Goal: Entertainment & Leisure: Browse casually

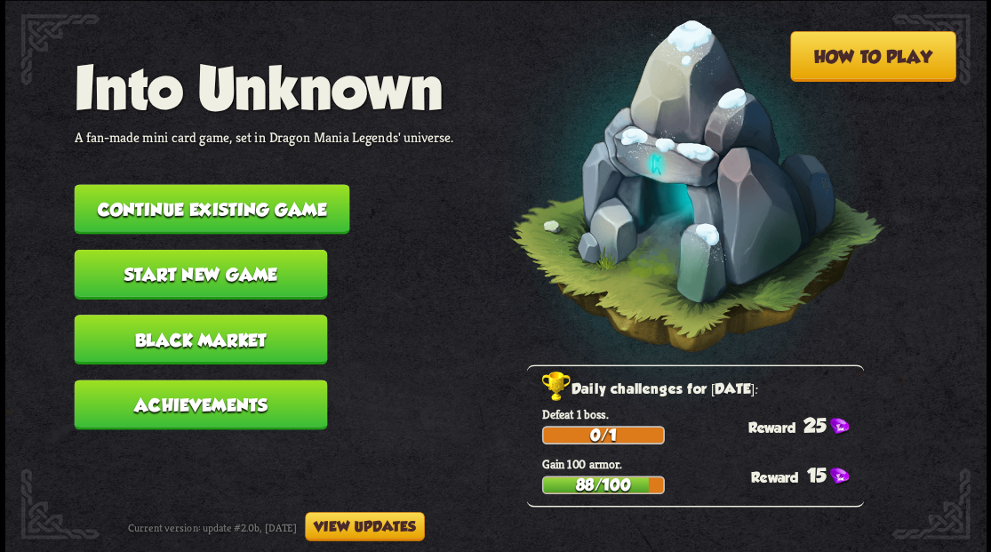
drag, startPoint x: 725, startPoint y: 331, endPoint x: 773, endPoint y: 377, distance: 67.3
click at [235, 196] on button "Continue existing game" at bounding box center [212, 209] width 276 height 50
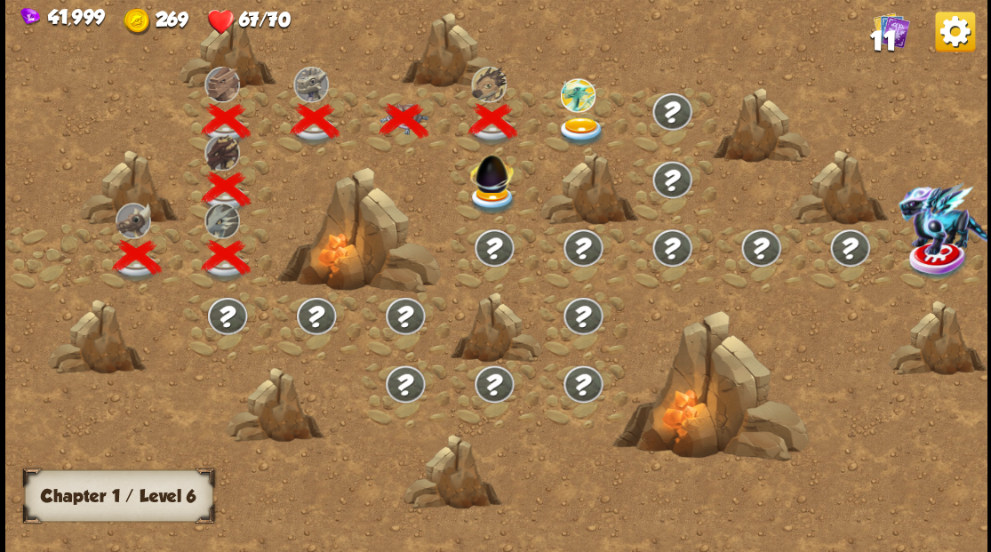
click at [569, 119] on img at bounding box center [581, 130] width 49 height 29
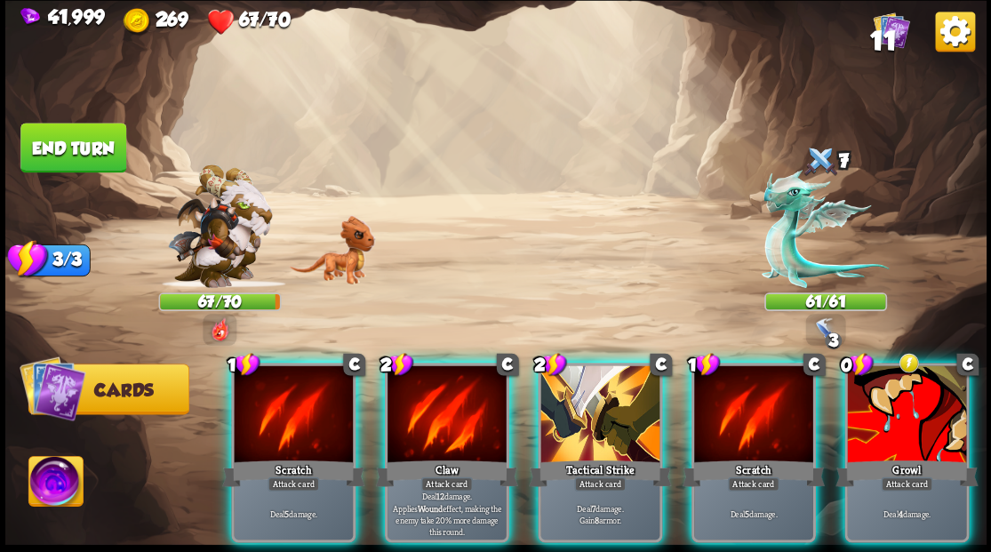
drag, startPoint x: 914, startPoint y: 384, endPoint x: 899, endPoint y: 380, distance: 15.5
click at [914, 384] on div at bounding box center [906, 415] width 119 height 100
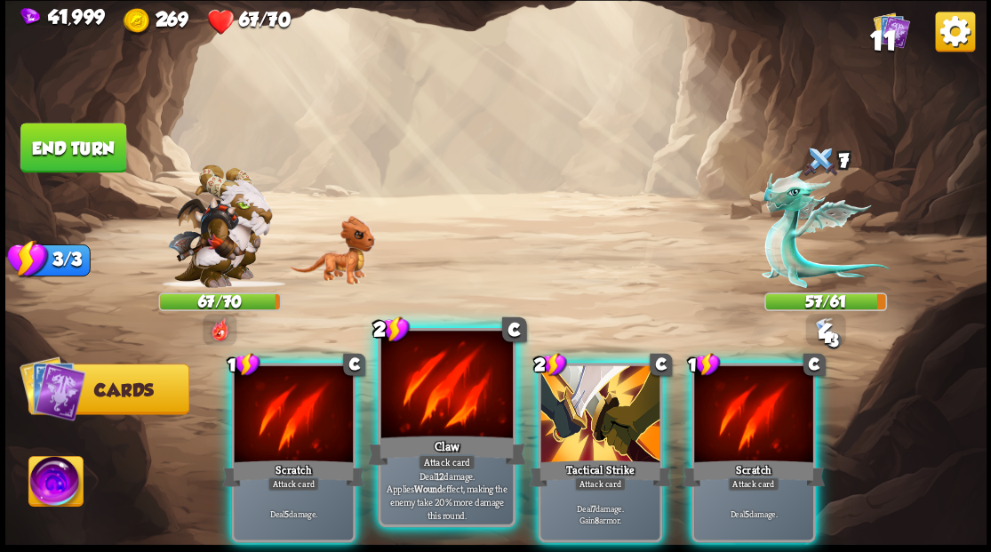
click at [406, 413] on div at bounding box center [446, 386] width 132 height 111
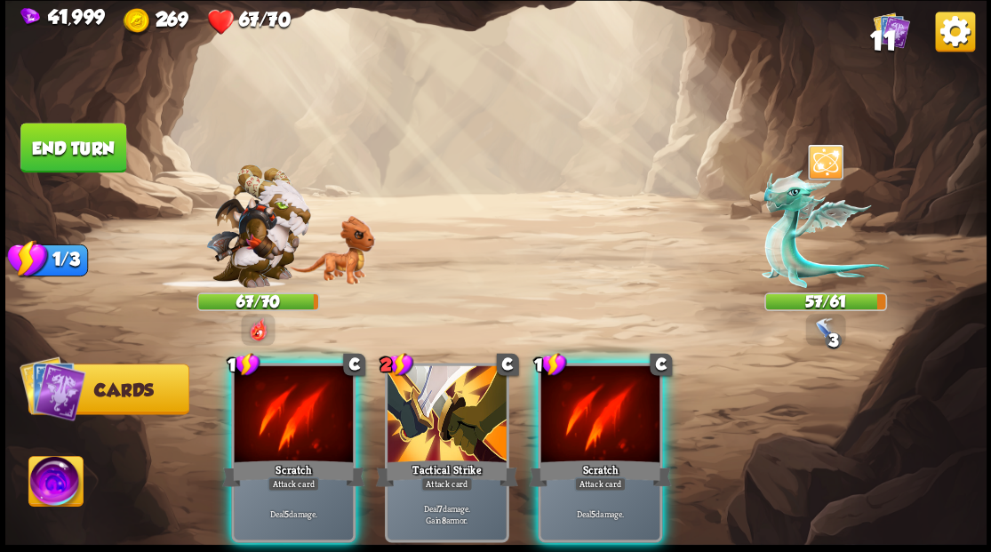
click at [268, 427] on div at bounding box center [293, 415] width 119 height 100
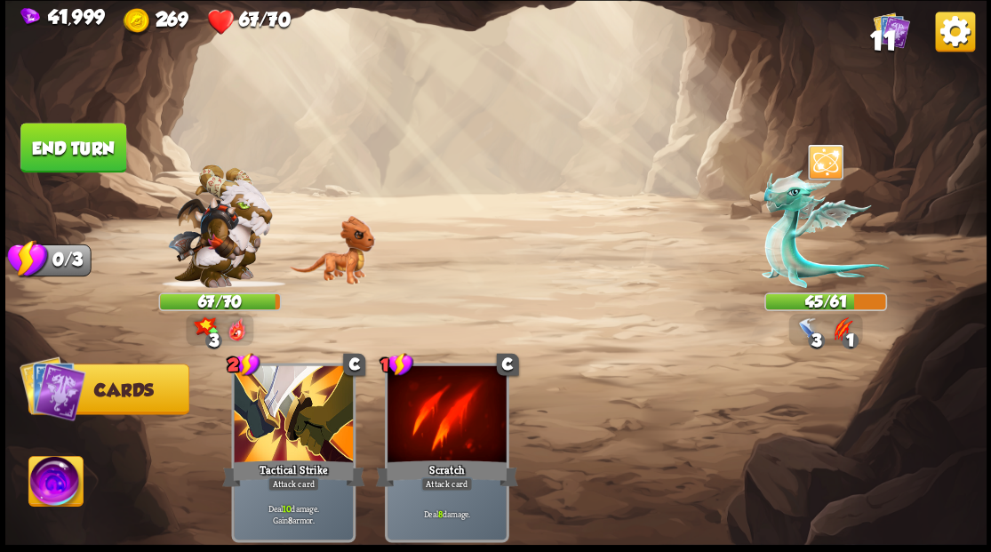
click at [80, 154] on button "End turn" at bounding box center [73, 148] width 106 height 50
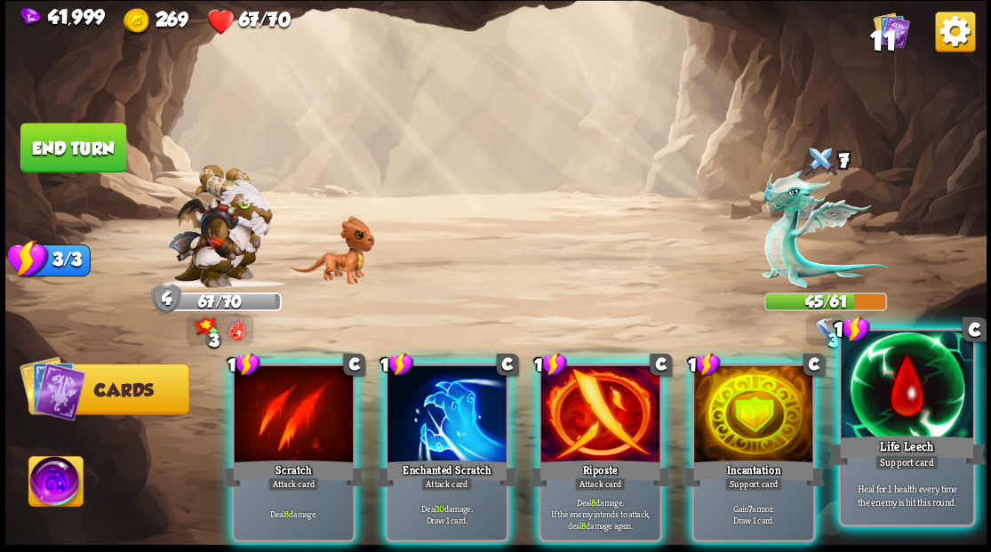
click at [895, 421] on div at bounding box center [907, 386] width 132 height 111
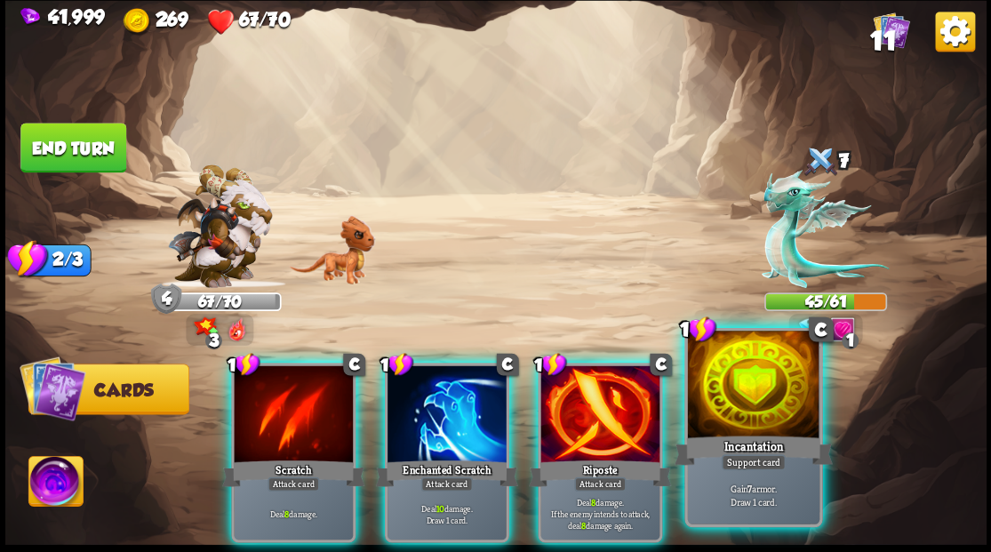
click at [757, 431] on div at bounding box center [753, 386] width 132 height 111
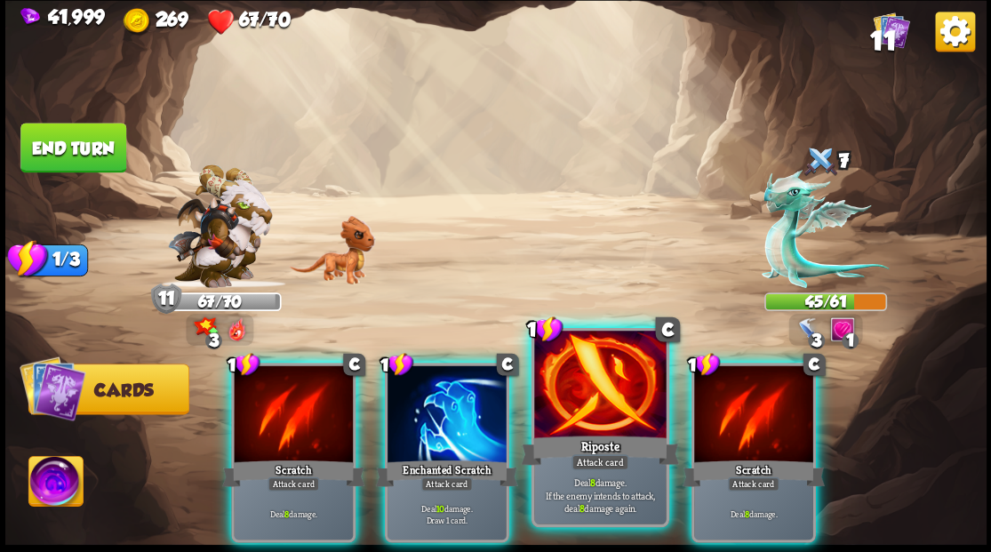
click at [608, 415] on div at bounding box center [600, 386] width 132 height 111
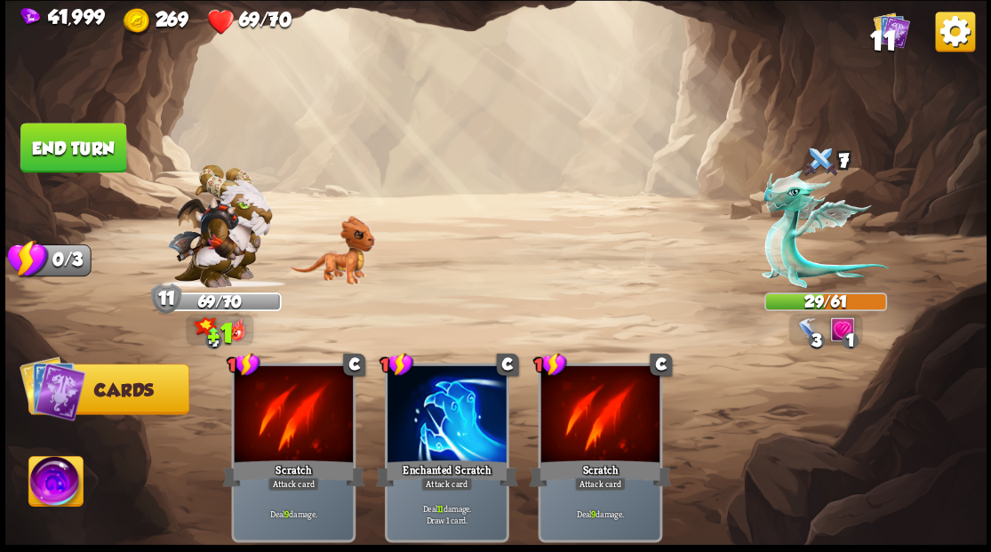
click at [50, 156] on button "End turn" at bounding box center [73, 147] width 108 height 51
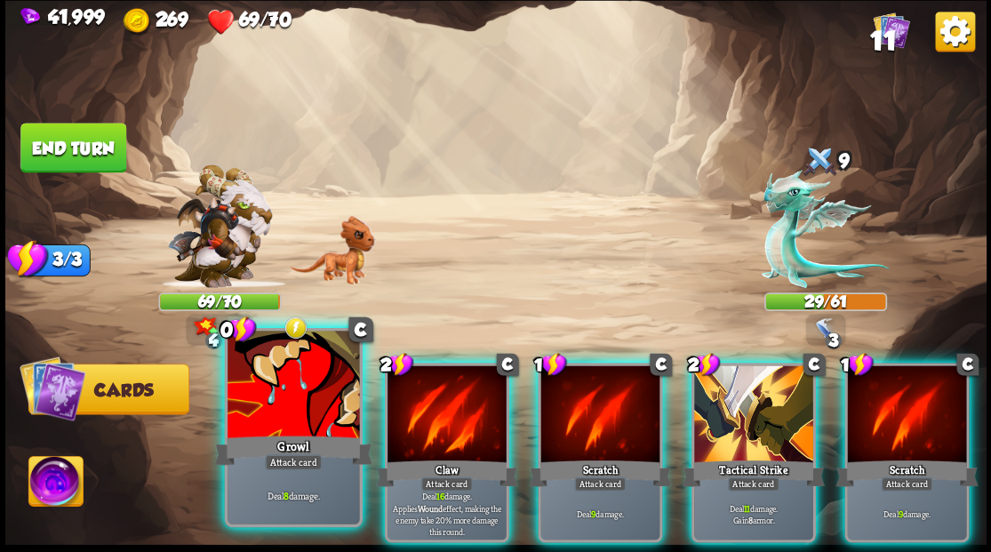
click at [284, 416] on div at bounding box center [294, 386] width 132 height 111
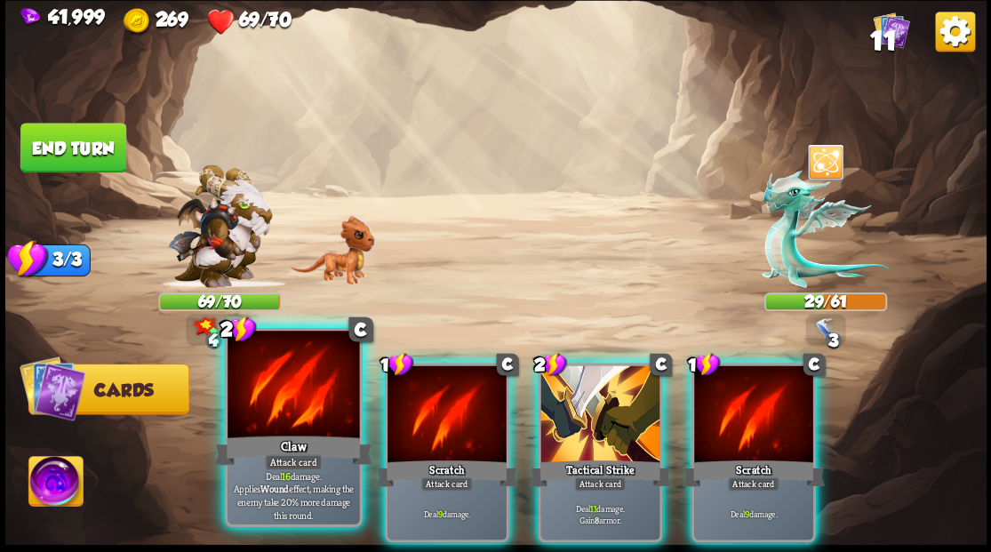
click at [283, 416] on div at bounding box center [294, 386] width 132 height 111
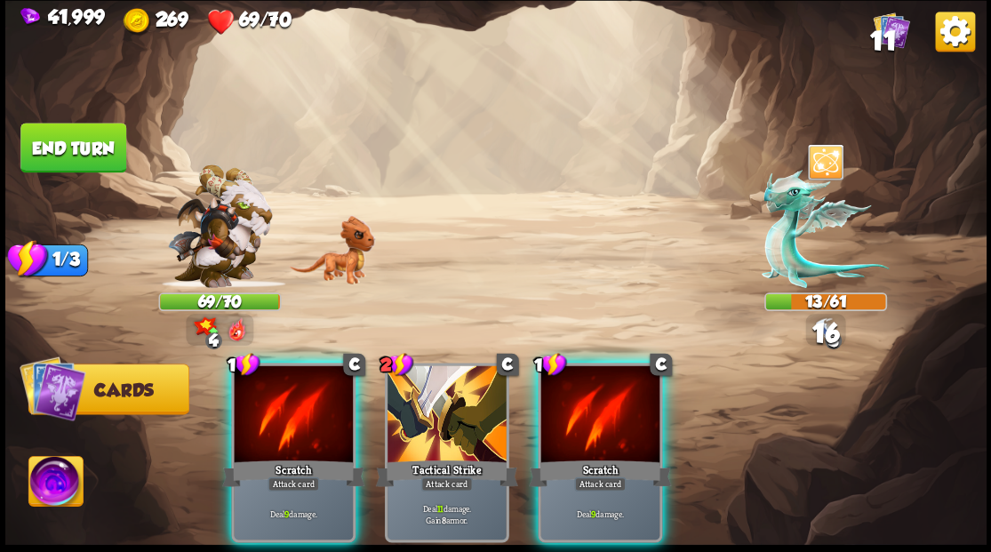
click at [283, 416] on div at bounding box center [293, 415] width 119 height 100
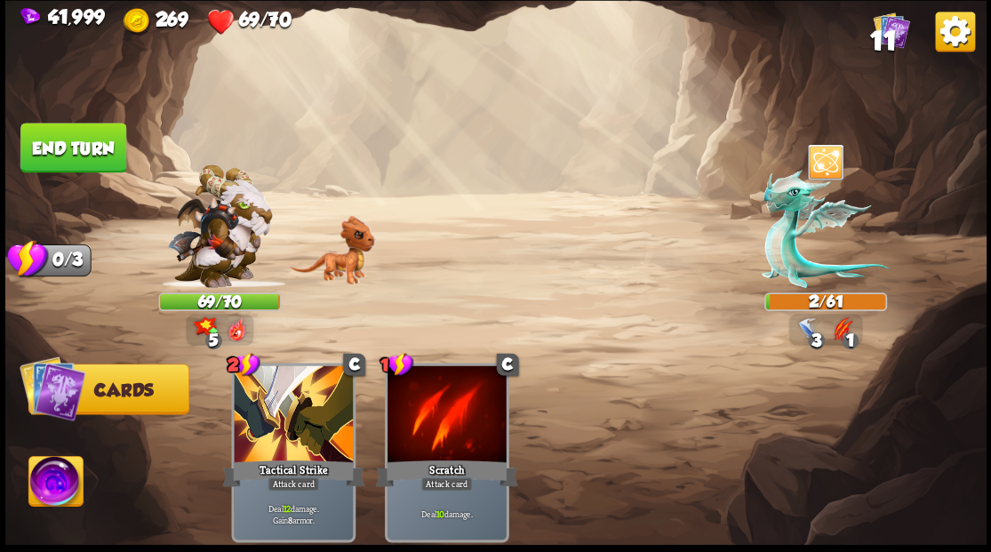
click at [100, 136] on button "End turn" at bounding box center [73, 147] width 108 height 51
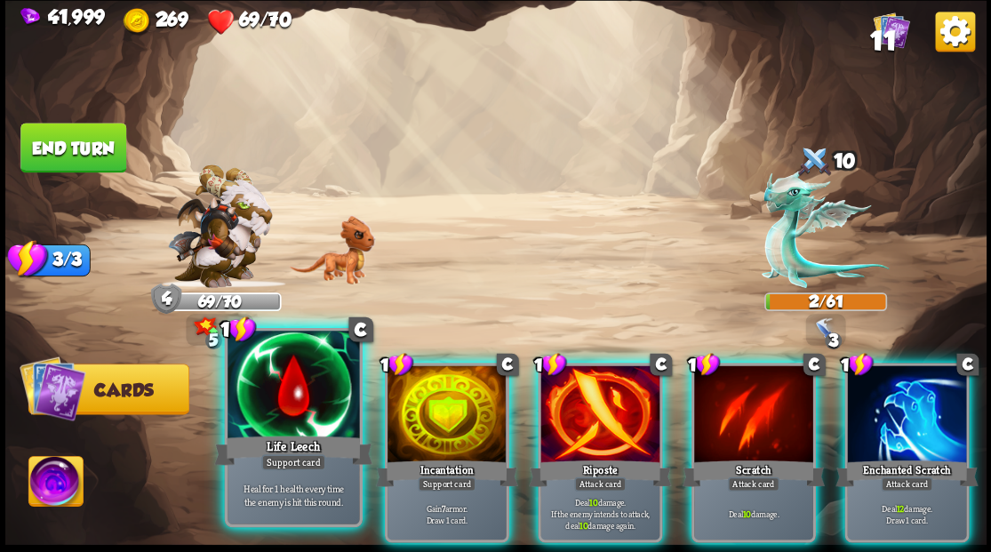
click at [314, 405] on div at bounding box center [294, 386] width 132 height 111
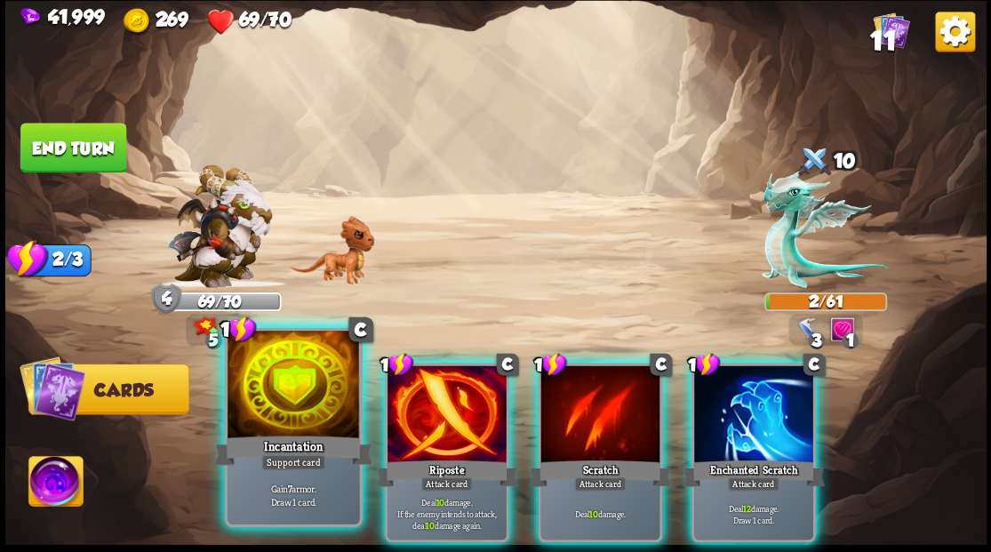
click at [263, 404] on div at bounding box center [294, 386] width 132 height 111
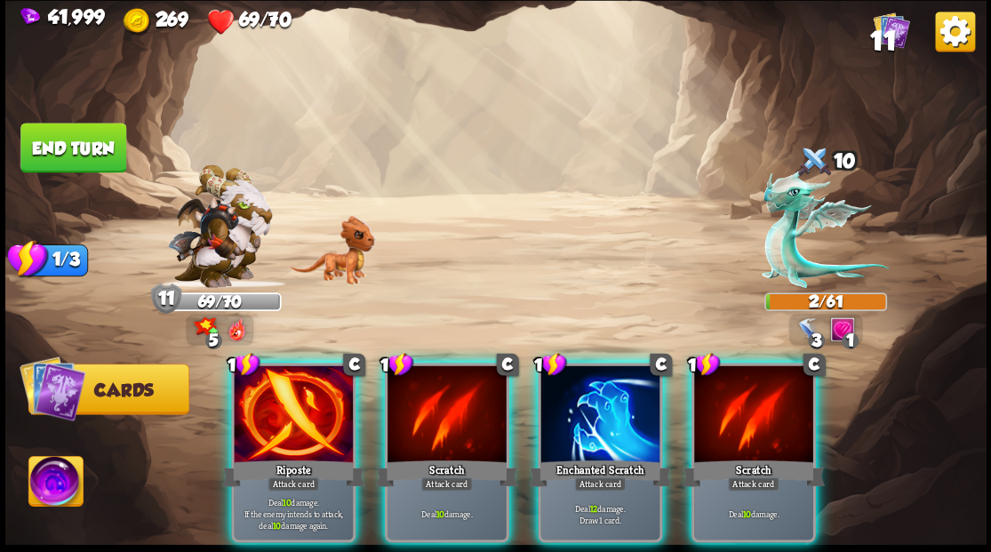
click at [263, 404] on div at bounding box center [293, 415] width 119 height 100
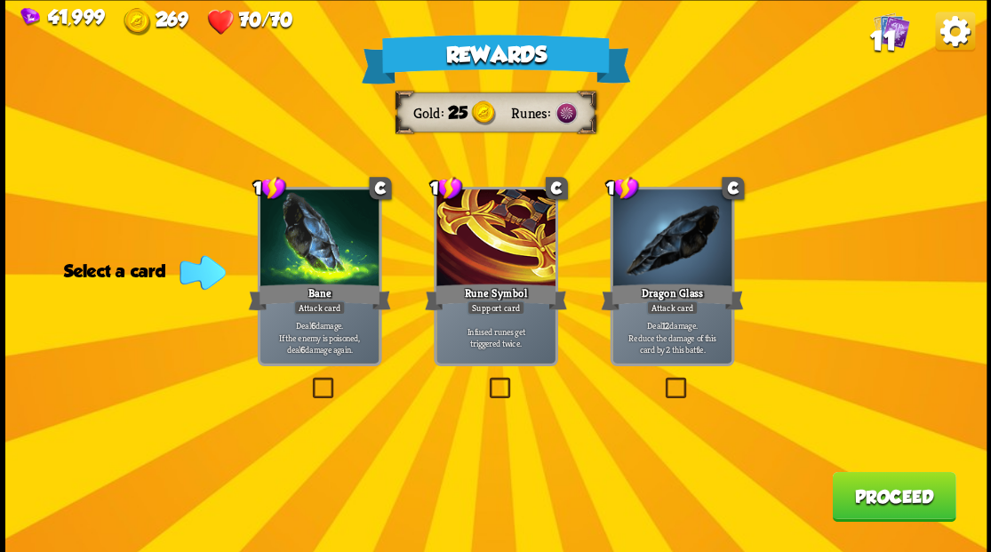
click at [881, 31] on span "11" at bounding box center [882, 40] width 26 height 30
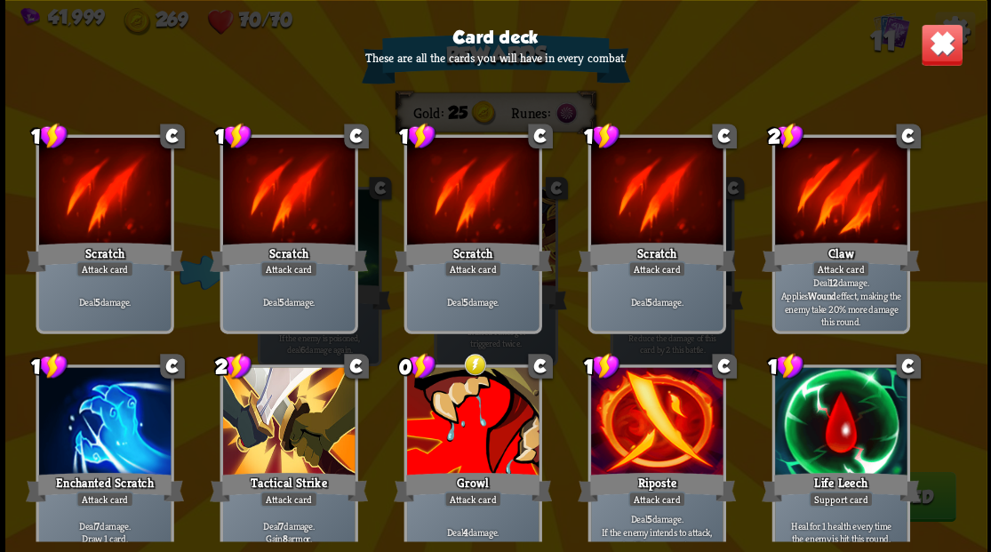
click at [955, 57] on img at bounding box center [941, 44] width 43 height 43
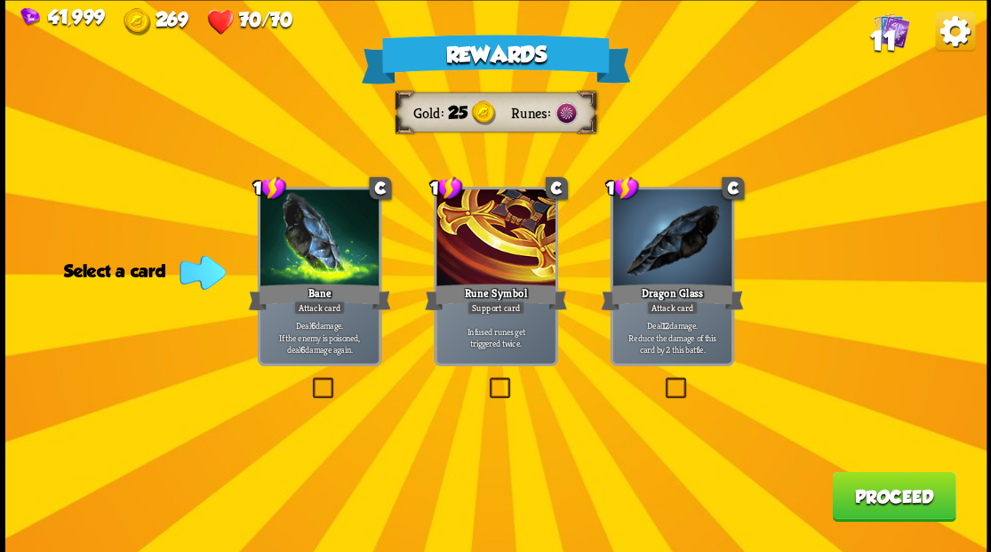
click at [898, 35] on img at bounding box center [891, 30] width 36 height 36
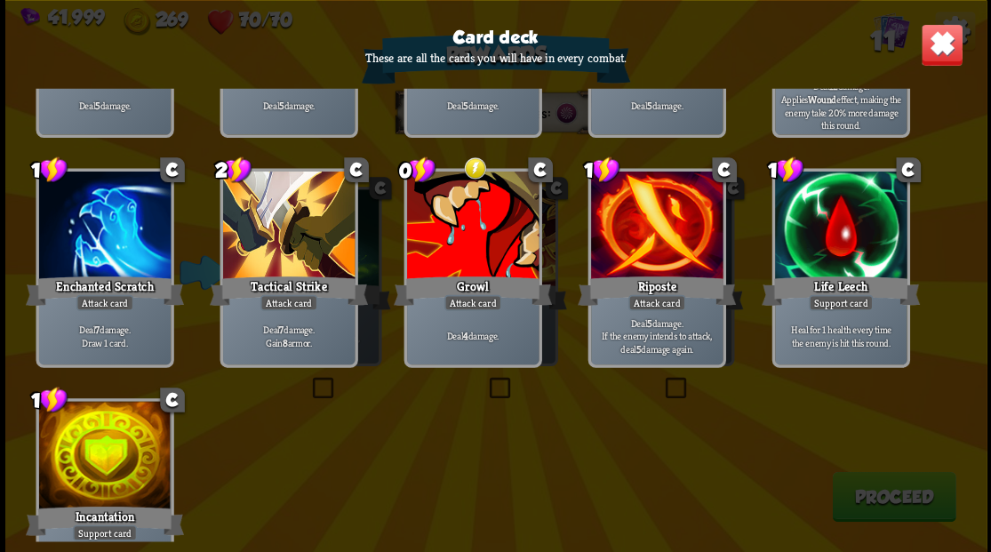
scroll to position [236, 0]
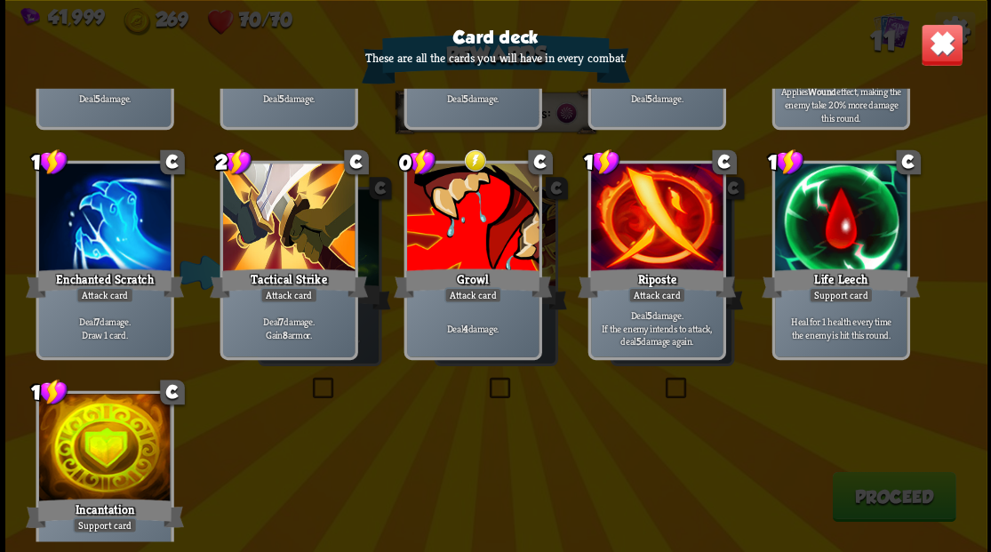
click at [672, 203] on div at bounding box center [656, 219] width 132 height 111
click at [694, 400] on div "1 C Scratch Attack card Deal 5 damage. 1 C Scratch Attack card Deal 5 damage. 1…" at bounding box center [495, 314] width 981 height 452
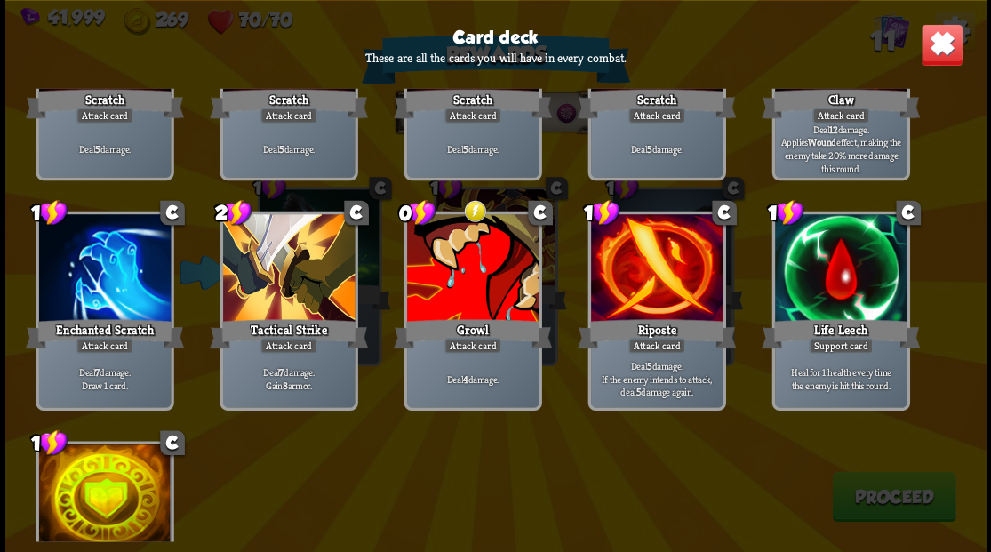
click at [727, 444] on div "1 C Scratch Attack card Deal 5 damage. 1 C Scratch Attack card Deal 5 damage. 1…" at bounding box center [495, 314] width 981 height 452
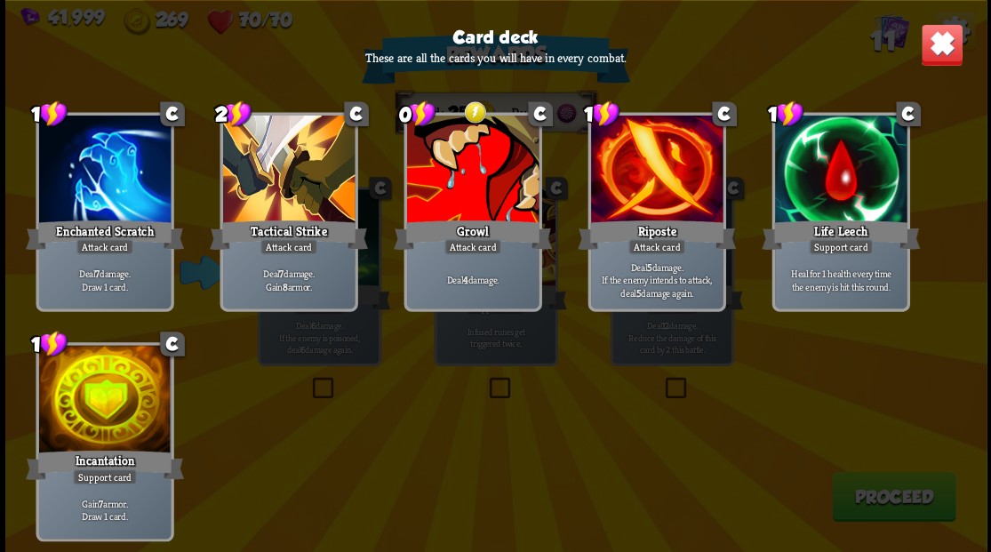
click at [939, 56] on img at bounding box center [941, 44] width 43 height 43
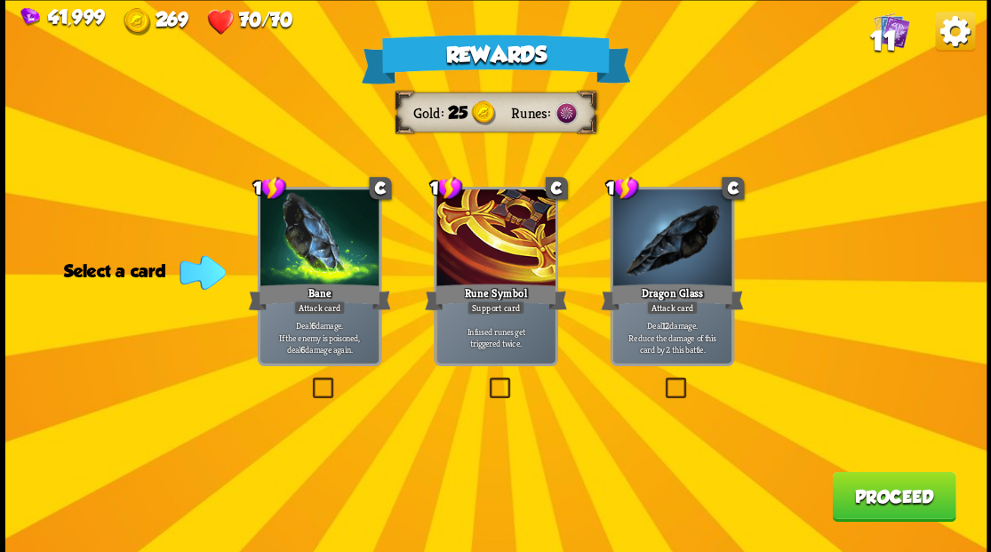
click at [661, 380] on label at bounding box center [661, 380] width 0 height 0
click at [0, 0] on input "checkbox" at bounding box center [0, 0] width 0 height 0
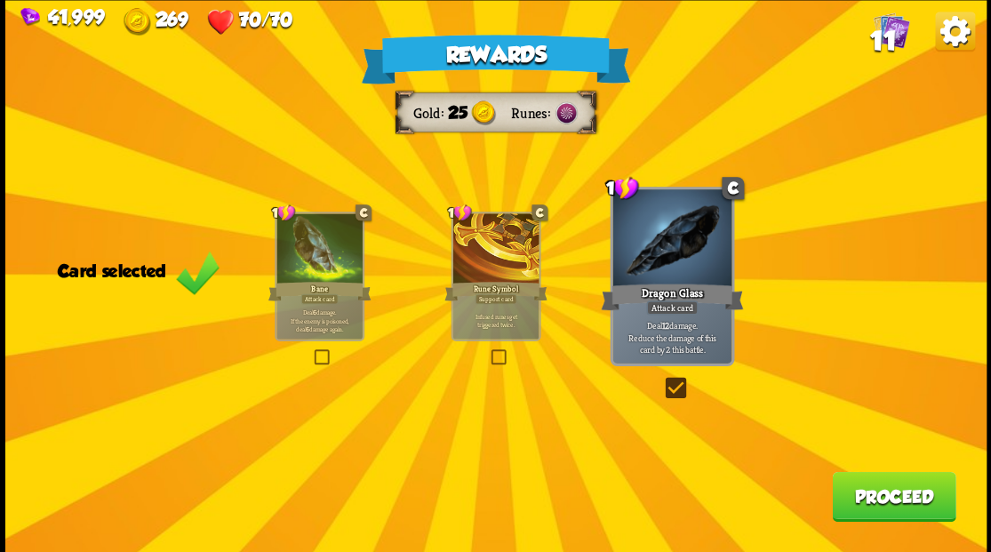
click at [867, 494] on button "Proceed" at bounding box center [894, 496] width 124 height 50
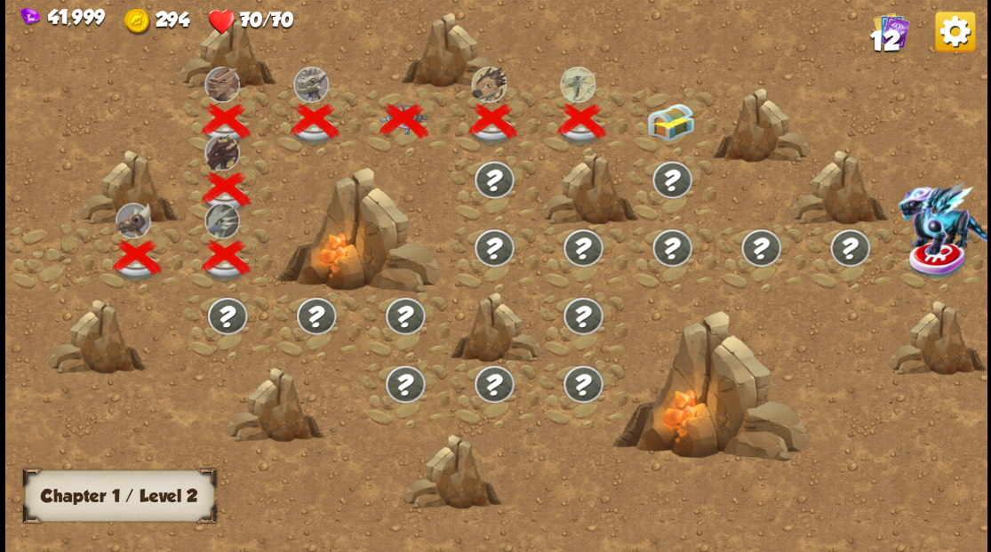
click at [673, 121] on img at bounding box center [670, 120] width 49 height 37
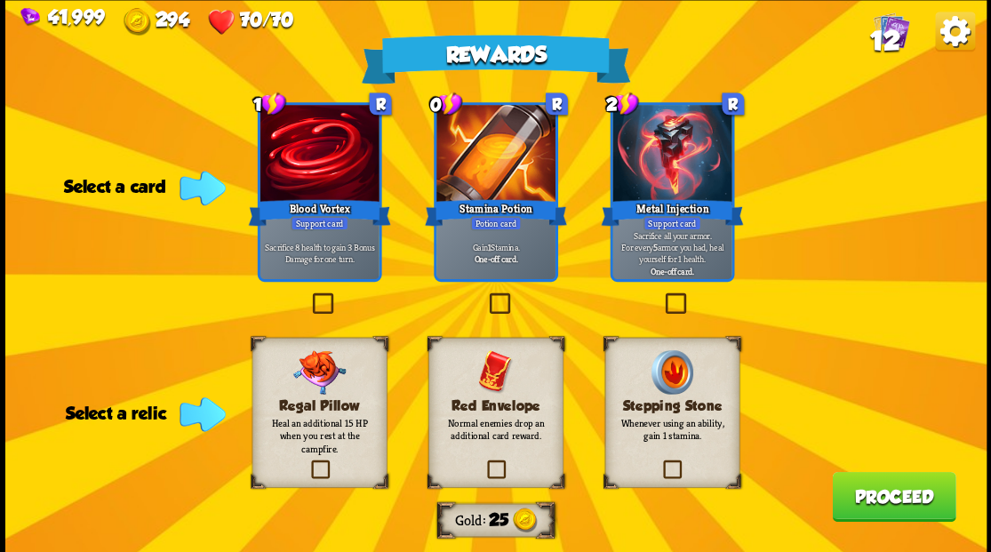
click at [484, 462] on label at bounding box center [484, 462] width 0 height 0
click at [0, 0] on input "checkbox" at bounding box center [0, 0] width 0 height 0
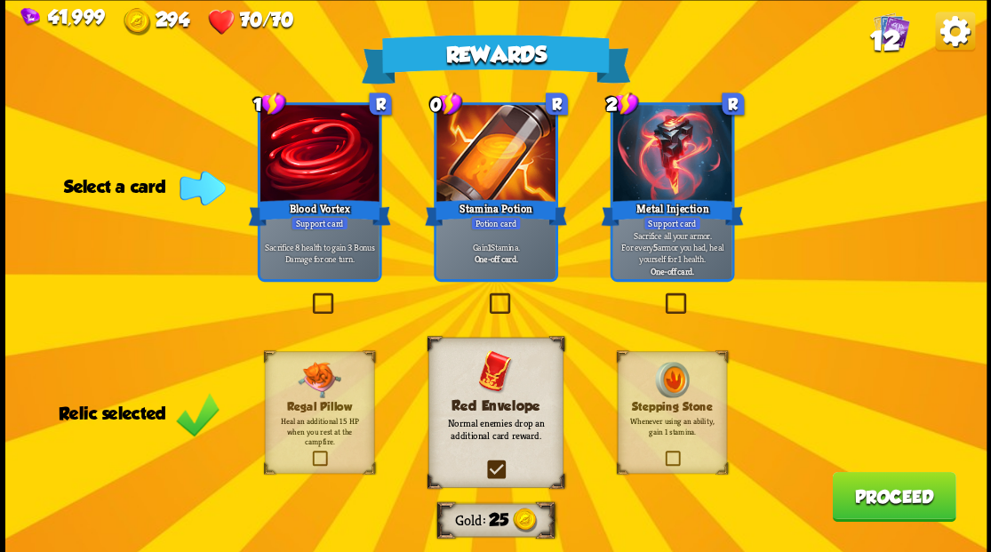
click at [485, 295] on label at bounding box center [485, 295] width 0 height 0
click at [0, 0] on input "checkbox" at bounding box center [0, 0] width 0 height 0
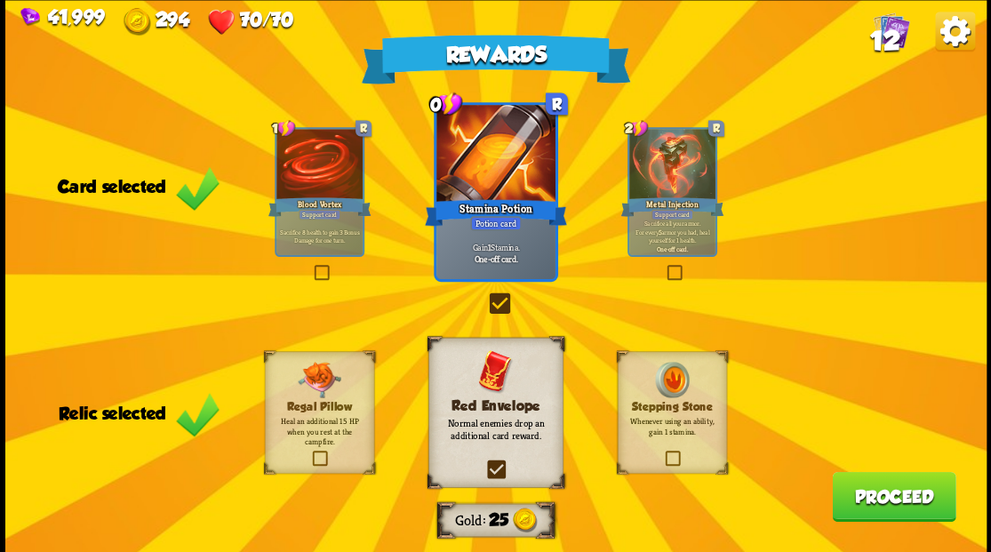
click at [910, 489] on button "Proceed" at bounding box center [894, 496] width 124 height 50
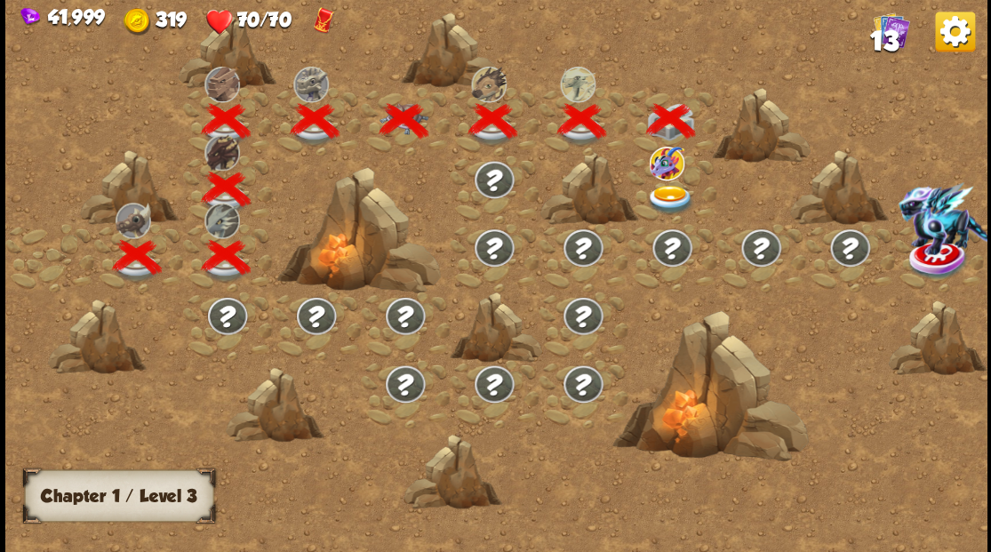
click at [674, 180] on div at bounding box center [672, 189] width 89 height 68
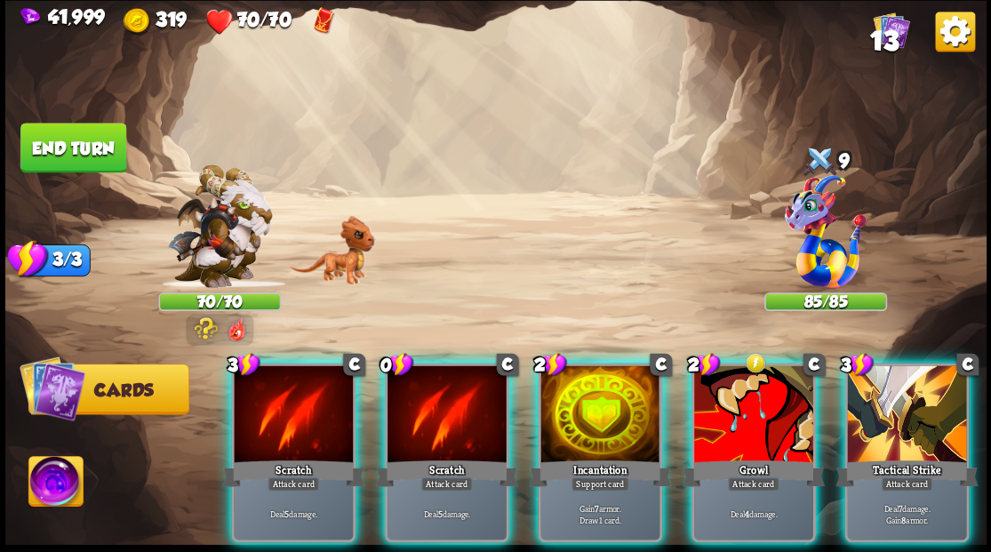
drag, startPoint x: 446, startPoint y: 403, endPoint x: 446, endPoint y: 388, distance: 15.1
click at [448, 401] on div at bounding box center [447, 415] width 119 height 100
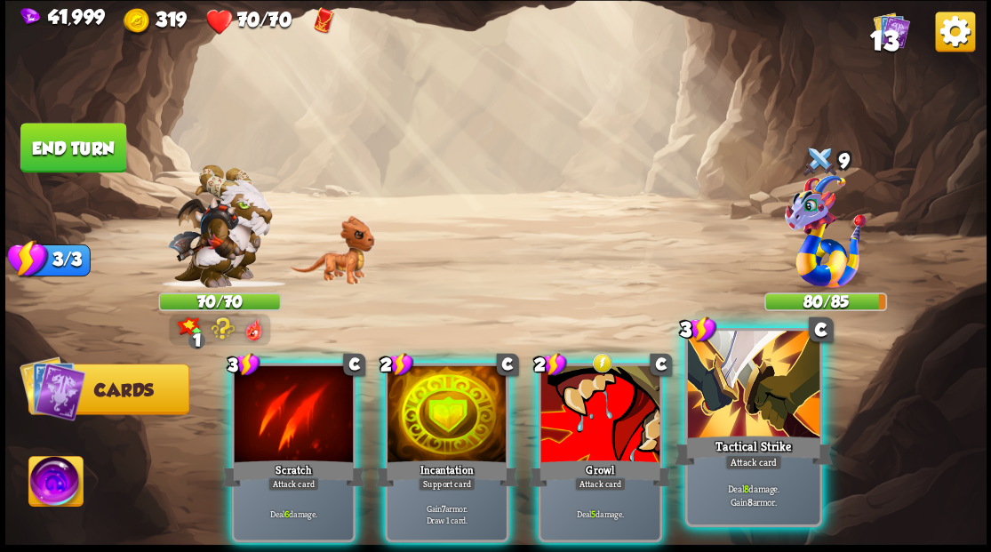
click at [741, 406] on div at bounding box center [753, 386] width 132 height 111
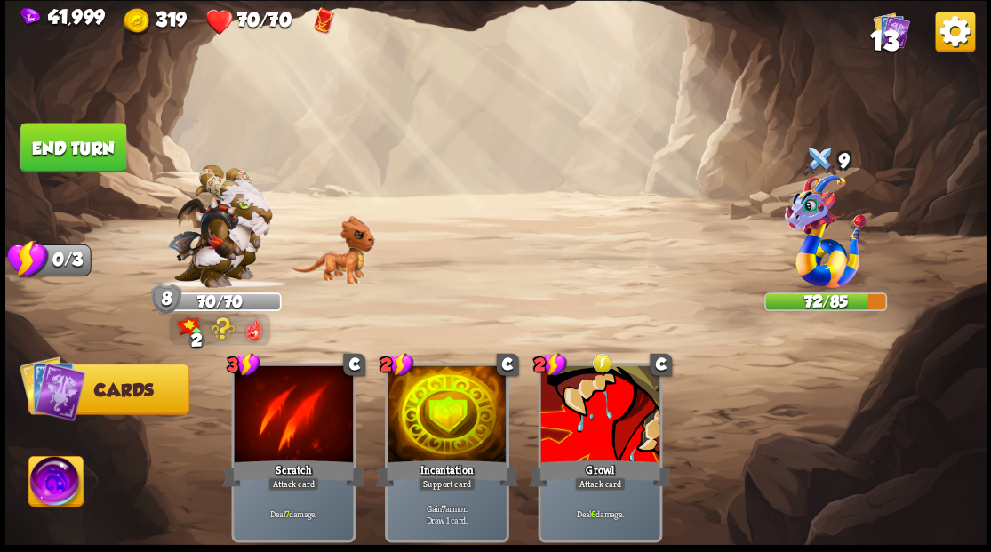
click at [97, 140] on button "End turn" at bounding box center [73, 148] width 107 height 50
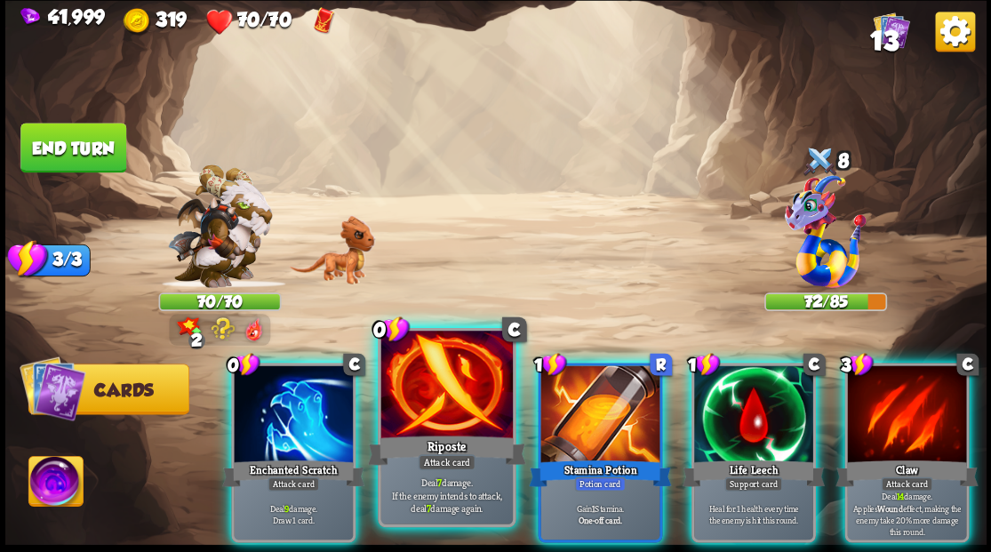
click at [405, 395] on div at bounding box center [446, 386] width 132 height 111
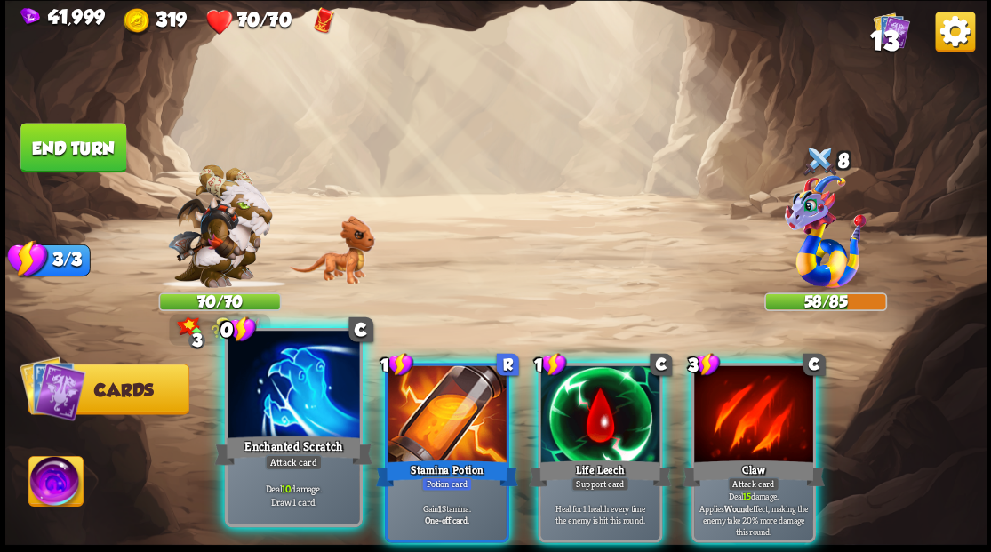
click at [255, 416] on div at bounding box center [294, 386] width 132 height 111
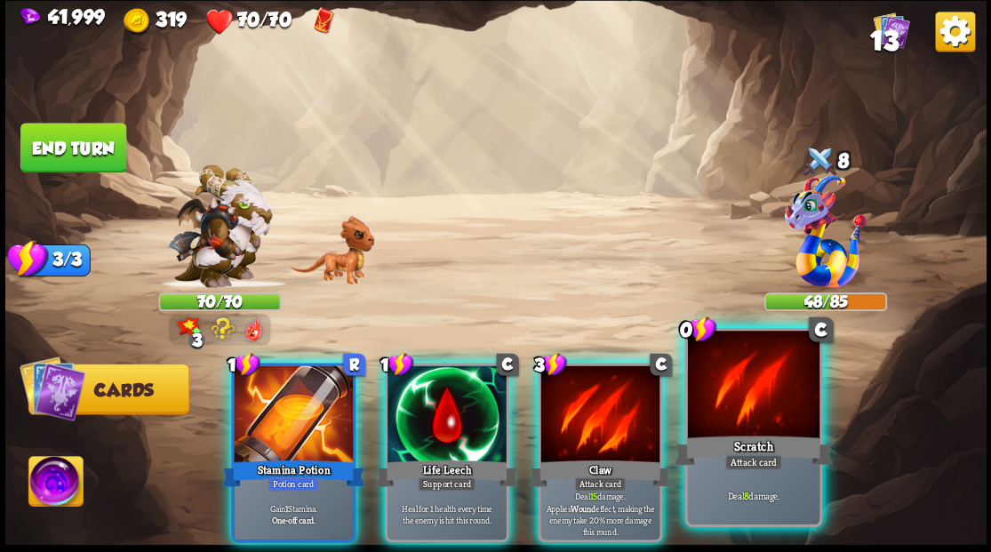
click at [706, 357] on div at bounding box center [753, 386] width 132 height 111
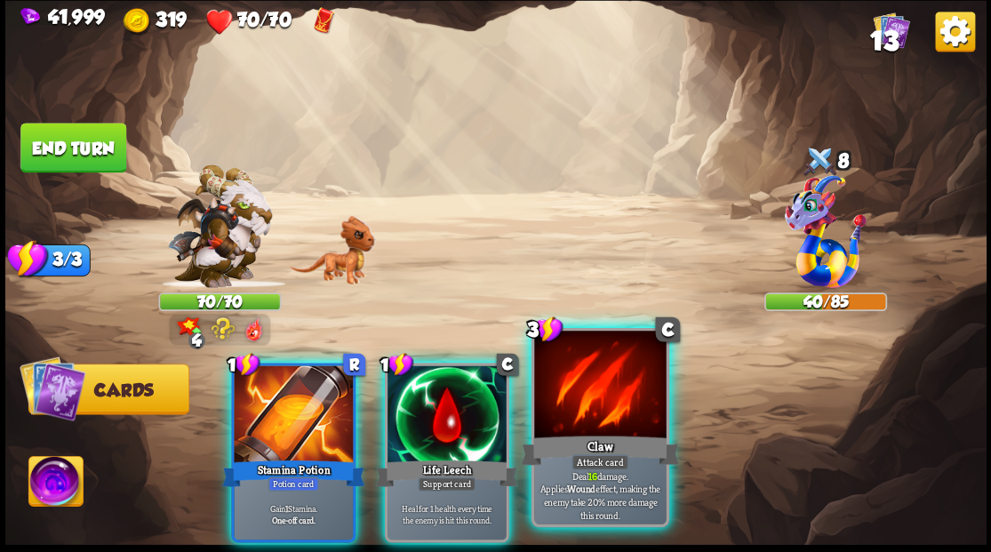
click at [620, 396] on div at bounding box center [600, 386] width 132 height 111
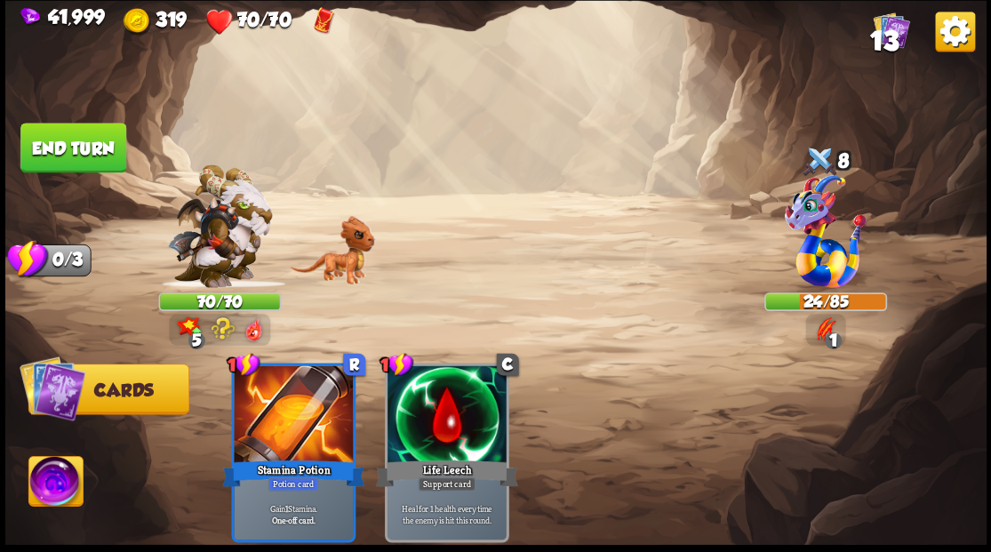
click at [45, 140] on button "End turn" at bounding box center [73, 147] width 108 height 51
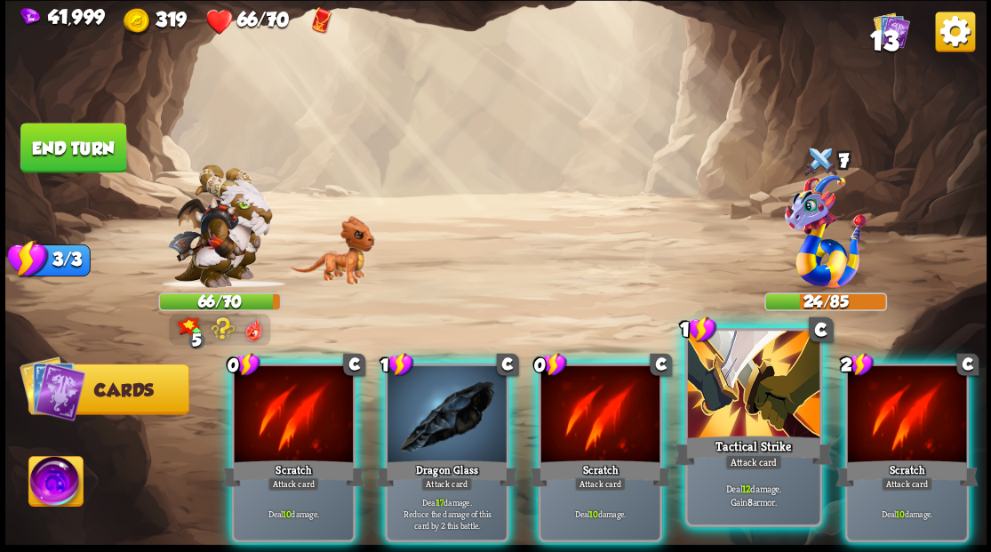
click at [731, 393] on div at bounding box center [753, 386] width 132 height 111
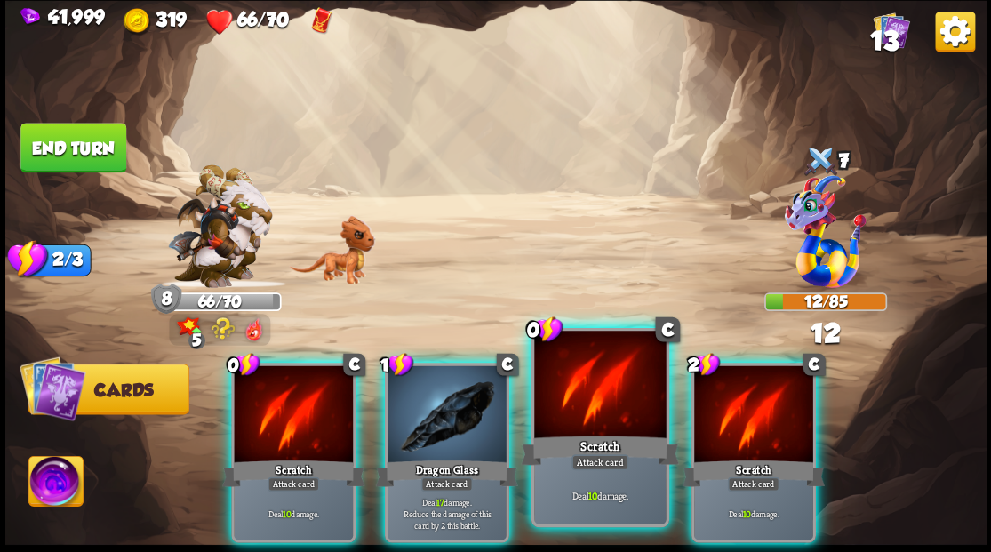
click at [601, 386] on div at bounding box center [600, 386] width 132 height 111
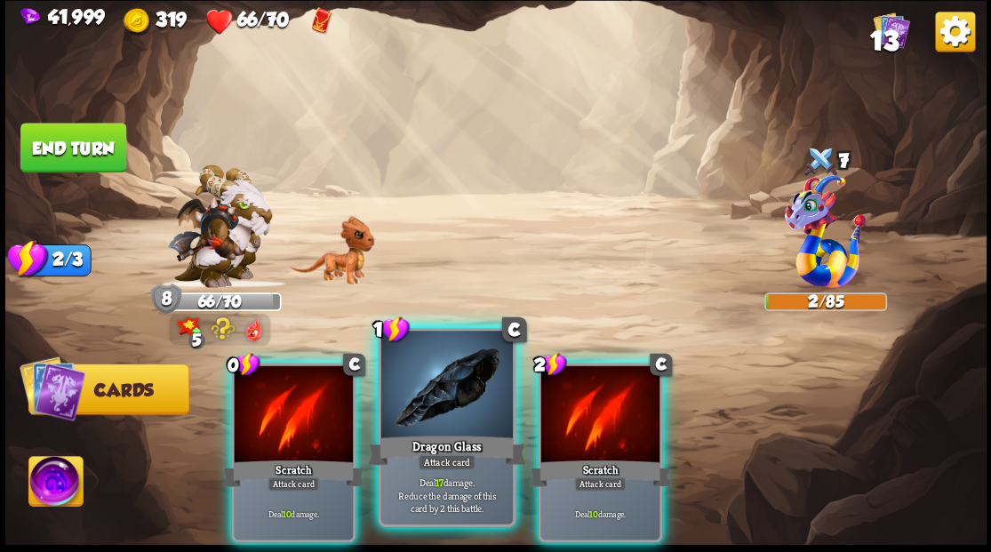
click at [467, 388] on div at bounding box center [446, 386] width 132 height 111
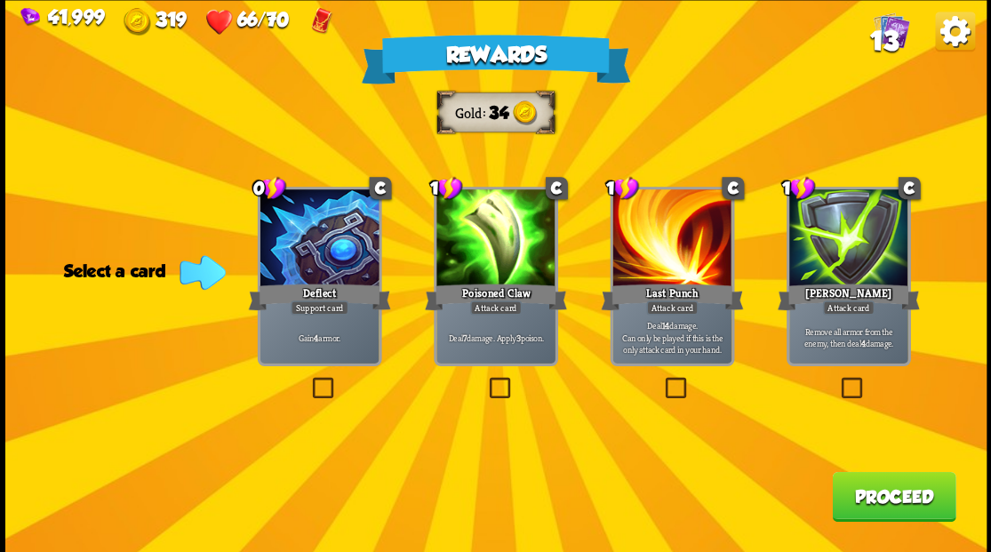
click at [880, 39] on span "13" at bounding box center [883, 40] width 28 height 30
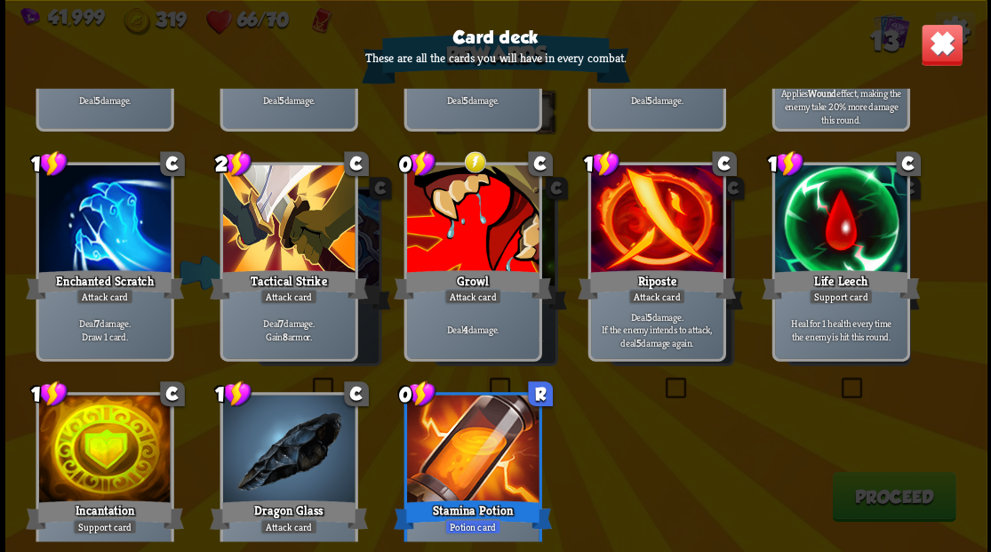
scroll to position [236, 0]
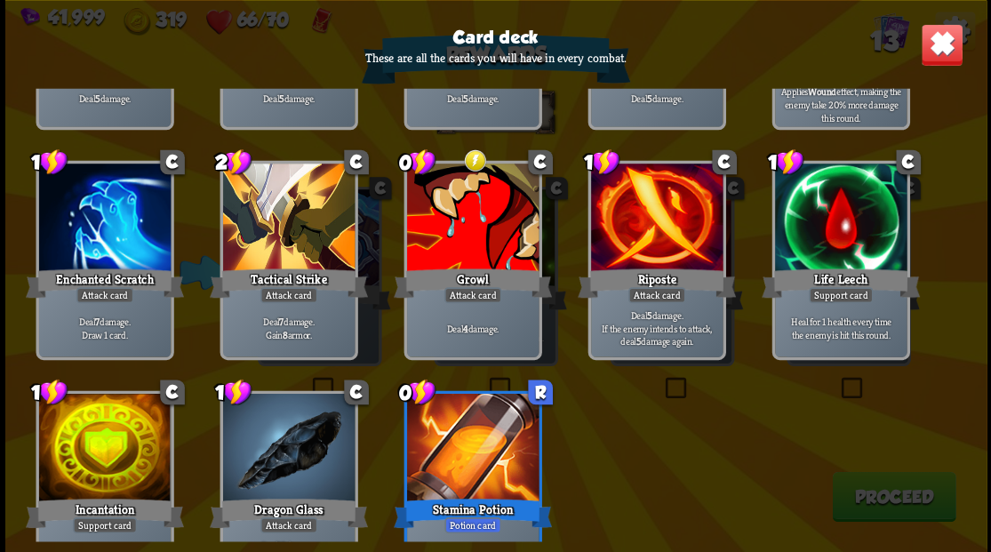
click at [937, 50] on img at bounding box center [941, 44] width 43 height 43
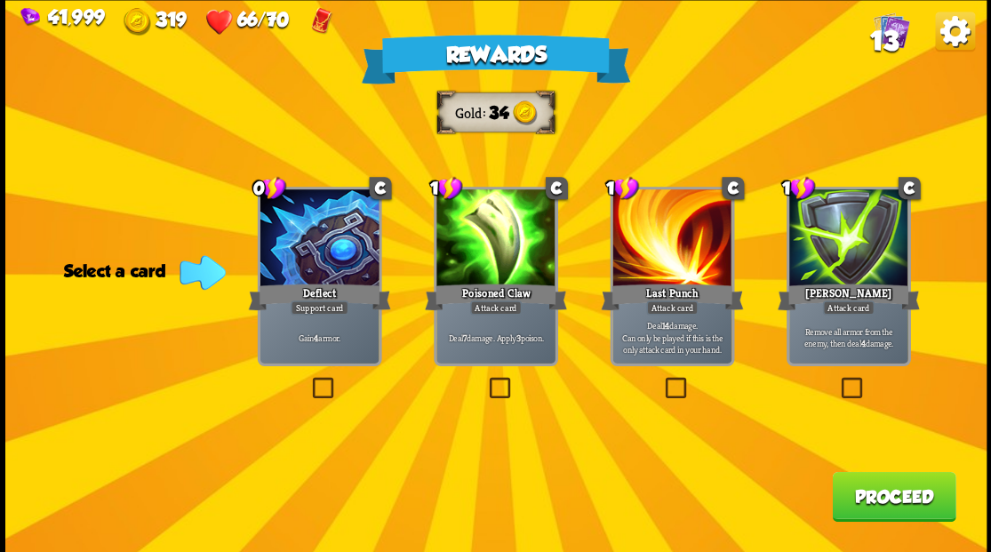
click at [485, 380] on label at bounding box center [485, 380] width 0 height 0
click at [0, 0] on input "checkbox" at bounding box center [0, 0] width 0 height 0
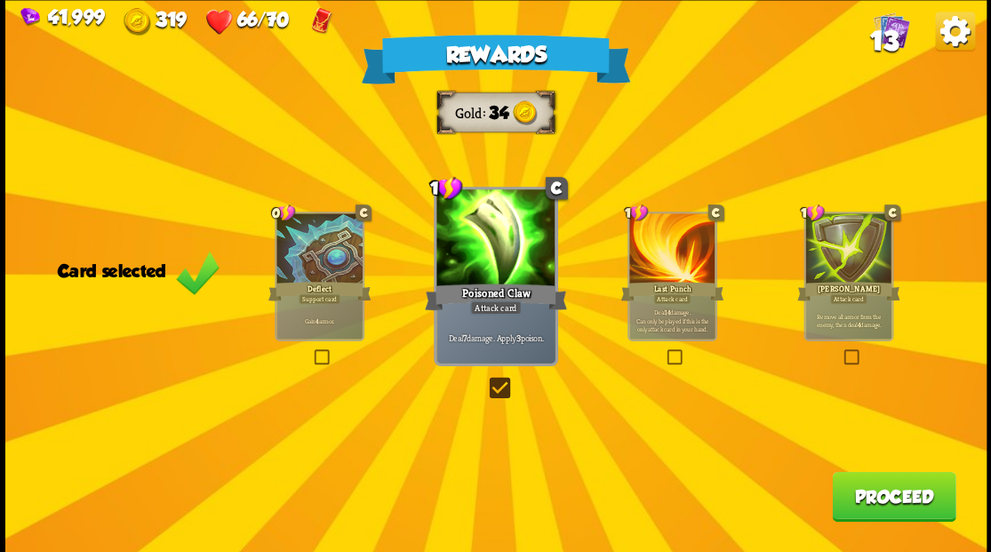
click at [871, 491] on button "Proceed" at bounding box center [894, 496] width 124 height 50
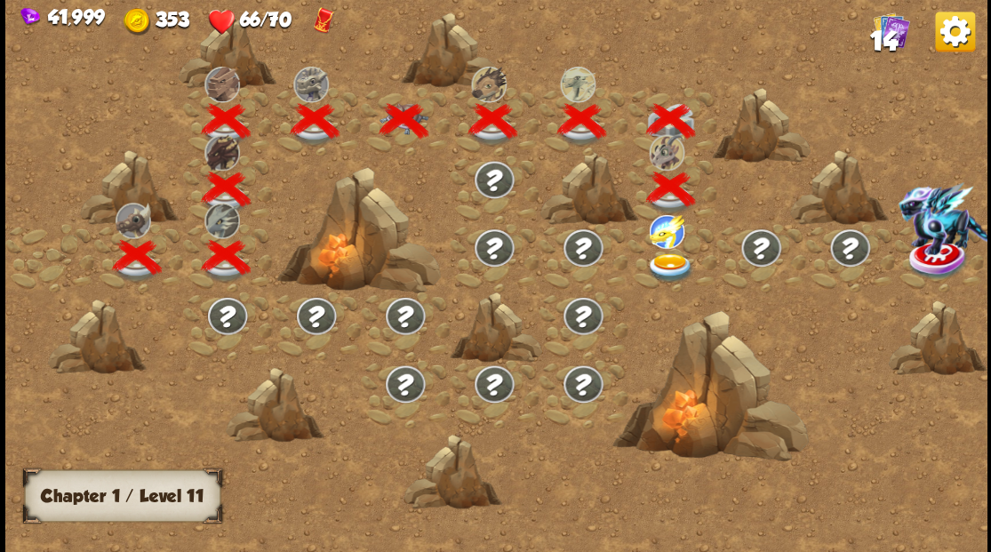
scroll to position [0, 270]
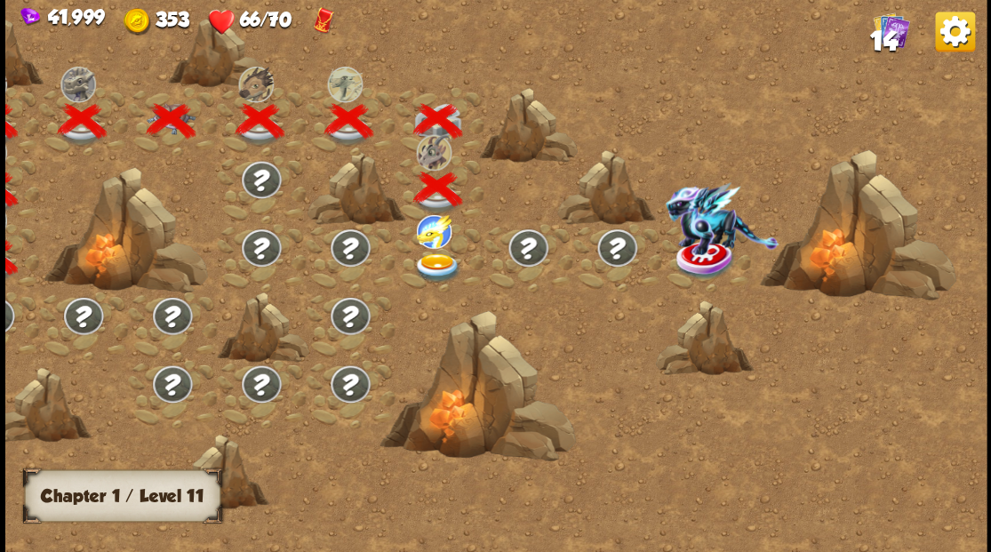
click at [438, 261] on img at bounding box center [436, 266] width 49 height 29
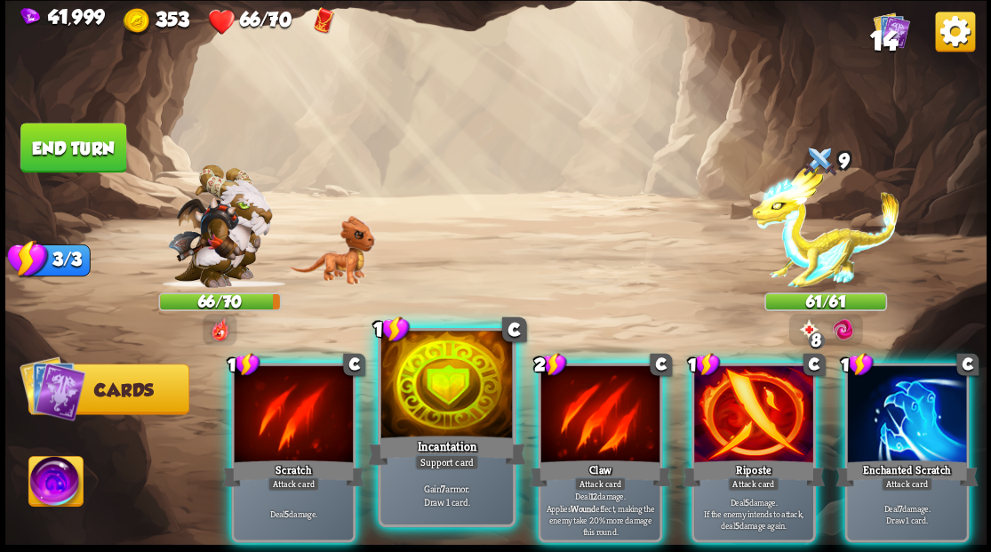
click at [415, 377] on div at bounding box center [446, 386] width 132 height 111
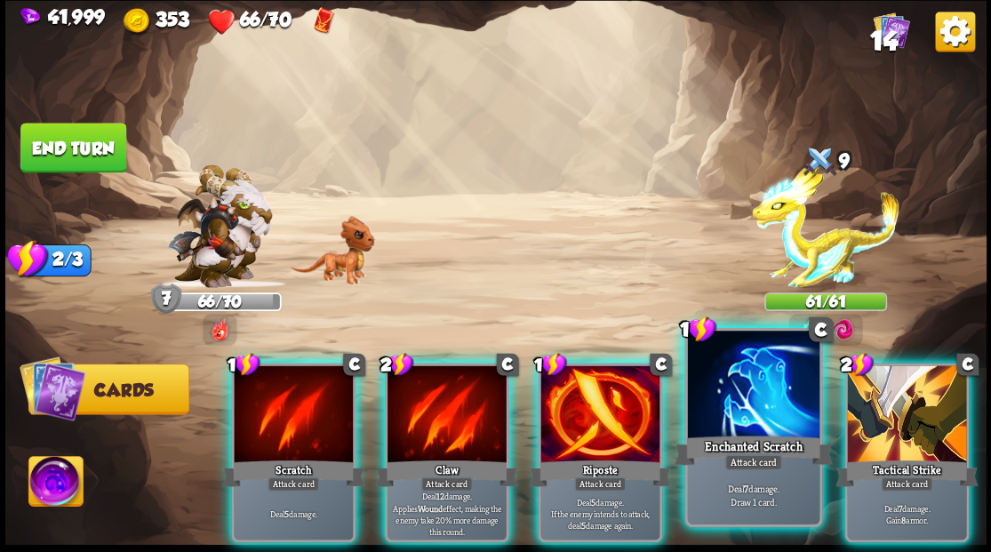
click at [736, 404] on div at bounding box center [753, 386] width 132 height 111
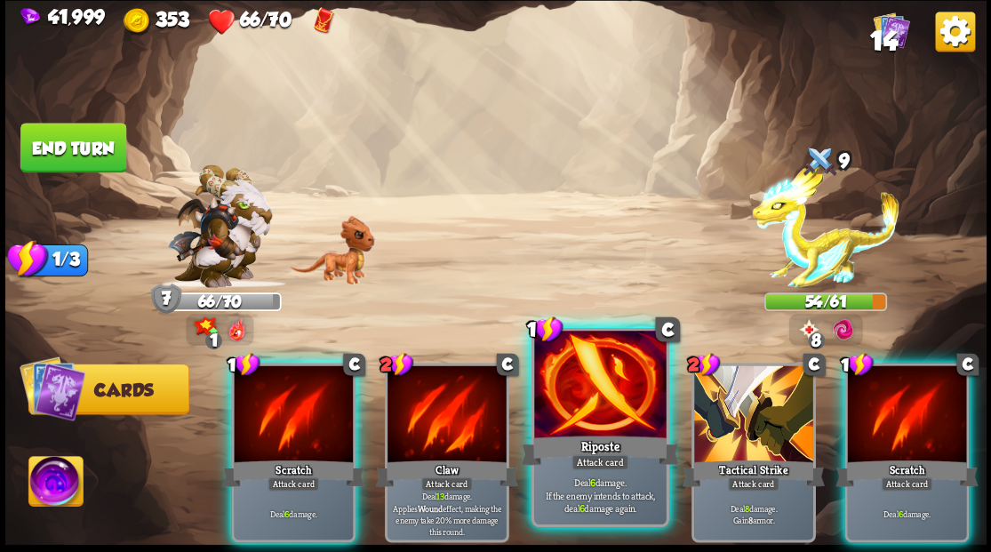
click at [629, 412] on div at bounding box center [600, 386] width 132 height 111
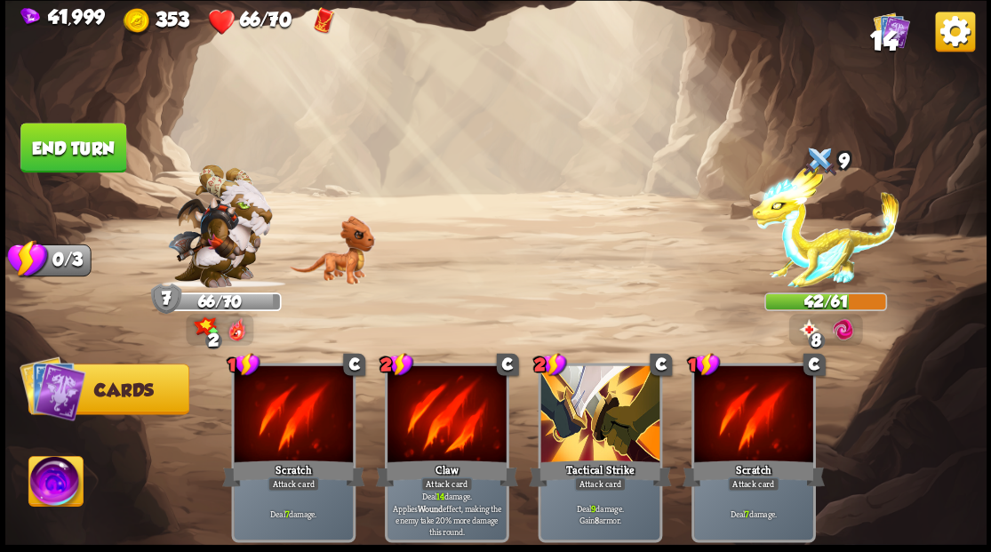
click at [85, 155] on button "End turn" at bounding box center [73, 148] width 107 height 50
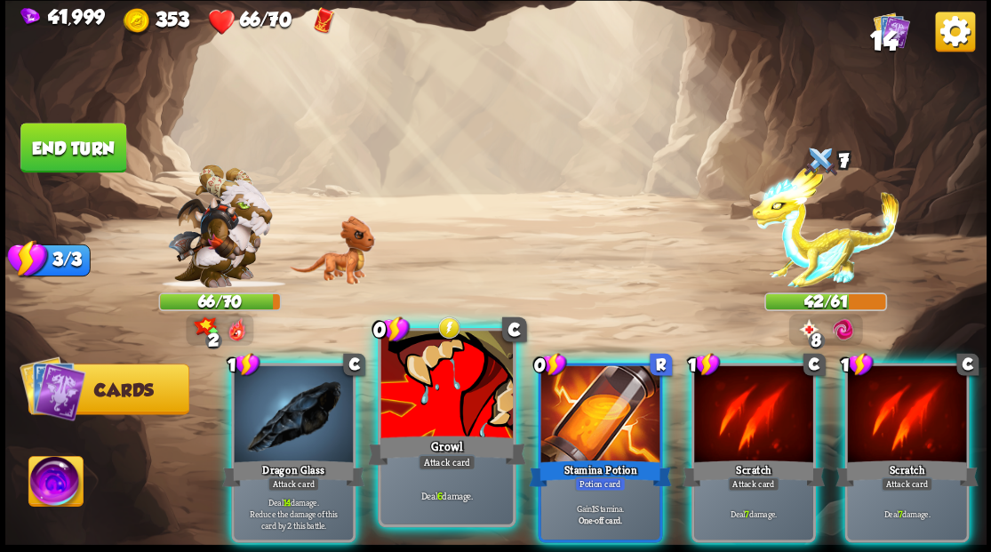
click at [424, 389] on div at bounding box center [446, 386] width 132 height 111
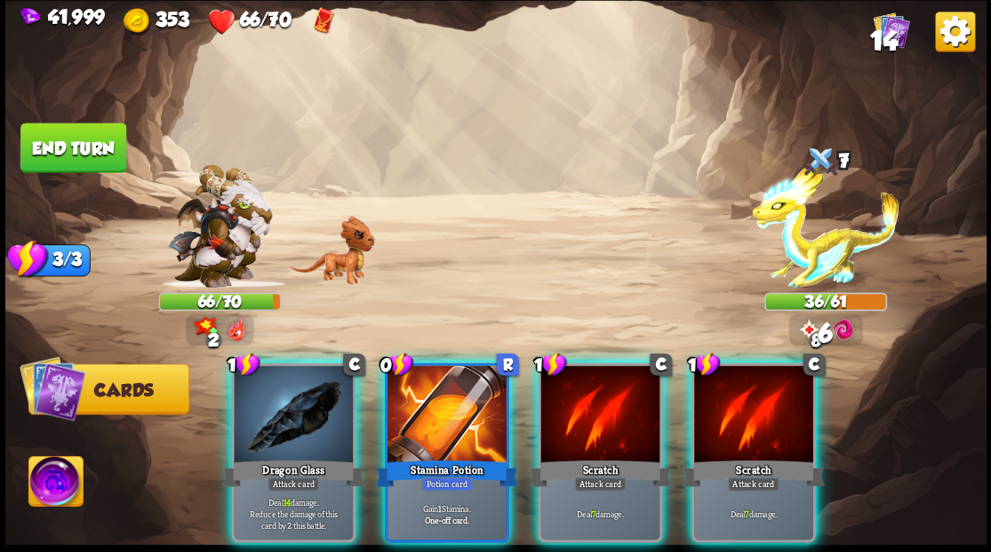
click at [424, 389] on div at bounding box center [447, 415] width 119 height 100
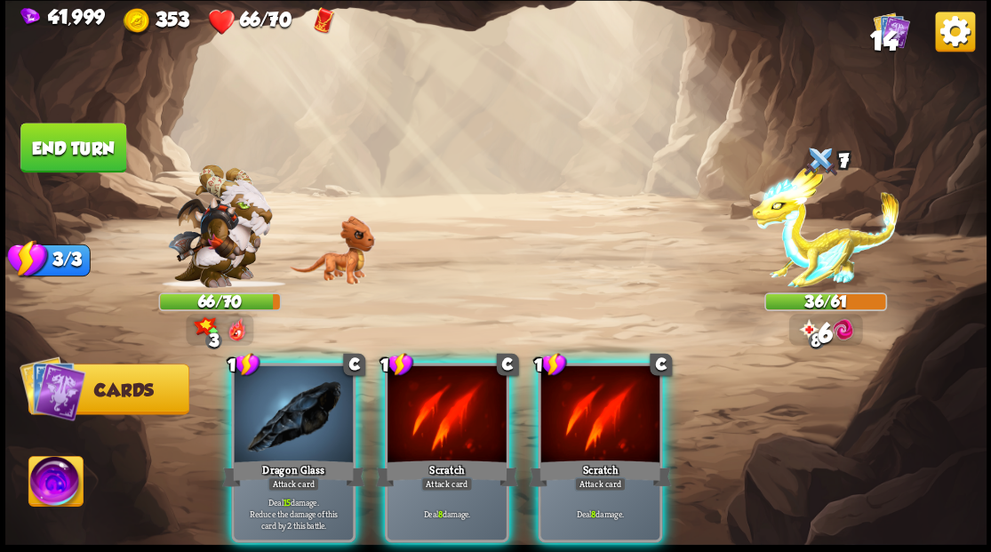
click at [420, 388] on div at bounding box center [447, 415] width 119 height 100
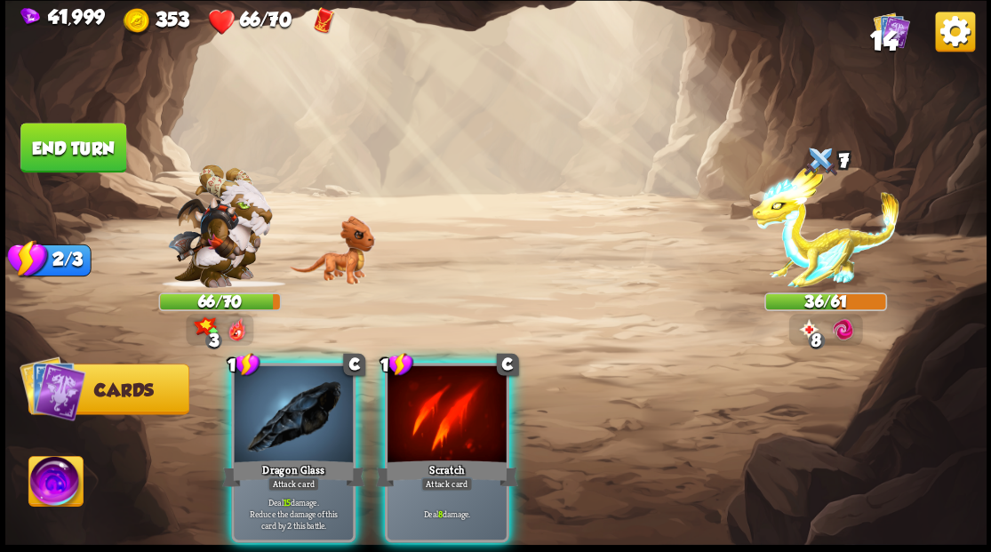
click at [420, 388] on div at bounding box center [447, 415] width 119 height 100
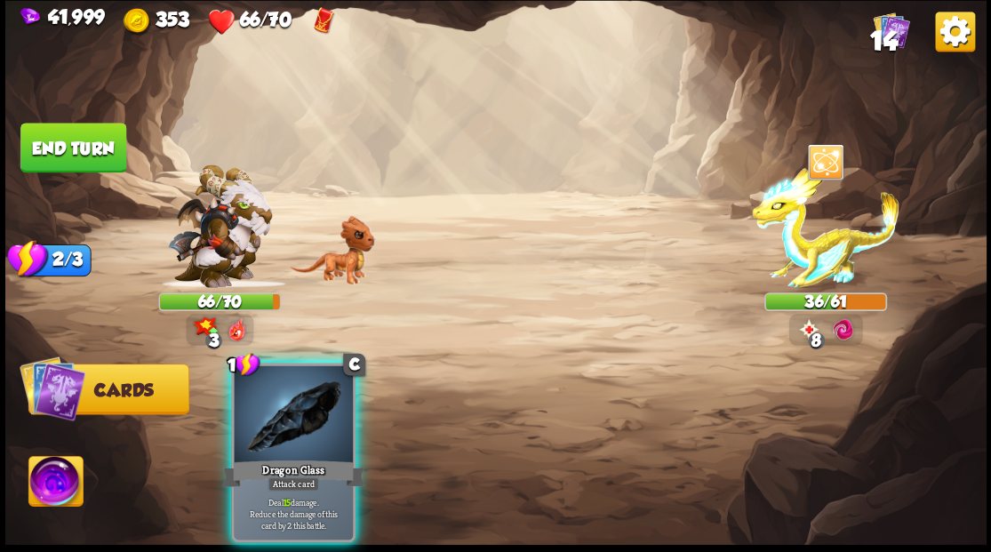
click at [324, 396] on div at bounding box center [293, 415] width 119 height 100
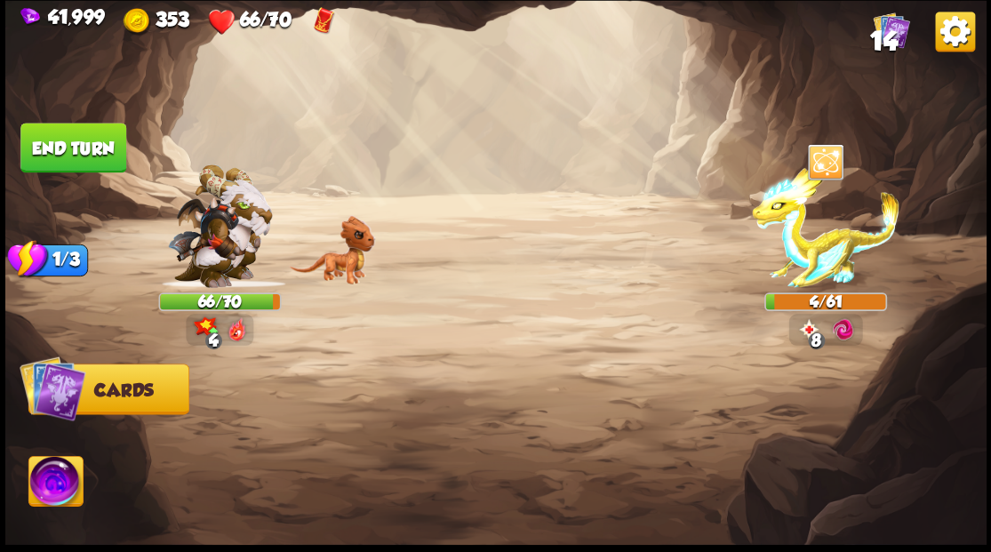
click at [68, 469] on img at bounding box center [55, 483] width 54 height 55
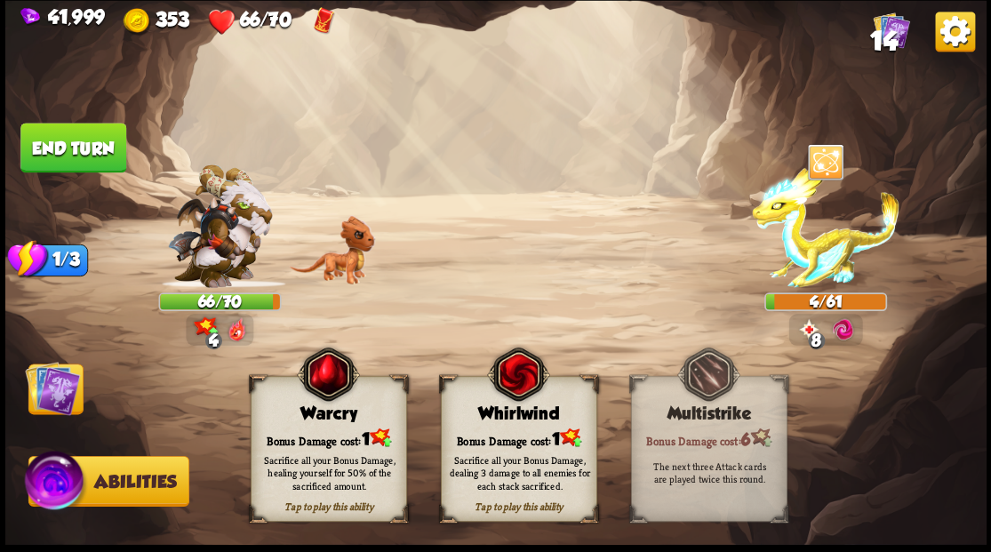
click at [279, 418] on div "Warcry" at bounding box center [328, 414] width 155 height 20
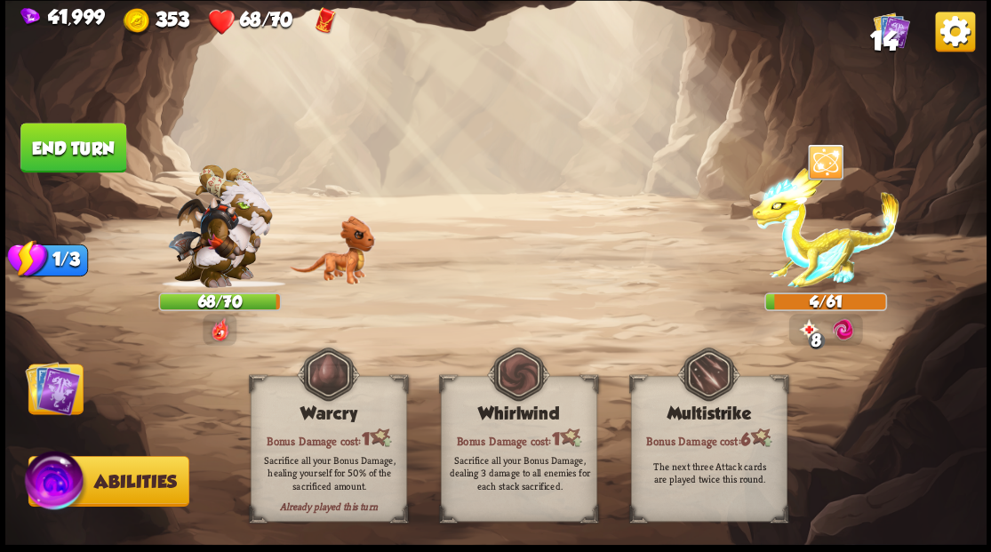
click at [61, 381] on img at bounding box center [52, 387] width 55 height 55
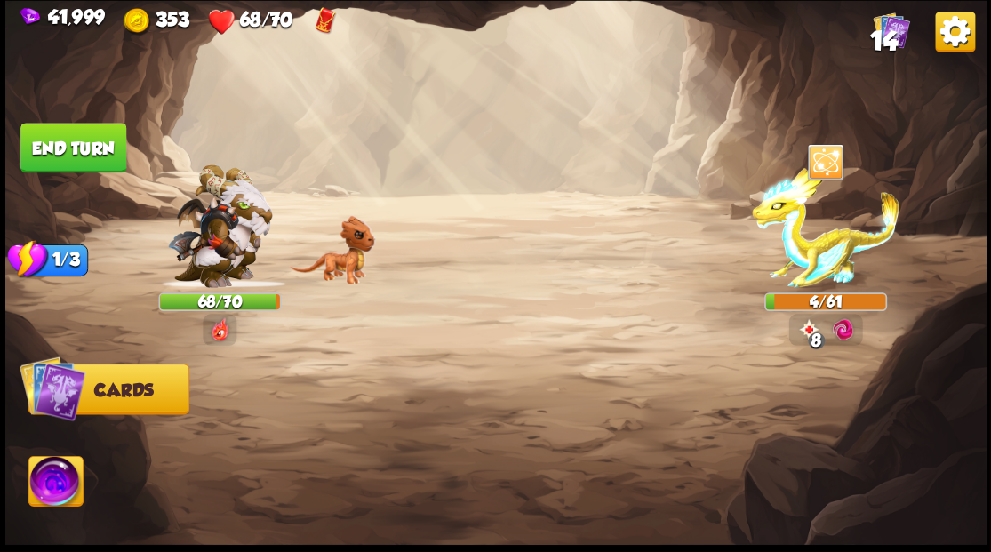
click at [64, 164] on button "End turn" at bounding box center [73, 147] width 108 height 51
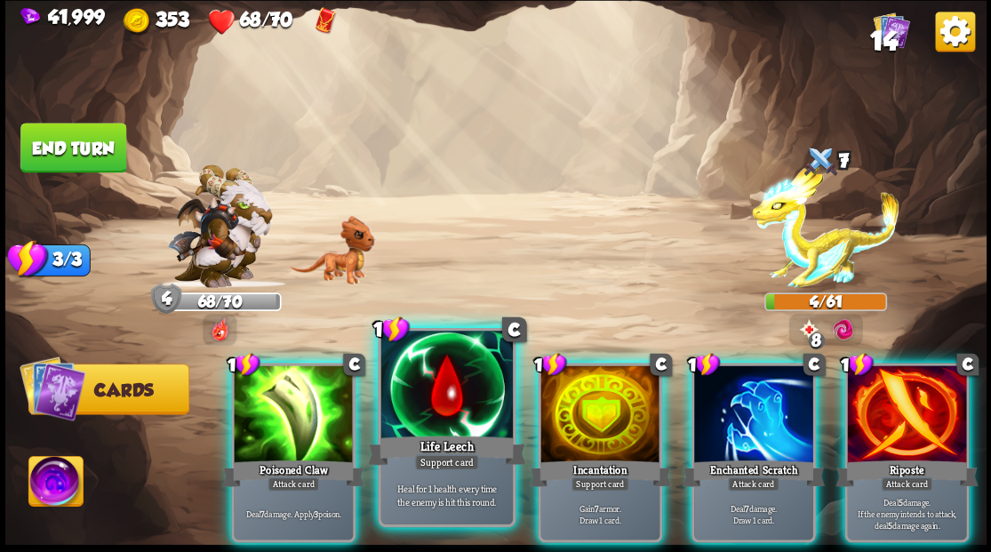
click at [459, 364] on div at bounding box center [446, 386] width 132 height 111
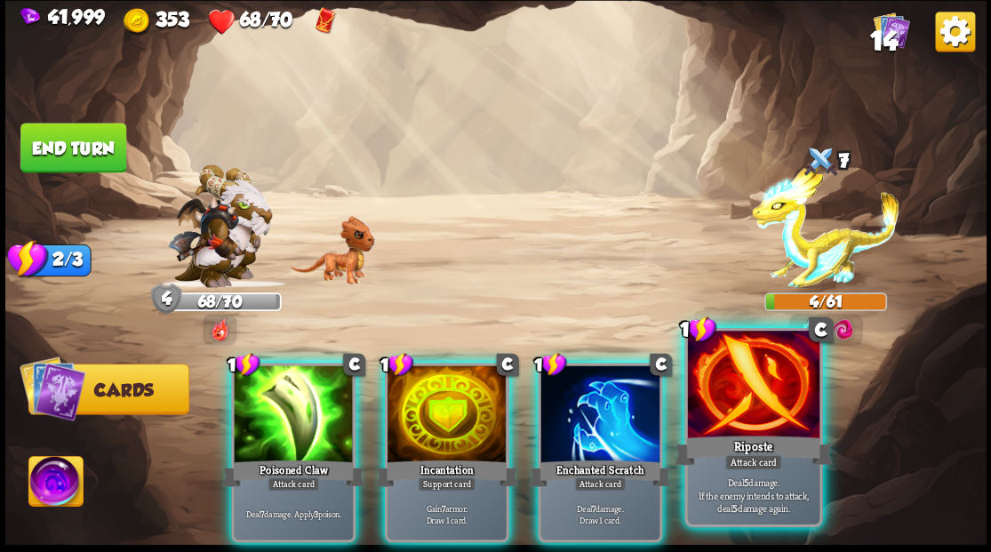
click at [721, 388] on div at bounding box center [753, 386] width 132 height 111
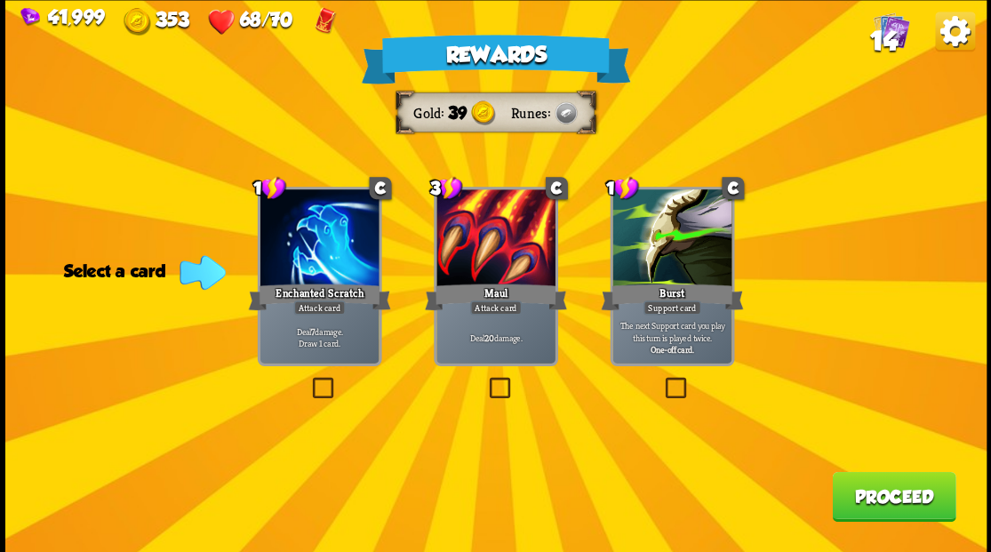
click at [884, 28] on span "14" at bounding box center [883, 40] width 28 height 30
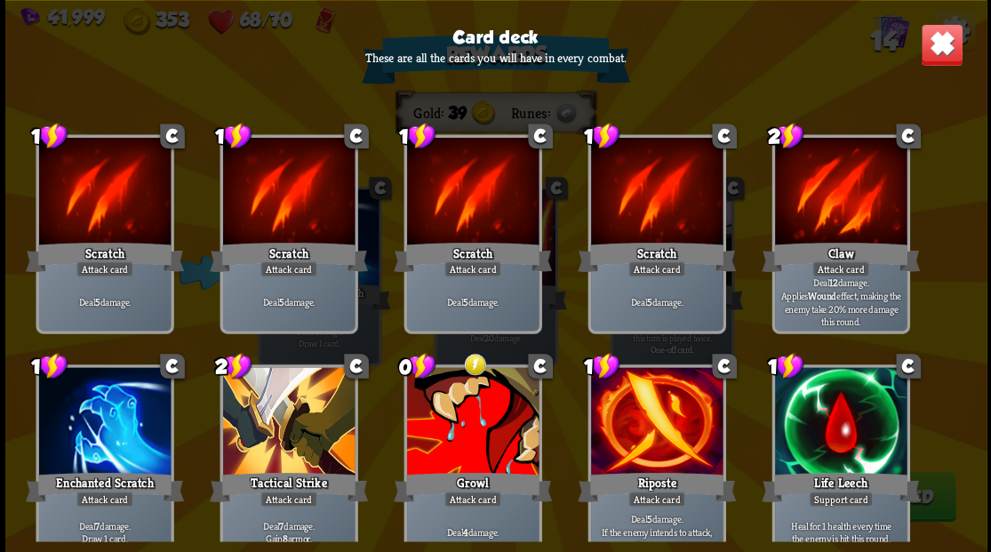
click at [946, 44] on img at bounding box center [941, 44] width 43 height 43
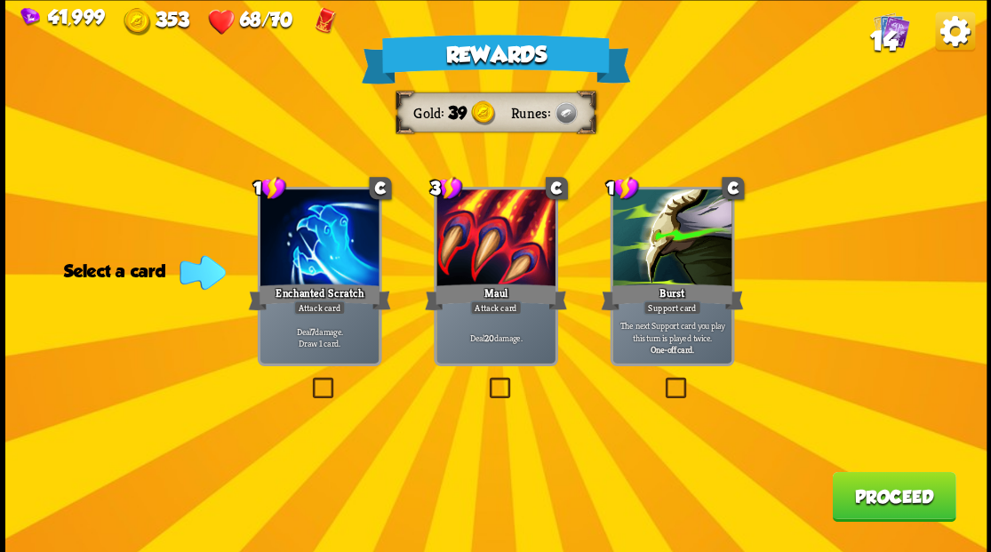
click at [846, 481] on button "Proceed" at bounding box center [894, 496] width 124 height 50
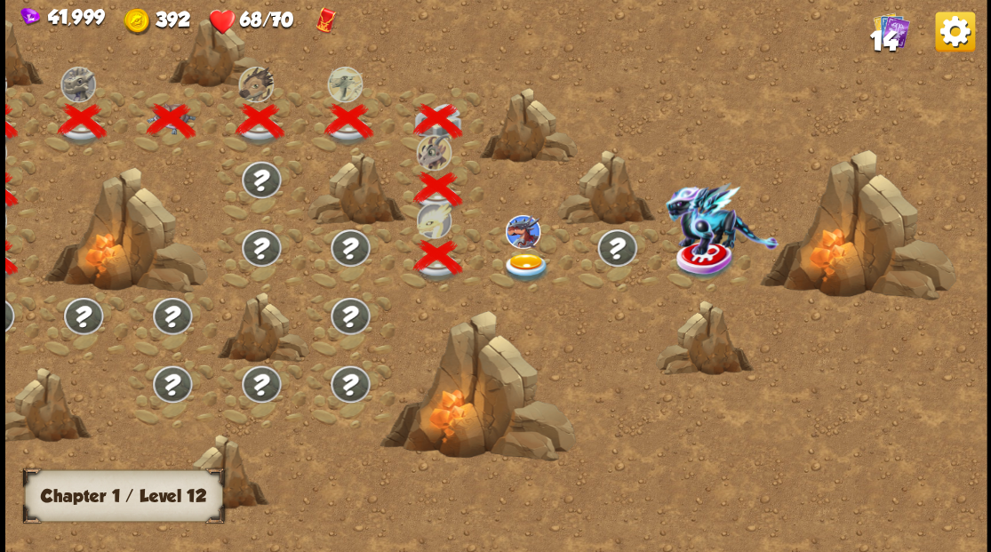
click at [518, 258] on img at bounding box center [525, 266] width 49 height 29
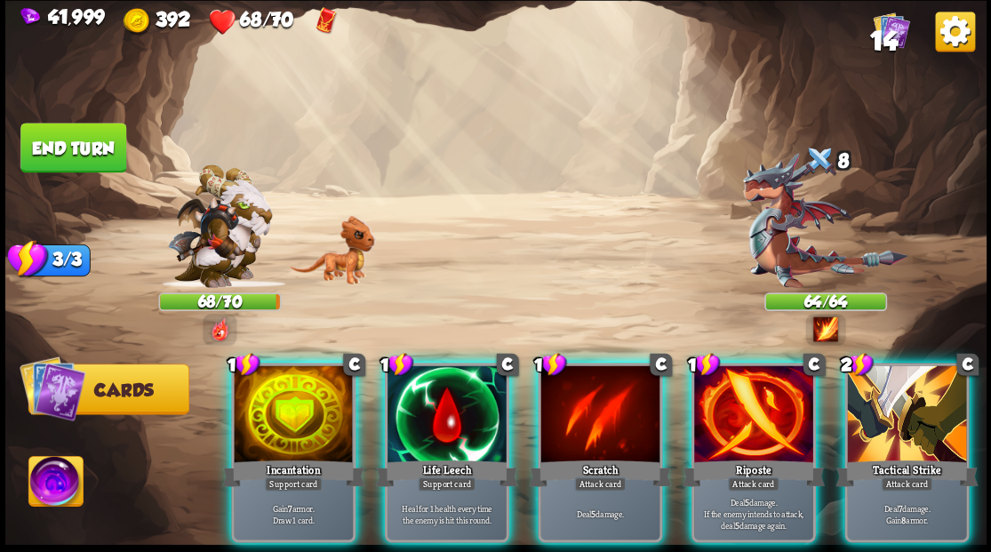
click at [717, 395] on div at bounding box center [753, 415] width 119 height 100
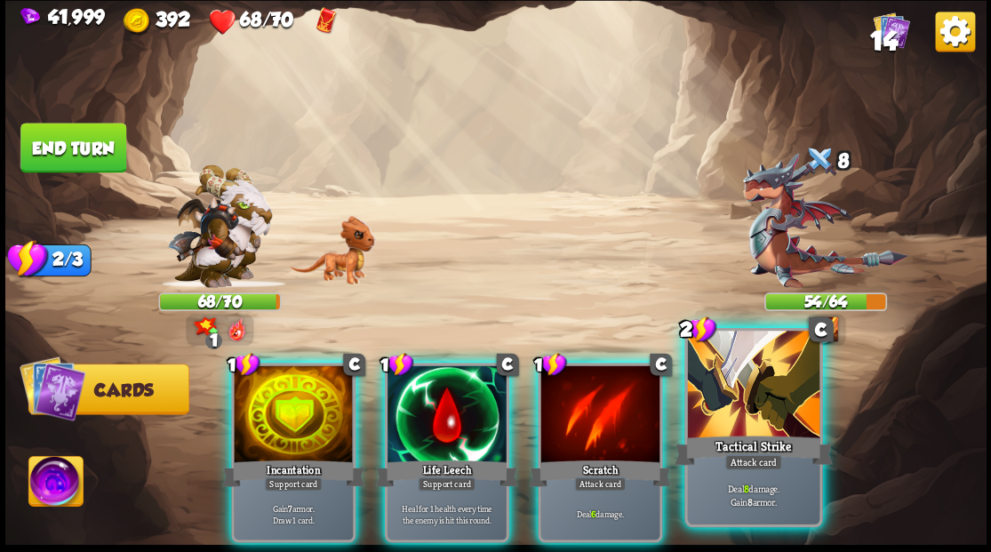
click at [717, 395] on div at bounding box center [753, 386] width 132 height 111
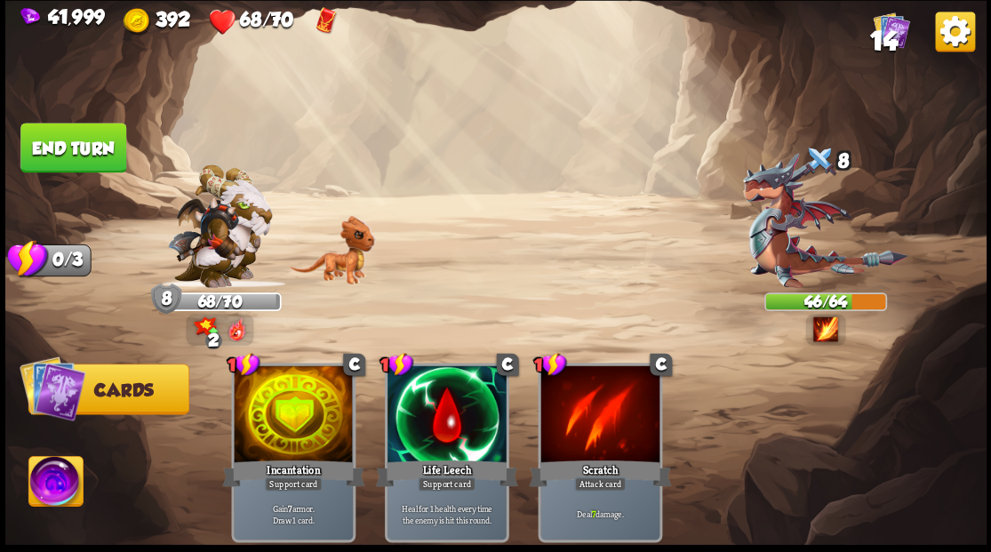
click at [84, 137] on button "End turn" at bounding box center [73, 147] width 108 height 51
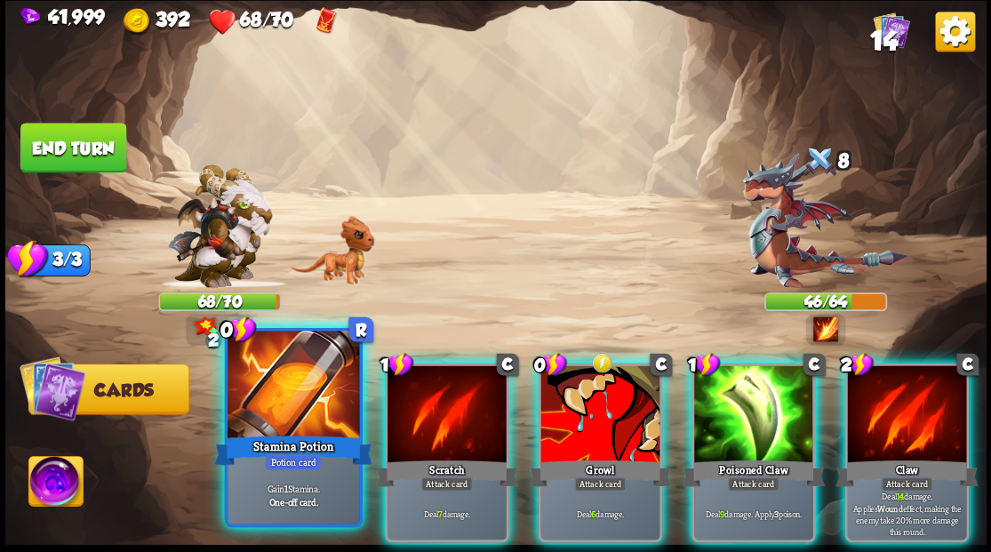
click at [318, 386] on div at bounding box center [294, 386] width 132 height 111
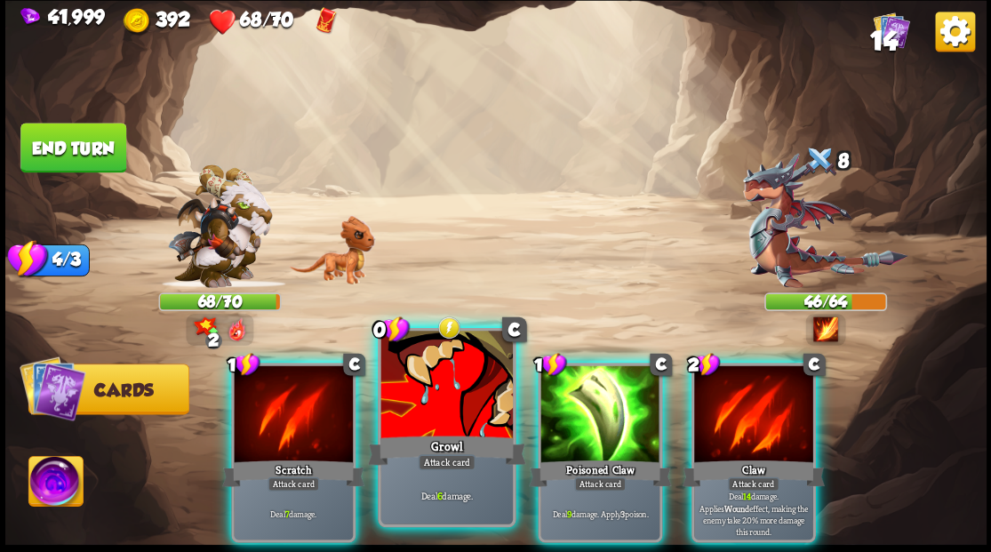
click at [400, 418] on div at bounding box center [446, 386] width 132 height 111
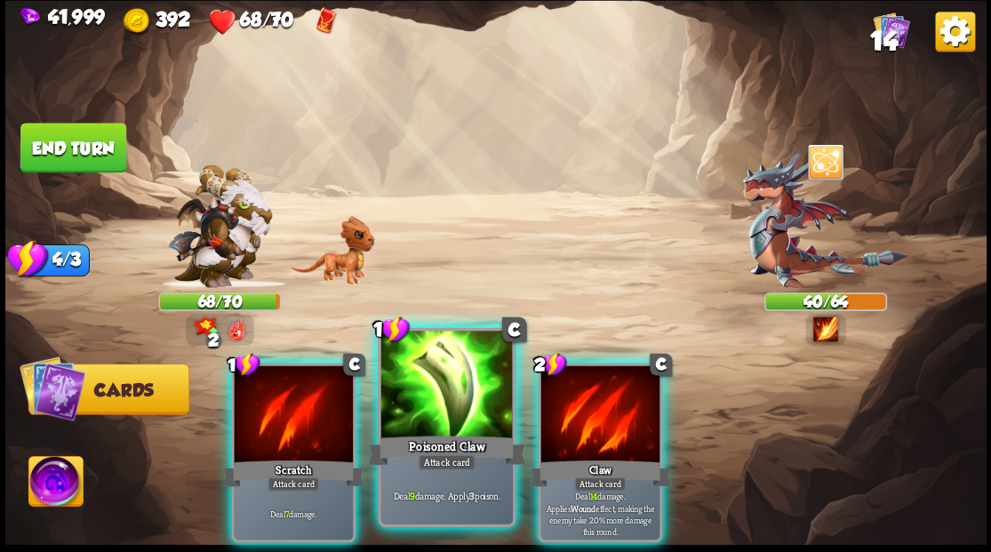
click at [421, 420] on div at bounding box center [446, 386] width 132 height 111
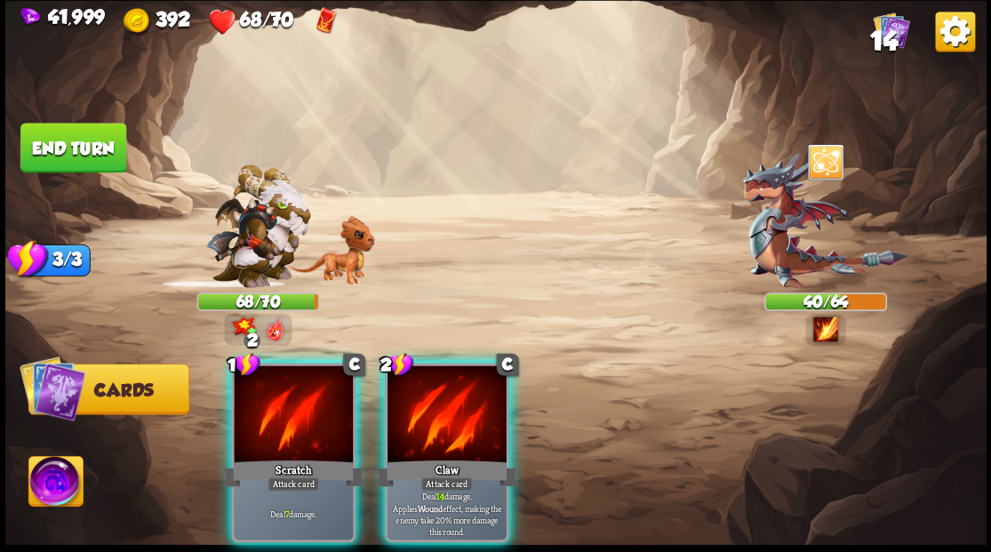
click at [421, 420] on div at bounding box center [447, 415] width 119 height 100
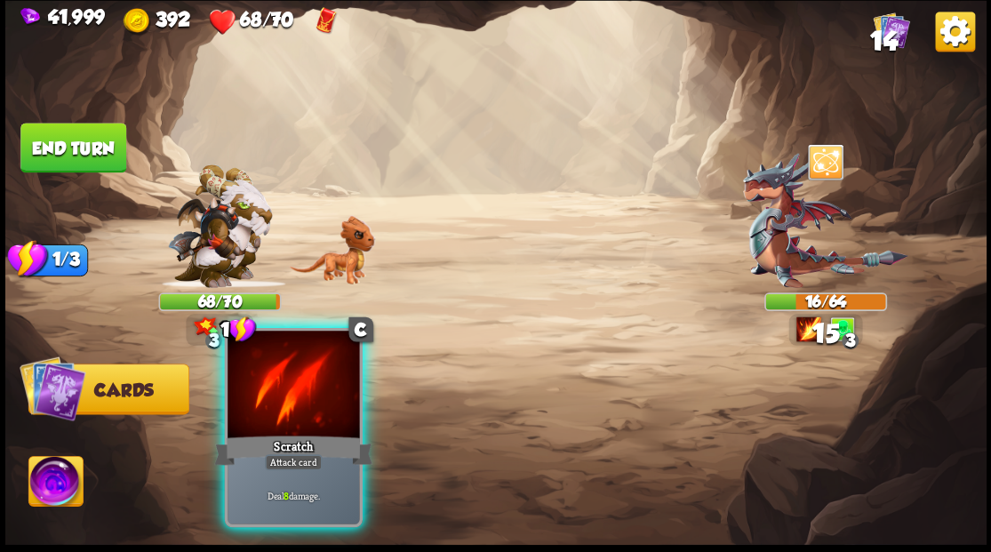
click at [304, 395] on div at bounding box center [294, 386] width 132 height 111
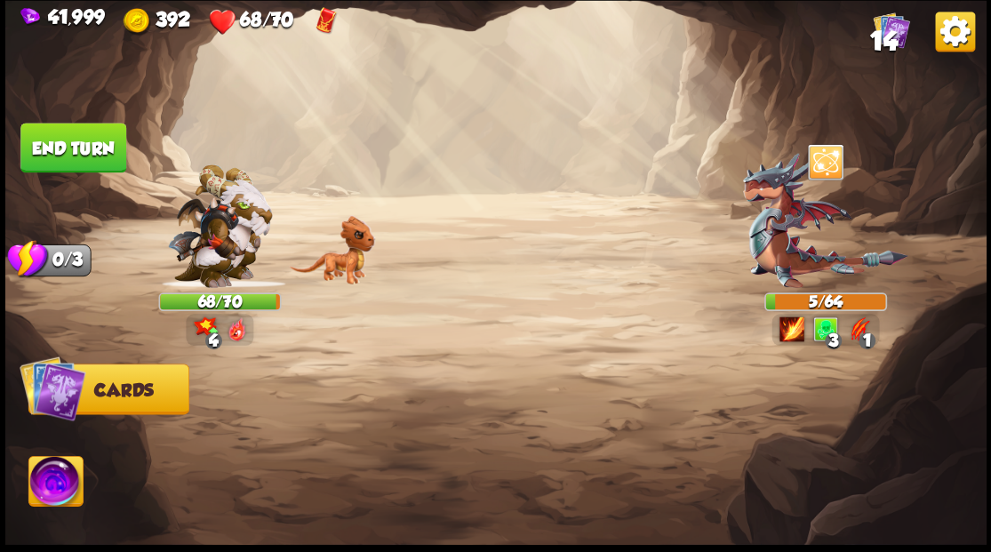
click at [57, 478] on img at bounding box center [55, 483] width 54 height 55
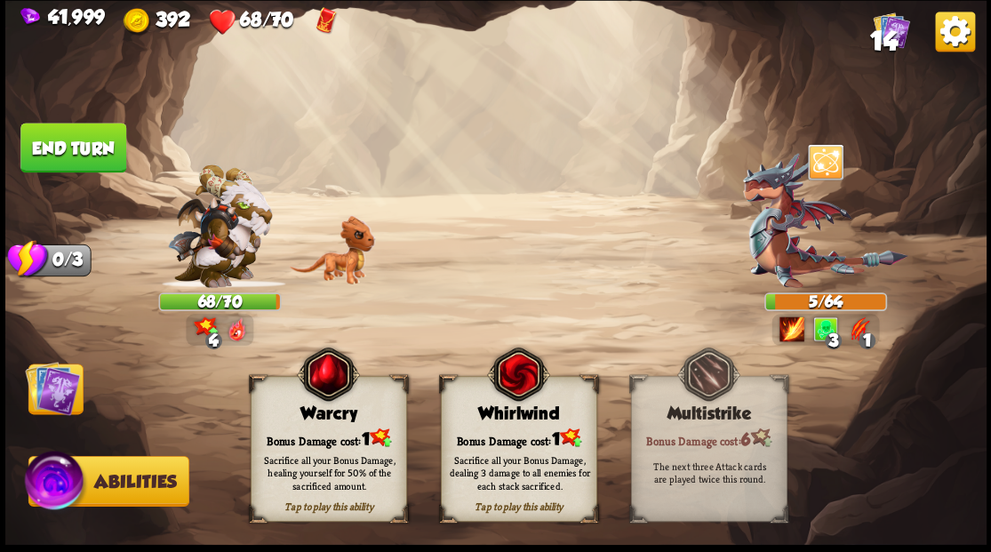
click at [484, 407] on div "Whirlwind" at bounding box center [518, 414] width 155 height 20
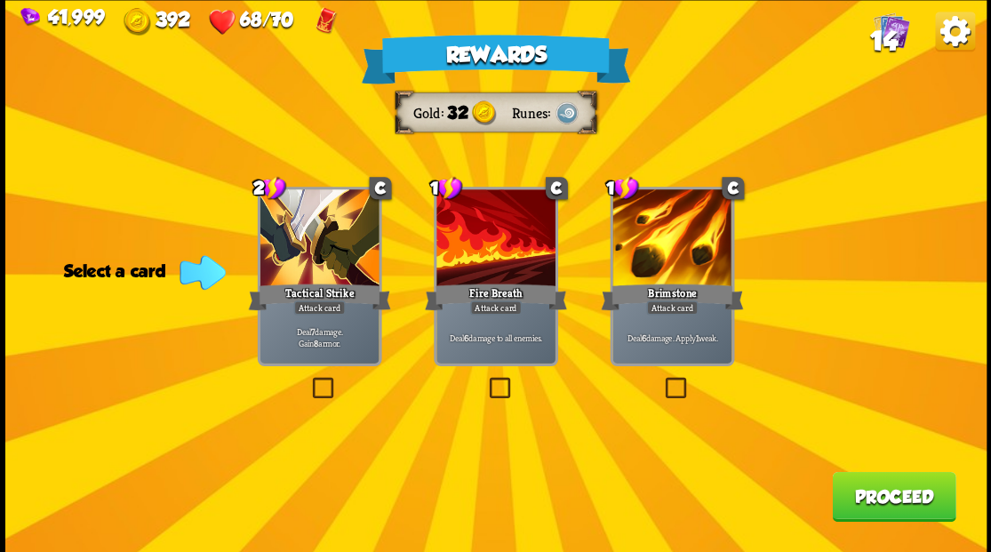
click at [891, 41] on span "14" at bounding box center [883, 40] width 28 height 30
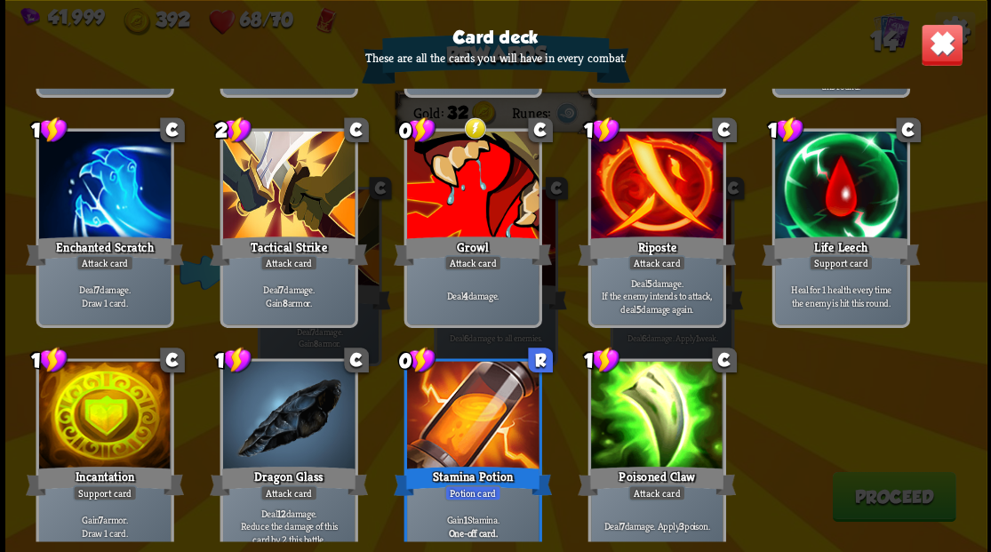
scroll to position [292, 0]
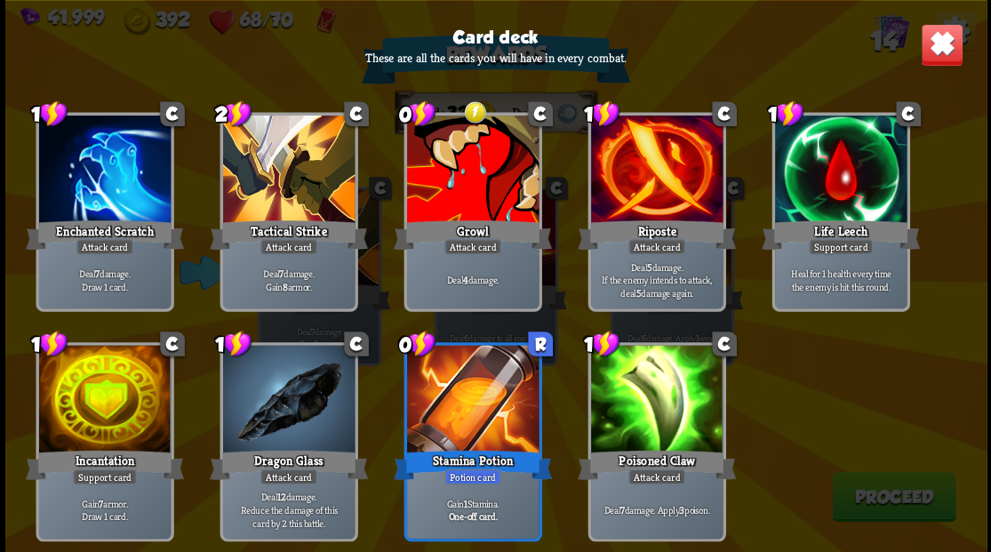
click at [939, 48] on img at bounding box center [941, 44] width 43 height 43
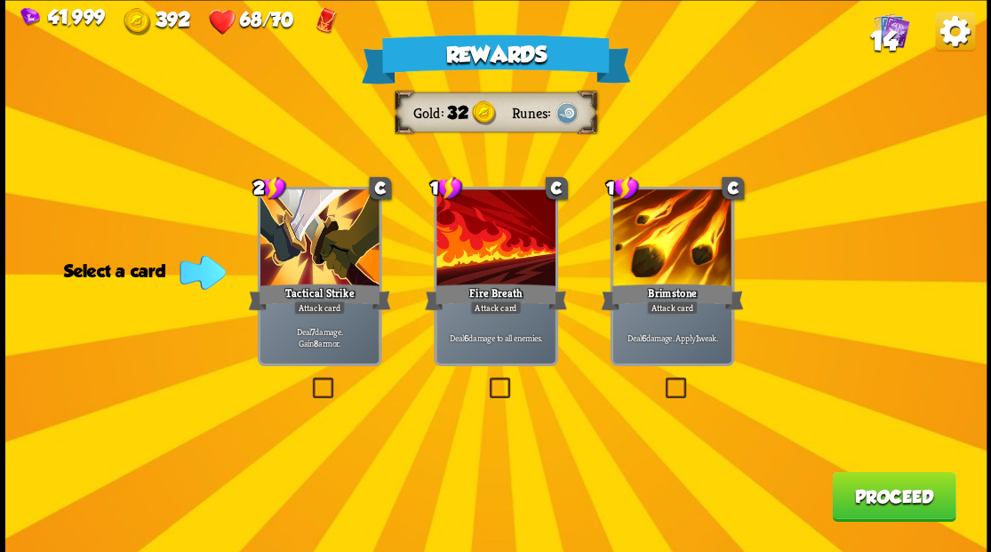
click at [520, 395] on div "Rewards Gold 32 Runes Select a card 2 C Tactical Strike Attack card Deal 7 dama…" at bounding box center [495, 276] width 981 height 552
click at [540, 313] on div "Deal 6 damage to all enemies." at bounding box center [495, 337] width 119 height 52
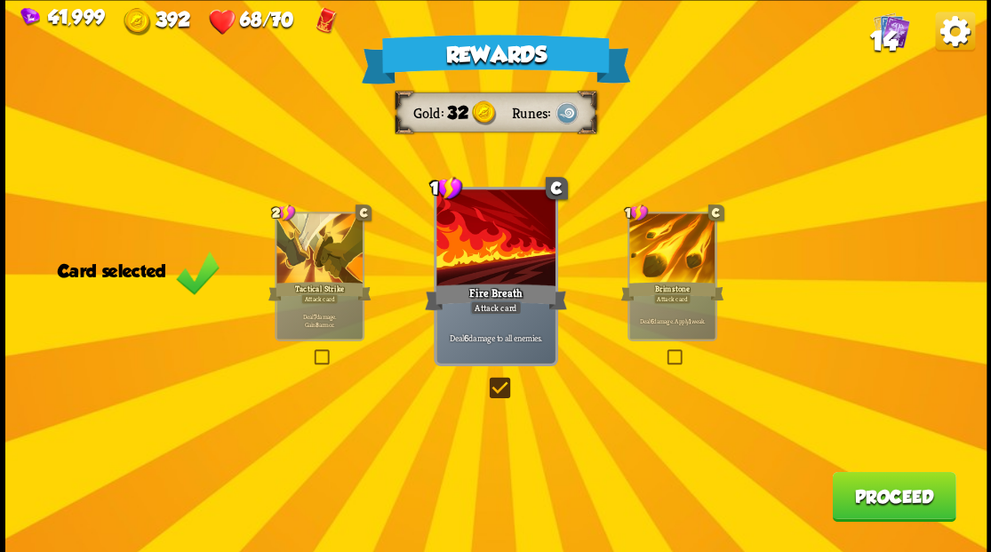
click at [853, 494] on button "Proceed" at bounding box center [894, 496] width 124 height 50
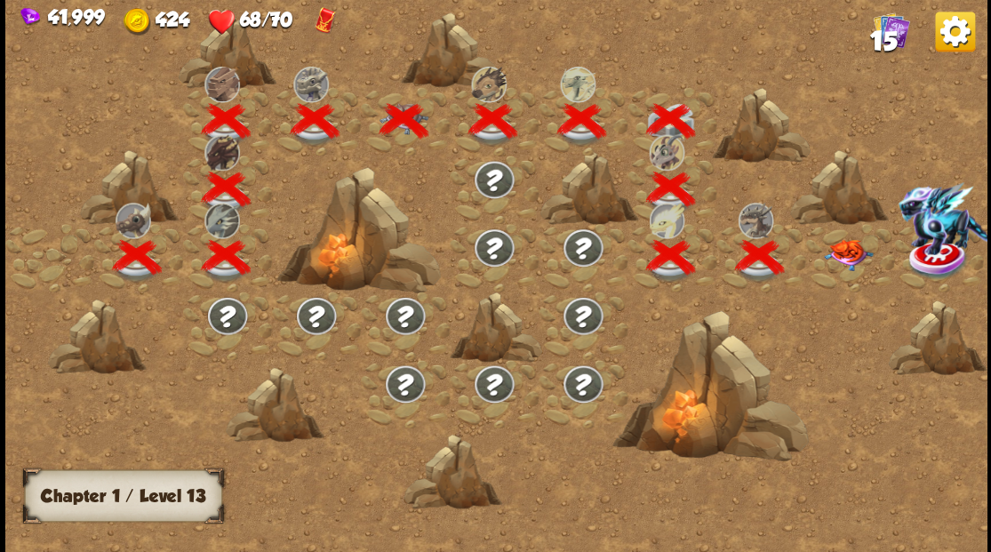
scroll to position [0, 270]
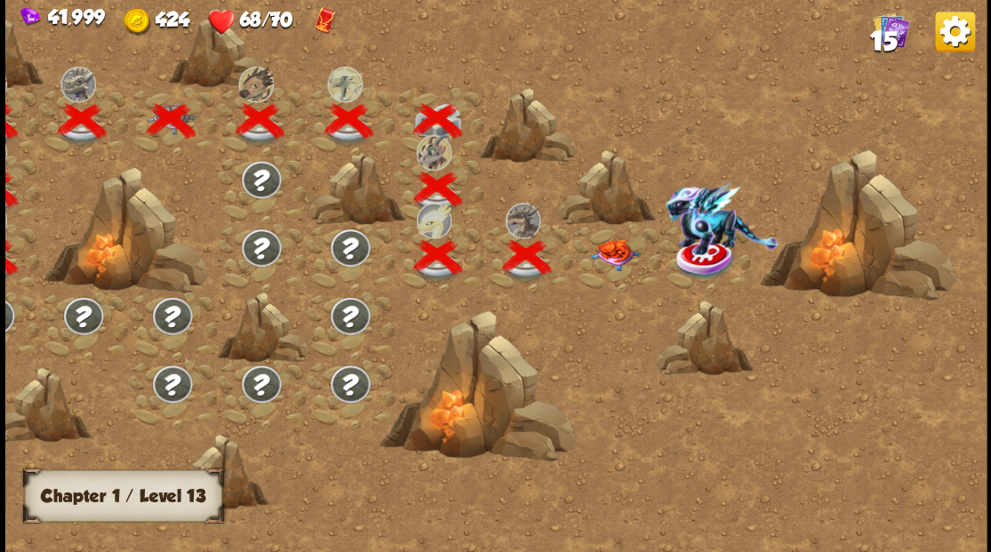
click at [613, 254] on img at bounding box center [614, 254] width 49 height 31
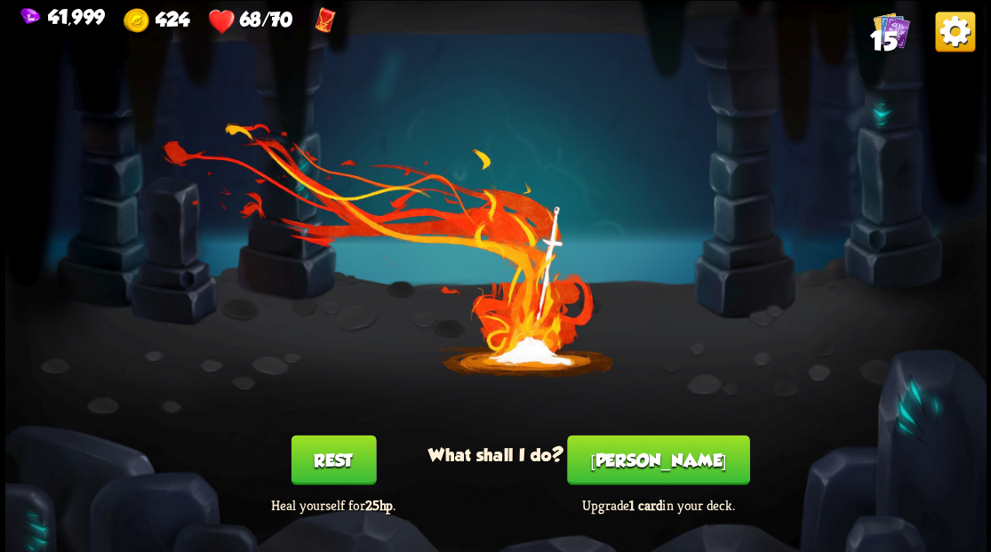
click at [649, 490] on div "[PERSON_NAME] Upgrade 1 card in your deck." at bounding box center [658, 474] width 196 height 79
click at [665, 443] on button "[PERSON_NAME]" at bounding box center [658, 460] width 182 height 50
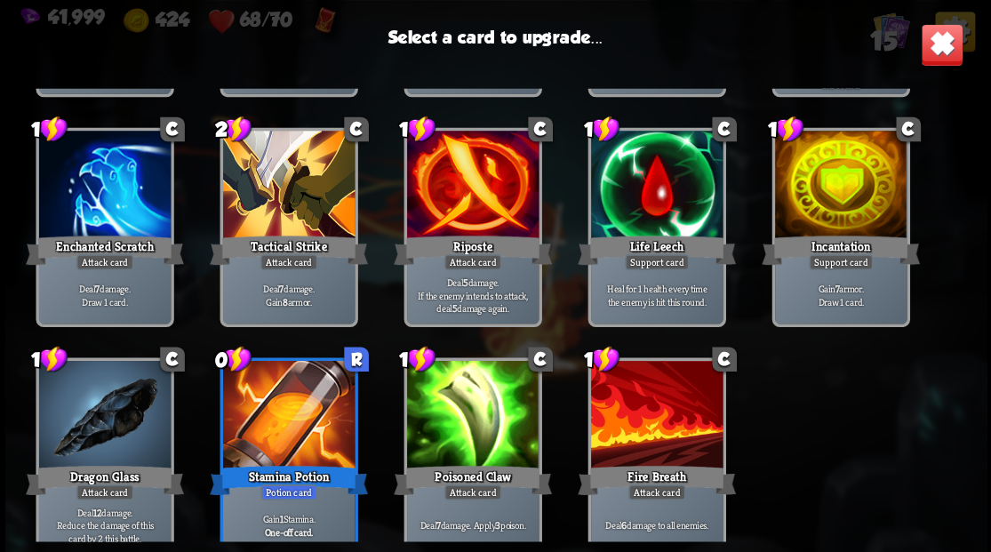
scroll to position [292, 0]
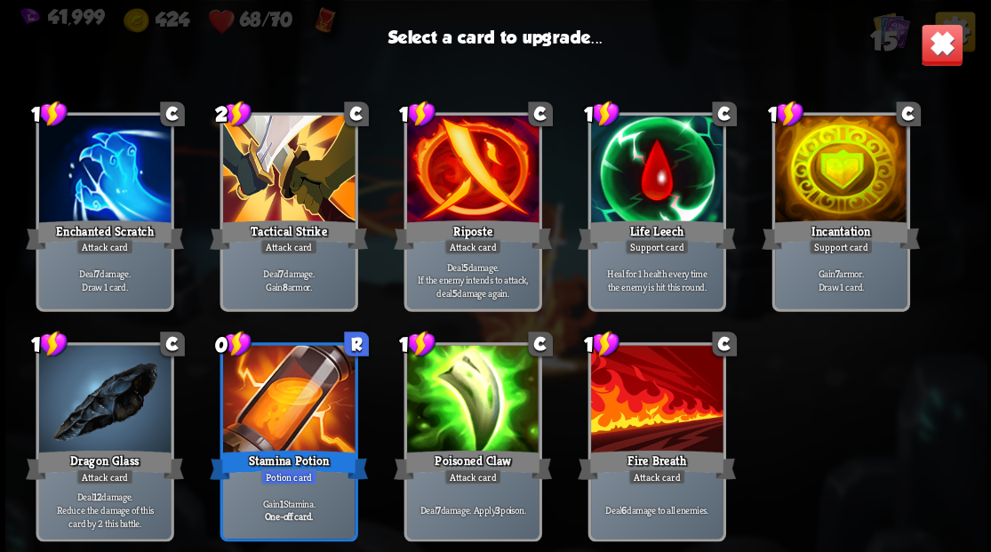
click at [807, 236] on div "Incantation" at bounding box center [841, 235] width 158 height 36
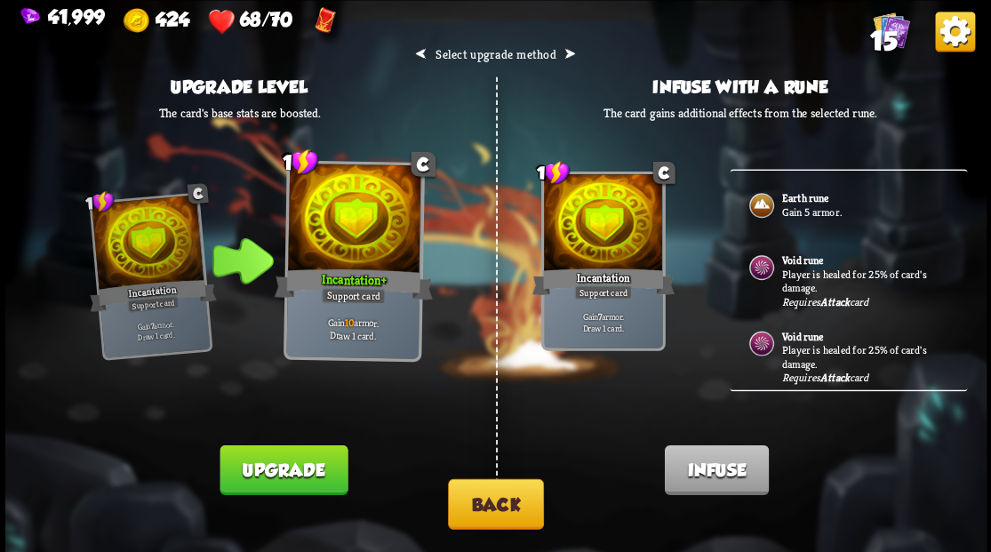
scroll to position [0, 0]
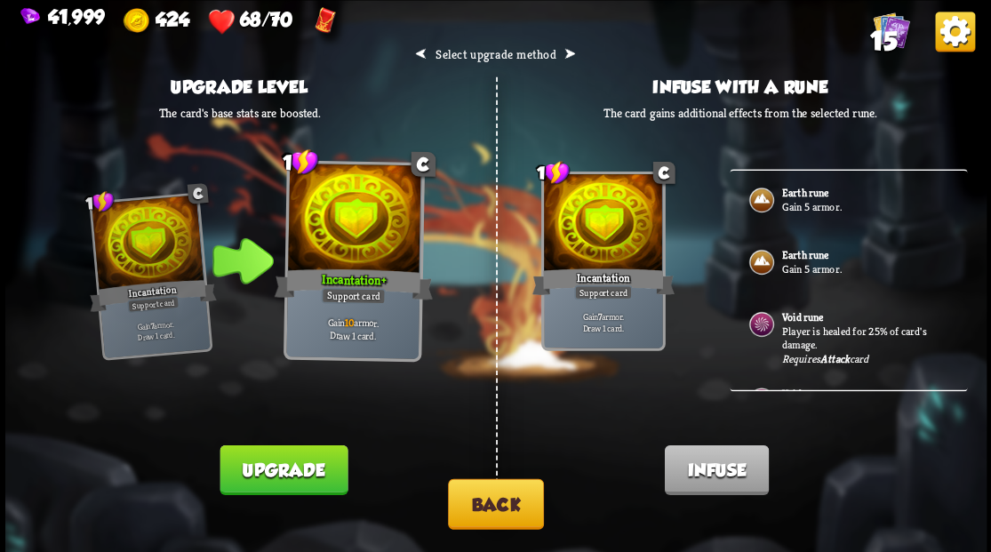
click at [484, 513] on button "Back" at bounding box center [496, 503] width 96 height 51
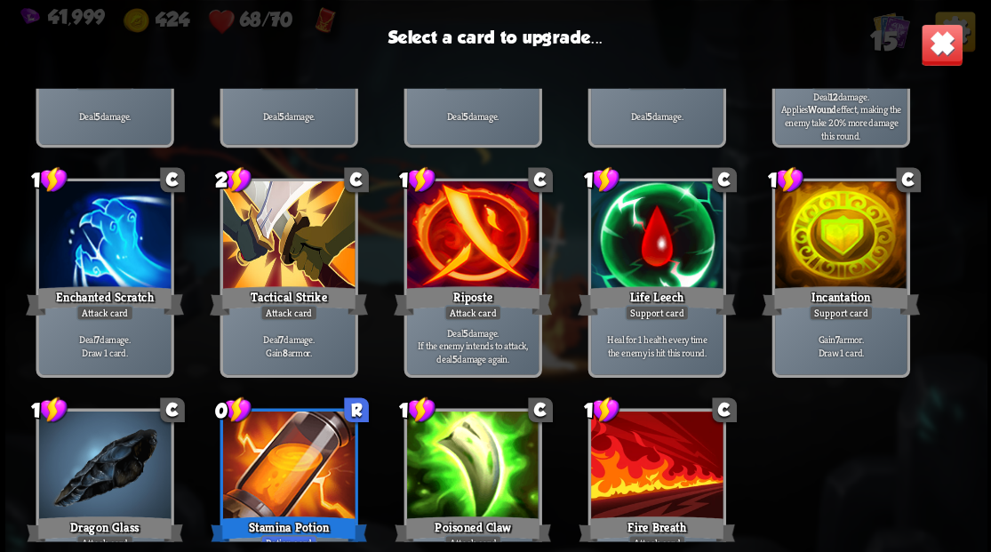
scroll to position [236, 0]
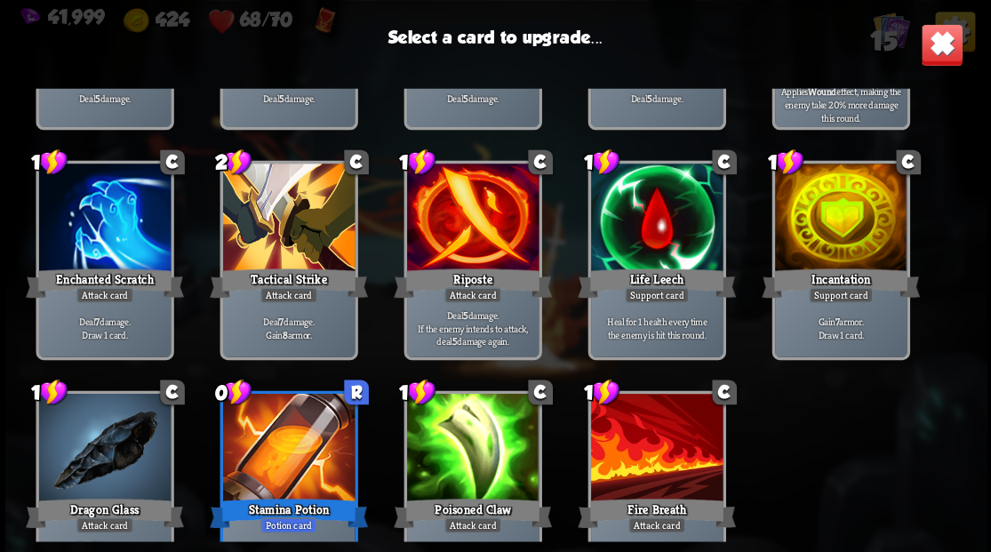
click at [613, 322] on p "Heal for 1 health every time the enemy is hit this round." at bounding box center [656, 328] width 125 height 26
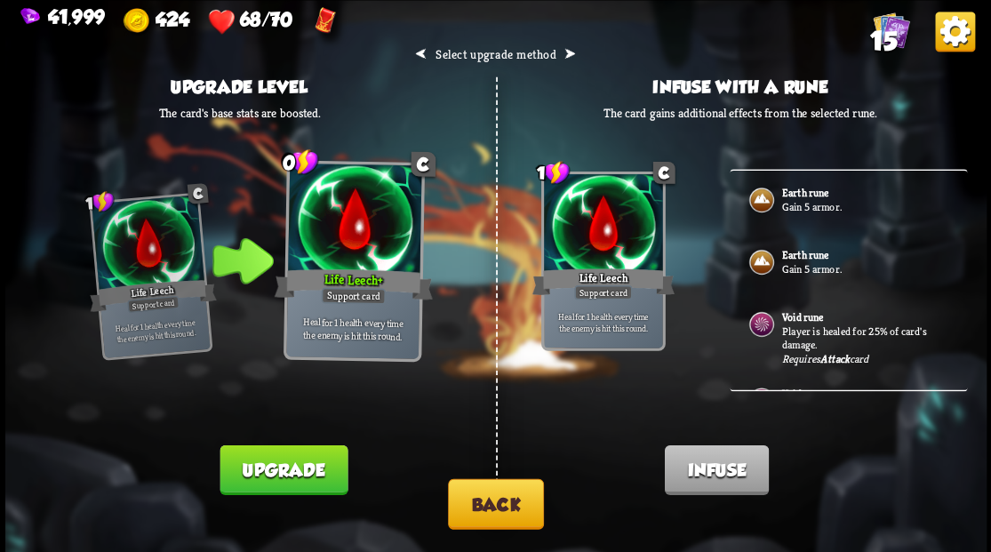
click at [245, 462] on button "Upgrade" at bounding box center [284, 469] width 128 height 50
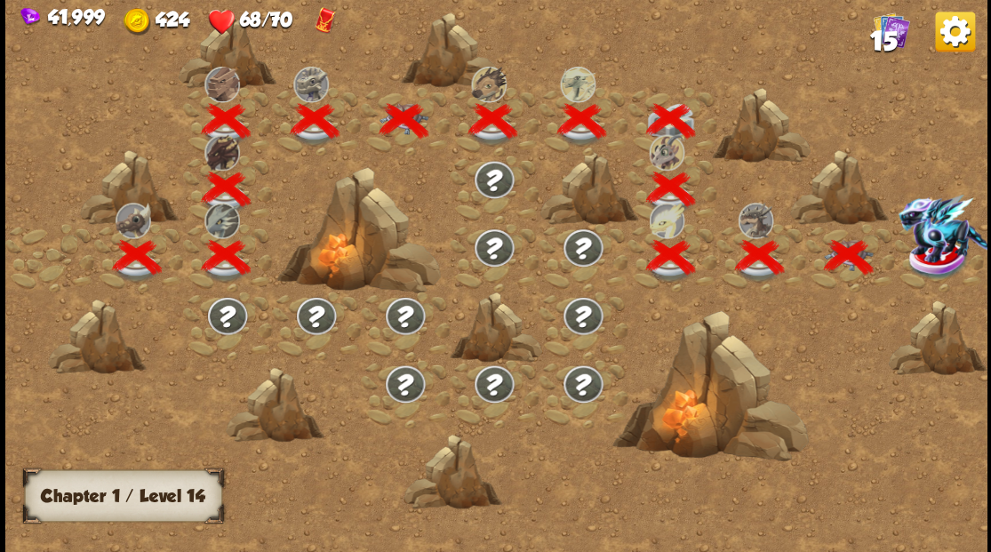
scroll to position [0, 270]
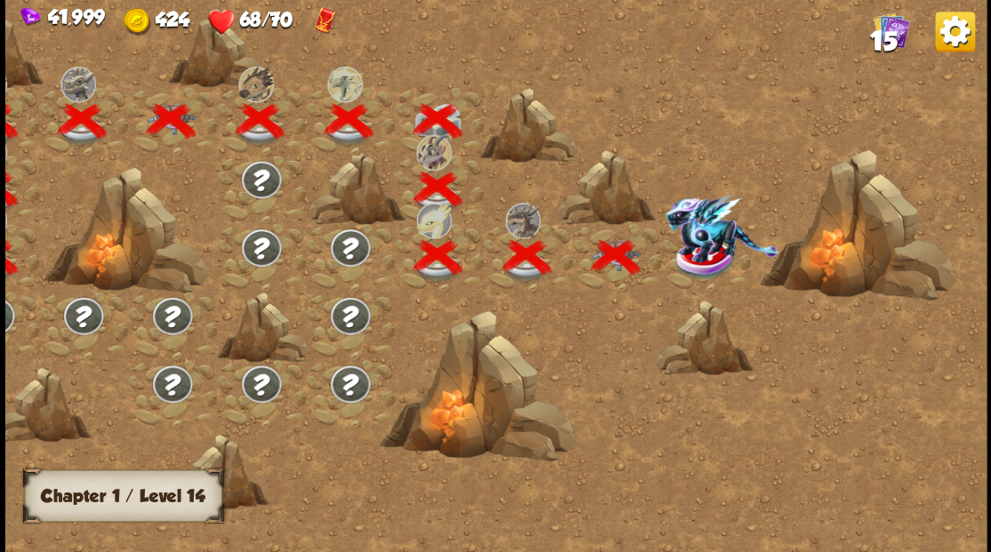
click at [706, 252] on img at bounding box center [722, 228] width 114 height 68
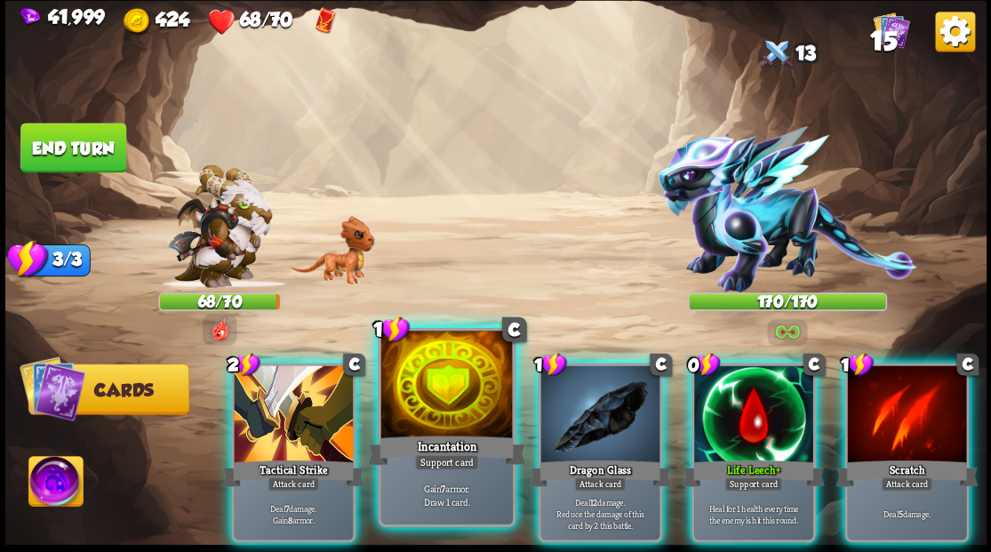
click at [411, 391] on div at bounding box center [446, 386] width 132 height 111
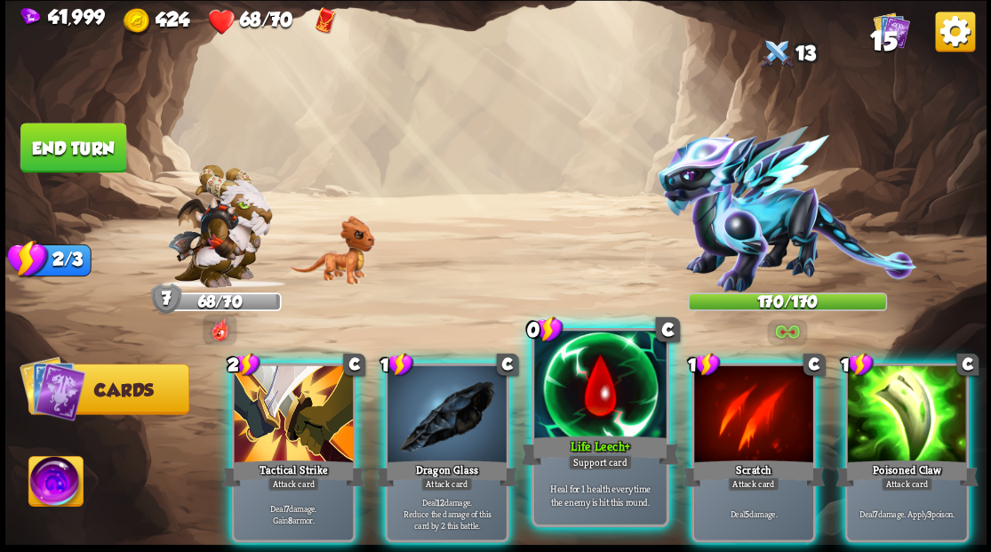
click at [569, 388] on div at bounding box center [600, 386] width 132 height 111
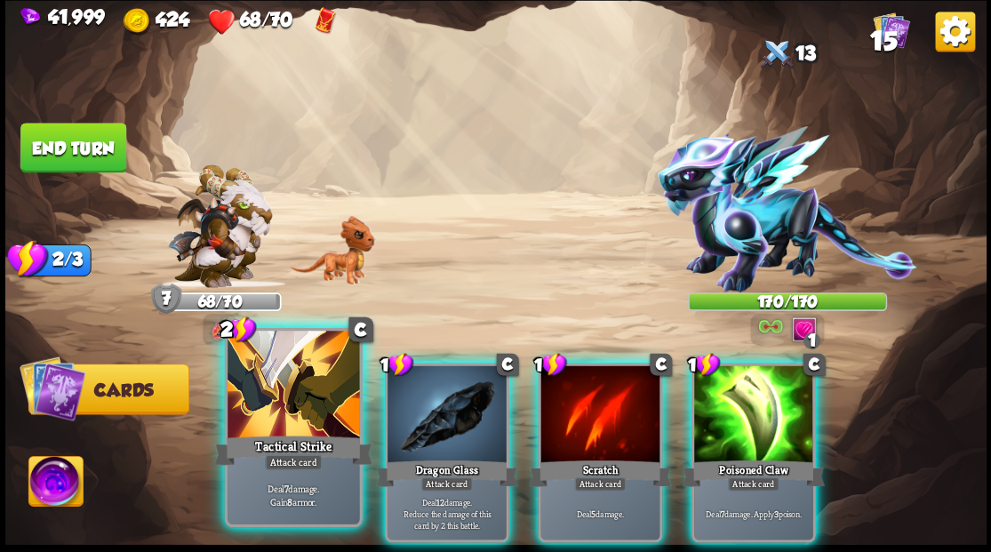
click at [299, 407] on div at bounding box center [294, 386] width 132 height 111
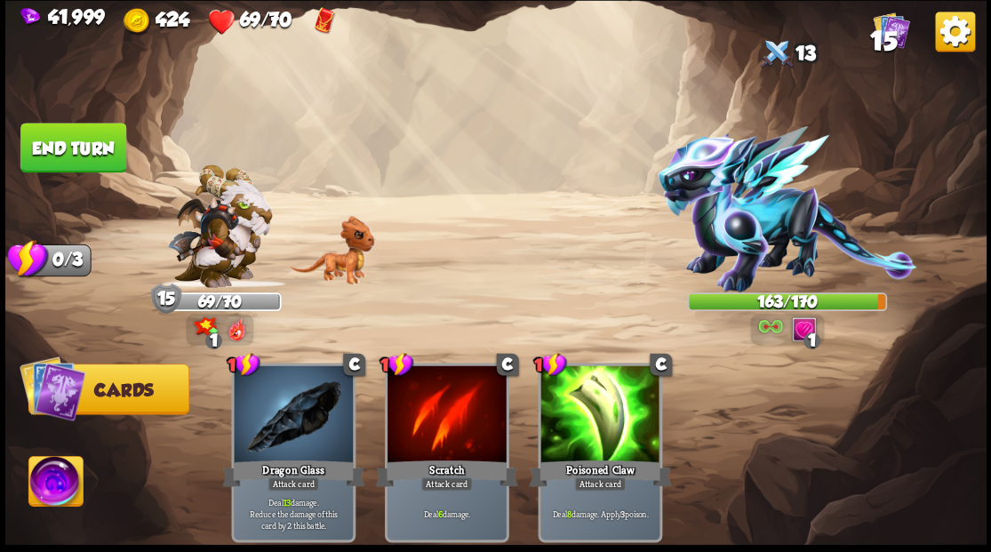
click at [130, 146] on img at bounding box center [495, 276] width 981 height 552
click at [53, 137] on button "End turn" at bounding box center [73, 148] width 106 height 50
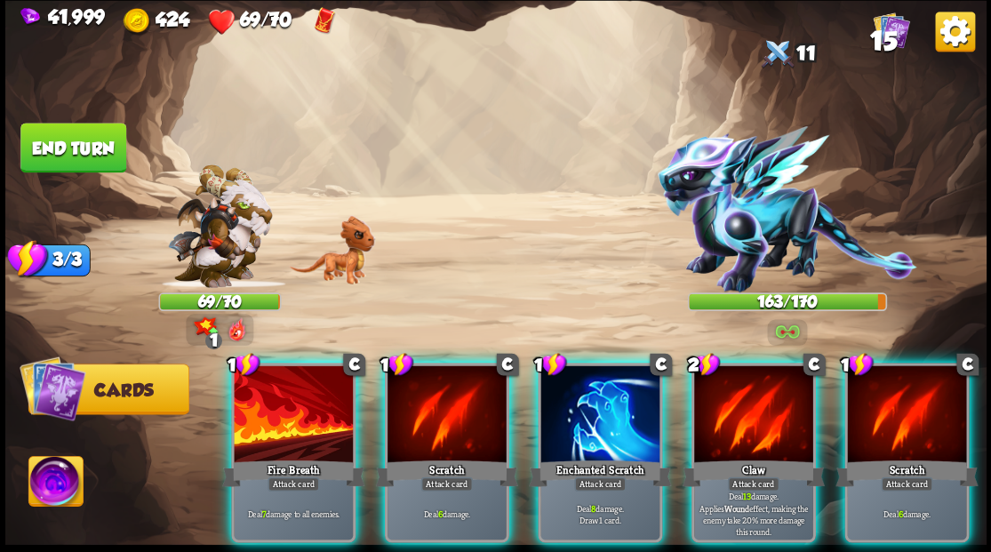
click at [601, 395] on div at bounding box center [599, 415] width 119 height 100
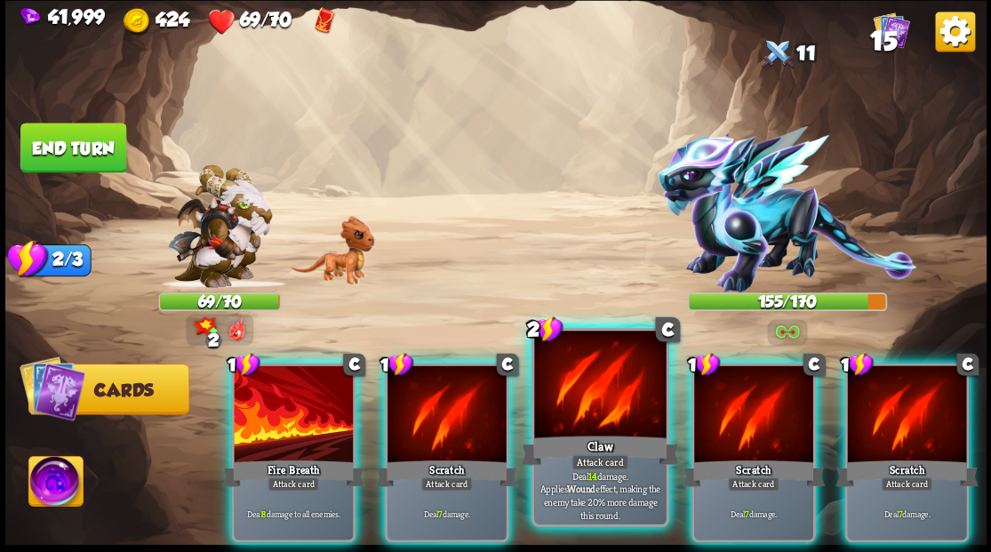
click at [571, 412] on div at bounding box center [600, 386] width 132 height 111
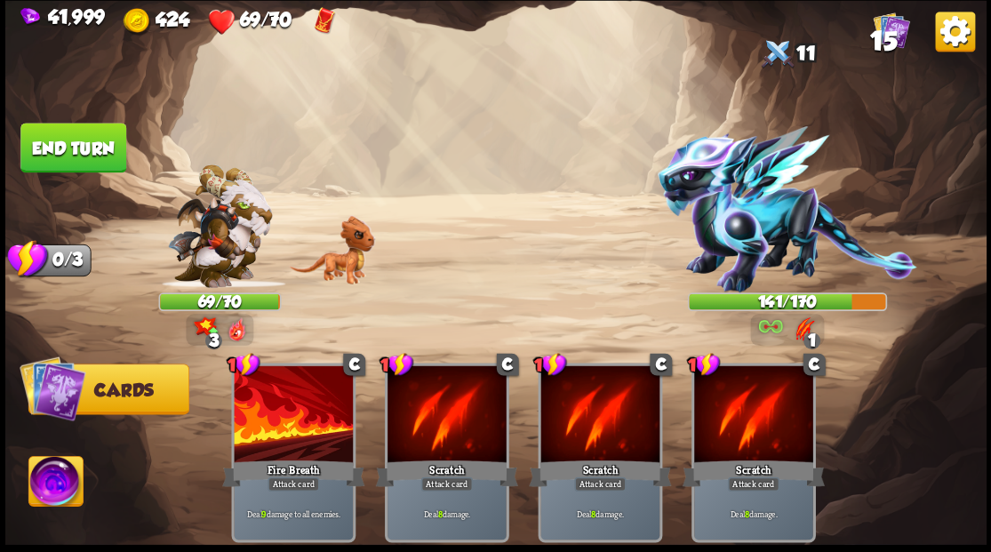
click at [70, 164] on button "End turn" at bounding box center [73, 148] width 106 height 50
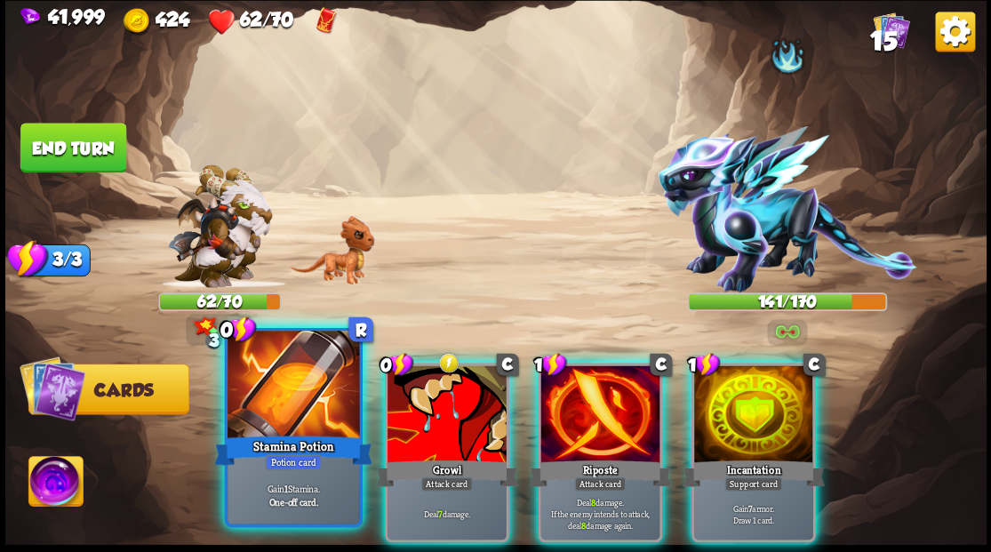
click at [309, 378] on div at bounding box center [294, 386] width 132 height 111
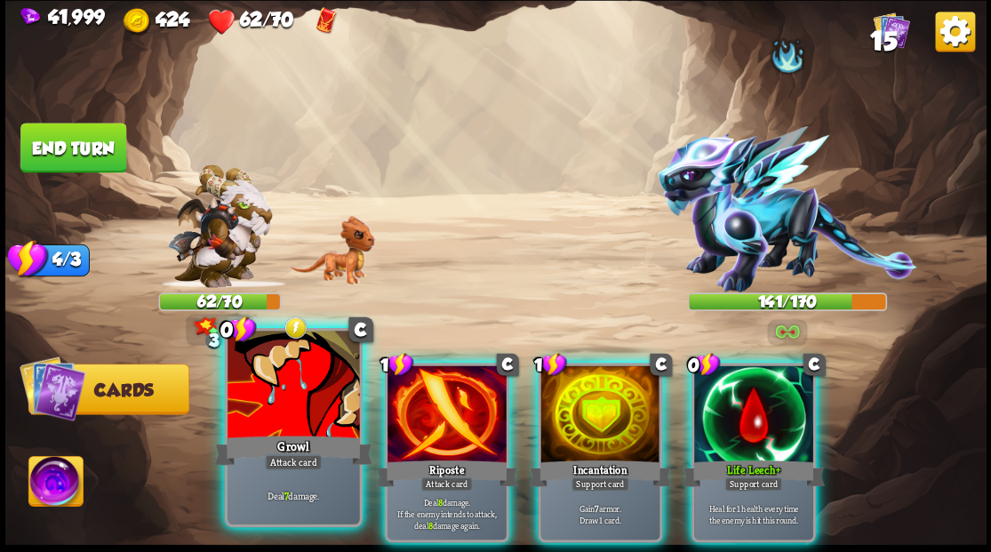
click at [305, 376] on div at bounding box center [294, 386] width 132 height 111
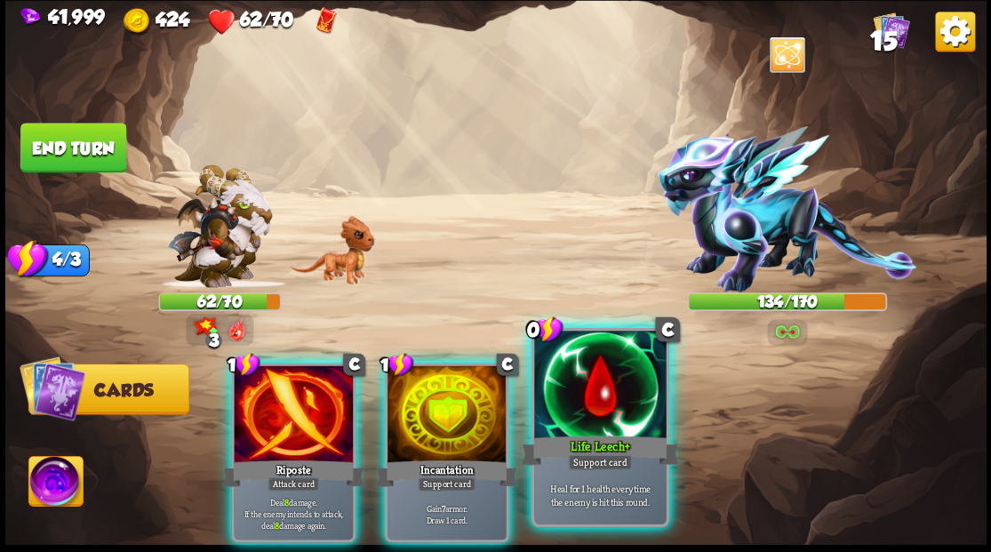
click at [576, 376] on div at bounding box center [600, 386] width 132 height 111
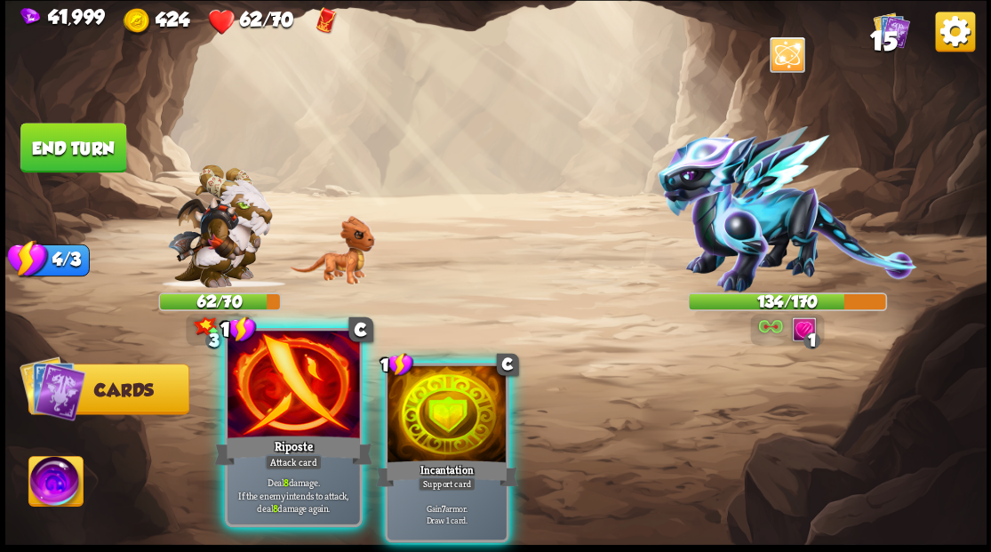
click at [283, 384] on div at bounding box center [294, 386] width 132 height 111
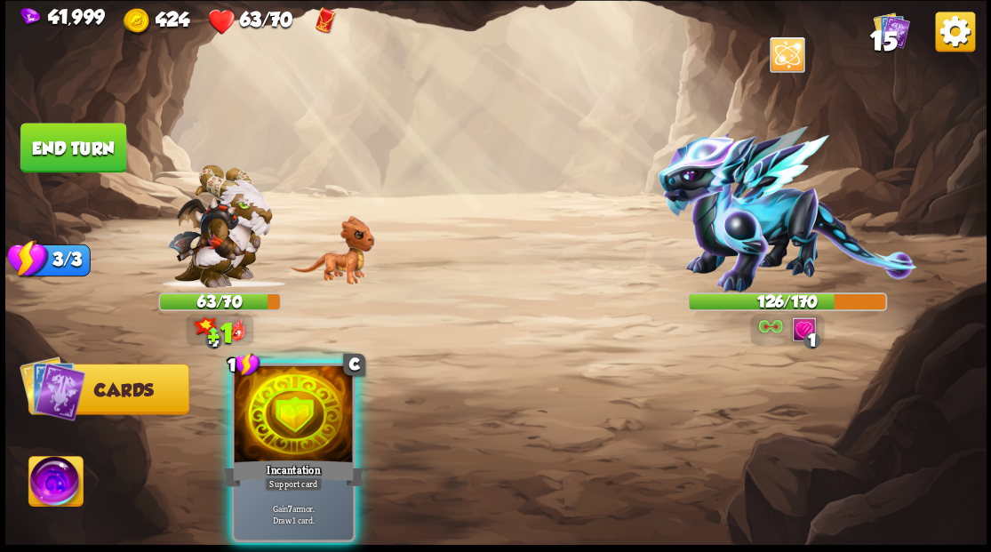
click at [283, 384] on div at bounding box center [293, 415] width 119 height 100
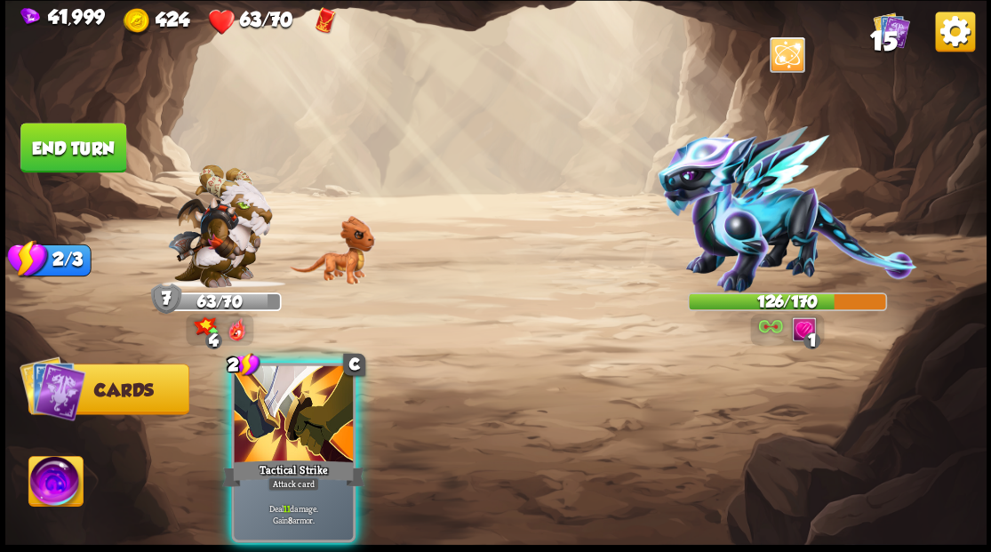
click at [283, 384] on div at bounding box center [293, 415] width 119 height 100
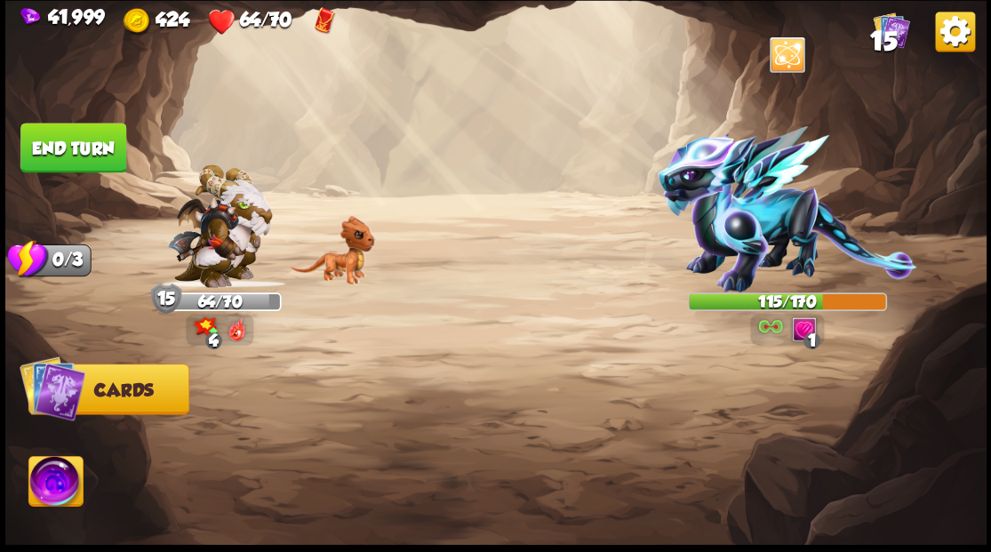
click at [62, 476] on img at bounding box center [55, 483] width 54 height 55
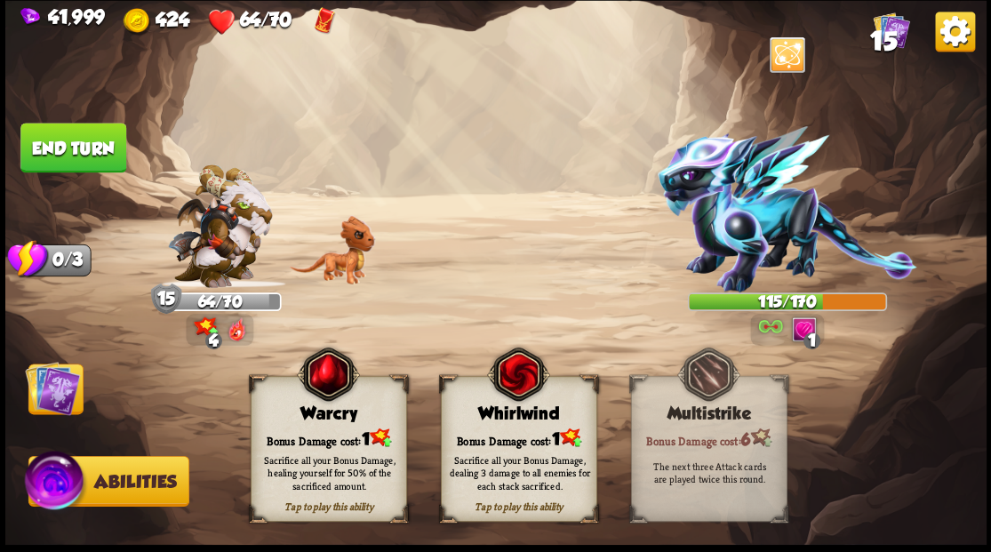
click at [292, 414] on div "Warcry" at bounding box center [328, 414] width 155 height 20
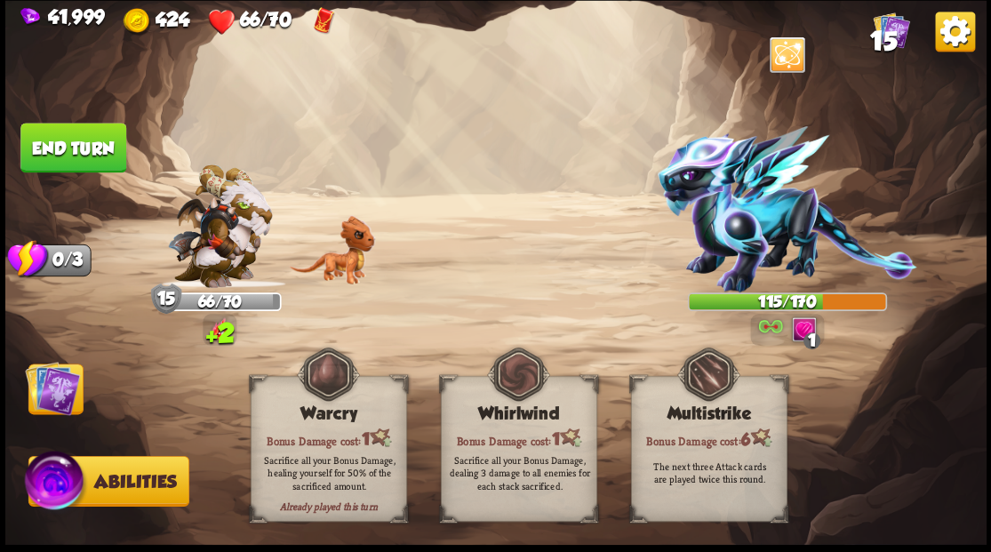
click at [64, 391] on img at bounding box center [52, 387] width 55 height 55
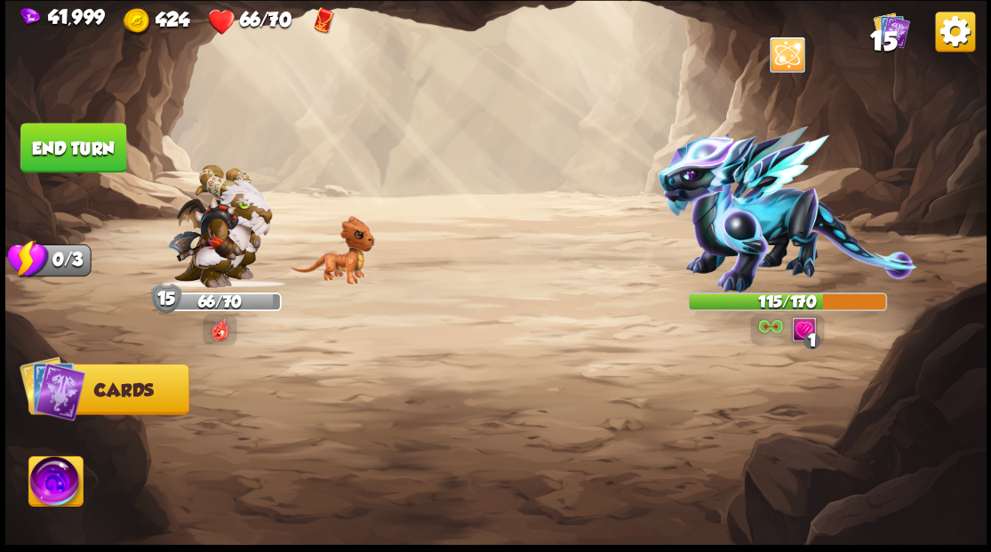
click at [68, 171] on button "End turn" at bounding box center [73, 148] width 106 height 50
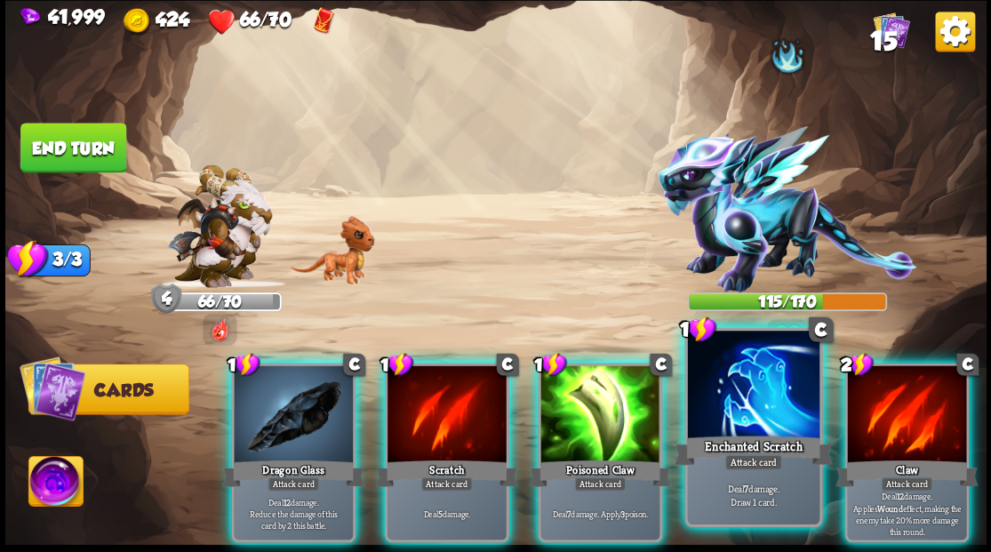
click at [725, 388] on div at bounding box center [753, 386] width 132 height 111
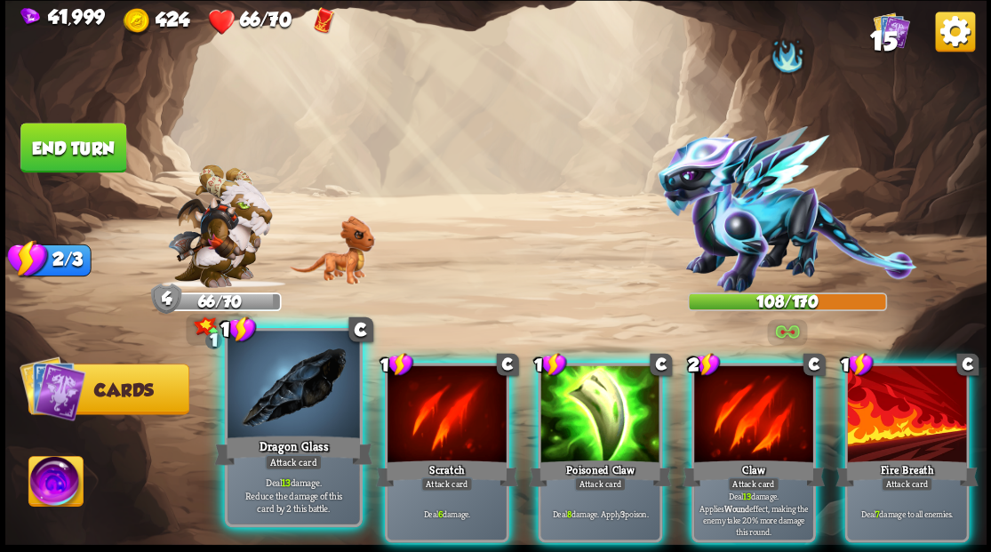
click at [293, 431] on div at bounding box center [294, 386] width 132 height 111
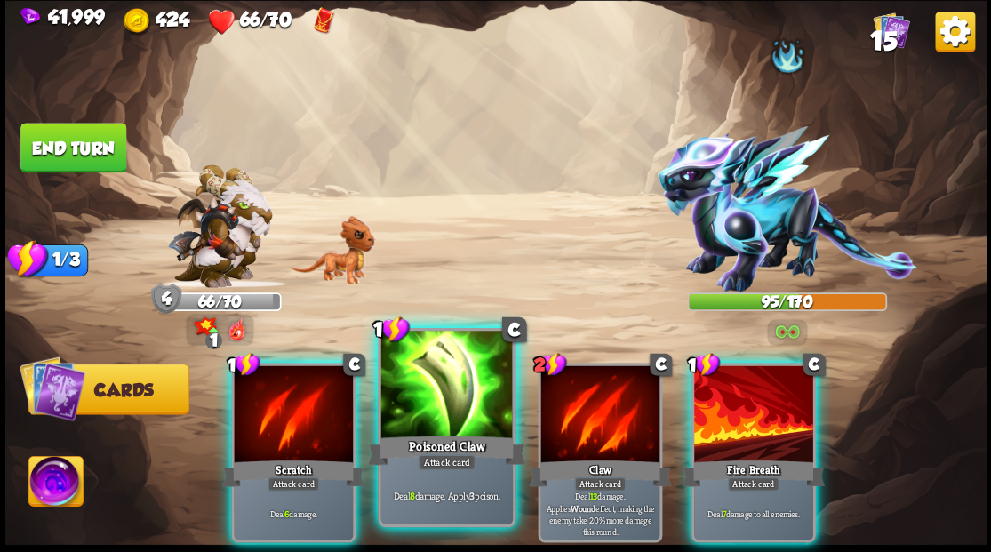
click at [464, 396] on div at bounding box center [446, 386] width 132 height 111
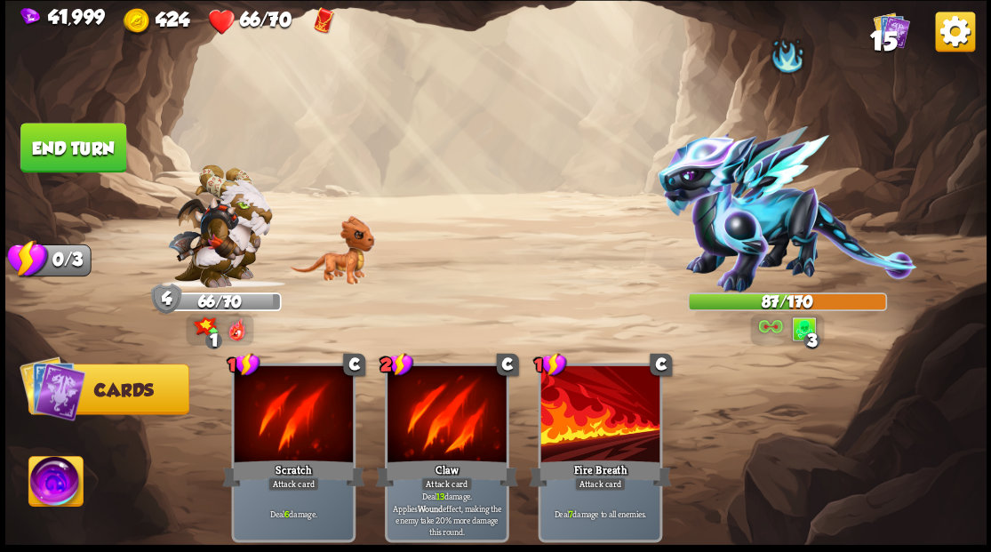
click at [87, 140] on button "End turn" at bounding box center [73, 148] width 106 height 50
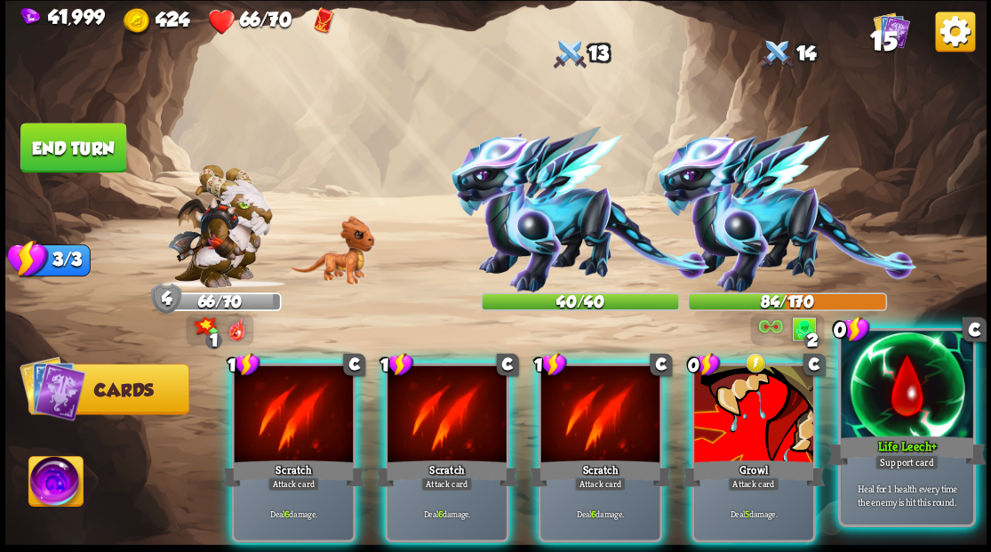
click at [875, 388] on div at bounding box center [907, 386] width 132 height 111
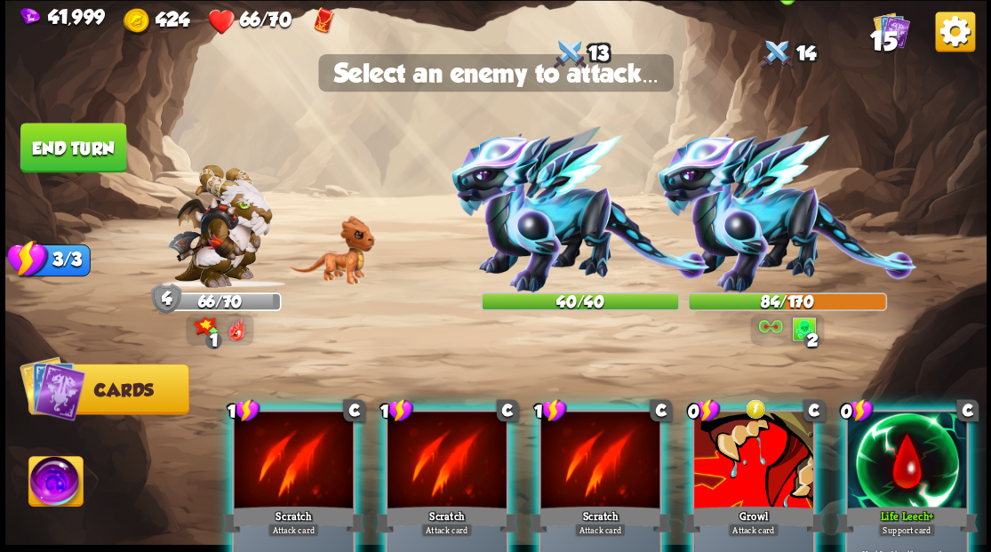
click at [741, 217] on img at bounding box center [787, 209] width 260 height 166
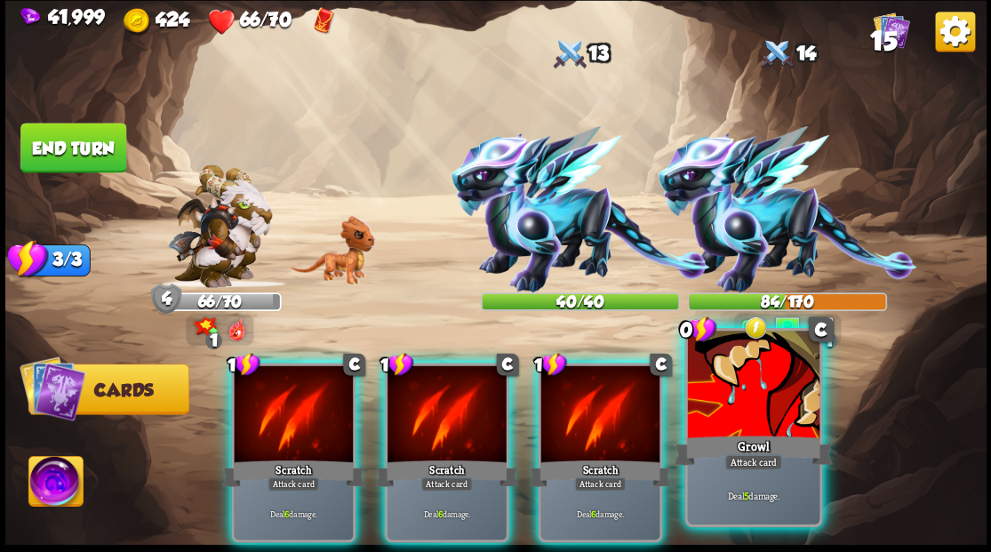
click at [763, 380] on div at bounding box center [753, 386] width 132 height 111
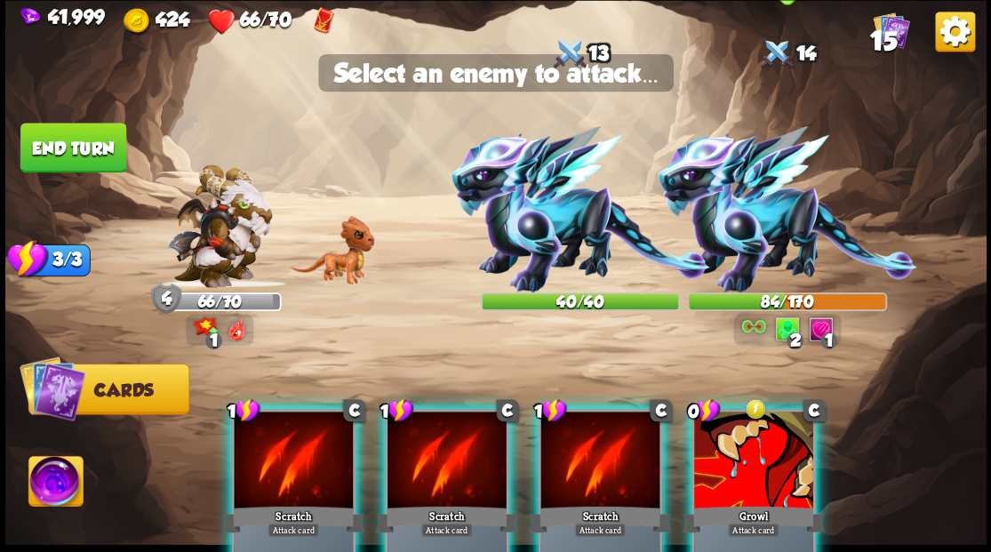
click at [747, 247] on img at bounding box center [787, 209] width 260 height 166
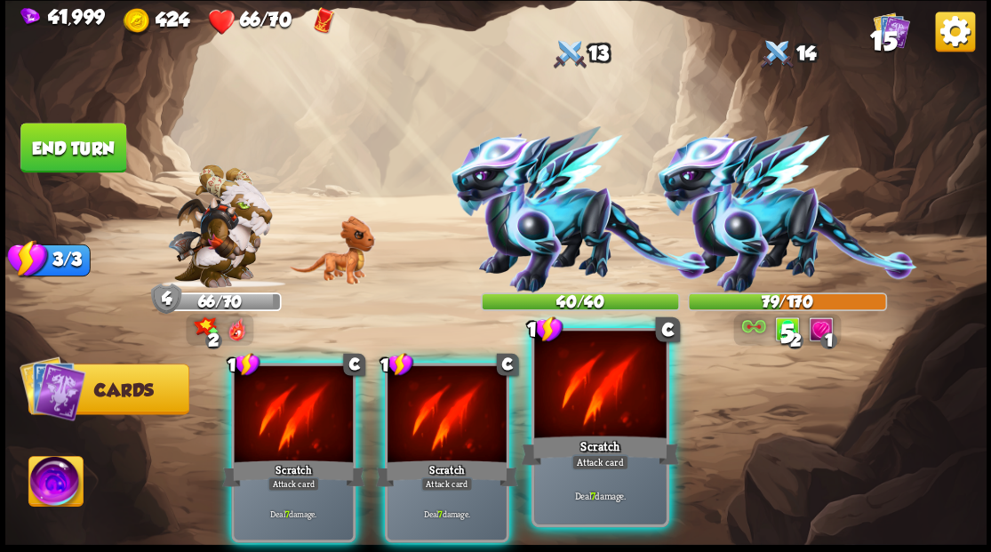
drag, startPoint x: 606, startPoint y: 411, endPoint x: 587, endPoint y: 371, distance: 44.5
click at [606, 410] on div at bounding box center [600, 386] width 132 height 111
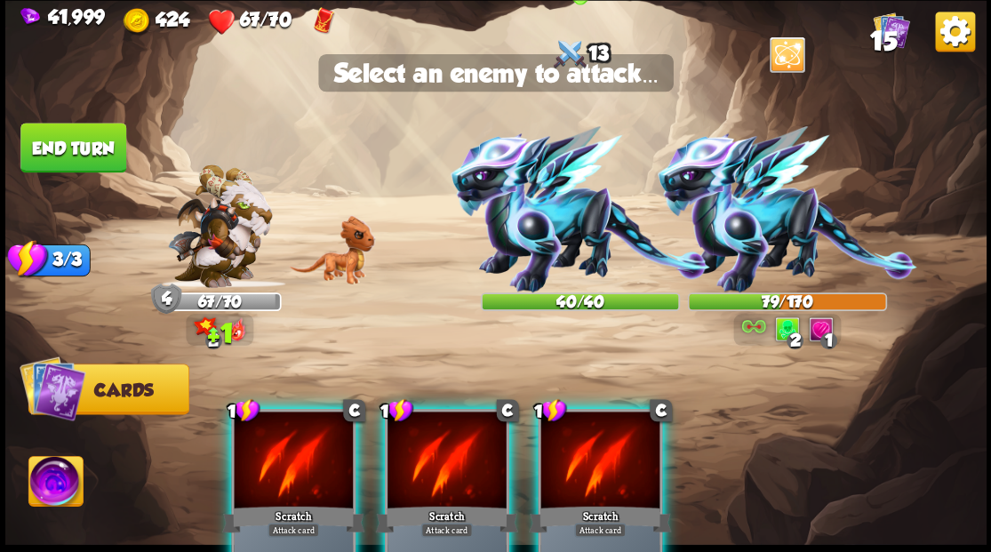
click at [551, 236] on img at bounding box center [581, 209] width 260 height 166
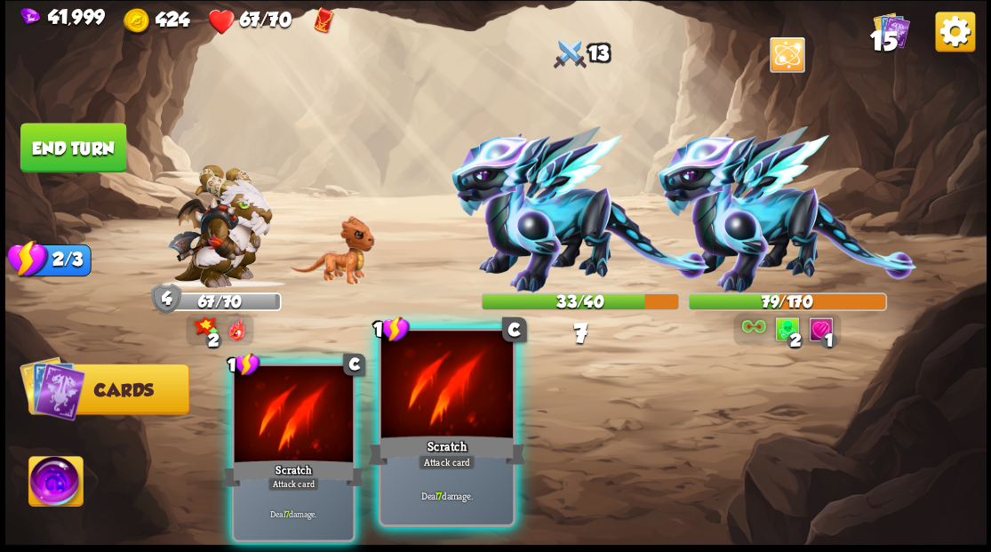
click at [471, 380] on div at bounding box center [446, 386] width 132 height 111
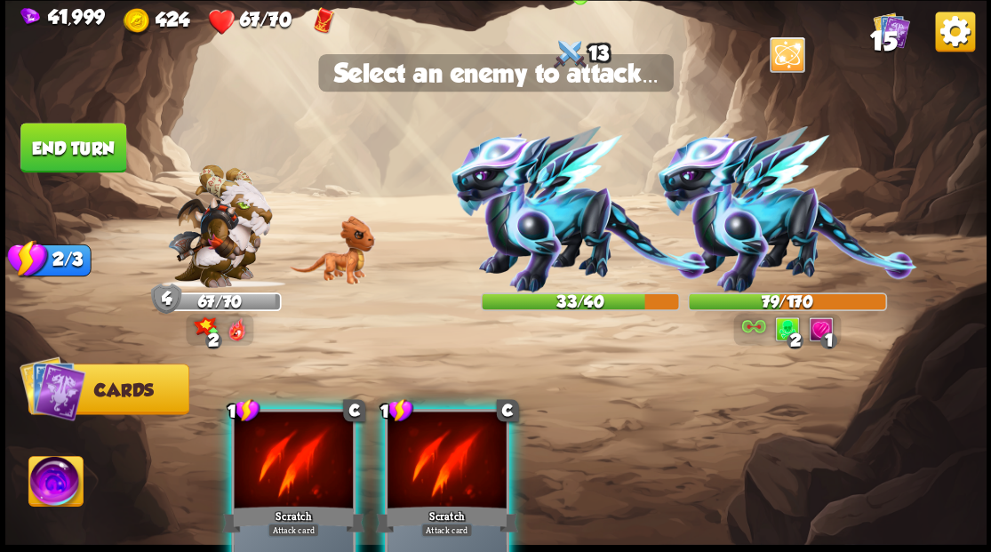
click at [524, 265] on img at bounding box center [581, 209] width 260 height 166
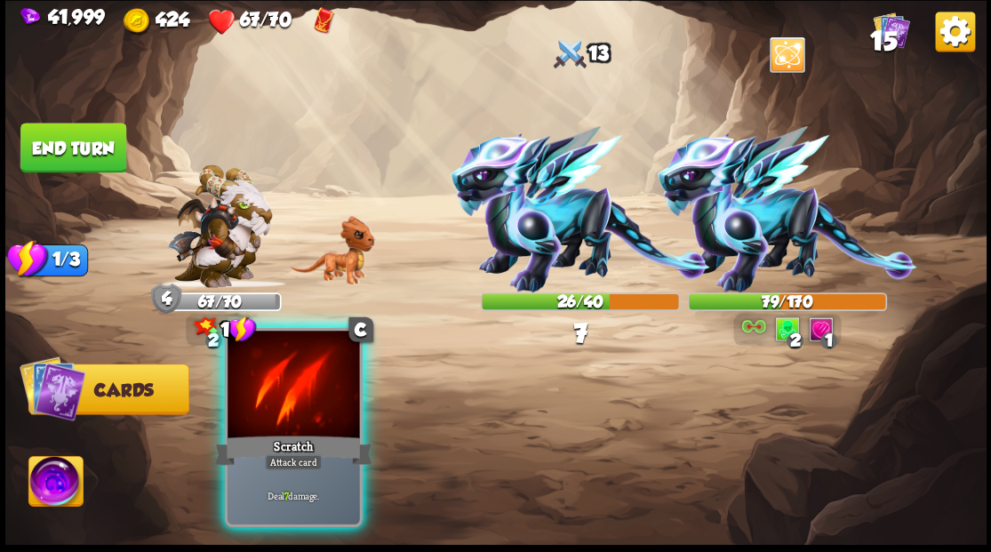
click at [315, 397] on div at bounding box center [294, 386] width 132 height 111
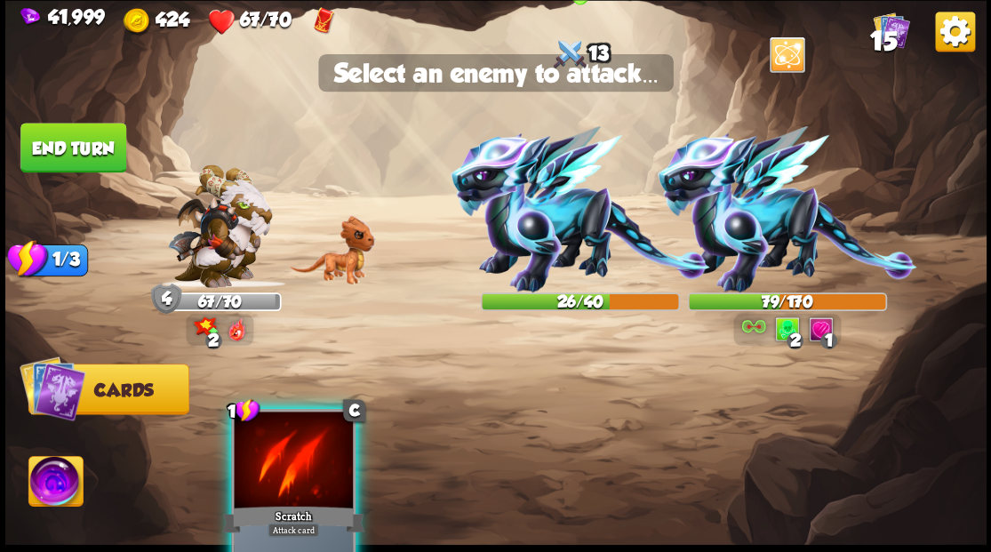
click at [516, 245] on img at bounding box center [581, 209] width 260 height 166
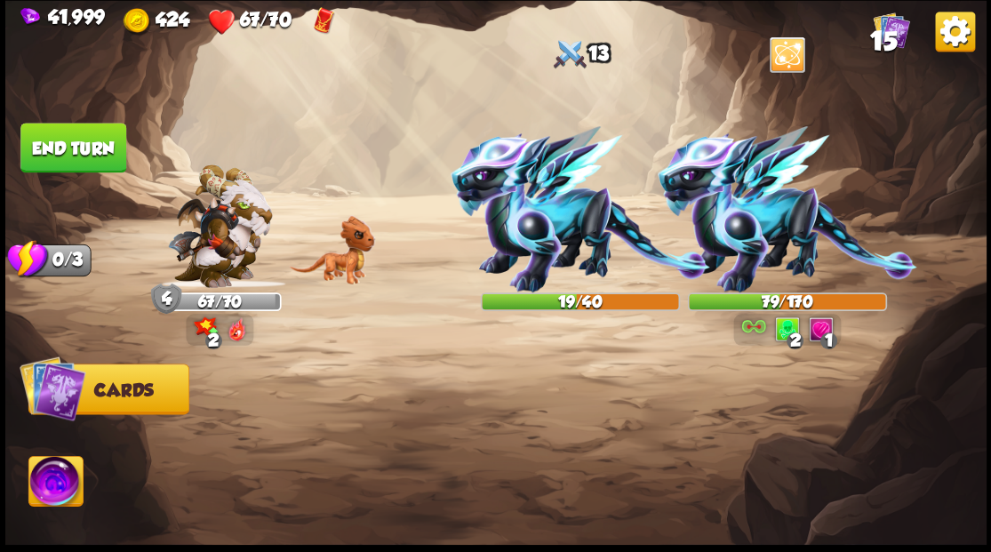
click at [67, 146] on button "End turn" at bounding box center [73, 147] width 108 height 51
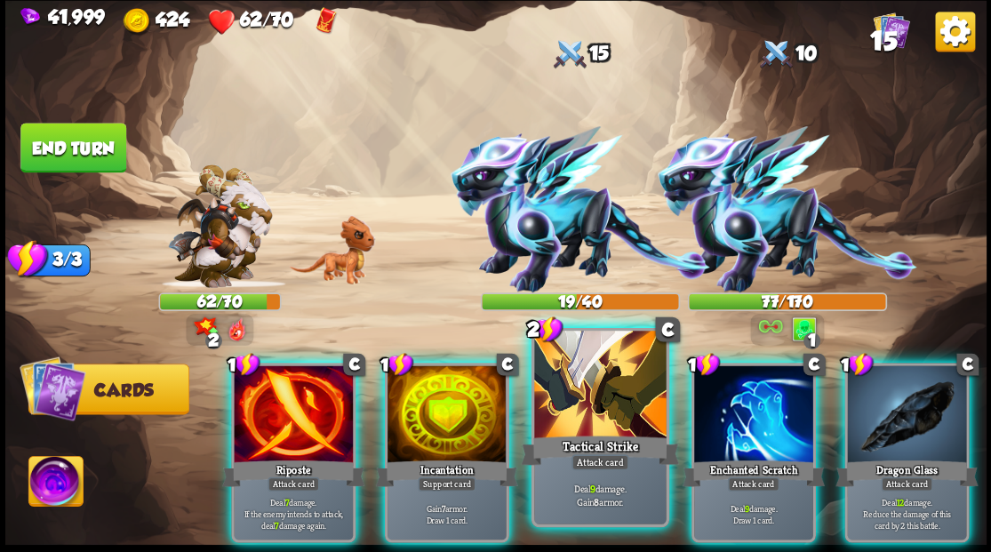
click at [556, 389] on div at bounding box center [600, 386] width 132 height 111
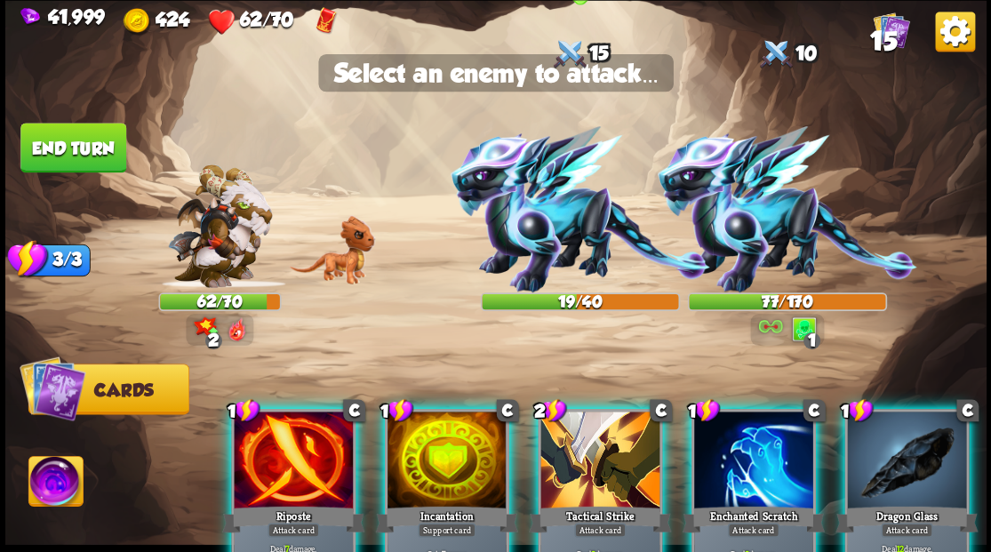
click at [526, 242] on img at bounding box center [581, 209] width 260 height 166
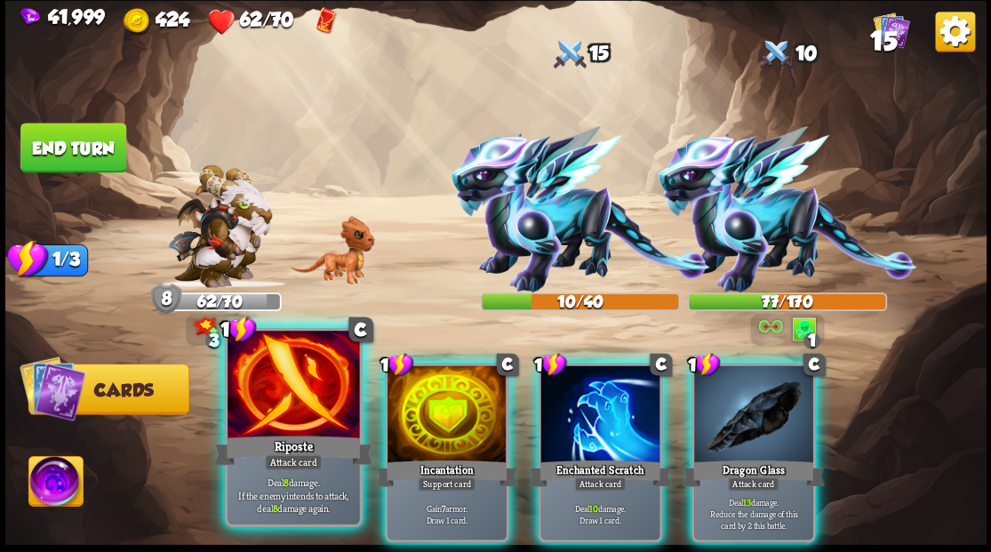
click at [310, 379] on div at bounding box center [294, 386] width 132 height 111
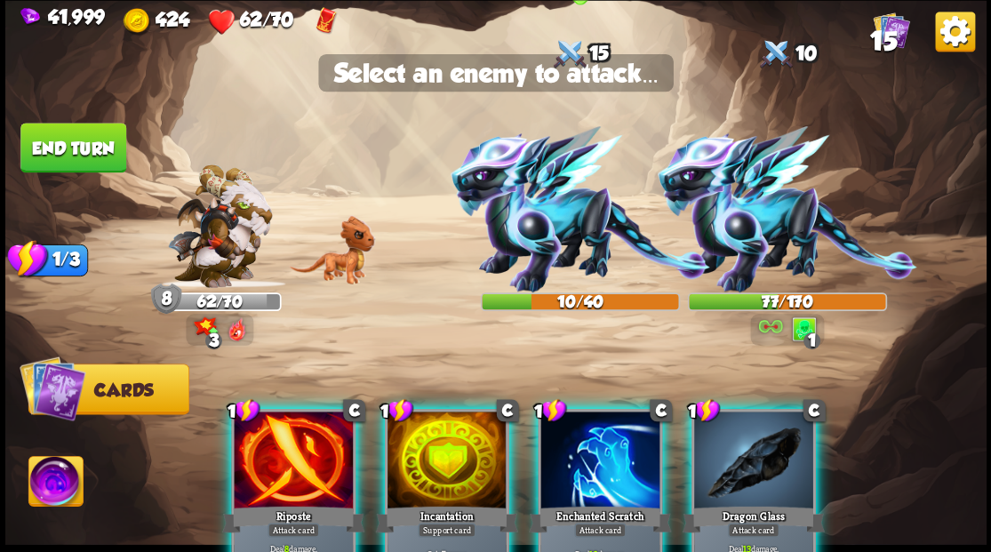
click at [503, 247] on img at bounding box center [581, 209] width 260 height 166
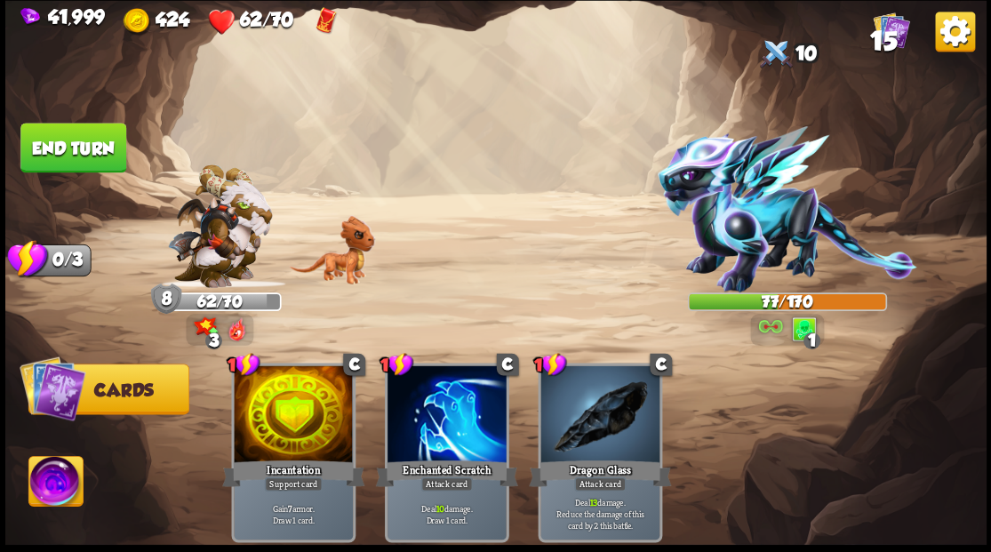
click at [119, 155] on button "End turn" at bounding box center [73, 148] width 106 height 50
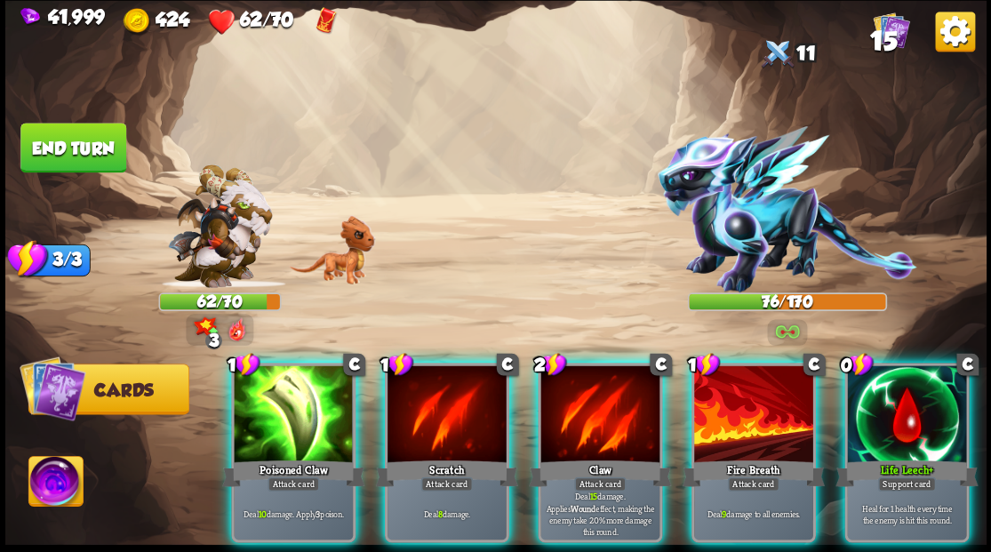
click at [925, 393] on div at bounding box center [906, 415] width 119 height 100
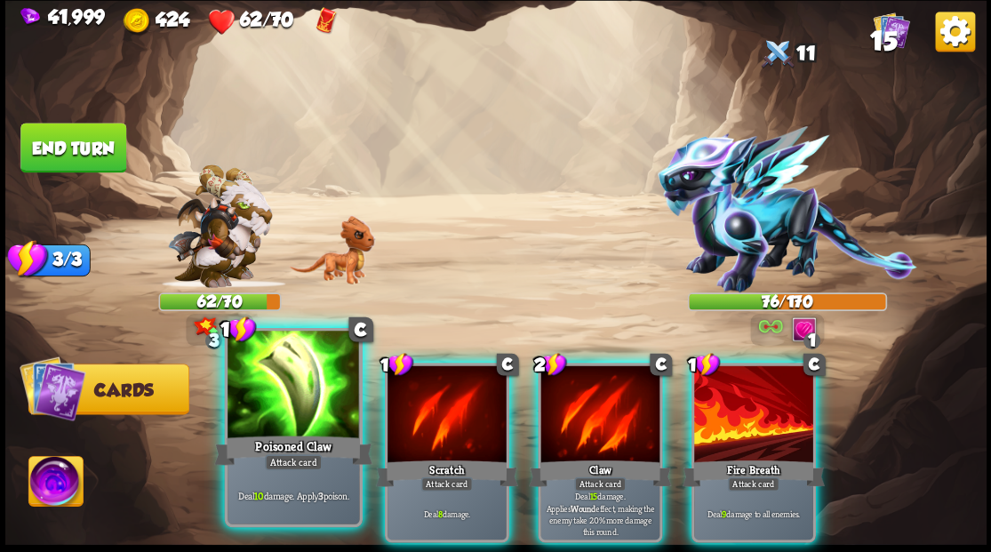
click at [330, 368] on div at bounding box center [294, 386] width 132 height 111
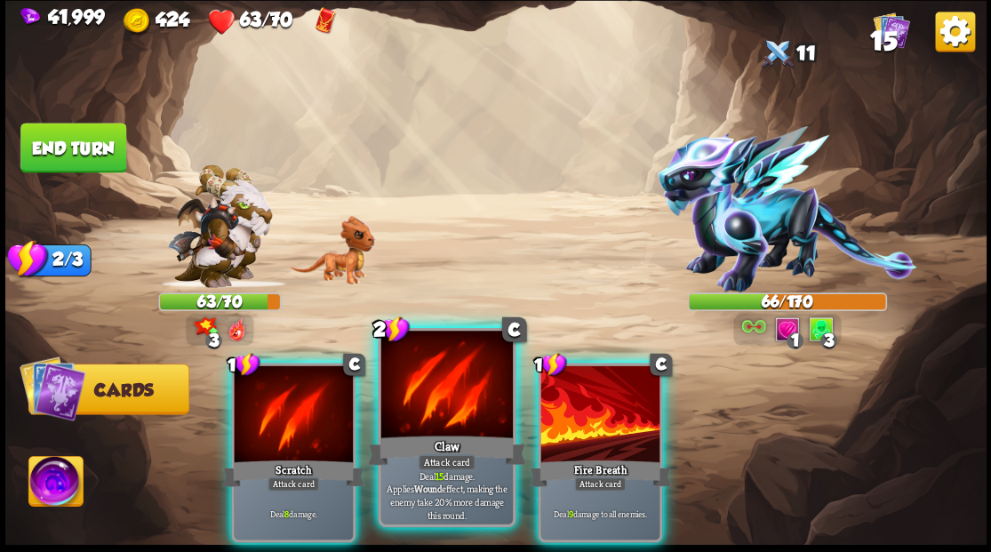
click at [450, 373] on div at bounding box center [446, 386] width 132 height 111
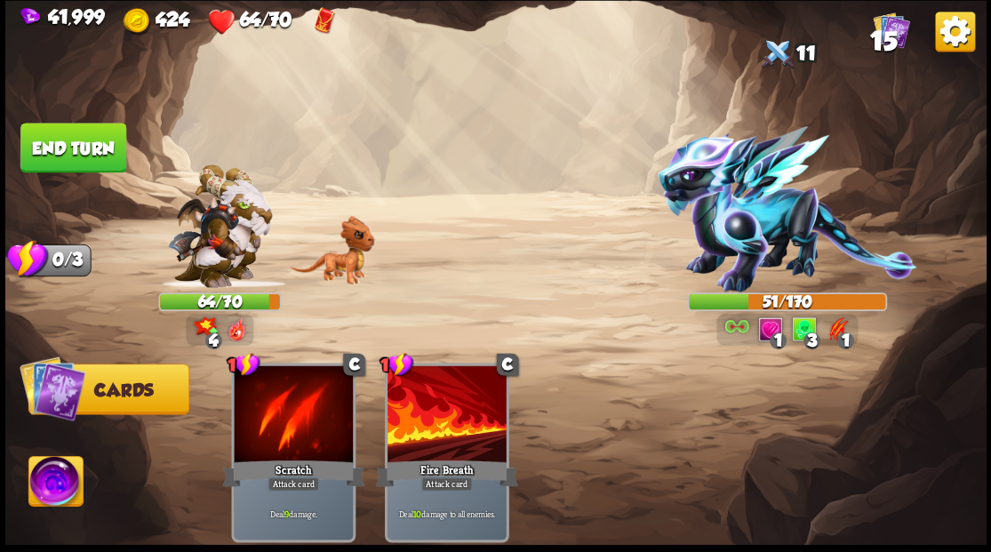
click at [100, 136] on button "End turn" at bounding box center [73, 148] width 106 height 50
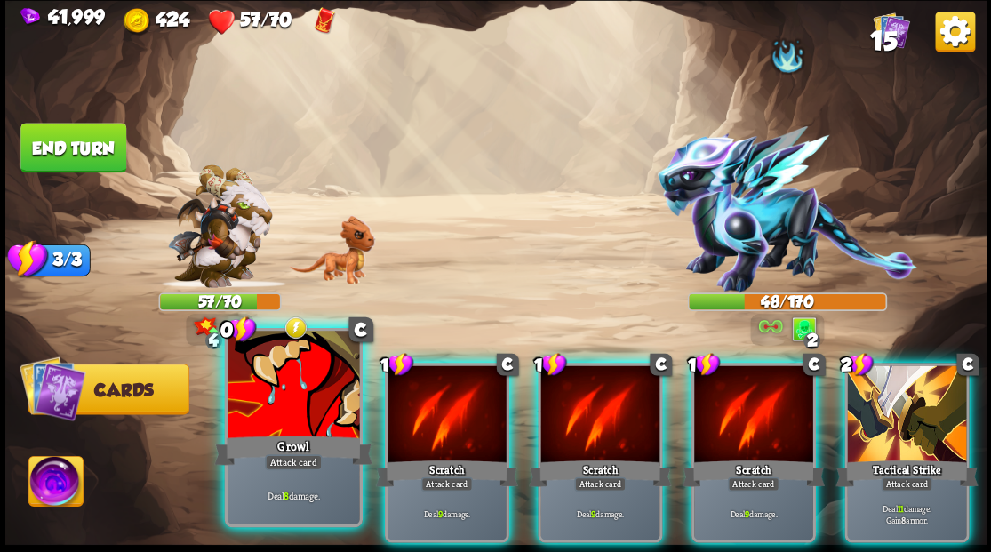
click at [327, 363] on div at bounding box center [294, 386] width 132 height 111
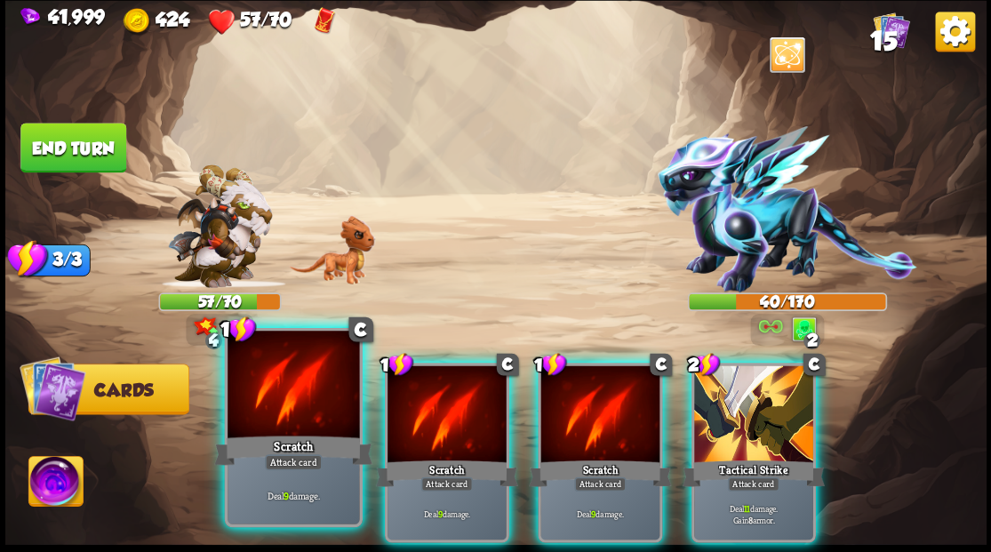
click at [313, 382] on div at bounding box center [294, 386] width 132 height 111
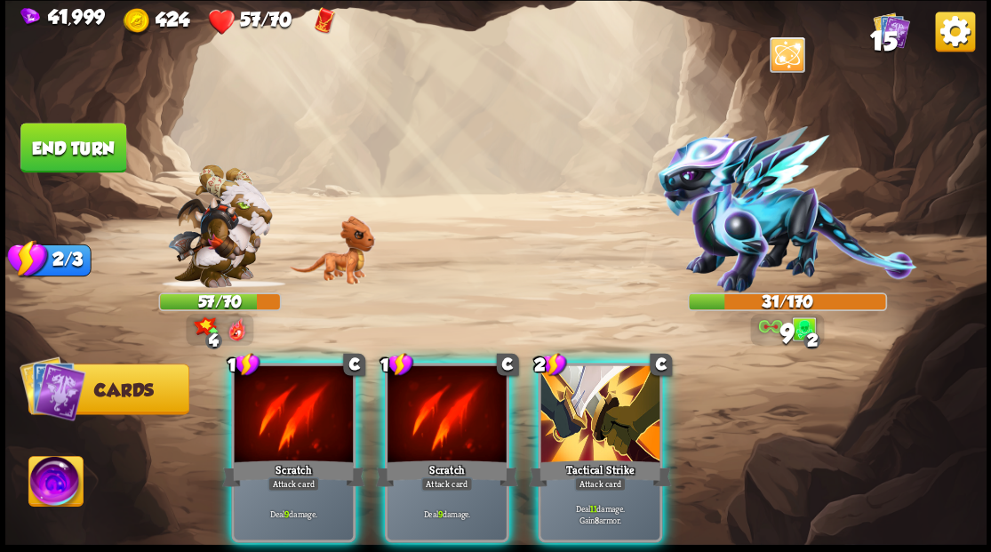
click at [313, 382] on div at bounding box center [293, 415] width 119 height 100
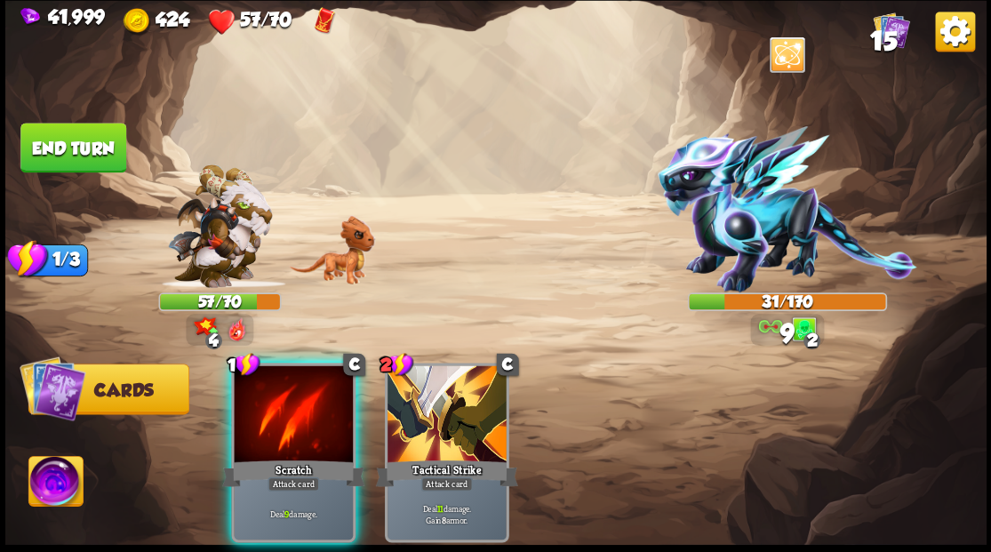
click at [313, 382] on div at bounding box center [293, 415] width 119 height 100
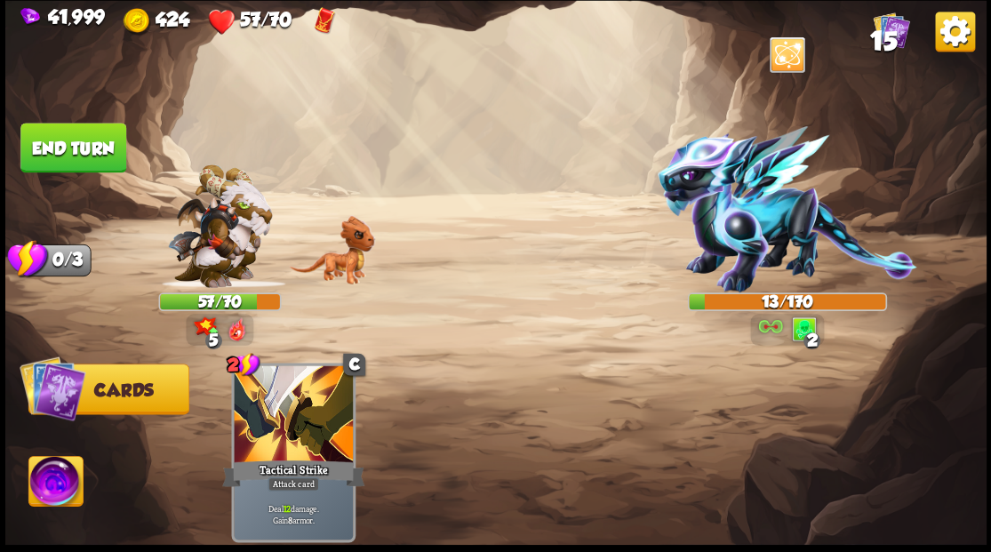
click at [50, 479] on img at bounding box center [55, 483] width 54 height 55
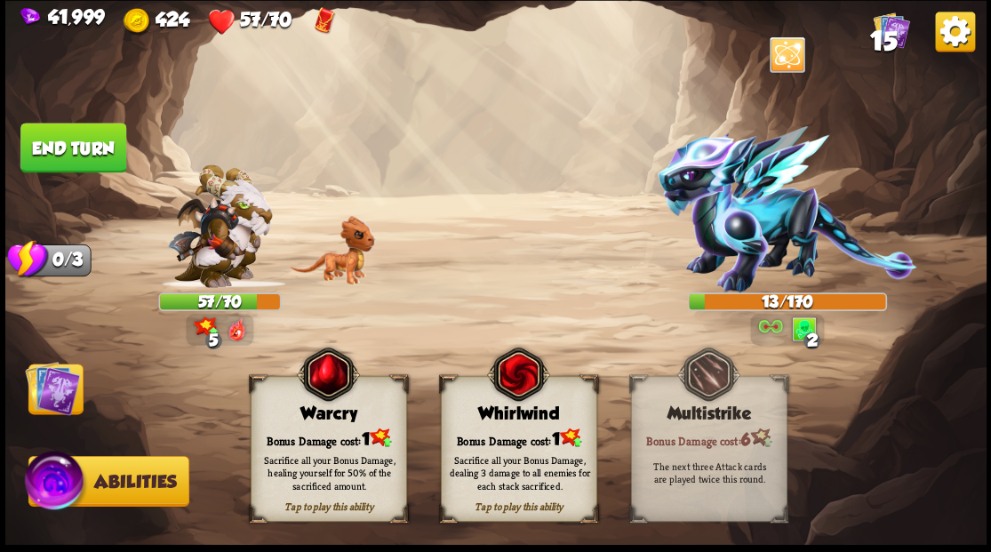
click at [303, 434] on div "Bonus Damage cost: 1" at bounding box center [328, 438] width 155 height 22
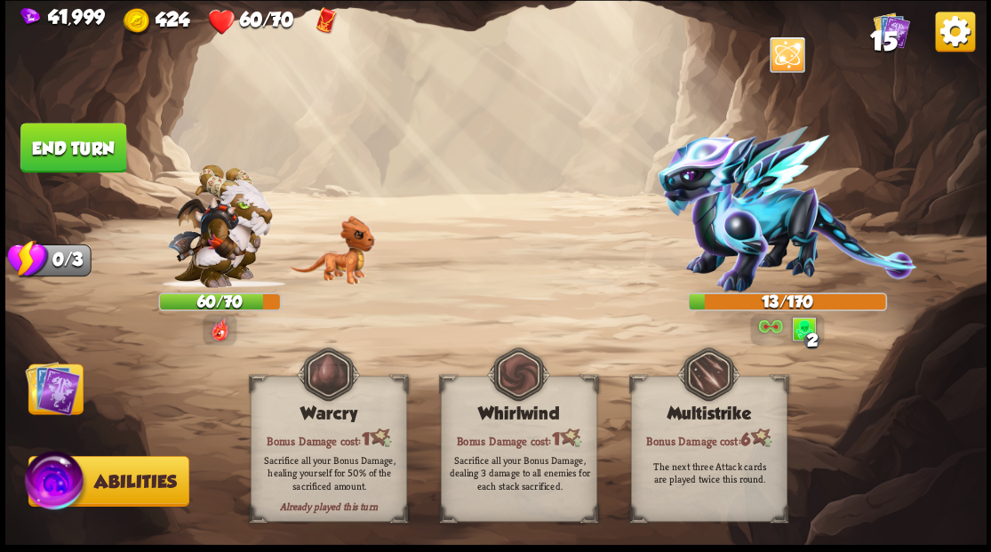
click at [39, 389] on img at bounding box center [52, 387] width 55 height 55
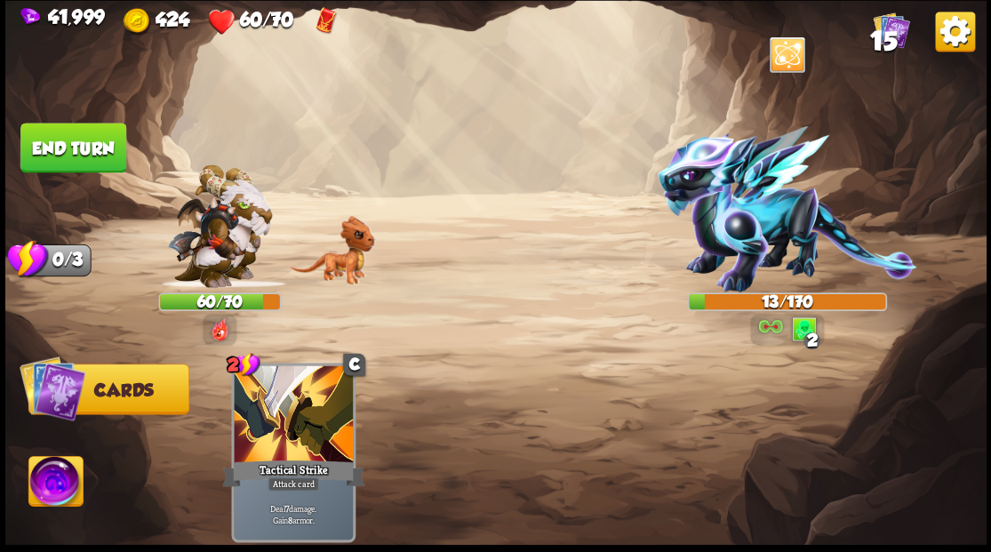
click at [103, 152] on button "End turn" at bounding box center [73, 148] width 106 height 50
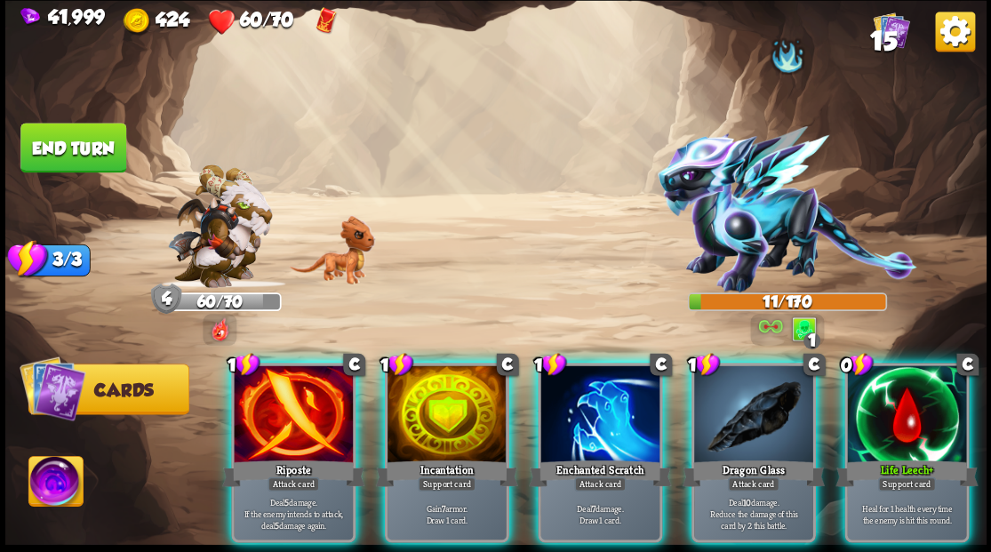
drag, startPoint x: 321, startPoint y: 395, endPoint x: 371, endPoint y: 395, distance: 49.8
click at [371, 395] on div "1 C Riposte Attack card Deal 5 damage. If the enemy intends to attack, deal 5 d…" at bounding box center [593, 429] width 785 height 245
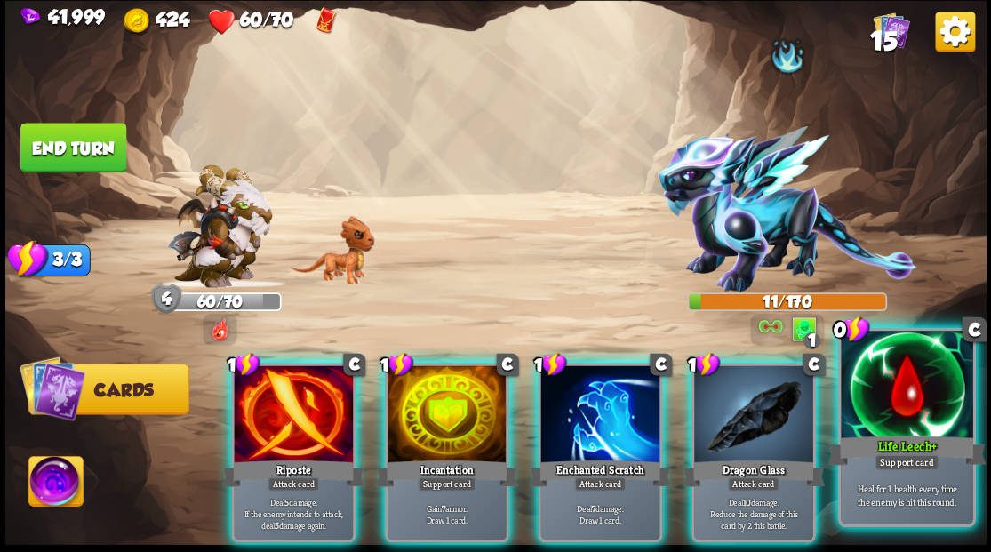
click at [912, 407] on div at bounding box center [907, 386] width 132 height 111
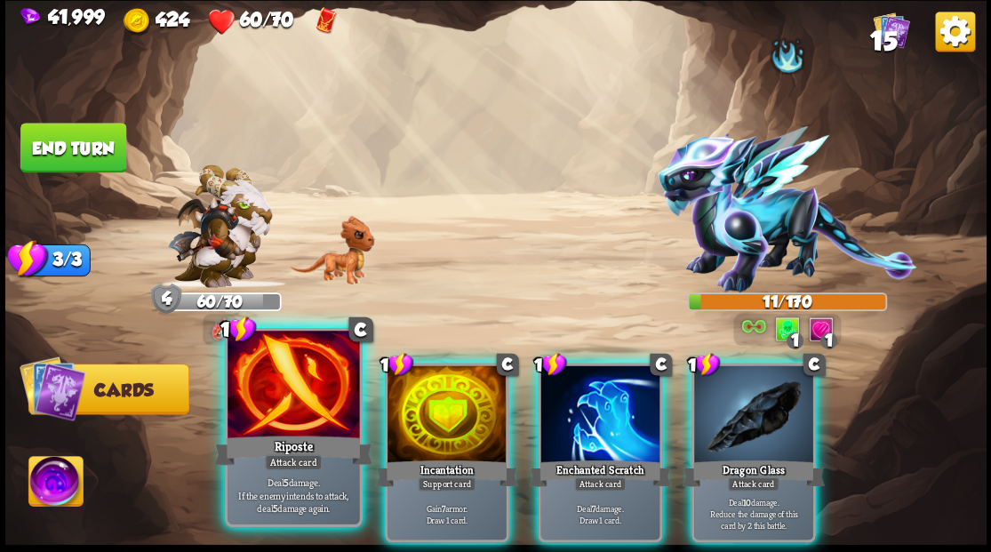
click at [309, 371] on div at bounding box center [294, 386] width 132 height 111
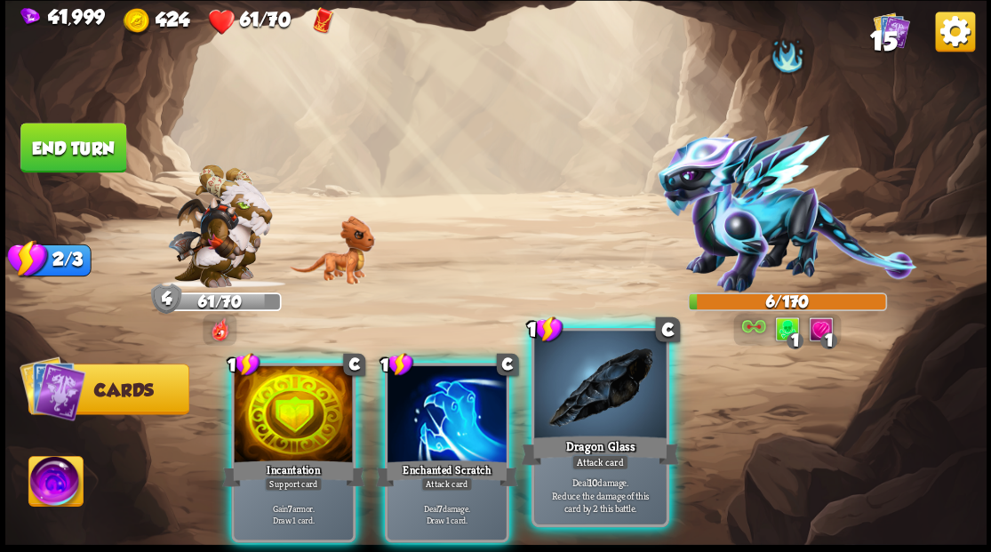
click at [572, 388] on div at bounding box center [600, 386] width 132 height 111
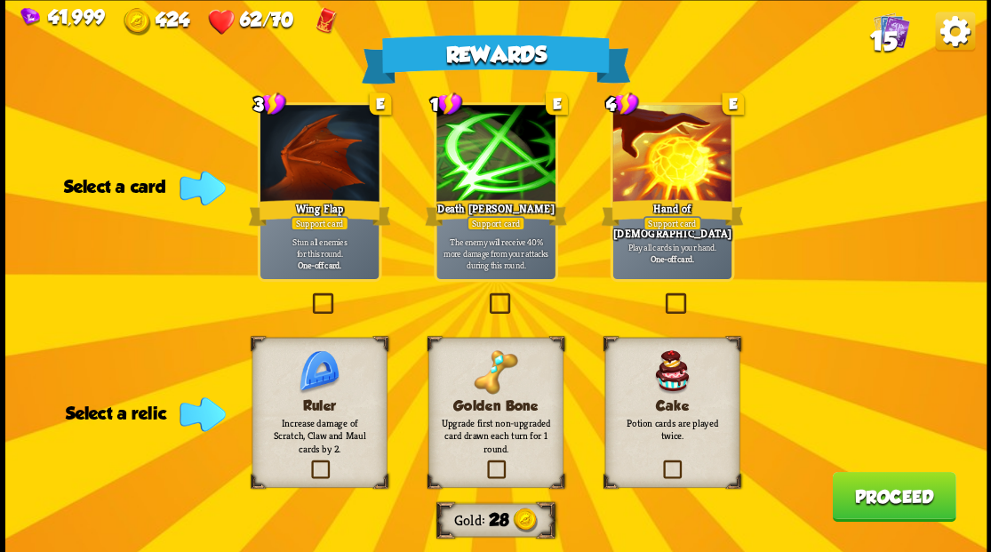
click at [889, 28] on span "15" at bounding box center [882, 40] width 27 height 30
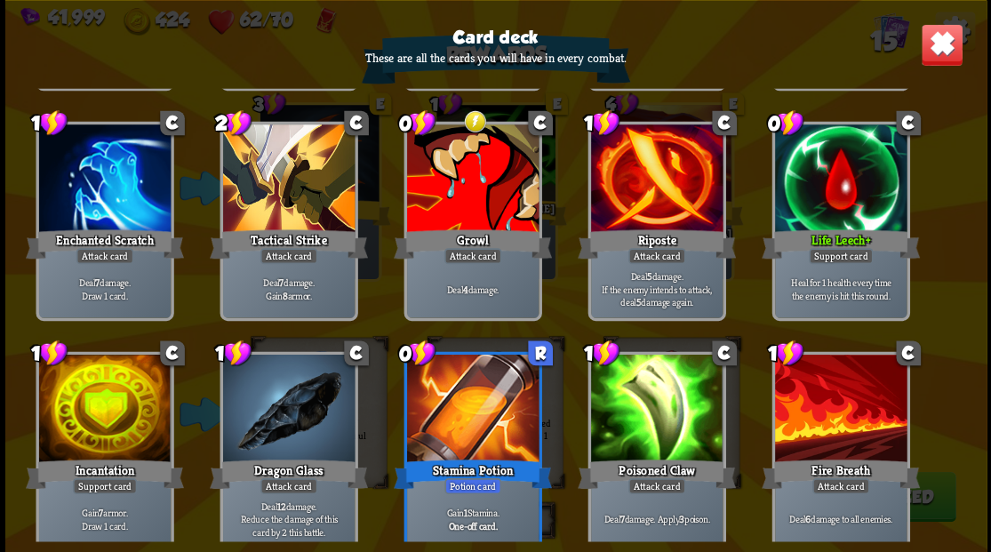
scroll to position [292, 0]
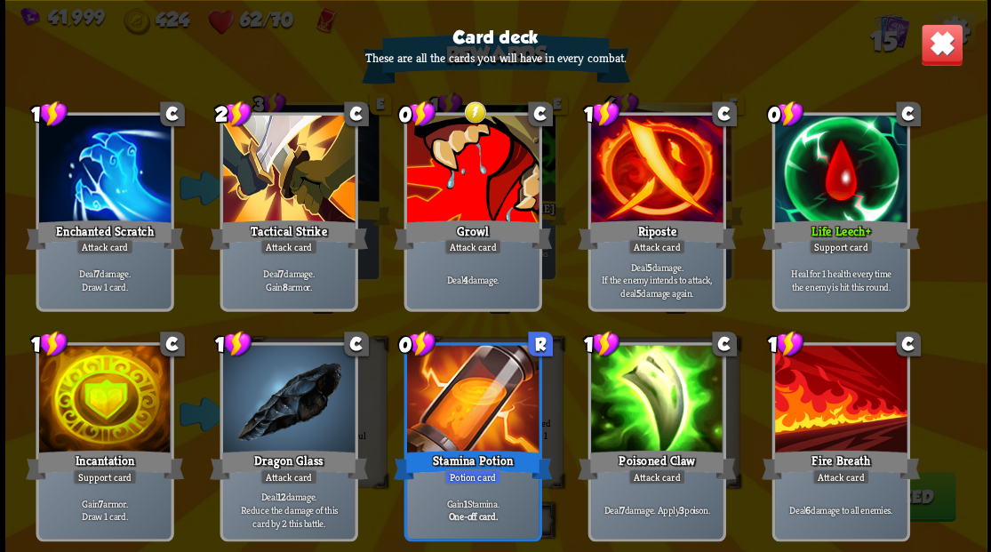
click at [934, 46] on img at bounding box center [941, 44] width 43 height 43
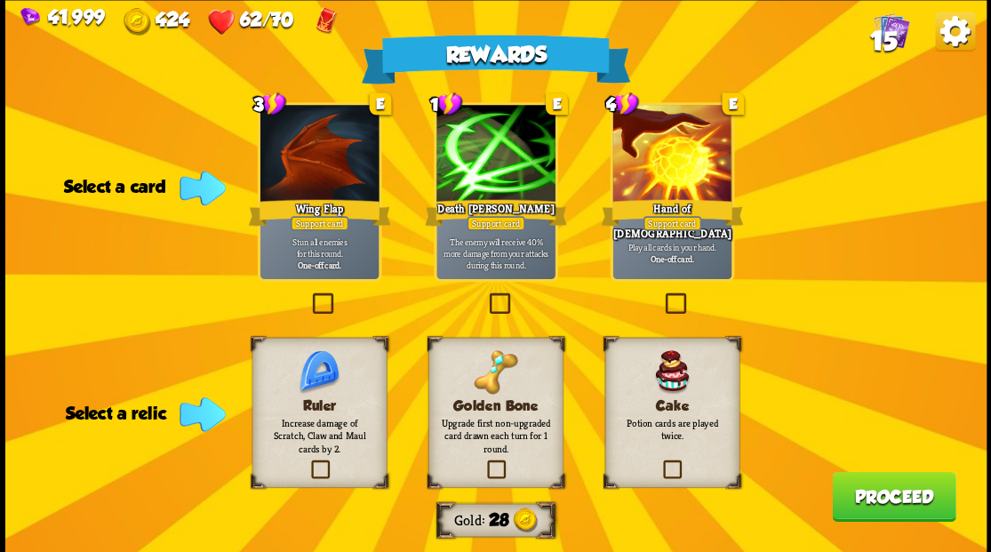
click at [484, 462] on label at bounding box center [484, 462] width 0 height 0
click at [0, 0] on input "checkbox" at bounding box center [0, 0] width 0 height 0
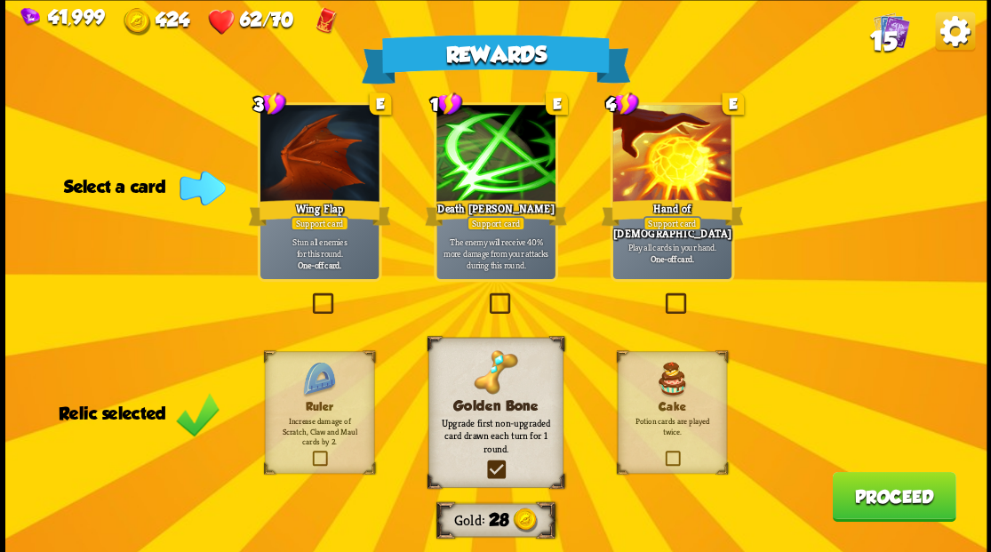
click at [308, 295] on label at bounding box center [308, 295] width 0 height 0
click at [0, 0] on input "checkbox" at bounding box center [0, 0] width 0 height 0
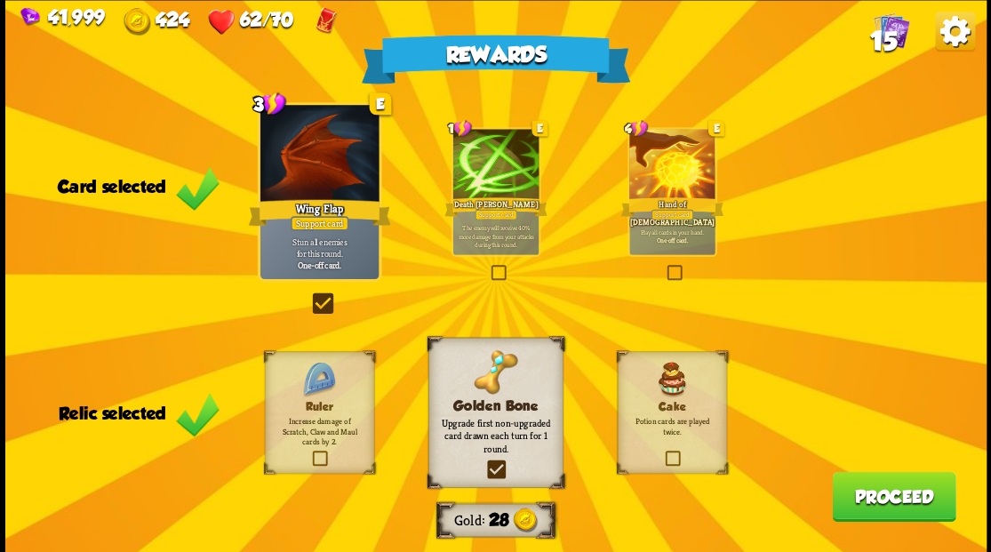
click at [861, 497] on button "Proceed" at bounding box center [894, 496] width 124 height 50
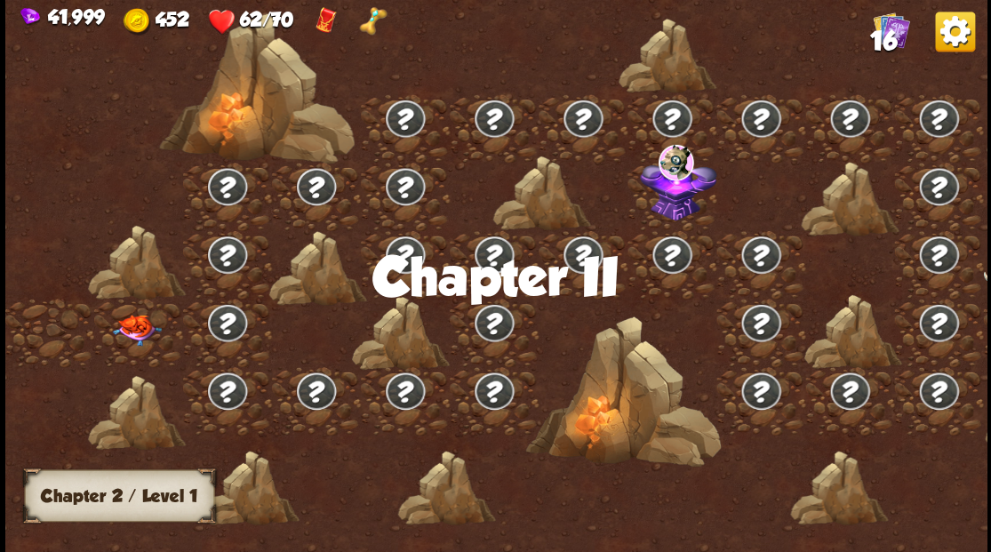
click at [133, 322] on img at bounding box center [136, 329] width 49 height 31
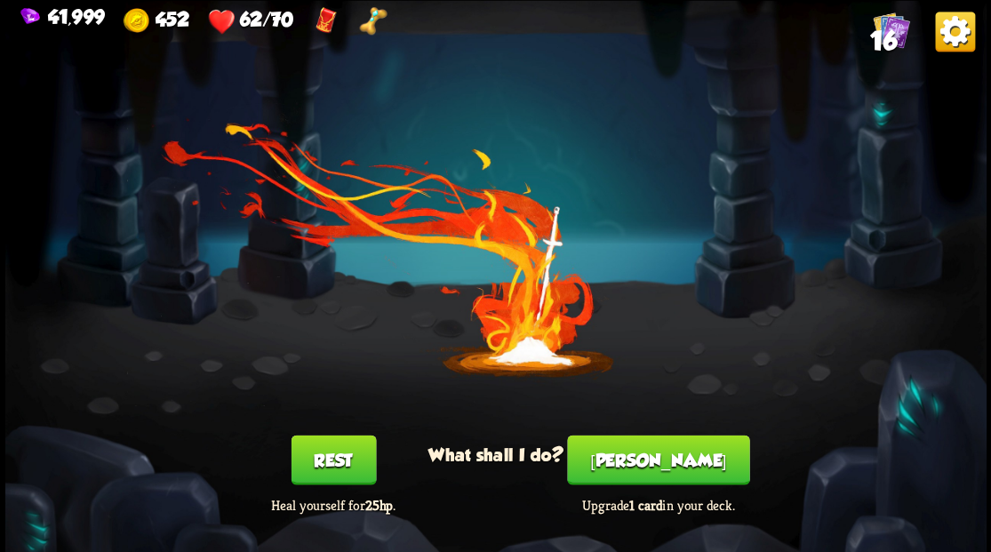
click at [645, 455] on button "[PERSON_NAME]" at bounding box center [658, 460] width 182 height 50
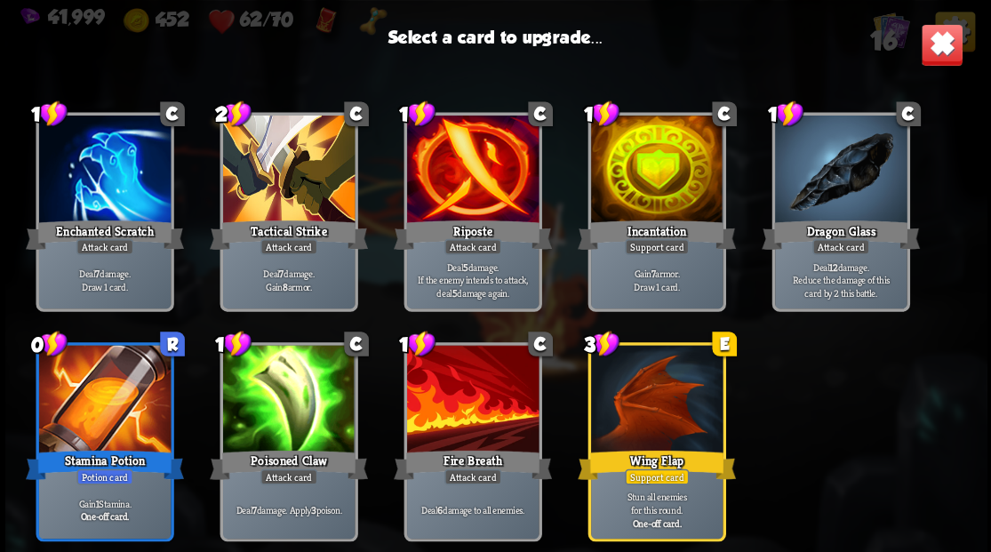
click at [647, 205] on div at bounding box center [656, 171] width 132 height 111
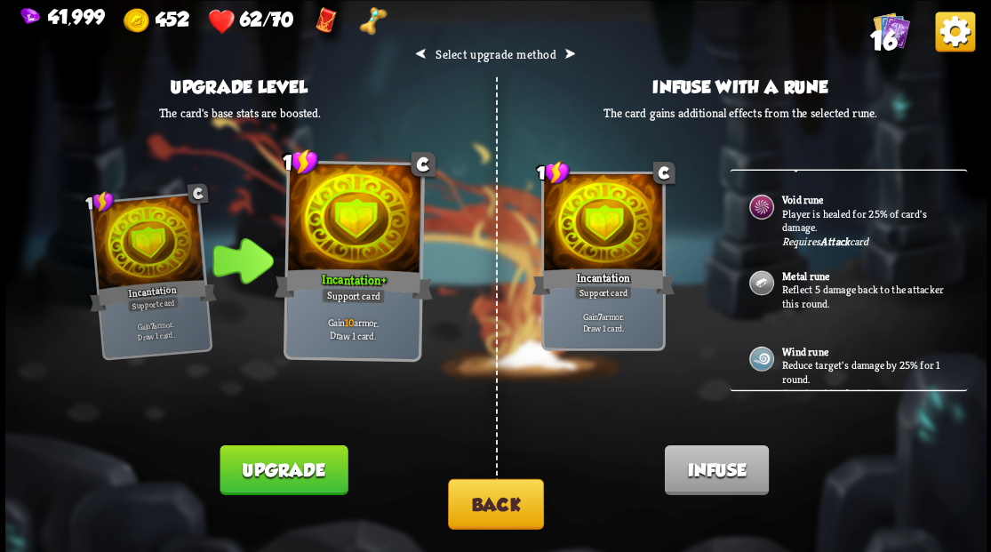
scroll to position [232, 0]
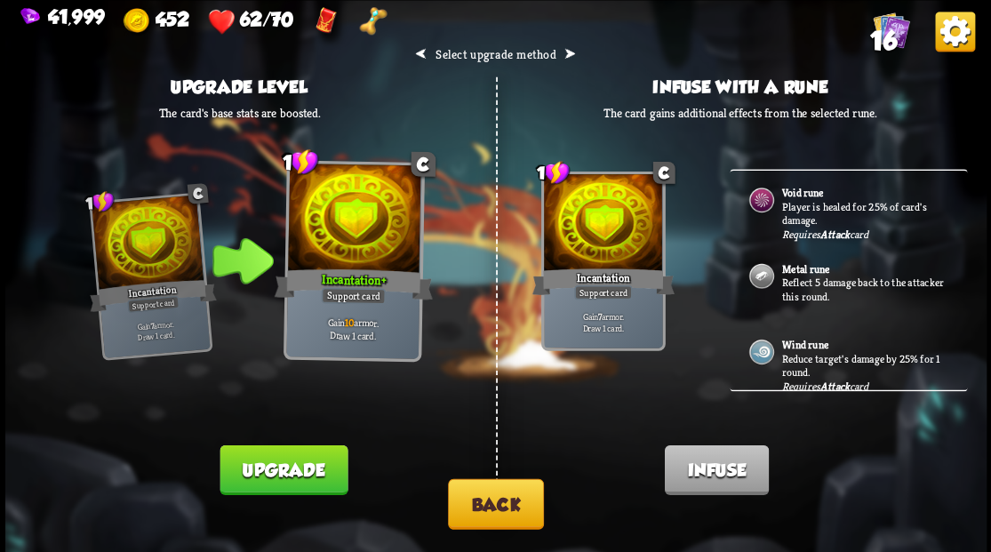
click at [496, 511] on button "Back" at bounding box center [496, 503] width 96 height 51
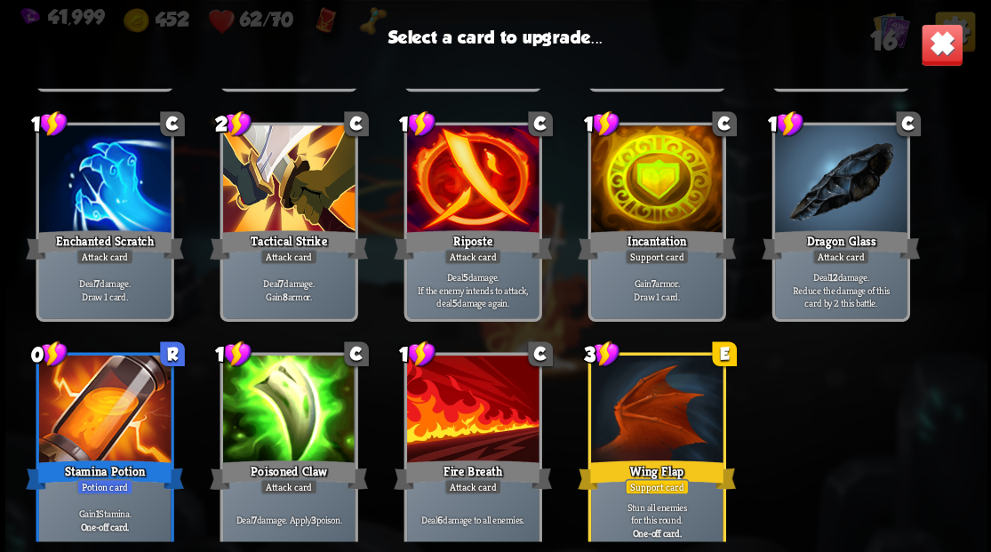
scroll to position [292, 0]
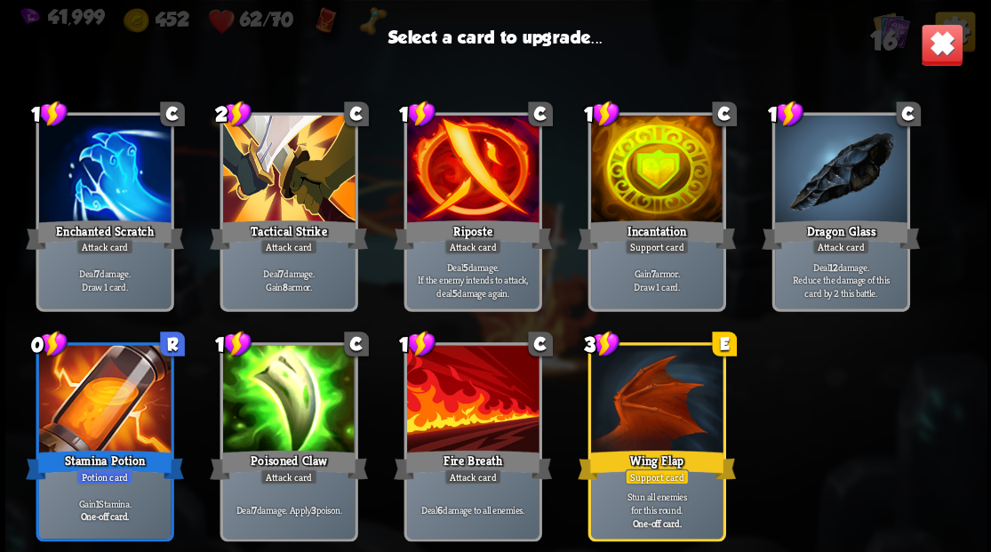
click at [636, 384] on div at bounding box center [656, 400] width 132 height 111
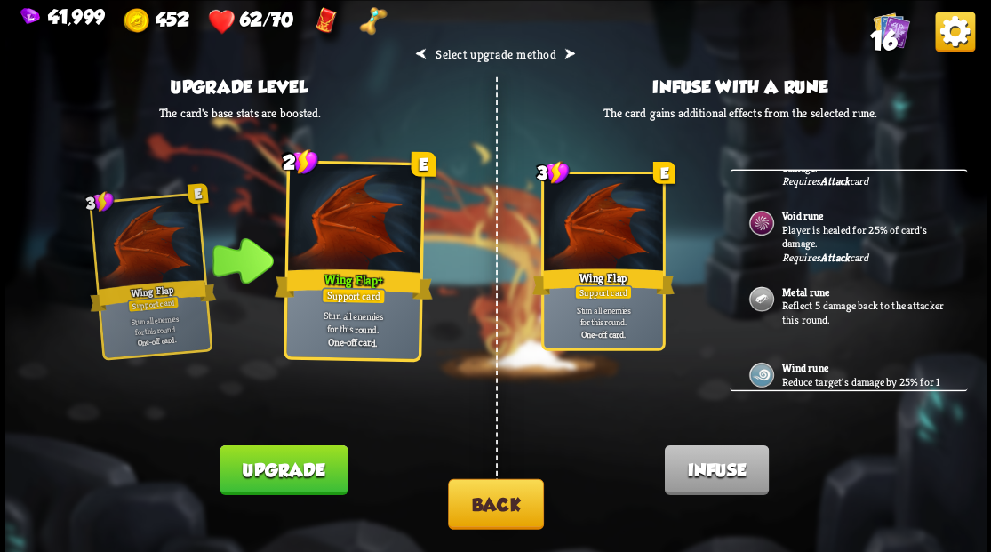
scroll to position [232, 0]
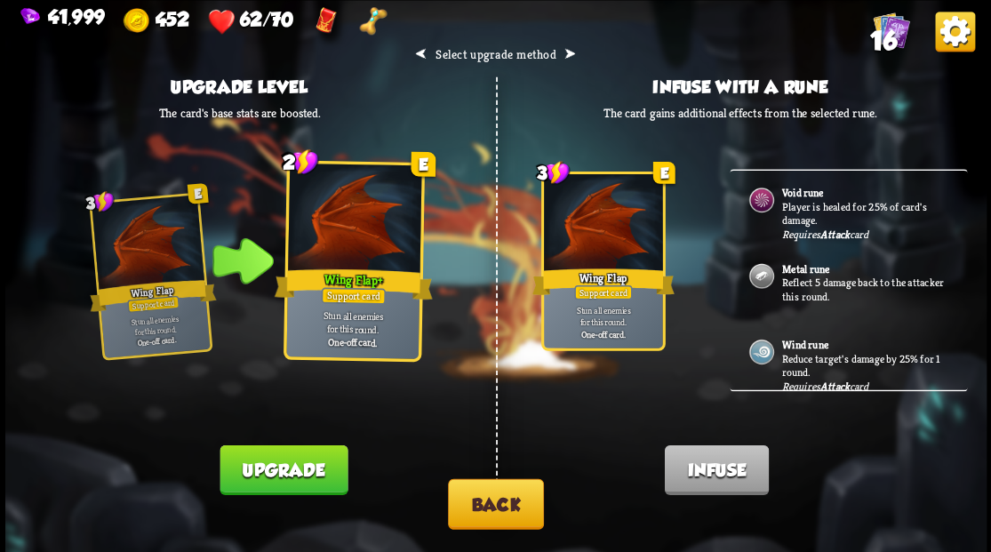
click at [795, 281] on p "Reflect 5 damage back to the attacker this round." at bounding box center [864, 290] width 166 height 28
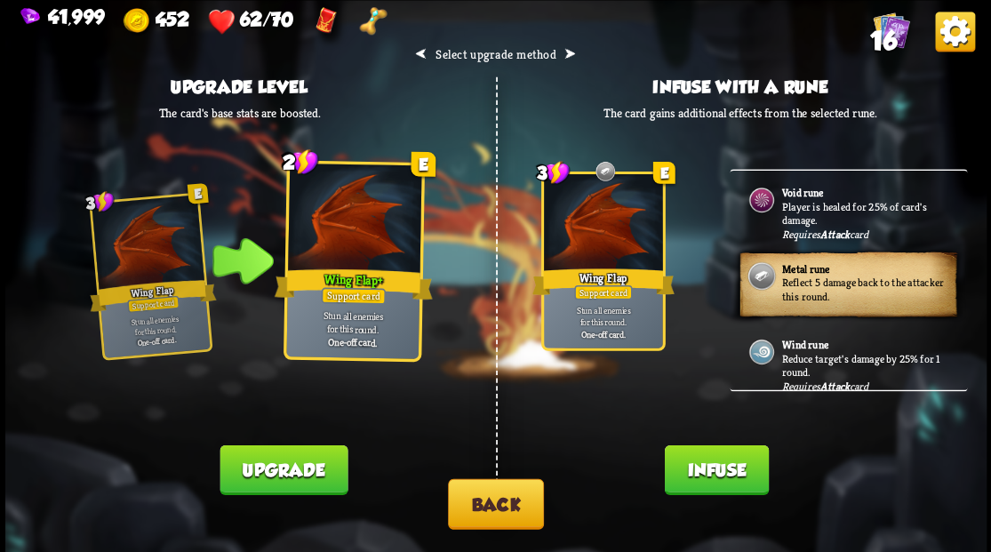
click at [692, 468] on button "Infuse" at bounding box center [716, 469] width 104 height 50
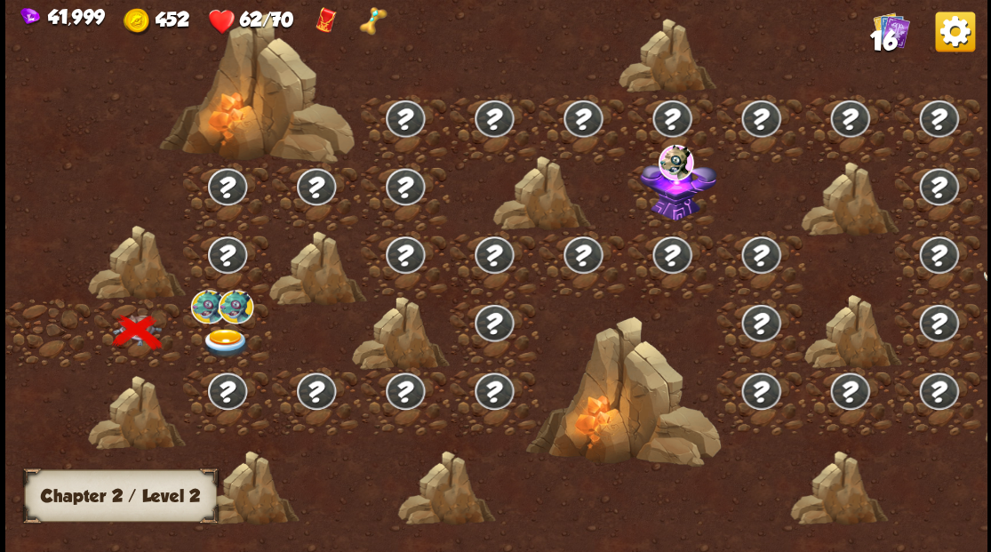
click at [229, 324] on div at bounding box center [227, 333] width 89 height 68
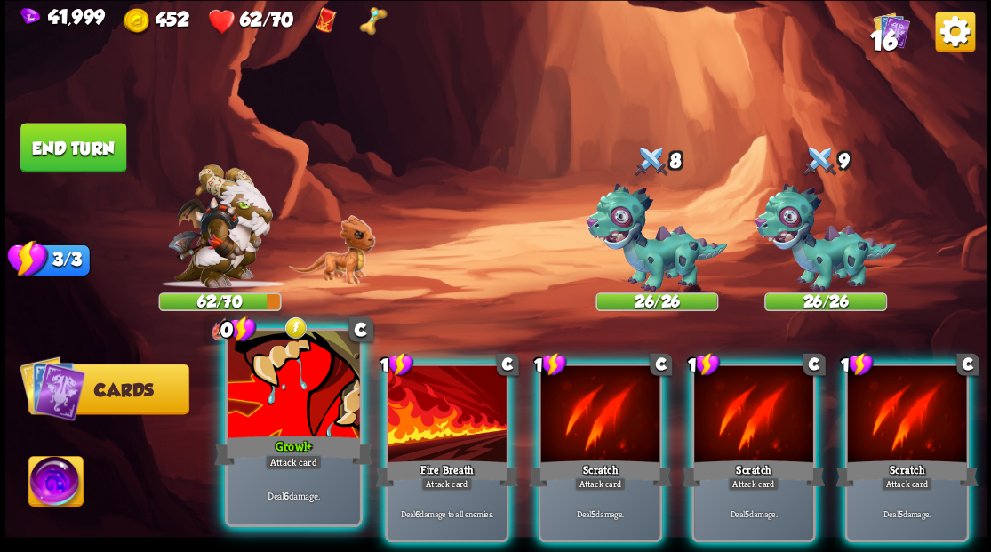
click at [304, 405] on div at bounding box center [294, 386] width 132 height 111
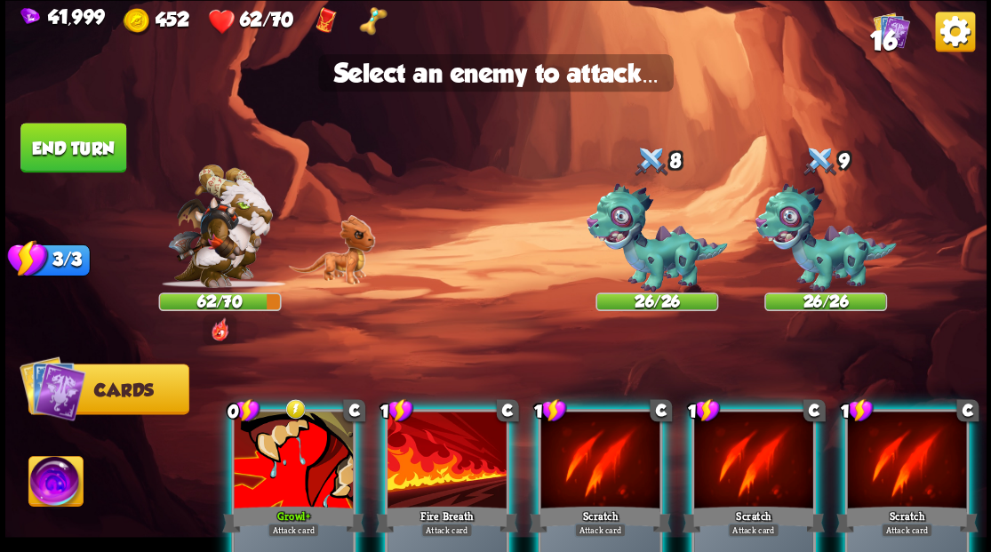
click at [497, 281] on img at bounding box center [495, 276] width 981 height 552
click at [280, 424] on div at bounding box center [293, 462] width 119 height 100
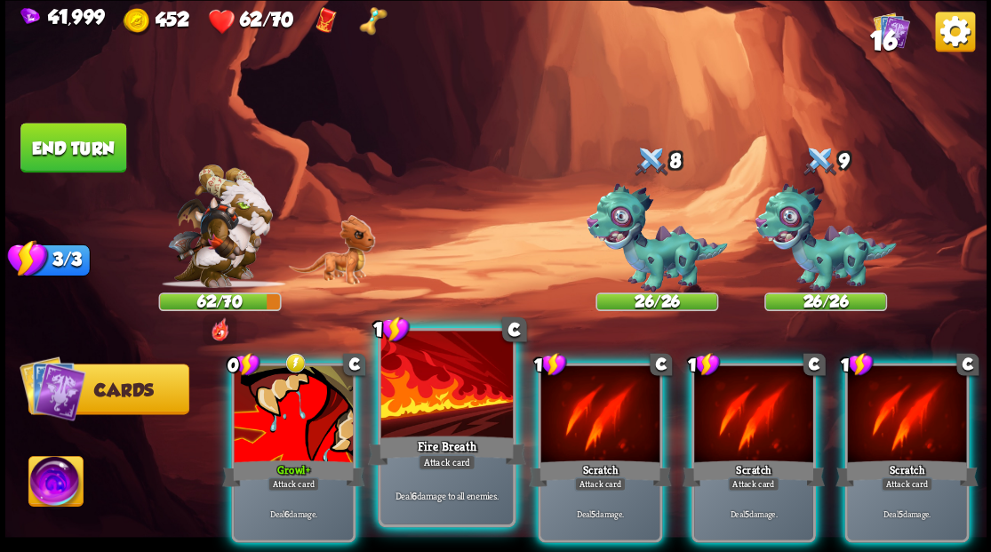
click at [420, 374] on div at bounding box center [446, 386] width 132 height 111
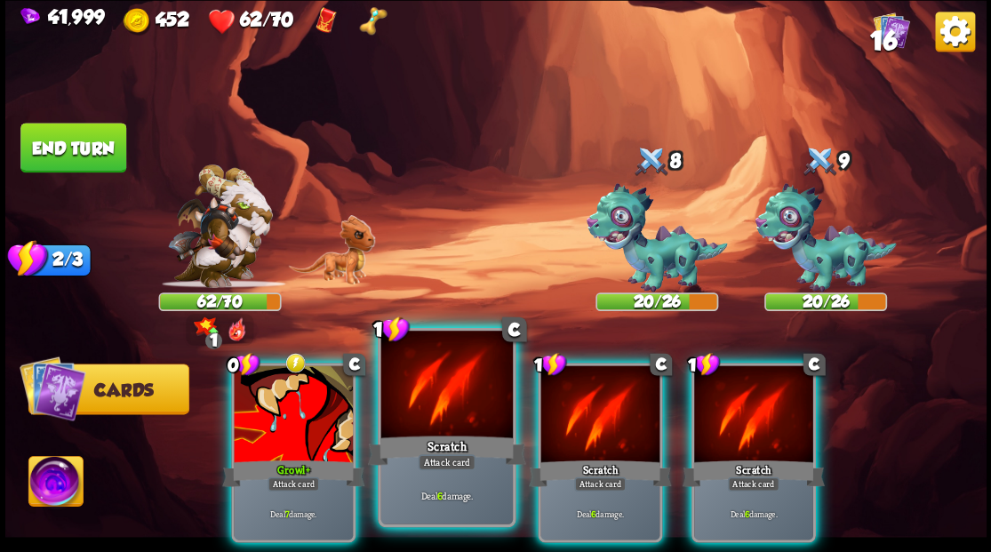
click at [421, 359] on div at bounding box center [446, 386] width 132 height 111
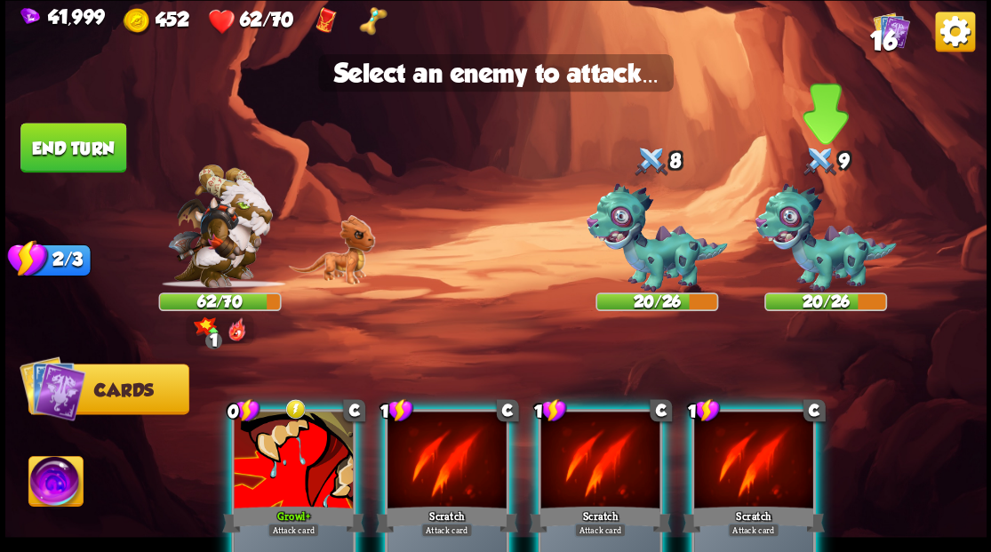
click at [821, 251] on img at bounding box center [825, 237] width 141 height 109
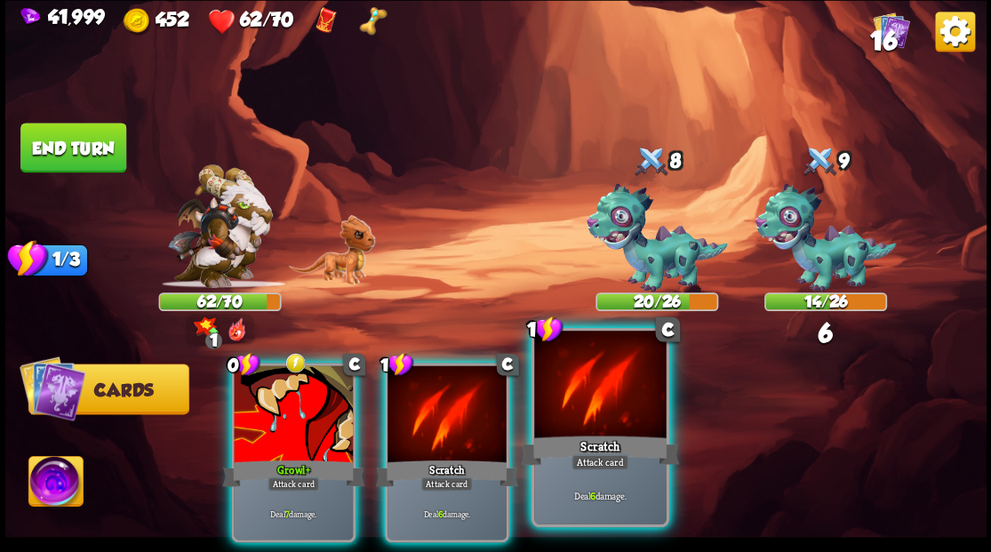
click at [640, 370] on div at bounding box center [600, 386] width 132 height 111
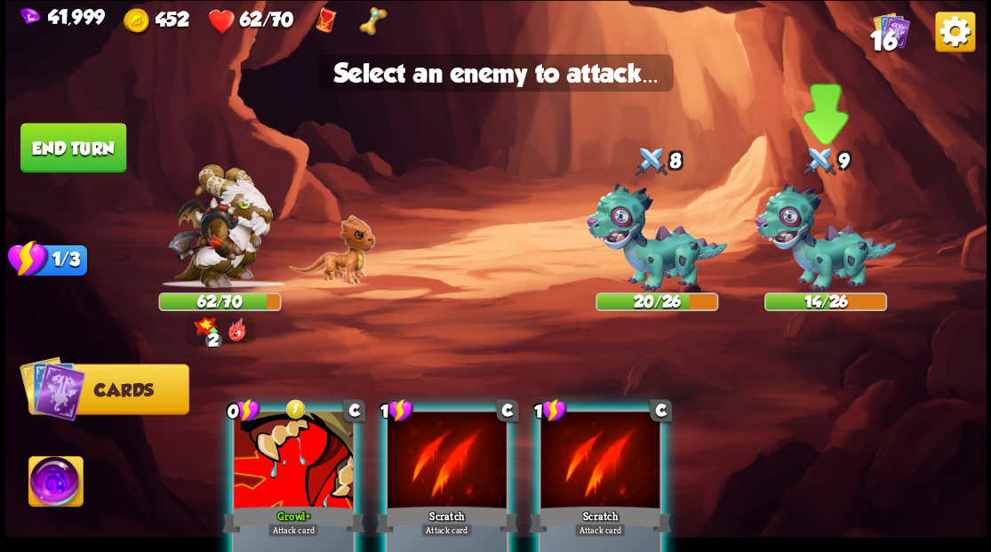
click at [802, 259] on img at bounding box center [825, 237] width 141 height 109
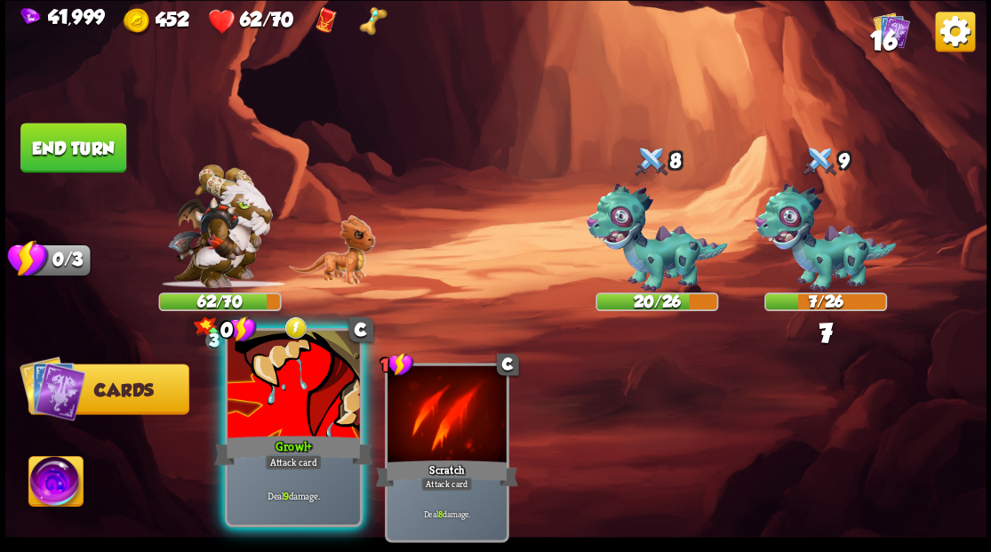
click at [329, 370] on div at bounding box center [294, 386] width 132 height 111
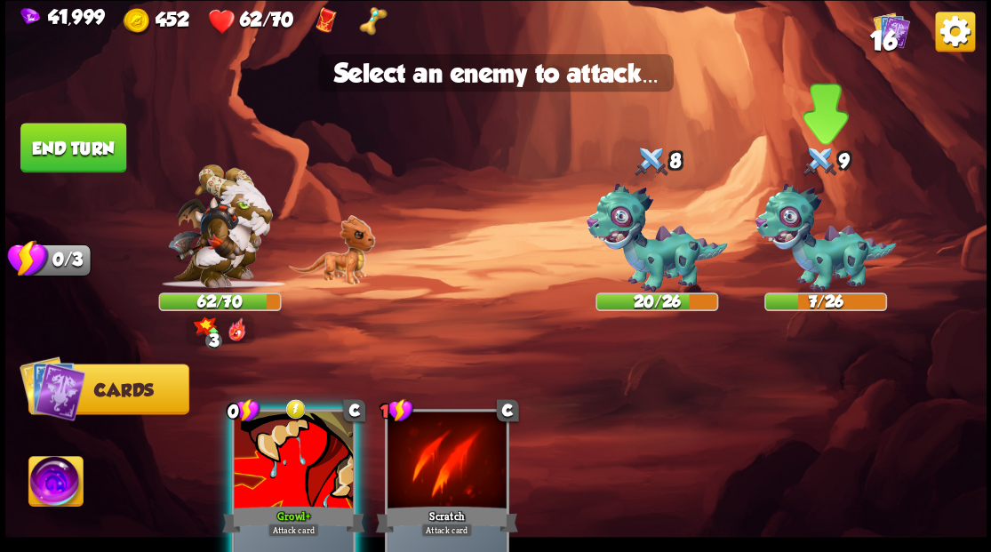
click at [807, 243] on img at bounding box center [825, 237] width 141 height 109
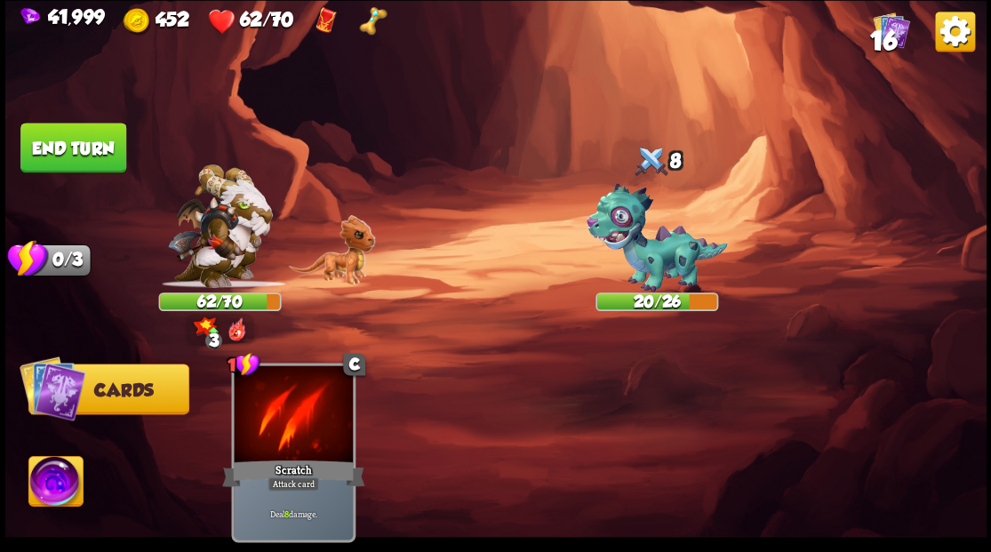
click at [55, 148] on button "End turn" at bounding box center [73, 148] width 106 height 50
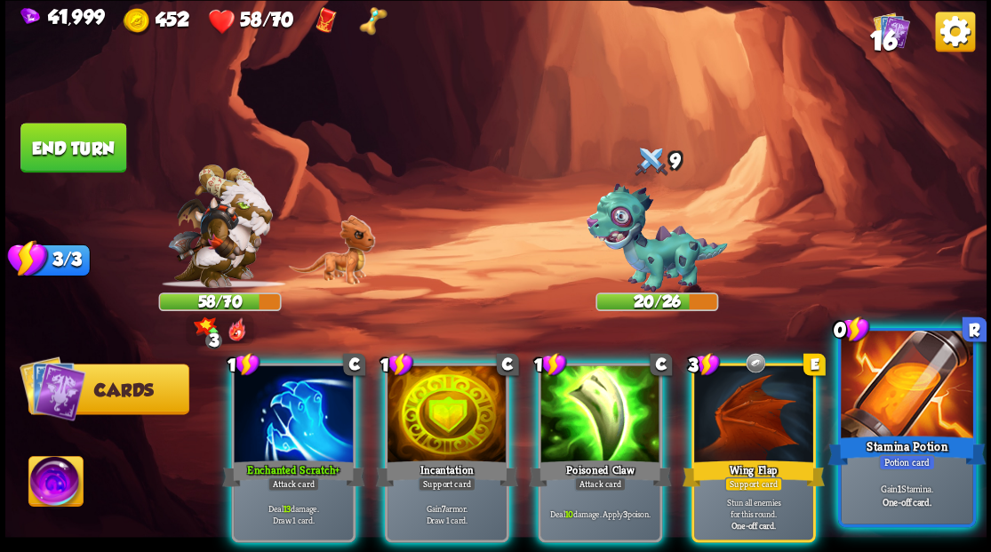
click at [893, 396] on div at bounding box center [907, 386] width 132 height 111
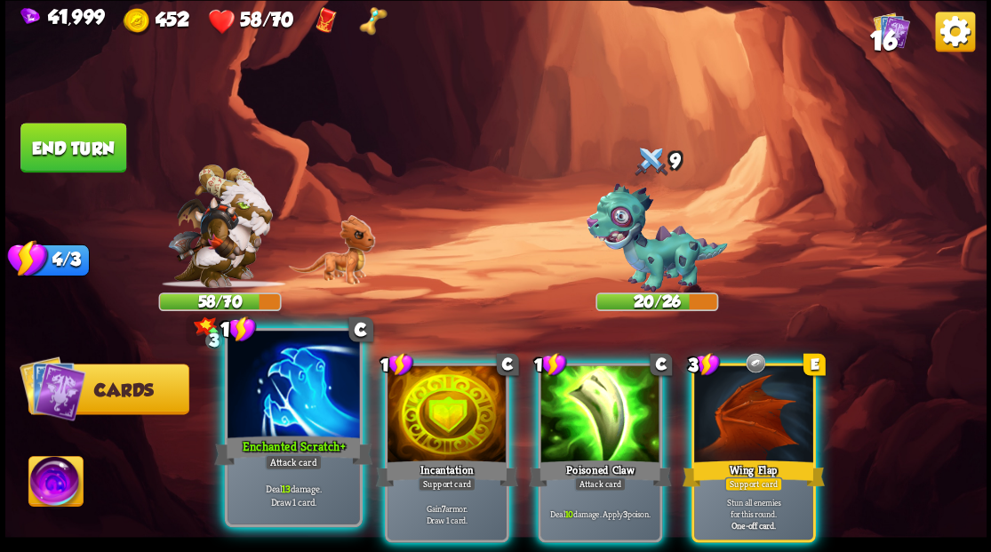
click at [264, 395] on div at bounding box center [294, 386] width 132 height 111
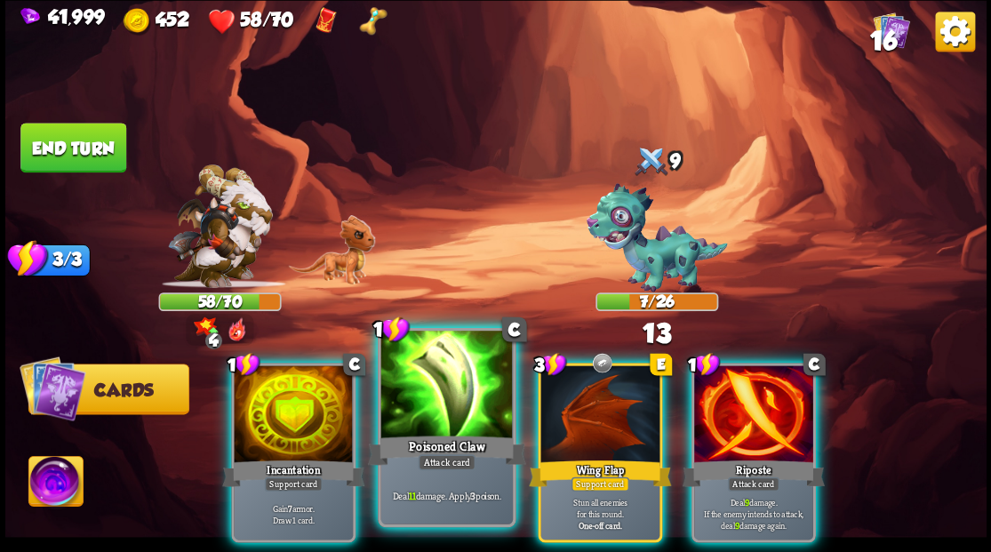
click at [418, 401] on div at bounding box center [446, 386] width 132 height 111
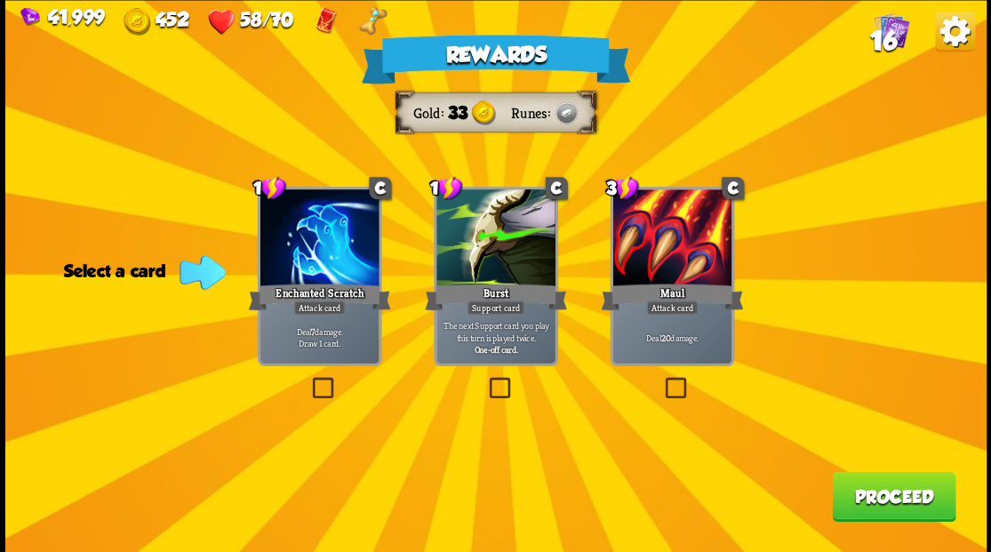
click at [871, 487] on button "Proceed" at bounding box center [894, 496] width 124 height 50
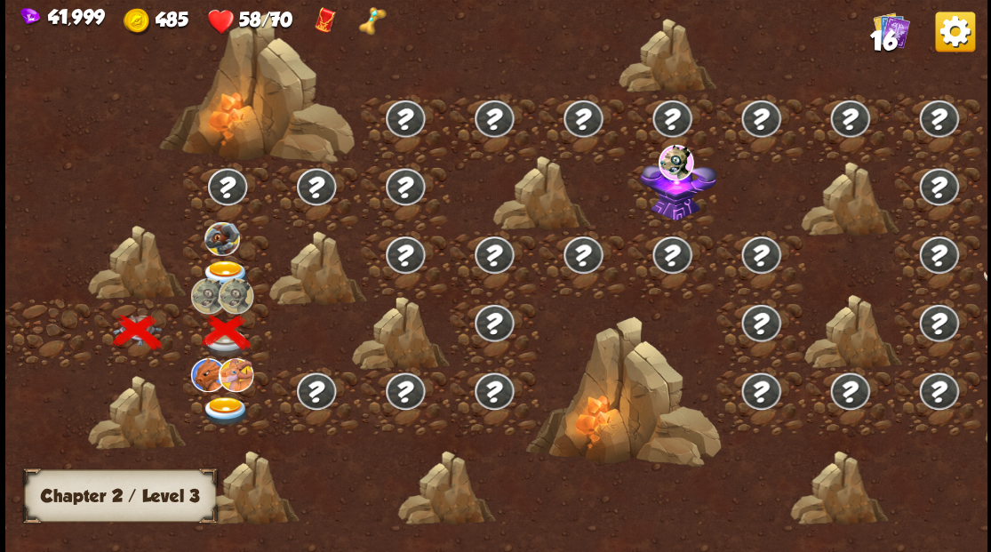
click at [225, 237] on img at bounding box center [222, 238] width 36 height 34
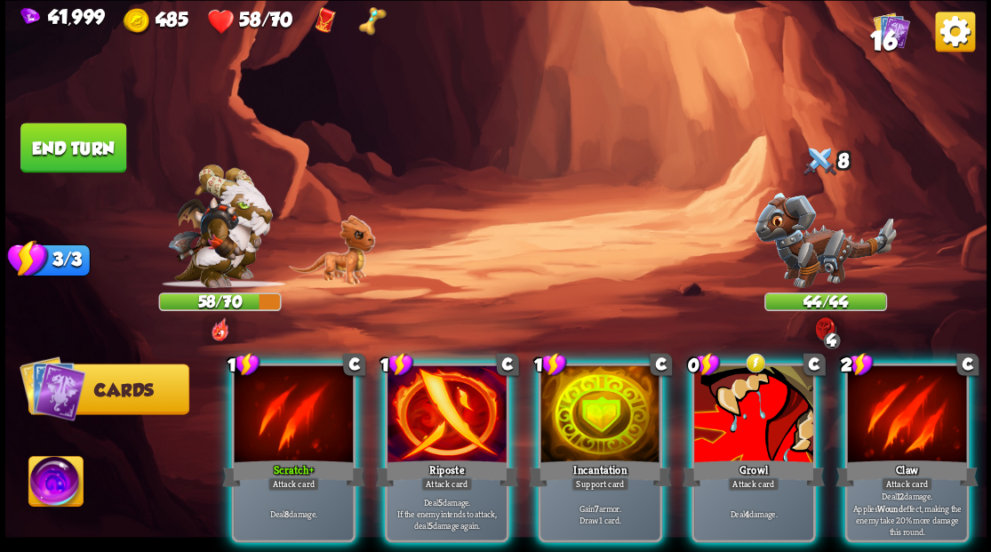
click at [728, 392] on div at bounding box center [753, 415] width 119 height 100
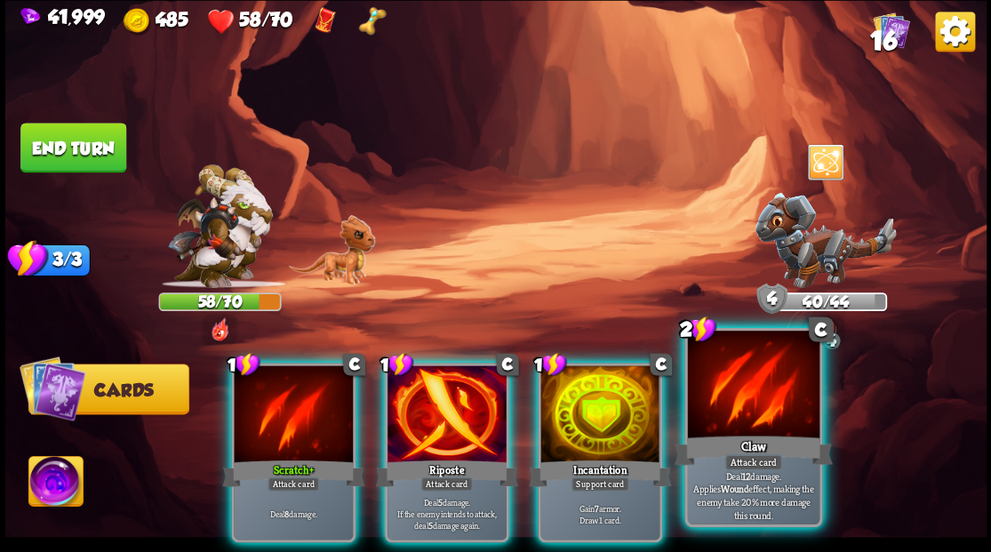
click at [728, 393] on div at bounding box center [753, 386] width 132 height 111
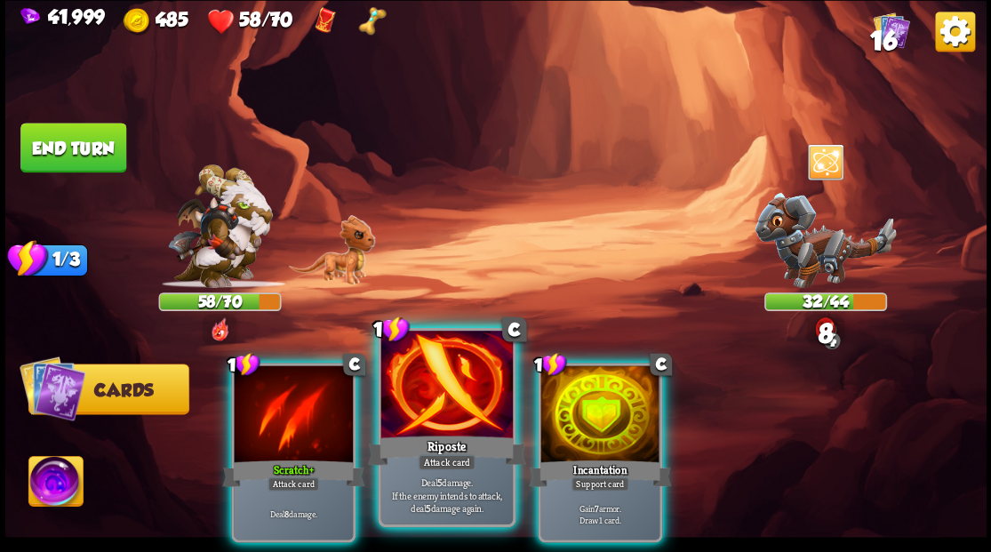
click at [448, 389] on div at bounding box center [446, 386] width 132 height 111
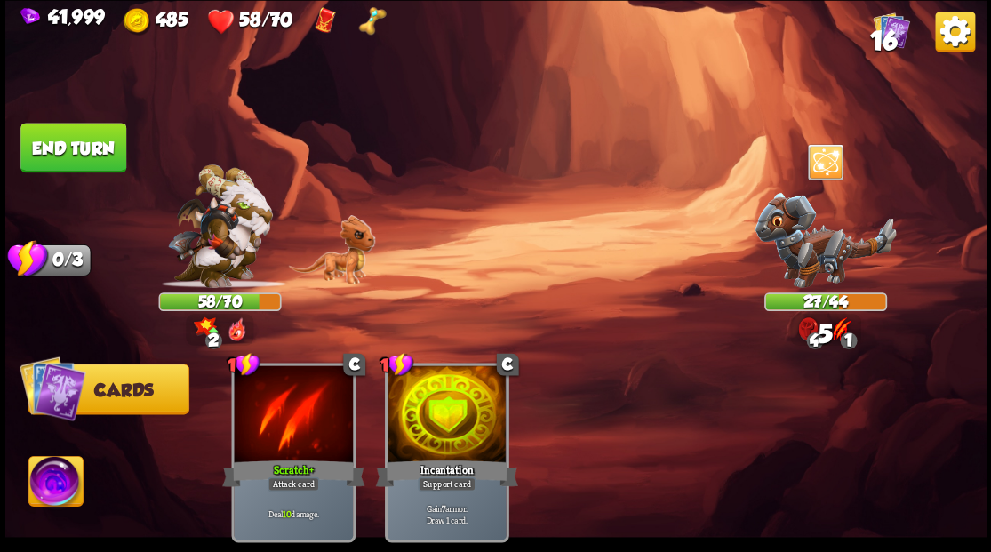
click at [76, 146] on button "End turn" at bounding box center [73, 148] width 106 height 50
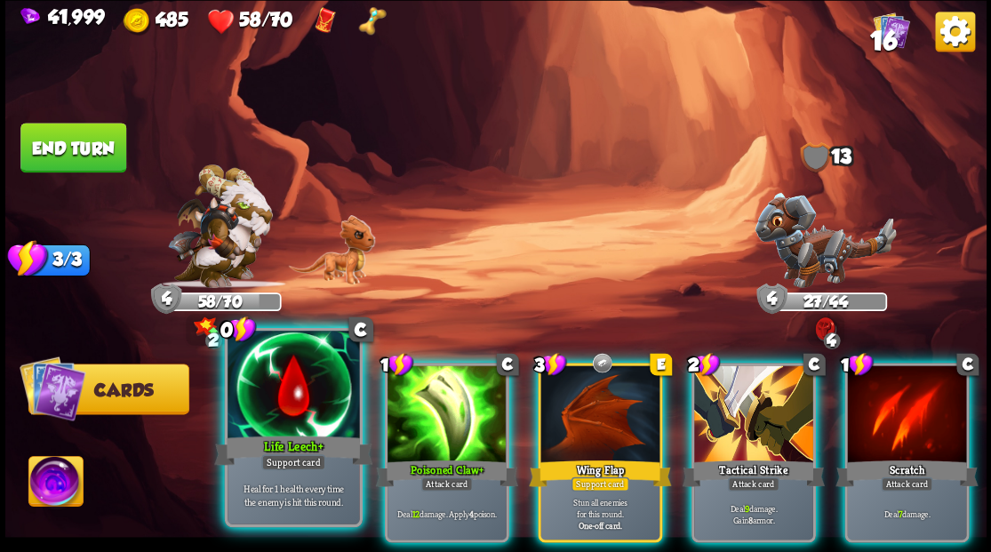
click at [304, 394] on div at bounding box center [294, 386] width 132 height 111
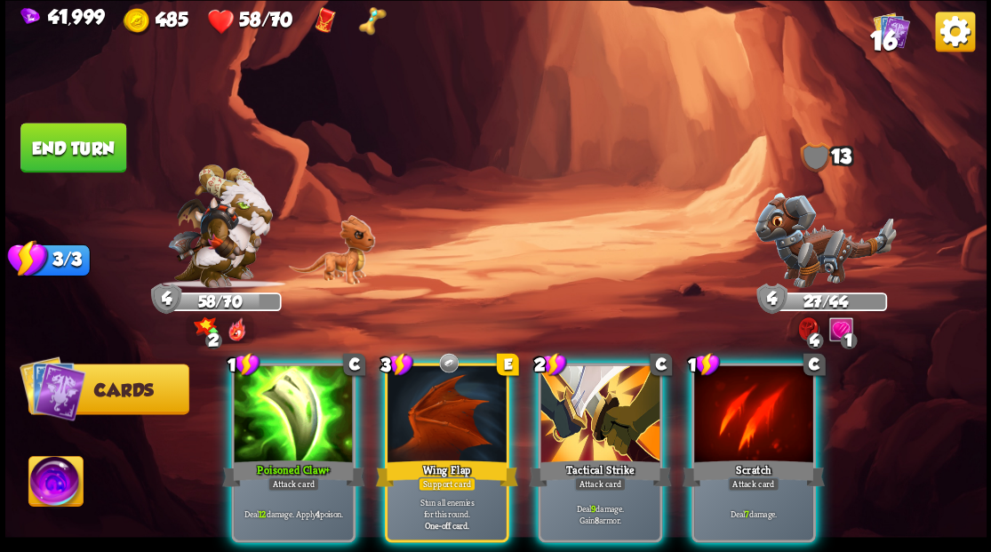
click at [808, 256] on img at bounding box center [825, 239] width 141 height 95
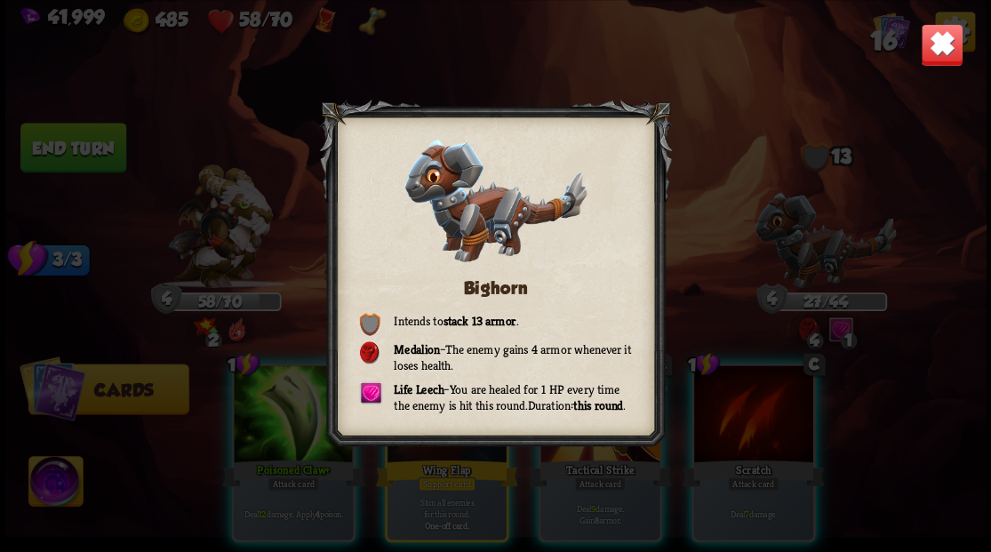
click at [938, 54] on img at bounding box center [941, 44] width 43 height 43
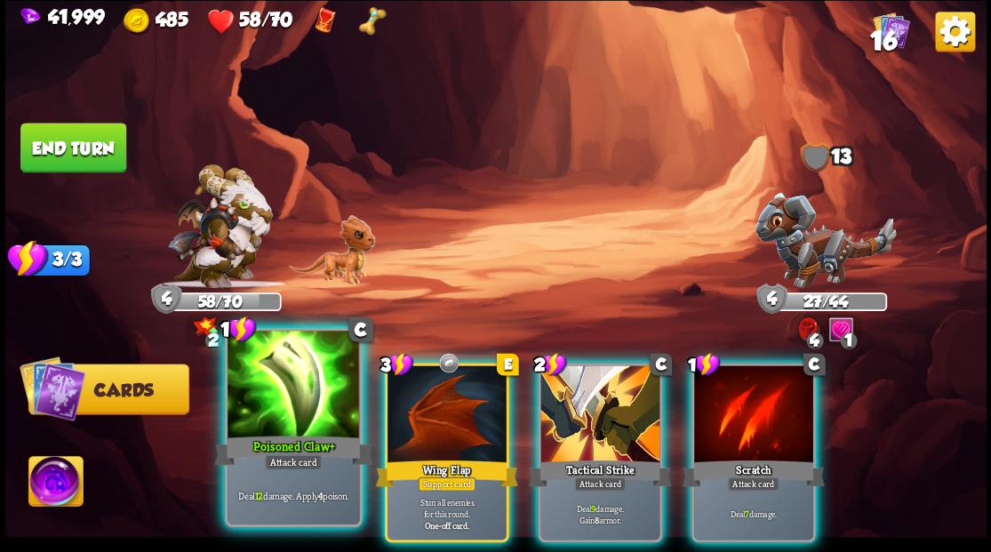
click at [332, 368] on div at bounding box center [294, 386] width 132 height 111
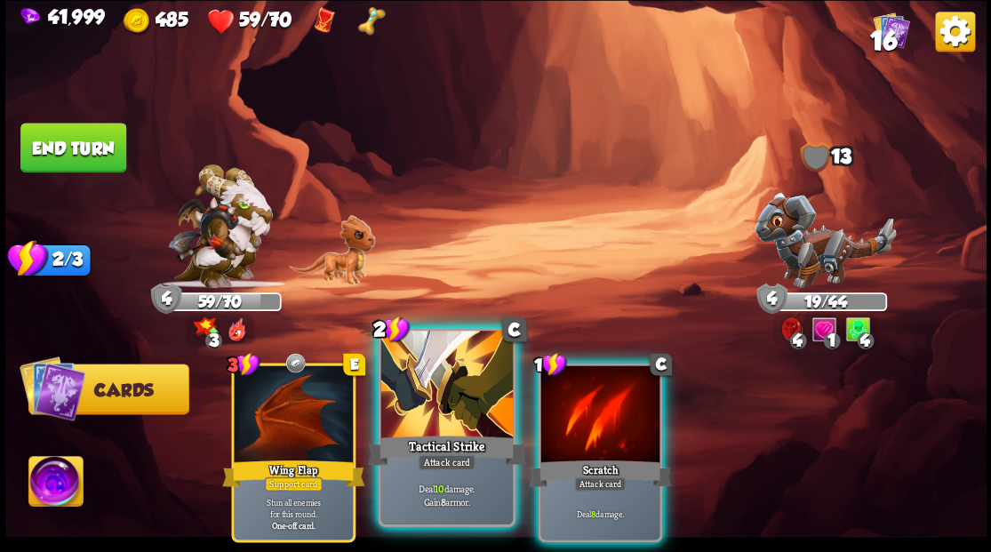
click at [407, 402] on div at bounding box center [446, 386] width 132 height 111
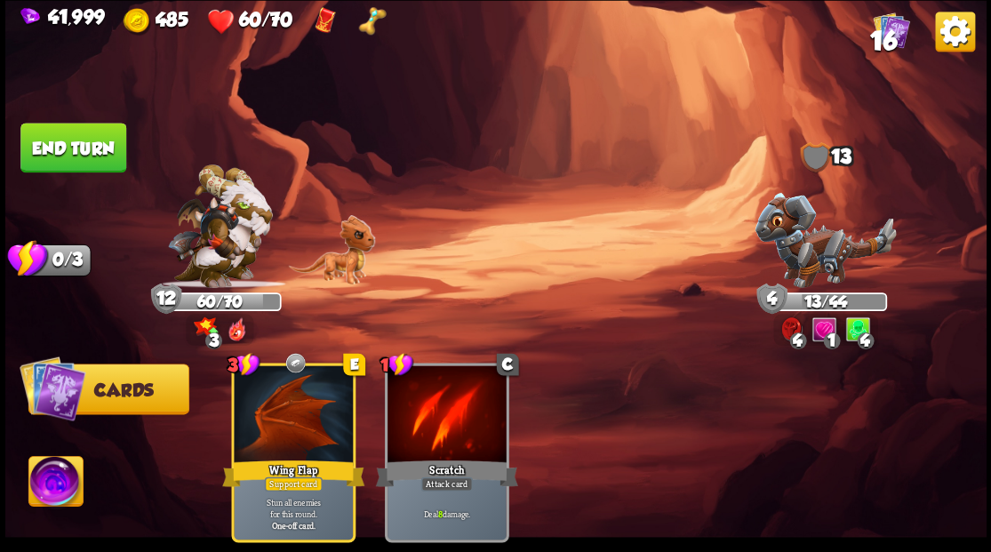
click at [63, 496] on img at bounding box center [55, 483] width 54 height 55
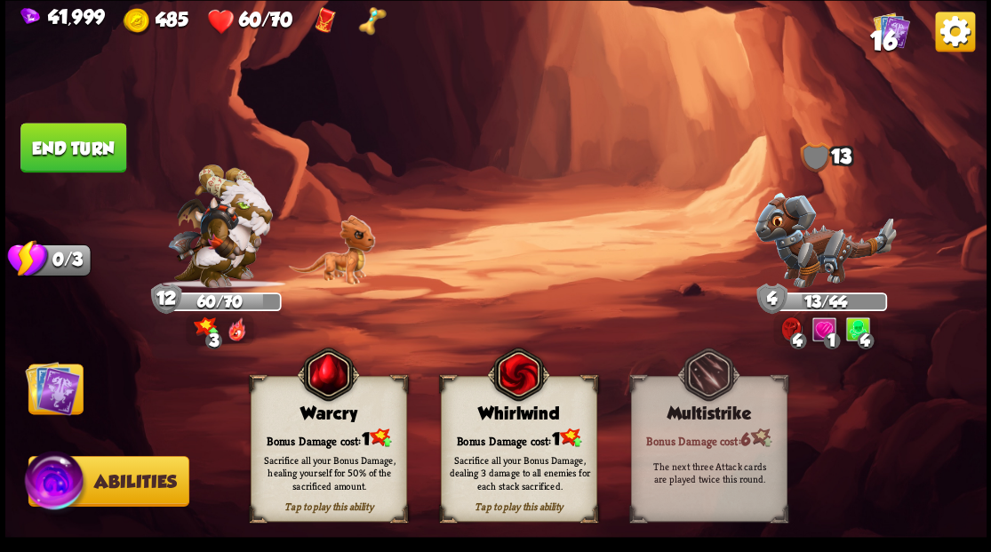
click at [323, 411] on div "Warcry" at bounding box center [328, 414] width 155 height 20
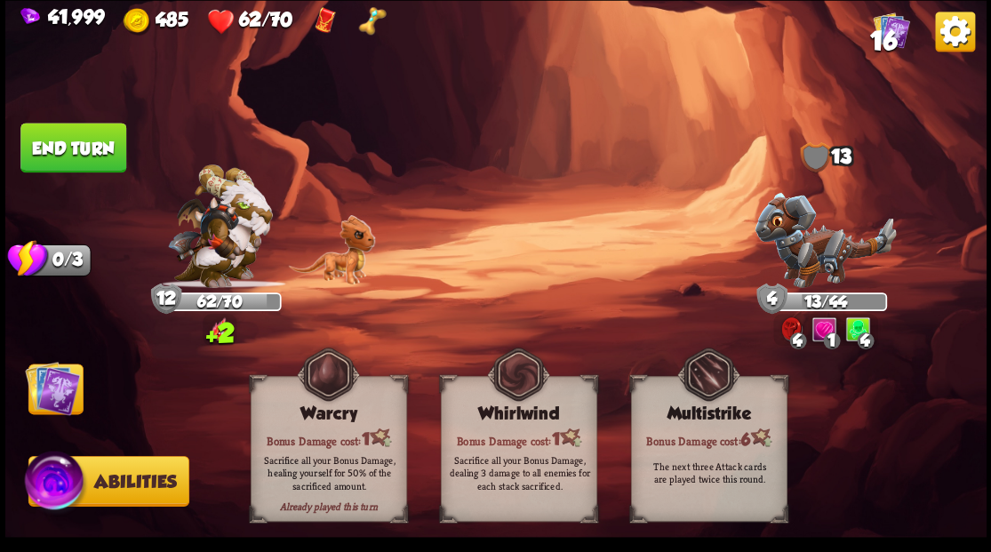
click at [55, 379] on img at bounding box center [52, 387] width 55 height 55
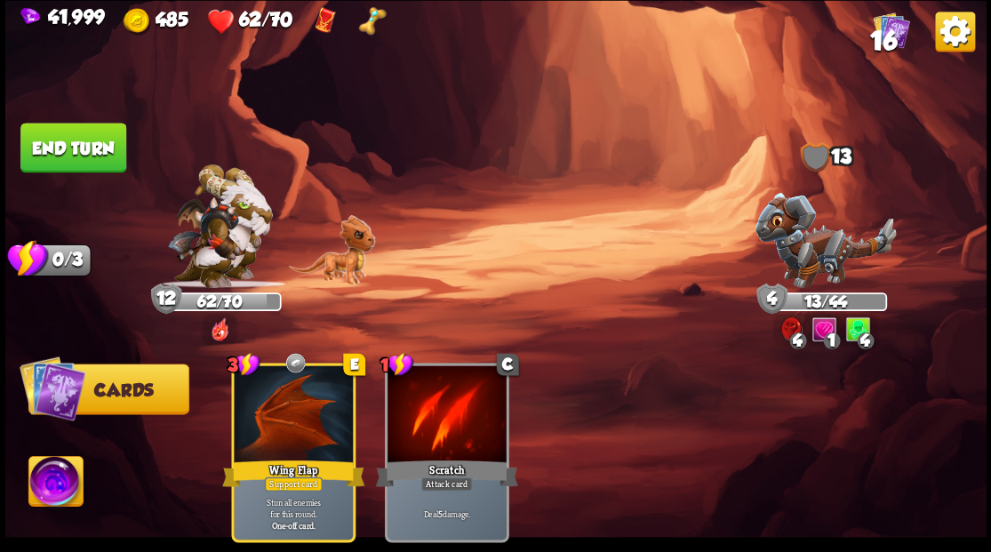
click at [98, 138] on button "End turn" at bounding box center [73, 148] width 106 height 50
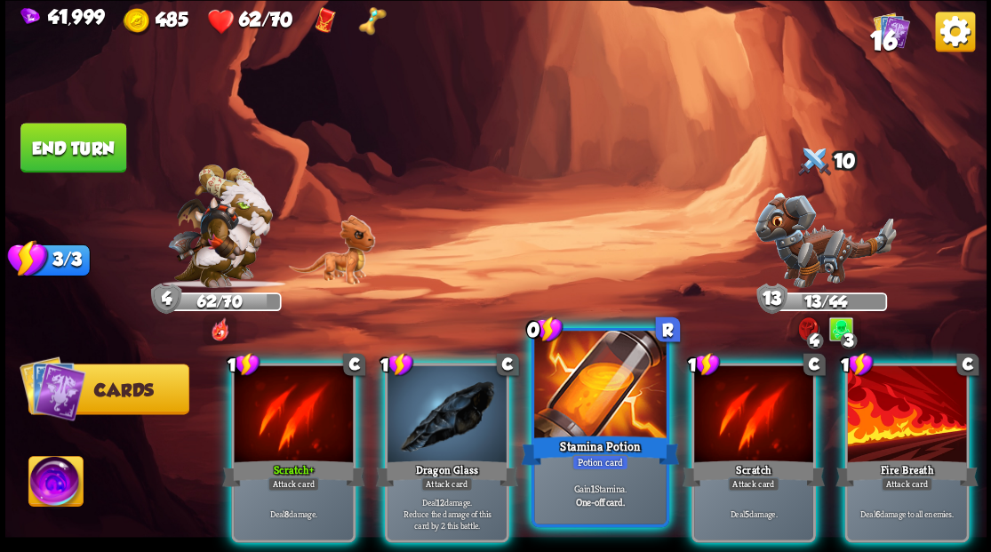
click at [576, 404] on div at bounding box center [600, 386] width 132 height 111
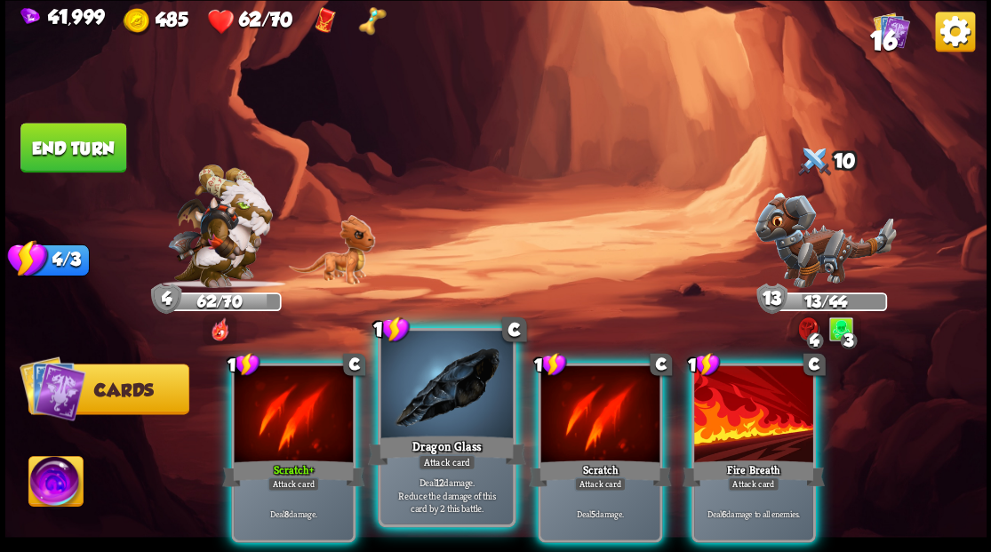
click at [462, 406] on div at bounding box center [446, 386] width 132 height 111
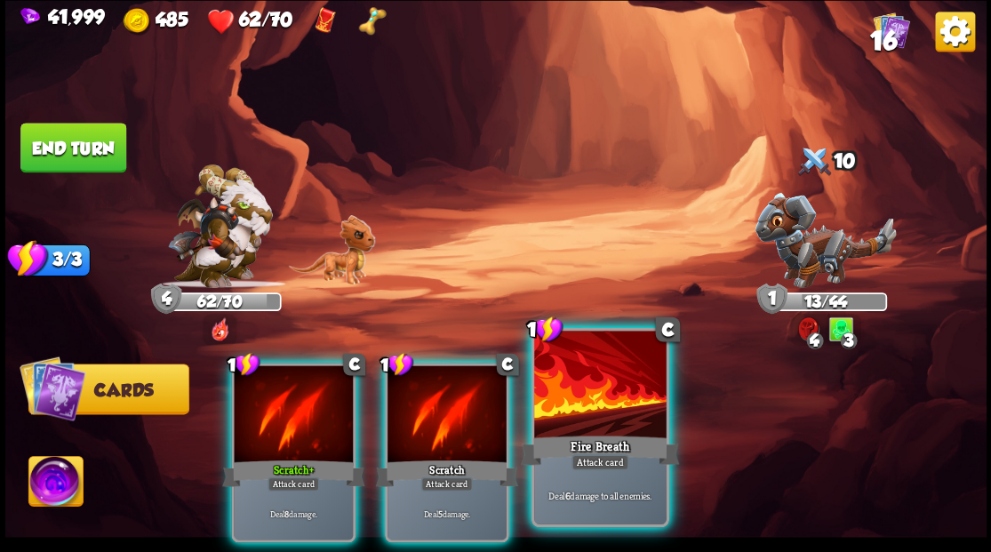
click at [568, 404] on div at bounding box center [600, 386] width 132 height 111
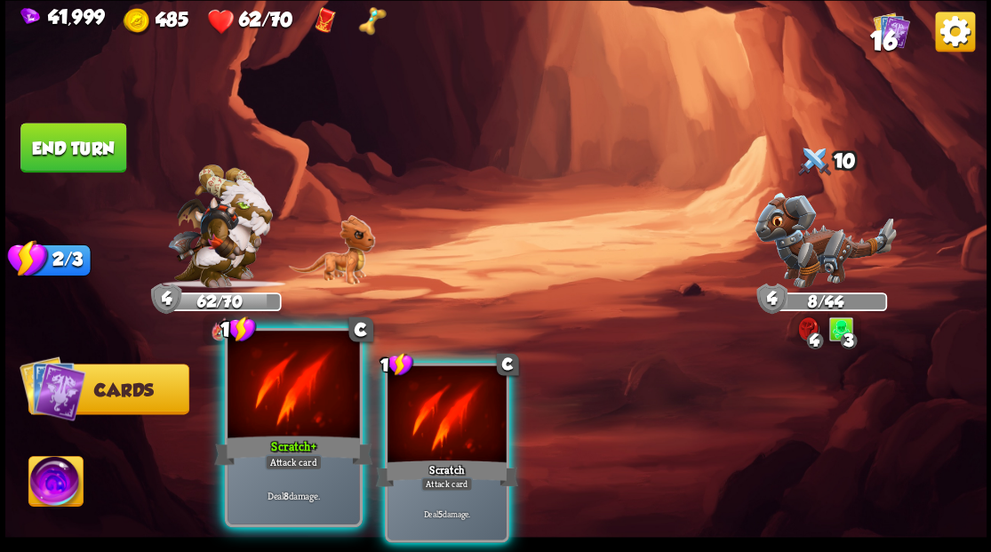
click at [281, 384] on div at bounding box center [294, 386] width 132 height 111
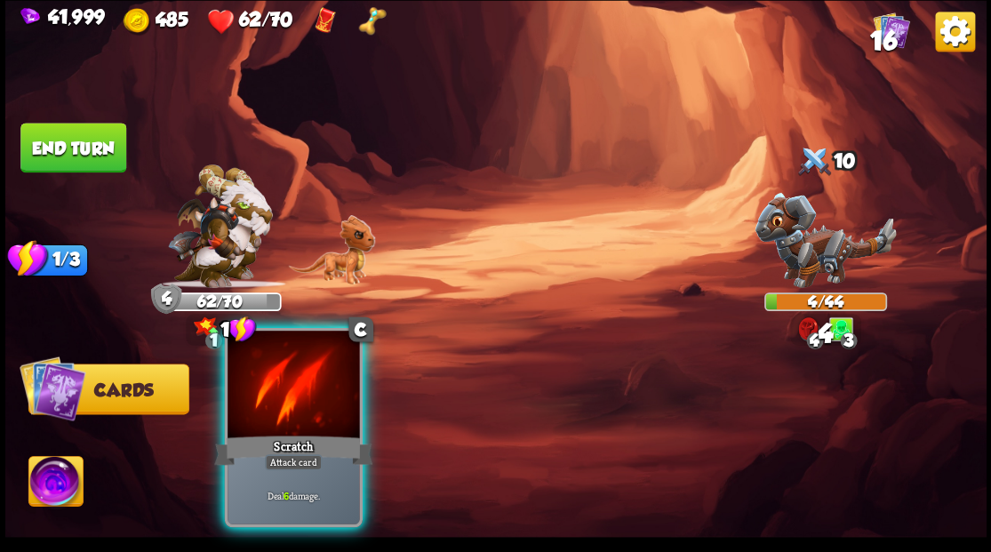
click at [308, 377] on div at bounding box center [294, 386] width 132 height 111
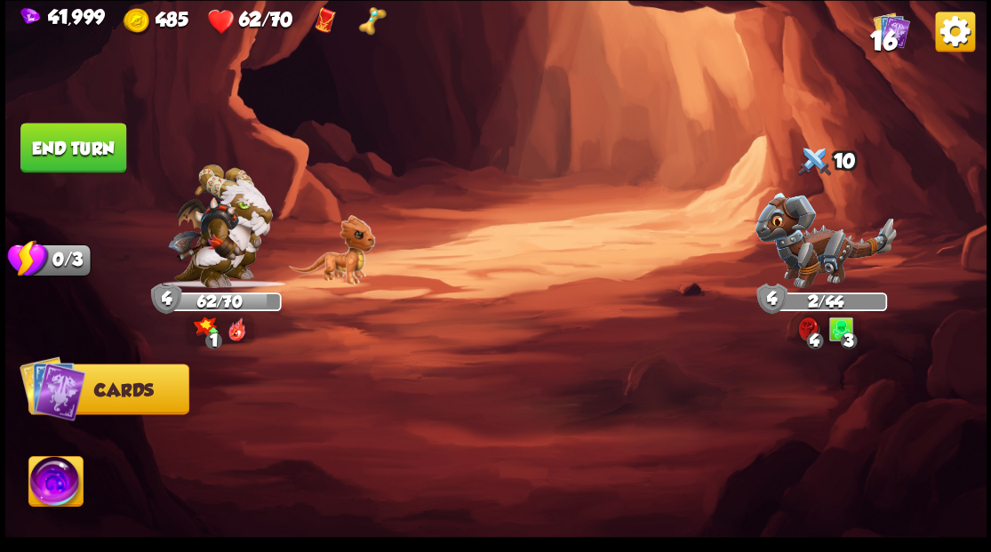
click at [58, 477] on img at bounding box center [55, 483] width 54 height 55
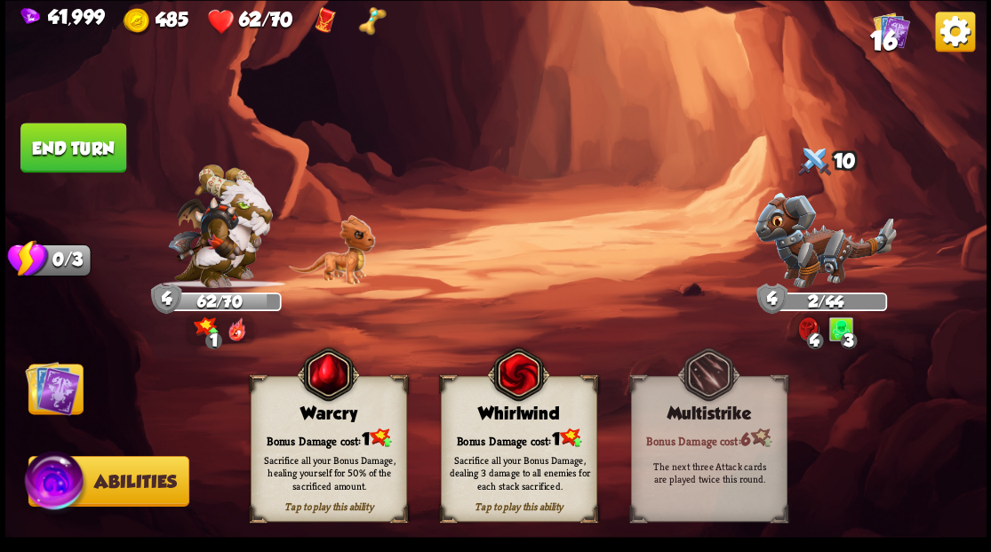
click at [308, 419] on div "Warcry" at bounding box center [328, 414] width 155 height 20
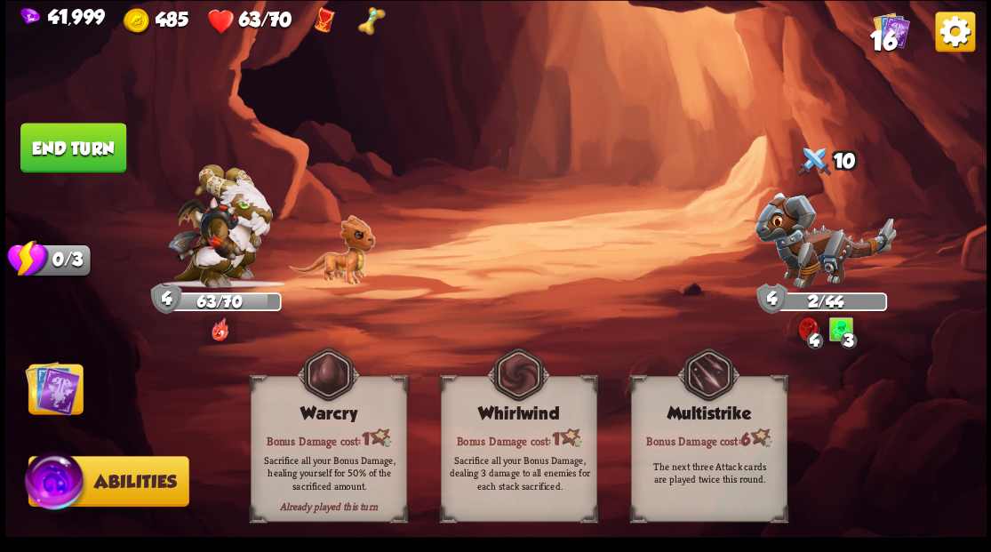
click at [50, 386] on img at bounding box center [52, 387] width 55 height 55
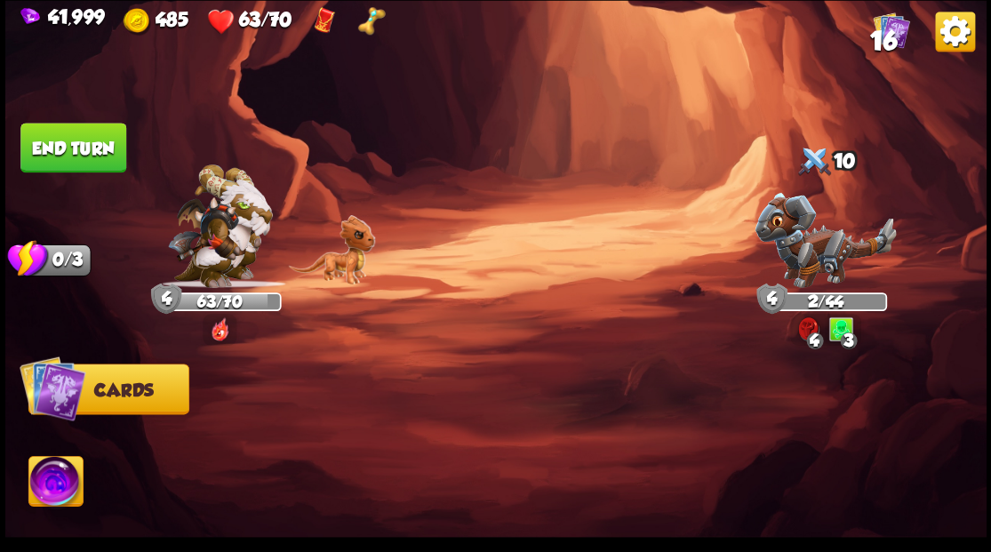
click at [108, 133] on button "End turn" at bounding box center [73, 148] width 106 height 50
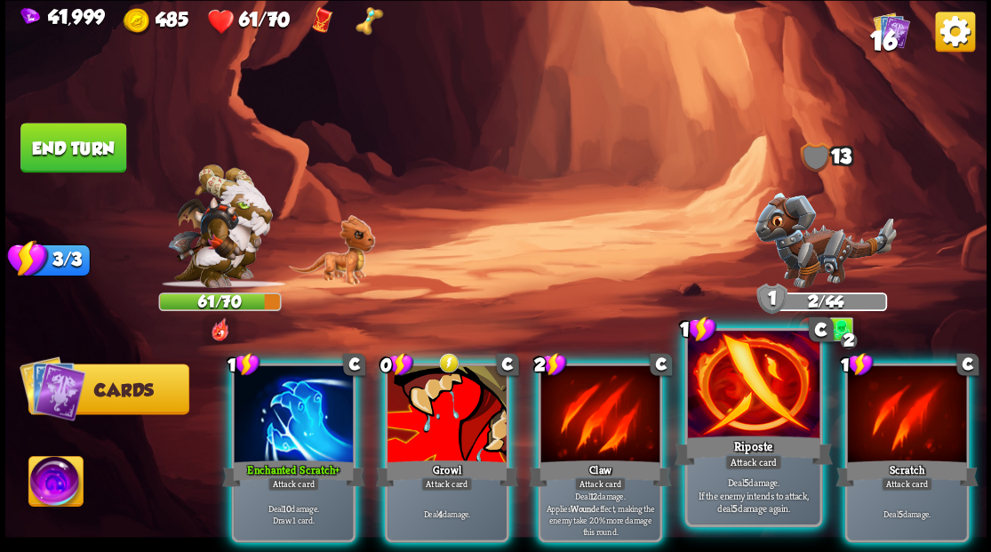
click at [708, 397] on div at bounding box center [753, 386] width 132 height 111
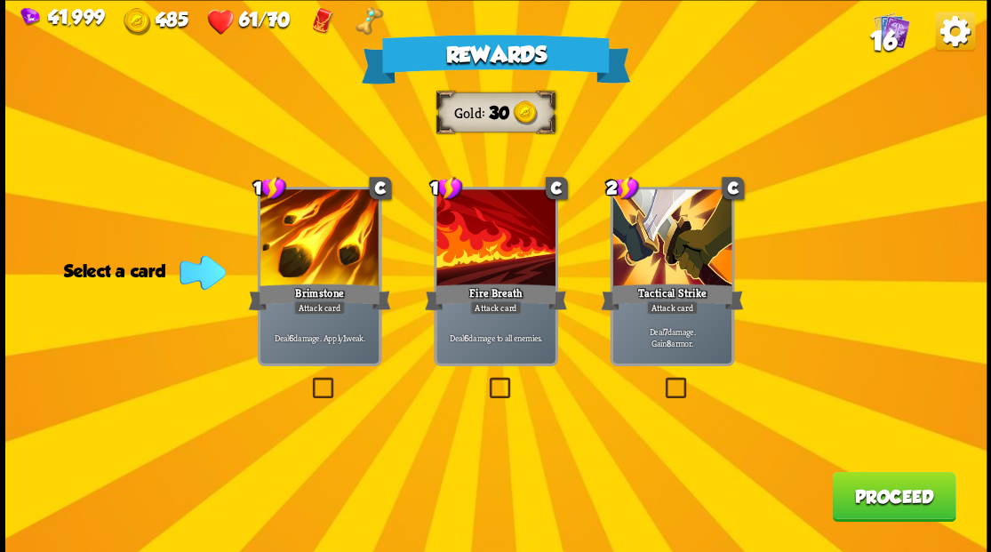
click at [485, 380] on label at bounding box center [485, 380] width 0 height 0
click at [0, 0] on input "checkbox" at bounding box center [0, 0] width 0 height 0
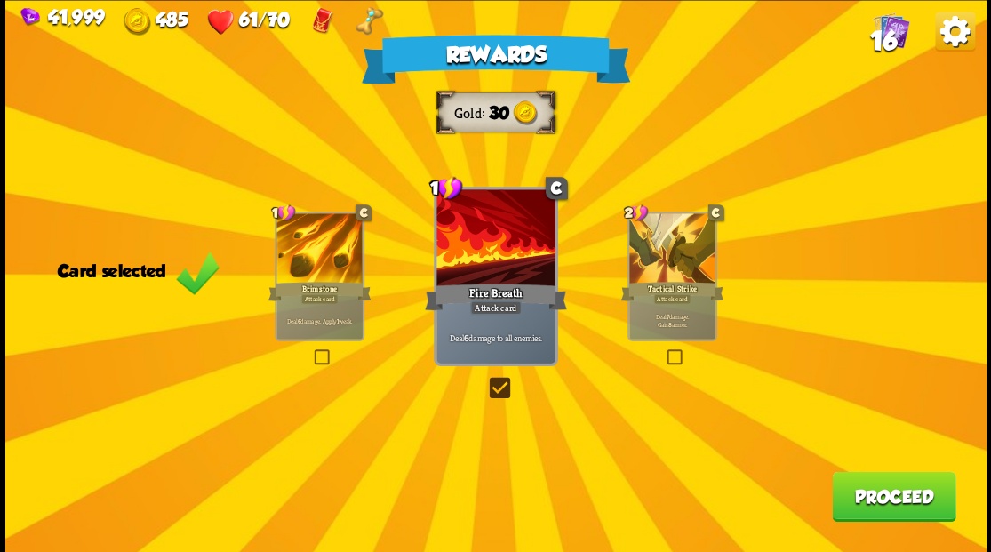
click at [891, 493] on button "Proceed" at bounding box center [894, 496] width 124 height 50
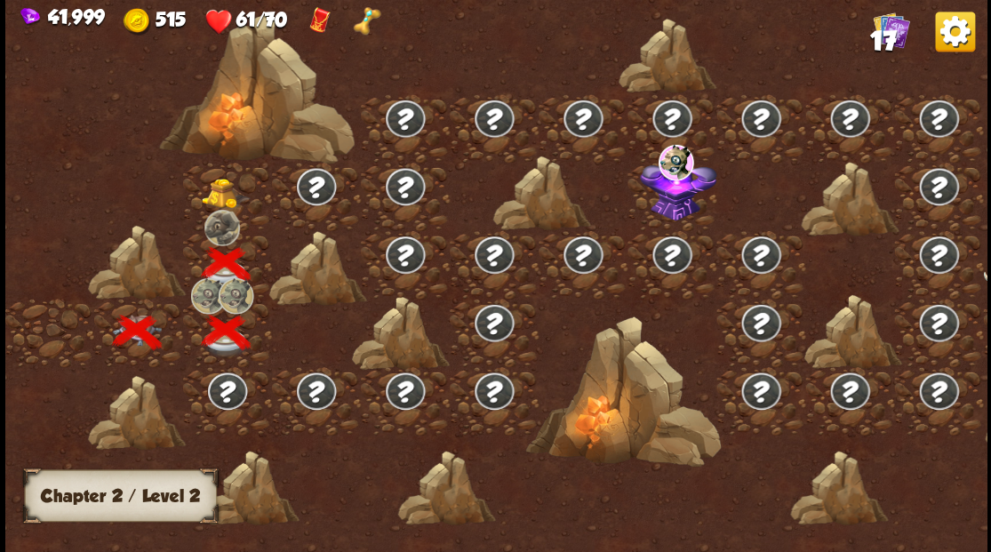
click at [211, 192] on img at bounding box center [225, 193] width 49 height 30
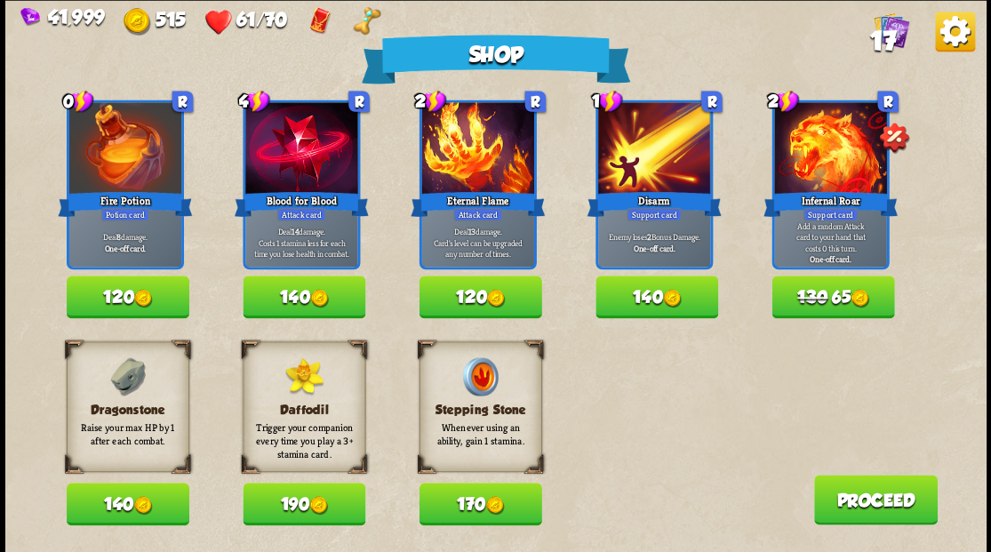
click at [146, 500] on img at bounding box center [142, 505] width 19 height 19
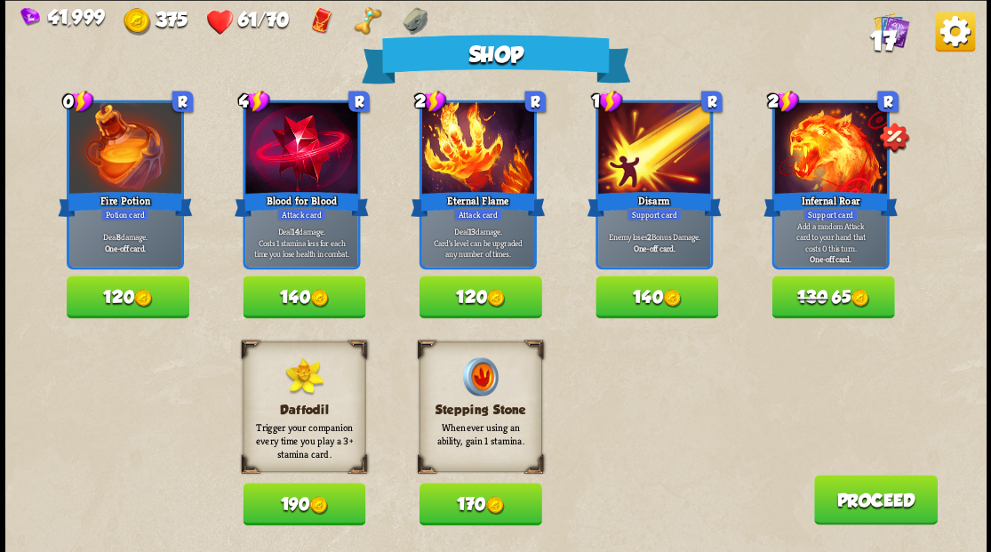
click at [473, 502] on button "170" at bounding box center [480, 504] width 123 height 43
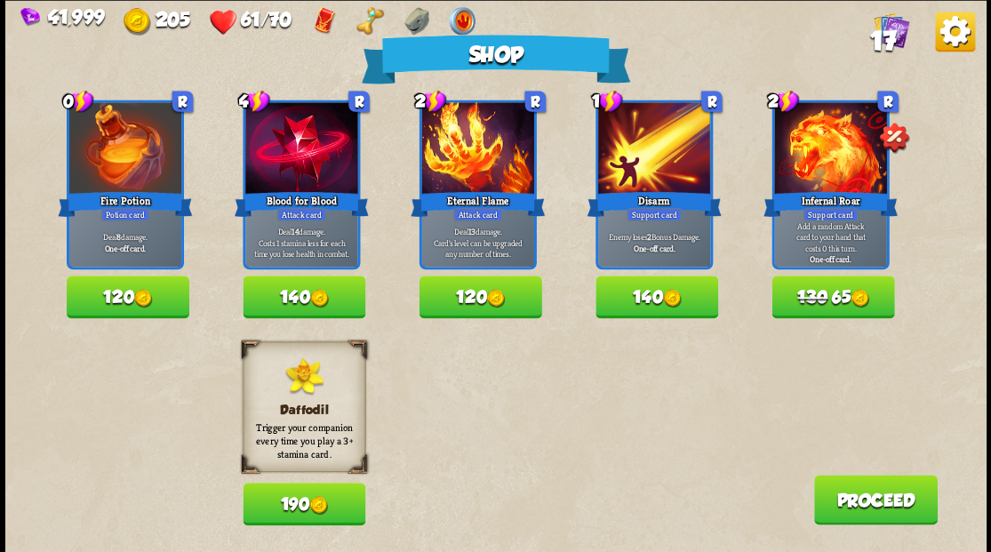
click at [845, 501] on button "Proceed" at bounding box center [875, 500] width 124 height 50
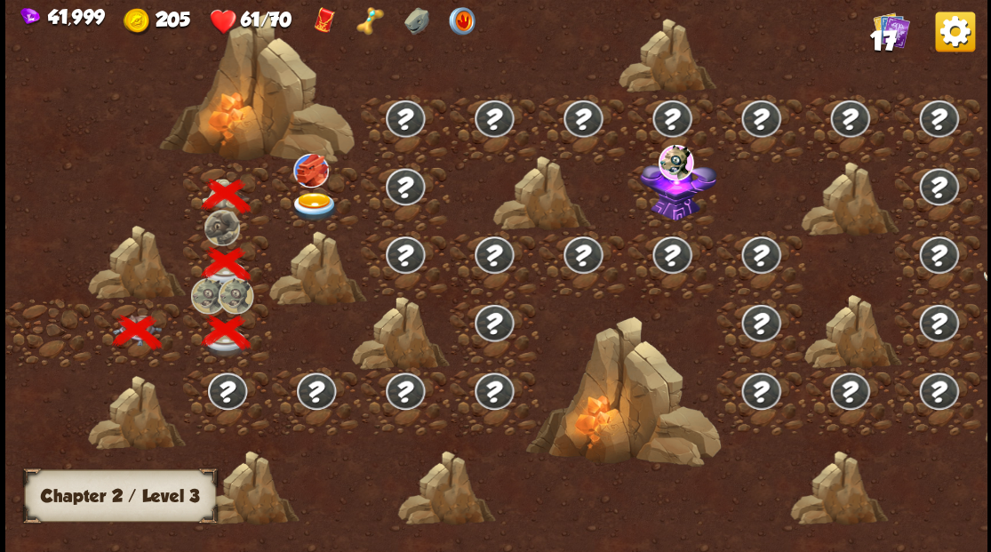
click at [308, 196] on img at bounding box center [314, 206] width 49 height 29
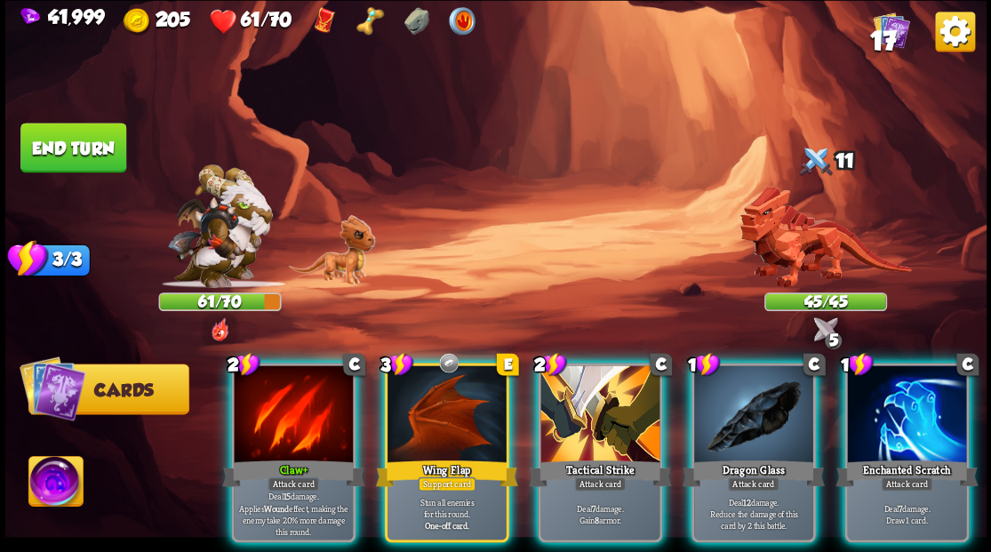
click at [576, 422] on div at bounding box center [599, 415] width 119 height 100
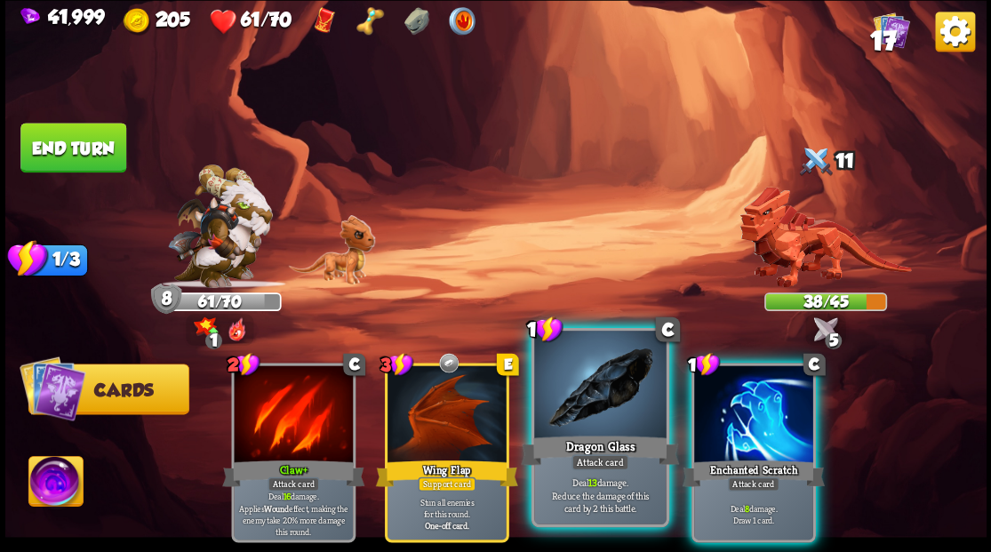
click at [619, 417] on div at bounding box center [600, 386] width 132 height 111
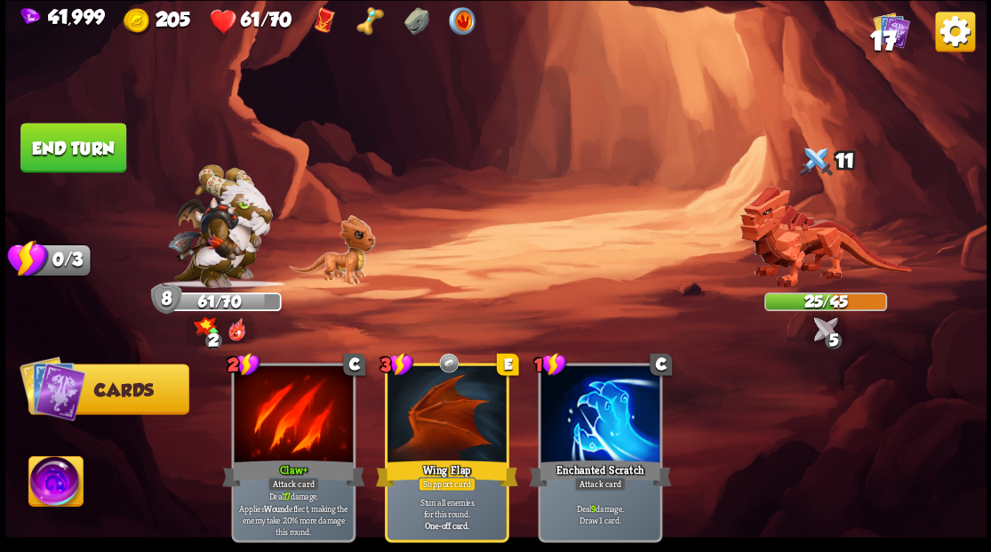
click at [102, 133] on button "End turn" at bounding box center [73, 148] width 106 height 50
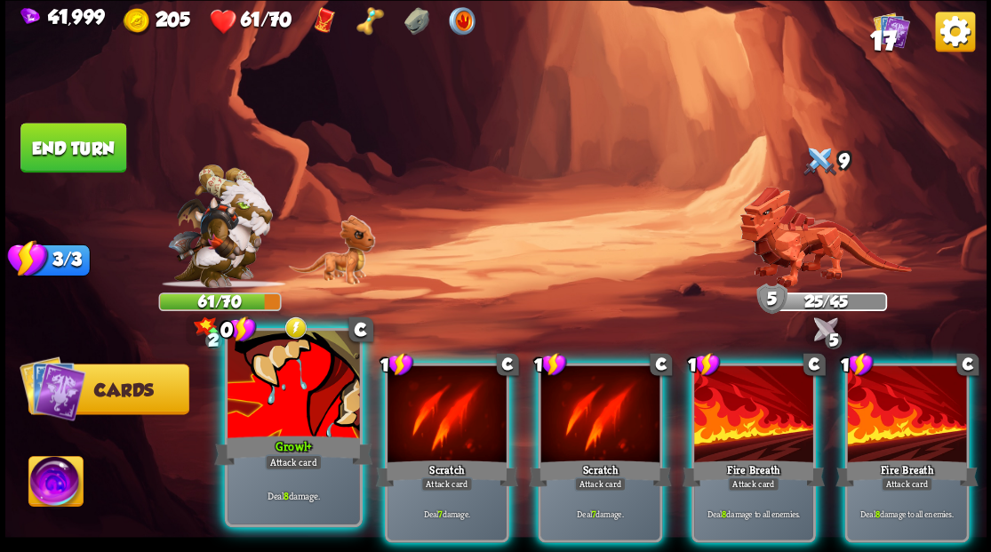
click at [258, 409] on div at bounding box center [294, 386] width 132 height 111
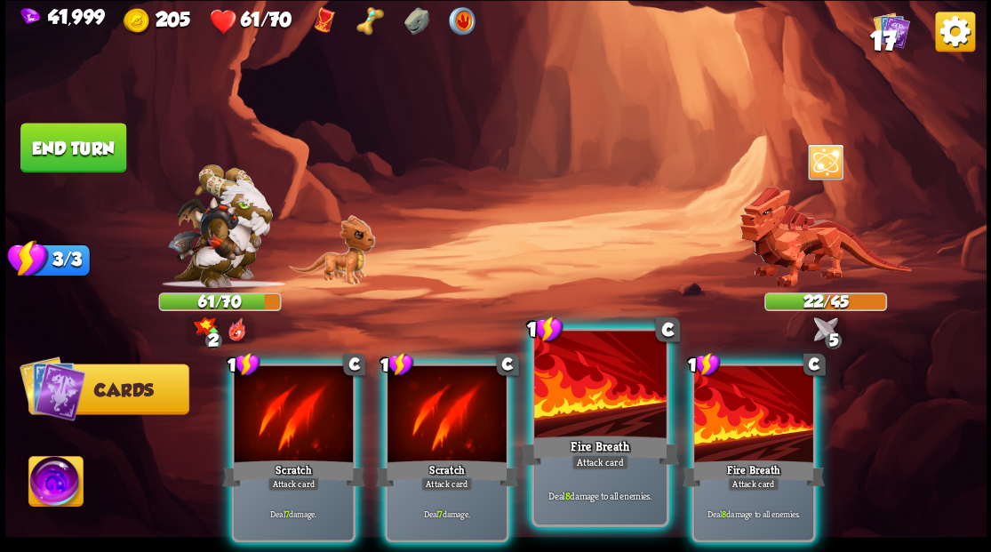
click at [597, 412] on div at bounding box center [600, 386] width 132 height 111
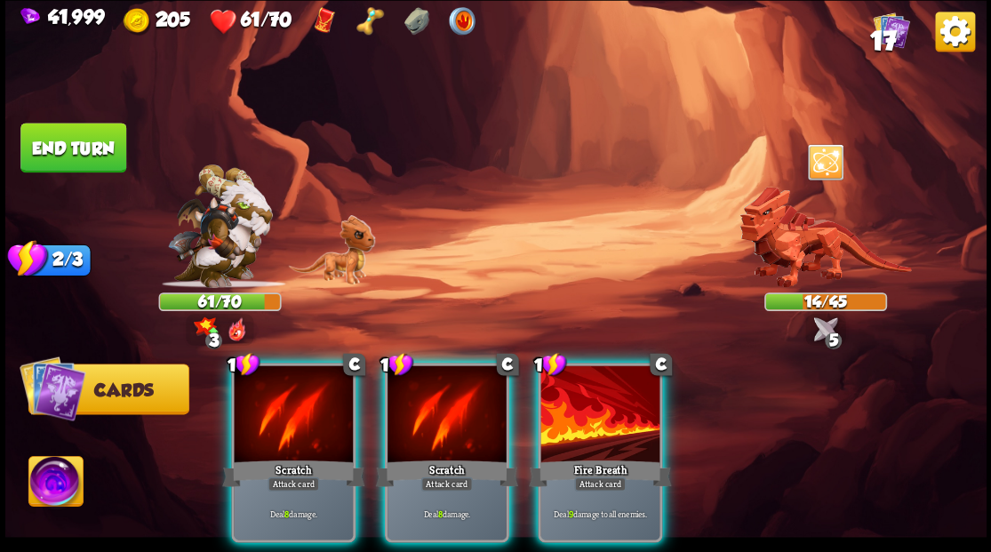
click at [40, 480] on img at bounding box center [55, 483] width 54 height 55
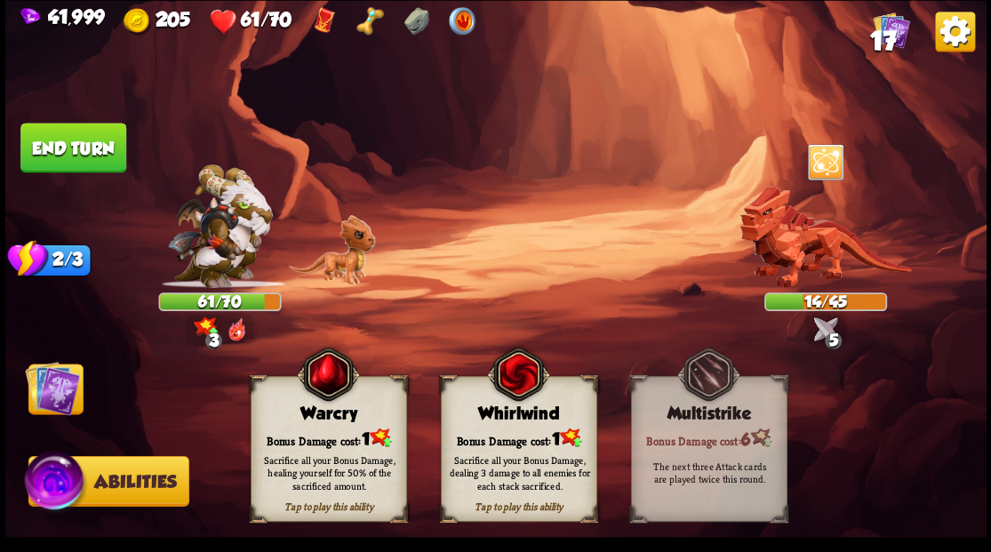
drag, startPoint x: 317, startPoint y: 421, endPoint x: 305, endPoint y: 427, distance: 13.5
click at [306, 427] on div "Tap to play this ability Warcry Bonus Damage cost: 1 Sacrifice all your Bonus D…" at bounding box center [329, 449] width 156 height 146
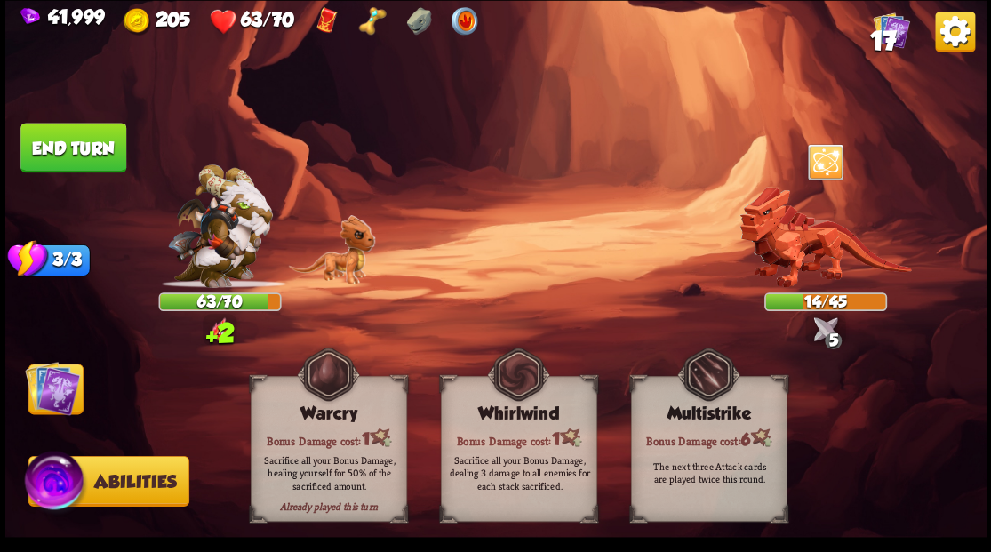
click at [55, 385] on img at bounding box center [52, 387] width 55 height 55
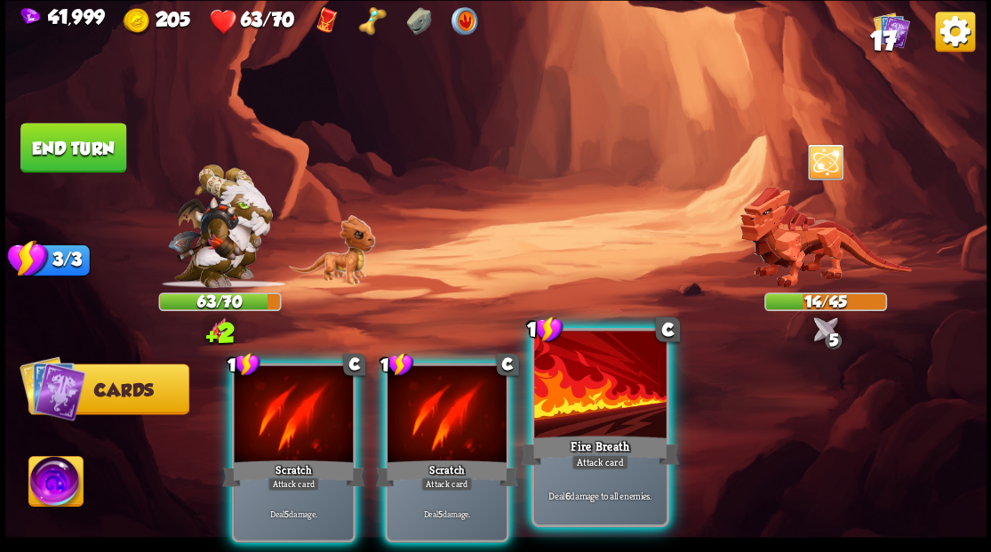
click at [569, 418] on div at bounding box center [600, 386] width 132 height 111
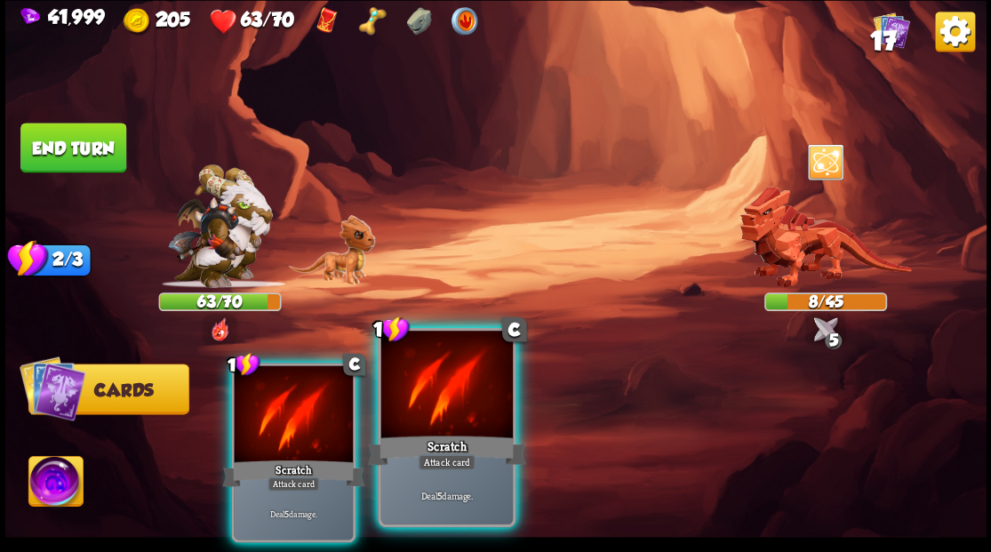
click at [421, 398] on div at bounding box center [446, 386] width 132 height 111
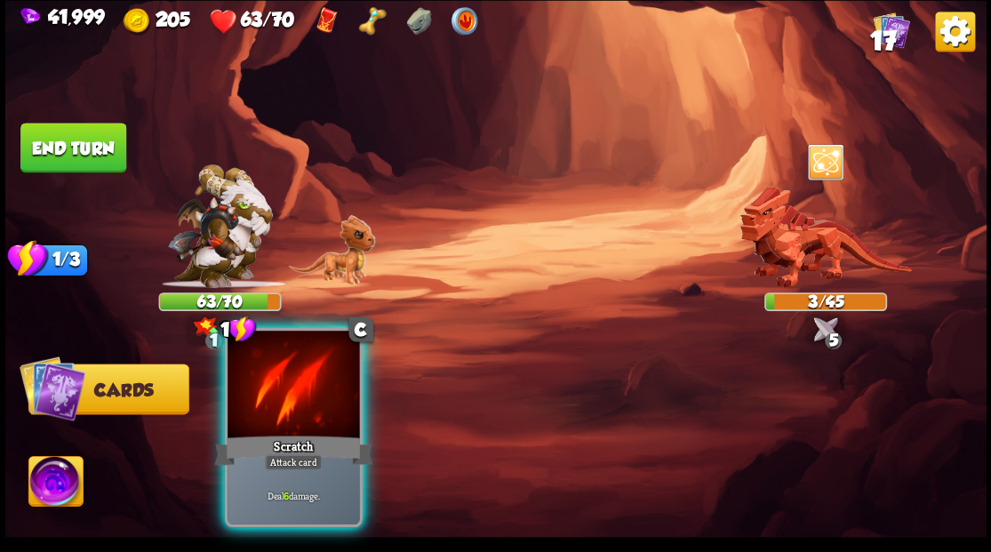
click at [284, 398] on div at bounding box center [294, 386] width 132 height 111
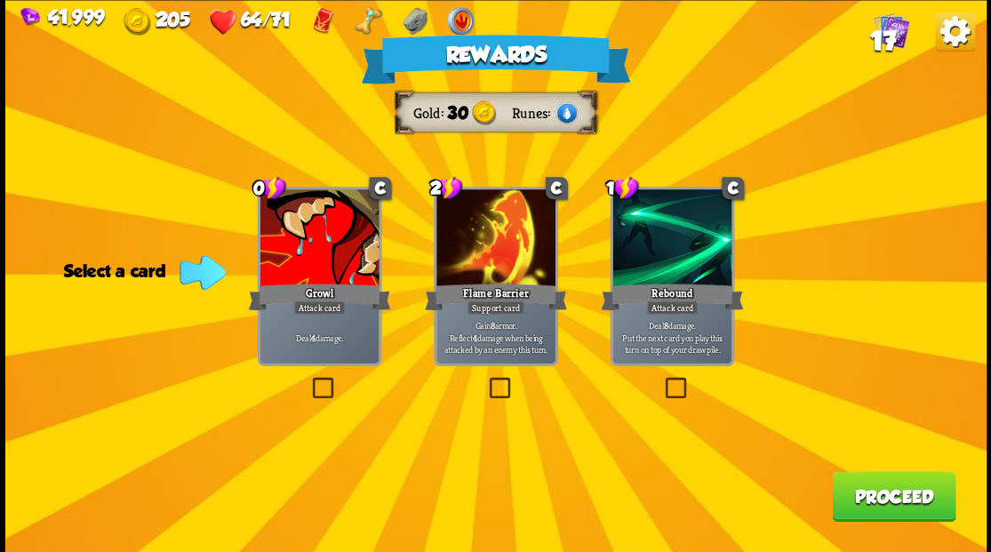
click at [866, 500] on button "Proceed" at bounding box center [894, 496] width 124 height 50
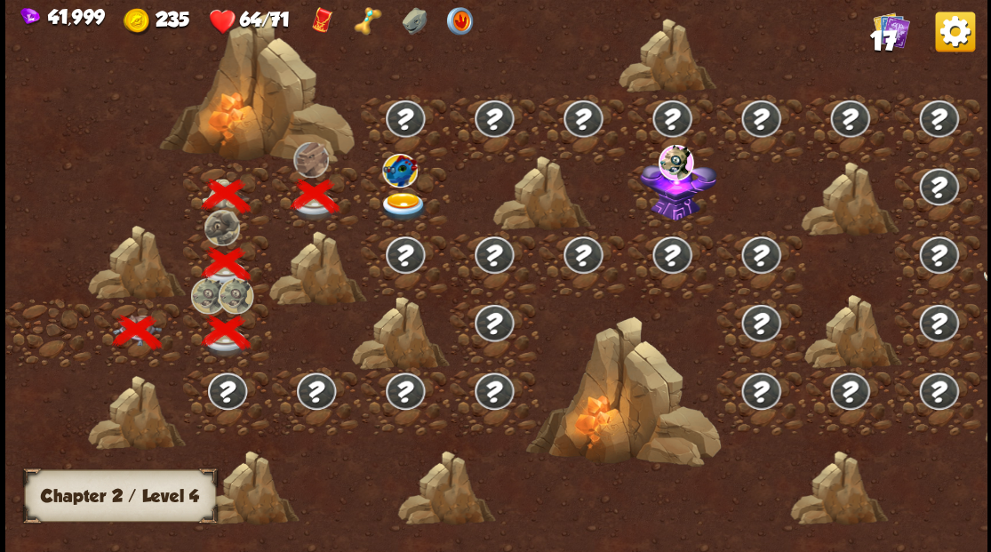
click at [398, 197] on img at bounding box center [403, 206] width 49 height 29
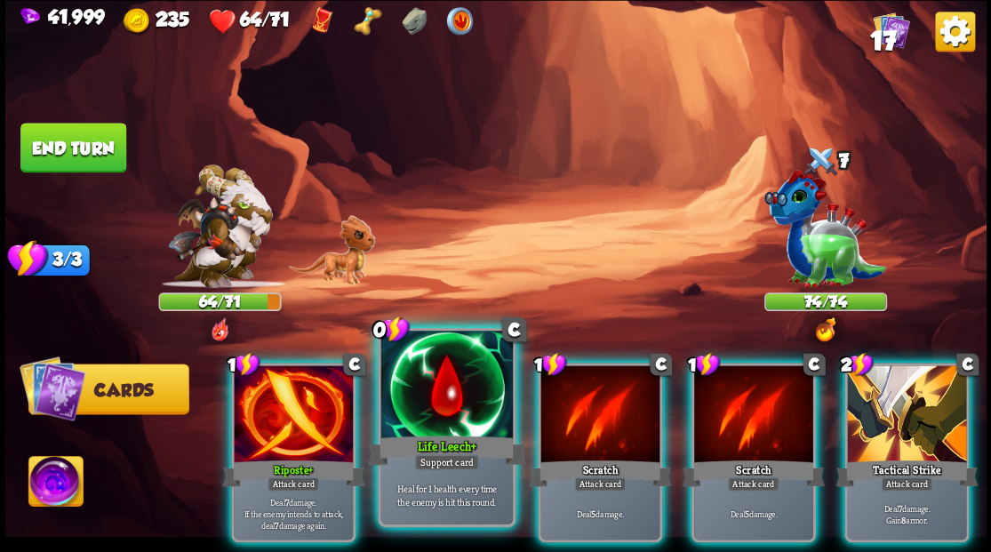
click at [444, 392] on div at bounding box center [446, 386] width 132 height 111
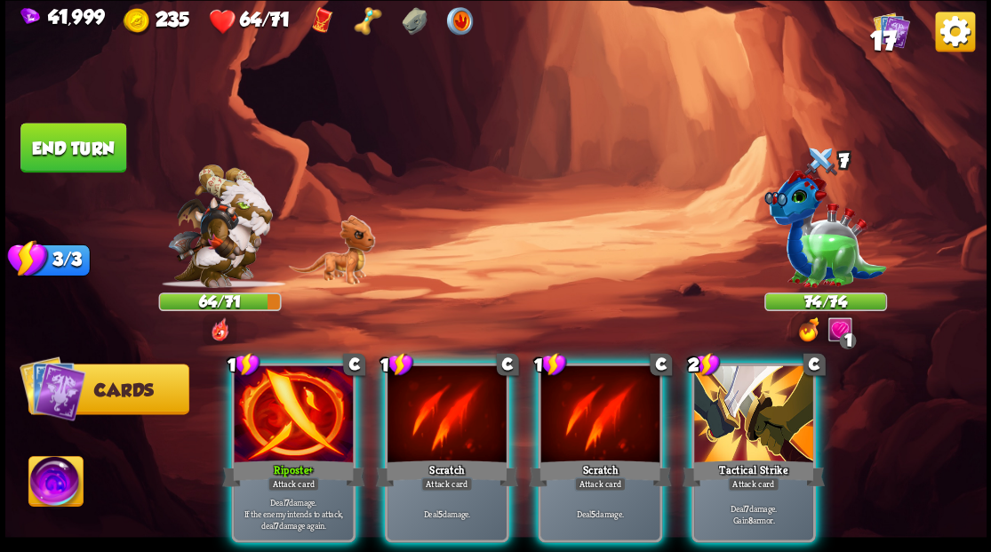
drag, startPoint x: 722, startPoint y: 387, endPoint x: 686, endPoint y: 340, distance: 59.0
click at [722, 386] on div at bounding box center [753, 415] width 119 height 100
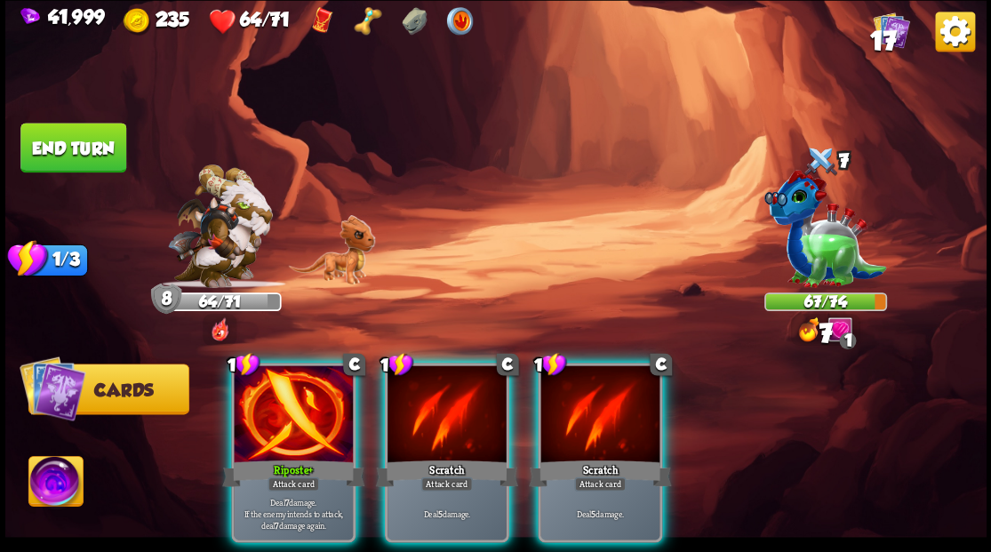
click at [311, 384] on div at bounding box center [293, 415] width 119 height 100
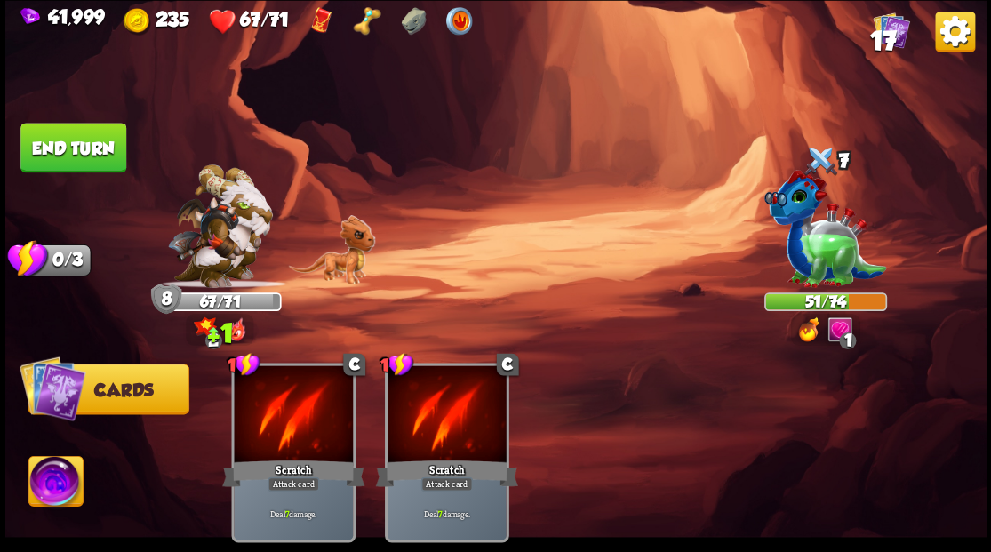
click at [91, 144] on button "End turn" at bounding box center [73, 148] width 106 height 50
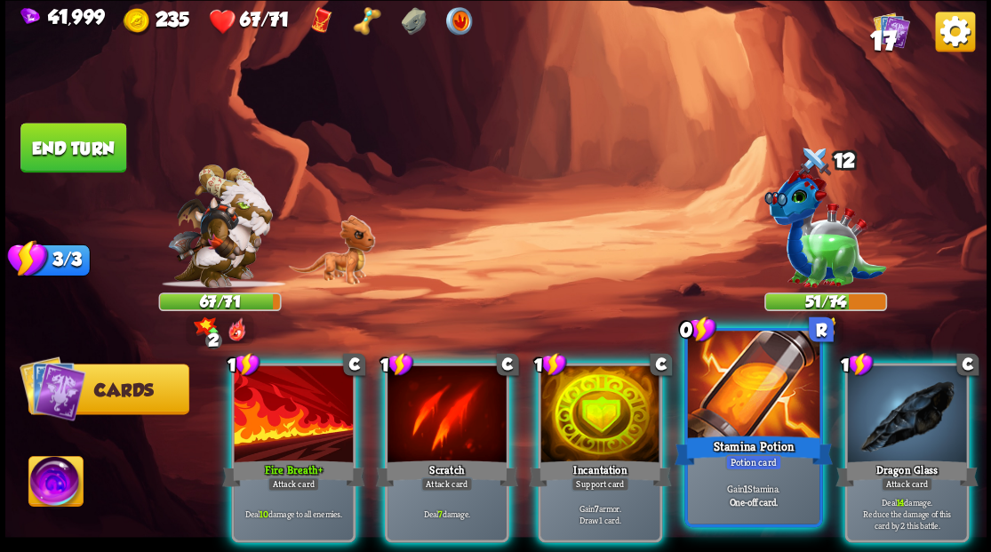
click at [741, 394] on div at bounding box center [753, 386] width 132 height 111
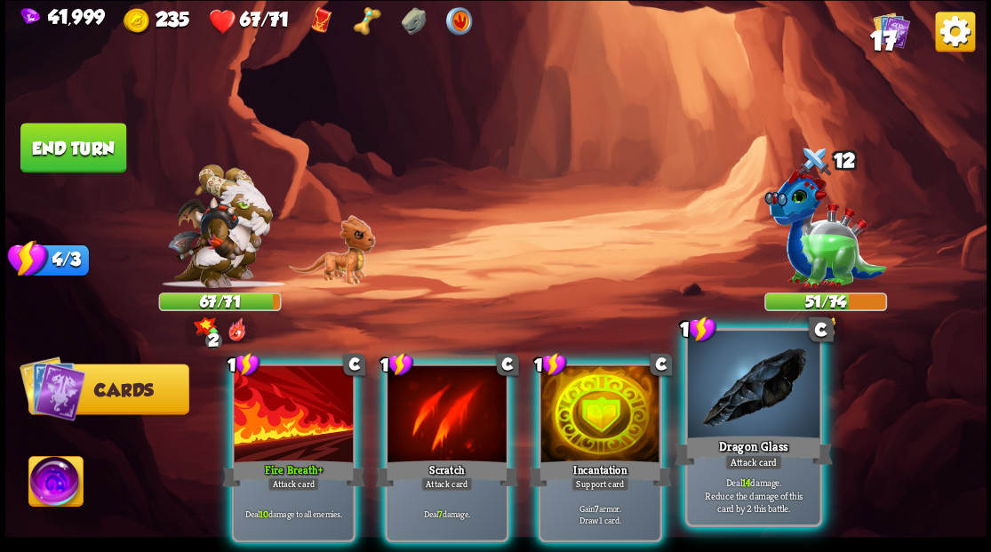
click at [732, 382] on div at bounding box center [753, 386] width 132 height 111
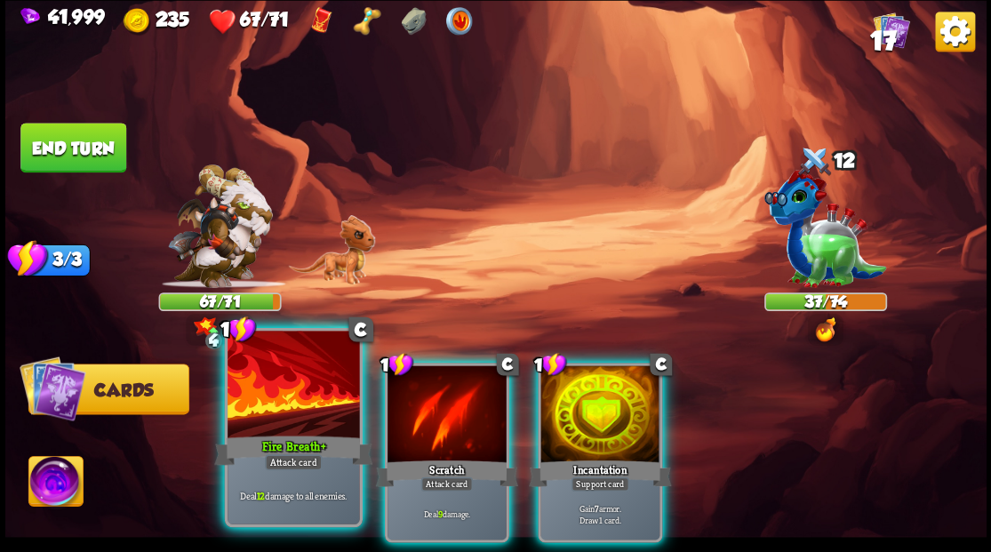
click at [308, 364] on div at bounding box center [294, 386] width 132 height 111
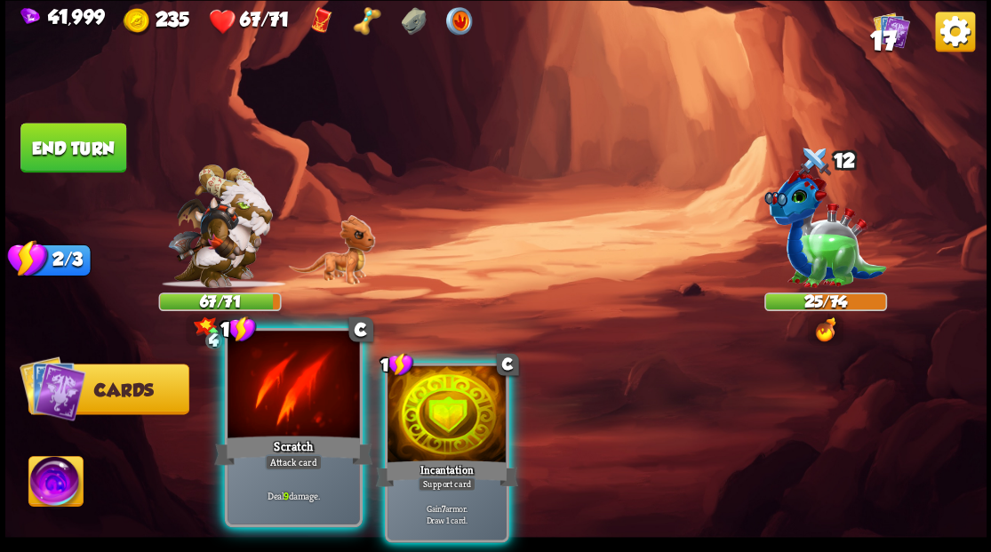
click at [305, 403] on div at bounding box center [294, 386] width 132 height 111
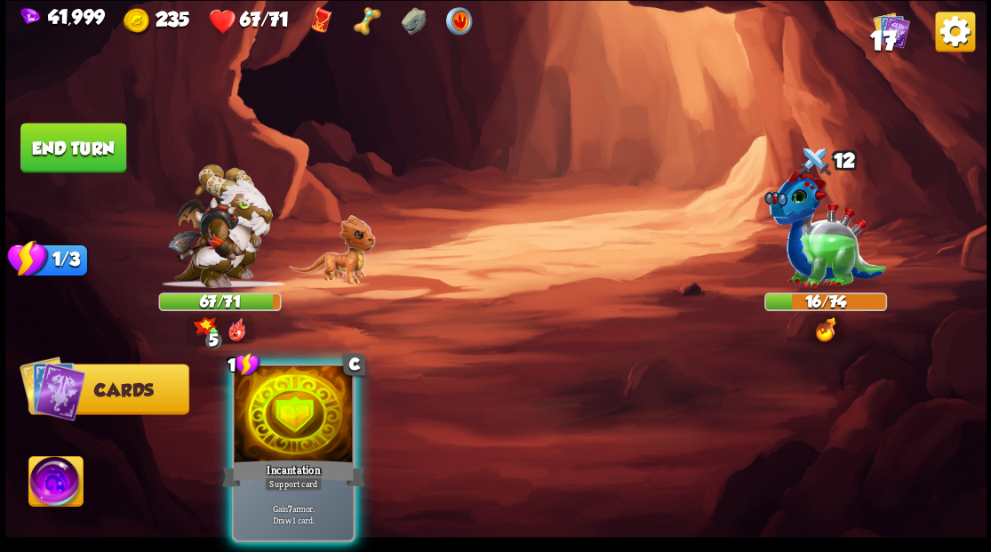
click at [71, 472] on img at bounding box center [55, 483] width 54 height 55
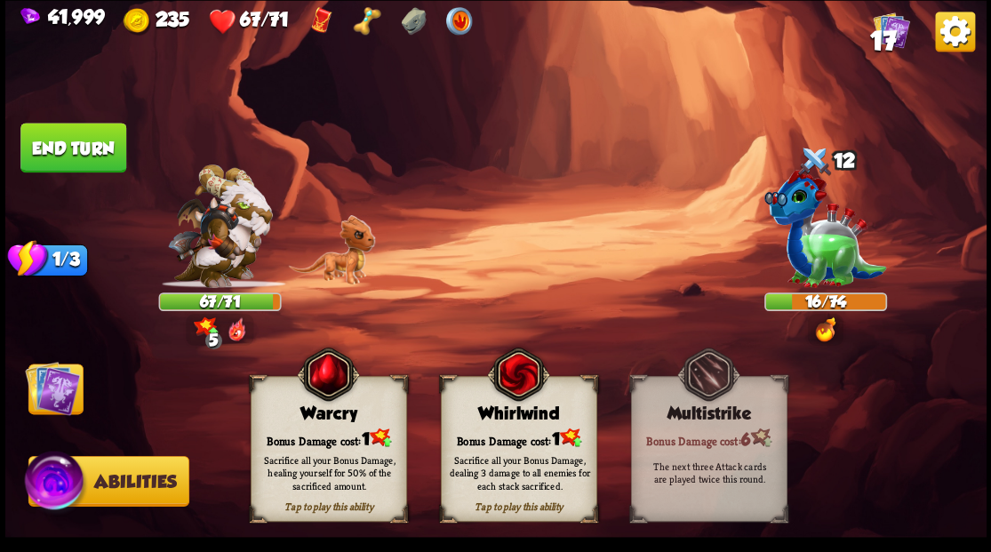
click at [300, 419] on div "Warcry" at bounding box center [328, 414] width 155 height 20
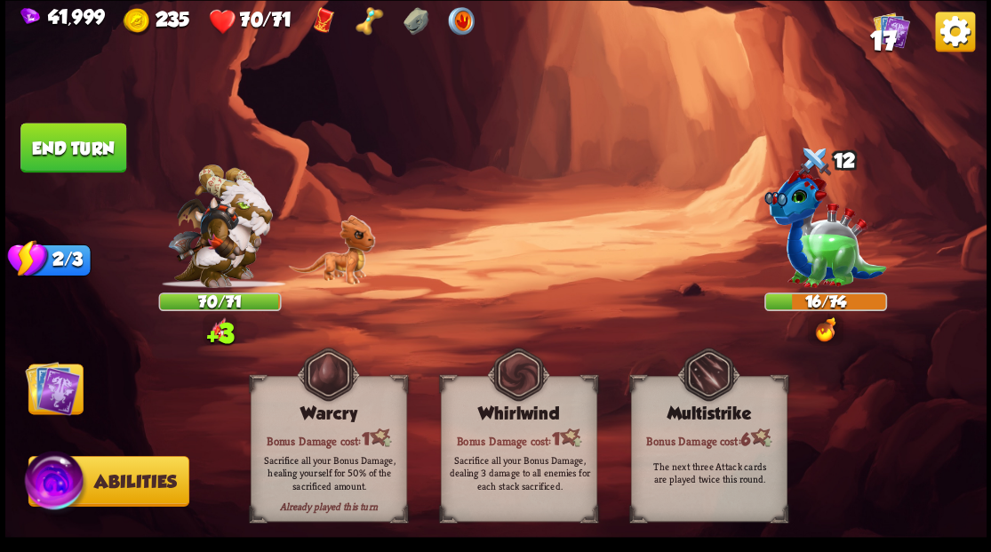
click at [57, 393] on img at bounding box center [52, 387] width 55 height 55
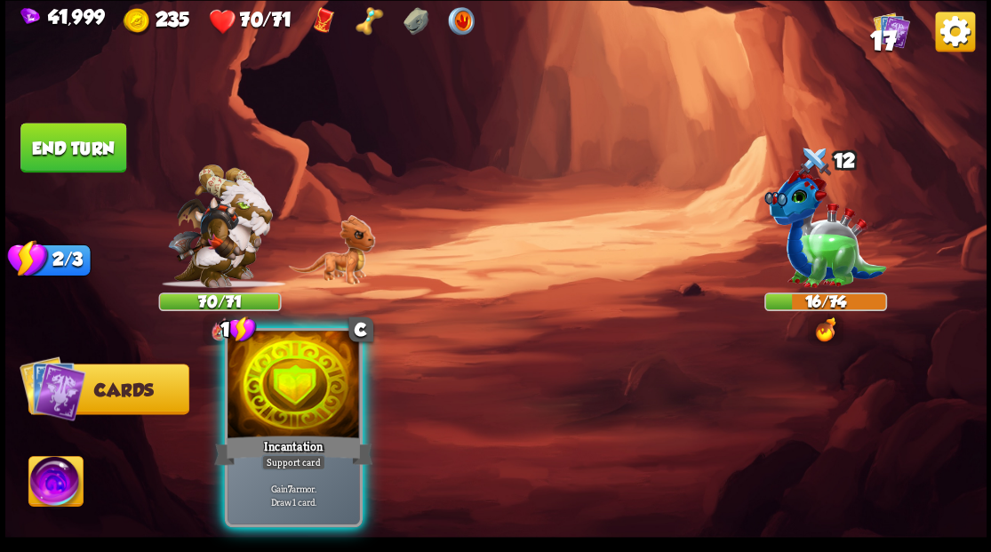
click at [277, 414] on div at bounding box center [294, 386] width 132 height 111
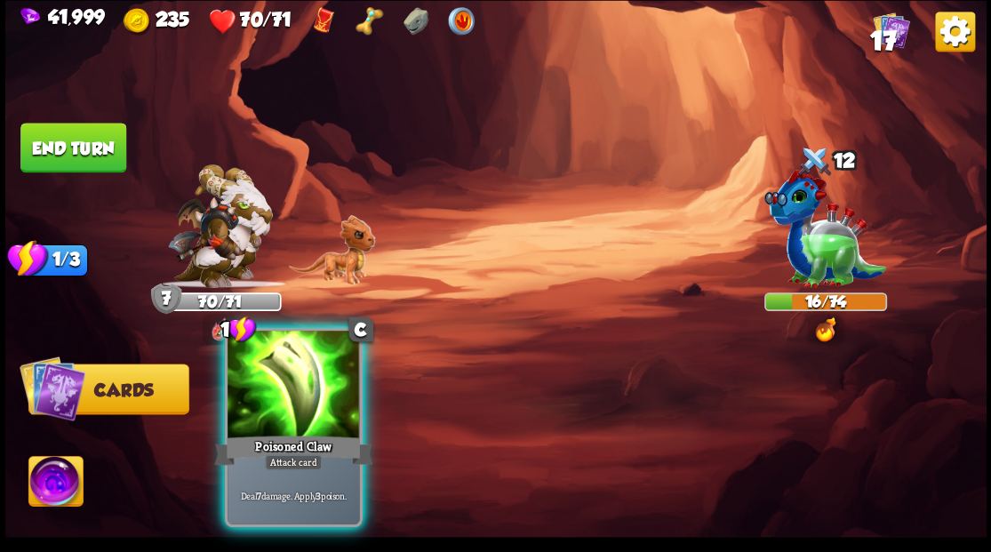
click at [300, 373] on div at bounding box center [294, 386] width 132 height 111
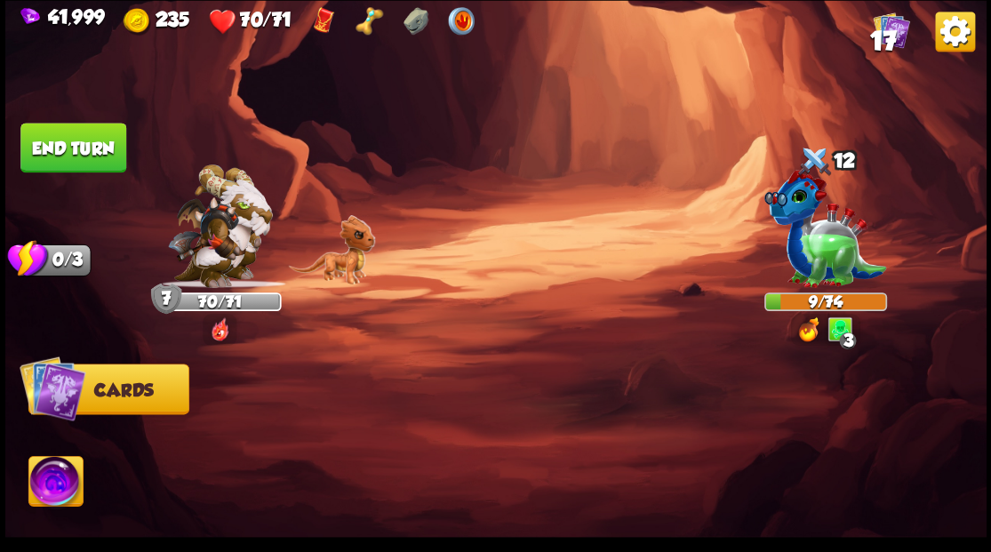
click at [103, 145] on button "End turn" at bounding box center [73, 148] width 106 height 50
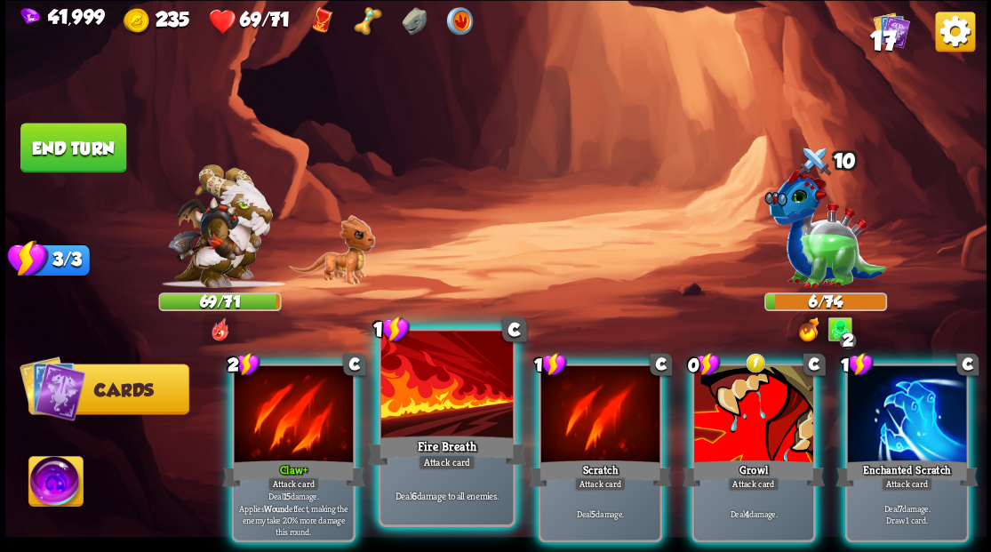
click at [420, 391] on div at bounding box center [446, 386] width 132 height 111
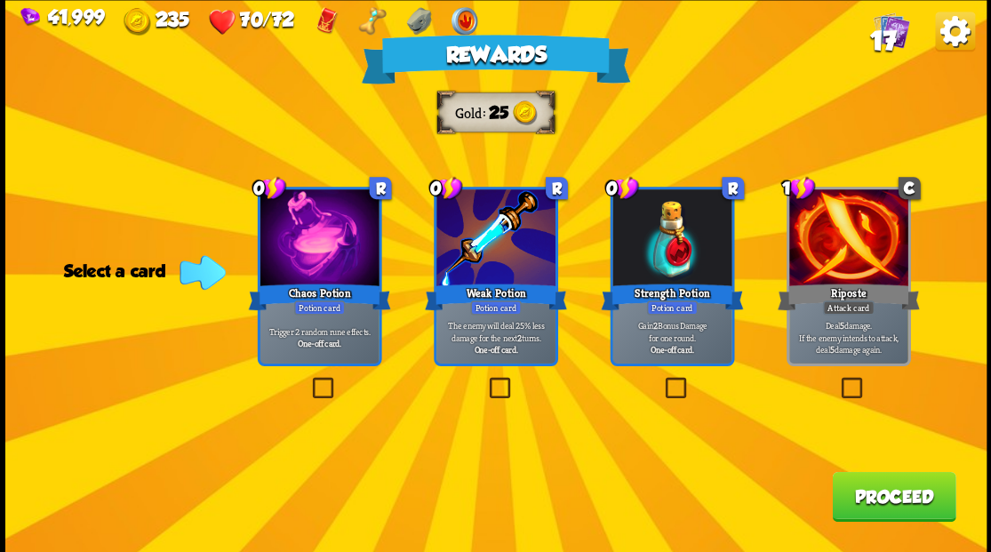
click at [308, 380] on label at bounding box center [308, 380] width 0 height 0
click at [0, 0] on input "checkbox" at bounding box center [0, 0] width 0 height 0
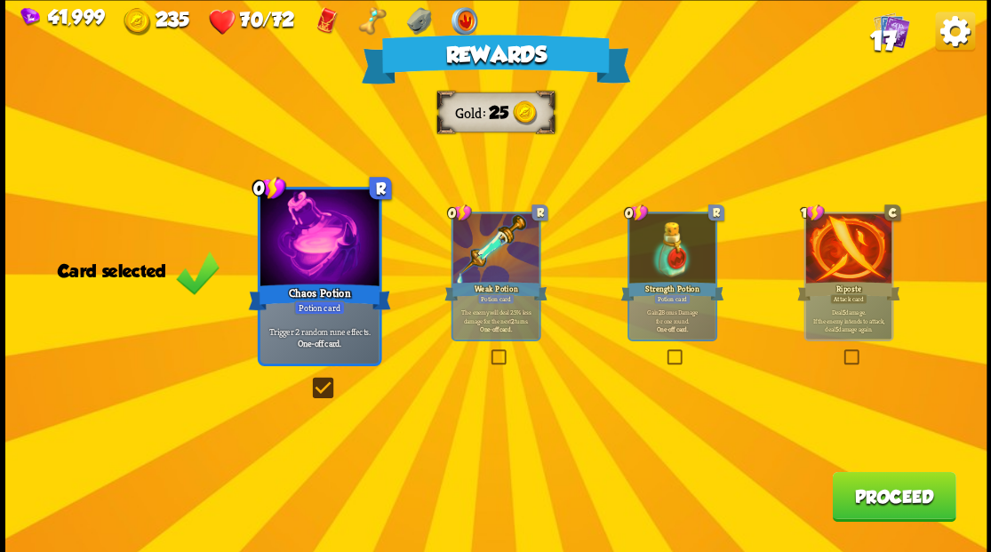
click at [873, 513] on button "Proceed" at bounding box center [894, 496] width 124 height 50
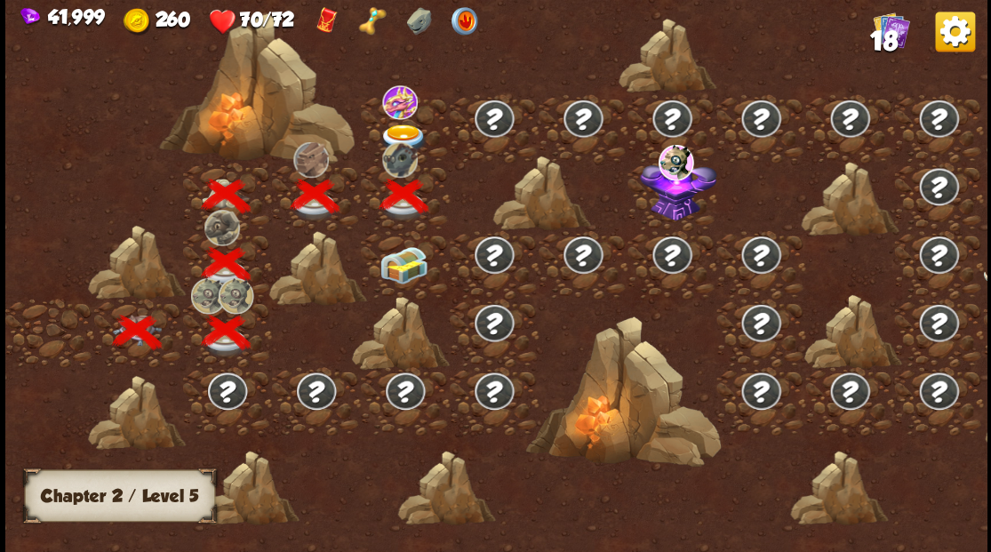
click at [406, 262] on img at bounding box center [403, 264] width 49 height 37
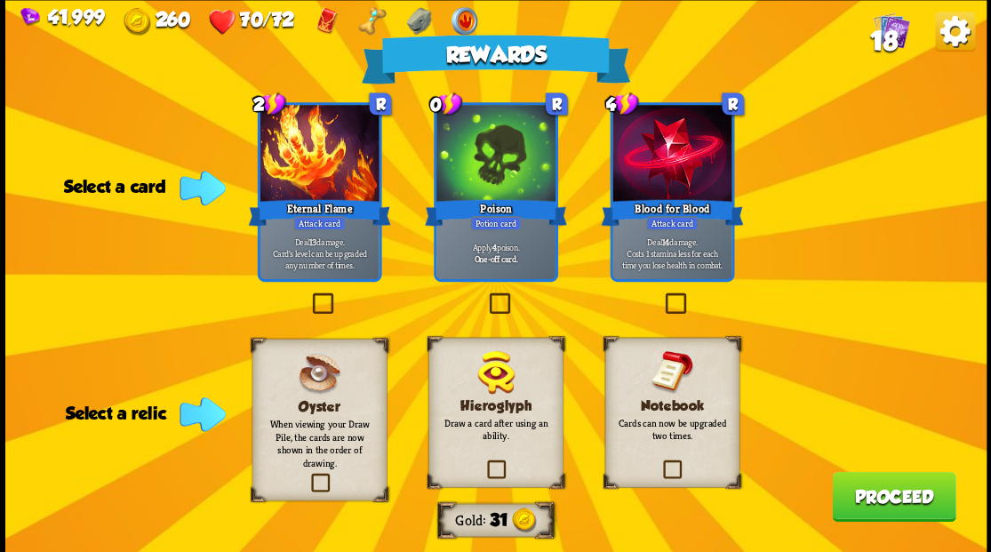
click at [485, 295] on label at bounding box center [485, 295] width 0 height 0
click at [0, 0] on input "checkbox" at bounding box center [0, 0] width 0 height 0
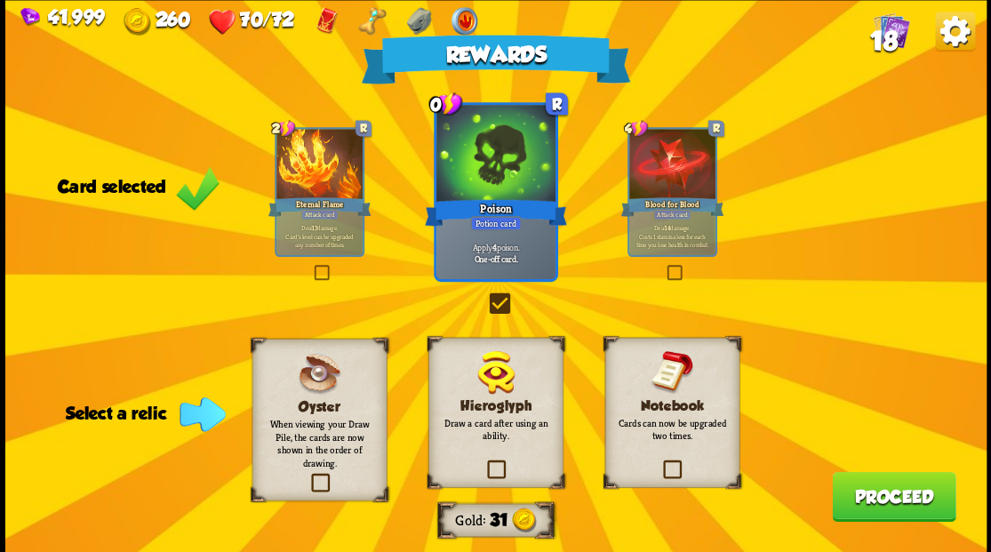
click at [484, 462] on label at bounding box center [484, 462] width 0 height 0
click at [0, 0] on input "checkbox" at bounding box center [0, 0] width 0 height 0
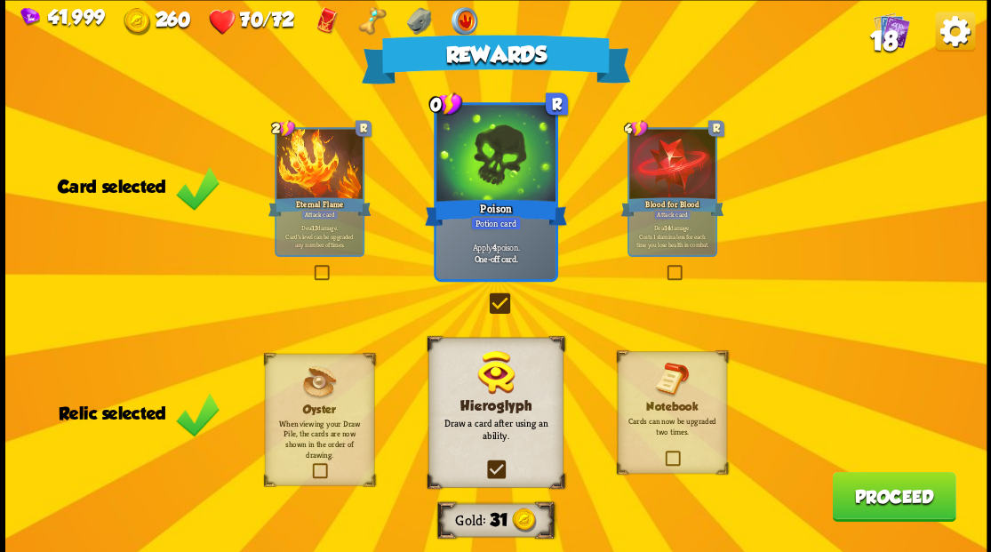
click at [857, 499] on button "Proceed" at bounding box center [894, 496] width 124 height 50
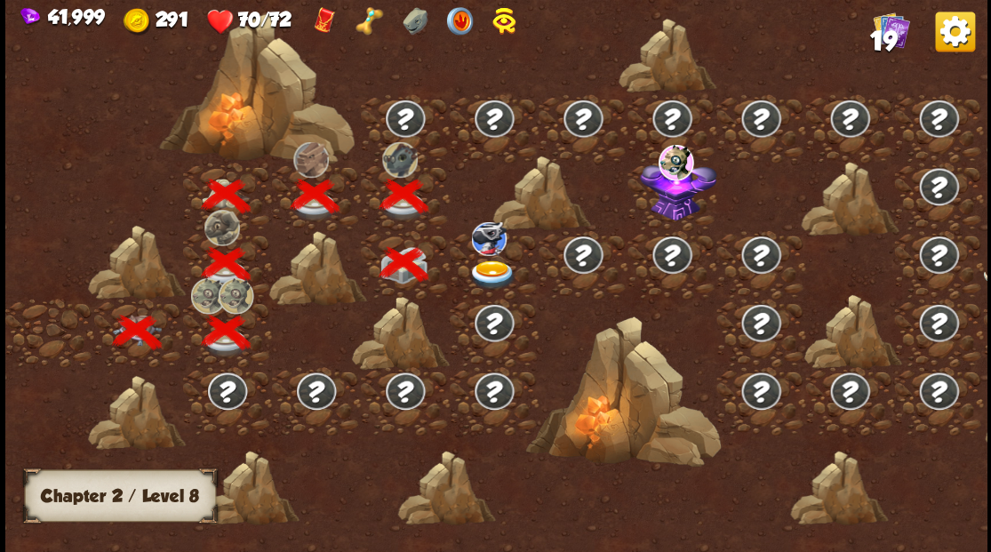
click at [497, 268] on img at bounding box center [492, 274] width 49 height 29
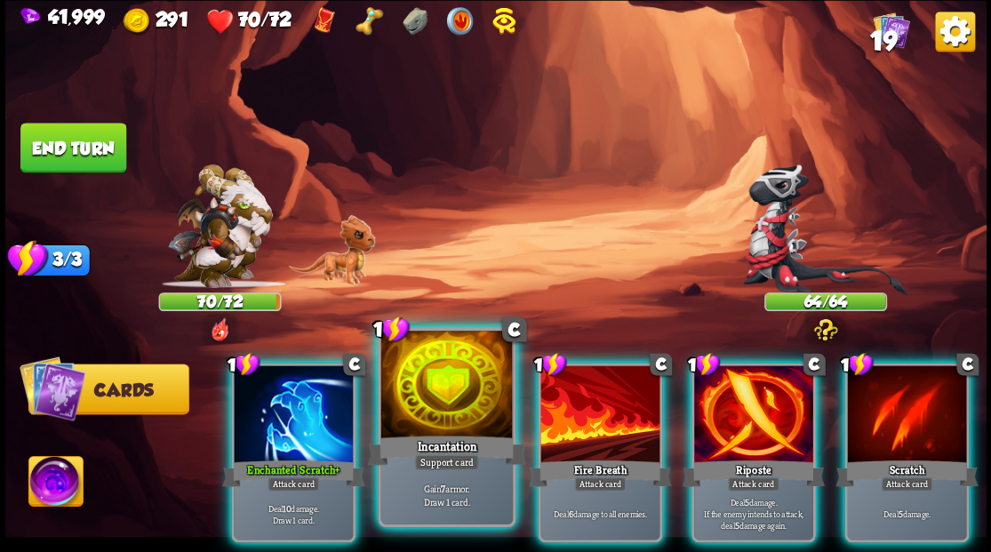
click at [431, 404] on div at bounding box center [446, 386] width 132 height 111
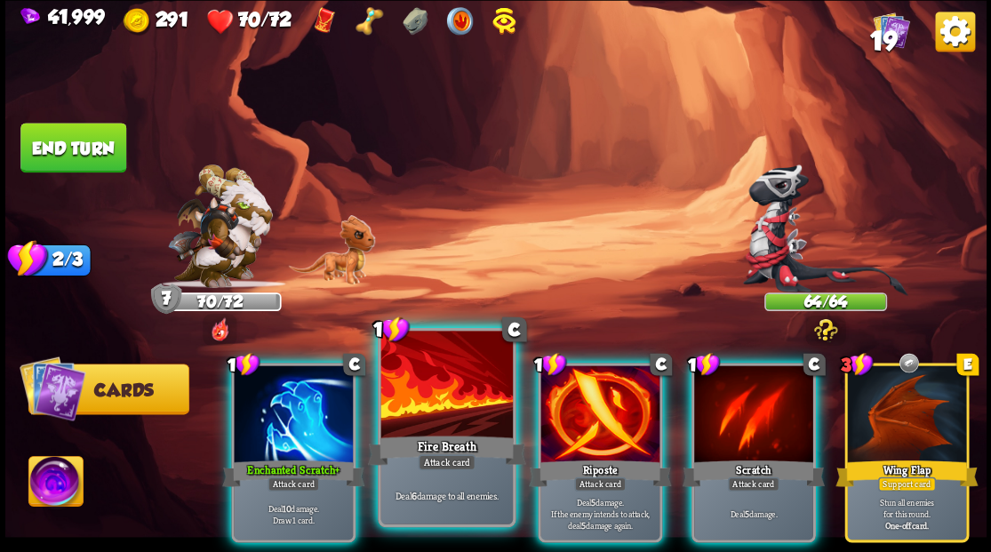
click at [333, 399] on div at bounding box center [293, 415] width 119 height 100
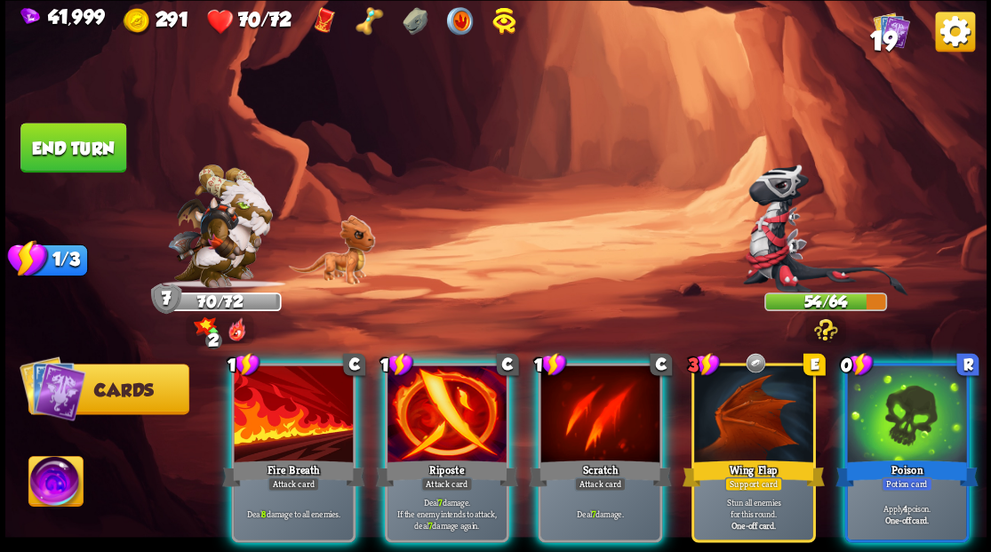
drag, startPoint x: 873, startPoint y: 400, endPoint x: 869, endPoint y: 391, distance: 9.6
click at [873, 398] on div at bounding box center [906, 415] width 119 height 100
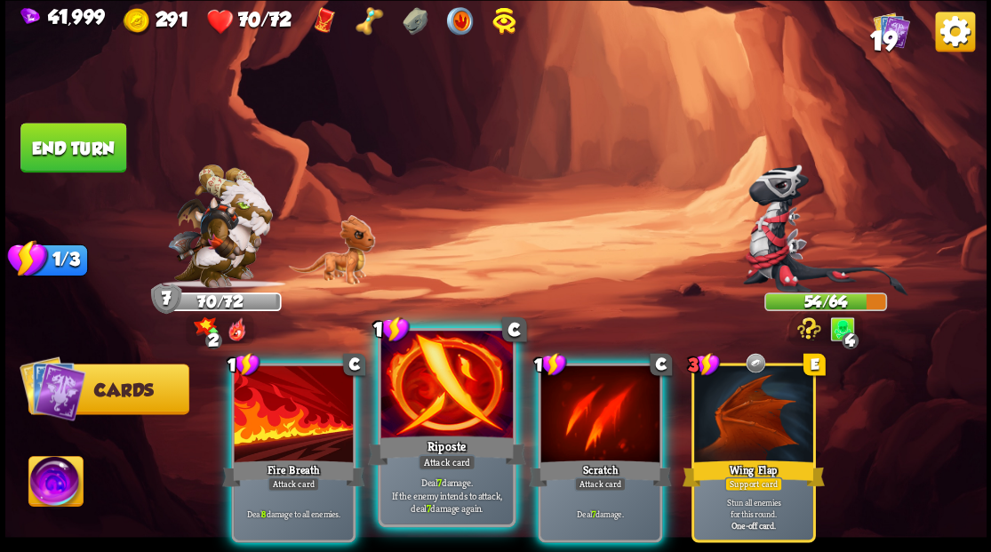
click at [397, 412] on div at bounding box center [446, 386] width 132 height 111
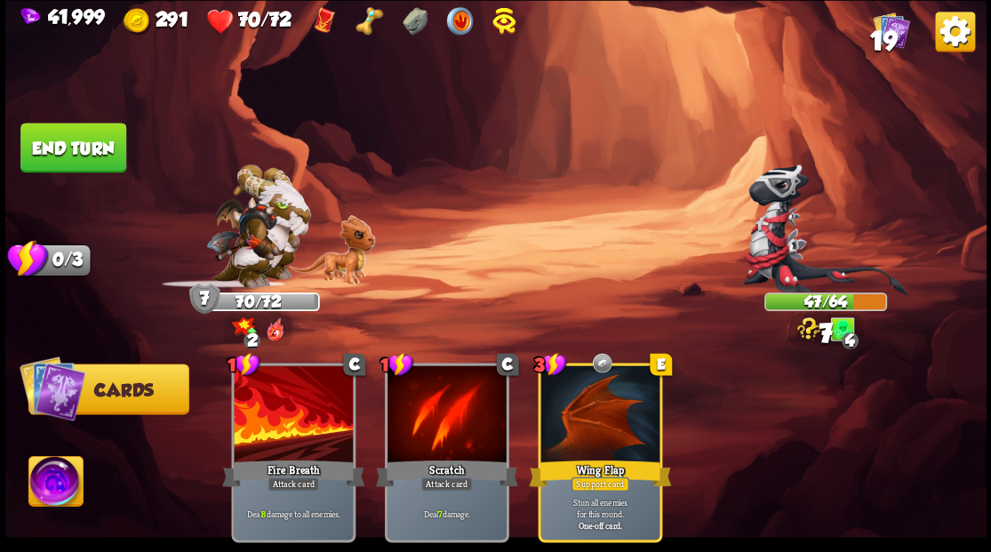
click at [84, 142] on button "End turn" at bounding box center [73, 148] width 106 height 50
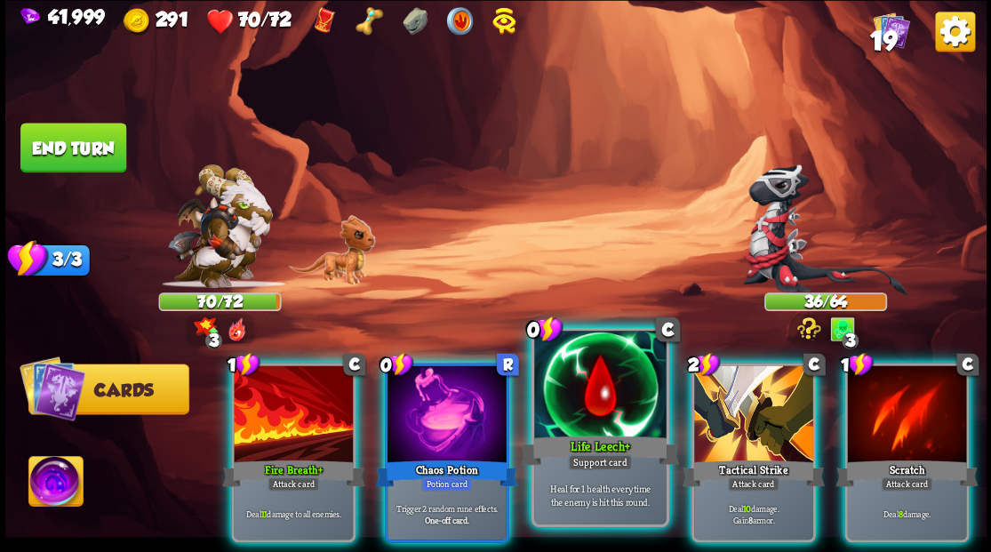
click at [584, 384] on div at bounding box center [600, 386] width 132 height 111
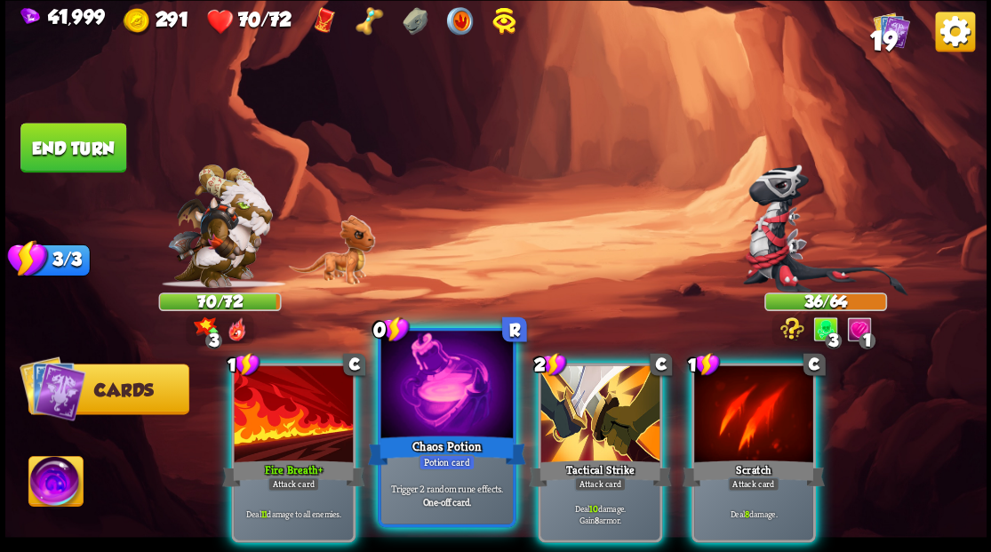
click at [447, 388] on div at bounding box center [446, 386] width 132 height 111
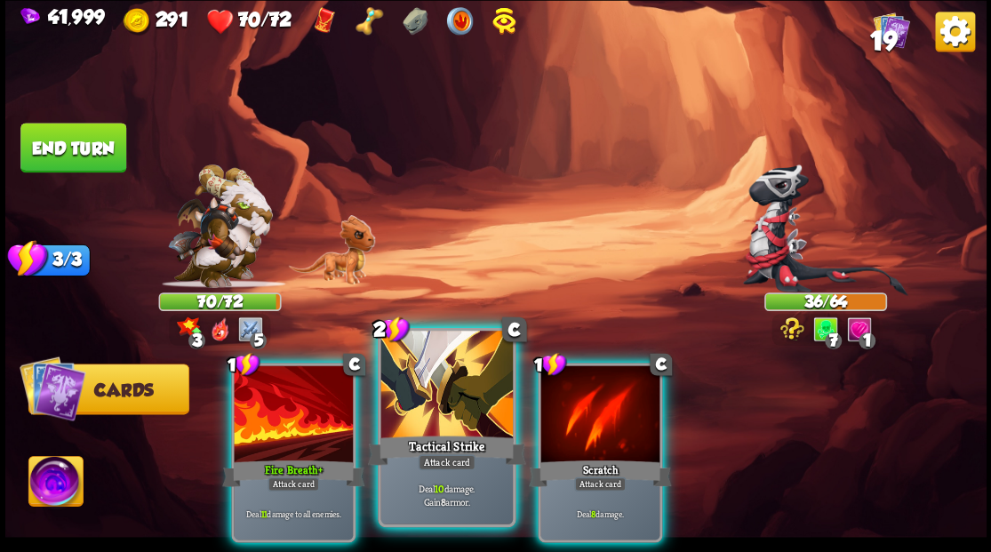
click at [444, 387] on div at bounding box center [446, 386] width 132 height 111
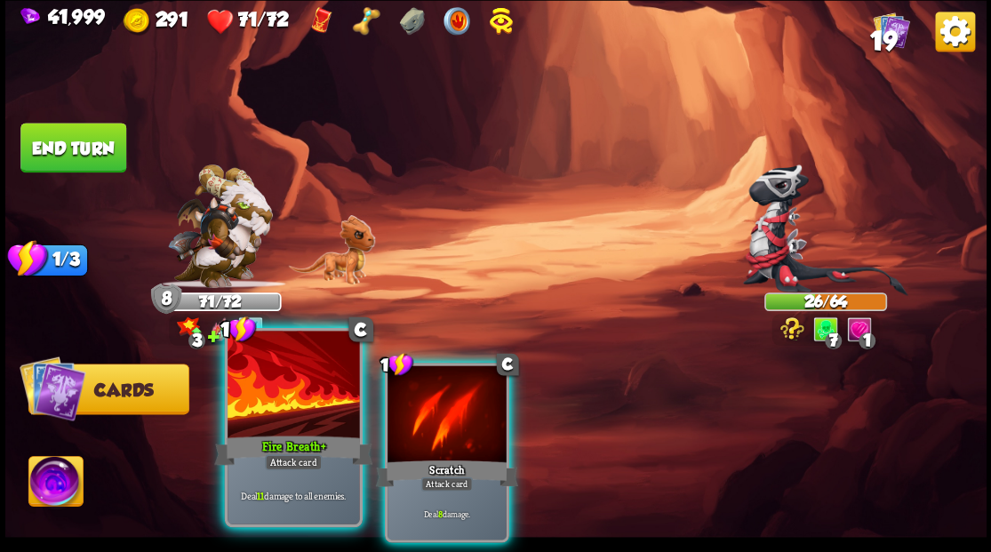
click at [286, 404] on div at bounding box center [294, 386] width 132 height 111
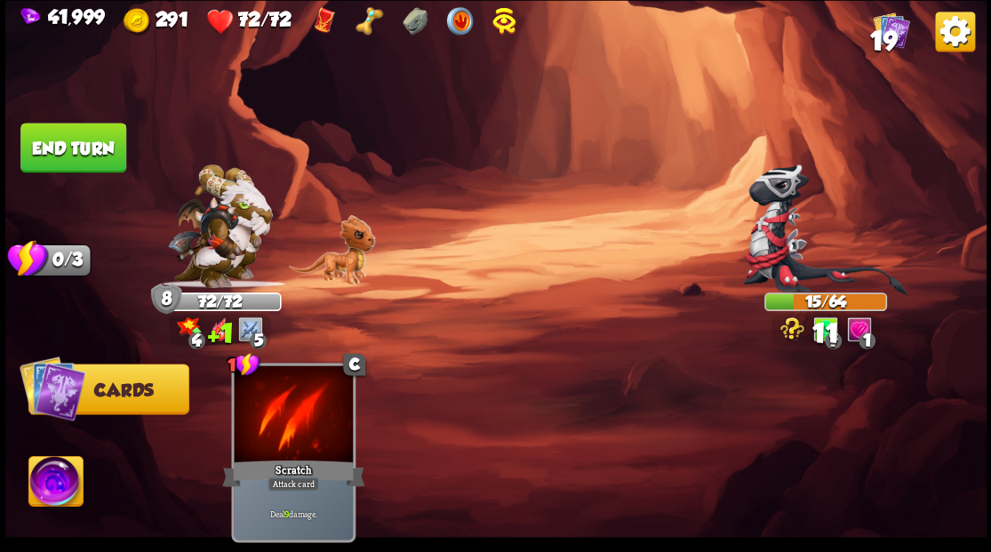
drag, startPoint x: 102, startPoint y: 167, endPoint x: 112, endPoint y: 168, distance: 9.8
click at [101, 167] on button "End turn" at bounding box center [73, 148] width 106 height 50
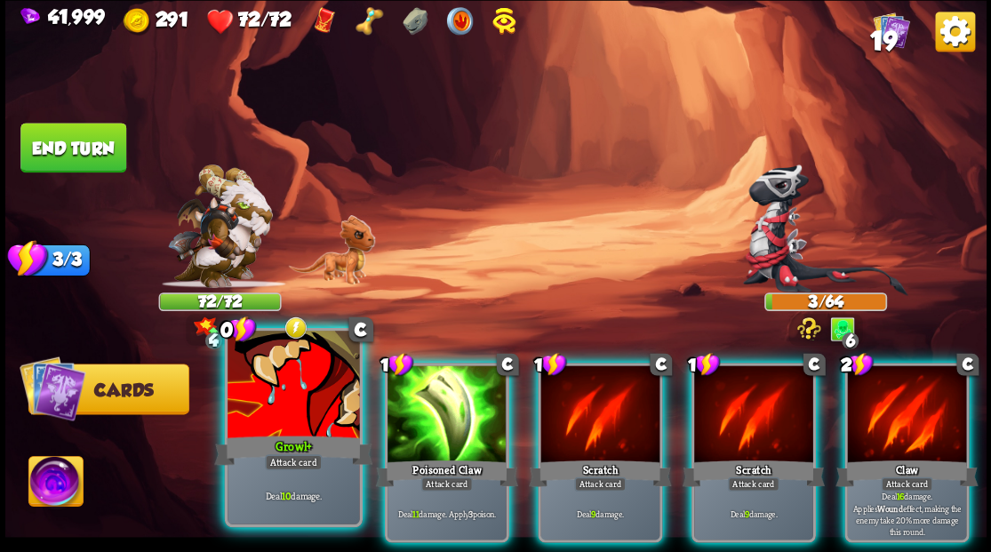
click at [324, 411] on div at bounding box center [294, 386] width 132 height 111
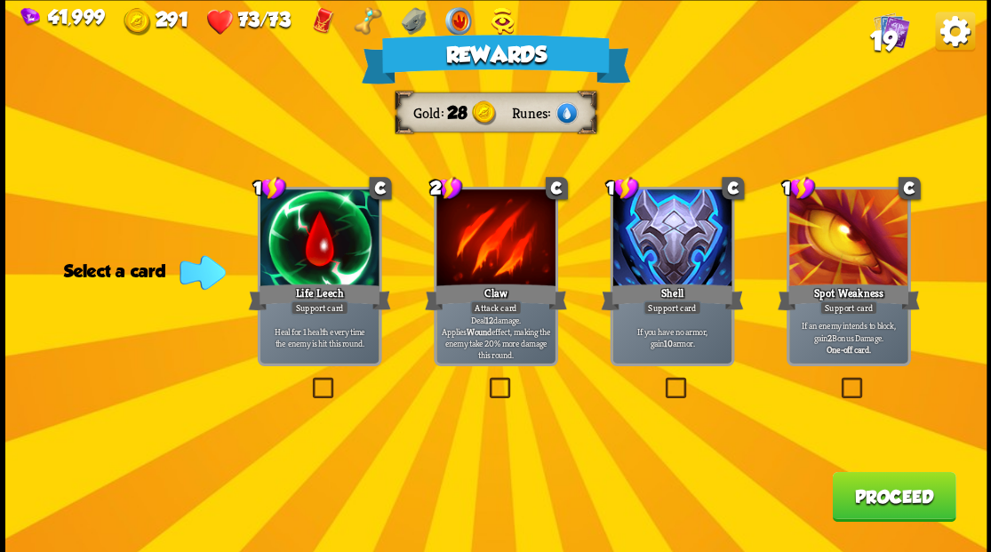
click at [863, 500] on button "Proceed" at bounding box center [894, 496] width 124 height 50
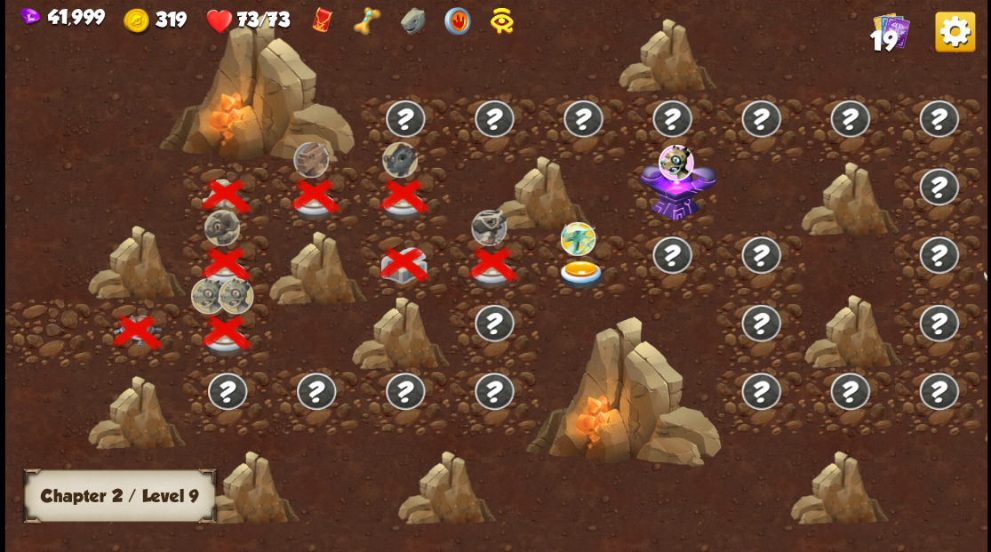
click at [576, 273] on img at bounding box center [581, 274] width 49 height 29
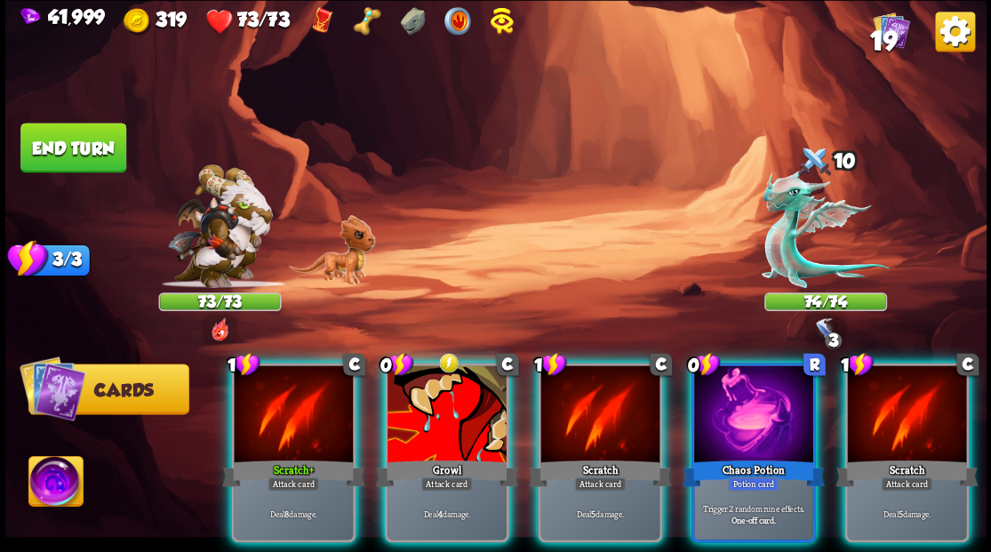
click at [724, 411] on div at bounding box center [753, 415] width 119 height 100
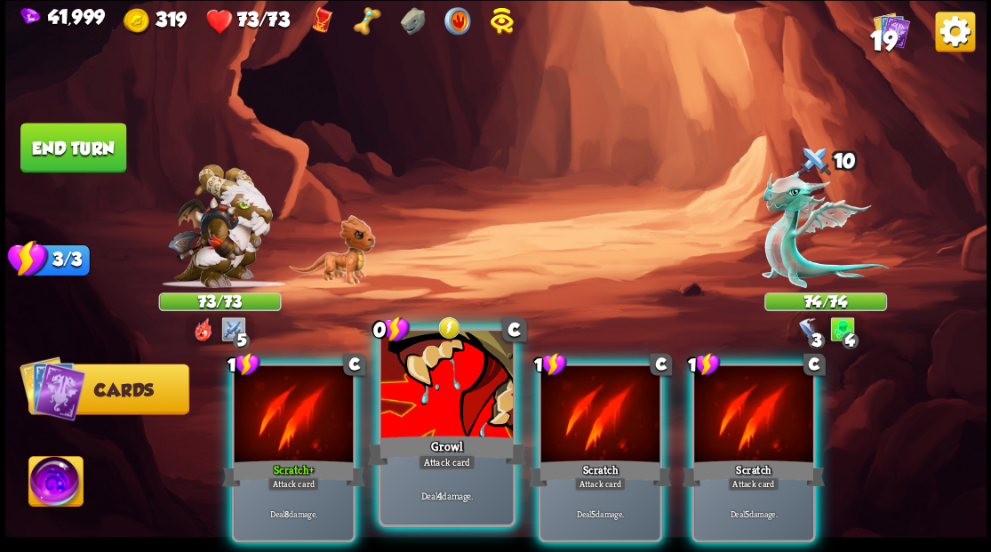
click at [434, 409] on div at bounding box center [446, 386] width 132 height 111
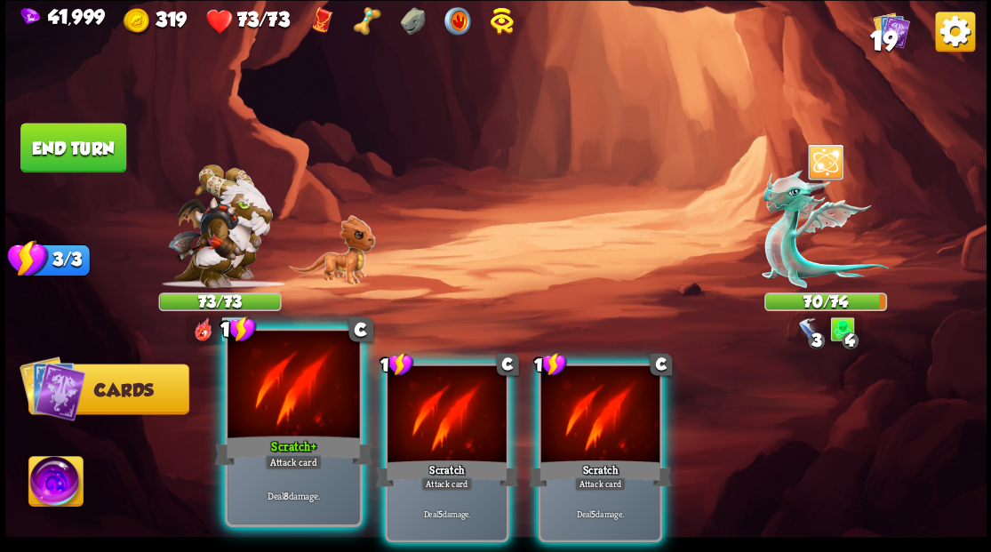
click at [309, 402] on div at bounding box center [294, 386] width 132 height 111
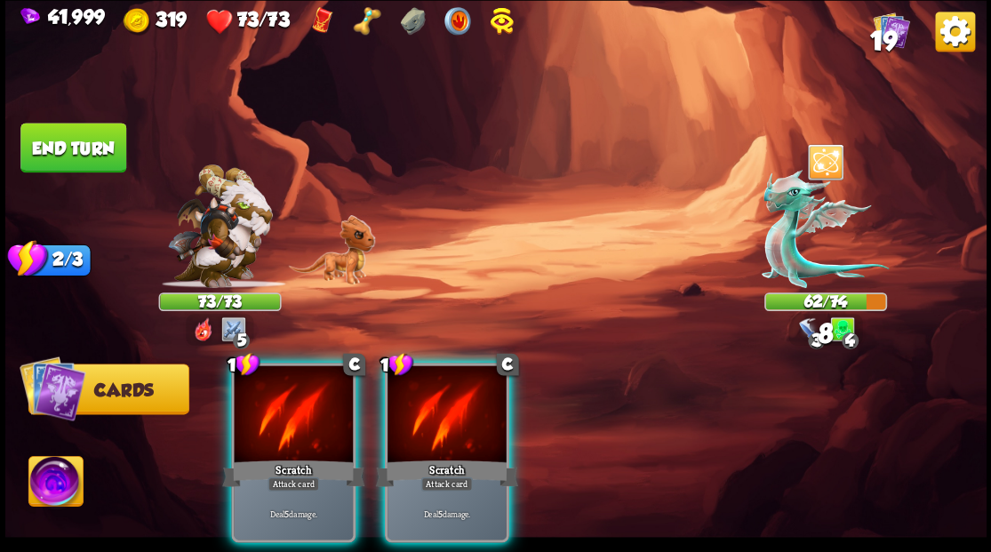
click at [309, 402] on div at bounding box center [293, 415] width 119 height 100
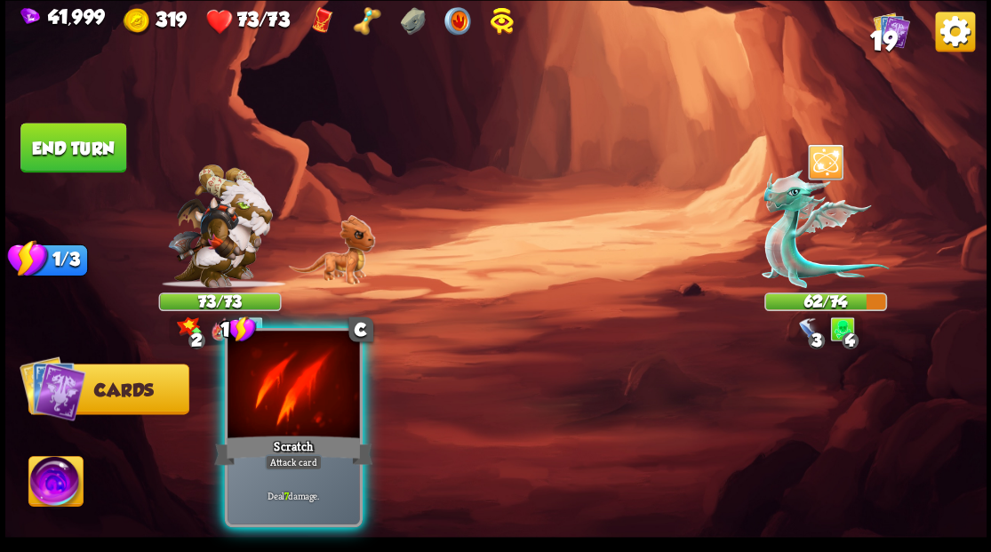
click at [306, 397] on div at bounding box center [294, 386] width 132 height 111
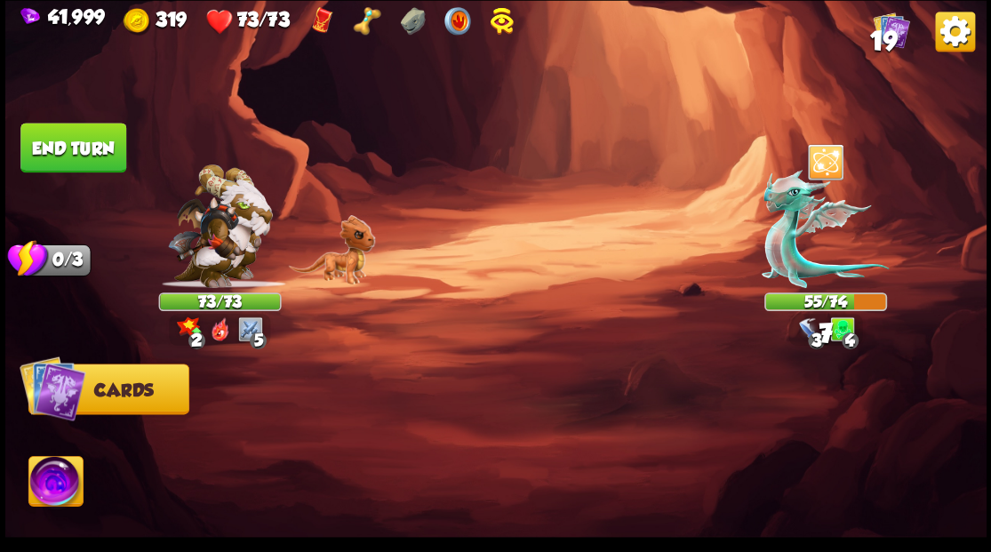
click at [87, 156] on button "End turn" at bounding box center [73, 148] width 106 height 50
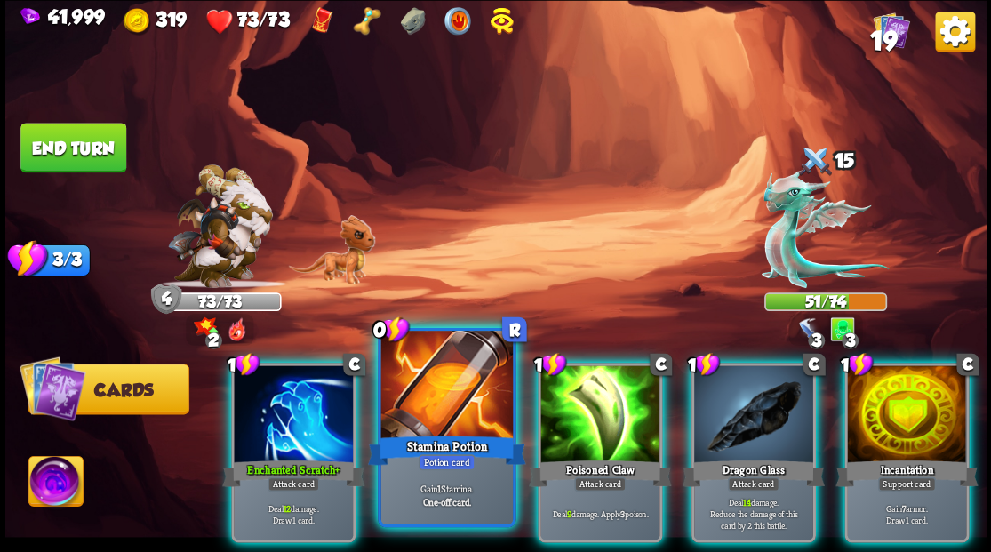
click at [446, 411] on div at bounding box center [446, 386] width 132 height 111
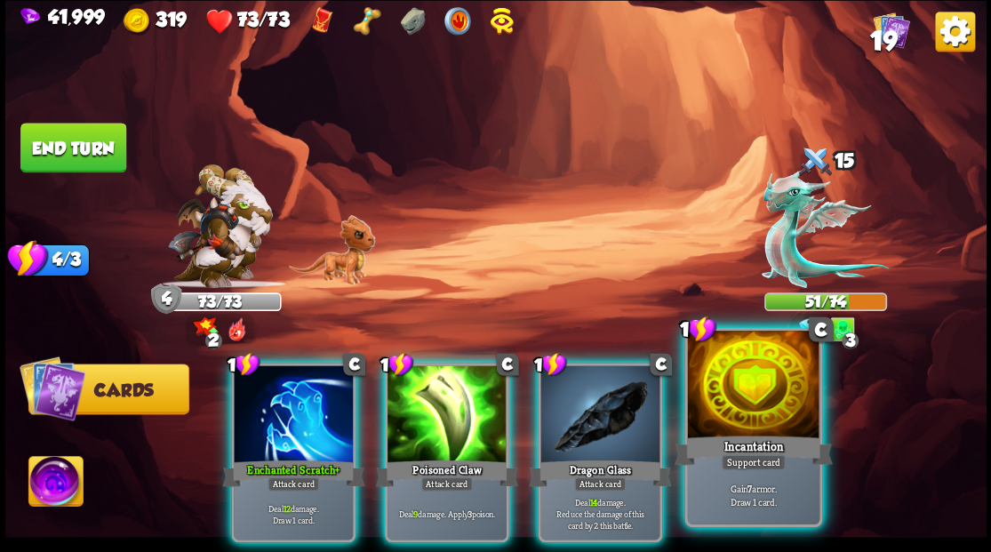
click at [728, 440] on div "Incantation" at bounding box center [753, 450] width 158 height 36
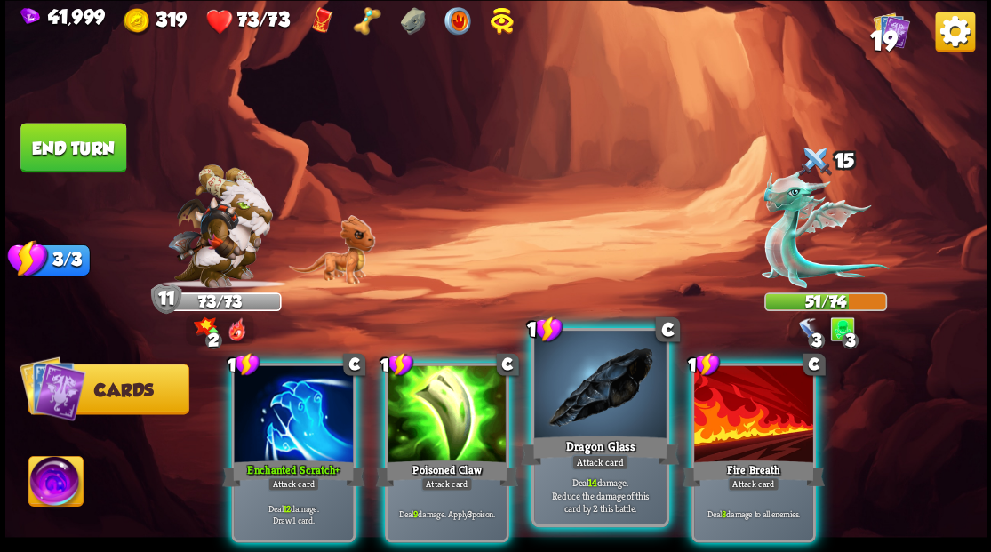
click at [555, 428] on div at bounding box center [600, 386] width 132 height 111
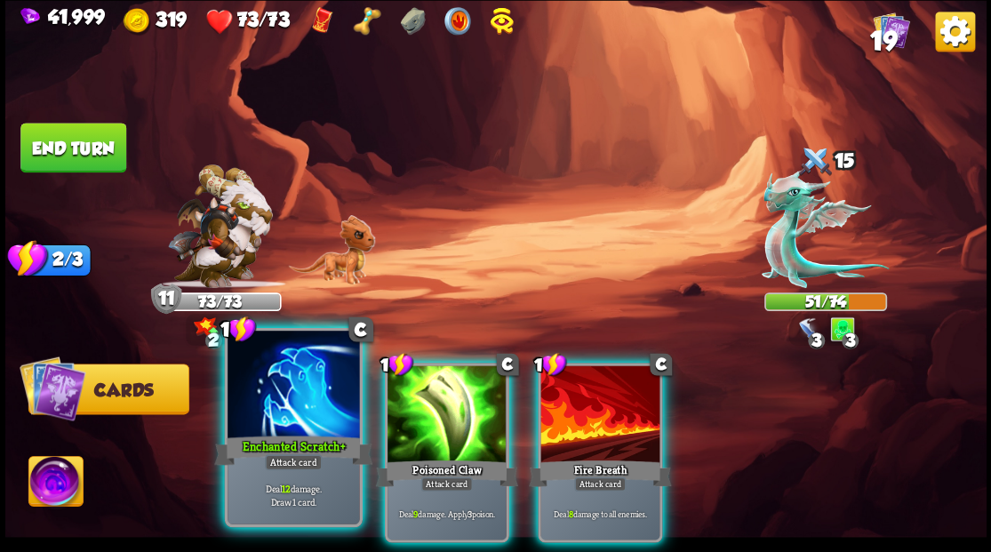
click at [327, 402] on div at bounding box center [294, 386] width 132 height 111
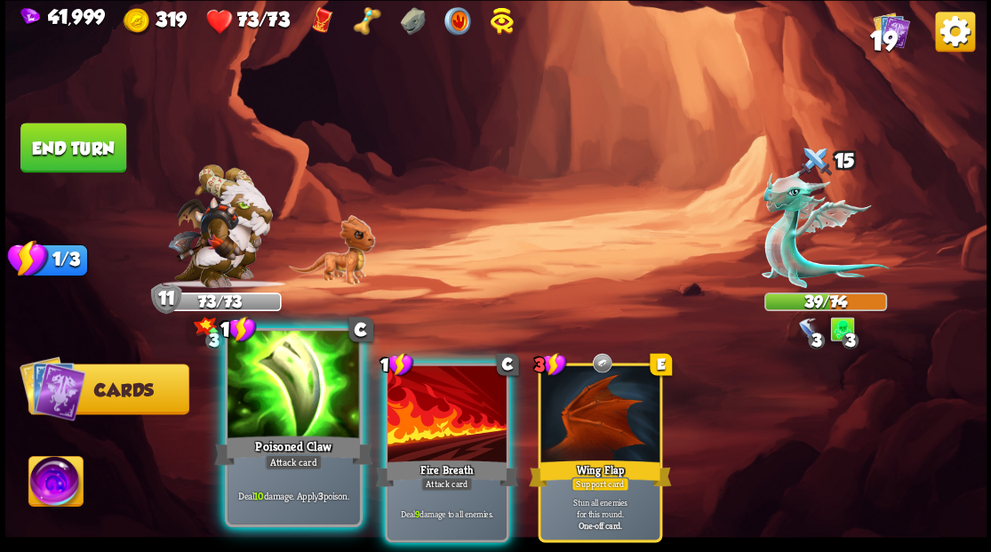
click at [322, 399] on div at bounding box center [294, 386] width 132 height 111
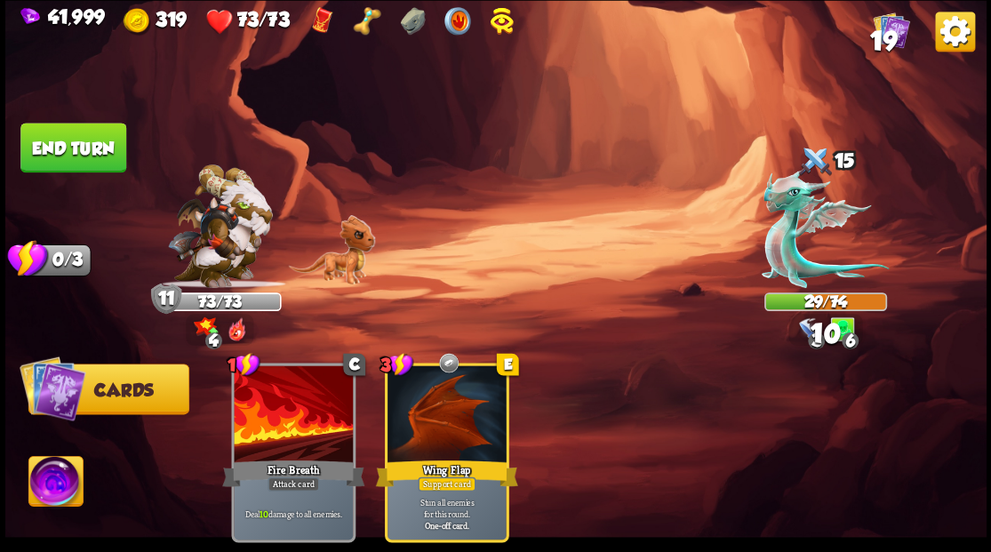
drag, startPoint x: 100, startPoint y: 158, endPoint x: 129, endPoint y: 165, distance: 30.2
click at [100, 158] on button "End turn" at bounding box center [73, 148] width 106 height 50
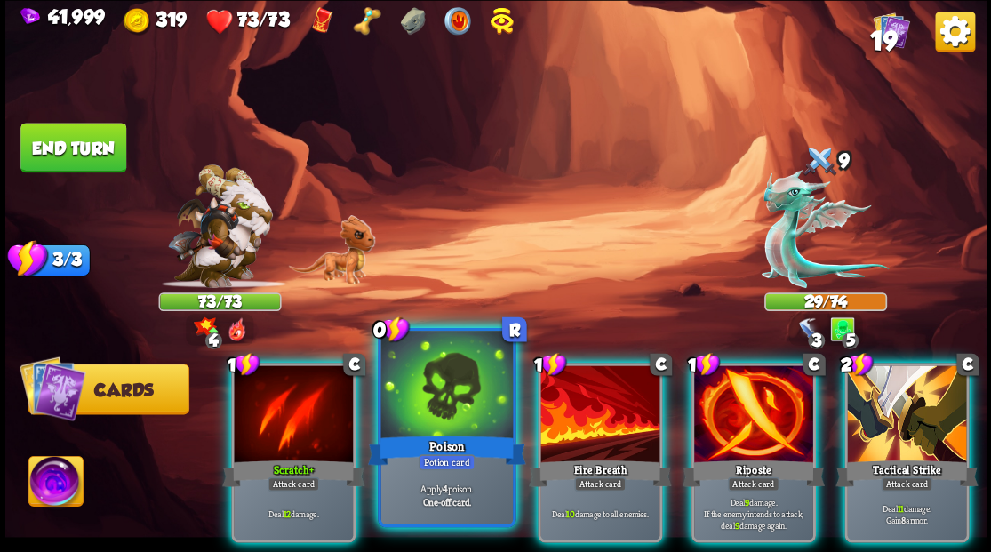
click at [433, 391] on div at bounding box center [446, 386] width 132 height 111
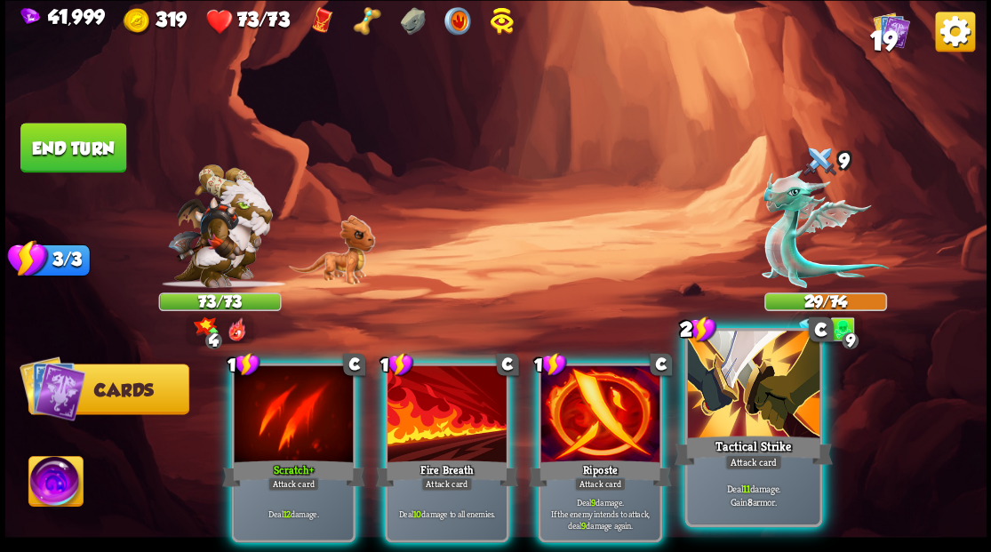
click at [741, 425] on div at bounding box center [753, 386] width 132 height 111
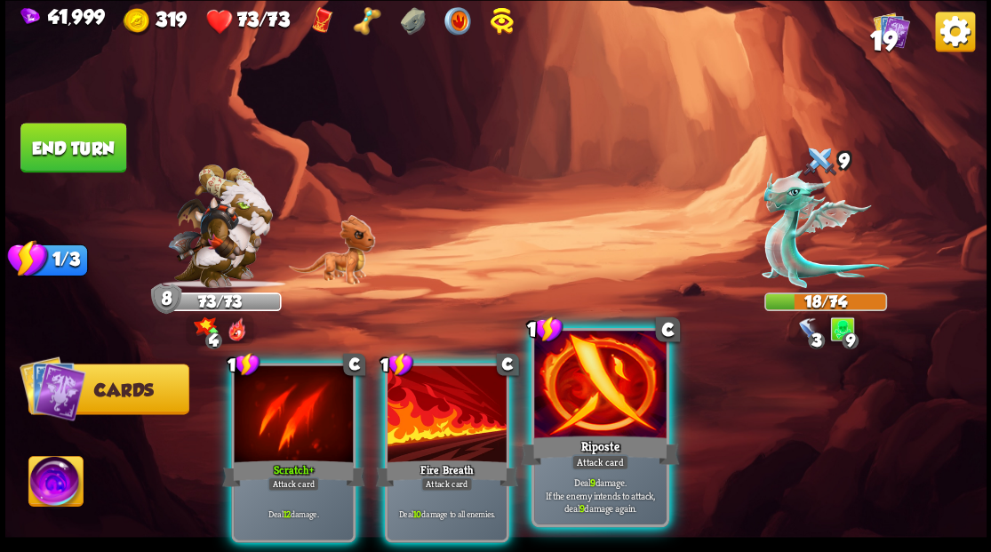
click at [611, 406] on div at bounding box center [600, 386] width 132 height 111
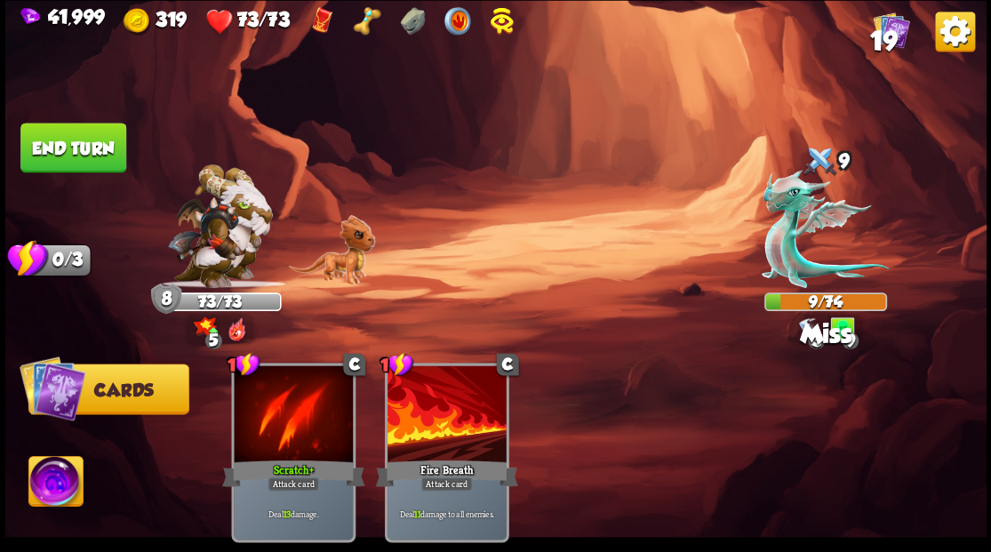
click at [104, 158] on button "End turn" at bounding box center [73, 148] width 106 height 50
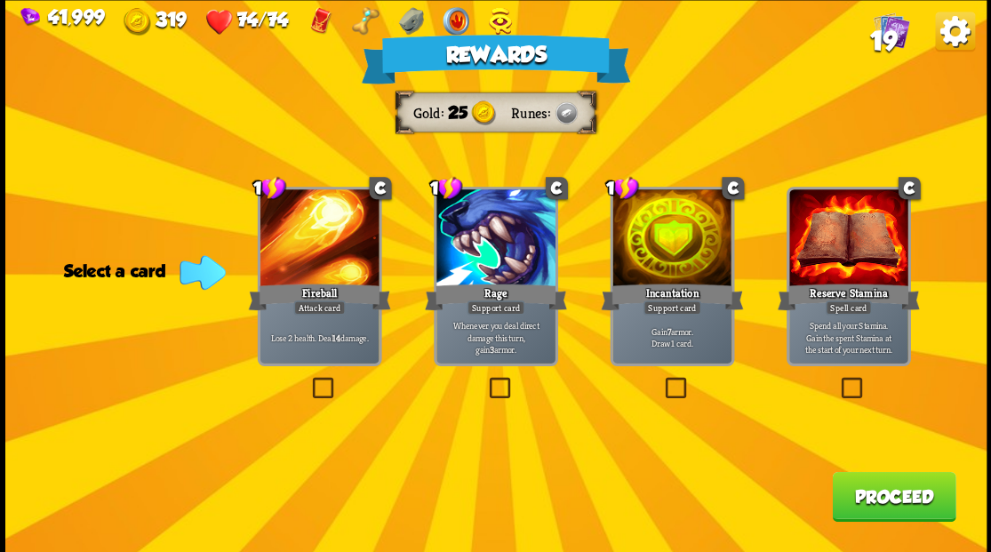
click at [859, 500] on button "Proceed" at bounding box center [894, 496] width 124 height 50
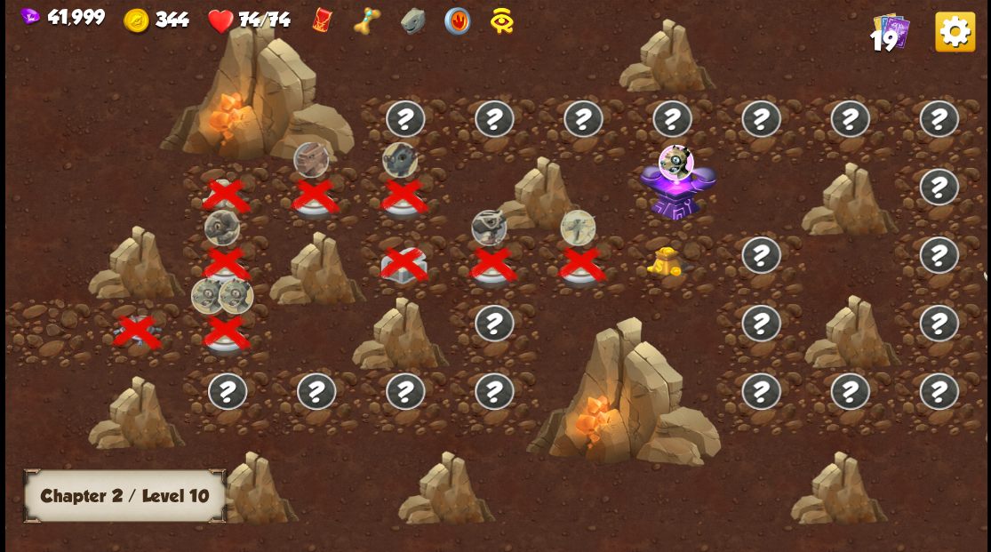
click at [661, 268] on img at bounding box center [670, 261] width 49 height 30
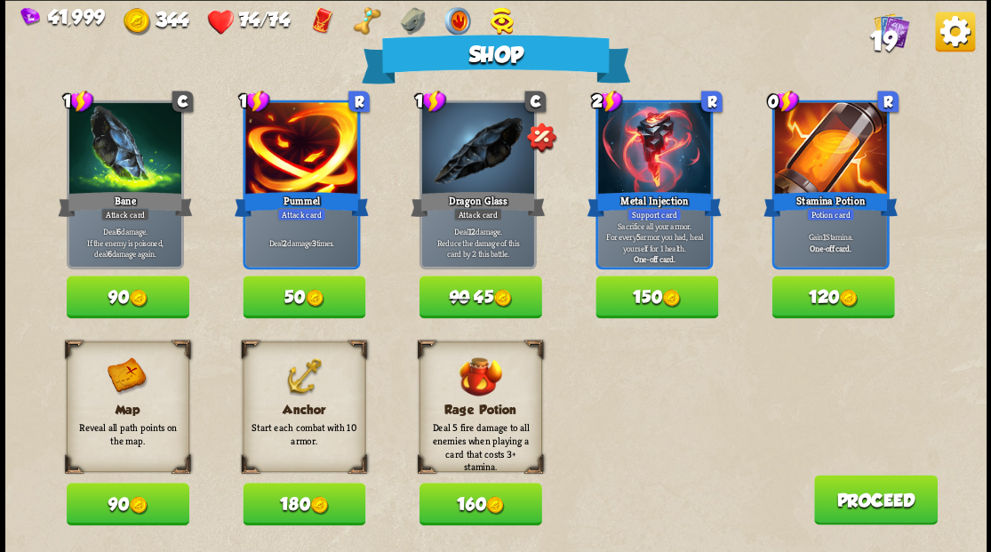
click at [306, 505] on button "180" at bounding box center [304, 504] width 123 height 43
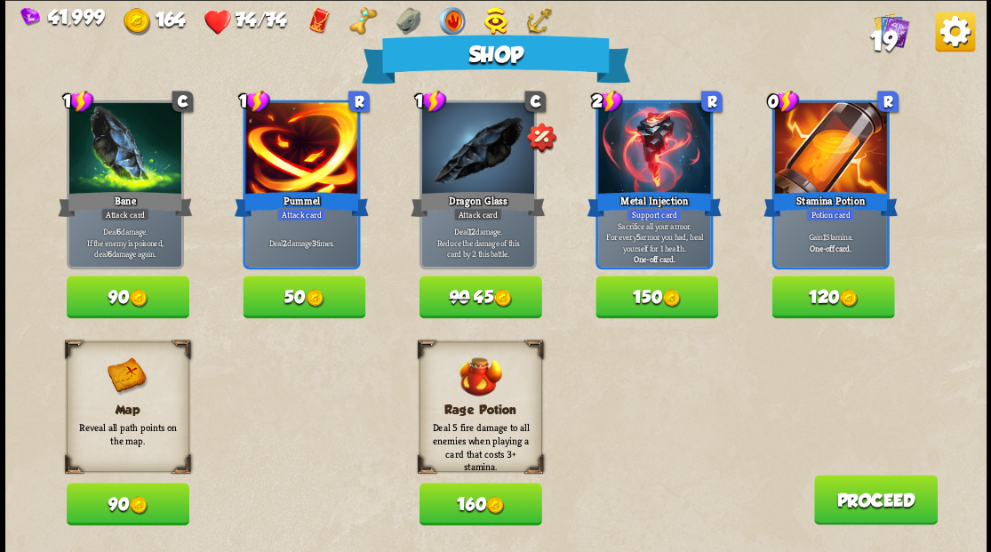
click at [475, 514] on button "160" at bounding box center [480, 504] width 123 height 43
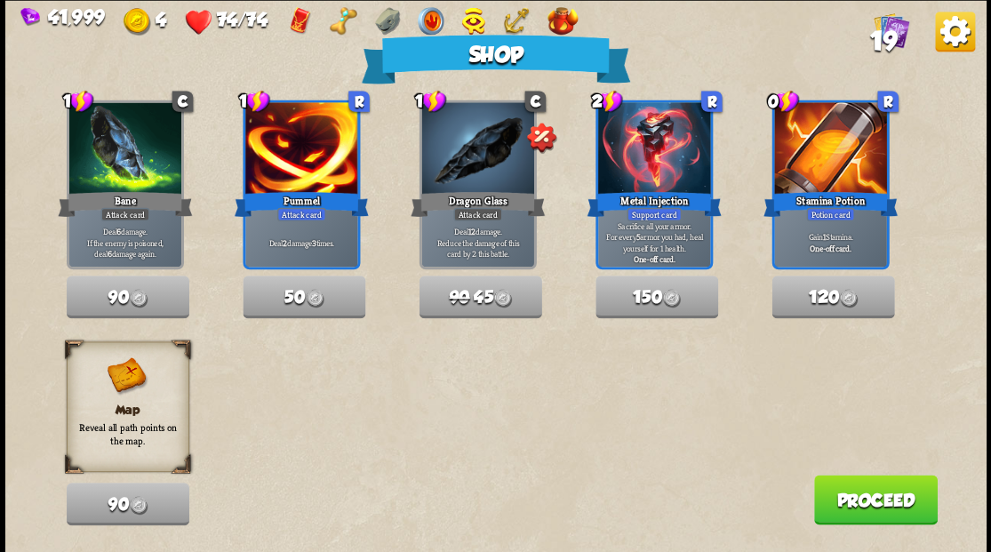
click at [841, 514] on button "Proceed" at bounding box center [875, 500] width 124 height 50
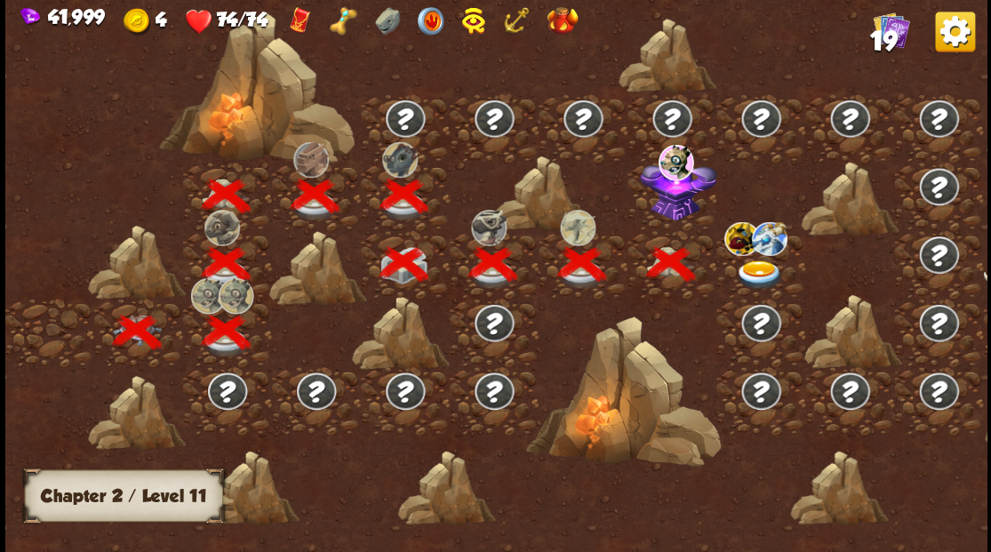
scroll to position [0, 270]
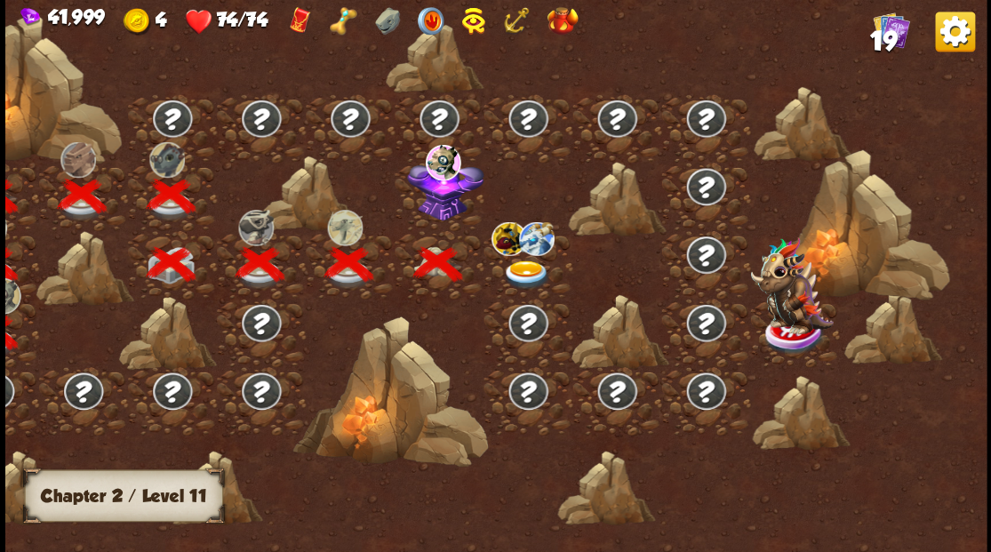
click at [437, 197] on img at bounding box center [444, 187] width 76 height 66
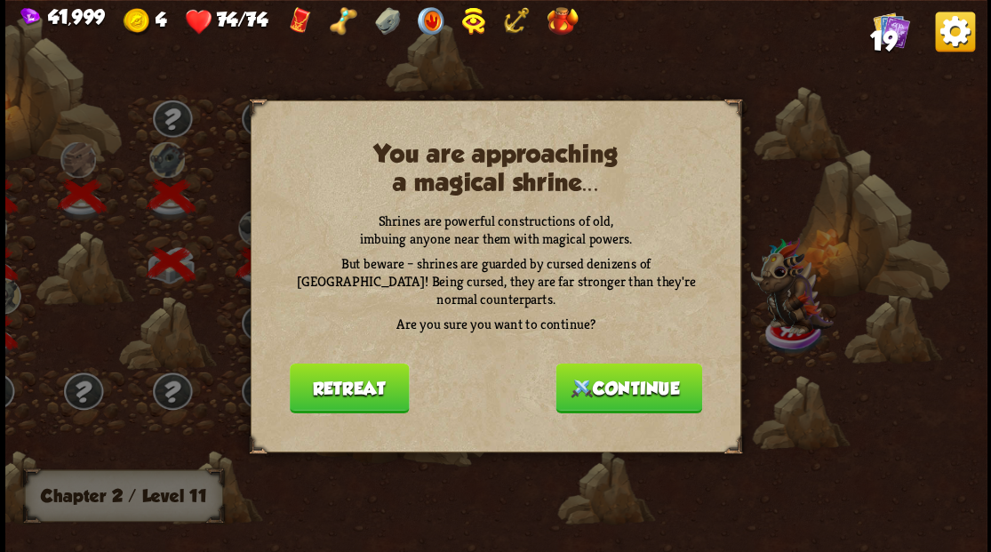
click at [633, 375] on button "Continue" at bounding box center [629, 388] width 147 height 50
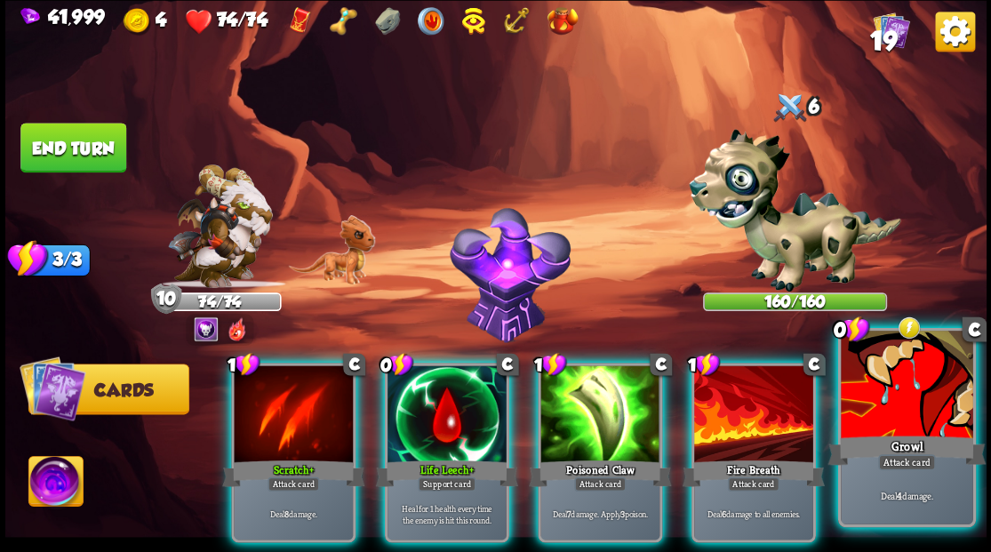
click at [923, 412] on div at bounding box center [907, 386] width 132 height 111
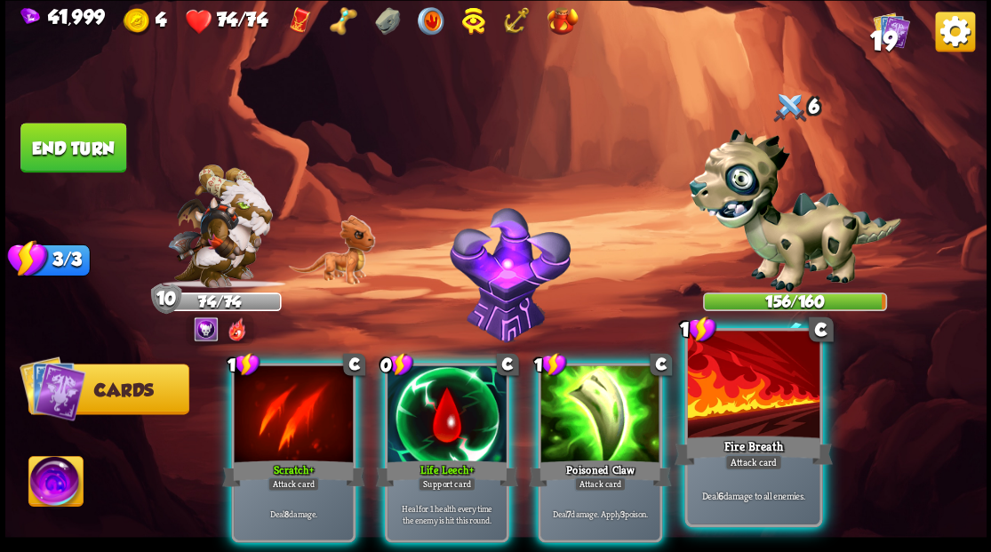
click at [780, 405] on div at bounding box center [753, 386] width 132 height 111
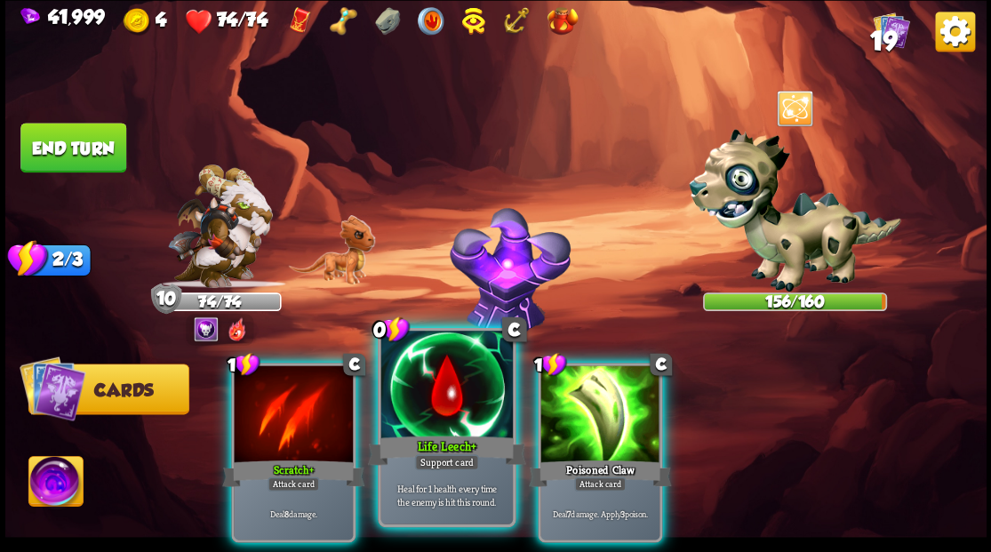
click at [405, 412] on div at bounding box center [446, 386] width 132 height 111
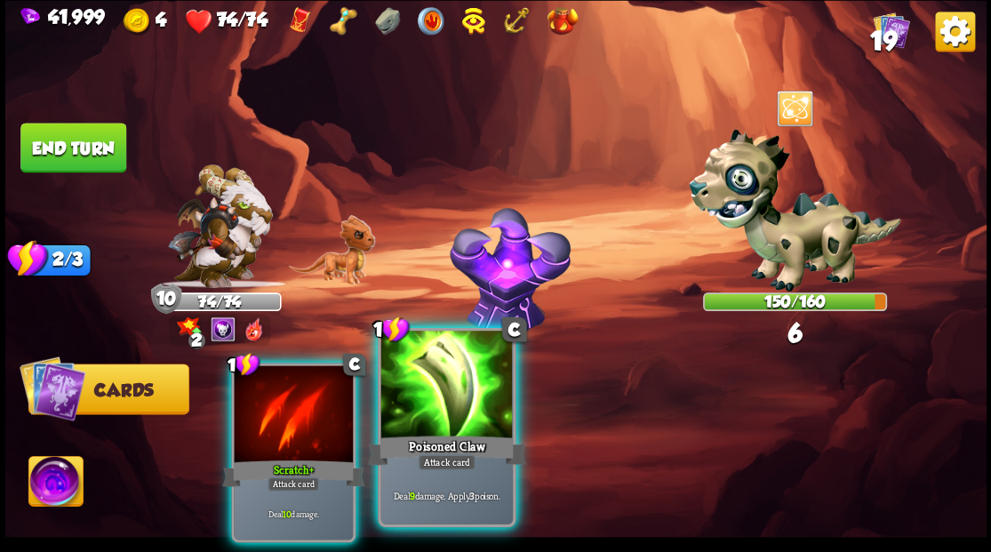
click at [393, 416] on div at bounding box center [446, 386] width 132 height 111
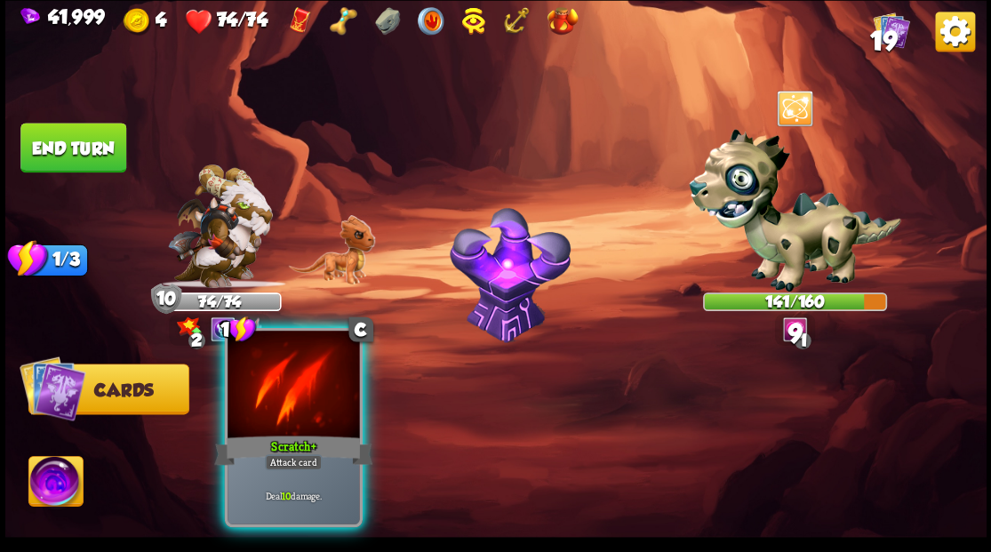
click at [328, 411] on div at bounding box center [294, 386] width 132 height 111
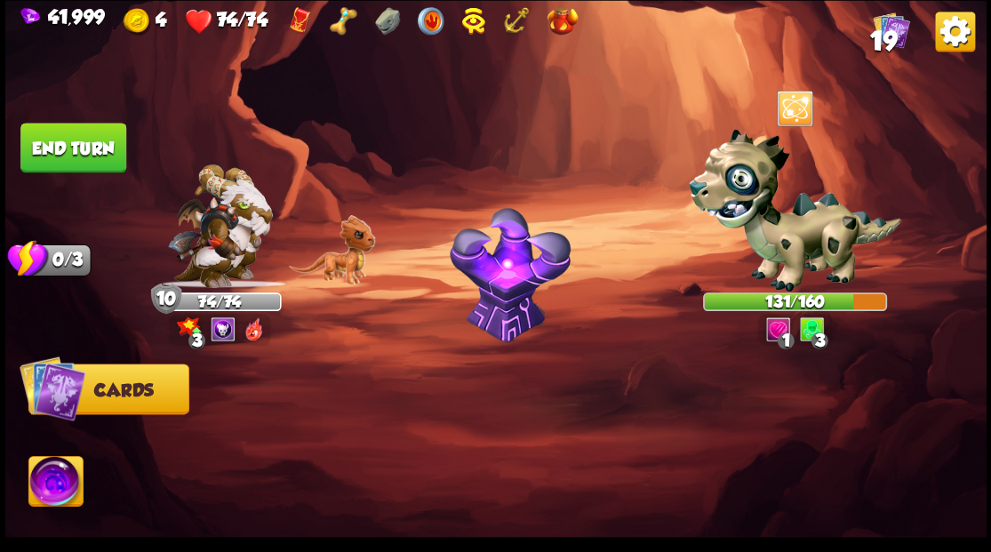
click at [98, 155] on button "End turn" at bounding box center [73, 148] width 106 height 50
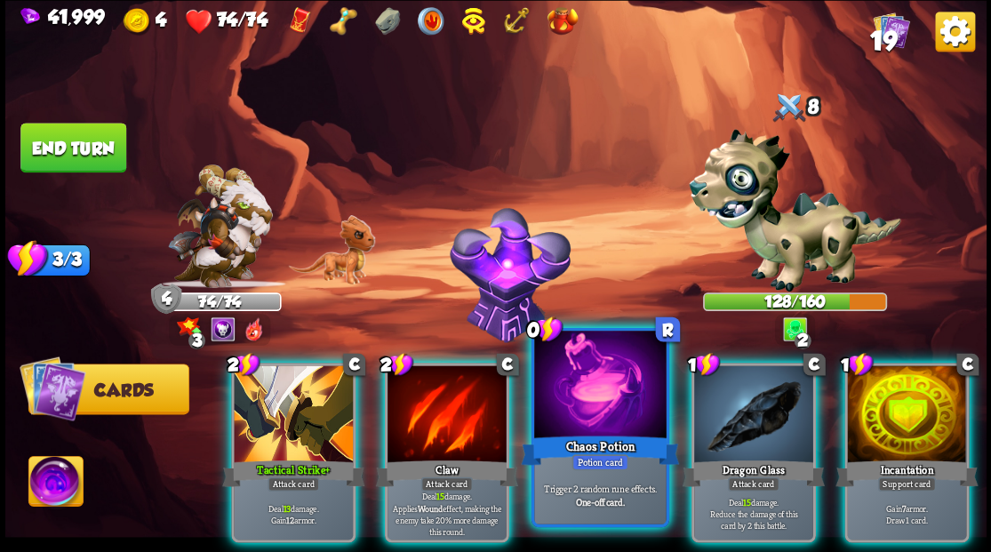
click at [558, 388] on div at bounding box center [600, 386] width 132 height 111
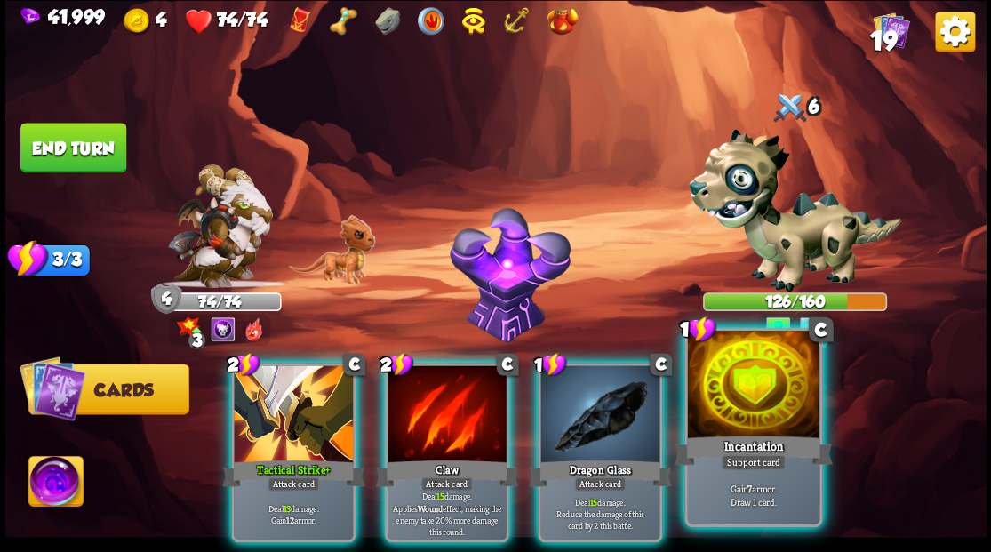
click at [724, 424] on div at bounding box center [753, 386] width 132 height 111
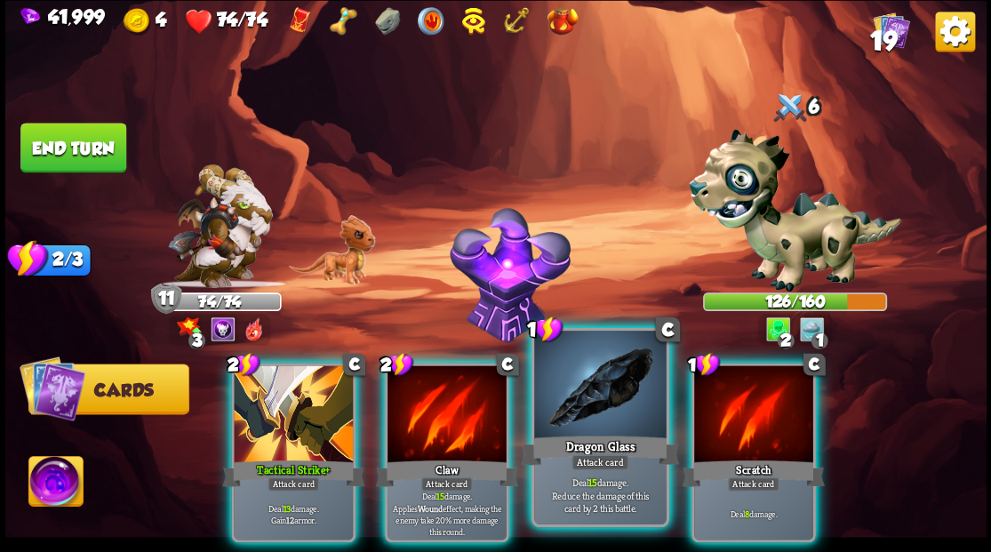
click at [575, 397] on div at bounding box center [600, 386] width 132 height 111
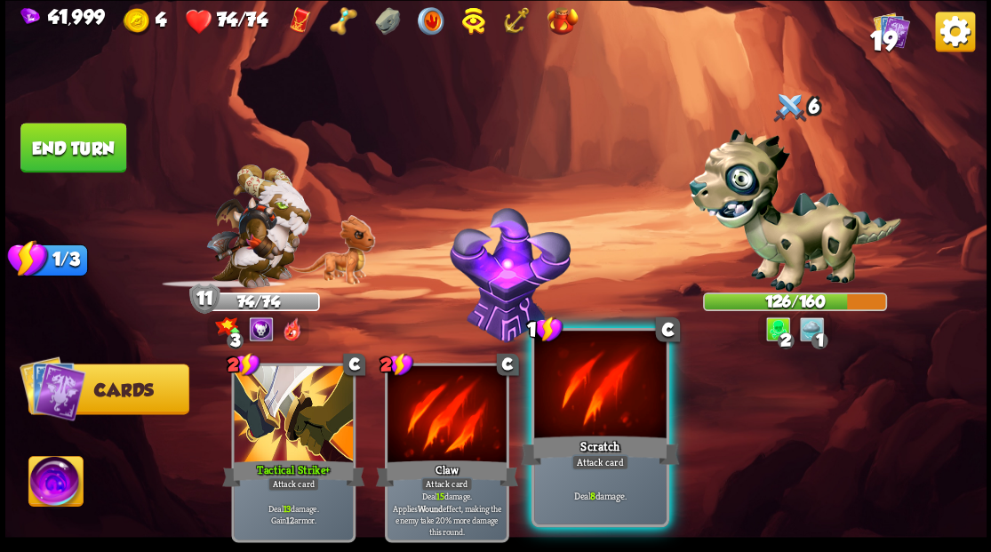
click at [574, 396] on div at bounding box center [600, 386] width 132 height 111
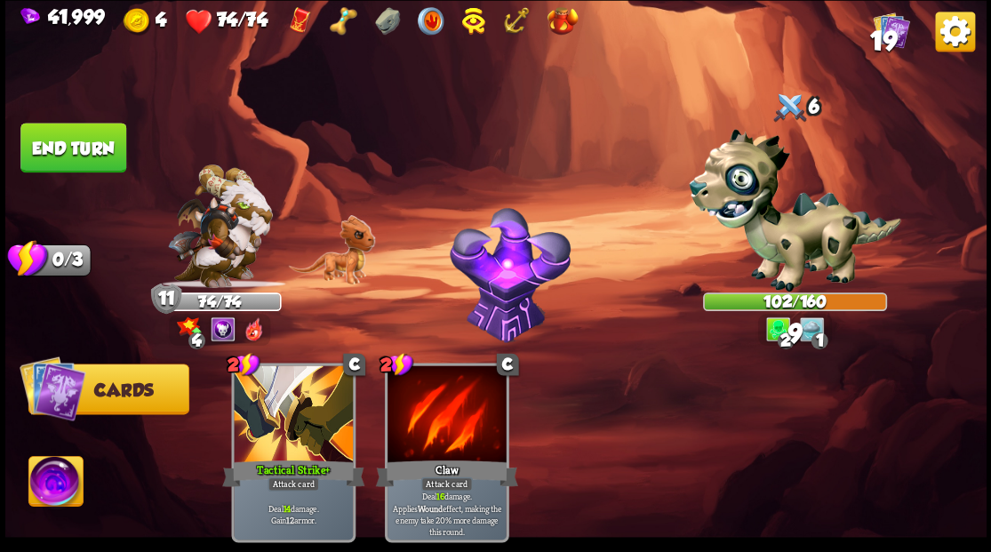
click at [59, 132] on button "End turn" at bounding box center [73, 148] width 106 height 50
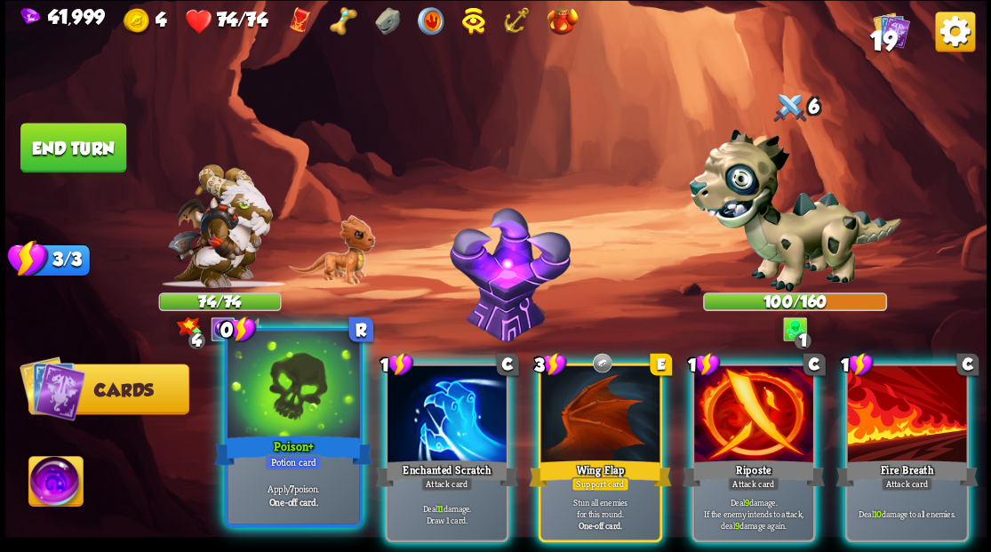
click at [294, 398] on div at bounding box center [294, 386] width 132 height 111
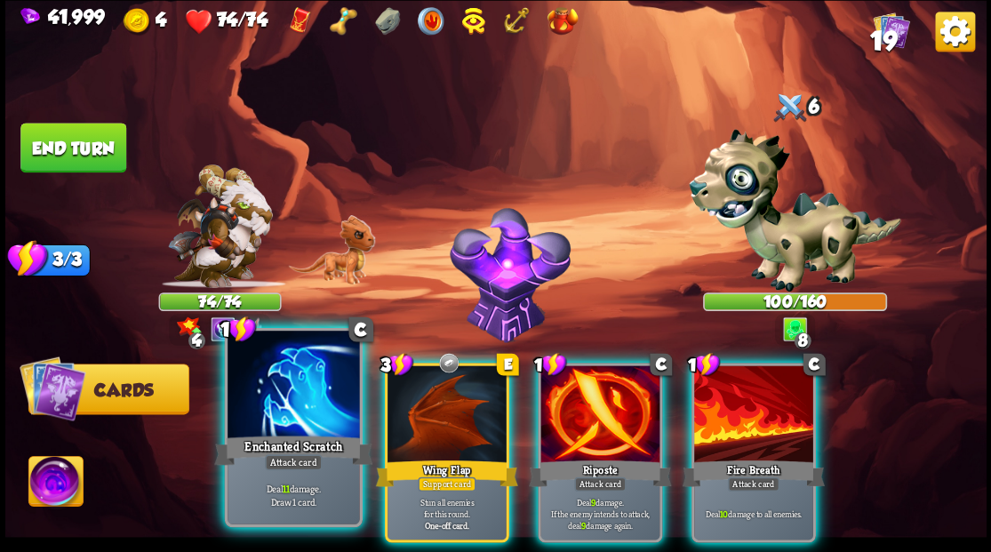
click at [284, 382] on div at bounding box center [294, 386] width 132 height 111
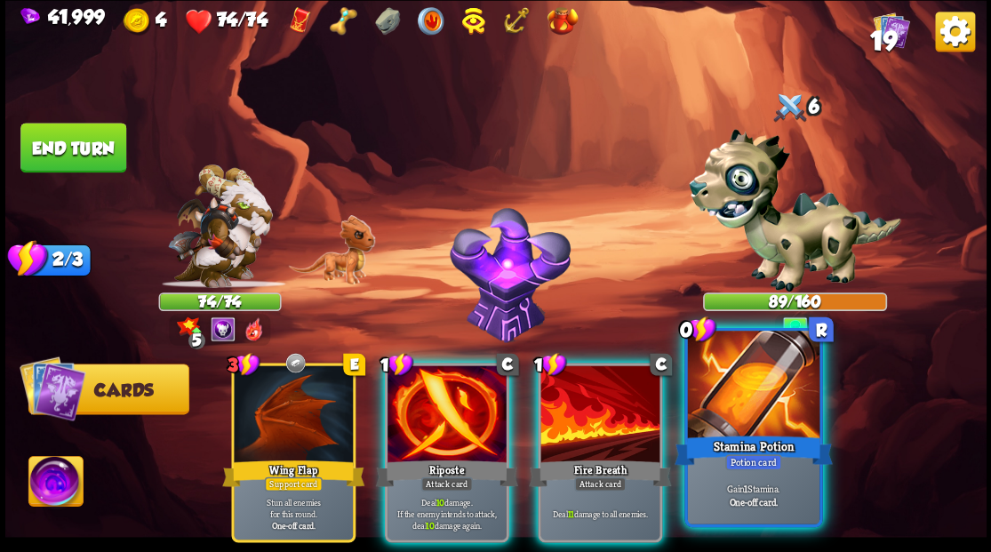
click at [757, 412] on div at bounding box center [753, 386] width 132 height 111
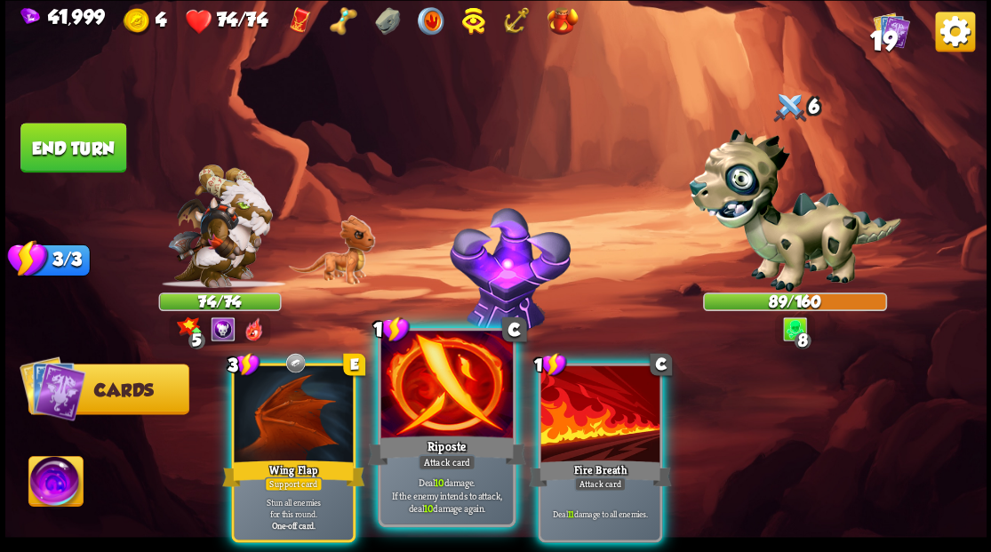
click at [429, 424] on div at bounding box center [446, 386] width 132 height 111
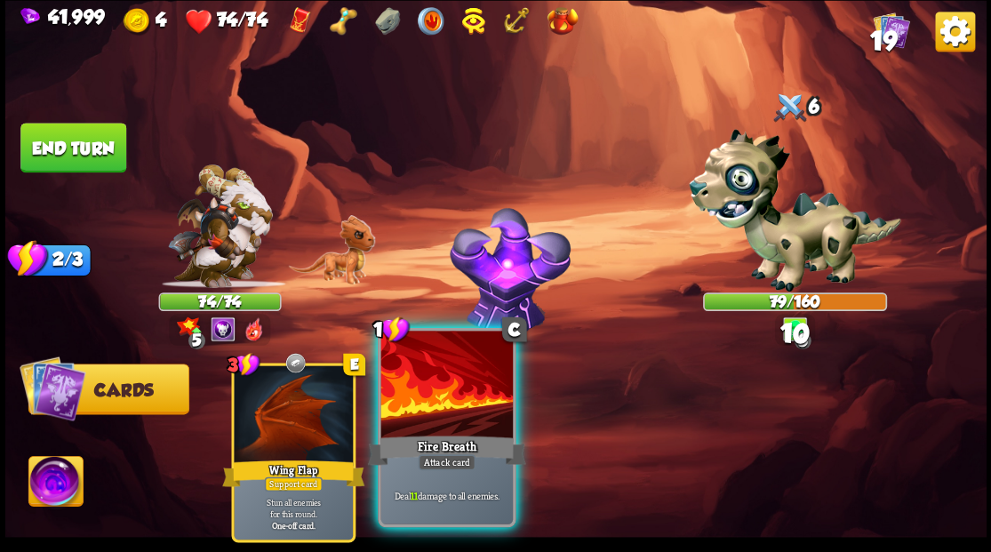
click at [429, 423] on div at bounding box center [446, 386] width 132 height 111
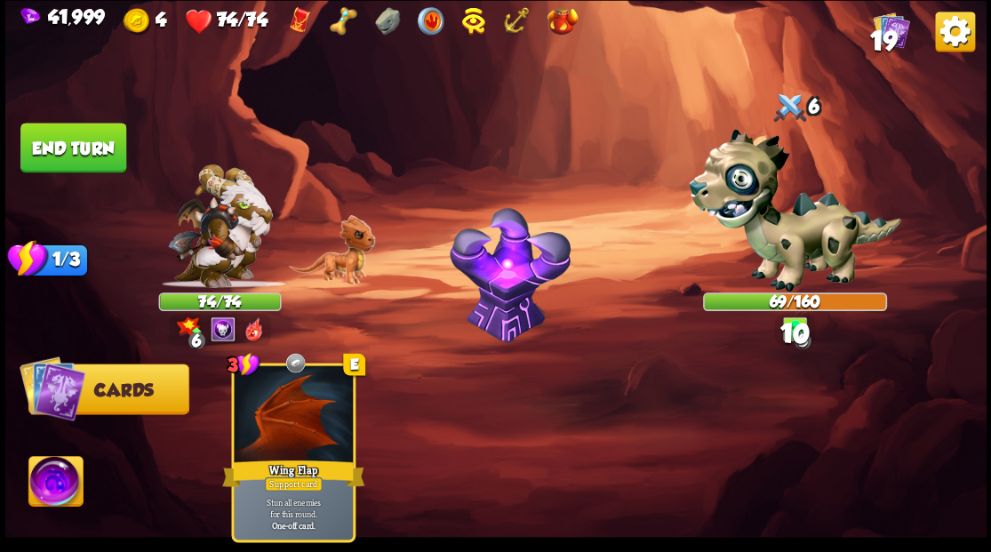
click at [62, 150] on button "End turn" at bounding box center [73, 148] width 106 height 50
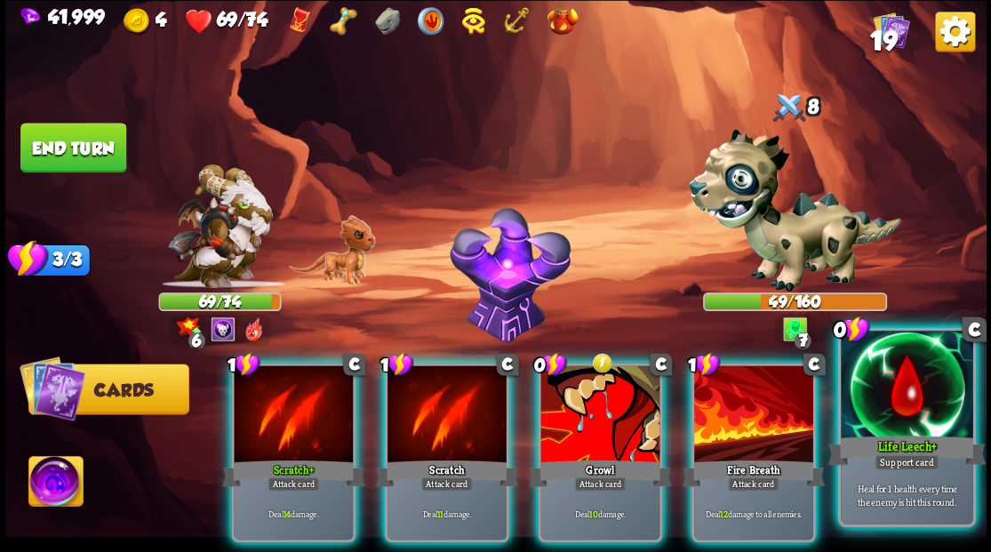
click at [907, 416] on div at bounding box center [907, 386] width 132 height 111
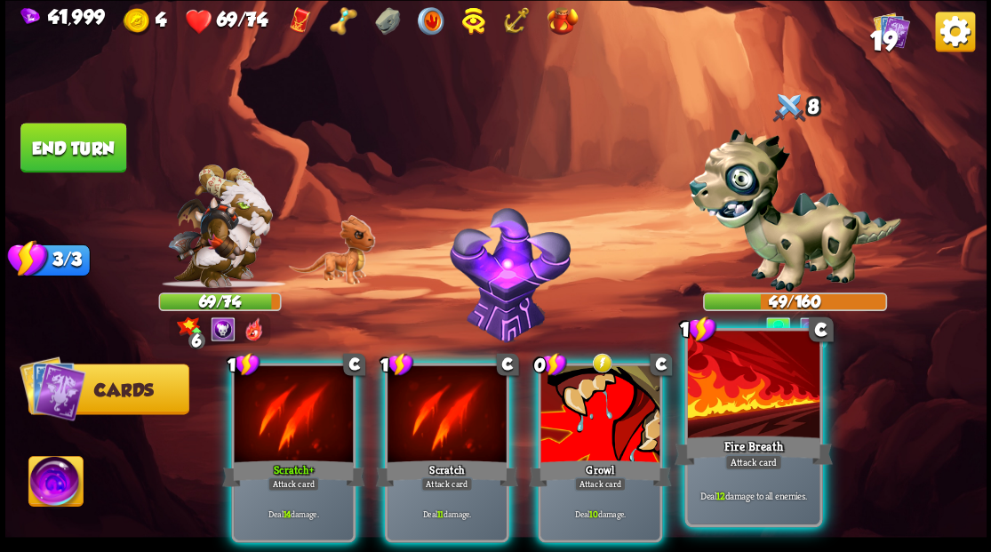
click at [753, 421] on div at bounding box center [753, 386] width 132 height 111
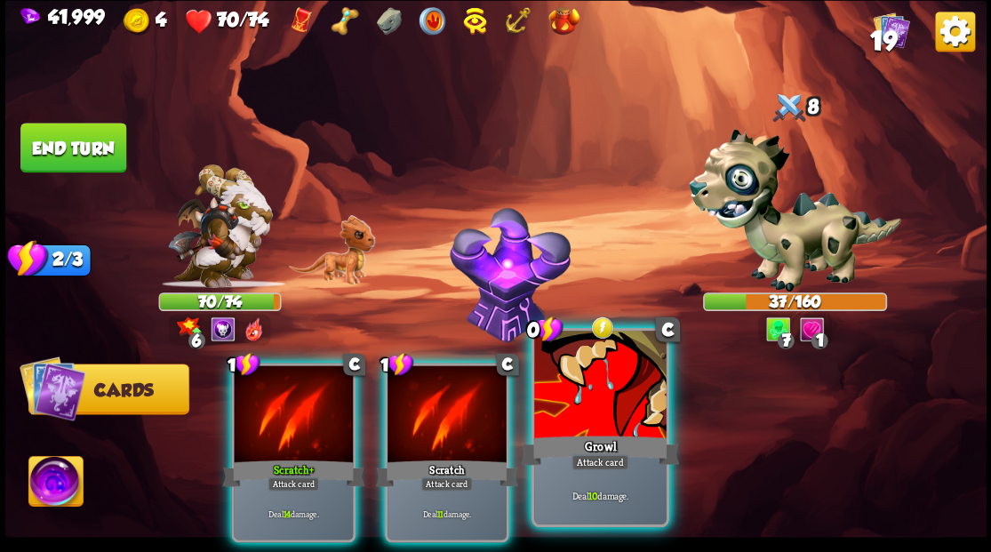
click at [588, 395] on div at bounding box center [600, 386] width 132 height 111
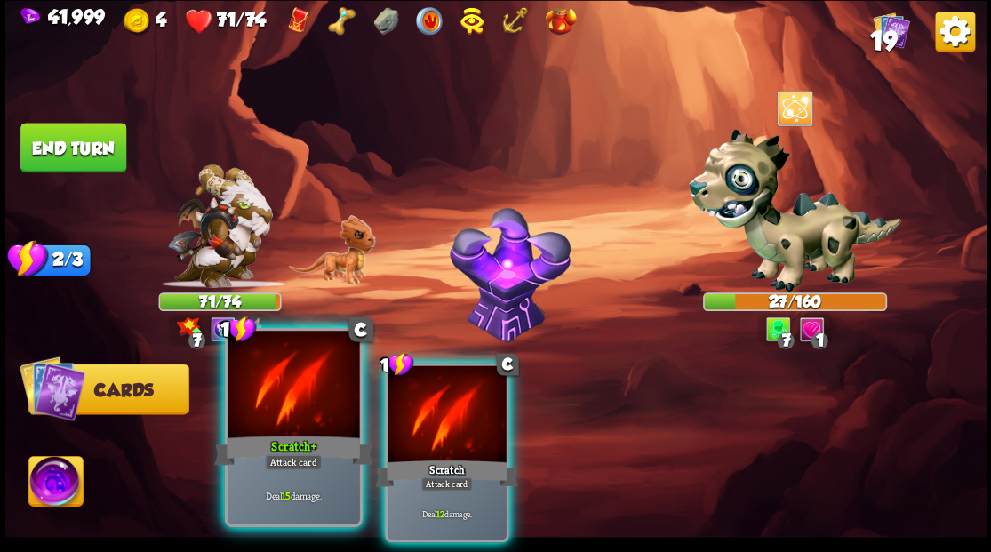
click at [265, 432] on div "Scratch+" at bounding box center [293, 450] width 158 height 36
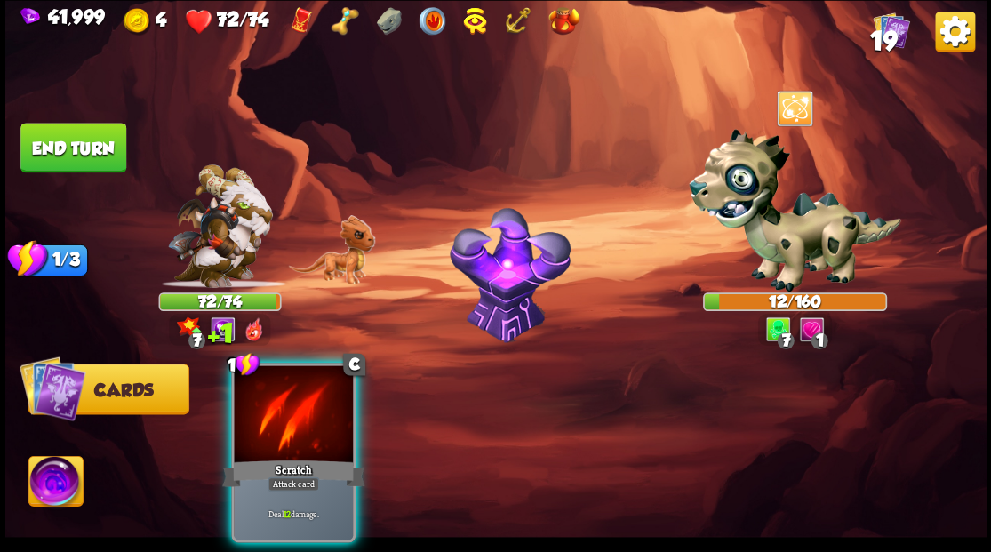
click at [72, 474] on img at bounding box center [55, 483] width 54 height 55
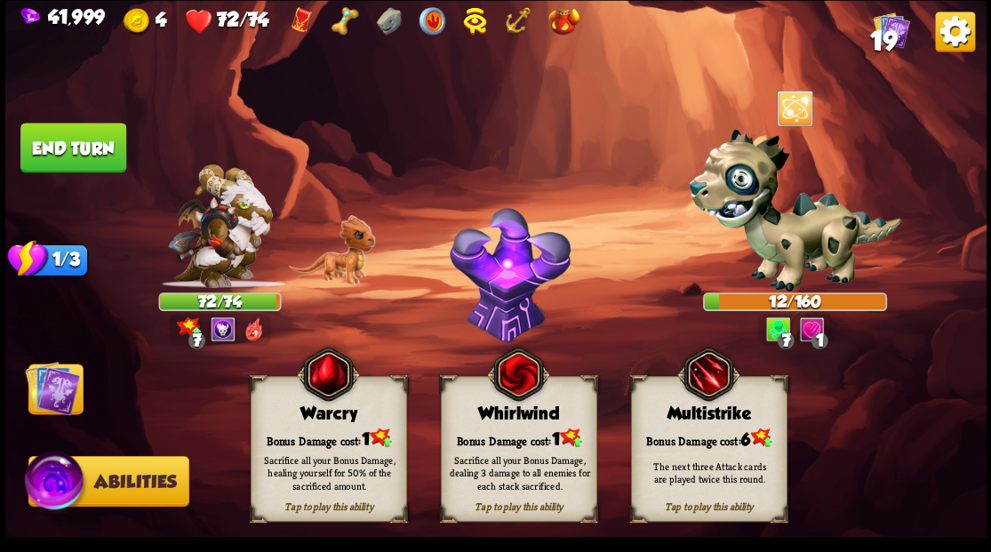
click at [311, 408] on div "Warcry" at bounding box center [328, 414] width 155 height 20
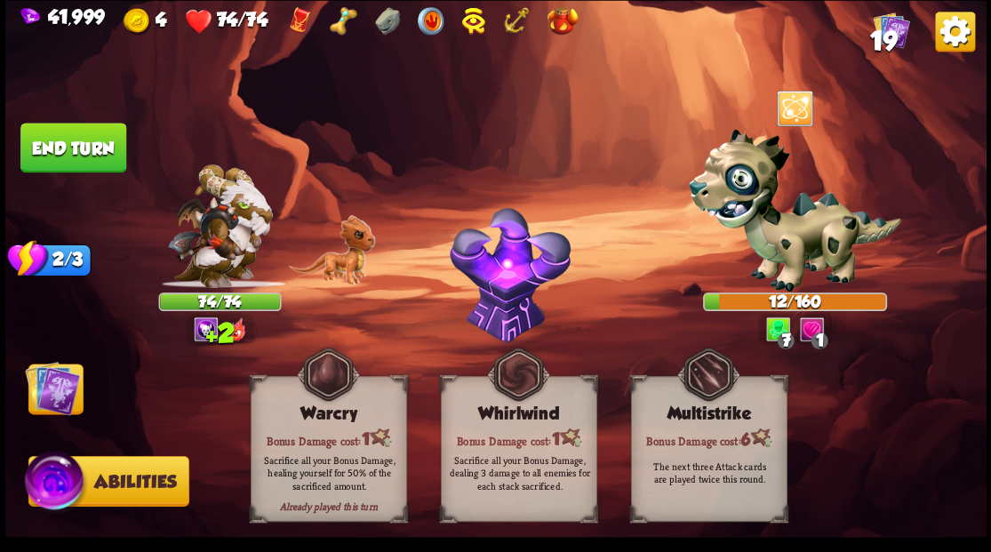
click at [55, 390] on img at bounding box center [52, 387] width 55 height 55
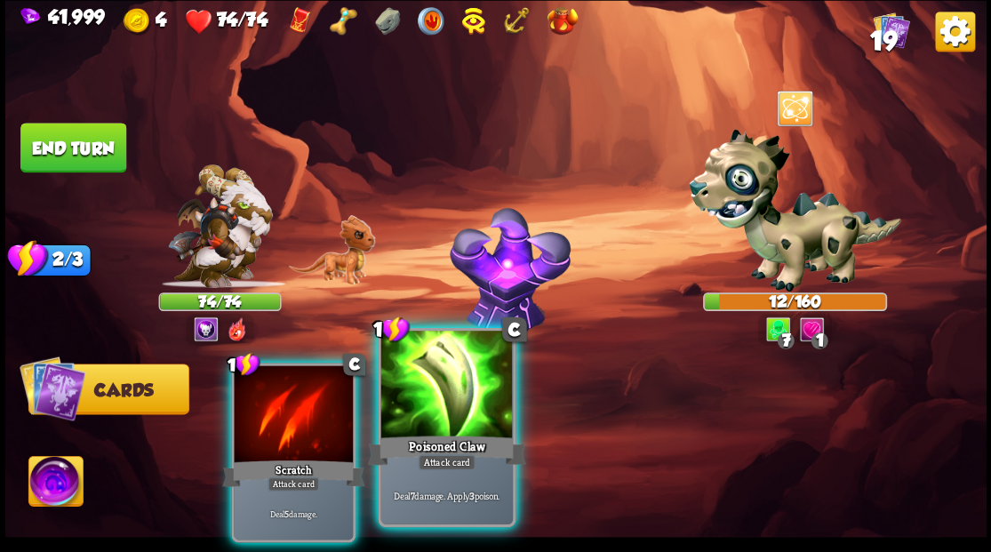
click at [414, 399] on div at bounding box center [446, 386] width 132 height 111
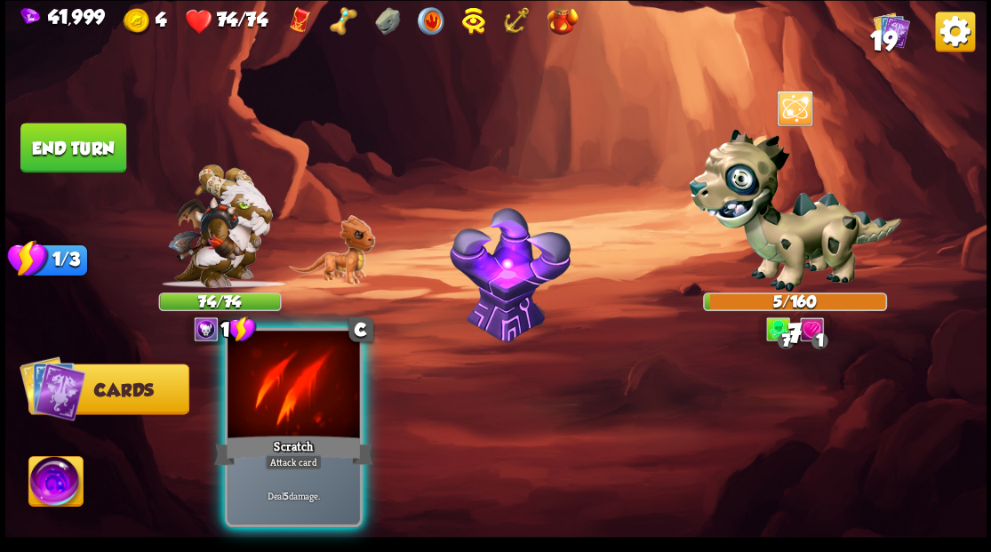
click at [313, 404] on div at bounding box center [294, 386] width 132 height 111
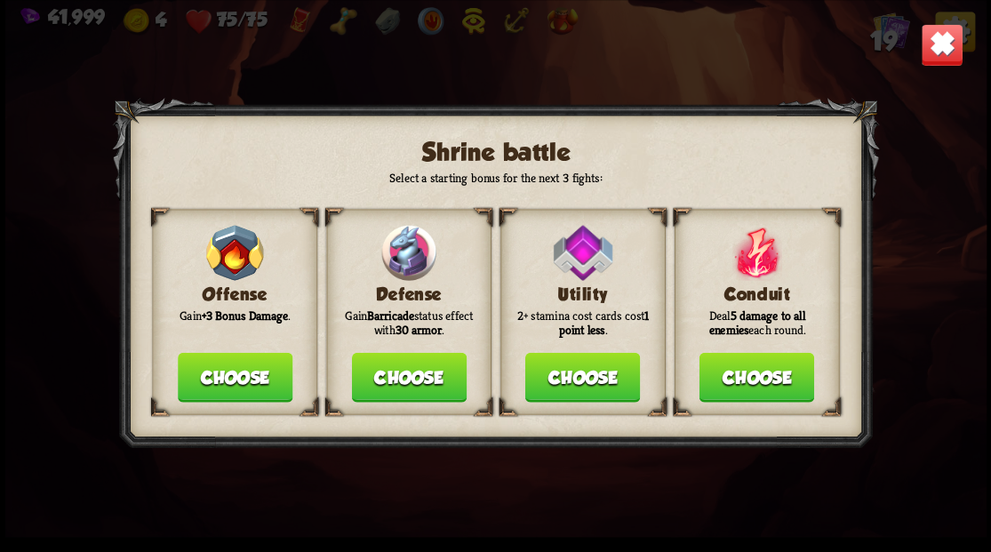
click at [384, 369] on button "Choose" at bounding box center [408, 377] width 115 height 50
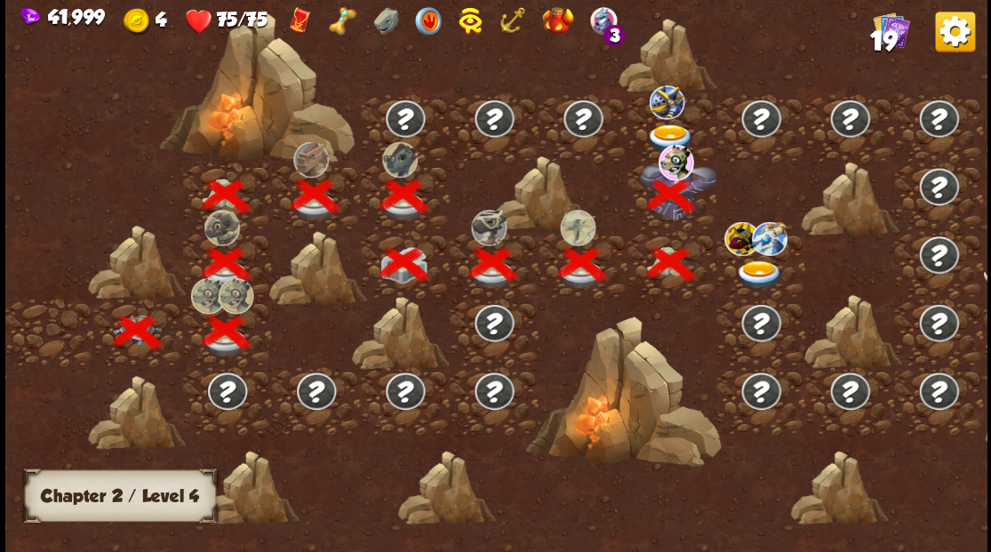
click at [665, 124] on img at bounding box center [670, 138] width 49 height 29
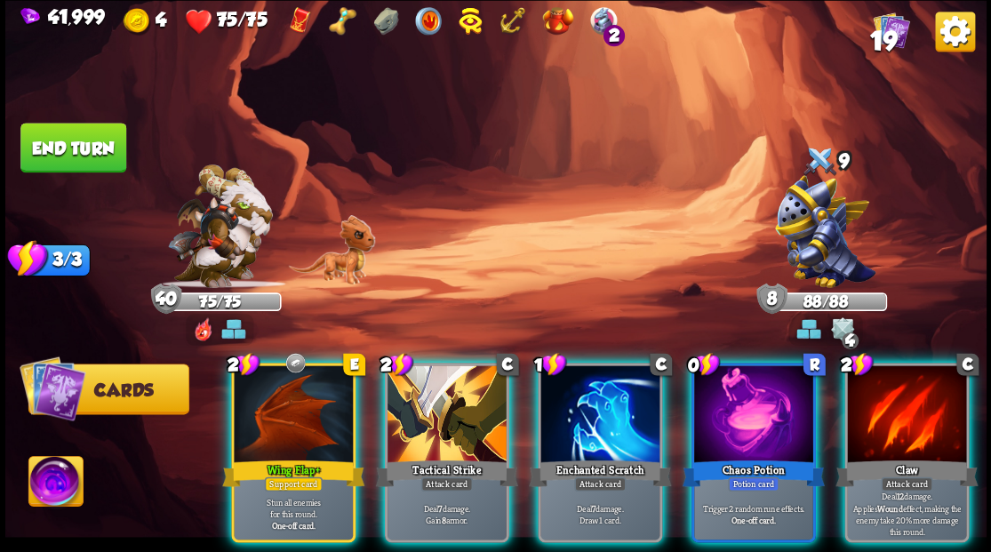
click at [741, 395] on div at bounding box center [753, 415] width 119 height 100
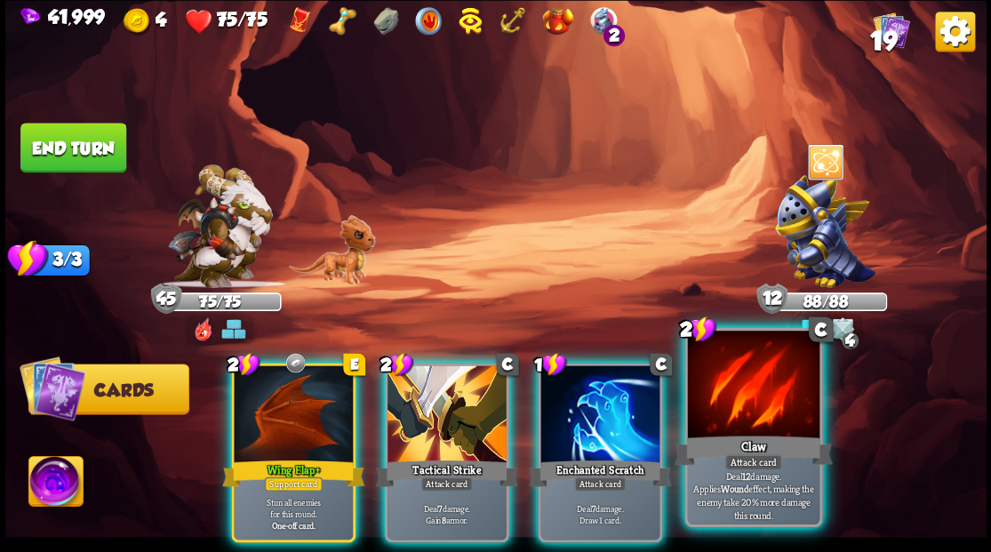
click at [736, 393] on div at bounding box center [753, 386] width 132 height 111
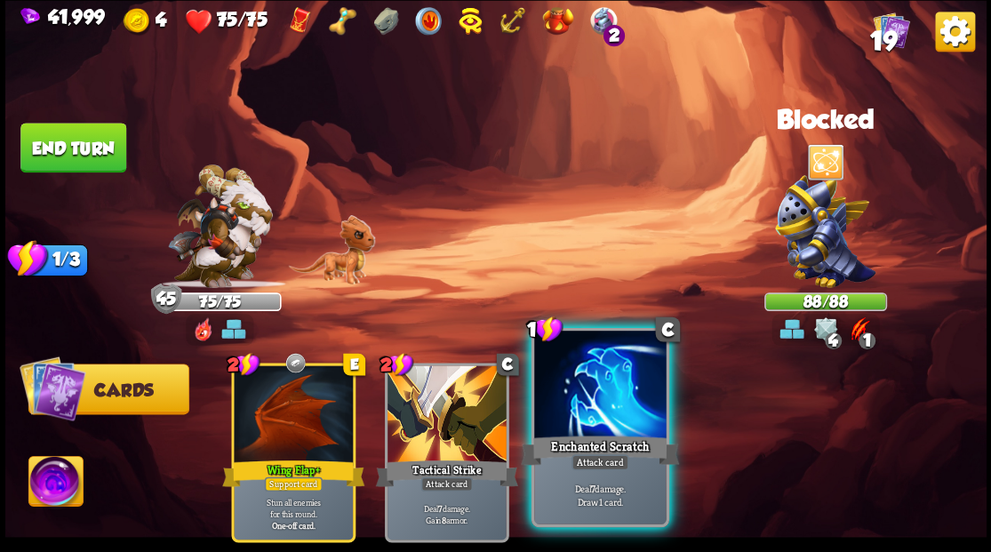
drag, startPoint x: 574, startPoint y: 375, endPoint x: 569, endPoint y: 359, distance: 16.9
click at [575, 374] on div at bounding box center [600, 386] width 132 height 111
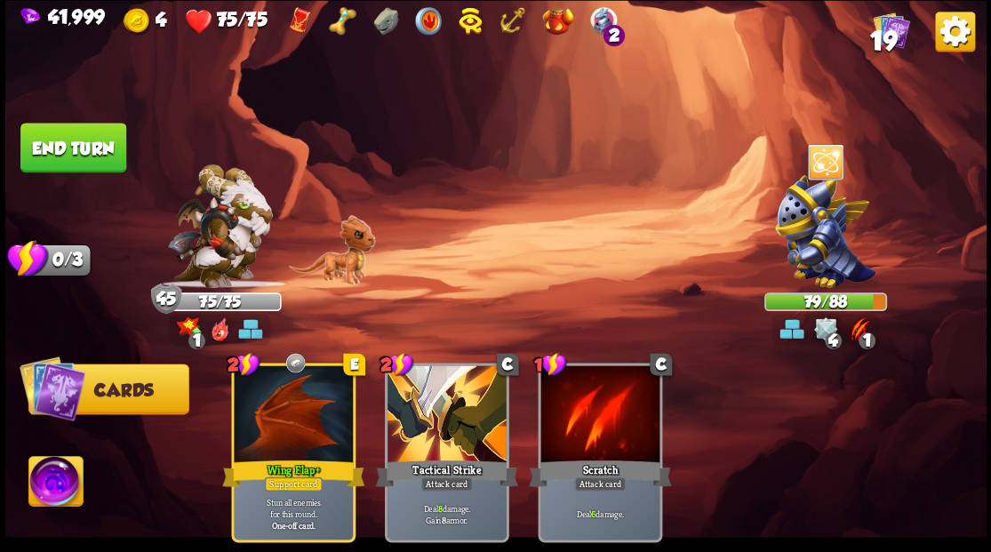
click at [98, 147] on button "End turn" at bounding box center [73, 148] width 106 height 50
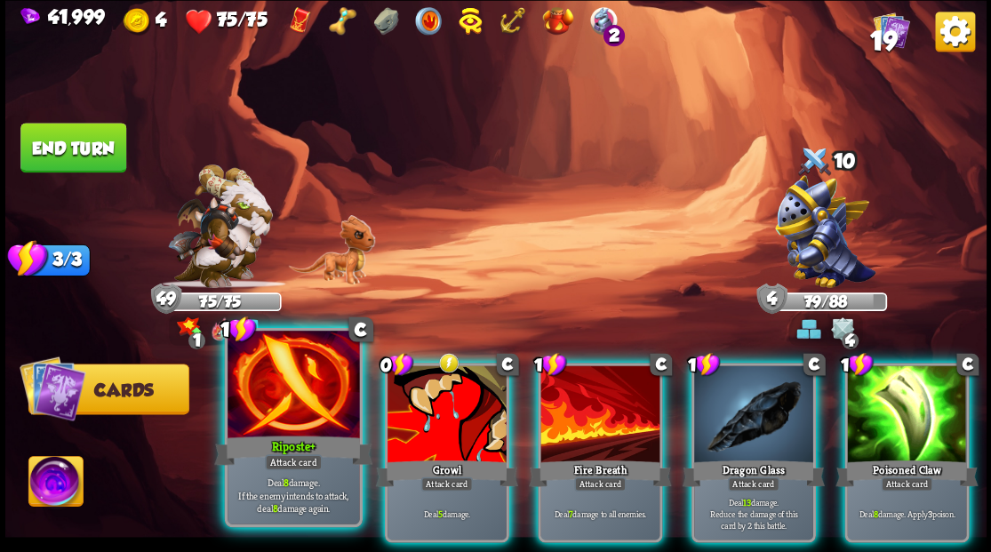
click at [309, 376] on div at bounding box center [294, 386] width 132 height 111
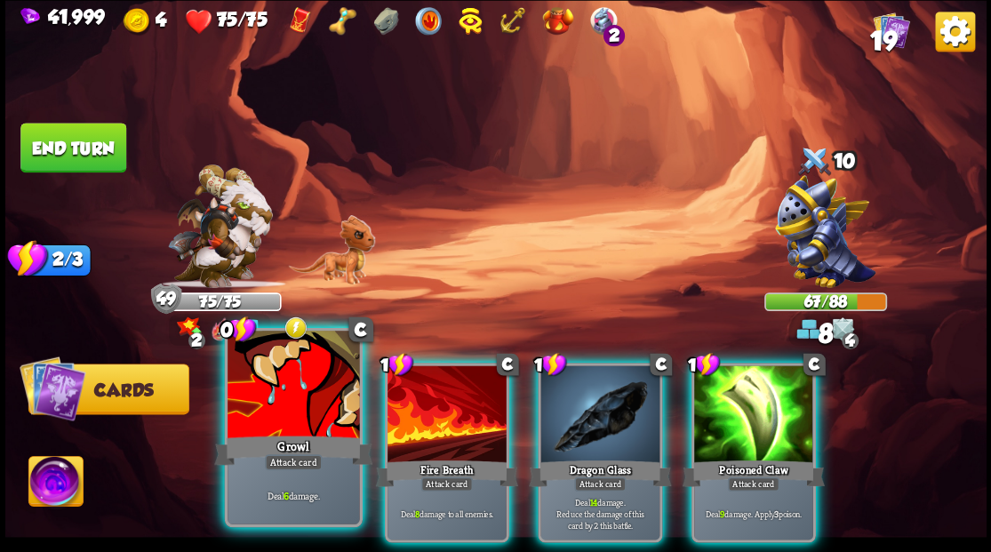
click at [307, 375] on div at bounding box center [294, 386] width 132 height 111
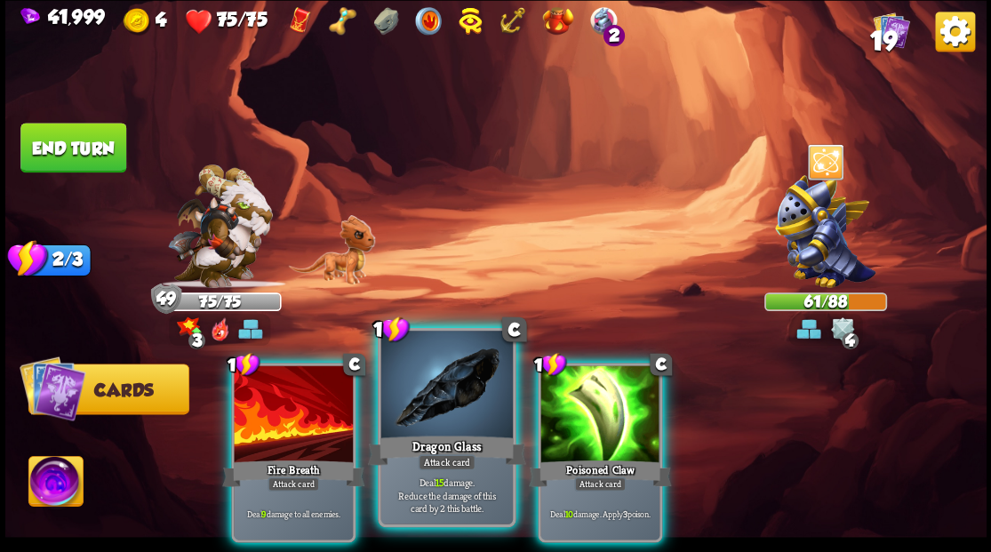
click at [427, 403] on div at bounding box center [446, 386] width 132 height 111
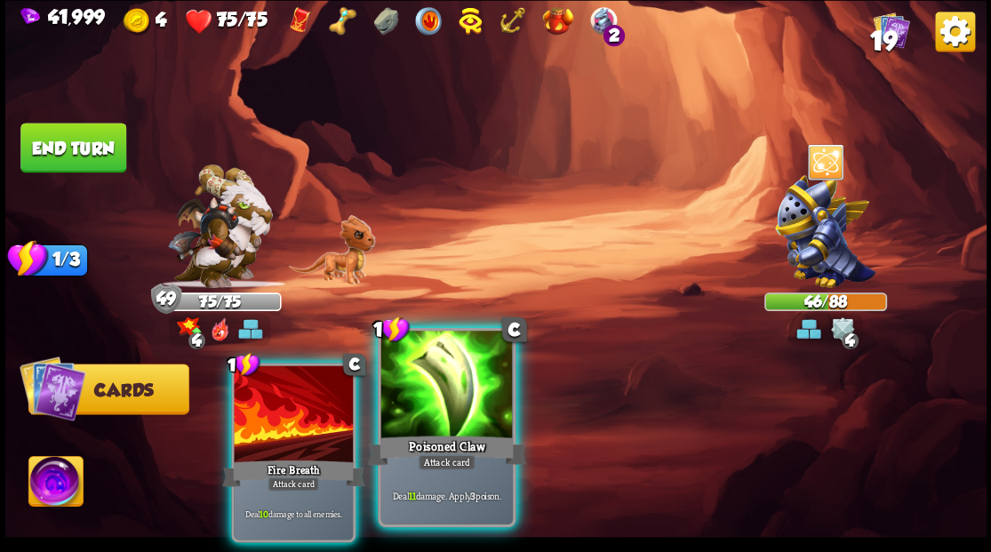
click at [426, 403] on div at bounding box center [446, 386] width 132 height 111
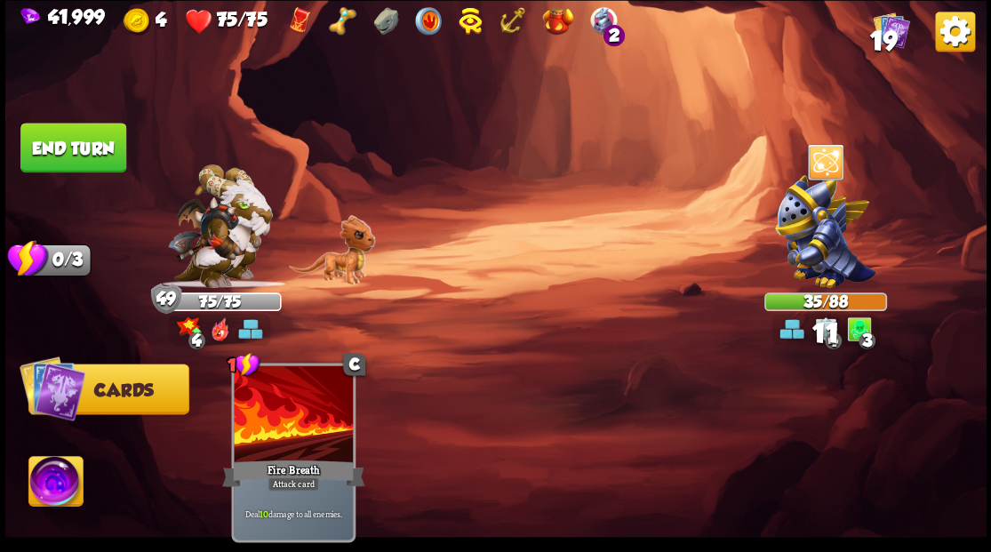
drag, startPoint x: 101, startPoint y: 147, endPoint x: 240, endPoint y: 158, distance: 139.2
click at [101, 147] on button "End turn" at bounding box center [73, 148] width 106 height 50
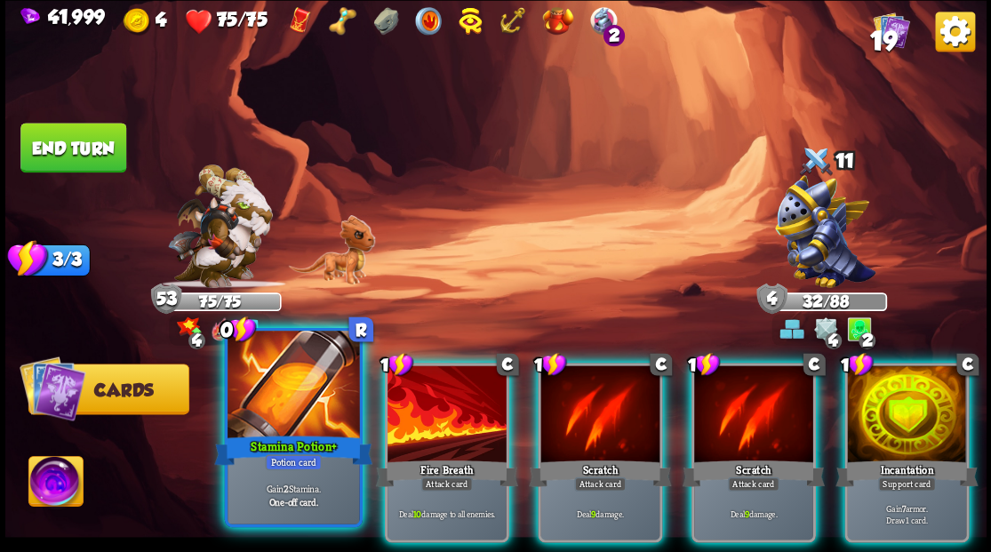
click at [314, 401] on div at bounding box center [294, 386] width 132 height 111
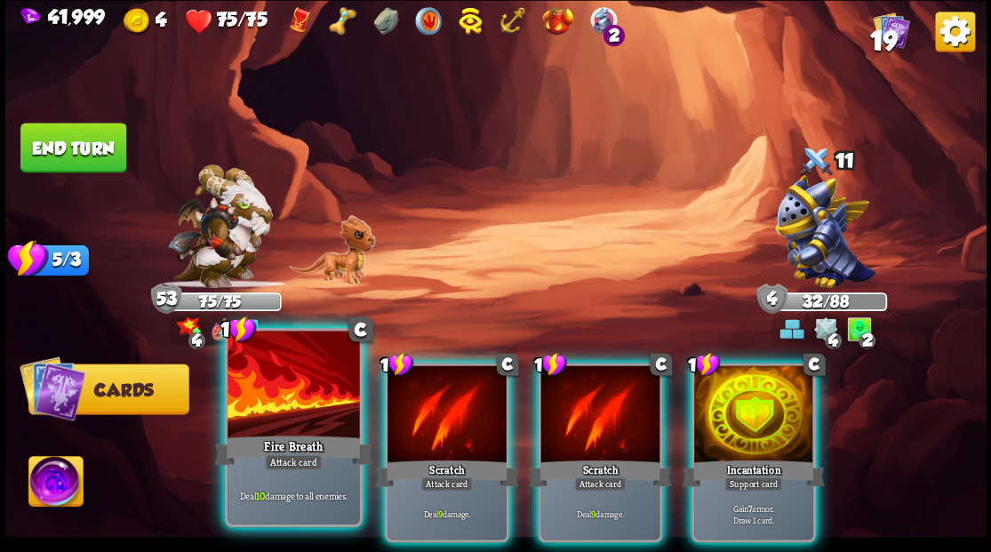
click at [306, 395] on div at bounding box center [294, 386] width 132 height 111
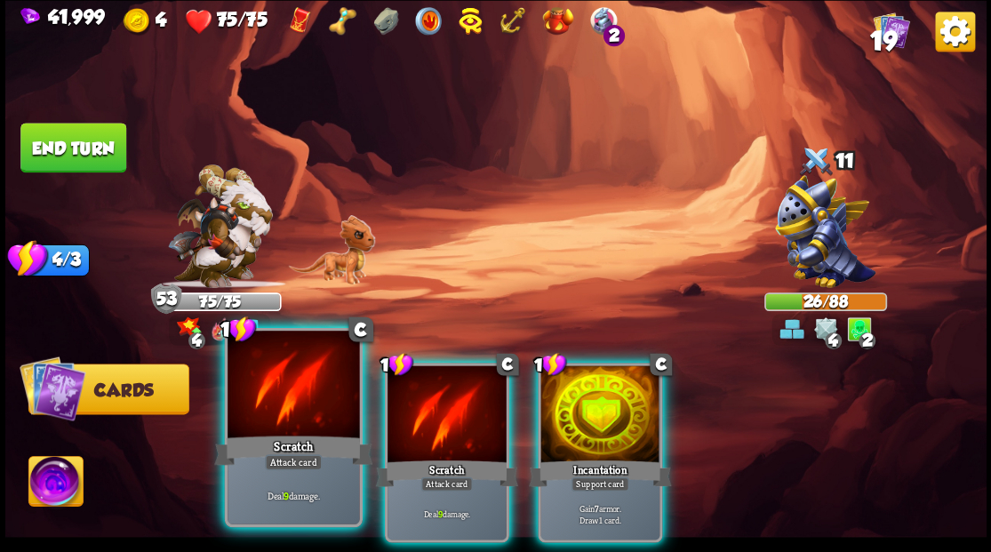
click at [305, 395] on div at bounding box center [294, 386] width 132 height 111
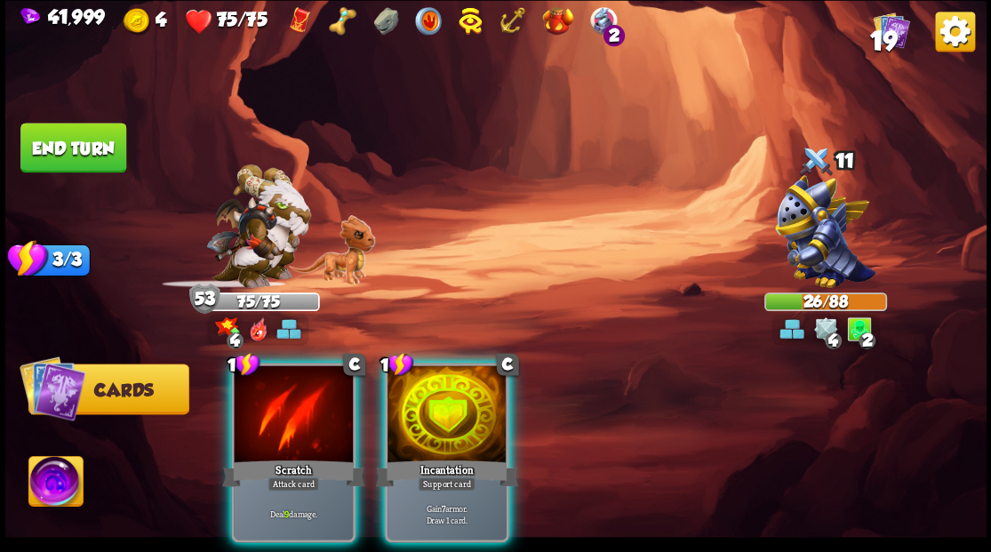
click at [305, 395] on div at bounding box center [293, 415] width 119 height 100
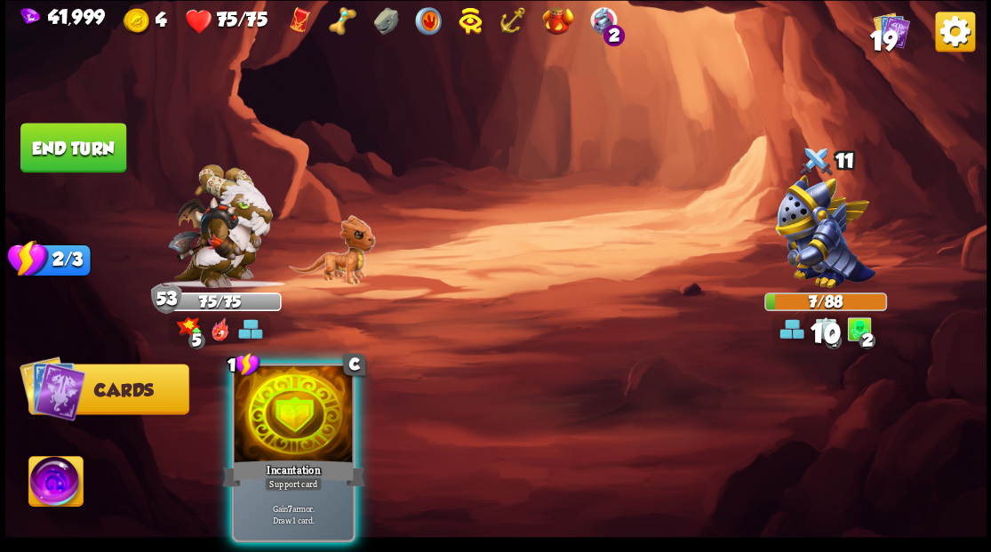
click at [89, 145] on button "End turn" at bounding box center [73, 148] width 106 height 50
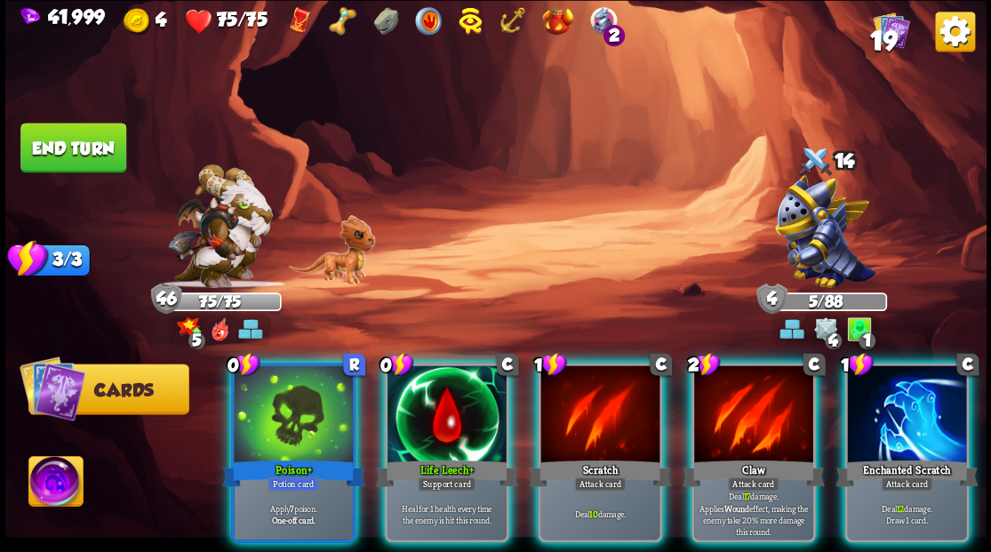
click at [425, 366] on div at bounding box center [447, 415] width 119 height 100
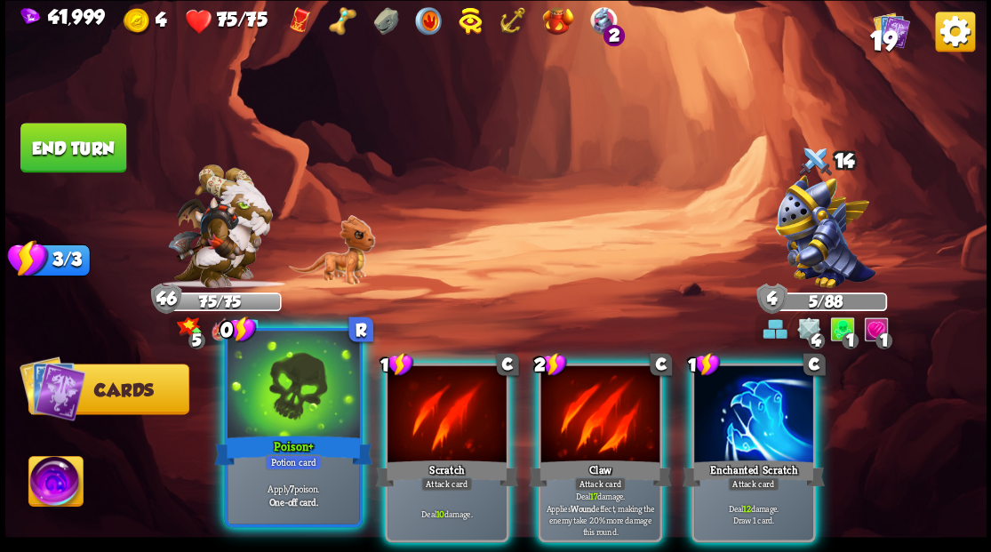
click at [331, 387] on div at bounding box center [294, 386] width 132 height 111
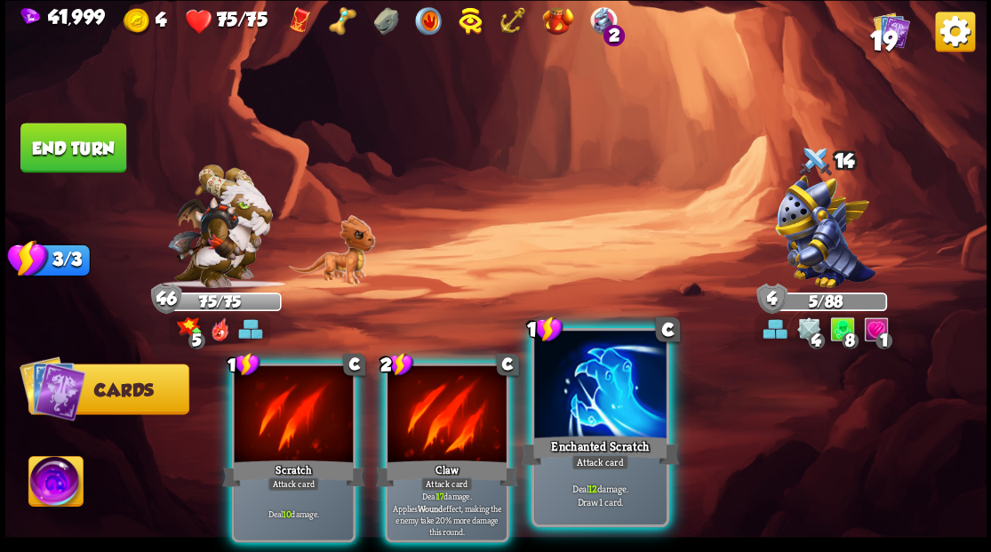
click at [576, 409] on div at bounding box center [600, 386] width 132 height 111
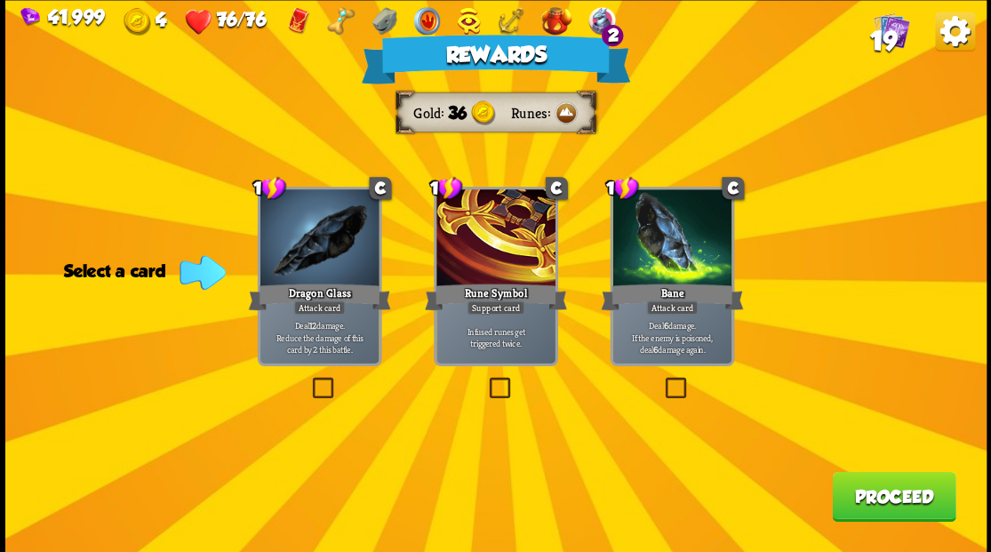
click at [885, 32] on span "19" at bounding box center [882, 40] width 27 height 30
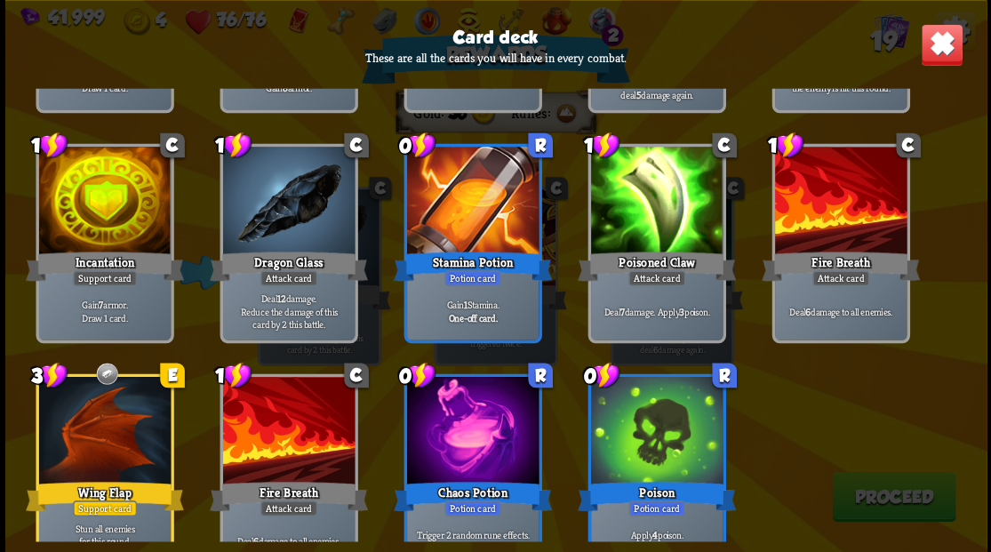
scroll to position [559, 0]
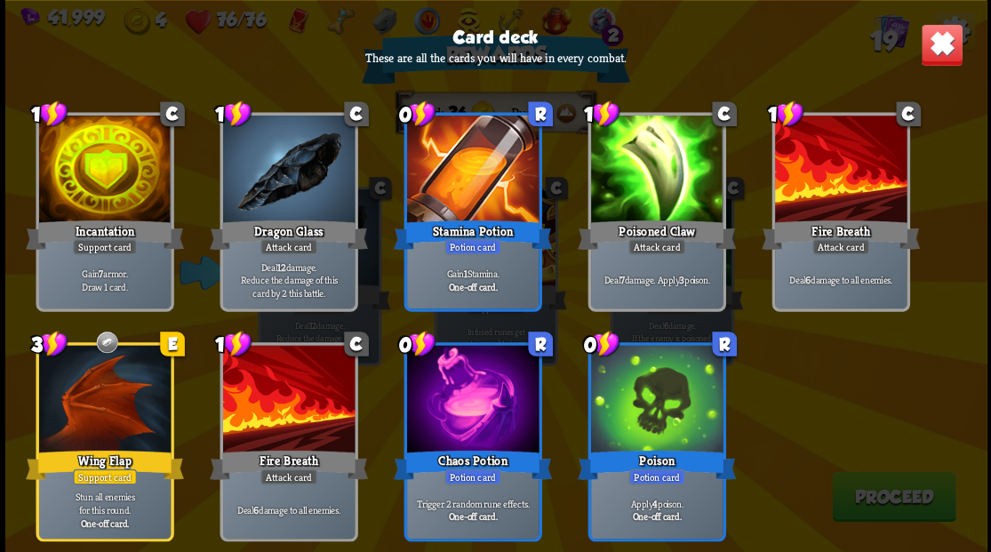
click at [926, 55] on img at bounding box center [941, 44] width 43 height 43
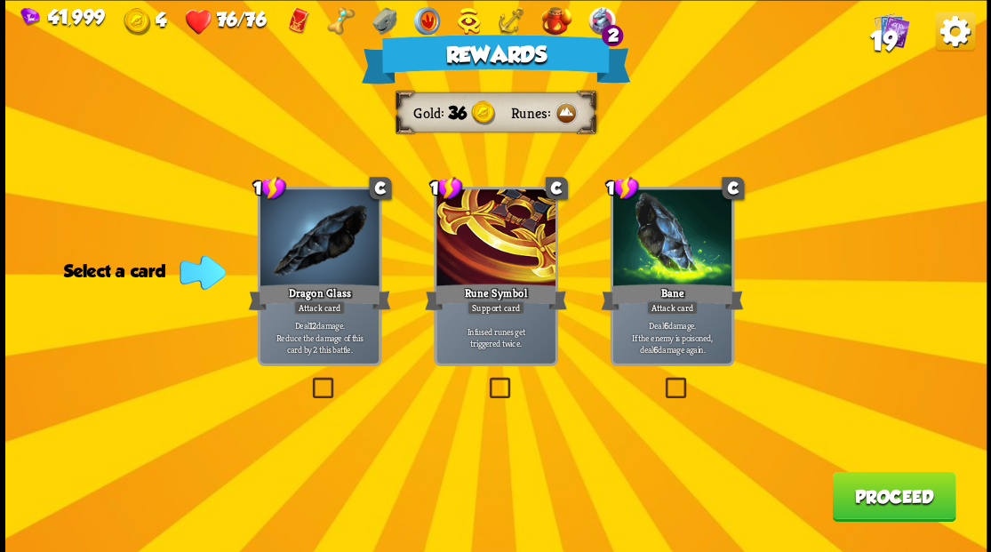
click at [661, 380] on label at bounding box center [661, 380] width 0 height 0
click at [0, 0] on input "checkbox" at bounding box center [0, 0] width 0 height 0
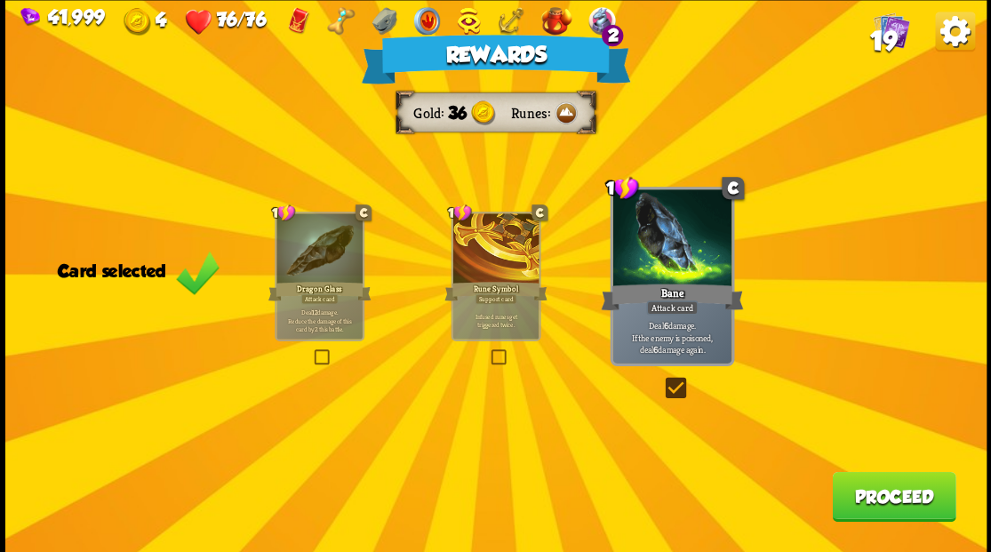
click at [856, 496] on button "Proceed" at bounding box center [894, 496] width 124 height 50
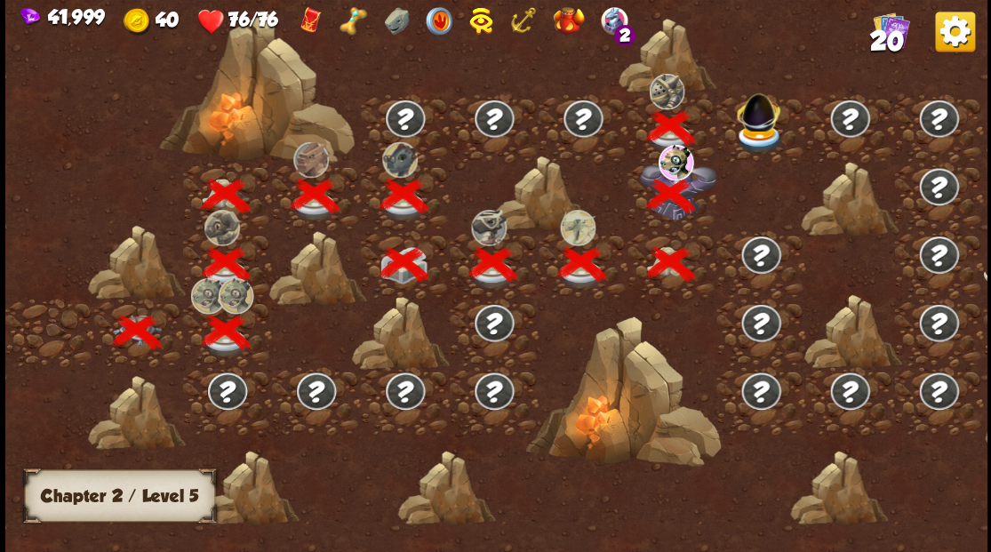
click at [756, 135] on img at bounding box center [759, 138] width 49 height 29
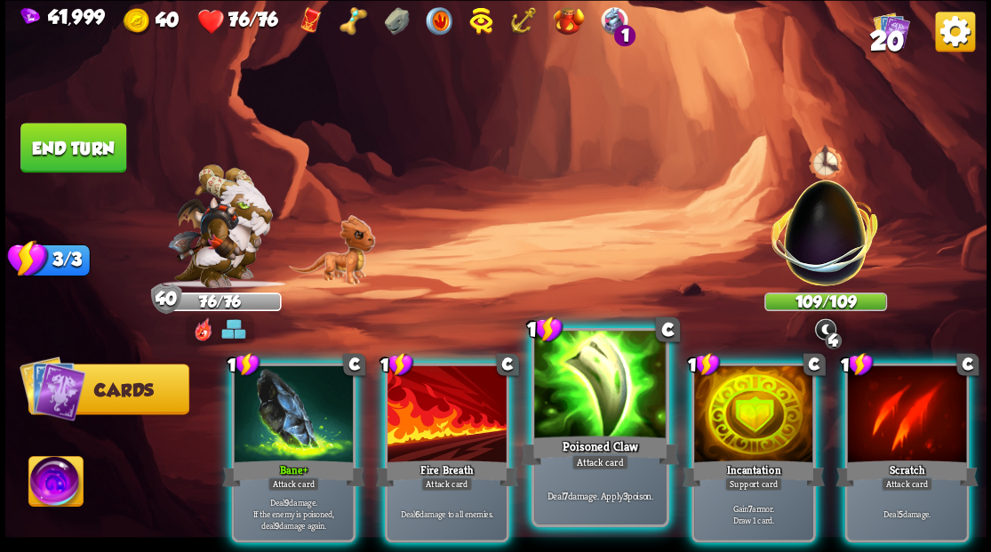
click at [574, 384] on div at bounding box center [600, 386] width 132 height 111
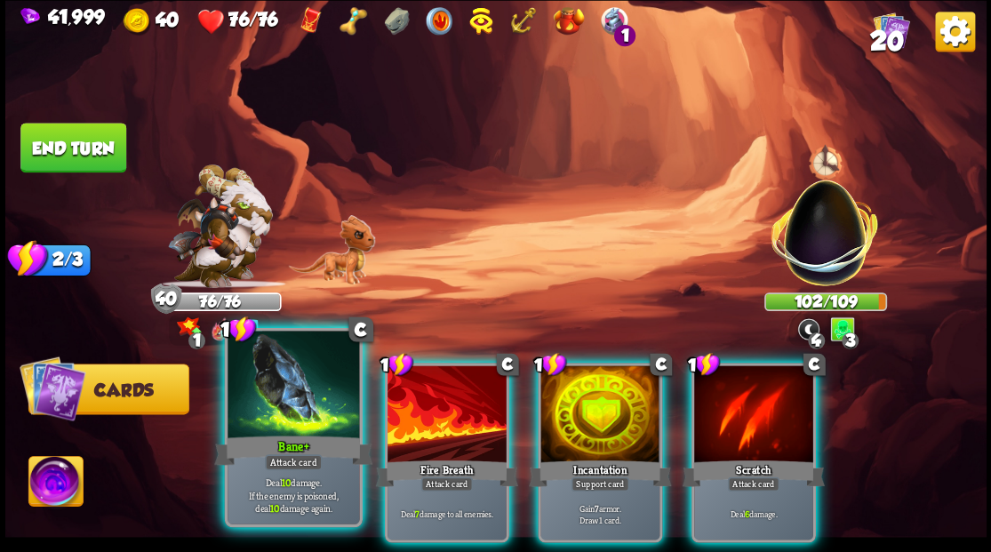
click at [302, 392] on div at bounding box center [294, 386] width 132 height 111
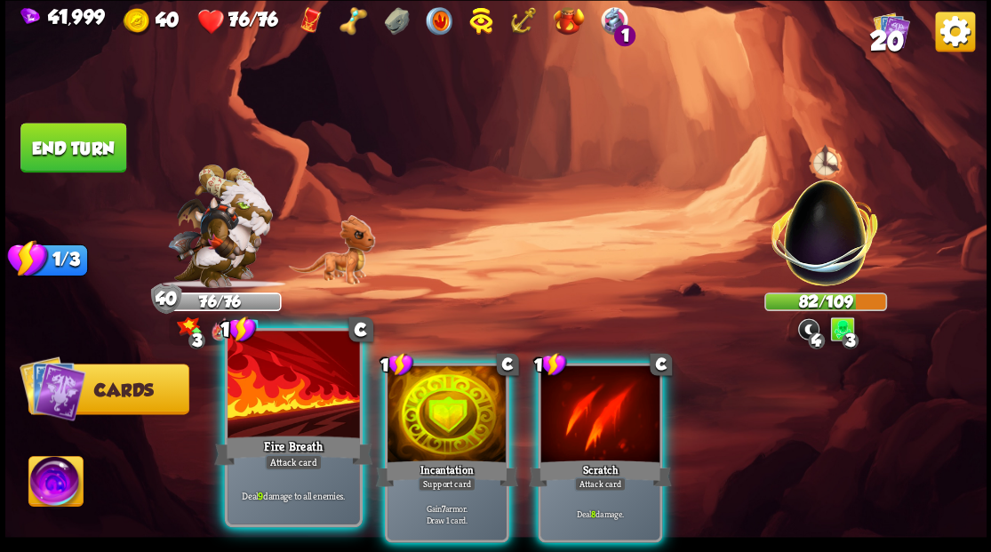
click at [281, 386] on div at bounding box center [294, 386] width 132 height 111
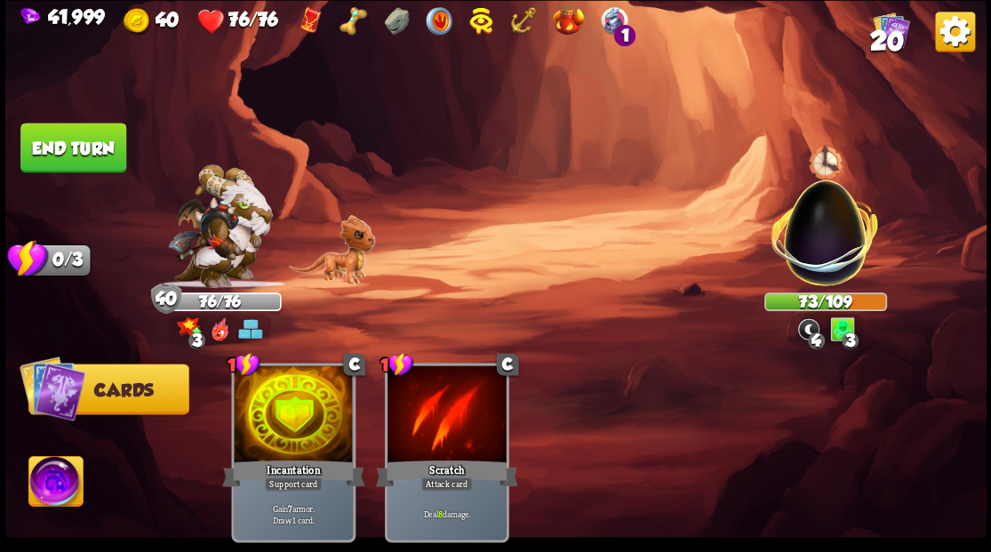
click at [96, 155] on button "End turn" at bounding box center [73, 148] width 106 height 50
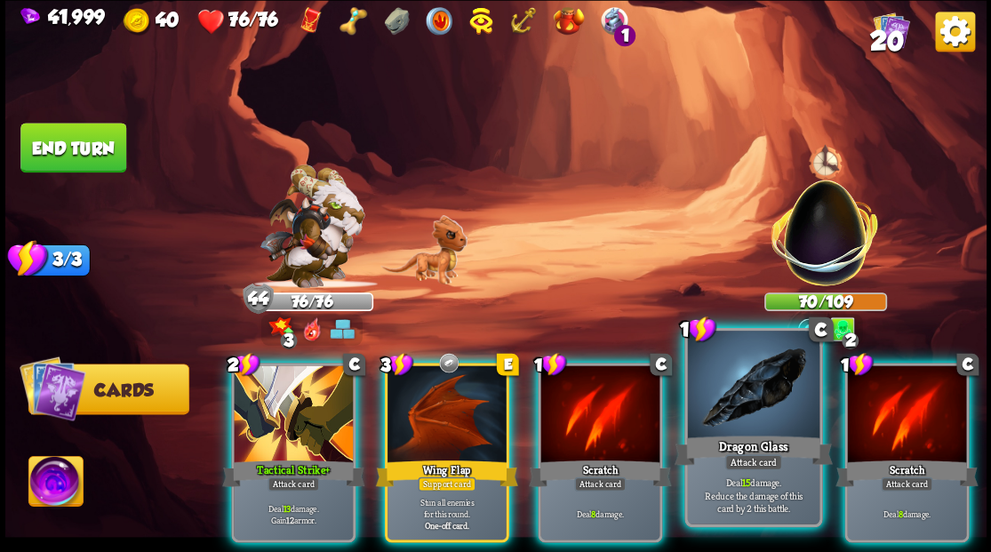
click at [723, 424] on div at bounding box center [753, 386] width 132 height 111
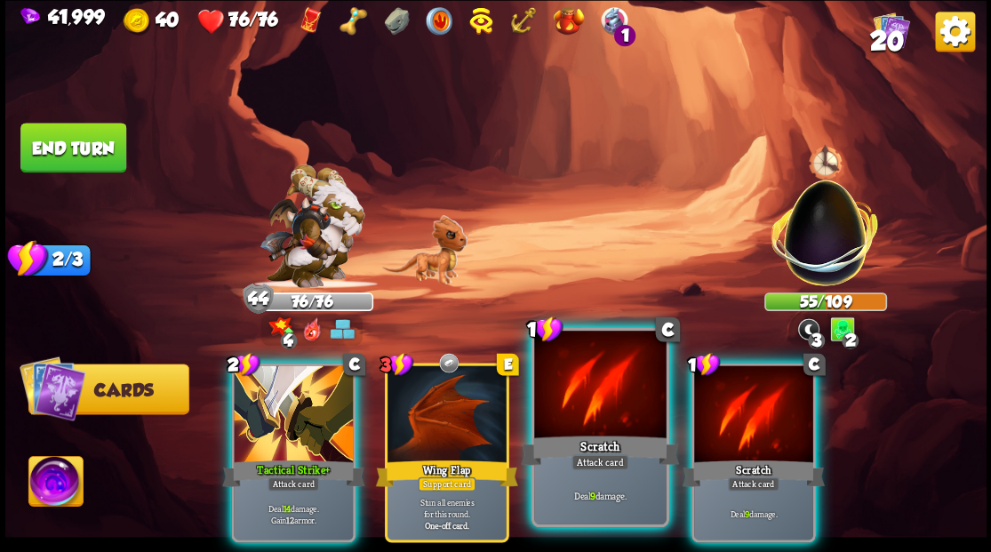
click at [600, 421] on div at bounding box center [600, 386] width 132 height 111
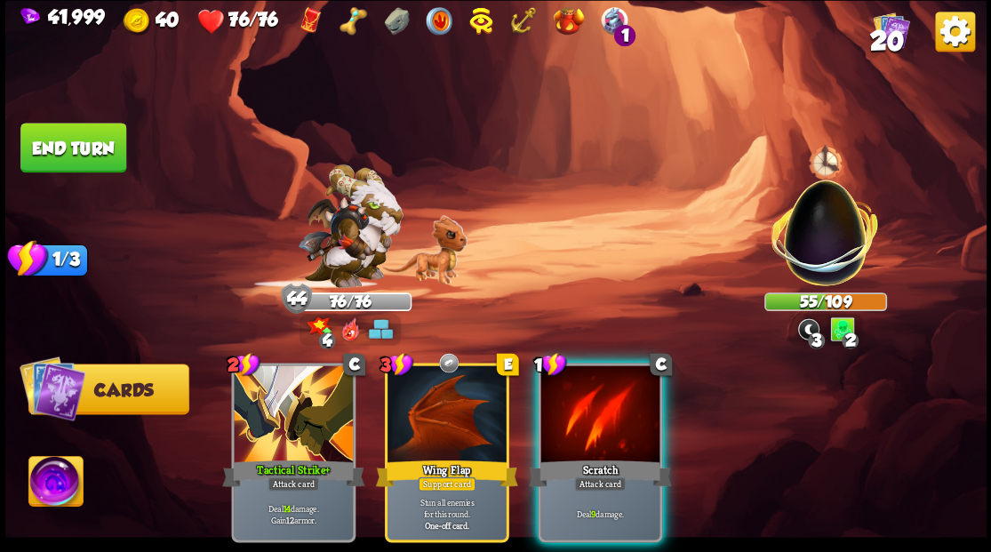
click at [600, 421] on div at bounding box center [599, 415] width 119 height 100
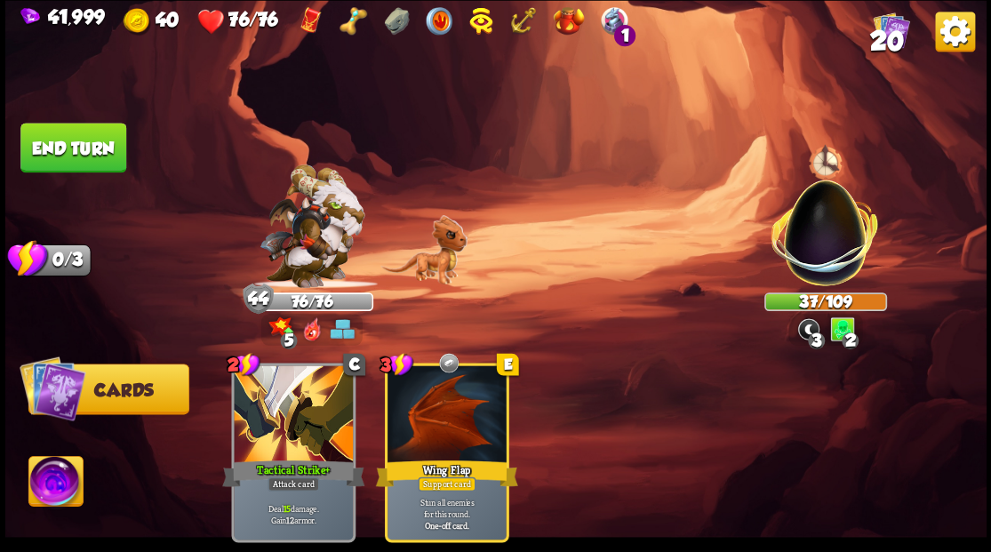
click at [96, 140] on button "End turn" at bounding box center [73, 148] width 106 height 50
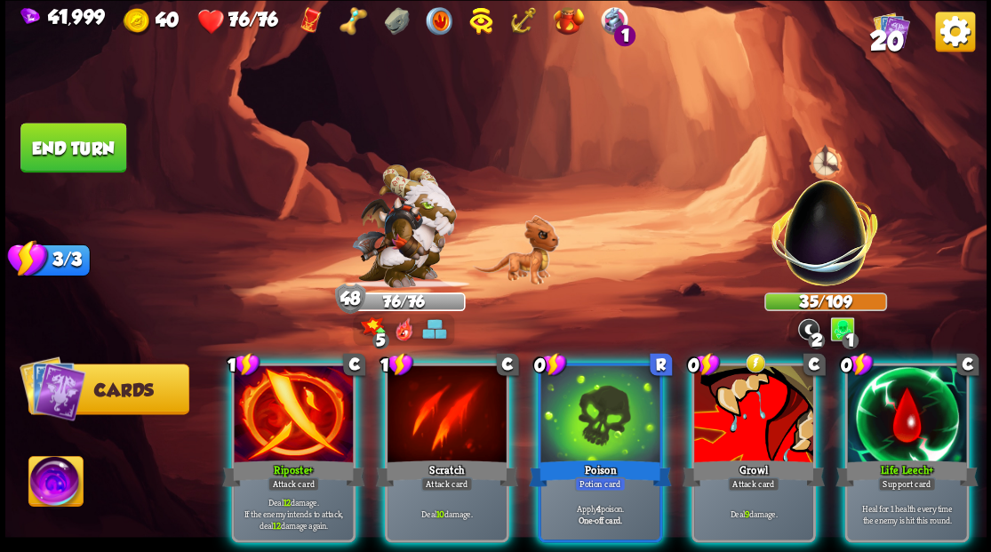
drag, startPoint x: 939, startPoint y: 391, endPoint x: 891, endPoint y: 384, distance: 48.5
click at [934, 389] on div at bounding box center [906, 415] width 119 height 100
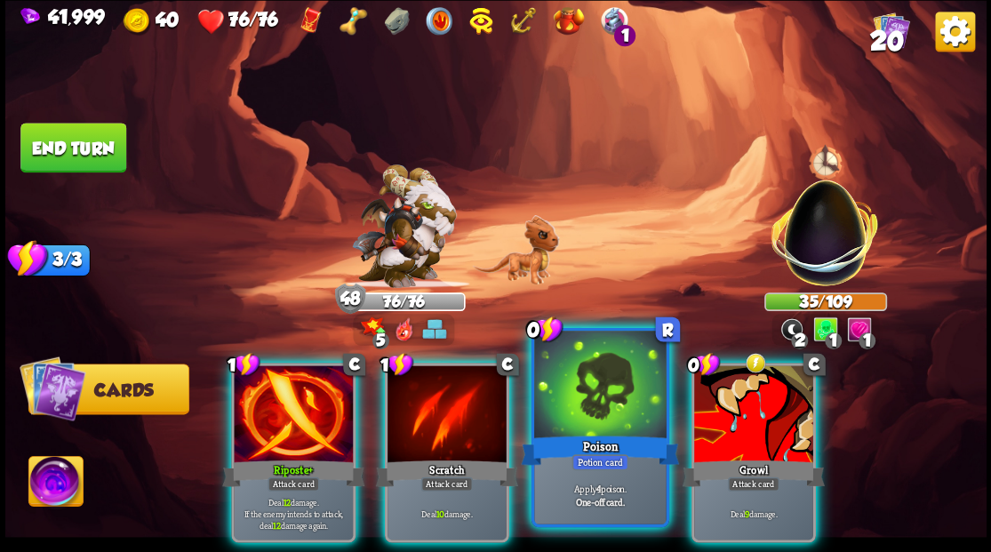
click at [601, 395] on div at bounding box center [600, 386] width 132 height 111
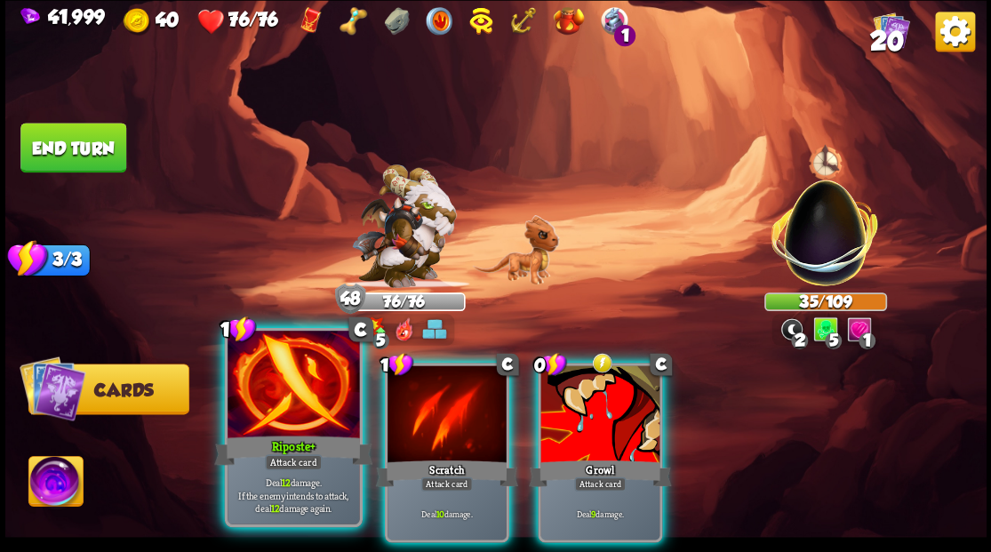
click at [318, 398] on div at bounding box center [294, 386] width 132 height 111
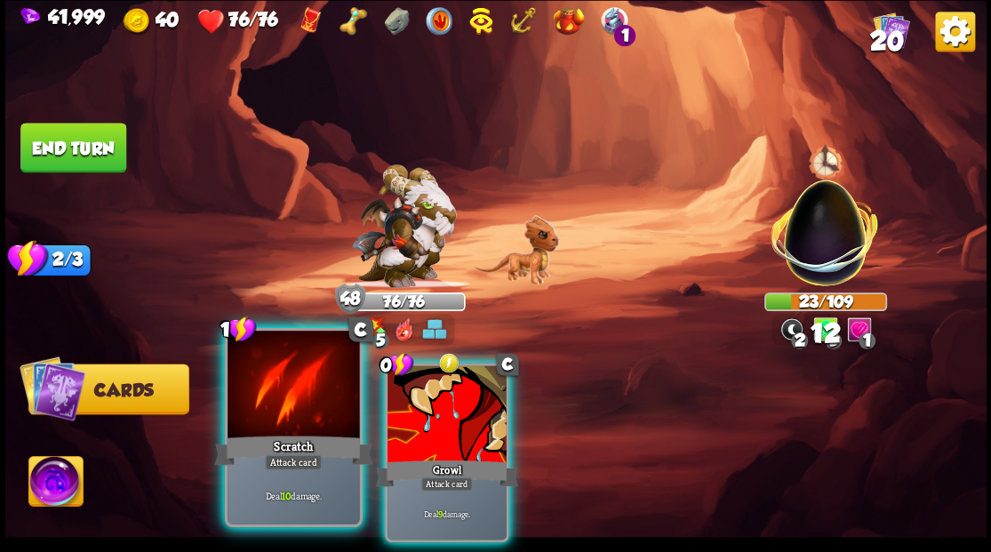
click at [312, 397] on div at bounding box center [294, 386] width 132 height 111
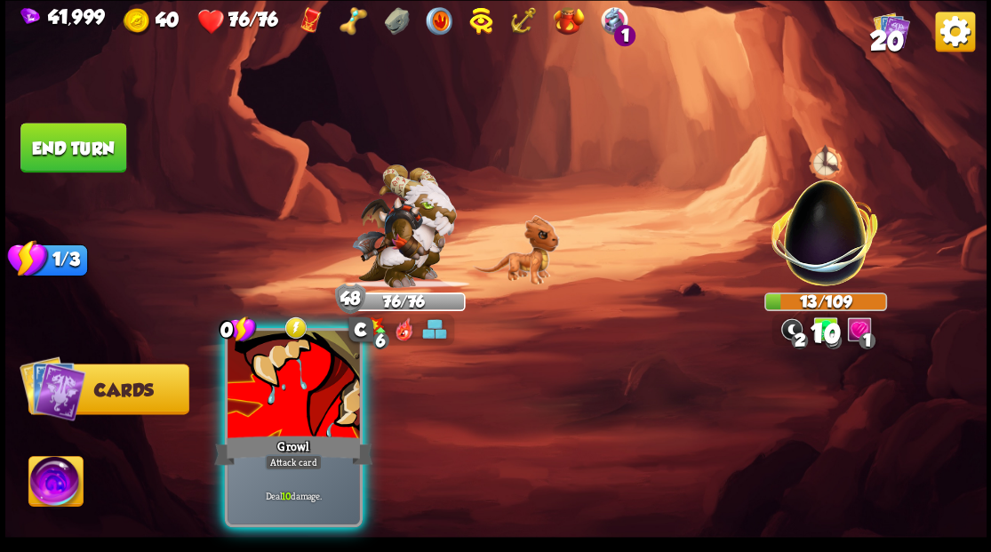
click at [299, 394] on div at bounding box center [294, 386] width 132 height 111
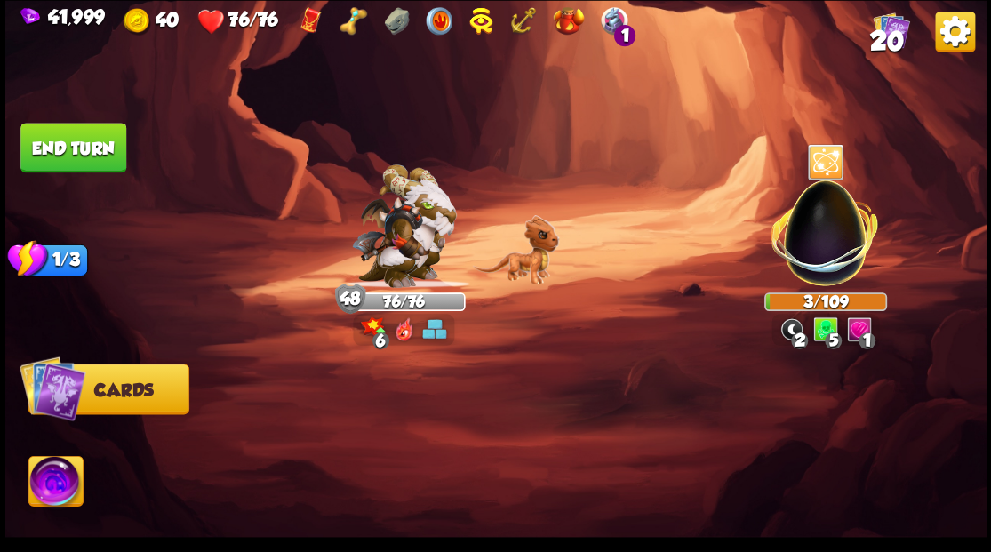
click at [62, 480] on img at bounding box center [55, 483] width 54 height 55
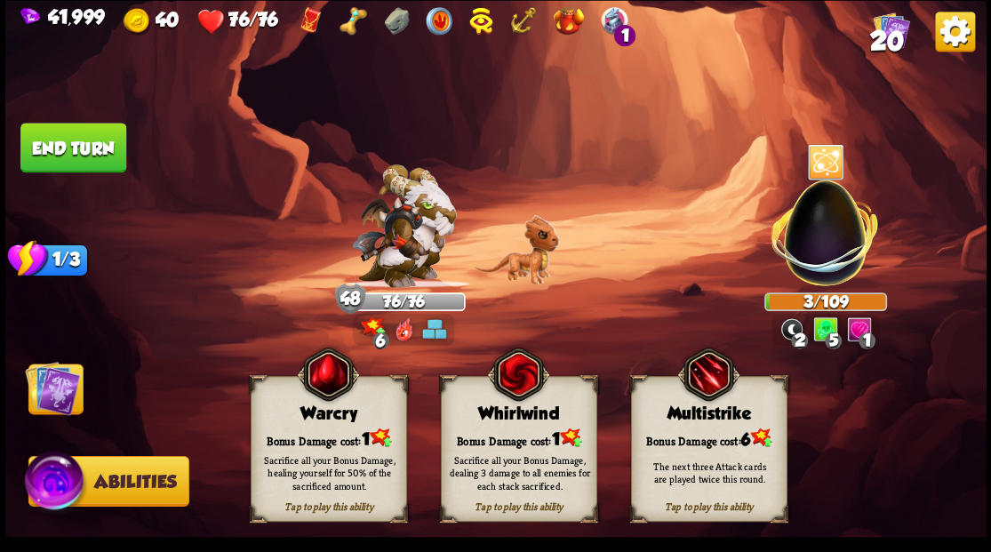
click at [502, 414] on div "Whirlwind" at bounding box center [518, 414] width 155 height 20
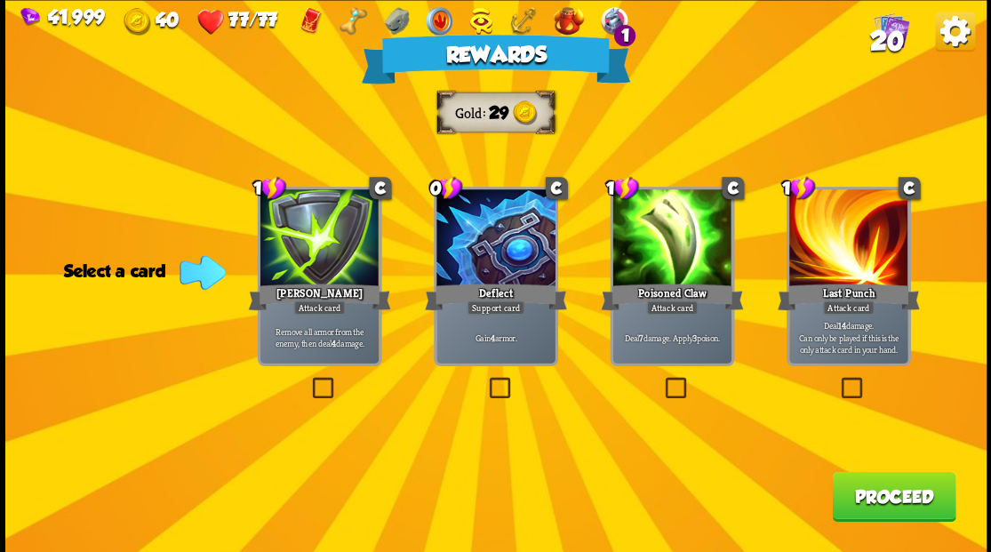
click at [893, 33] on span "20" at bounding box center [886, 40] width 34 height 30
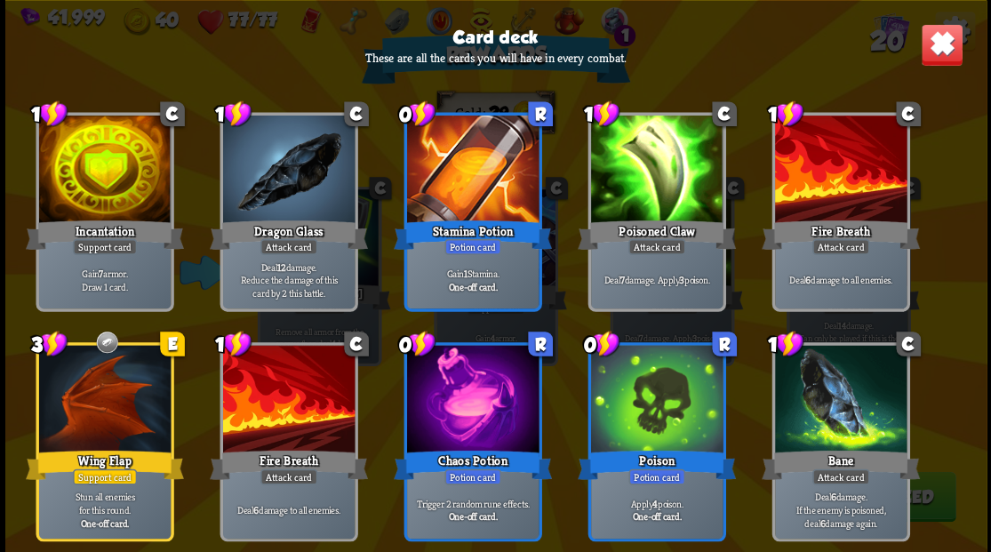
click at [934, 55] on img at bounding box center [941, 44] width 43 height 43
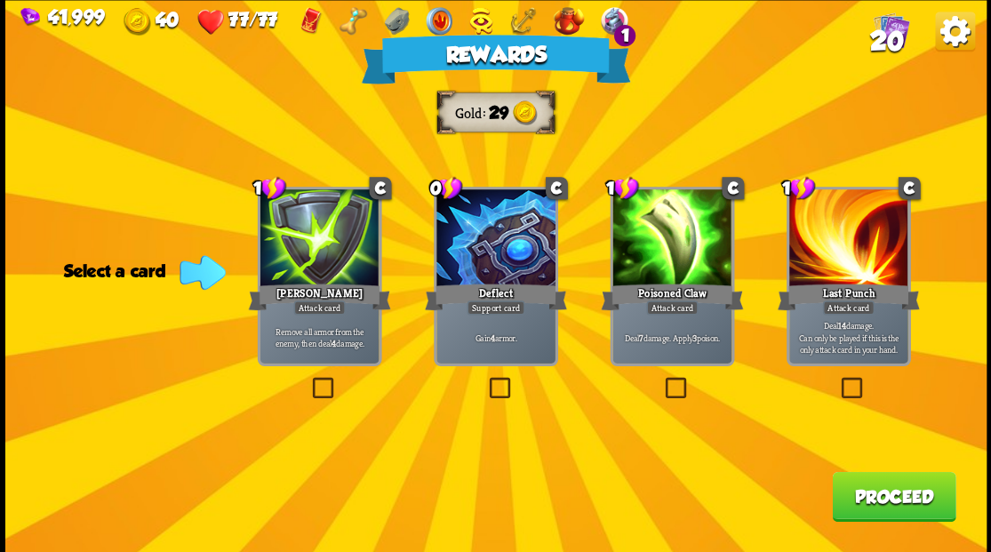
click at [308, 380] on label at bounding box center [308, 380] width 0 height 0
click at [0, 0] on input "checkbox" at bounding box center [0, 0] width 0 height 0
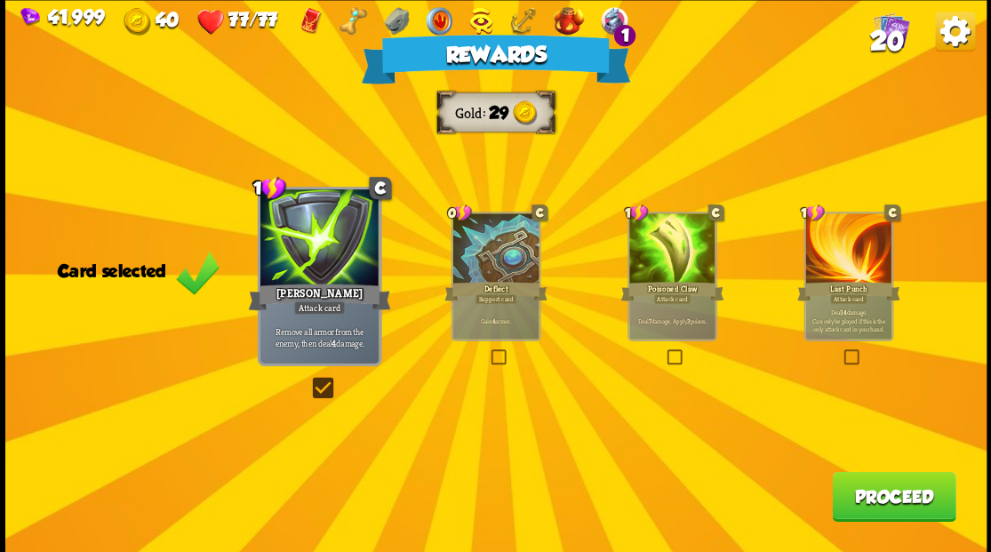
click at [907, 495] on button "Proceed" at bounding box center [894, 496] width 124 height 50
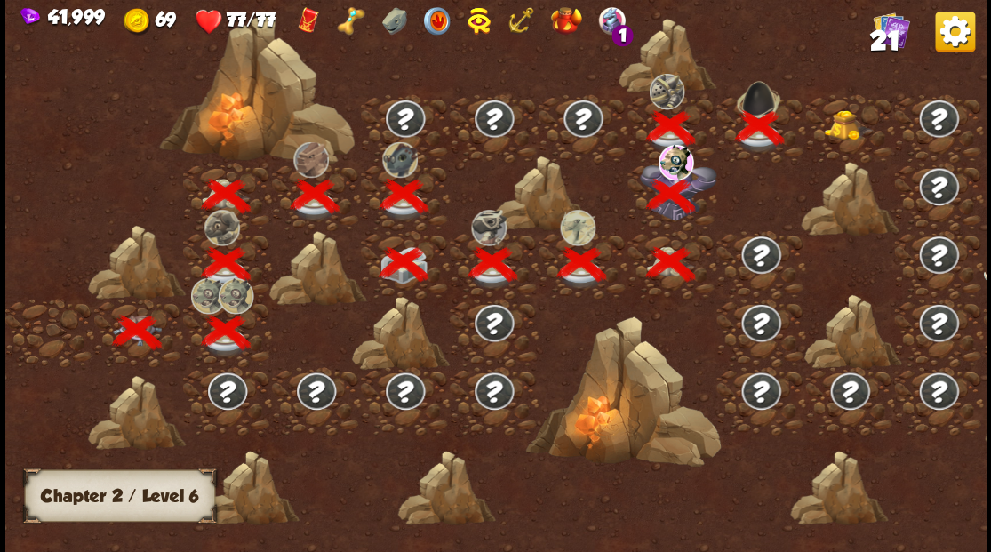
click at [842, 129] on img at bounding box center [848, 124] width 49 height 30
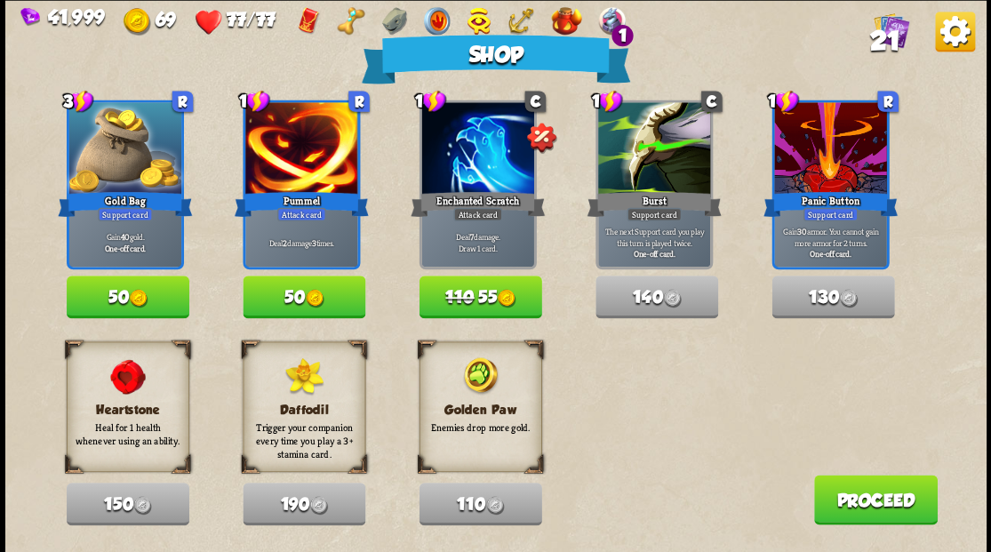
click at [327, 291] on button "50" at bounding box center [304, 297] width 123 height 43
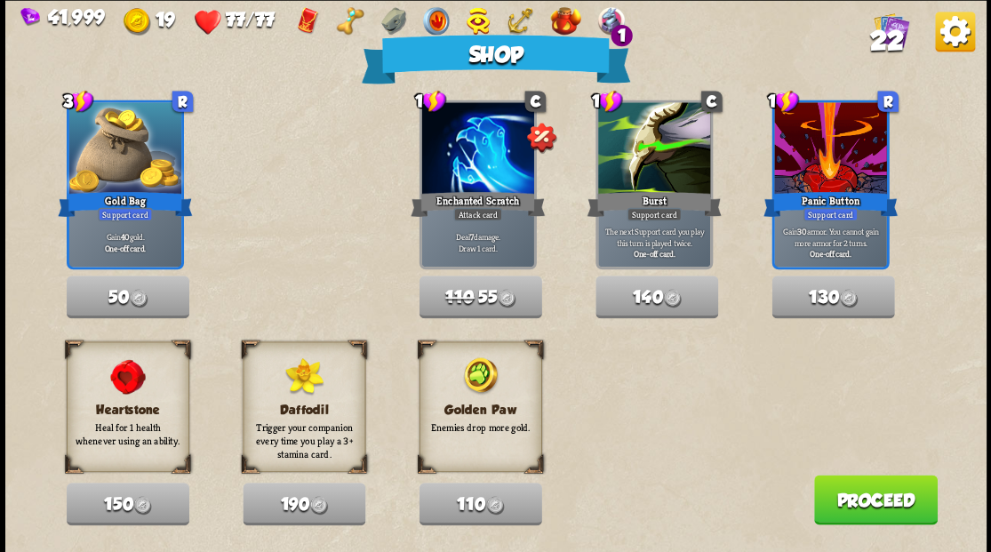
click at [852, 492] on button "Proceed" at bounding box center [875, 500] width 124 height 50
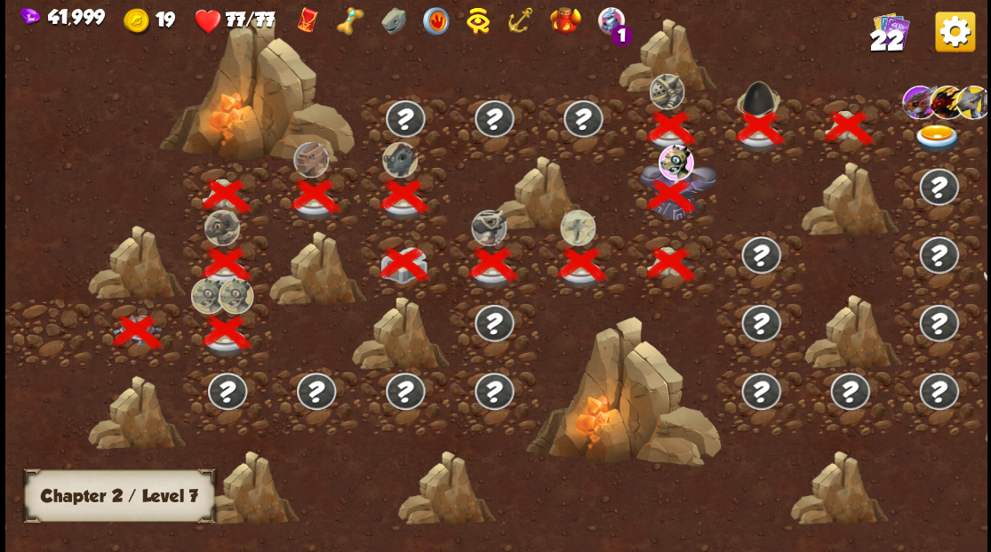
click at [932, 128] on img at bounding box center [937, 138] width 49 height 29
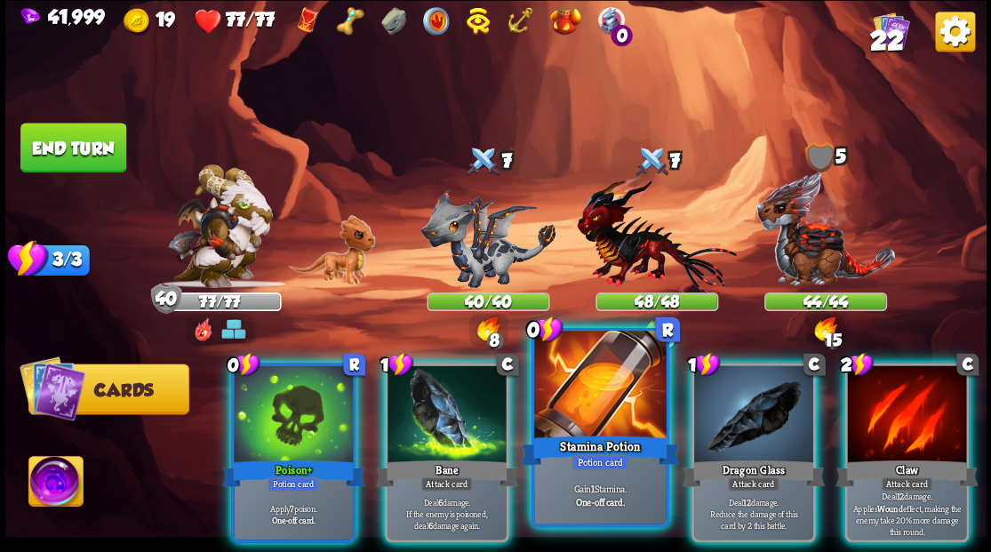
click at [575, 396] on div at bounding box center [600, 386] width 132 height 111
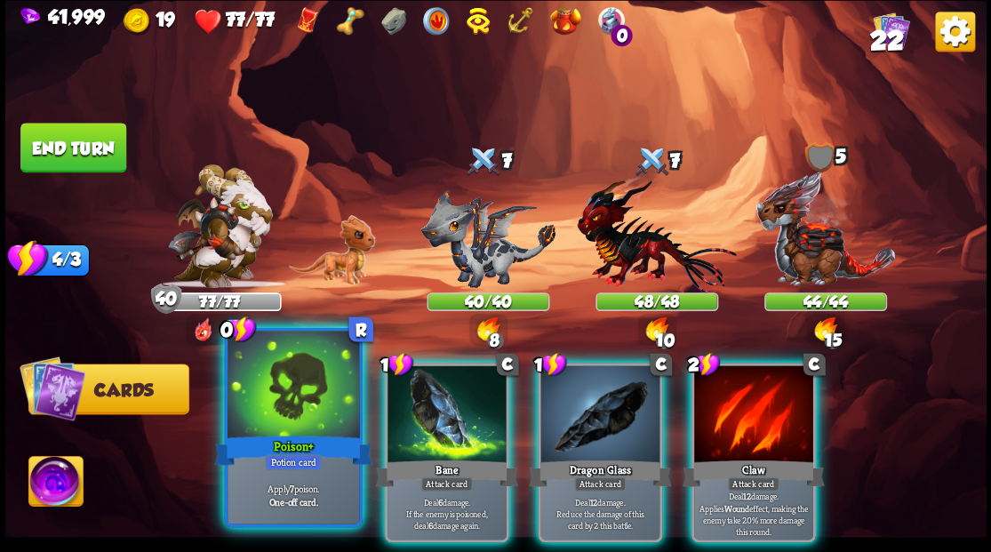
click at [291, 414] on div at bounding box center [294, 386] width 132 height 111
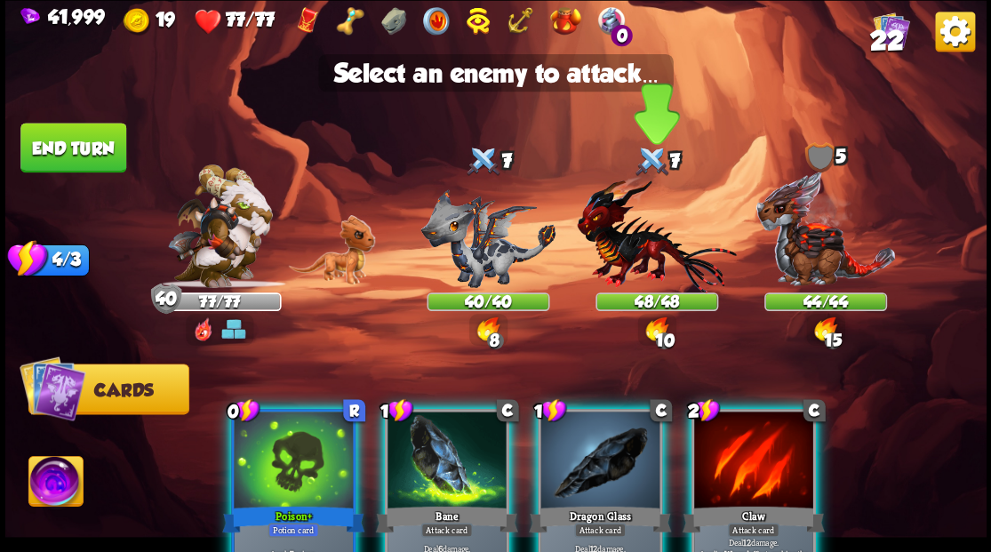
click at [638, 225] on img at bounding box center [656, 233] width 159 height 117
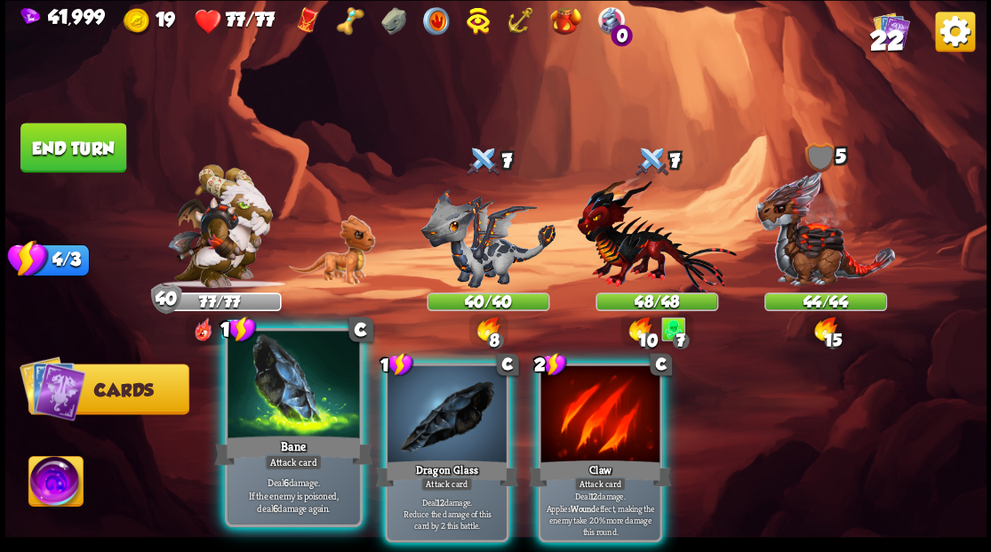
click at [282, 413] on div at bounding box center [294, 386] width 132 height 111
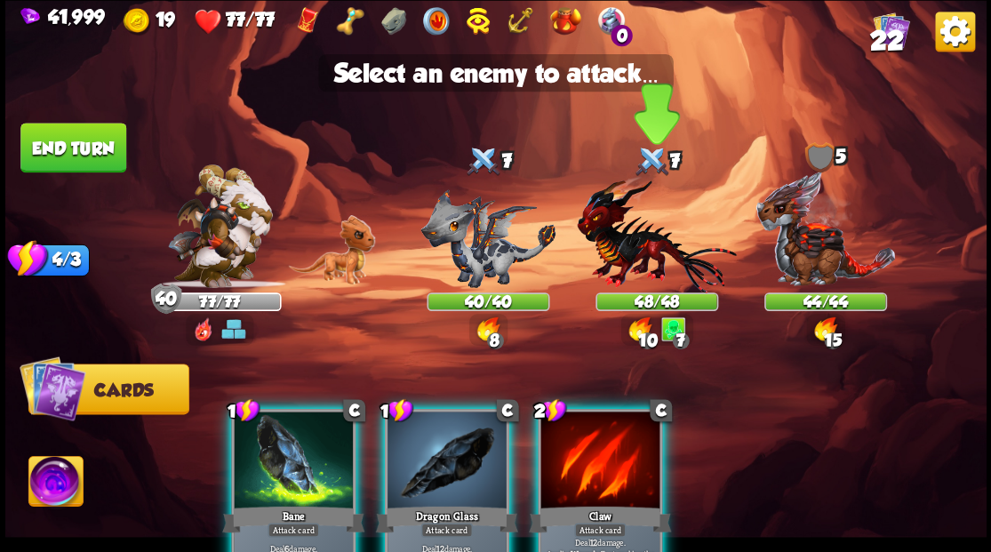
click at [610, 253] on img at bounding box center [656, 233] width 159 height 117
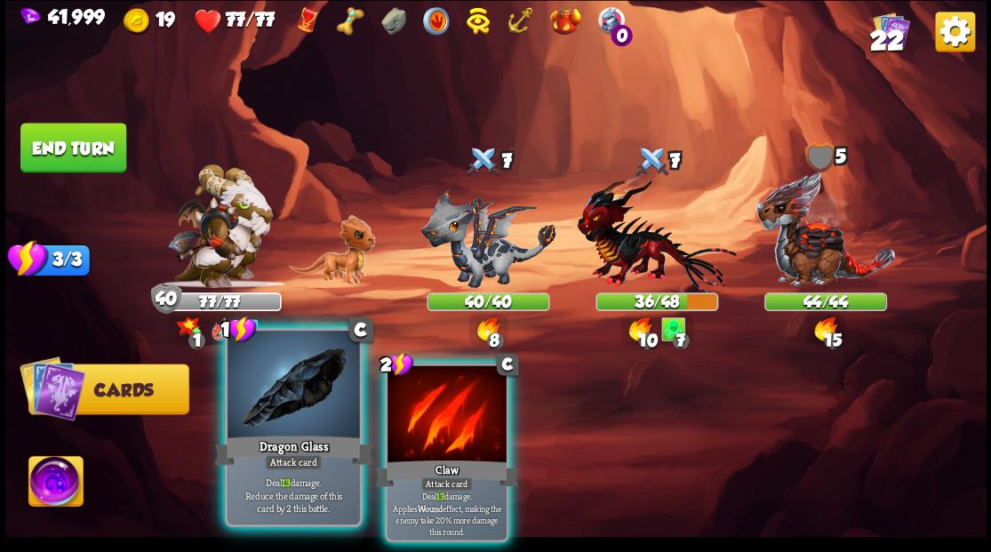
click at [308, 396] on div at bounding box center [294, 386] width 132 height 111
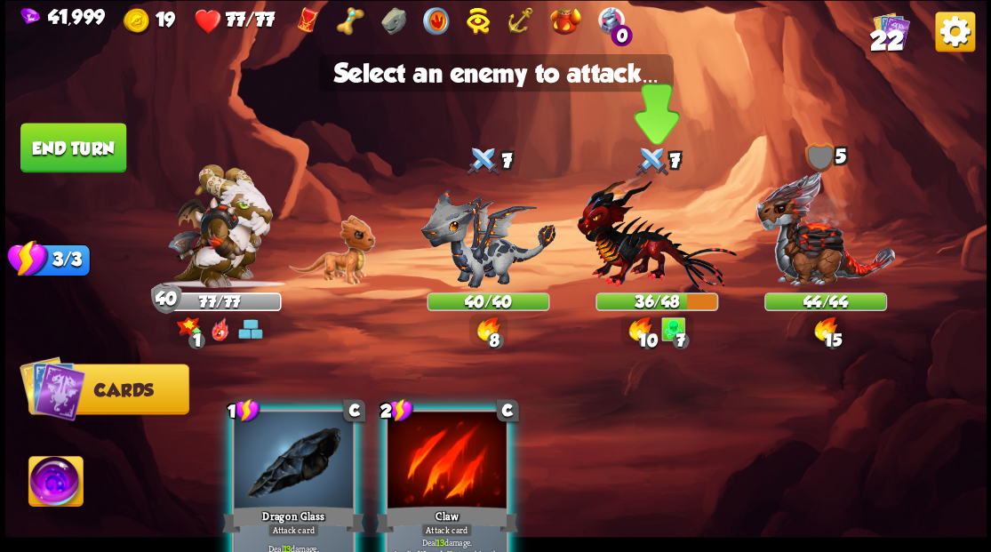
click at [641, 256] on img at bounding box center [656, 233] width 159 height 117
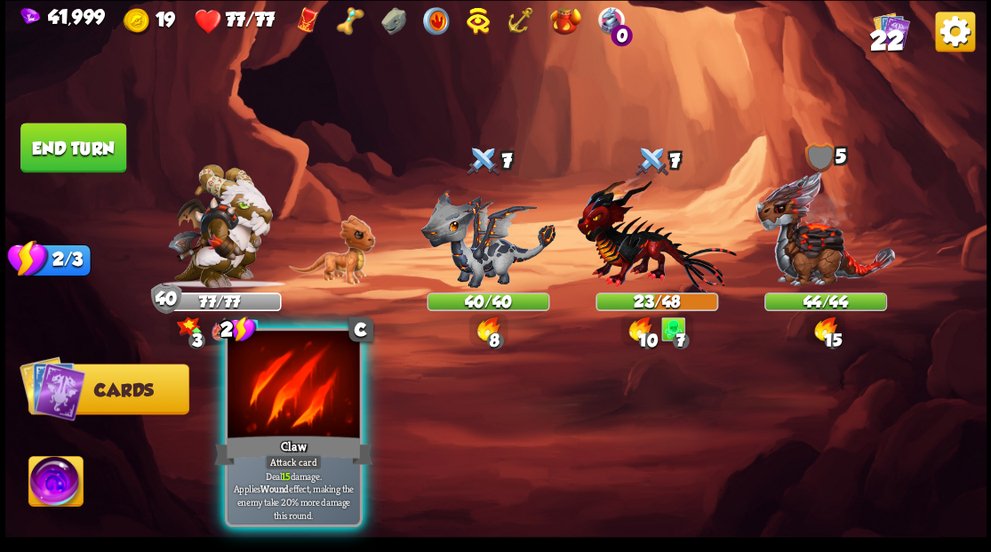
click at [300, 404] on div at bounding box center [294, 386] width 132 height 111
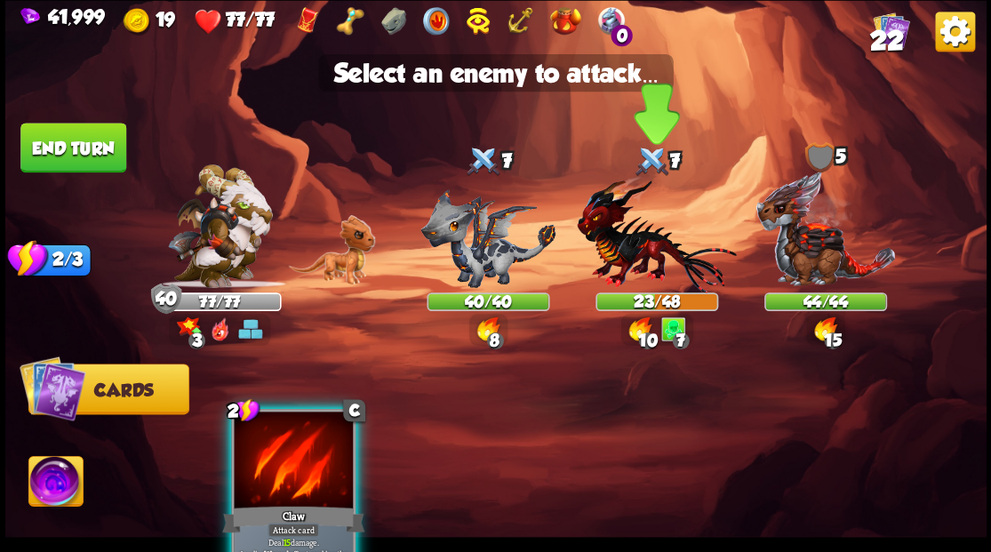
click at [615, 252] on img at bounding box center [656, 233] width 159 height 117
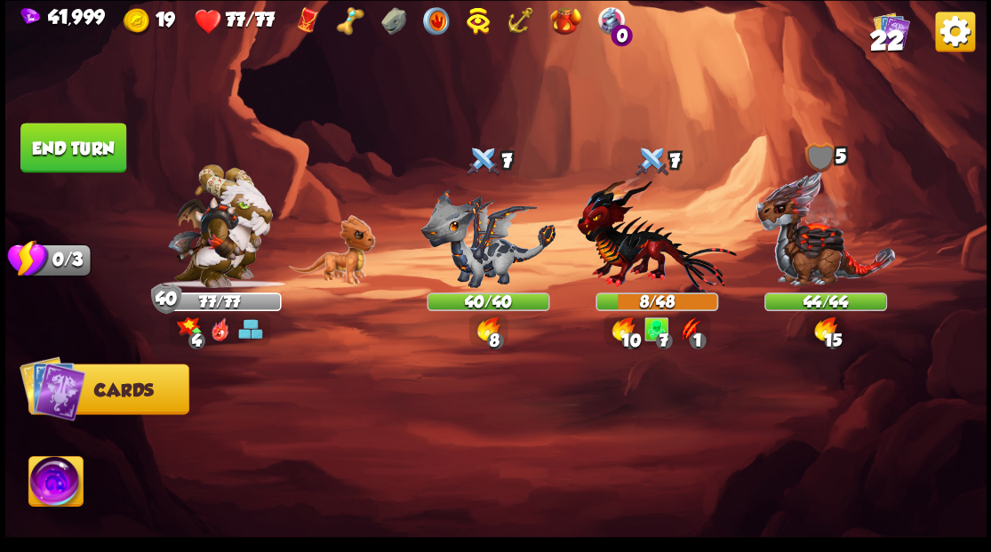
click at [55, 478] on img at bounding box center [55, 483] width 54 height 55
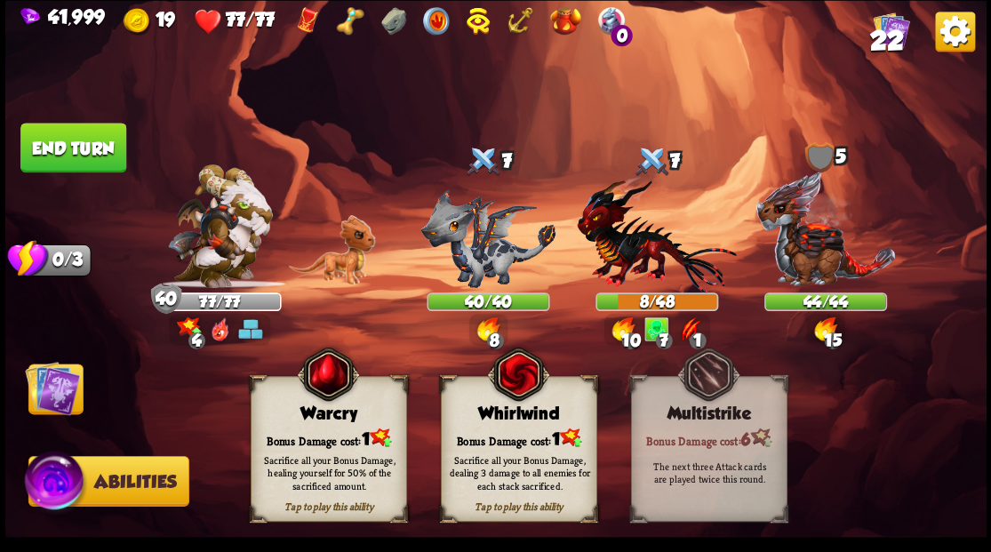
click at [517, 421] on div "Whirlwind" at bounding box center [518, 414] width 155 height 20
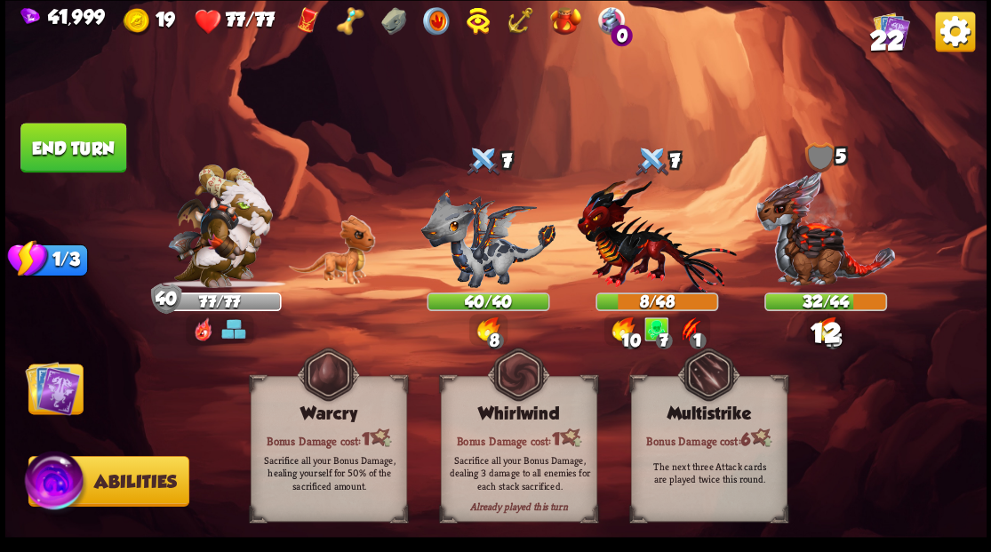
click at [48, 388] on img at bounding box center [52, 387] width 55 height 55
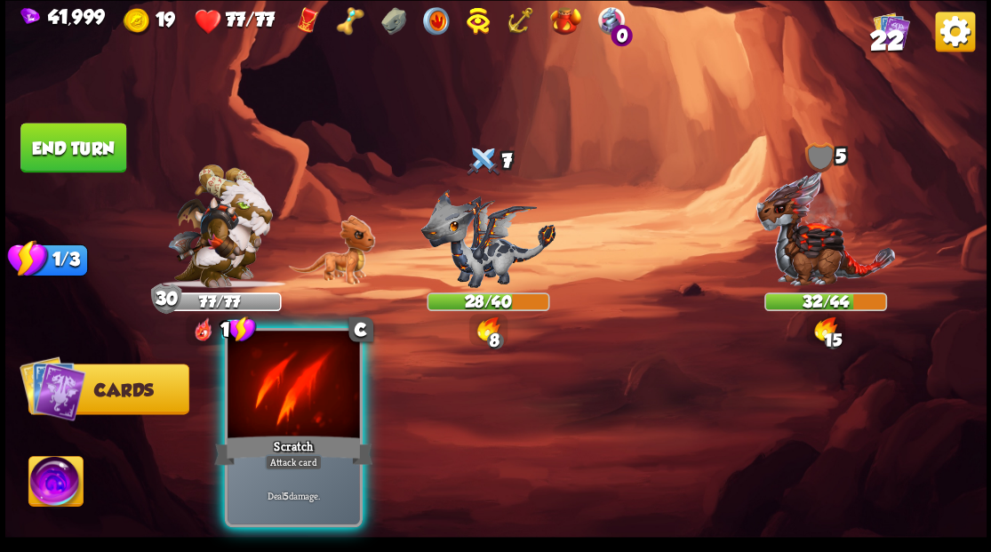
click at [304, 411] on div at bounding box center [294, 386] width 132 height 111
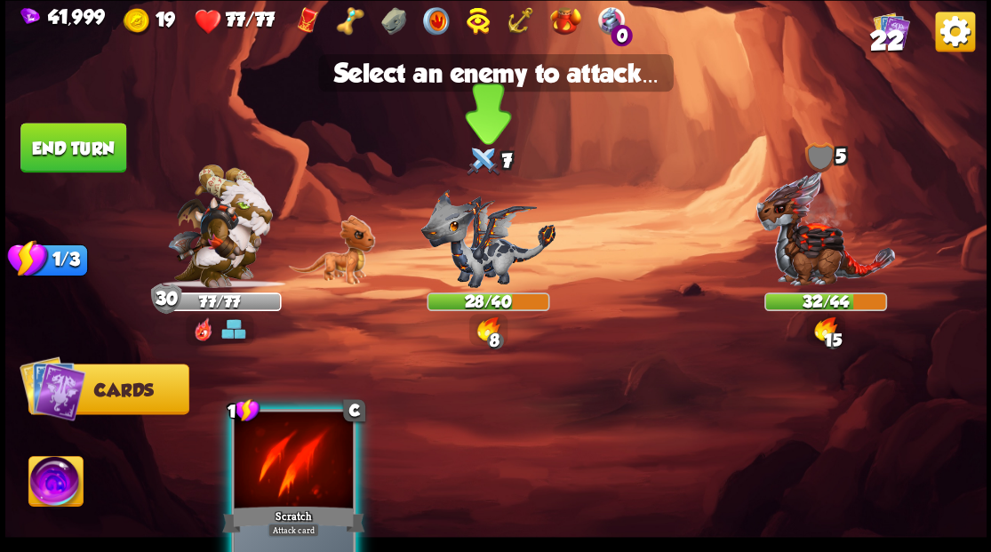
click at [477, 256] on img at bounding box center [487, 237] width 135 height 99
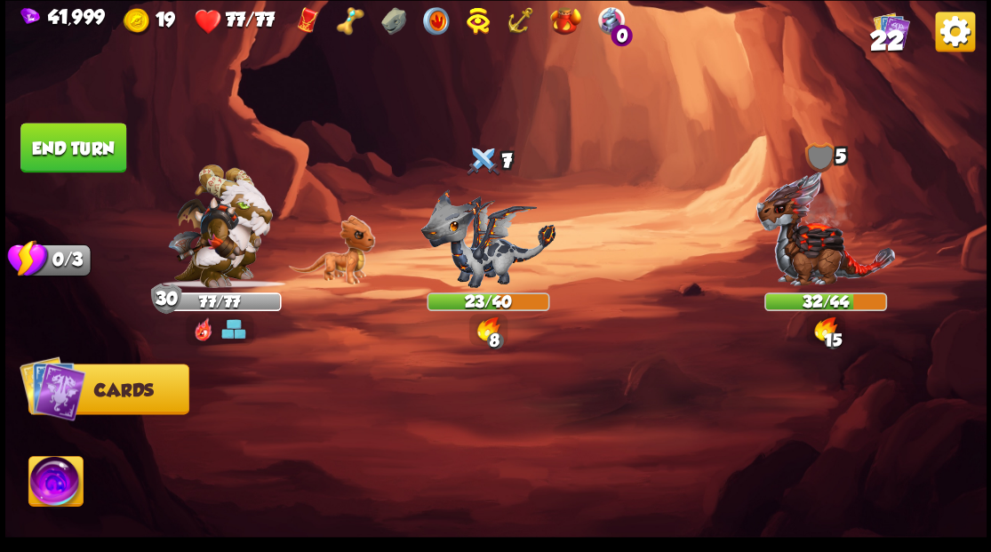
click at [92, 145] on button "End turn" at bounding box center [73, 148] width 106 height 50
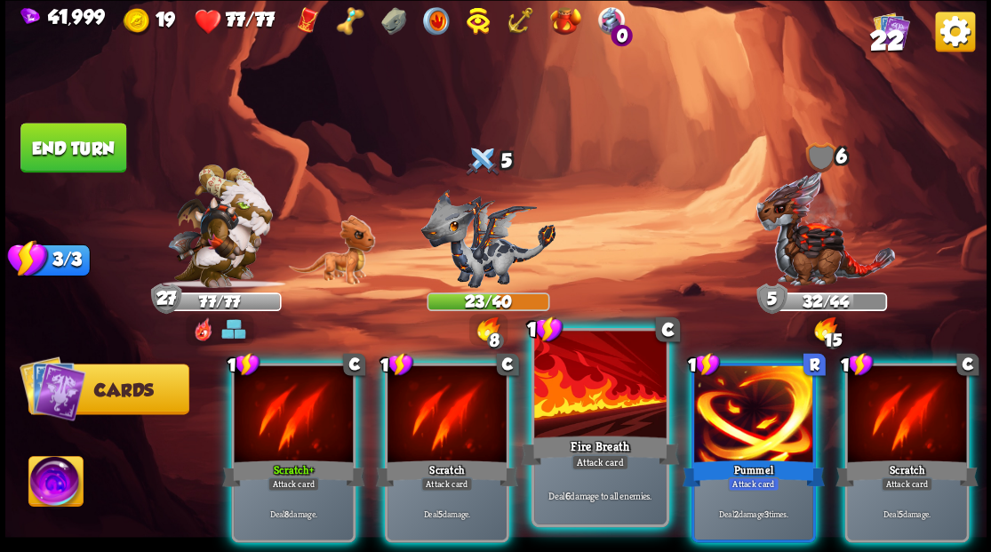
click at [582, 412] on div at bounding box center [600, 386] width 132 height 111
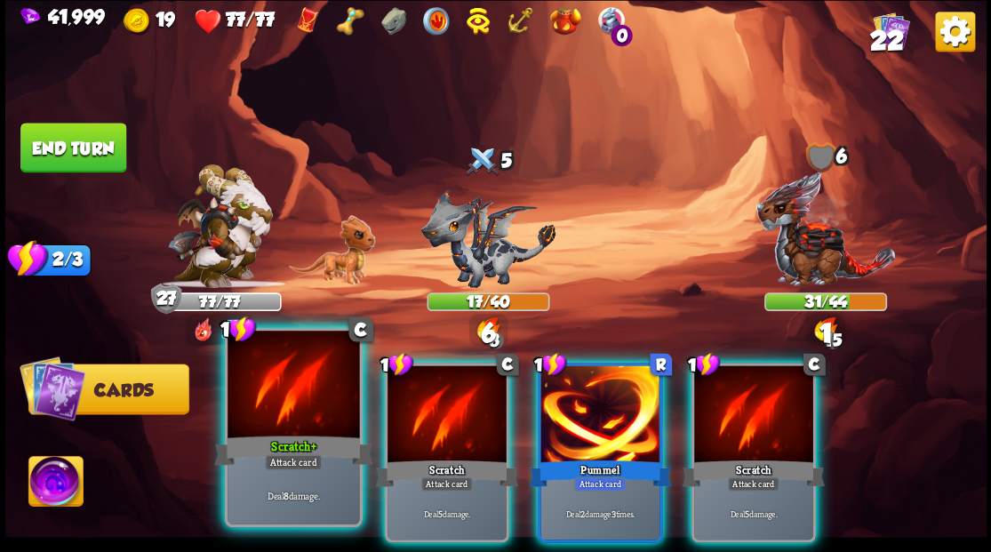
drag, startPoint x: 319, startPoint y: 402, endPoint x: 327, endPoint y: 391, distance: 13.3
click at [322, 396] on div at bounding box center [294, 386] width 132 height 111
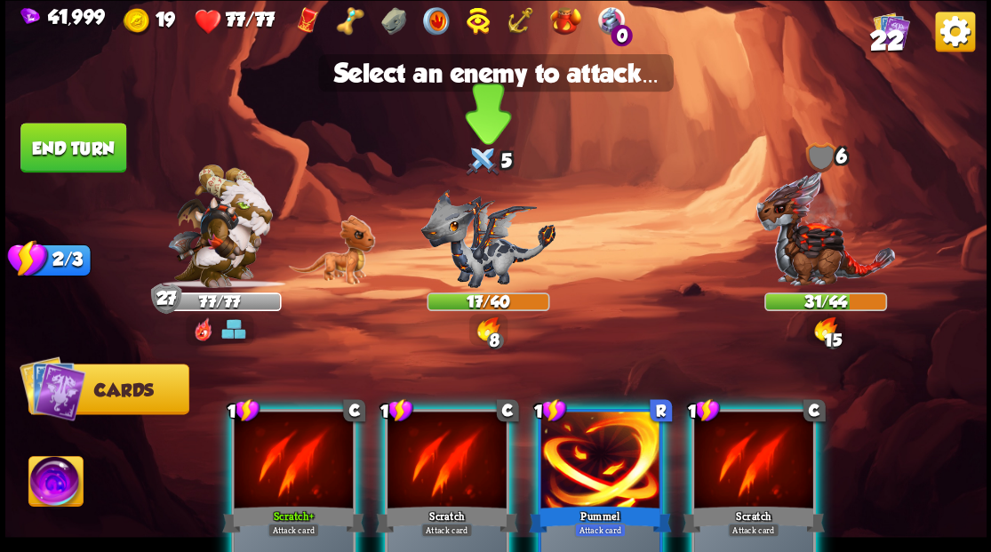
click at [477, 243] on img at bounding box center [487, 237] width 135 height 99
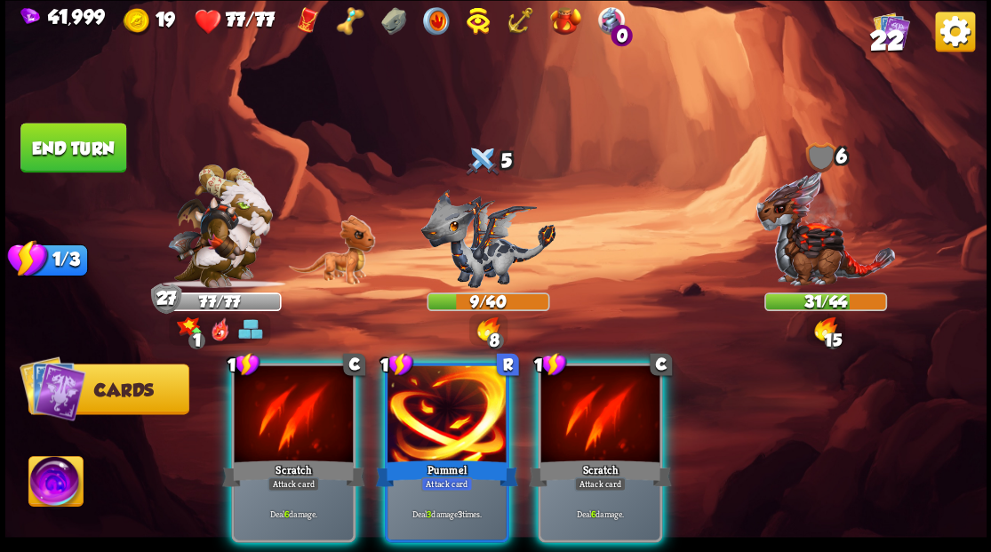
drag, startPoint x: 476, startPoint y: 413, endPoint x: 471, endPoint y: 382, distance: 31.6
click at [476, 412] on div at bounding box center [447, 415] width 119 height 100
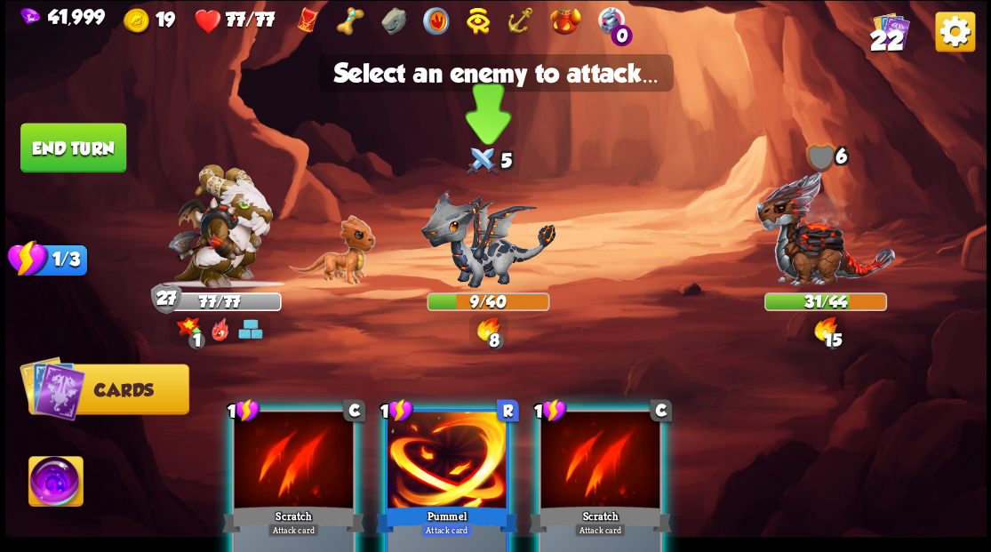
click at [473, 253] on img at bounding box center [487, 237] width 135 height 99
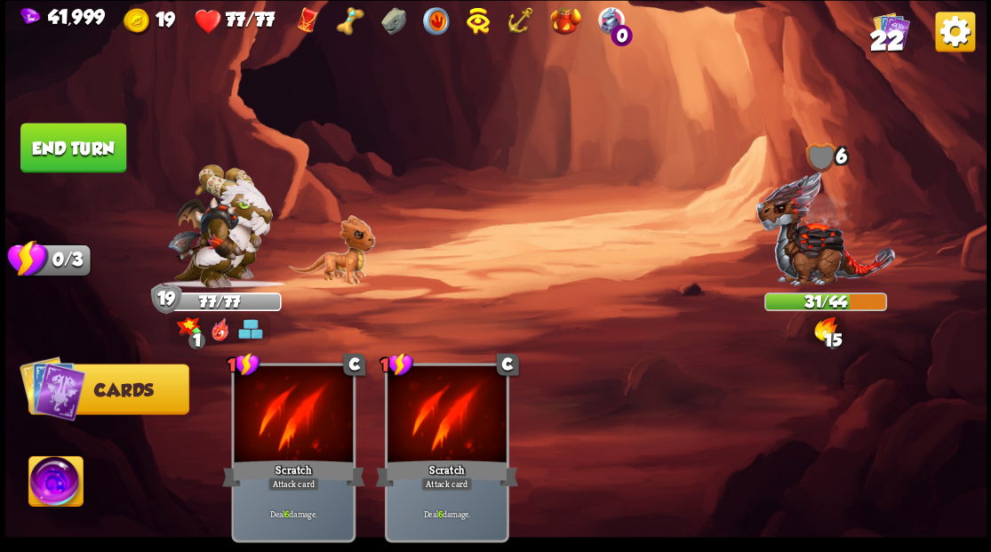
click at [96, 158] on button "End turn" at bounding box center [73, 148] width 106 height 50
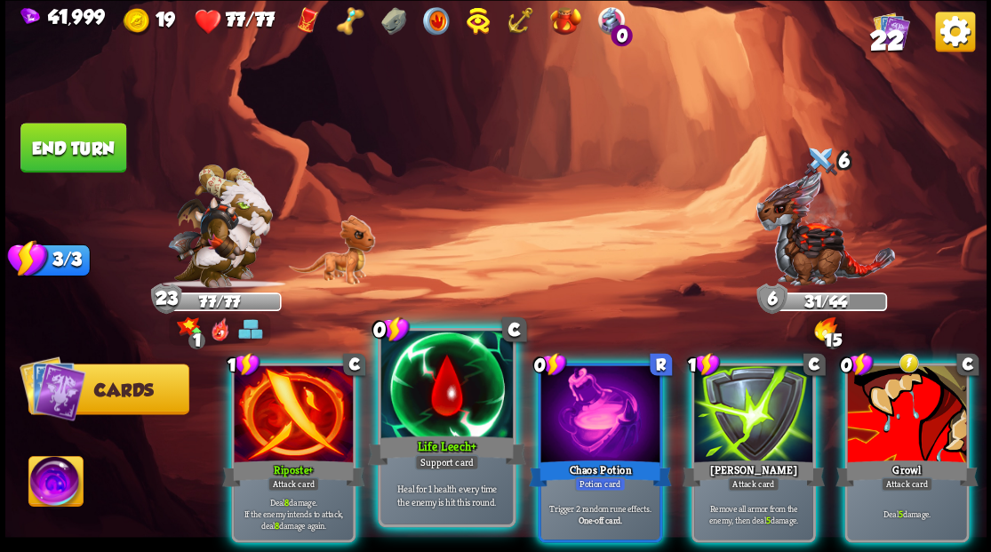
click at [428, 415] on div at bounding box center [446, 386] width 132 height 111
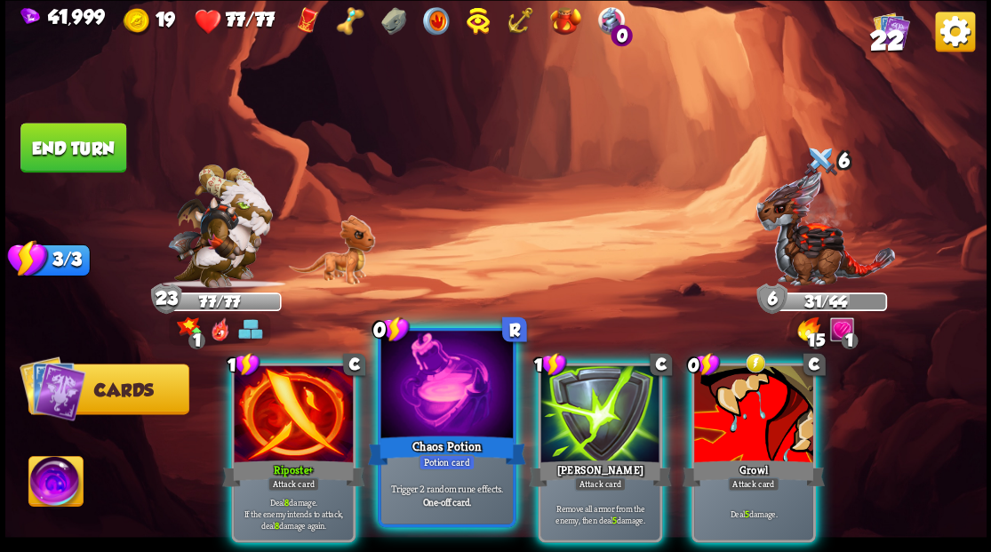
click at [426, 416] on div at bounding box center [446, 386] width 132 height 111
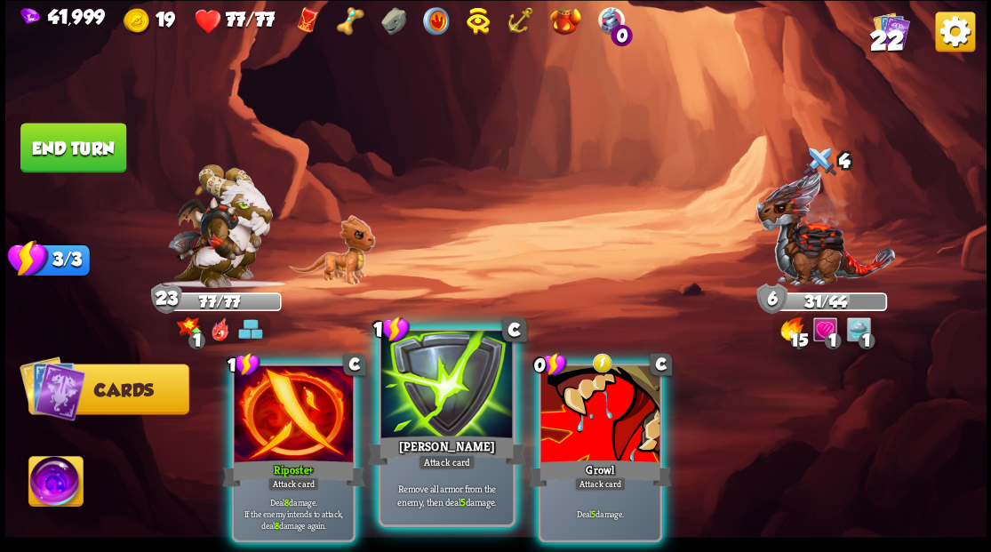
click at [434, 384] on div at bounding box center [446, 386] width 132 height 111
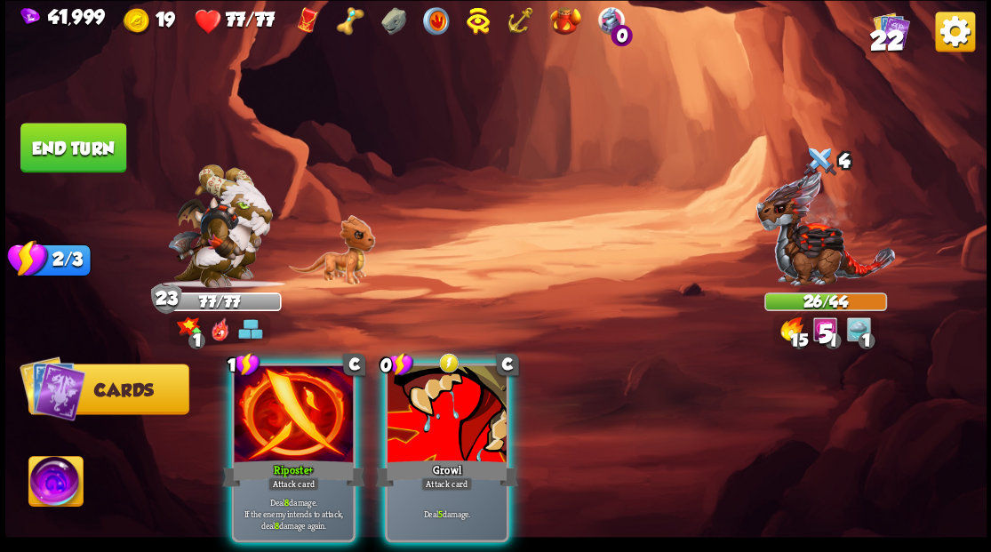
click at [283, 404] on div at bounding box center [293, 415] width 119 height 100
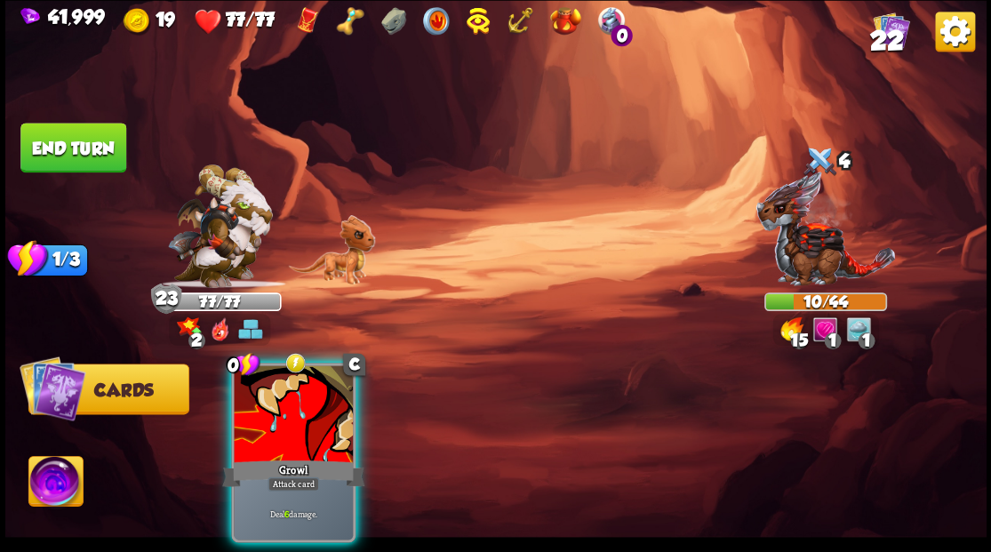
click at [277, 372] on div at bounding box center [293, 415] width 119 height 100
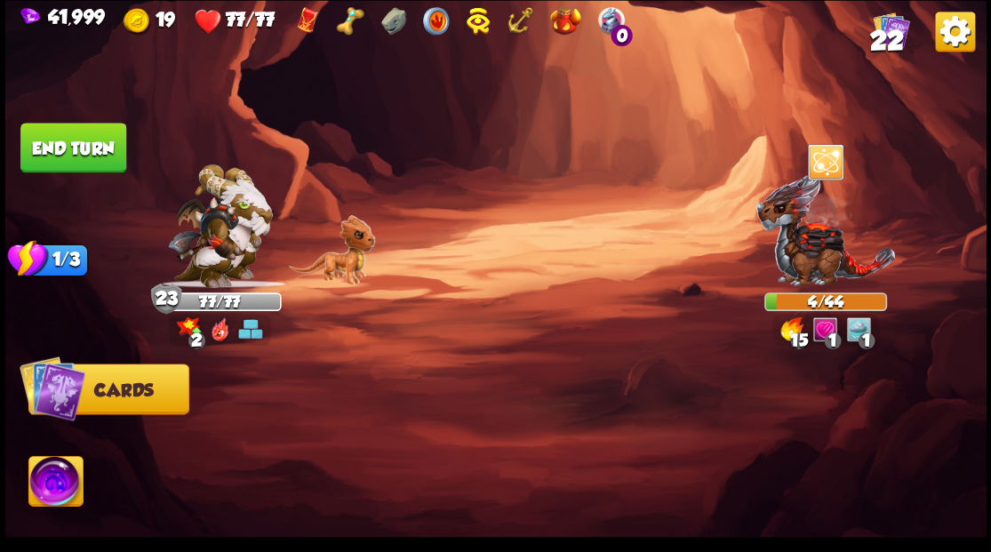
click at [57, 492] on img at bounding box center [55, 483] width 54 height 55
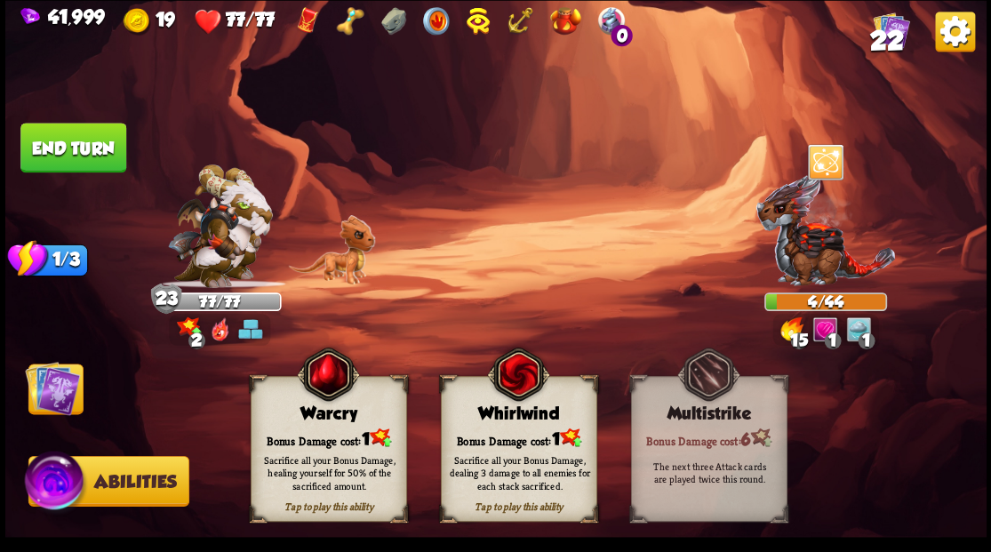
click at [516, 427] on div "Bonus Damage cost: 1" at bounding box center [518, 438] width 155 height 22
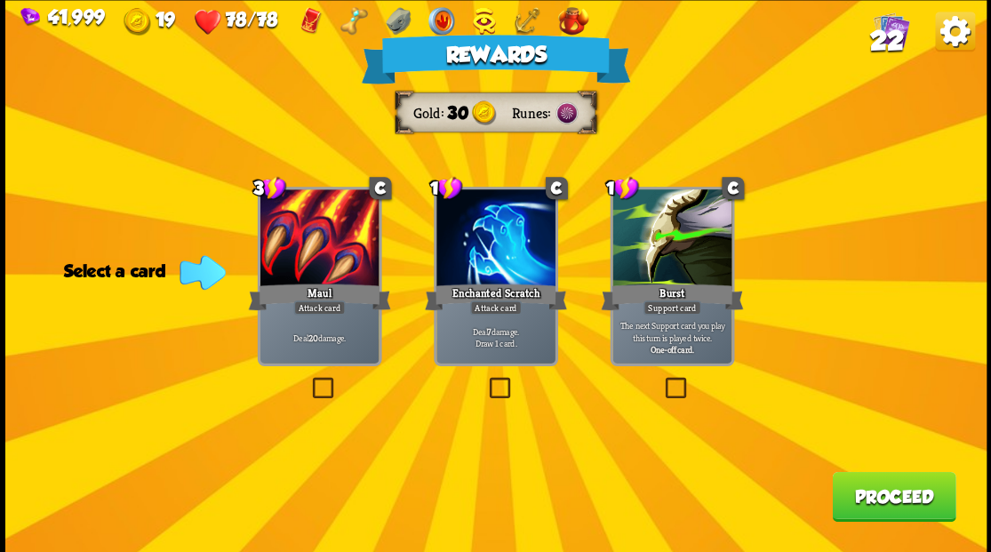
click at [876, 502] on button "Proceed" at bounding box center [894, 496] width 124 height 50
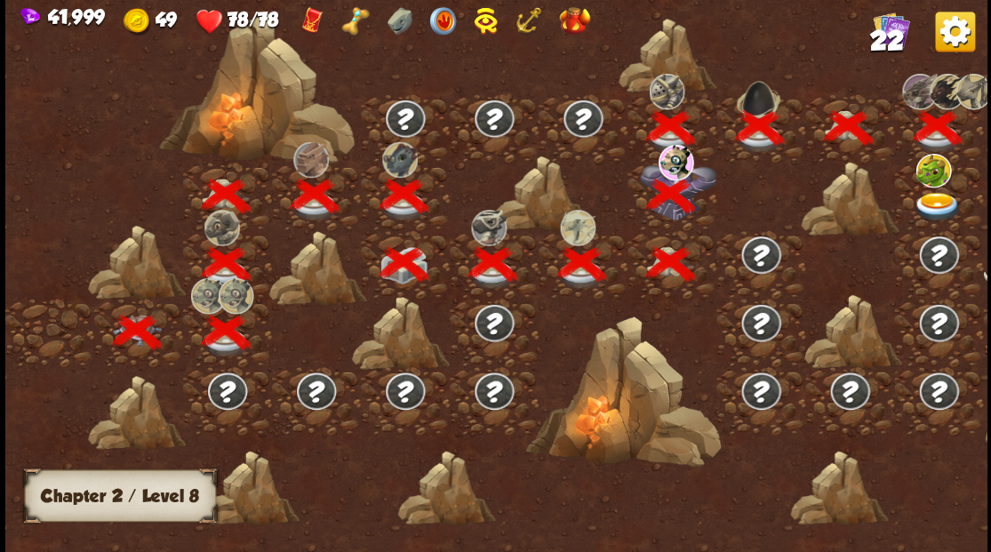
click at [926, 201] on img at bounding box center [937, 206] width 49 height 29
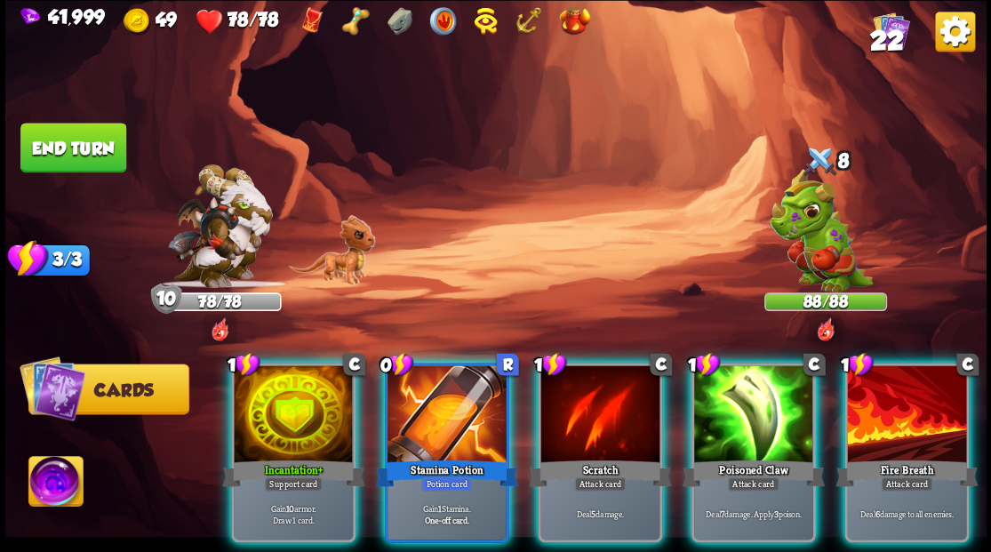
click at [421, 383] on div at bounding box center [447, 415] width 119 height 100
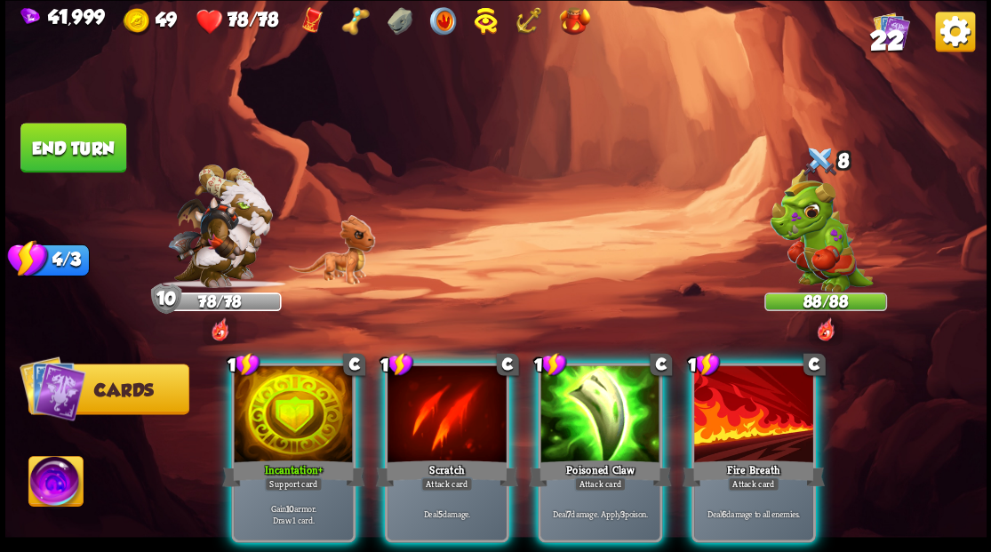
drag, startPoint x: 734, startPoint y: 411, endPoint x: 704, endPoint y: 366, distance: 53.8
click at [733, 407] on div at bounding box center [753, 415] width 119 height 100
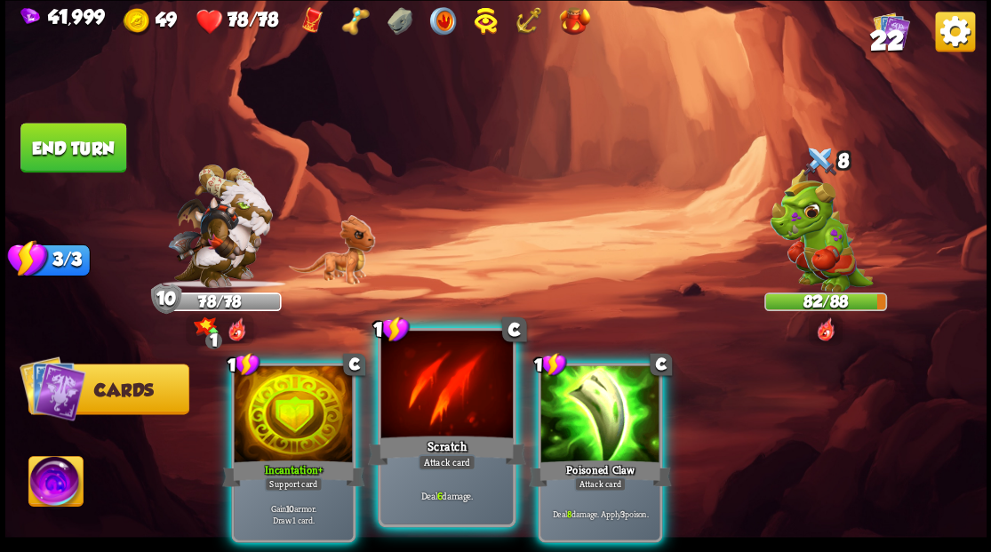
drag, startPoint x: 292, startPoint y: 419, endPoint x: 350, endPoint y: 338, distance: 99.4
click at [292, 418] on div at bounding box center [293, 415] width 119 height 100
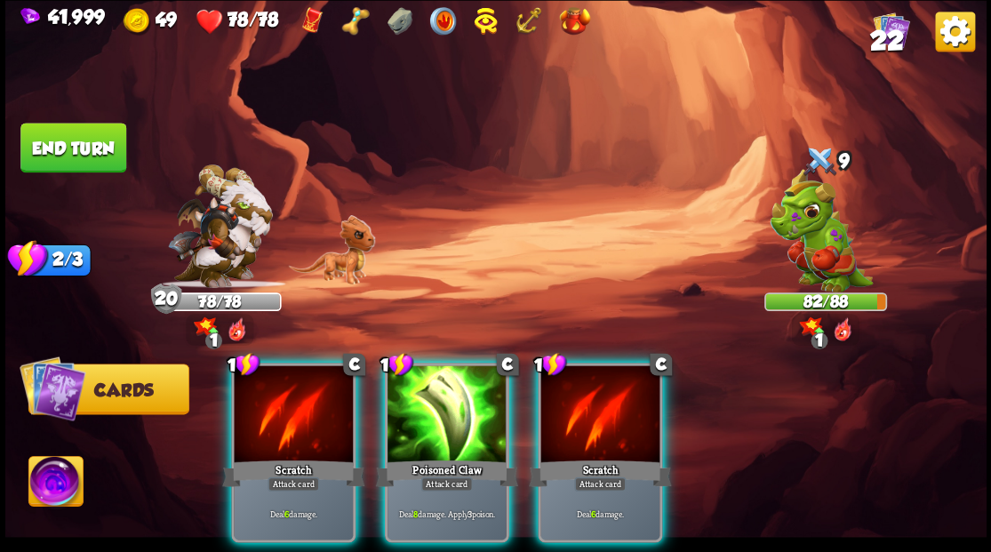
click at [451, 414] on div at bounding box center [447, 415] width 119 height 100
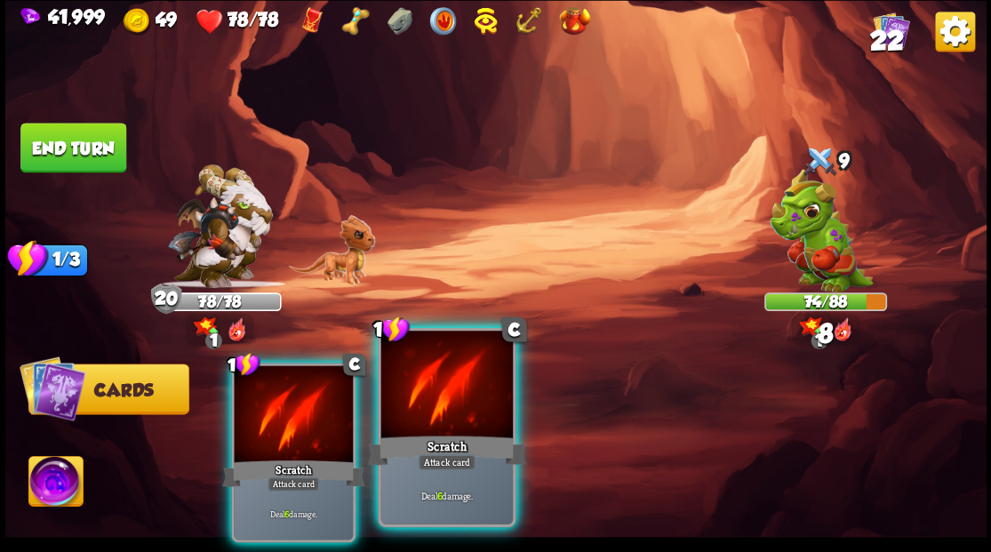
click at [444, 392] on div at bounding box center [446, 386] width 132 height 111
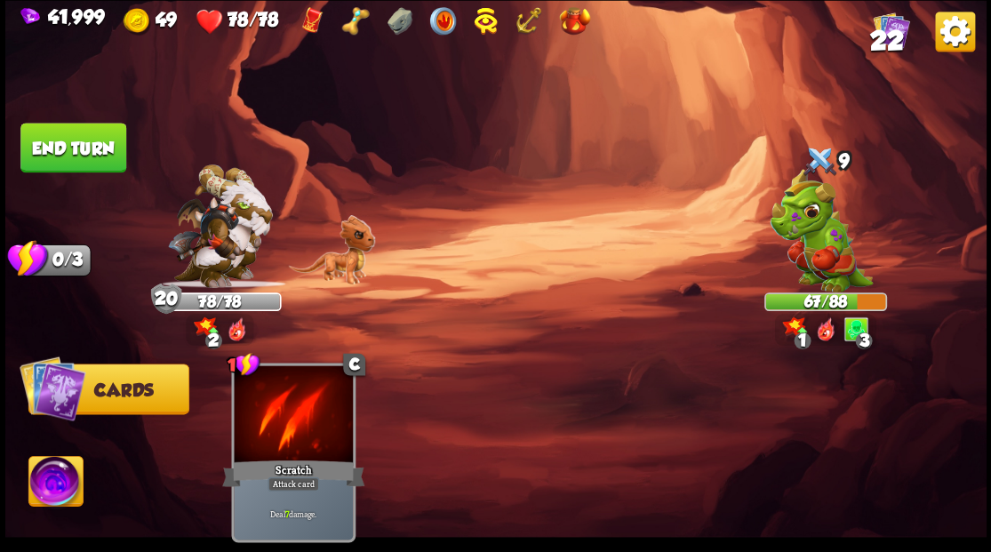
click at [98, 153] on button "End turn" at bounding box center [73, 148] width 106 height 50
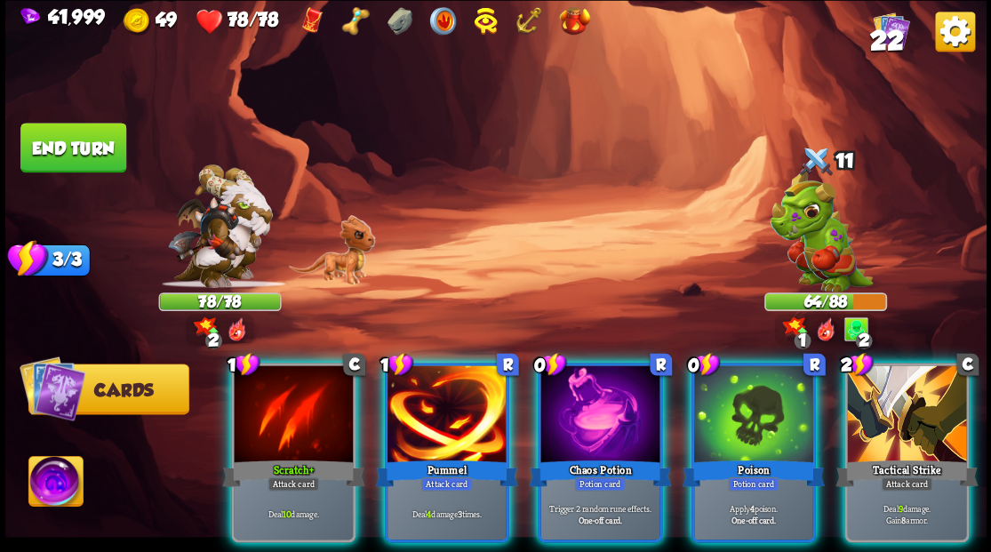
click at [581, 393] on div at bounding box center [599, 415] width 119 height 100
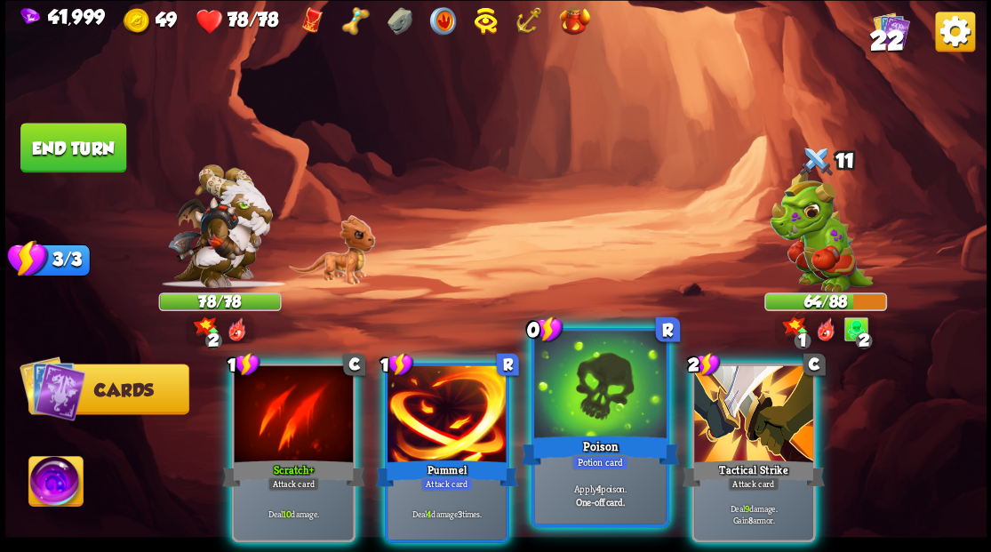
click at [581, 392] on div at bounding box center [600, 386] width 132 height 111
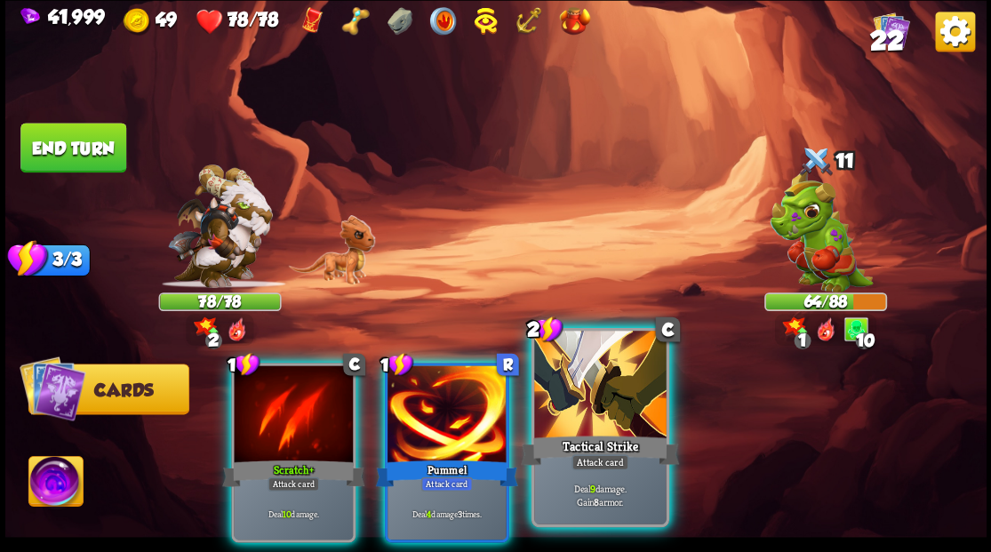
click at [588, 392] on div at bounding box center [600, 386] width 132 height 111
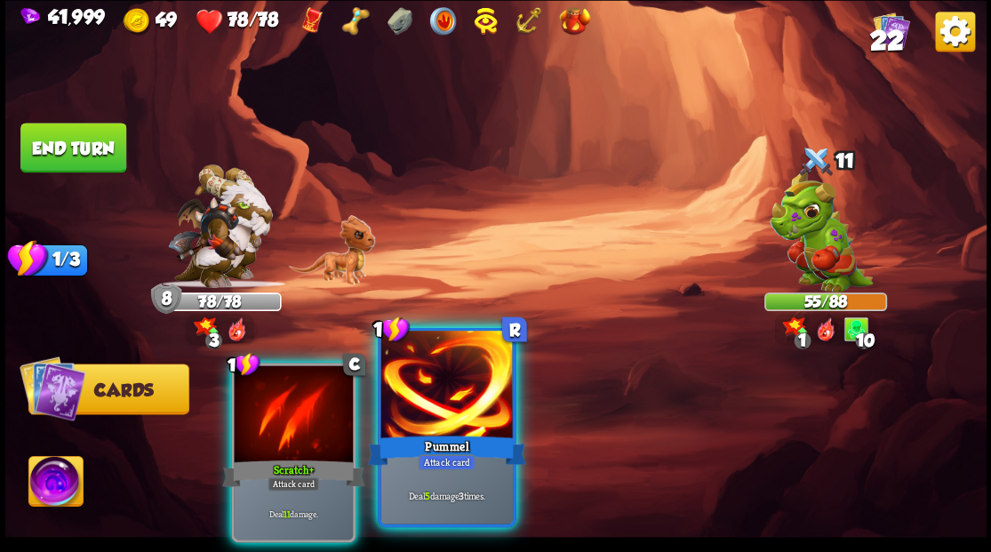
click at [455, 407] on div at bounding box center [446, 386] width 132 height 111
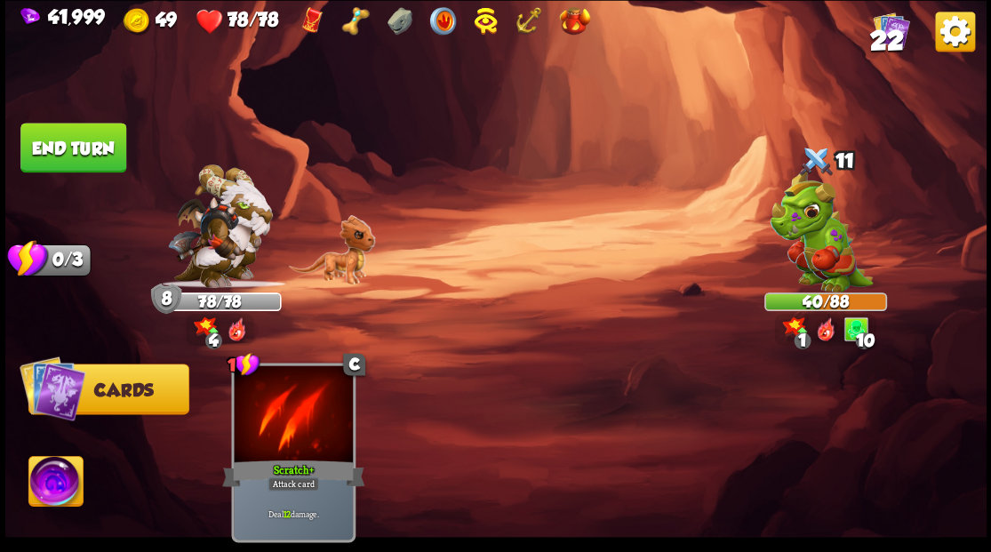
click at [91, 139] on button "End turn" at bounding box center [73, 148] width 106 height 50
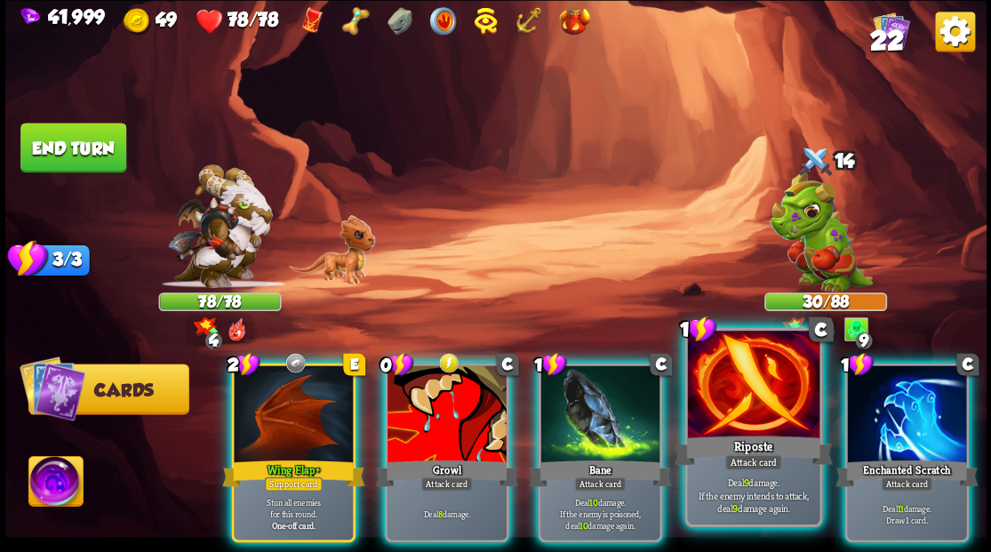
click at [725, 401] on div at bounding box center [753, 386] width 132 height 111
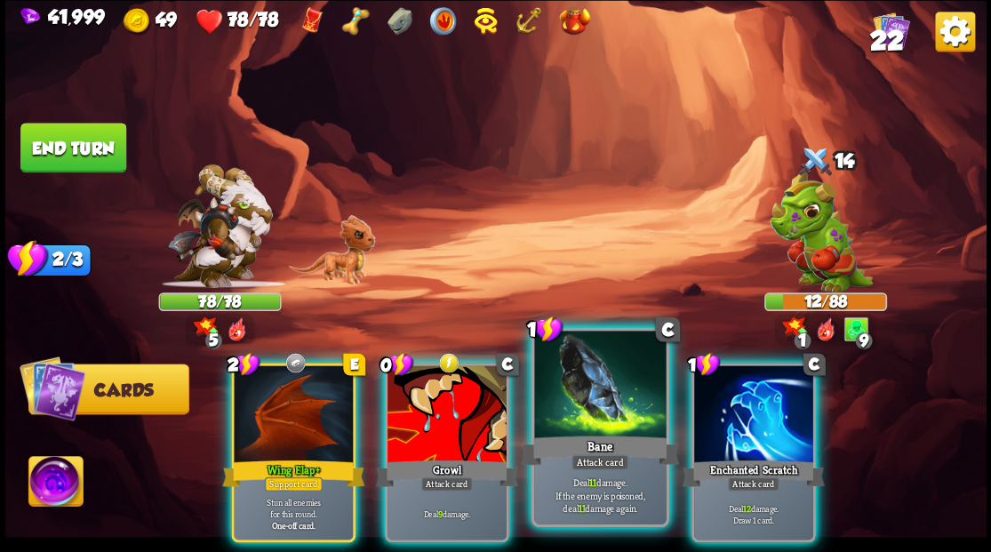
click at [588, 395] on div at bounding box center [600, 386] width 132 height 111
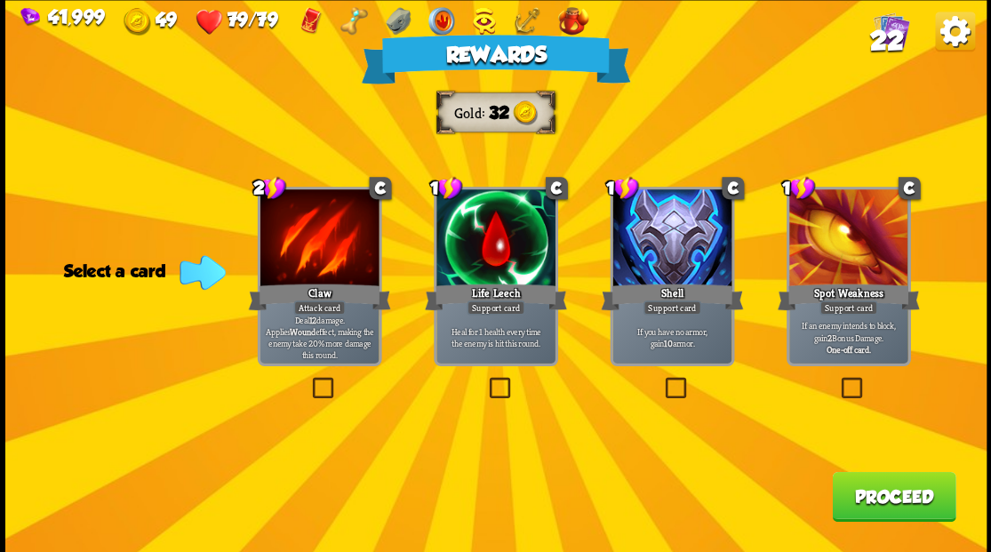
click at [862, 492] on button "Proceed" at bounding box center [894, 496] width 124 height 50
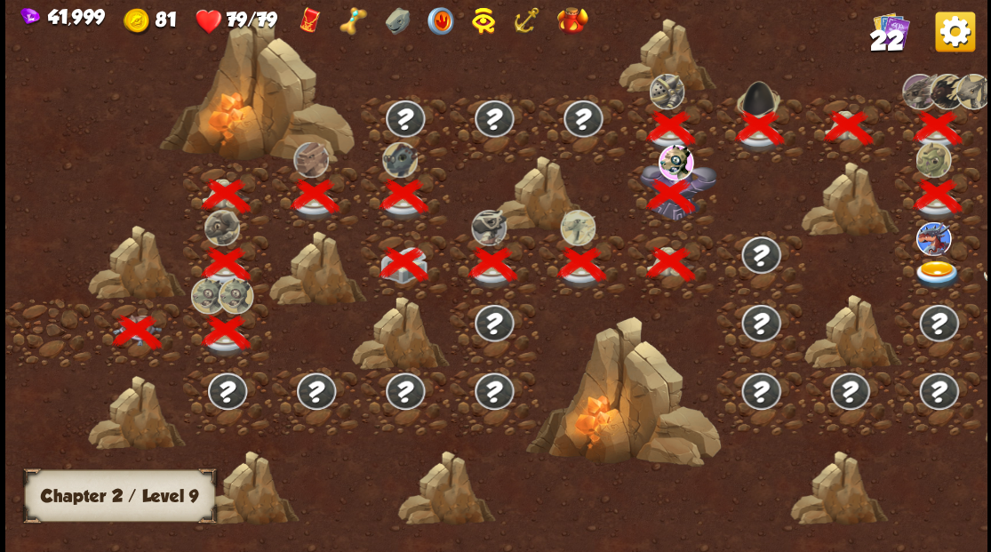
click at [932, 267] on img at bounding box center [937, 274] width 49 height 29
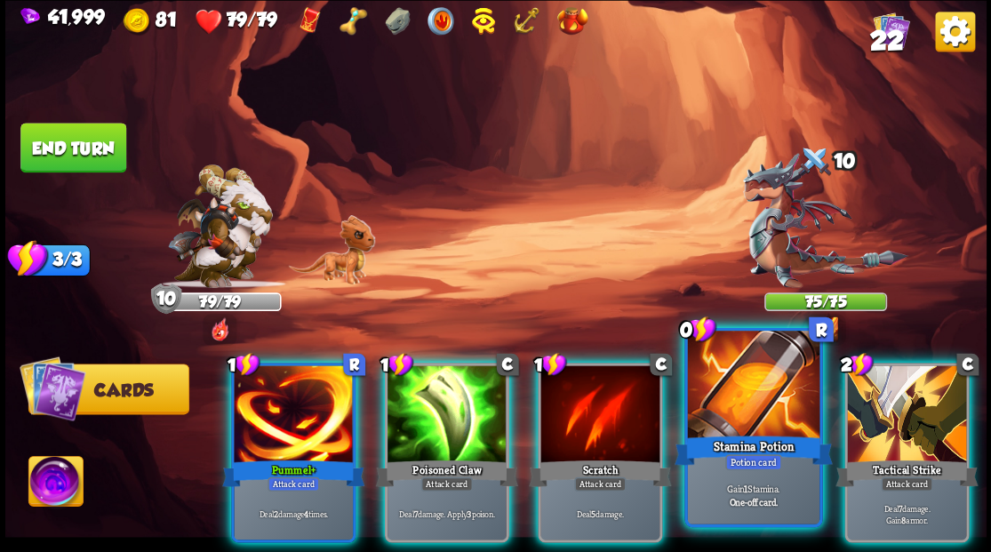
click at [725, 413] on div at bounding box center [753, 386] width 132 height 111
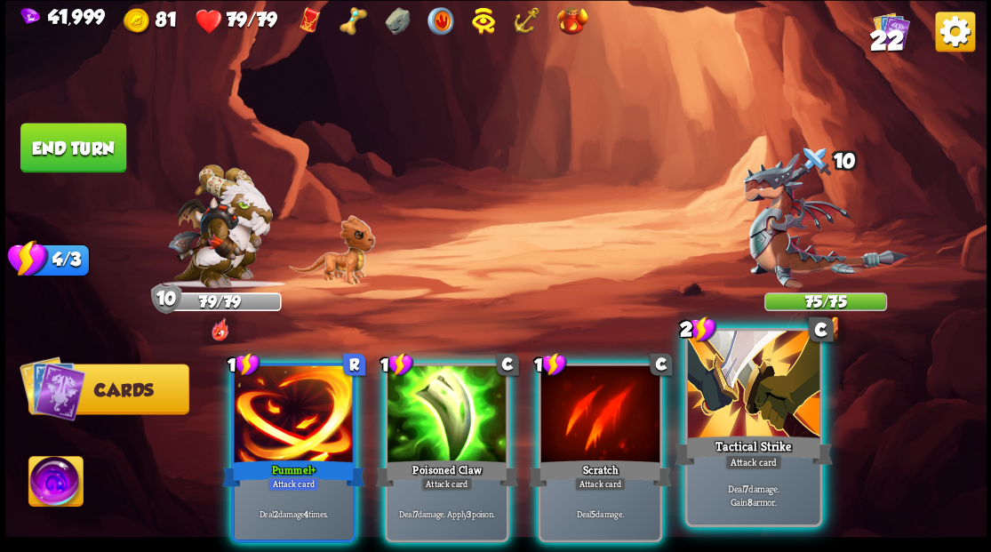
click at [749, 391] on div at bounding box center [753, 386] width 132 height 111
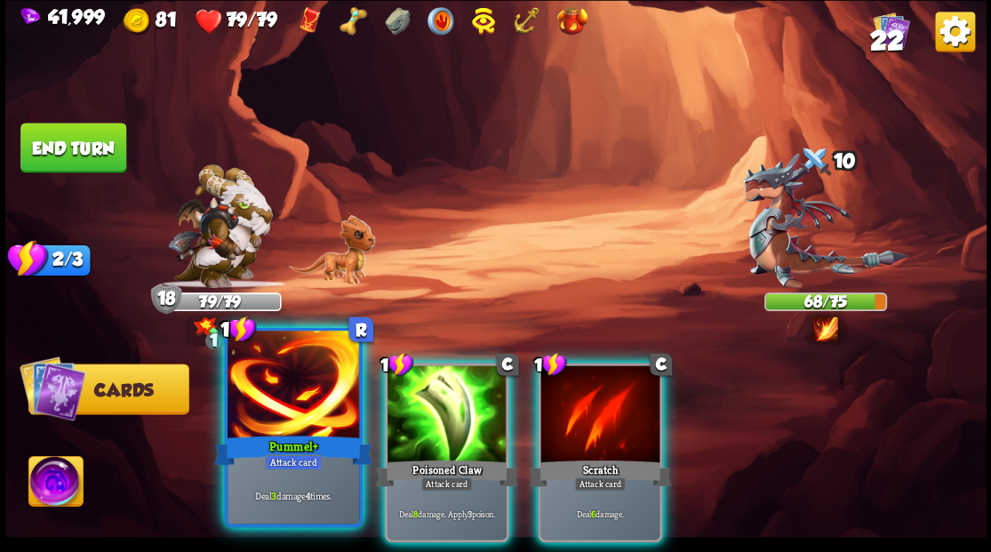
click at [296, 423] on div at bounding box center [294, 386] width 132 height 111
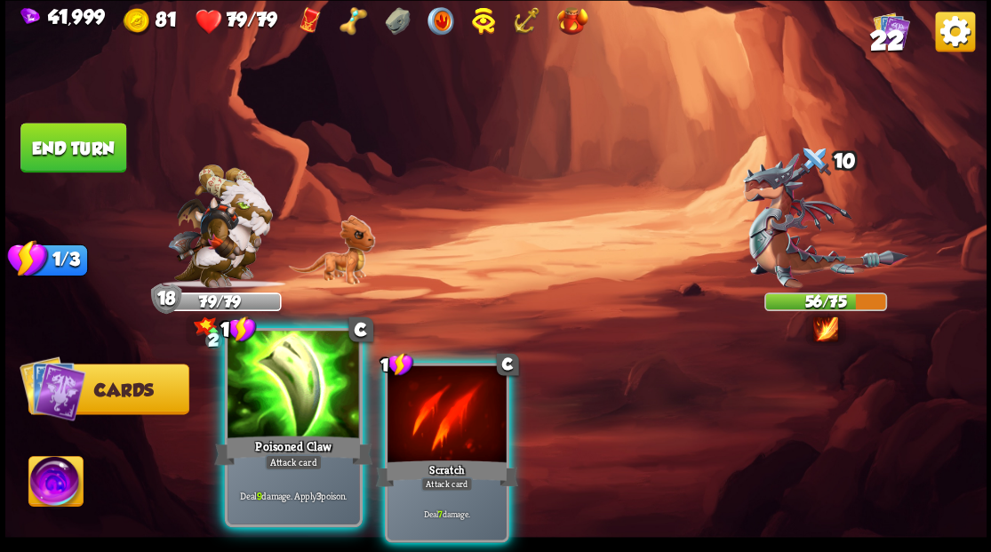
click at [265, 379] on div at bounding box center [294, 386] width 132 height 111
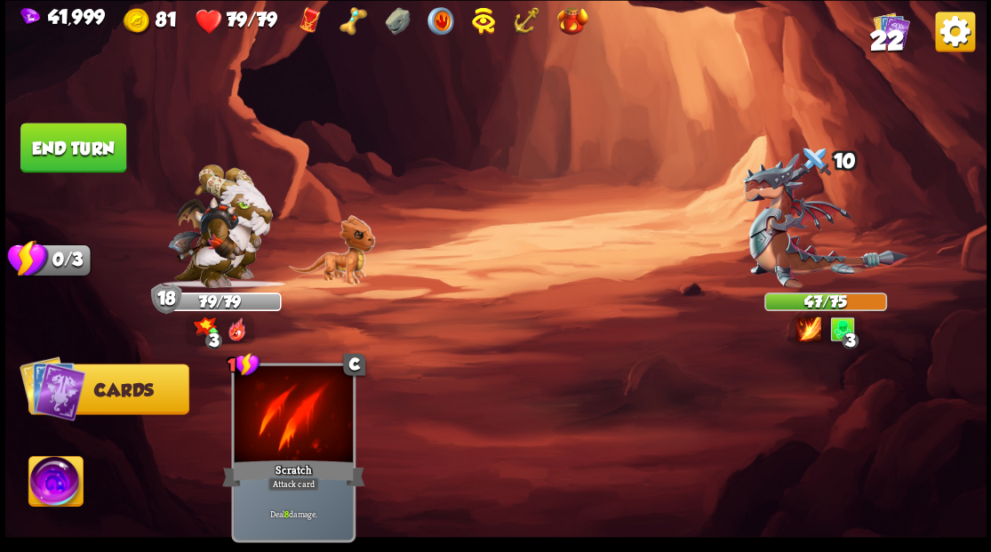
click at [99, 144] on button "End turn" at bounding box center [73, 148] width 106 height 50
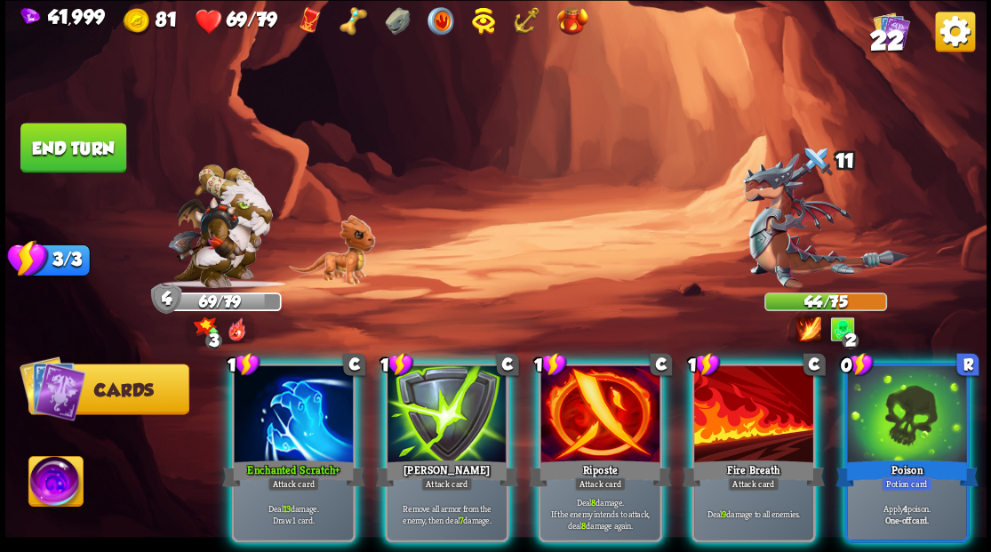
drag, startPoint x: 889, startPoint y: 405, endPoint x: 866, endPoint y: 389, distance: 28.1
click at [889, 405] on div at bounding box center [906, 415] width 119 height 100
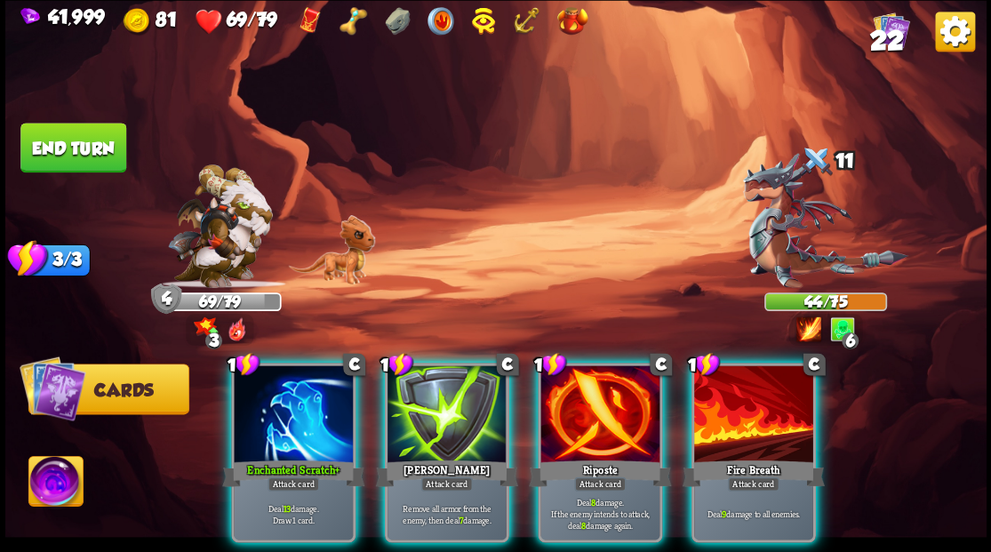
drag, startPoint x: 286, startPoint y: 386, endPoint x: 370, endPoint y: 306, distance: 115.7
click at [286, 385] on div at bounding box center [293, 415] width 119 height 100
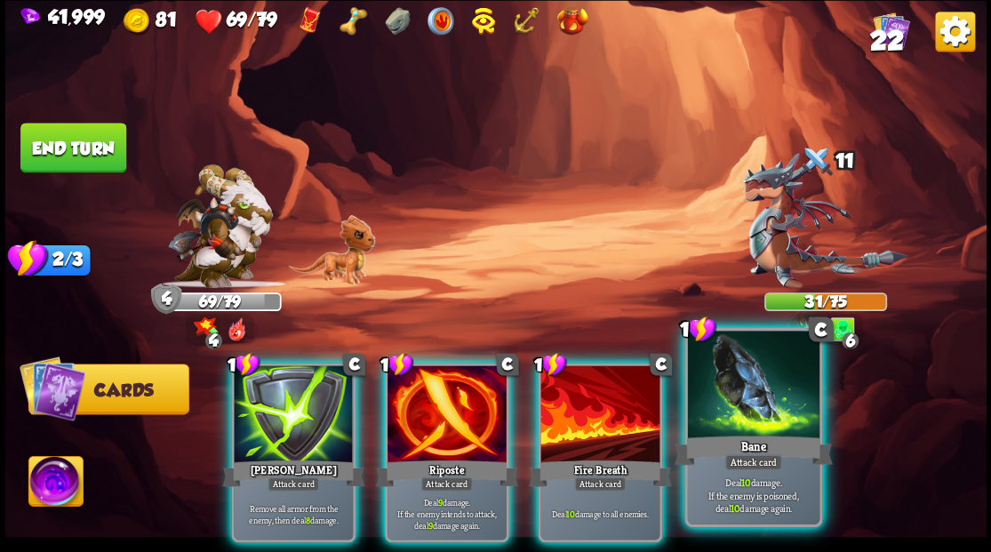
click at [729, 386] on div at bounding box center [753, 386] width 132 height 111
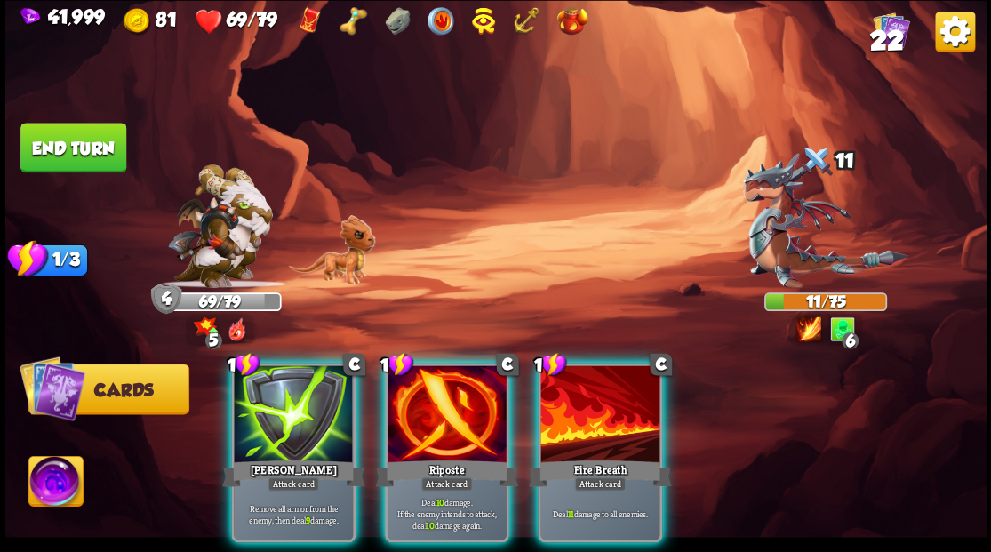
click at [58, 480] on img at bounding box center [55, 483] width 54 height 55
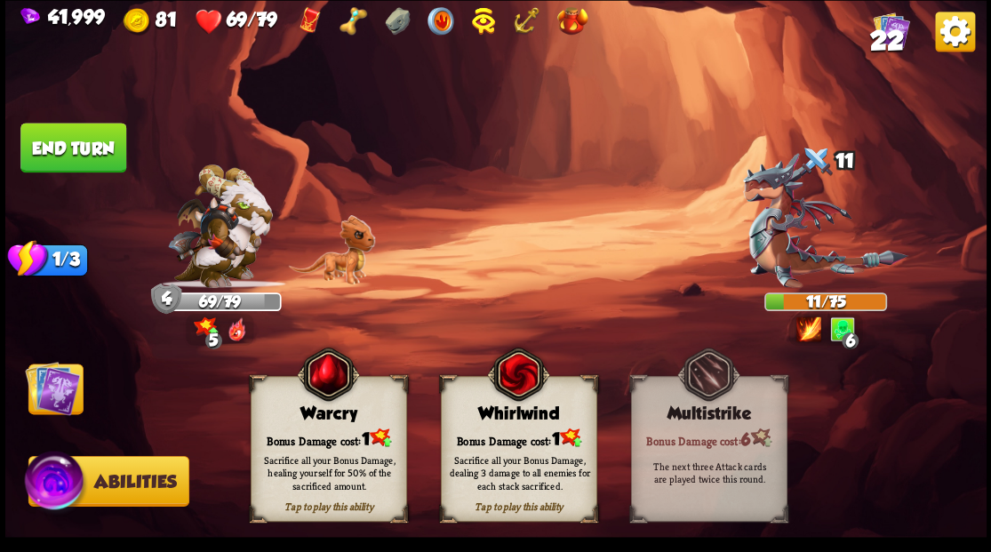
click at [283, 423] on div "Tap to play this ability Warcry Bonus Damage cost: 1 Sacrifice all your Bonus D…" at bounding box center [329, 449] width 156 height 146
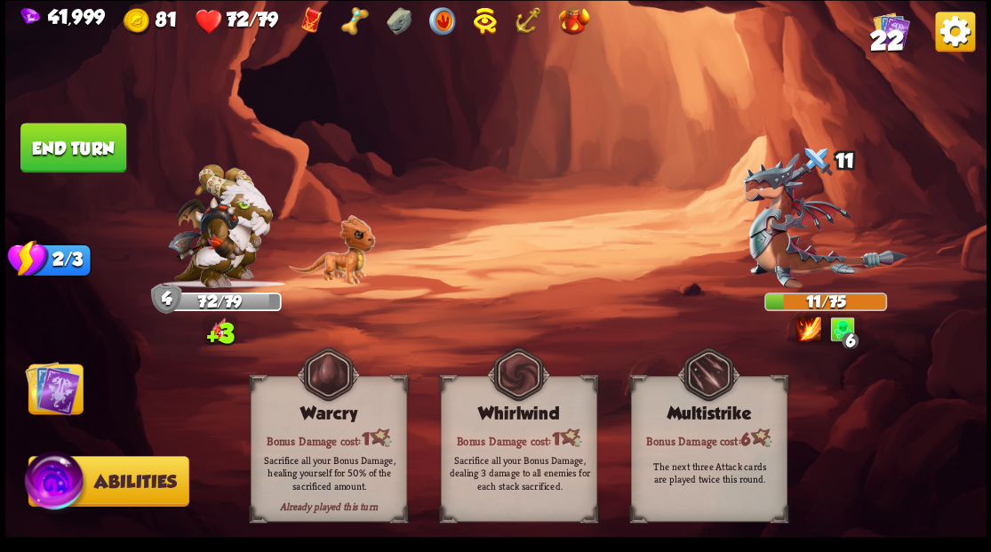
click at [59, 386] on img at bounding box center [52, 387] width 55 height 55
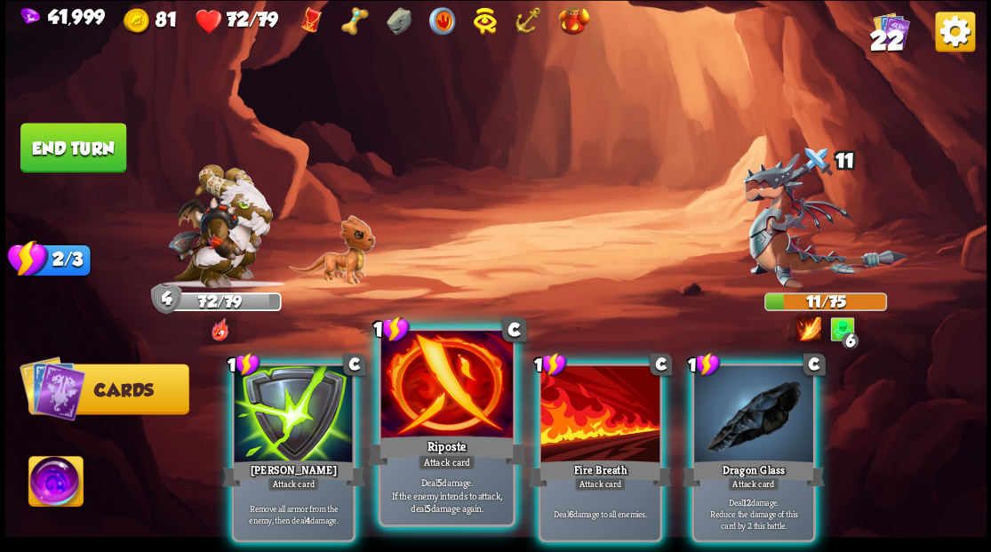
click at [417, 392] on div at bounding box center [446, 386] width 132 height 111
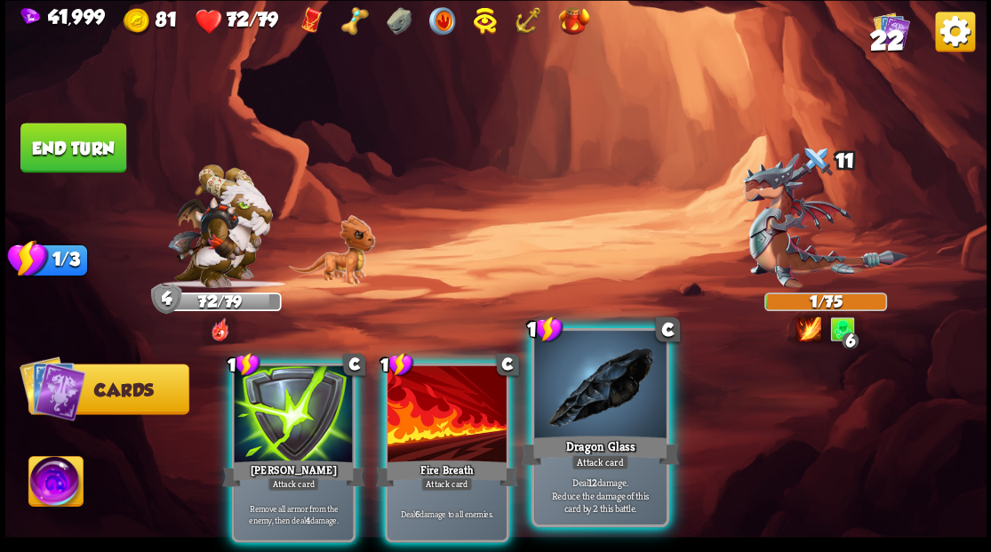
click at [581, 380] on div at bounding box center [600, 386] width 132 height 111
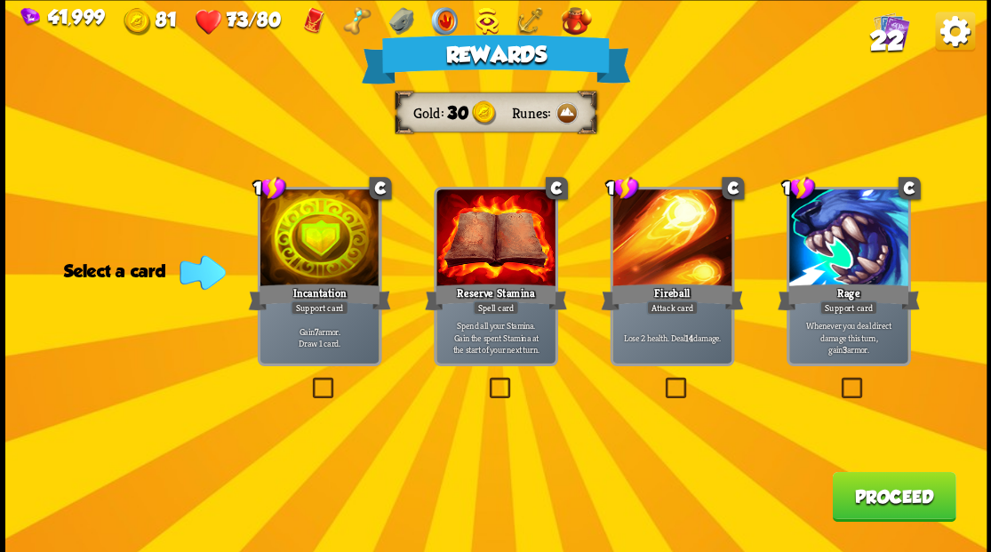
click at [862, 486] on button "Proceed" at bounding box center [894, 496] width 124 height 50
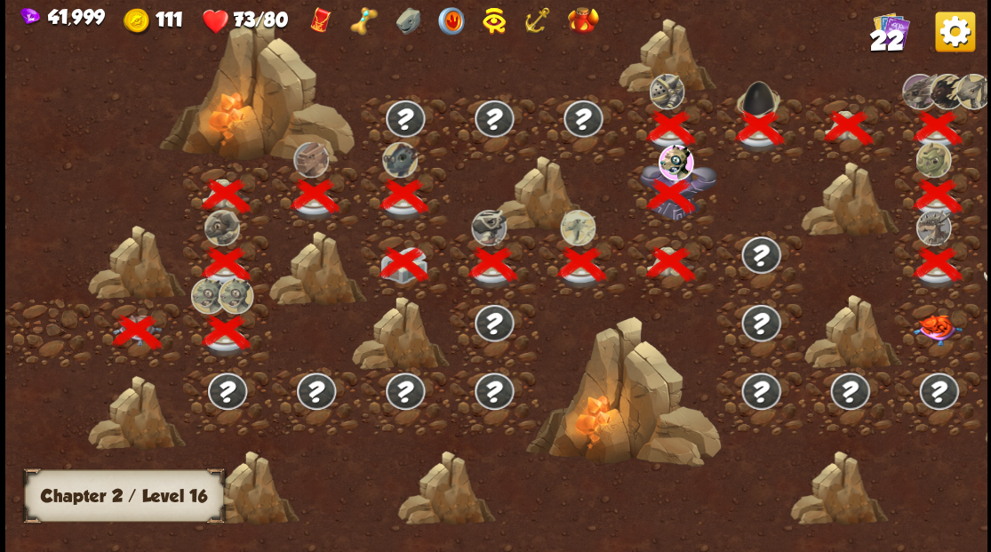
scroll to position [0, 270]
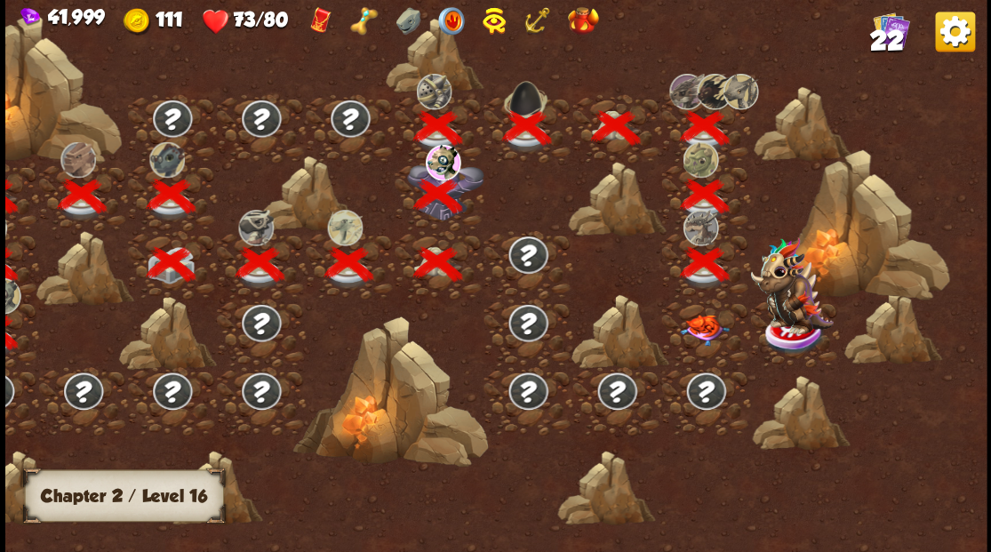
click at [700, 320] on img at bounding box center [704, 329] width 49 height 31
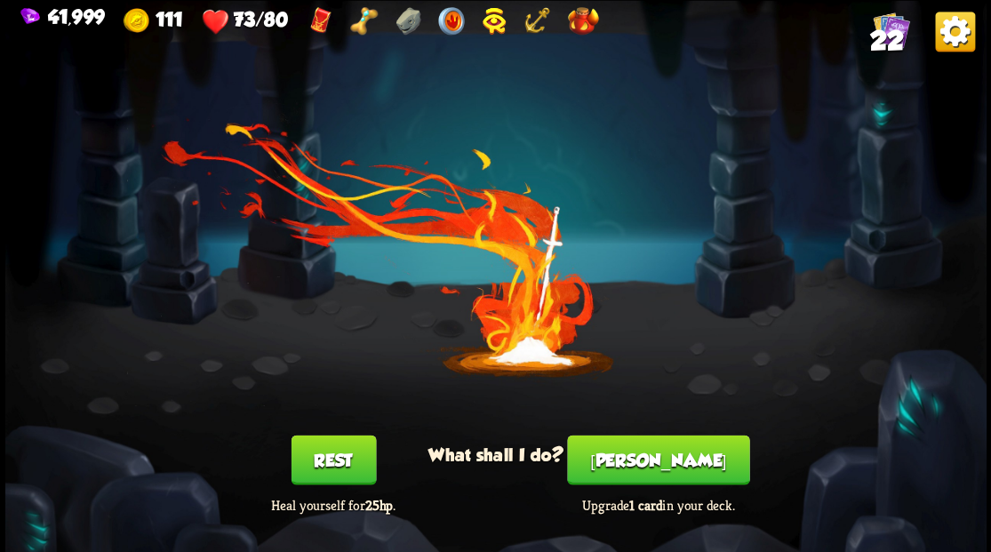
click at [643, 467] on button "[PERSON_NAME]" at bounding box center [658, 460] width 182 height 50
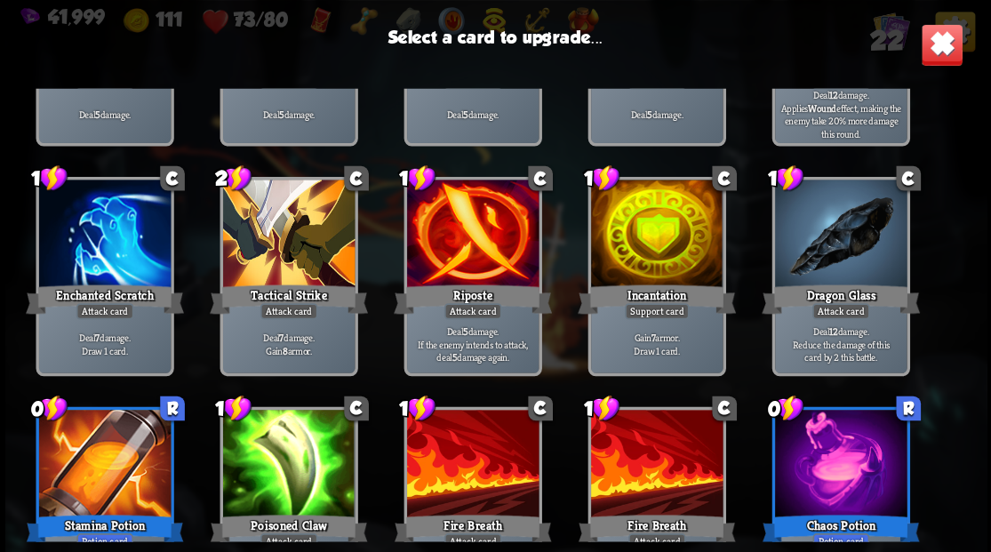
scroll to position [145, 0]
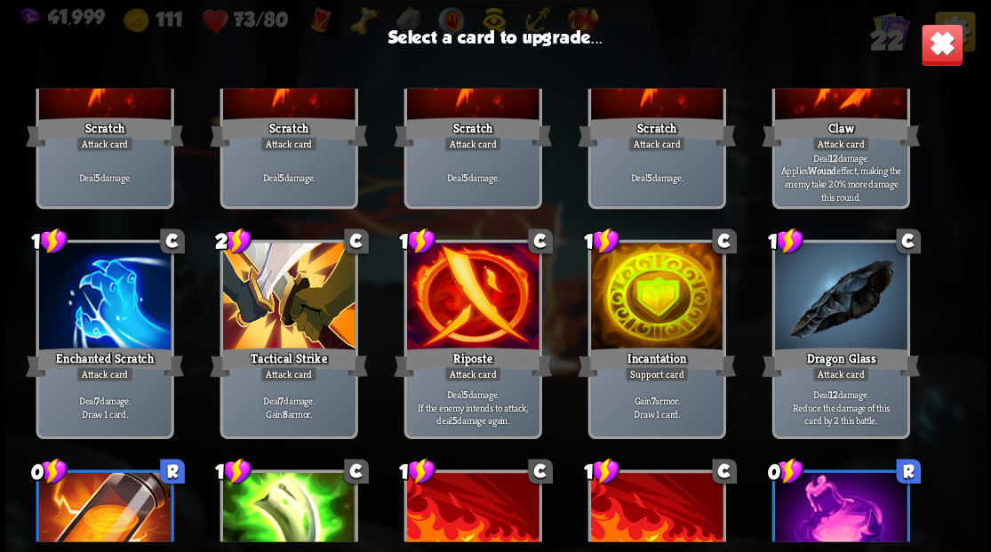
click at [658, 308] on div at bounding box center [656, 298] width 132 height 111
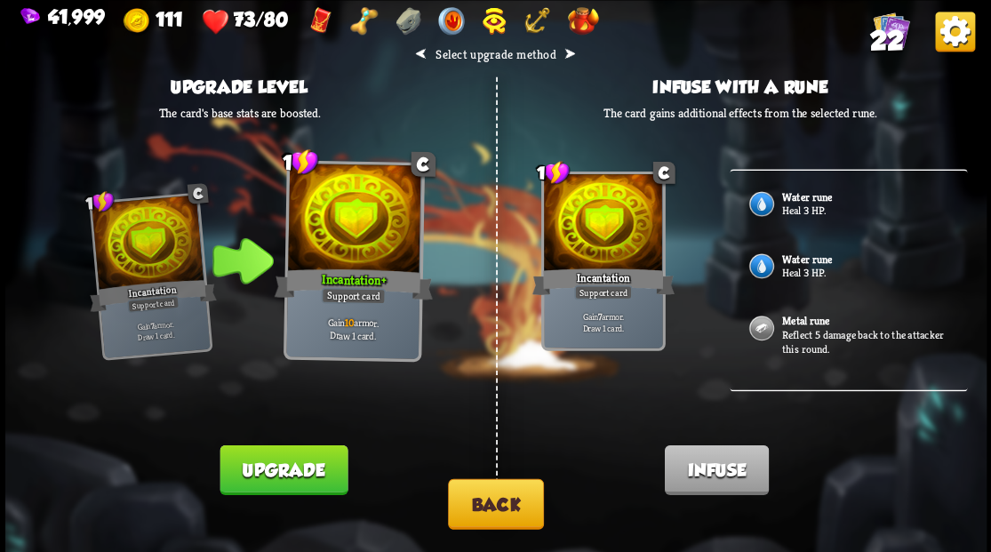
scroll to position [533, 0]
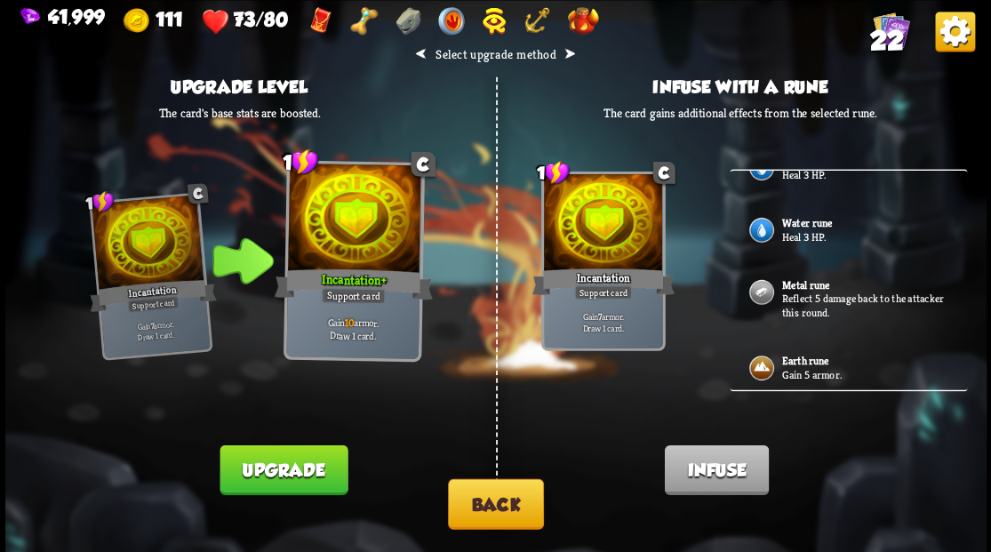
click at [792, 219] on b "Water rune" at bounding box center [806, 222] width 50 height 14
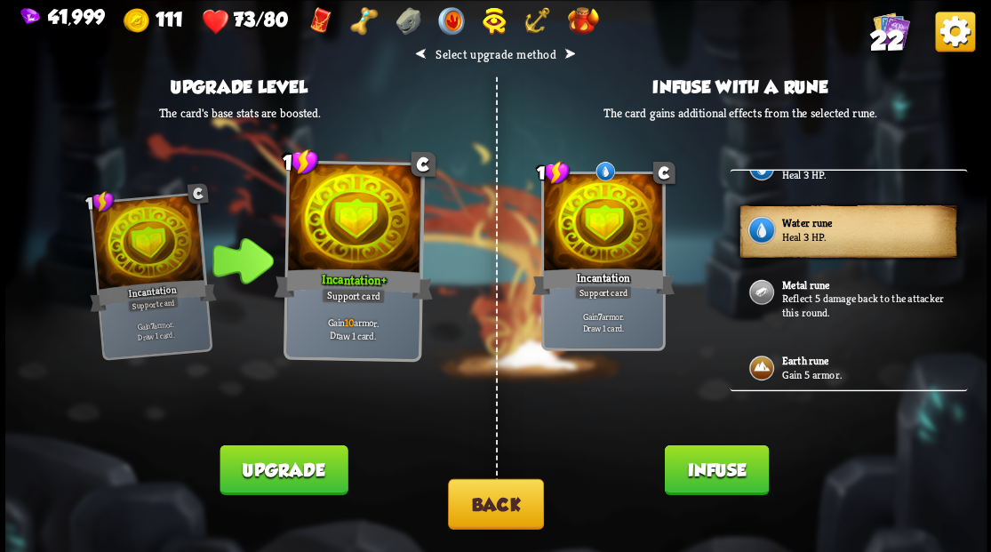
click at [690, 464] on button "Infuse" at bounding box center [716, 469] width 104 height 50
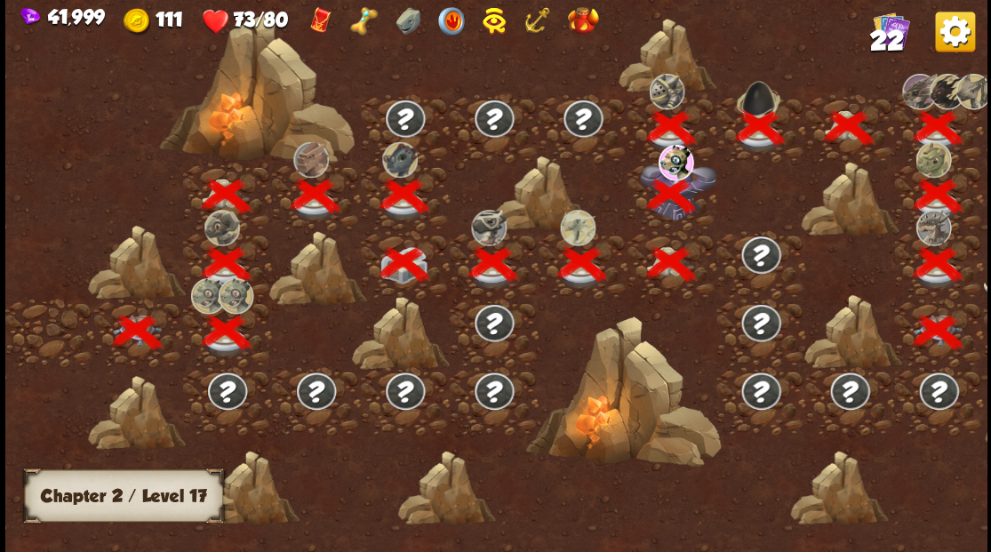
scroll to position [0, 270]
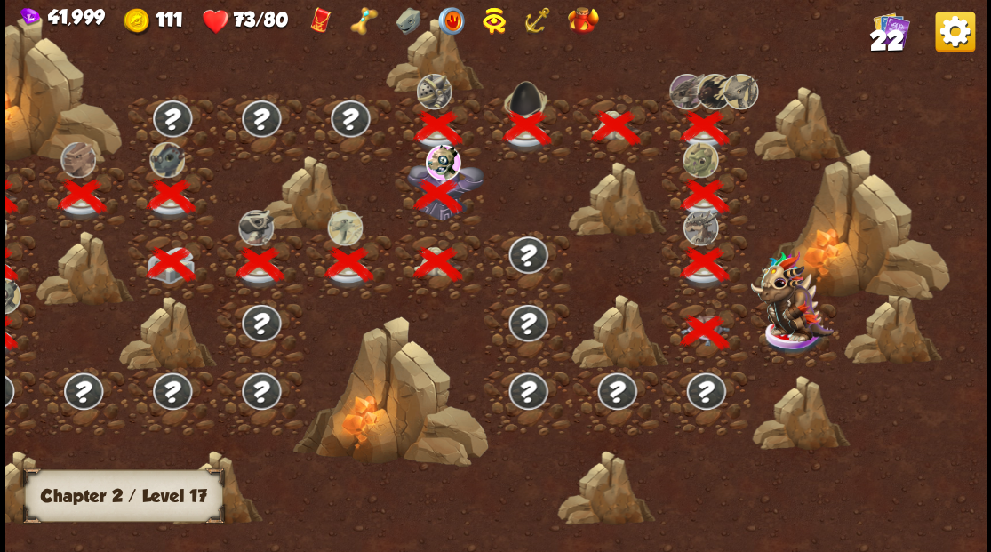
click at [797, 332] on img at bounding box center [791, 296] width 83 height 92
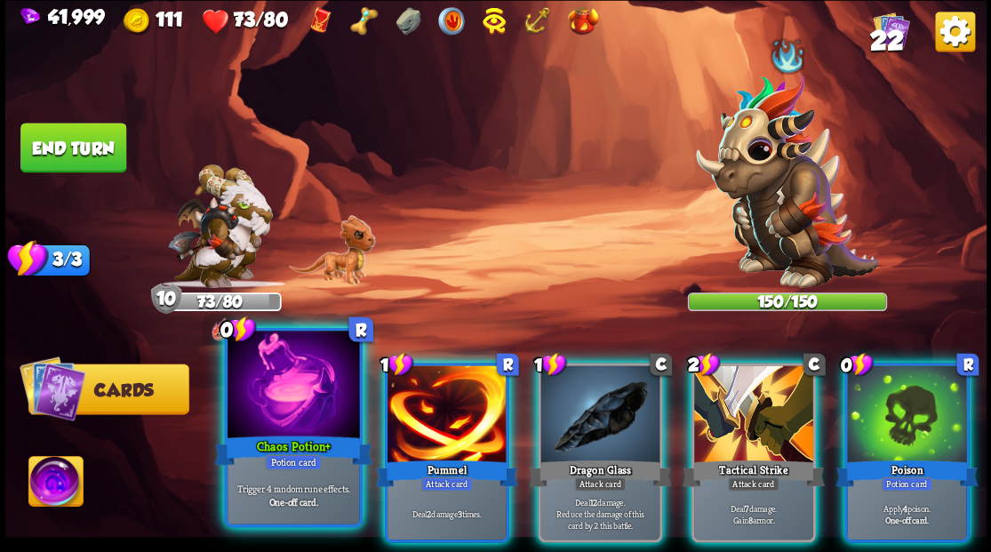
click at [307, 379] on div at bounding box center [294, 386] width 132 height 111
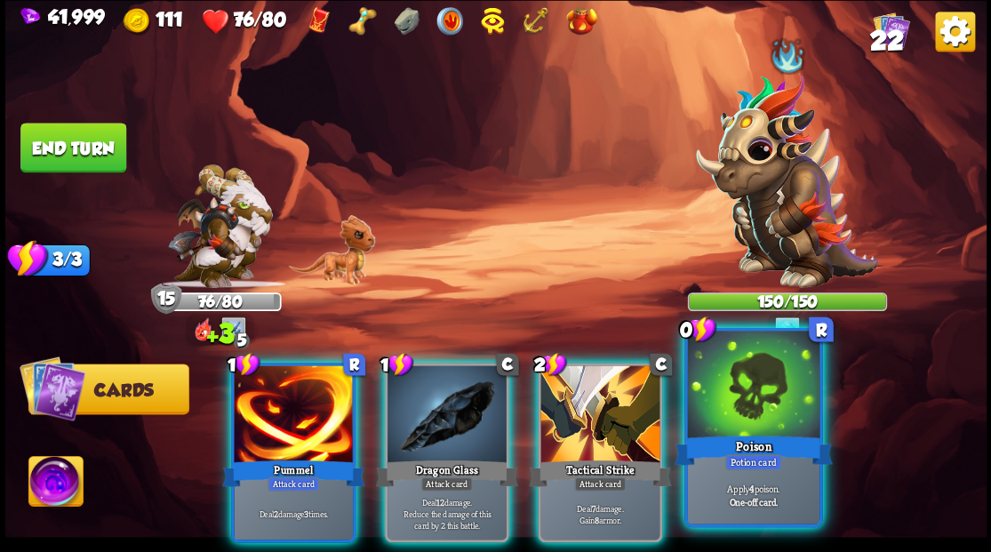
click at [741, 395] on div at bounding box center [753, 386] width 132 height 111
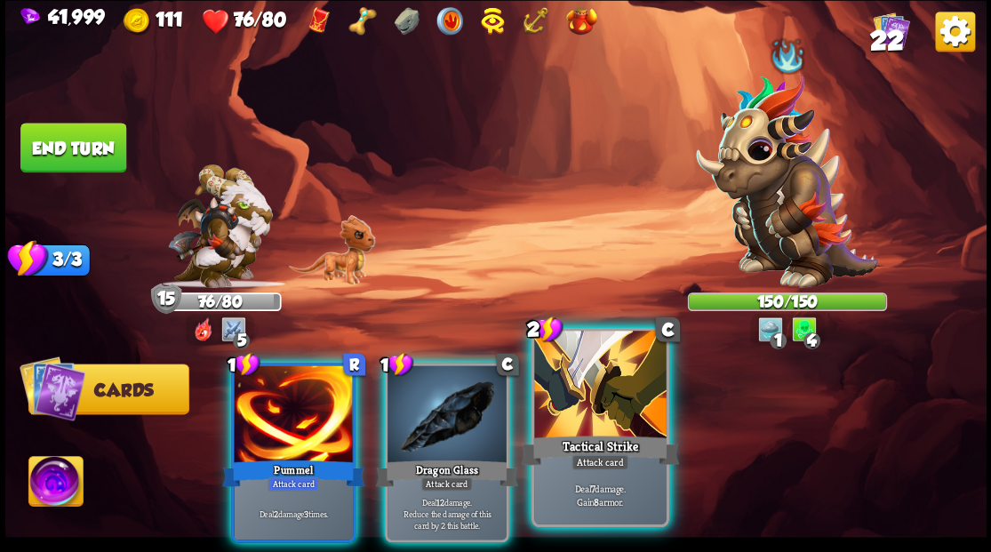
click at [604, 404] on div at bounding box center [600, 386] width 132 height 111
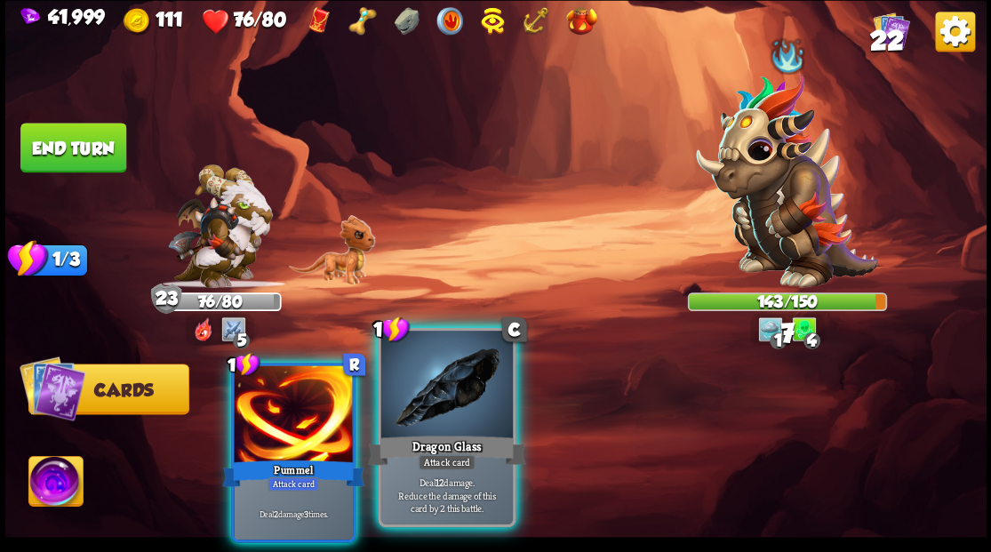
click at [450, 423] on div at bounding box center [446, 386] width 132 height 111
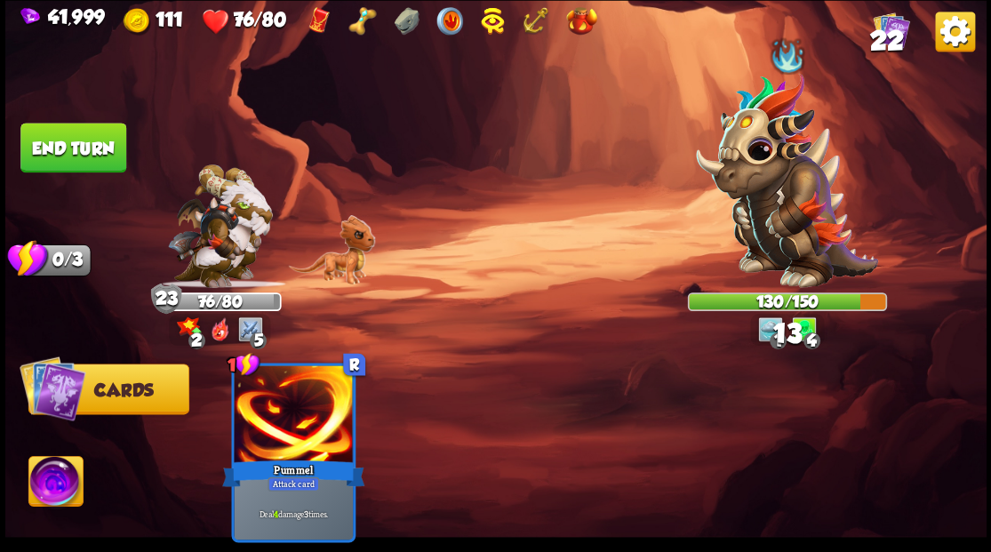
click at [88, 153] on button "End turn" at bounding box center [73, 148] width 106 height 50
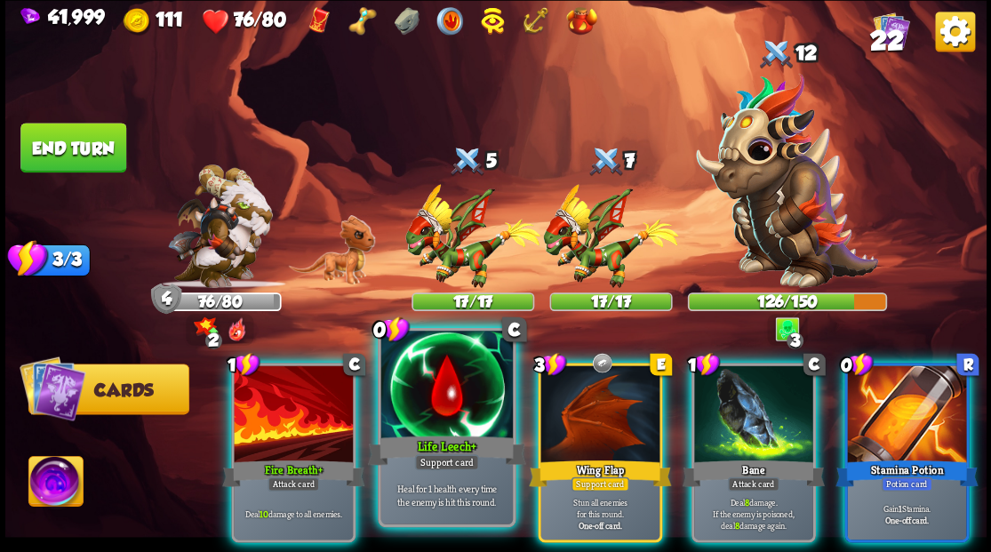
click at [419, 396] on div at bounding box center [446, 386] width 132 height 111
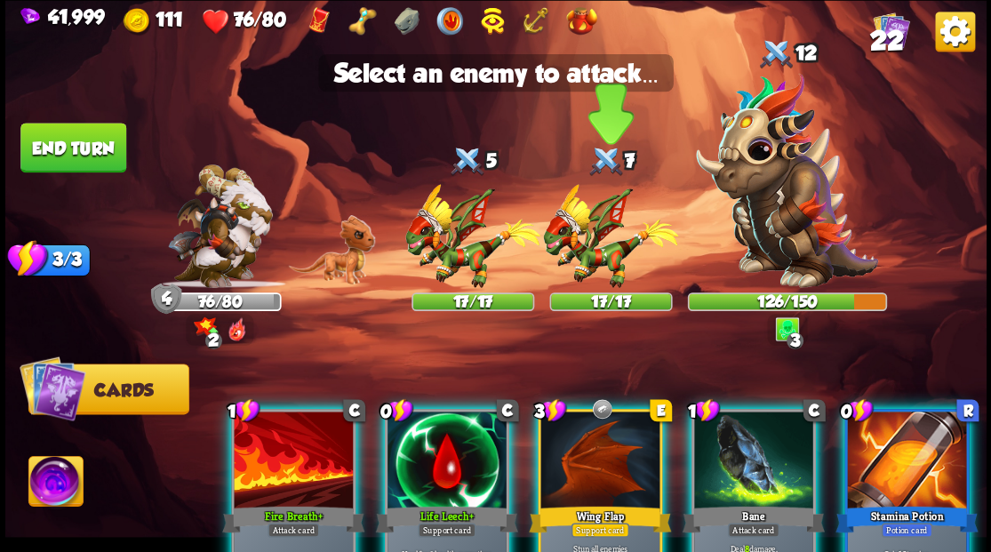
click at [569, 254] on img at bounding box center [610, 236] width 135 height 104
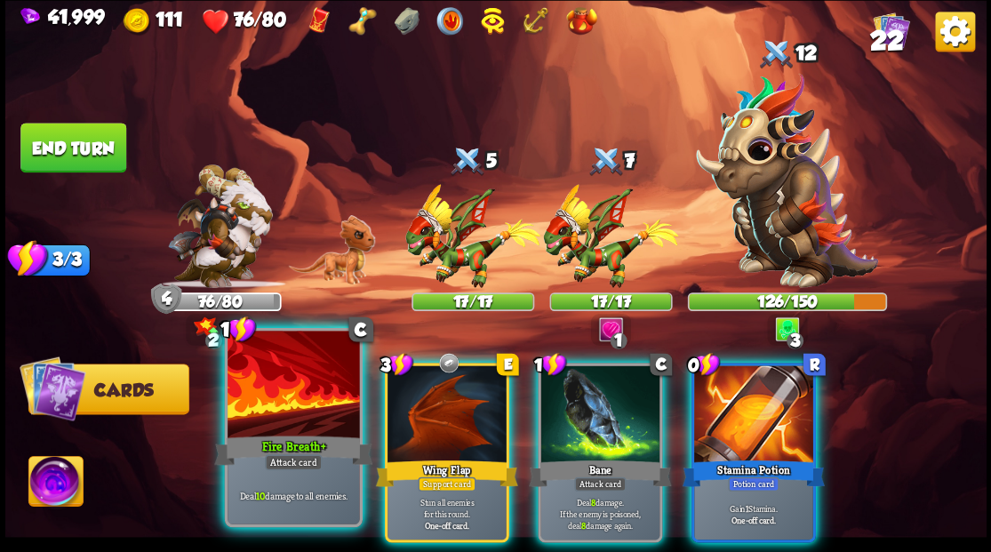
click at [294, 410] on div at bounding box center [294, 386] width 132 height 111
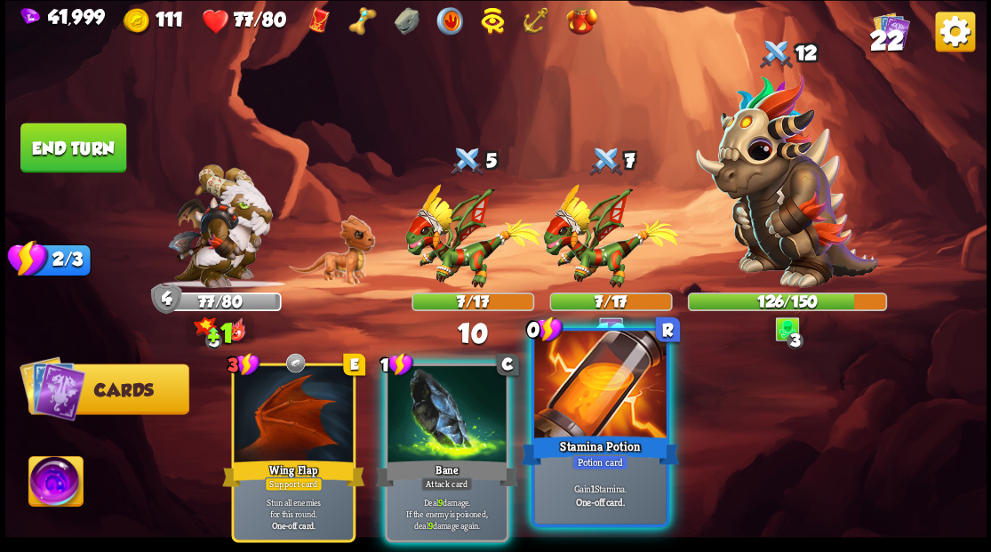
click at [584, 406] on div at bounding box center [600, 386] width 132 height 111
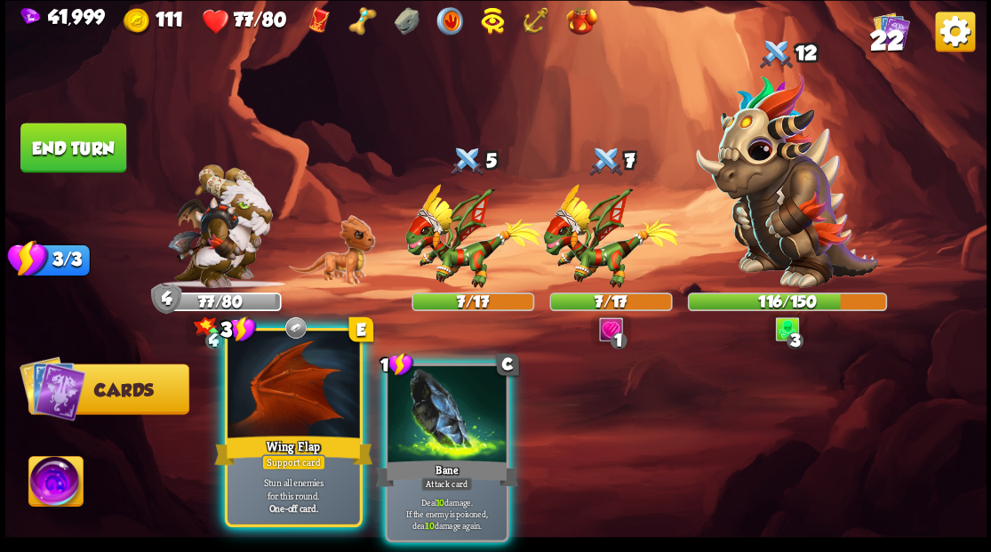
click at [318, 402] on div at bounding box center [294, 386] width 132 height 111
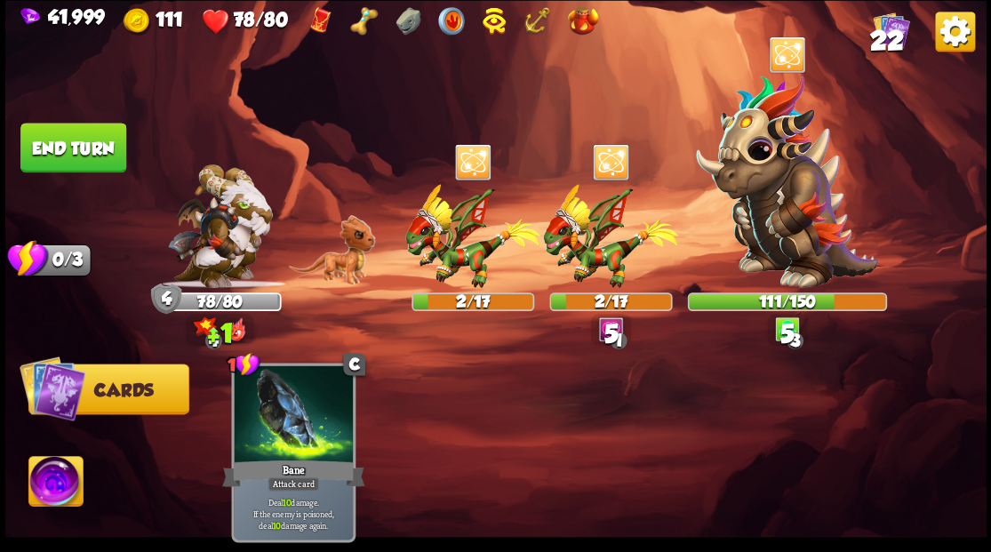
click at [92, 147] on button "End turn" at bounding box center [73, 148] width 106 height 50
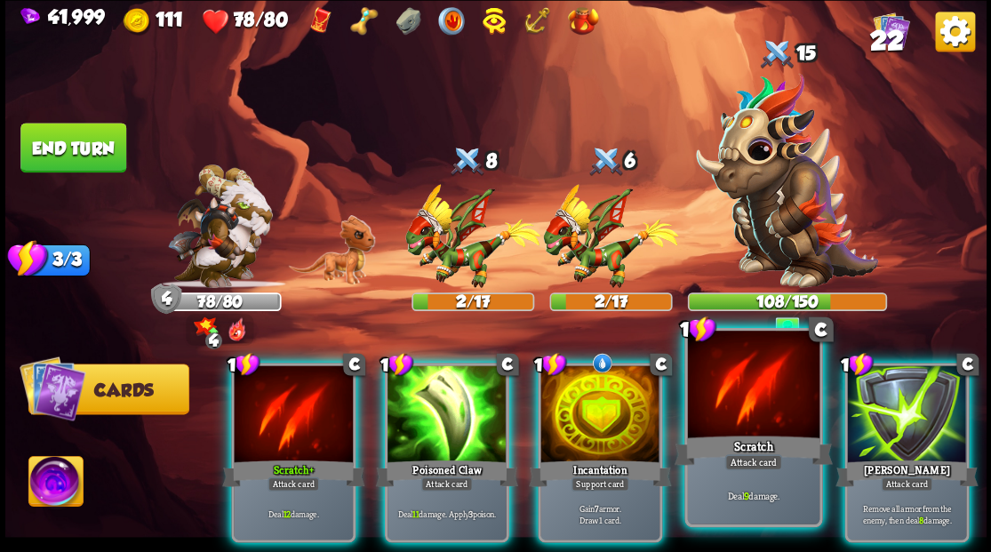
click at [718, 391] on div at bounding box center [753, 386] width 132 height 111
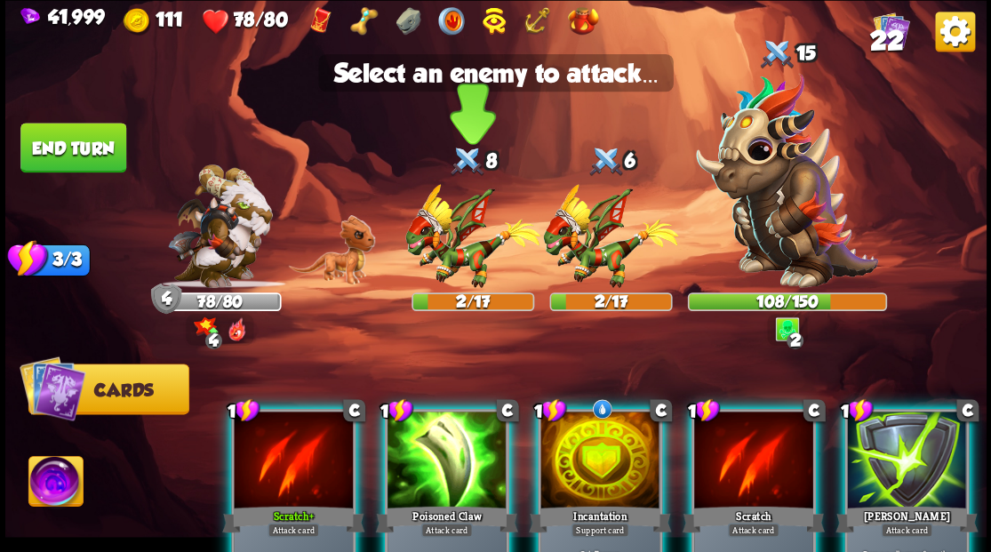
click at [428, 268] on img at bounding box center [472, 236] width 135 height 104
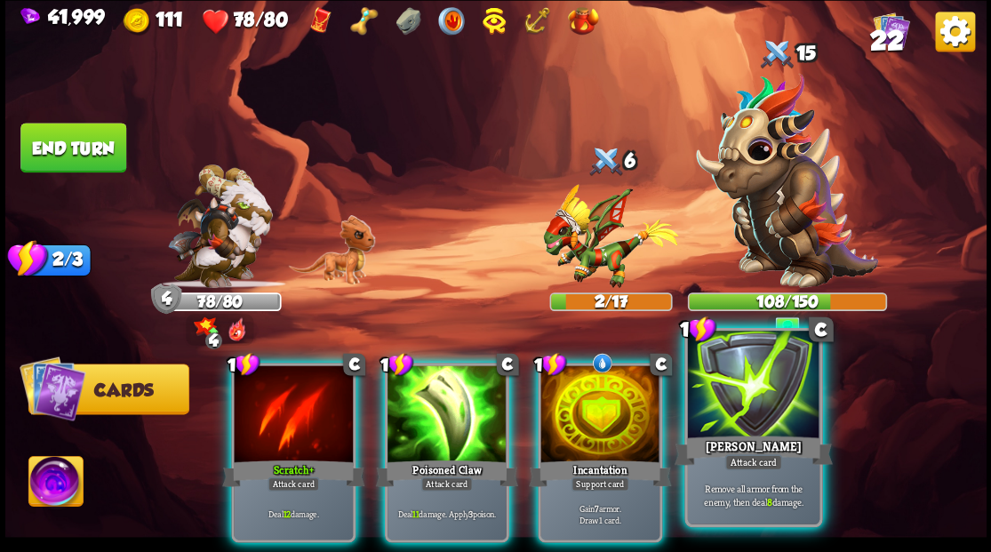
click at [724, 398] on div at bounding box center [753, 386] width 132 height 111
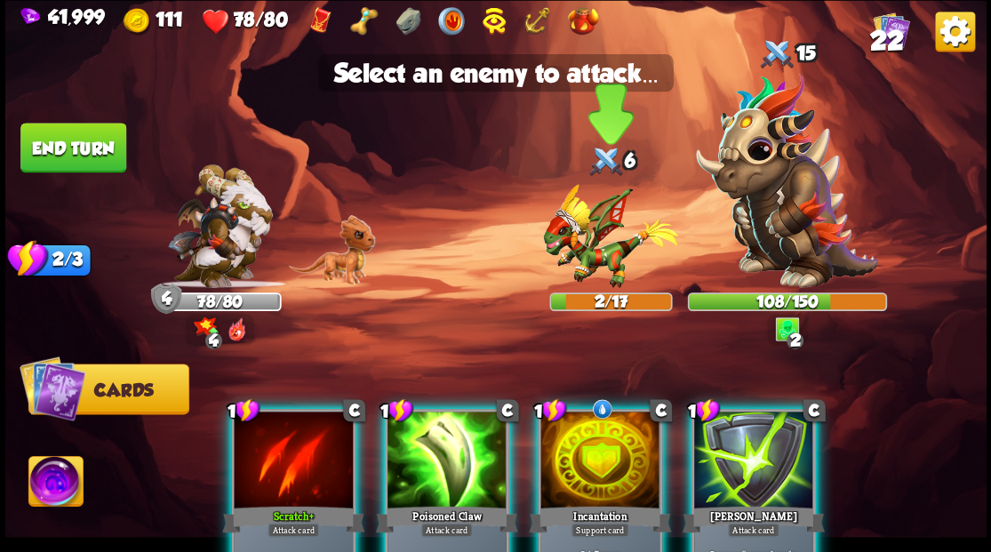
click at [588, 258] on img at bounding box center [610, 236] width 135 height 104
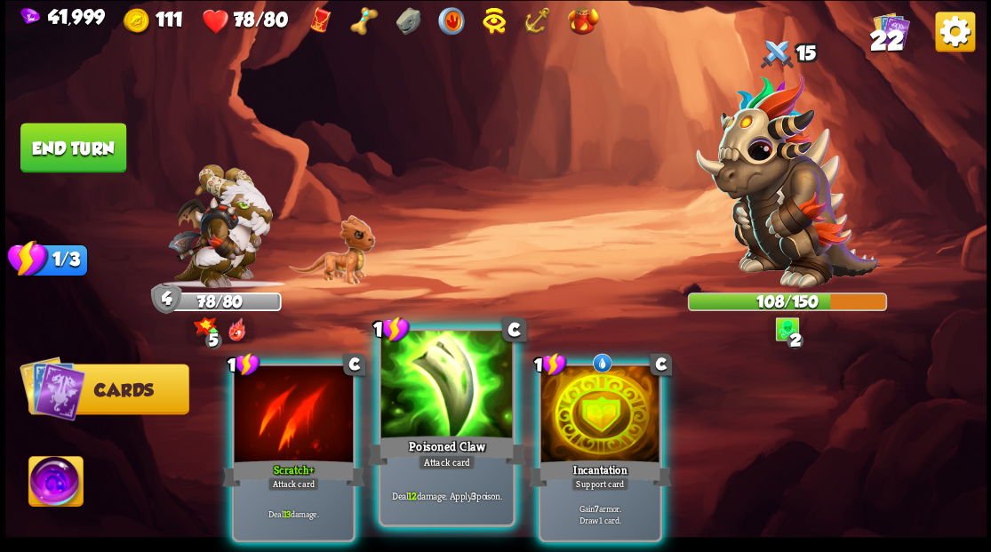
click at [418, 413] on div at bounding box center [446, 386] width 132 height 111
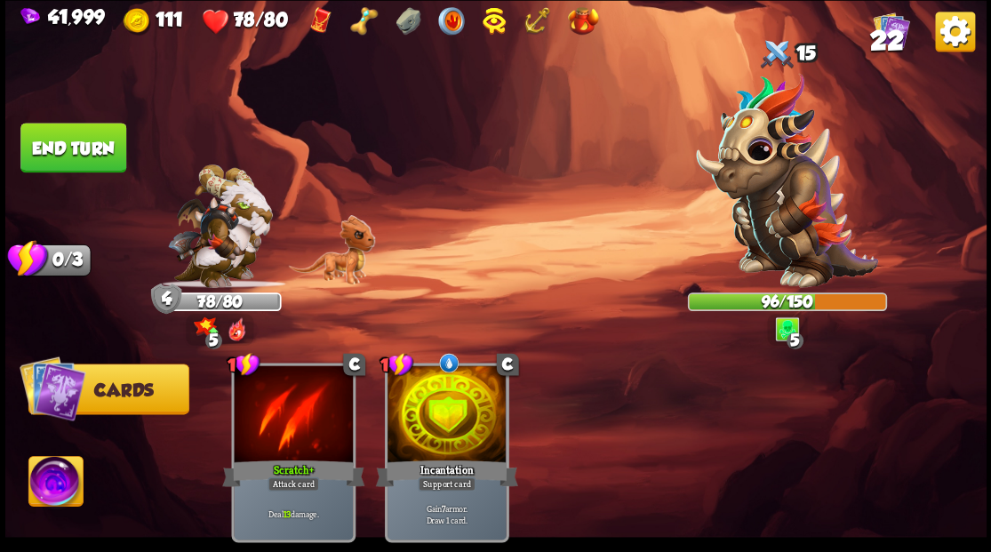
click at [108, 162] on button "End turn" at bounding box center [73, 148] width 106 height 50
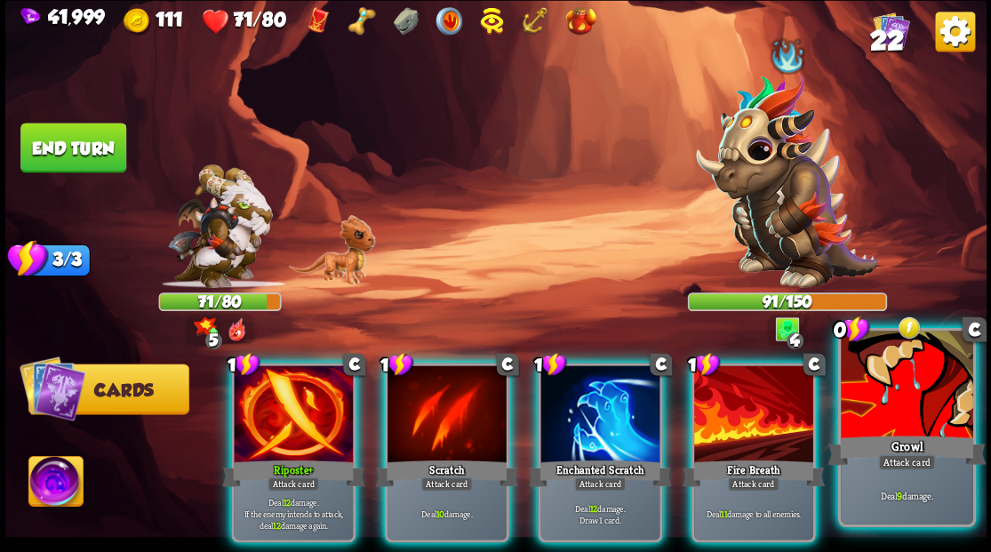
click at [909, 399] on div at bounding box center [907, 386] width 132 height 111
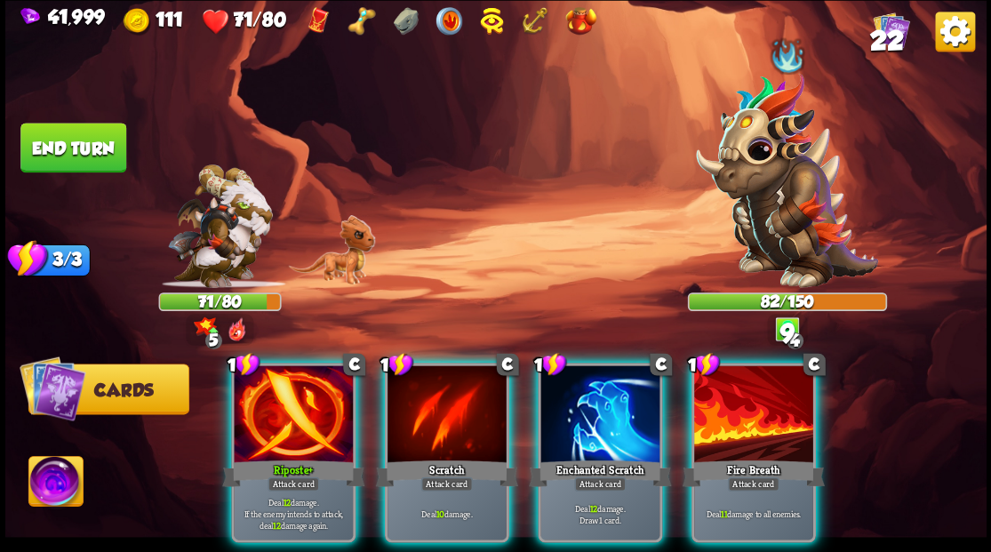
click at [599, 400] on div at bounding box center [599, 415] width 119 height 100
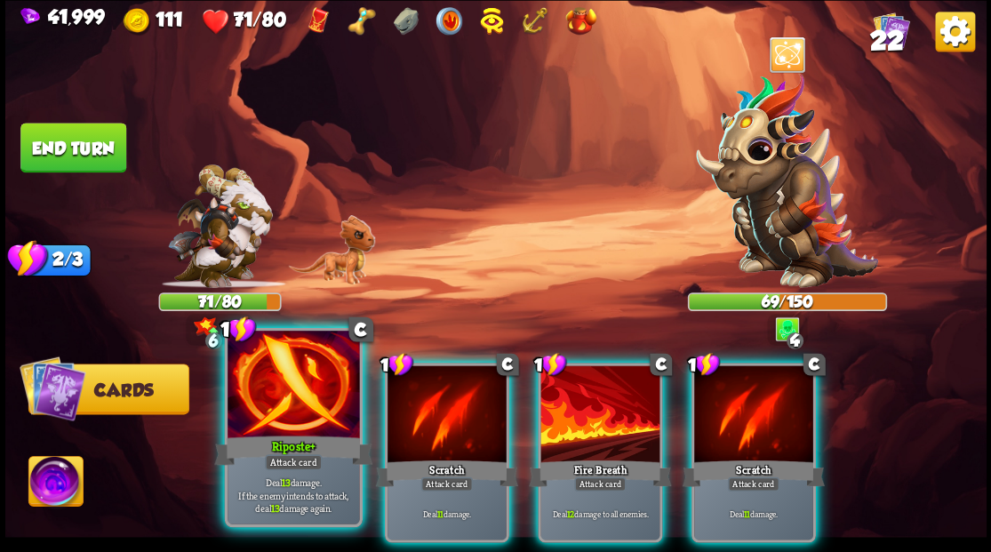
click at [295, 428] on div at bounding box center [294, 386] width 132 height 111
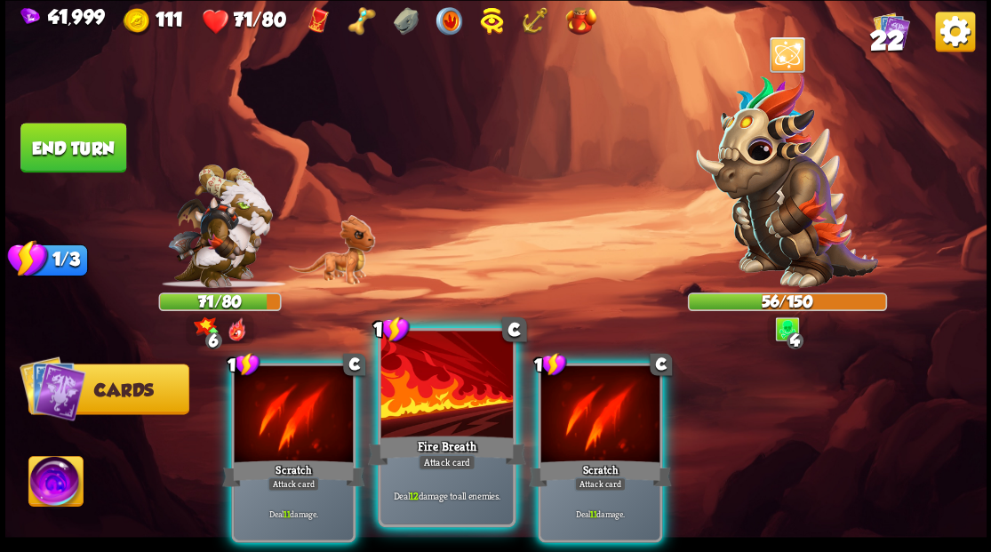
click at [447, 420] on div at bounding box center [446, 386] width 132 height 111
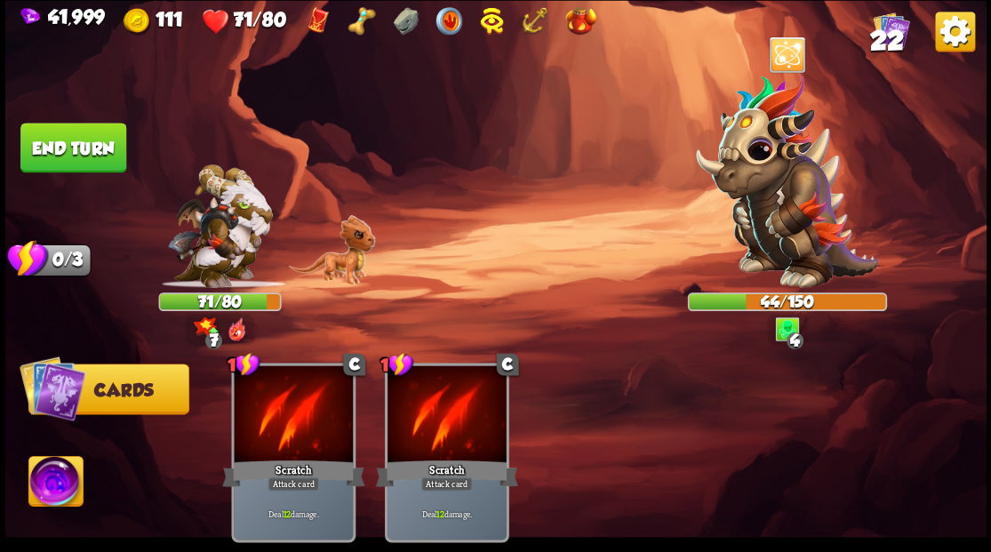
click at [67, 143] on button "End turn" at bounding box center [73, 148] width 106 height 50
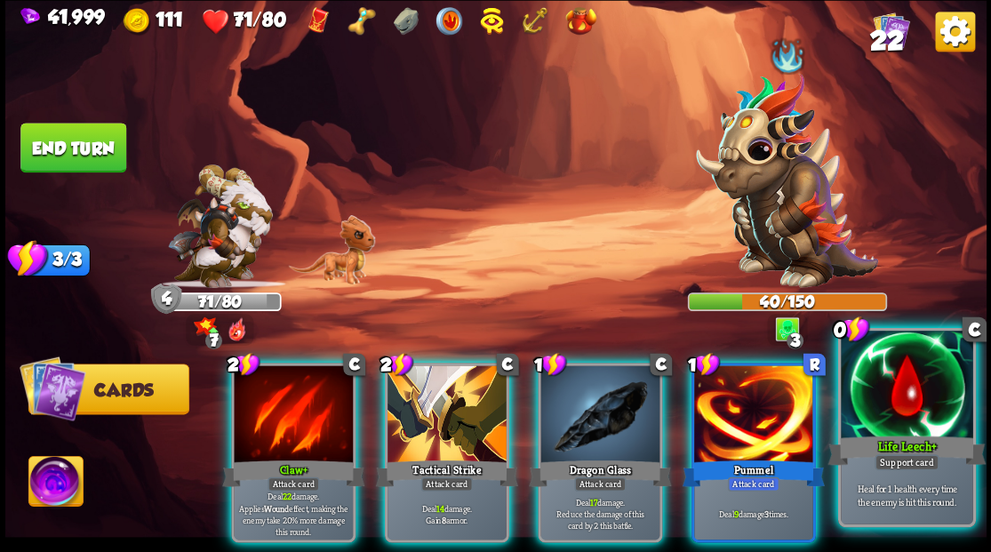
click at [918, 422] on div at bounding box center [907, 386] width 132 height 111
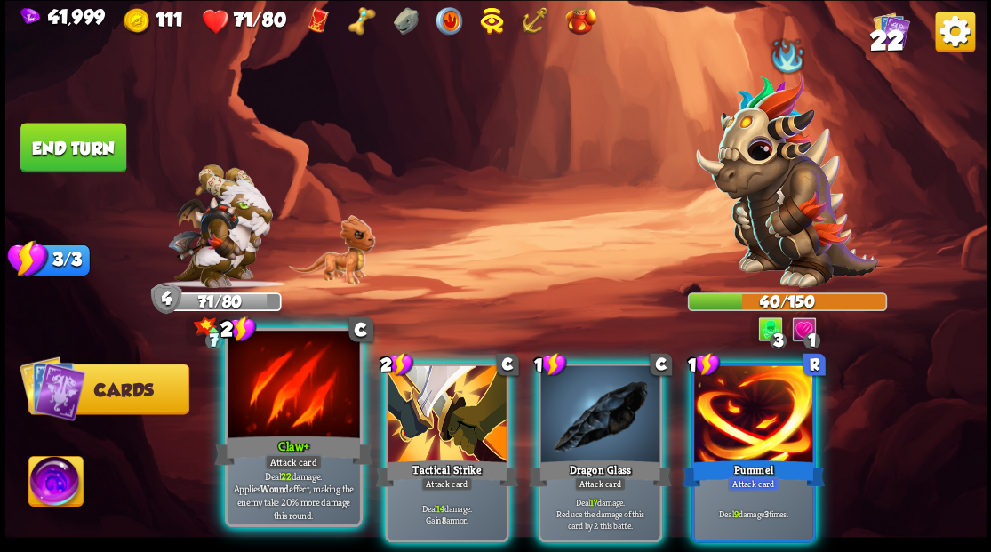
click at [276, 427] on div at bounding box center [294, 386] width 132 height 111
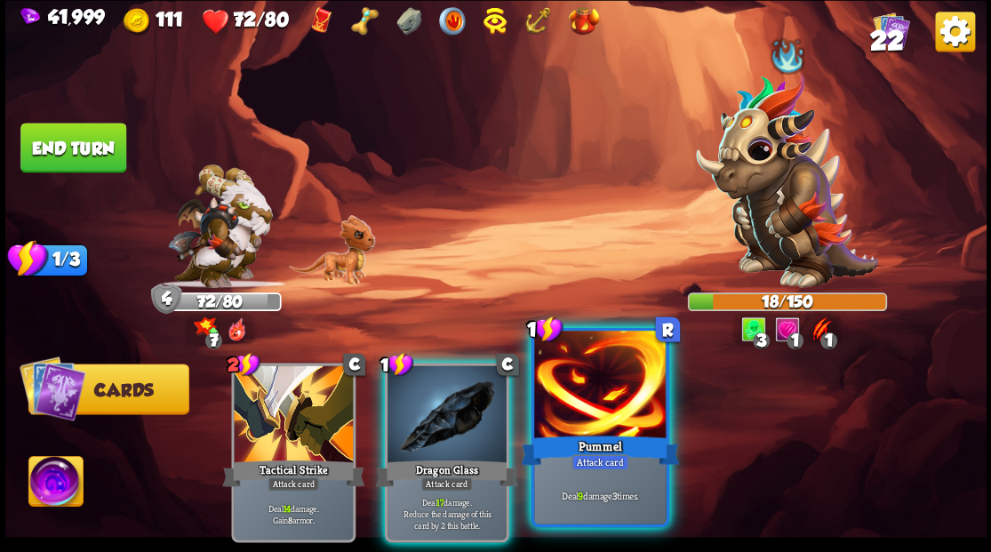
click at [581, 416] on div at bounding box center [600, 386] width 132 height 111
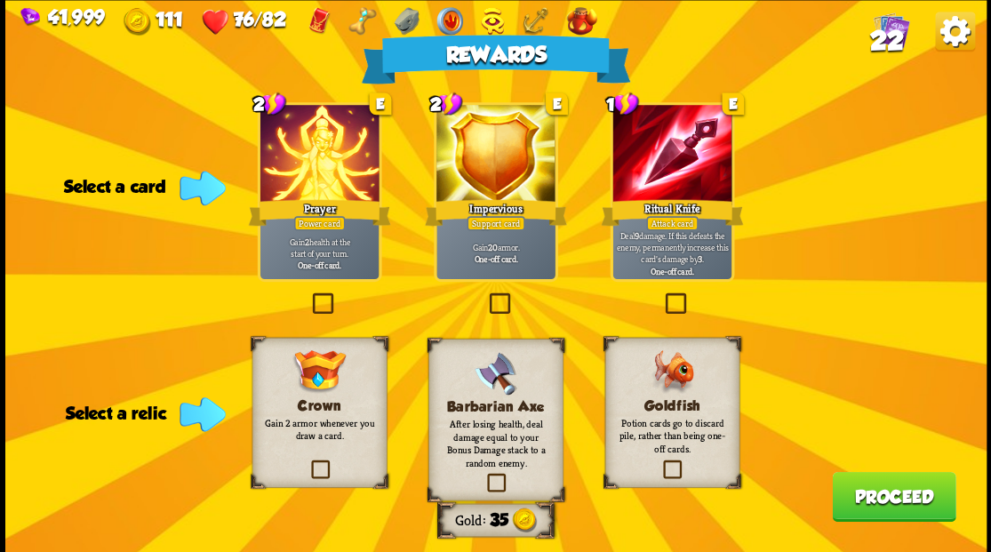
click at [661, 295] on label at bounding box center [661, 295] width 0 height 0
click at [0, 0] on input "checkbox" at bounding box center [0, 0] width 0 height 0
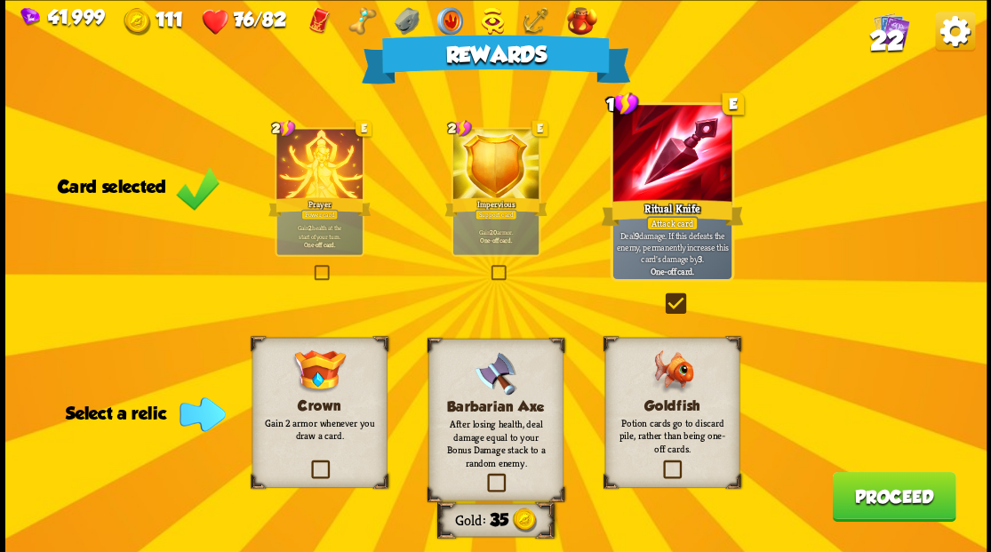
drag, startPoint x: 663, startPoint y: 469, endPoint x: 758, endPoint y: 466, distance: 95.2
click at [661, 462] on label at bounding box center [661, 462] width 0 height 0
click at [0, 0] on input "checkbox" at bounding box center [0, 0] width 0 height 0
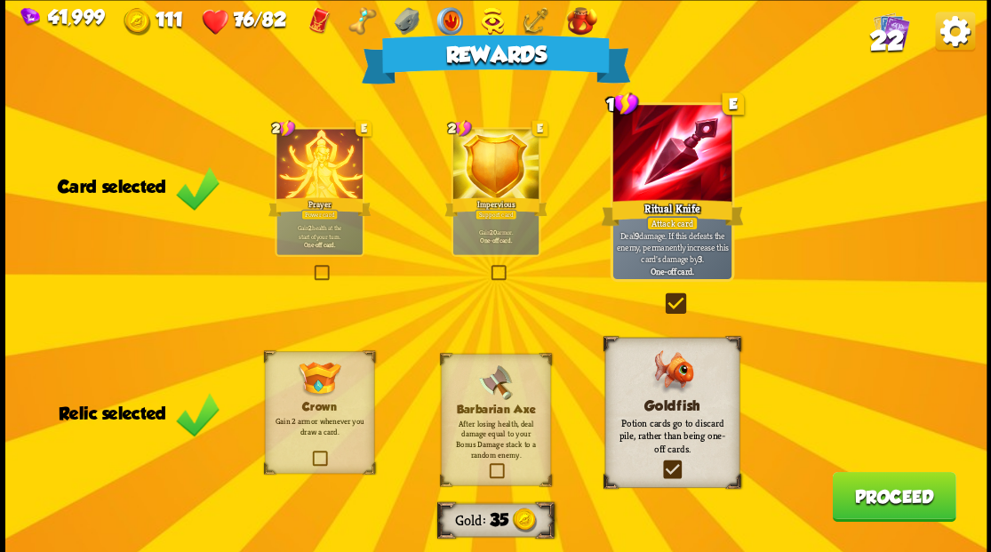
click at [868, 494] on button "Proceed" at bounding box center [894, 496] width 124 height 50
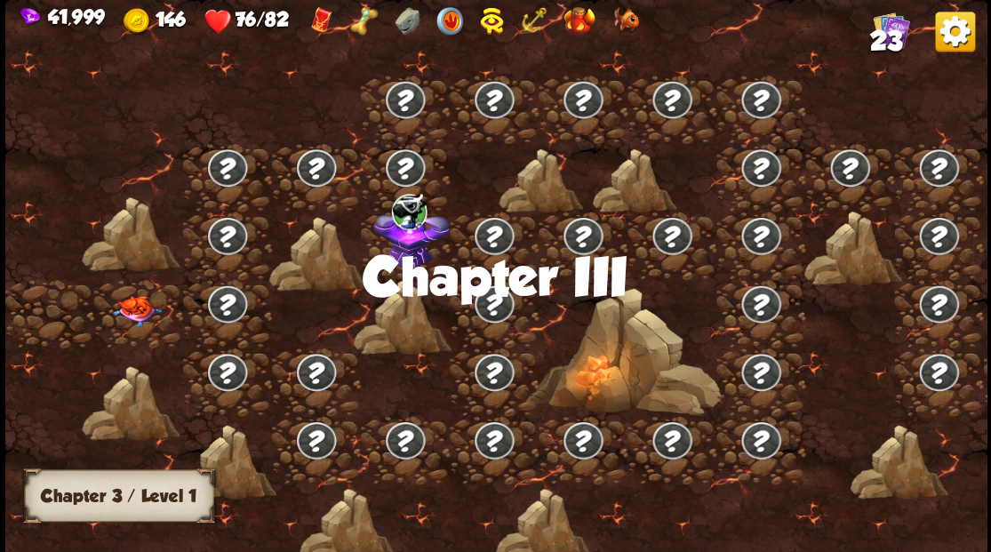
click at [143, 303] on img at bounding box center [136, 310] width 49 height 31
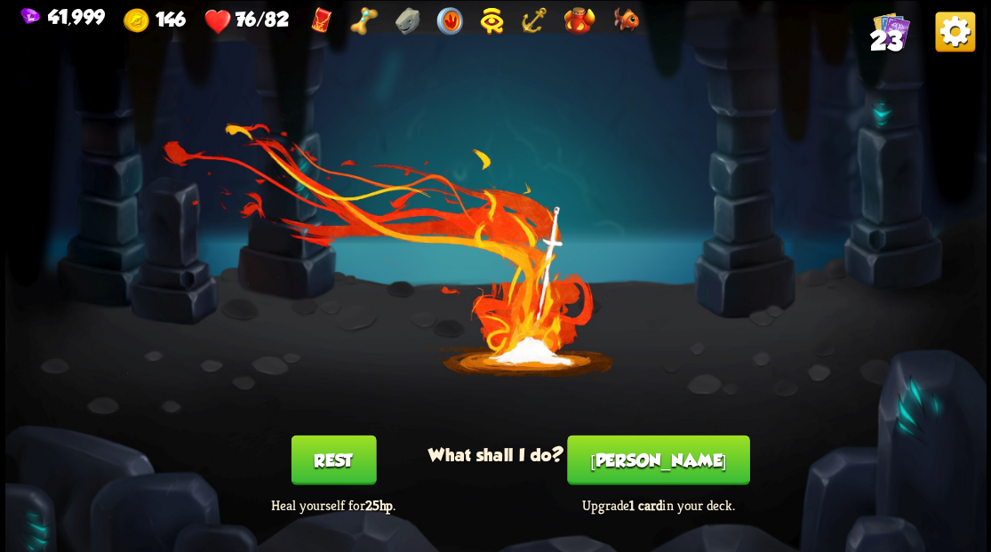
click at [648, 457] on button "[PERSON_NAME]" at bounding box center [658, 460] width 182 height 50
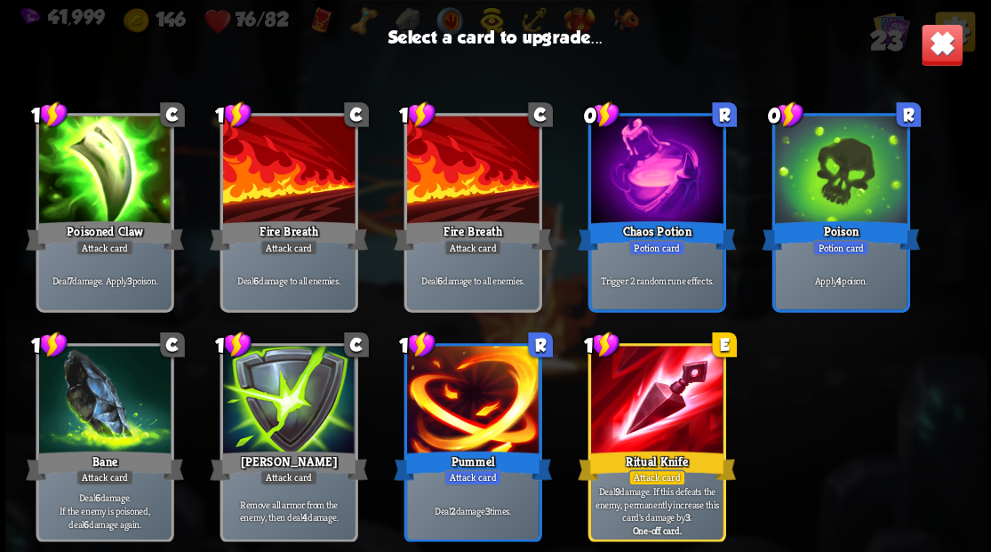
scroll to position [559, 0]
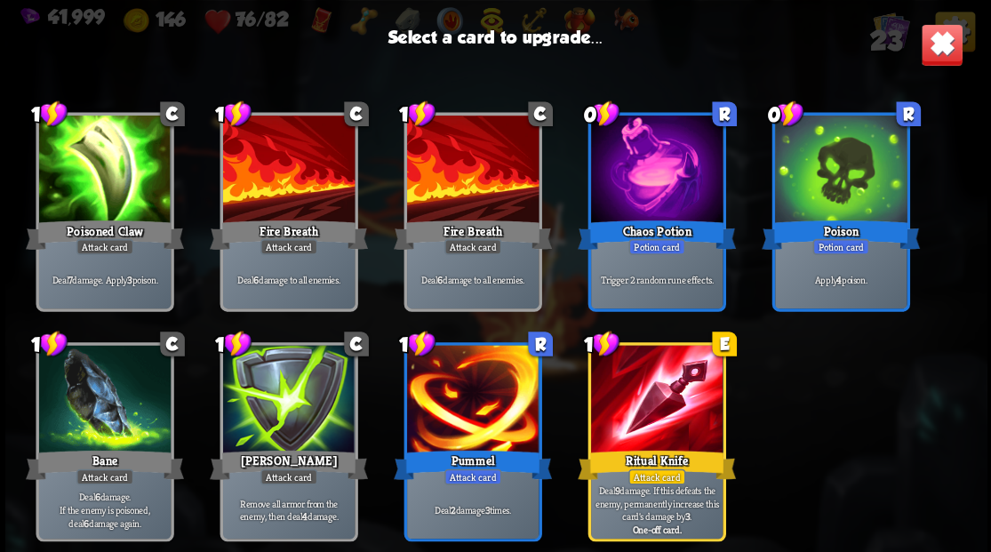
click at [660, 405] on div at bounding box center [656, 400] width 132 height 111
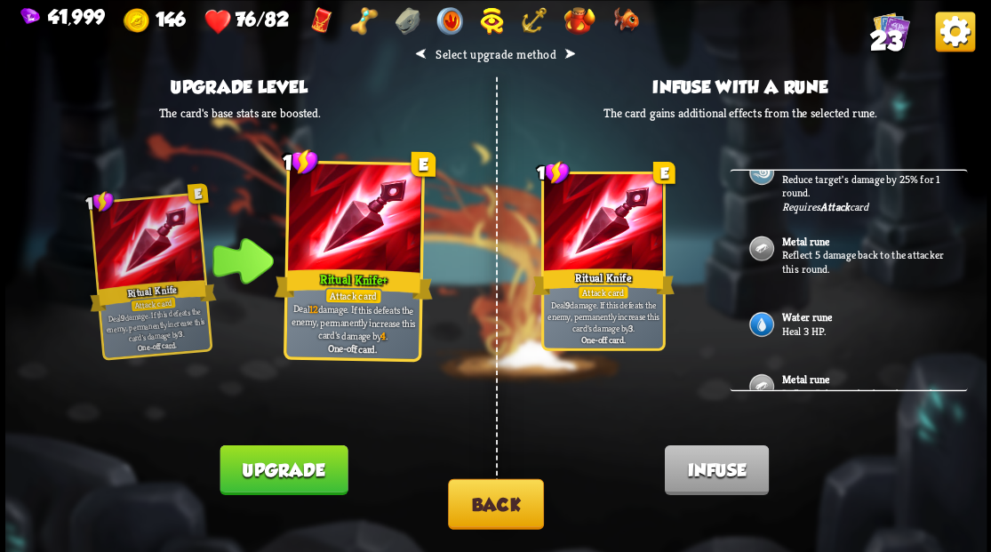
scroll to position [356, 0]
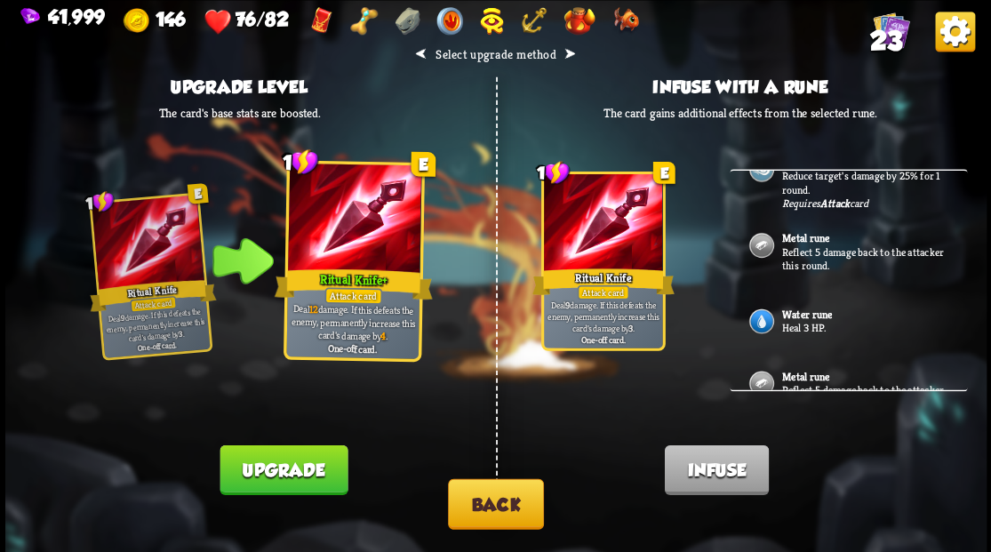
click at [789, 244] on p "Reflect 5 damage back to the attacker this round." at bounding box center [864, 258] width 166 height 28
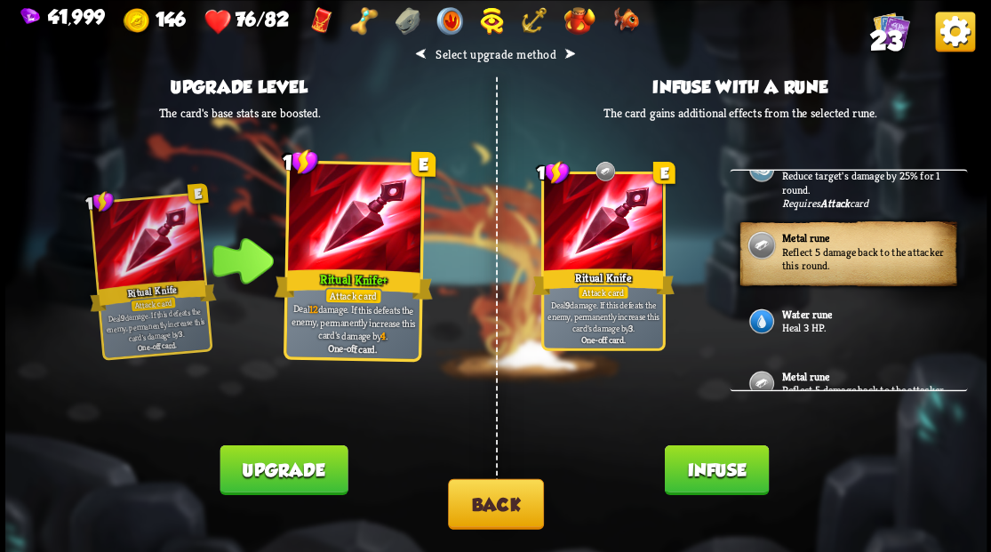
click at [693, 468] on button "Infuse" at bounding box center [716, 469] width 104 height 50
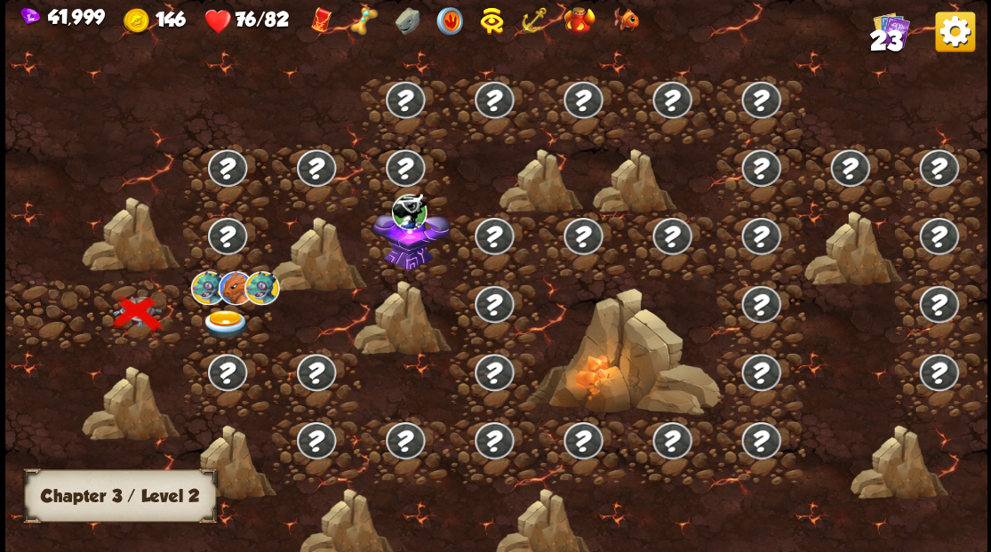
click at [221, 310] on img at bounding box center [225, 323] width 49 height 29
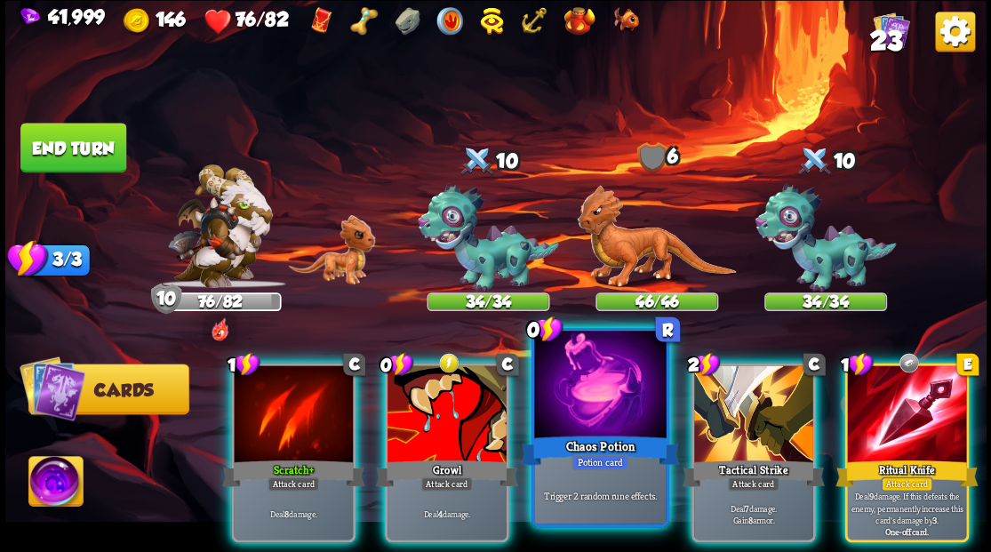
click at [568, 404] on div at bounding box center [600, 386] width 132 height 111
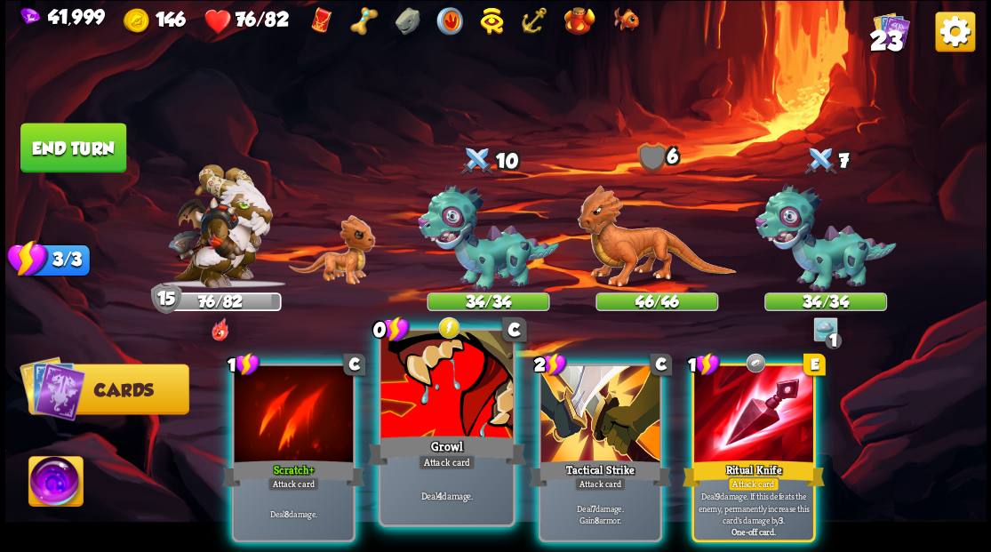
click at [427, 363] on div at bounding box center [446, 386] width 132 height 111
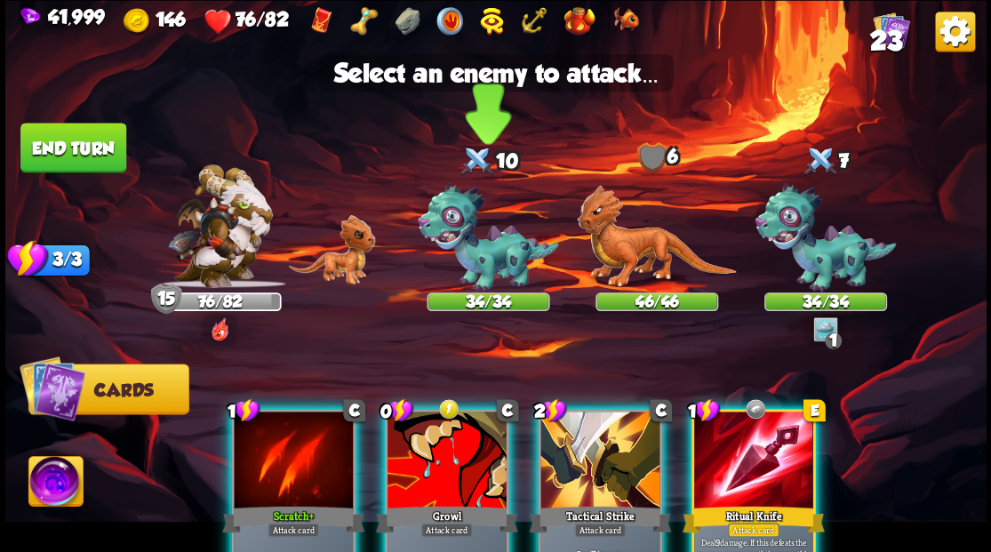
click at [466, 249] on img at bounding box center [488, 237] width 141 height 109
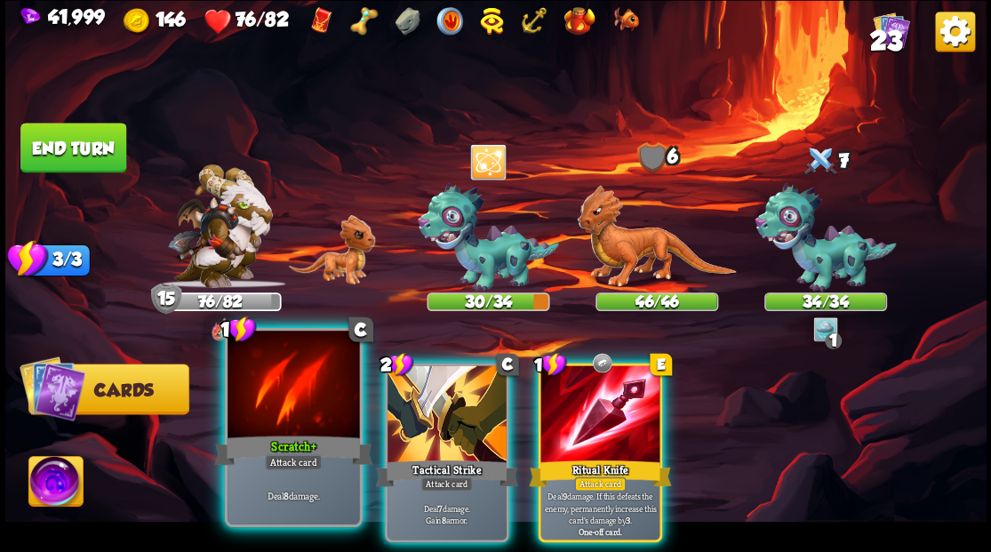
click at [283, 378] on div at bounding box center [294, 386] width 132 height 111
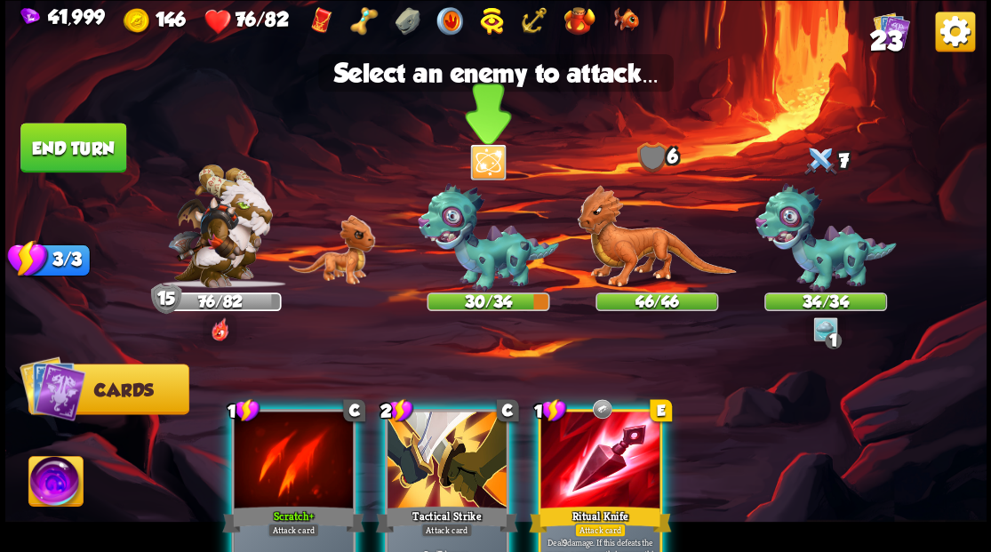
click at [468, 264] on img at bounding box center [488, 237] width 141 height 109
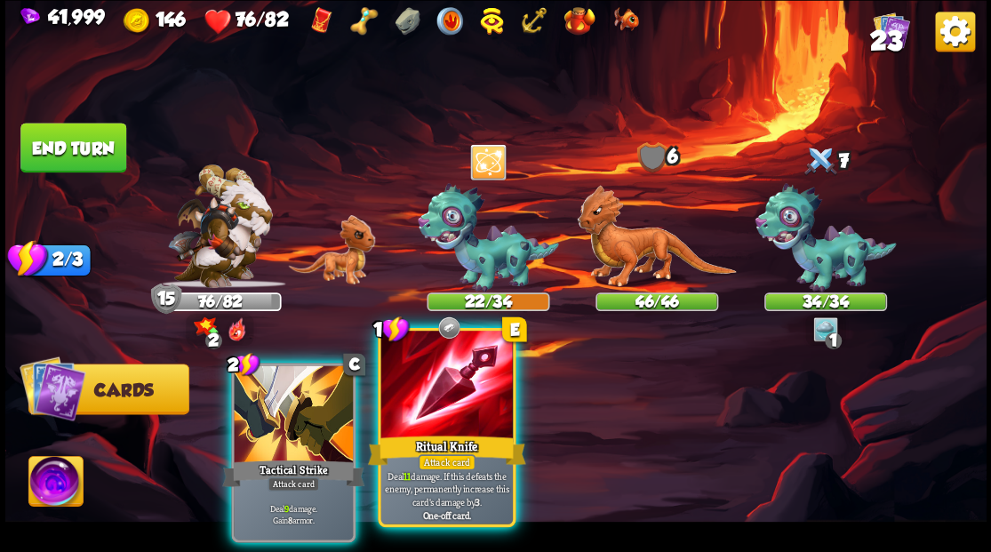
click at [453, 382] on div at bounding box center [446, 386] width 132 height 111
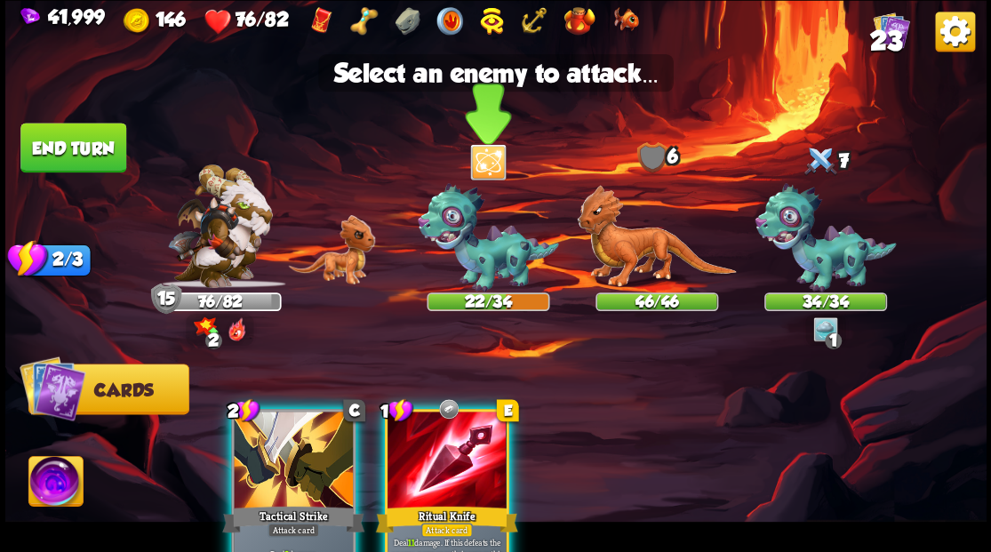
click at [476, 253] on img at bounding box center [488, 237] width 141 height 109
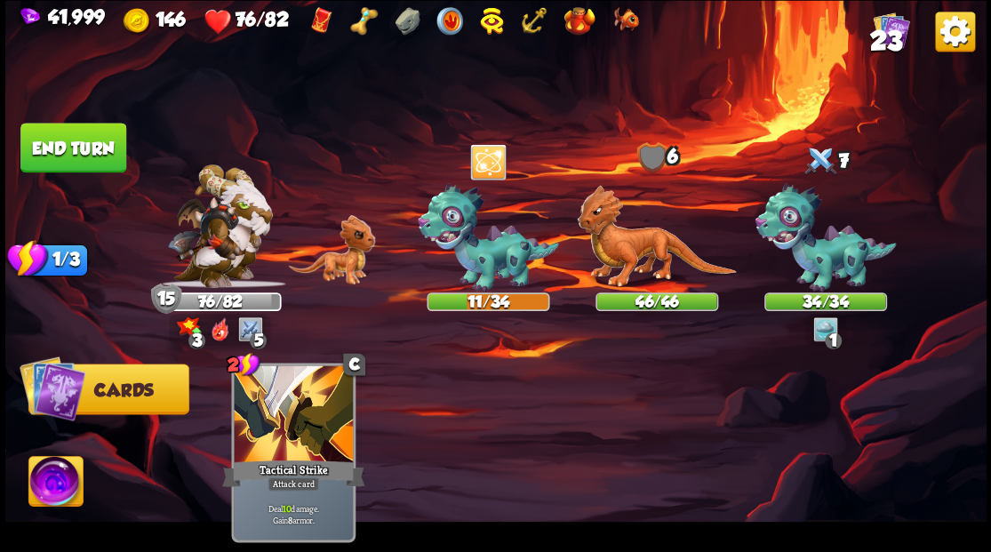
click at [92, 153] on button "End turn" at bounding box center [73, 148] width 106 height 50
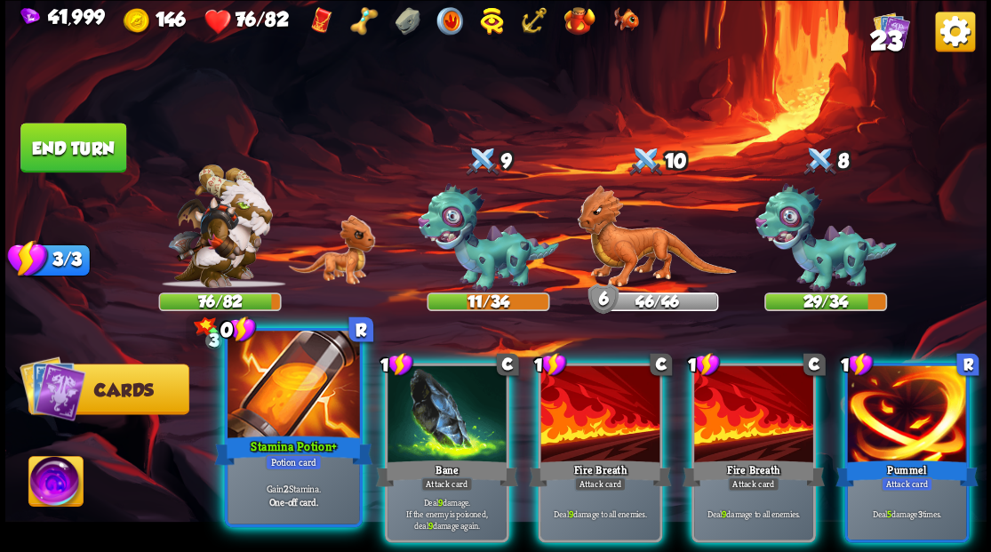
click at [300, 391] on div at bounding box center [294, 386] width 132 height 111
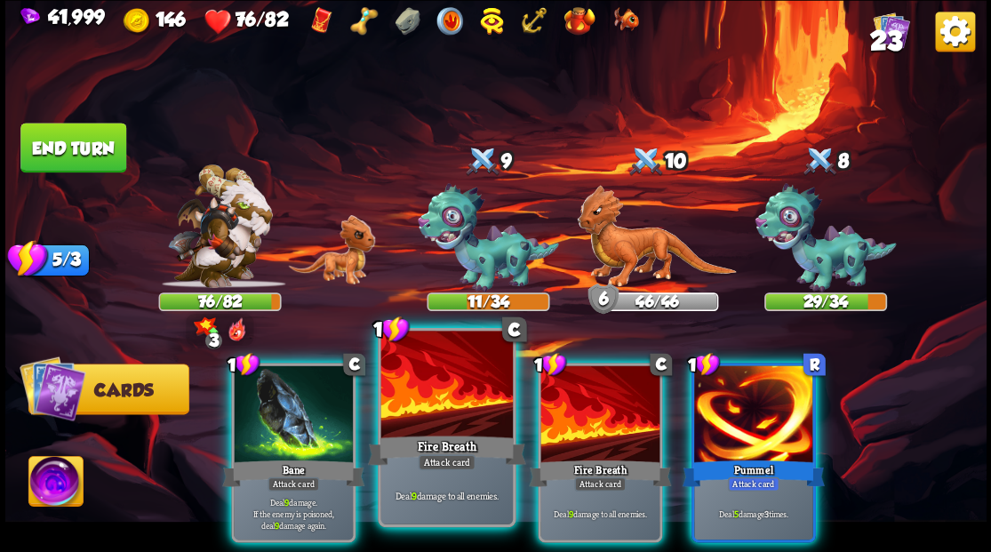
click at [450, 391] on div at bounding box center [446, 386] width 132 height 111
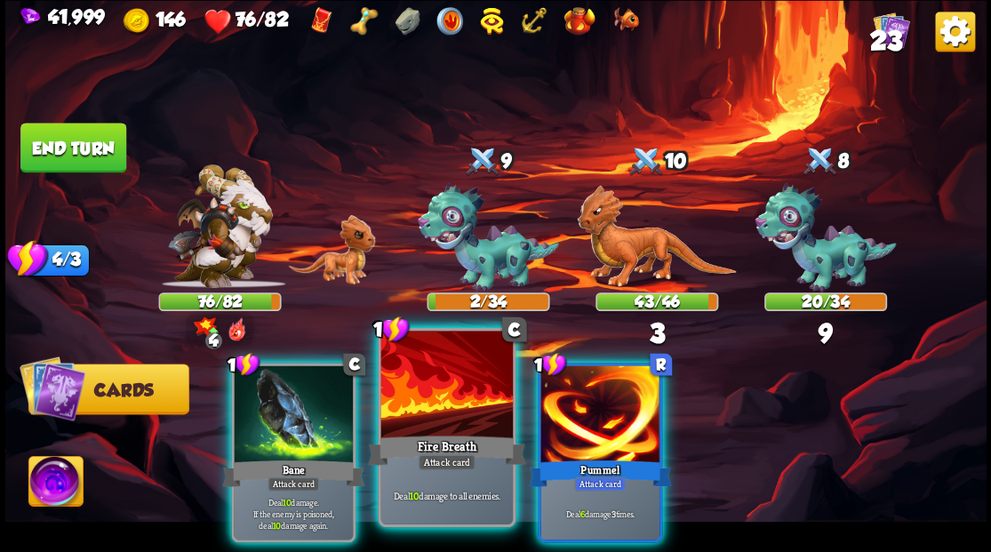
click at [450, 390] on div at bounding box center [446, 386] width 132 height 111
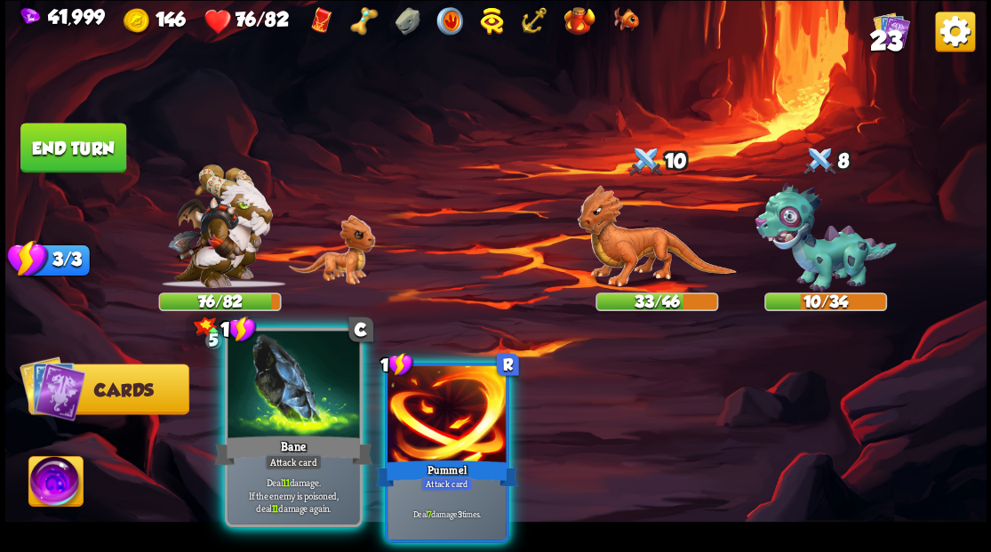
click at [330, 389] on div at bounding box center [294, 386] width 132 height 111
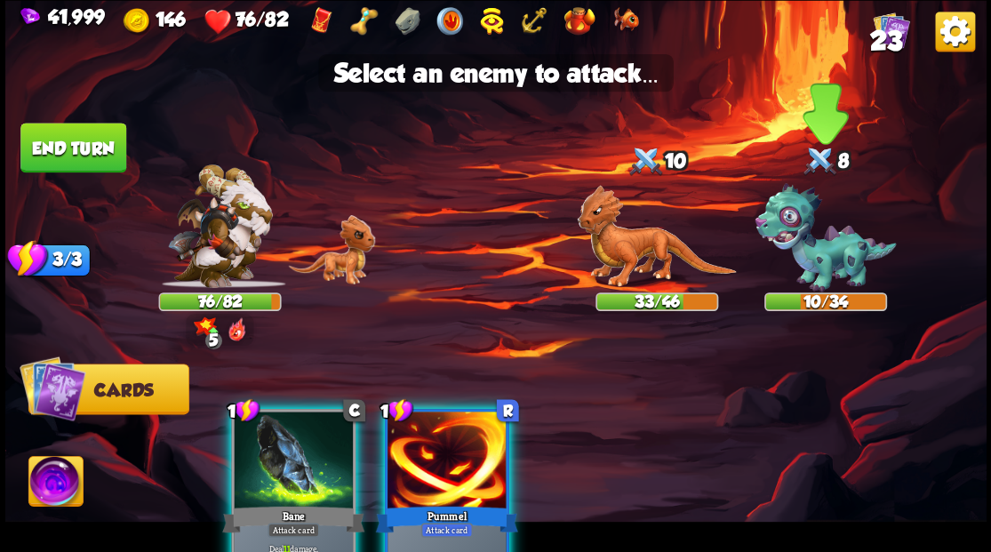
click at [807, 257] on img at bounding box center [825, 237] width 141 height 109
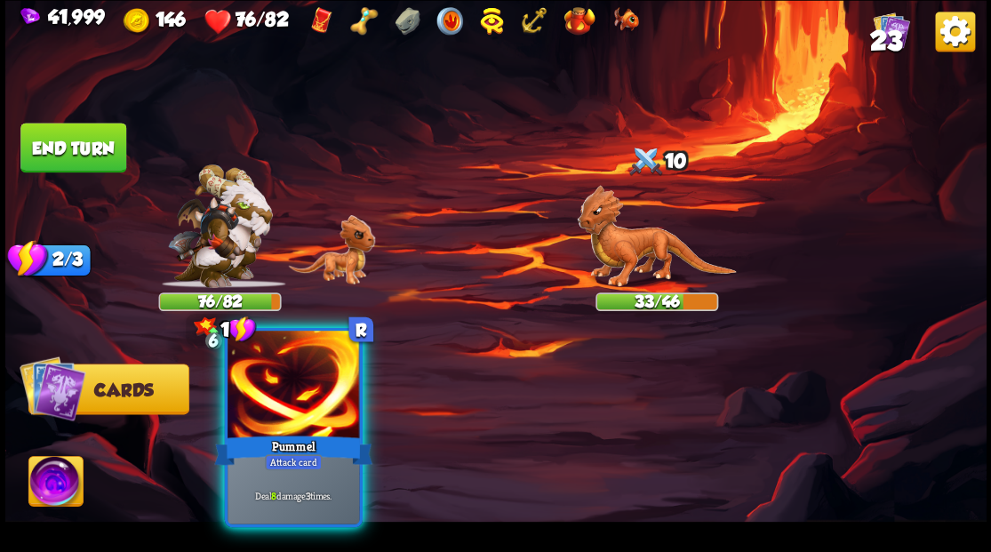
click at [270, 405] on div at bounding box center [294, 386] width 132 height 111
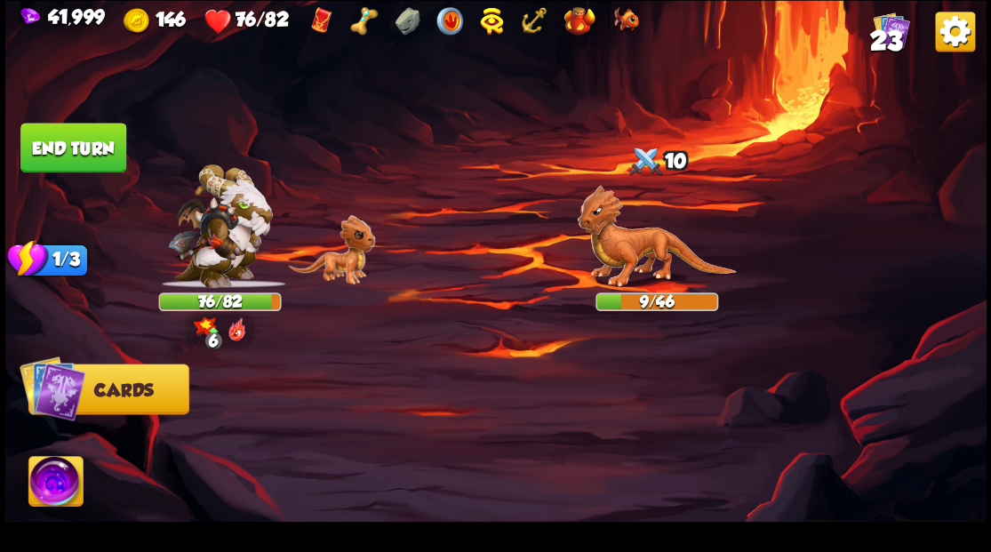
click at [47, 485] on img at bounding box center [55, 483] width 54 height 55
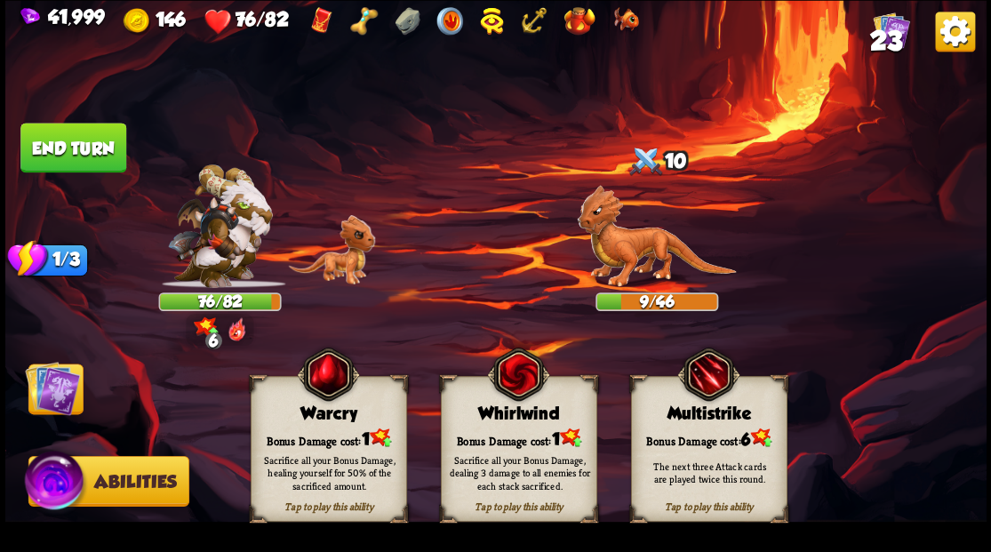
drag, startPoint x: 522, startPoint y: 426, endPoint x: 521, endPoint y: 416, distance: 9.8
click at [522, 425] on div "Tap to play this ability Whirlwind Bonus Damage cost: 1 Sacrifice all your Bonu…" at bounding box center [518, 449] width 156 height 146
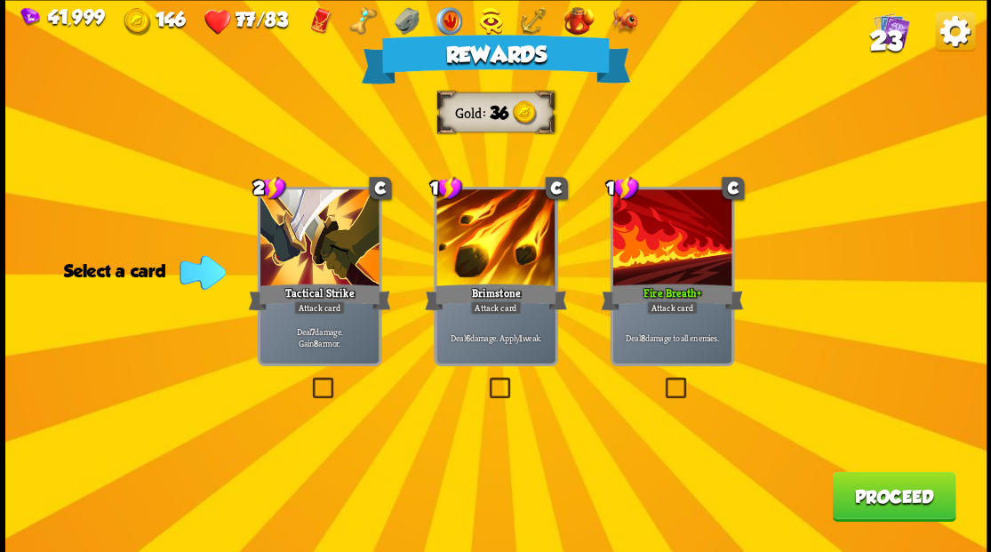
click at [894, 32] on span "23" at bounding box center [885, 40] width 32 height 30
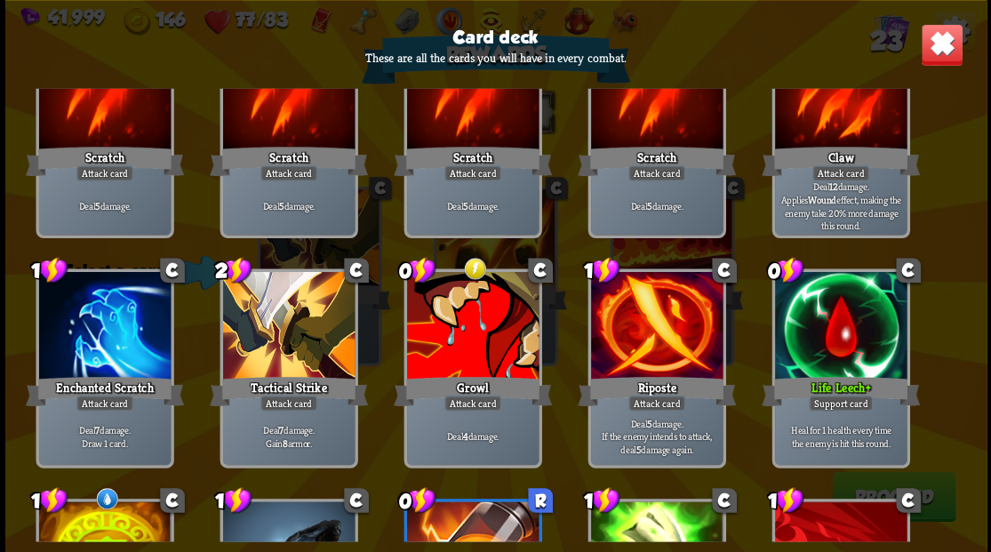
scroll to position [55, 0]
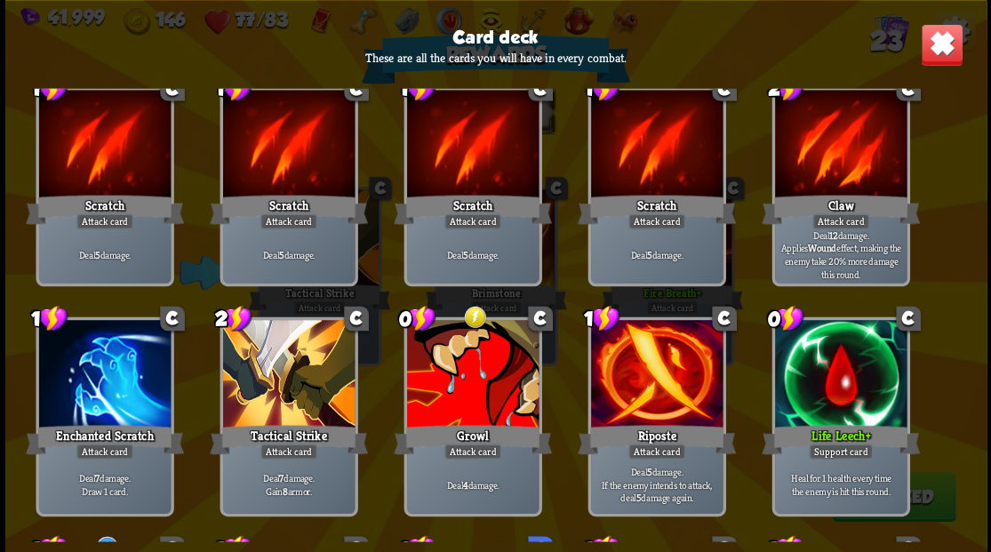
click at [936, 53] on img at bounding box center [941, 44] width 43 height 43
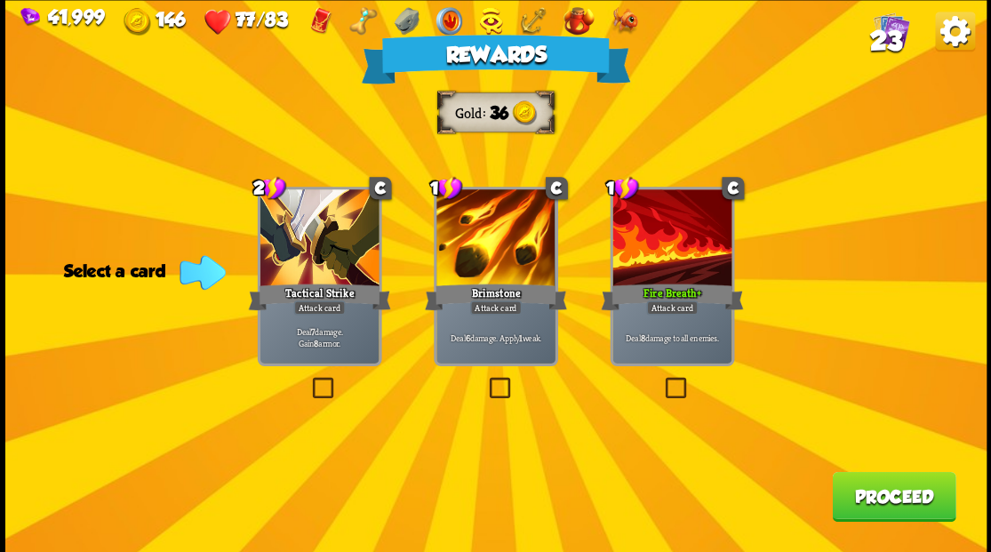
drag, startPoint x: 500, startPoint y: 388, endPoint x: 542, endPoint y: 393, distance: 43.0
click at [485, 380] on label at bounding box center [485, 380] width 0 height 0
click at [0, 0] on input "checkbox" at bounding box center [0, 0] width 0 height 0
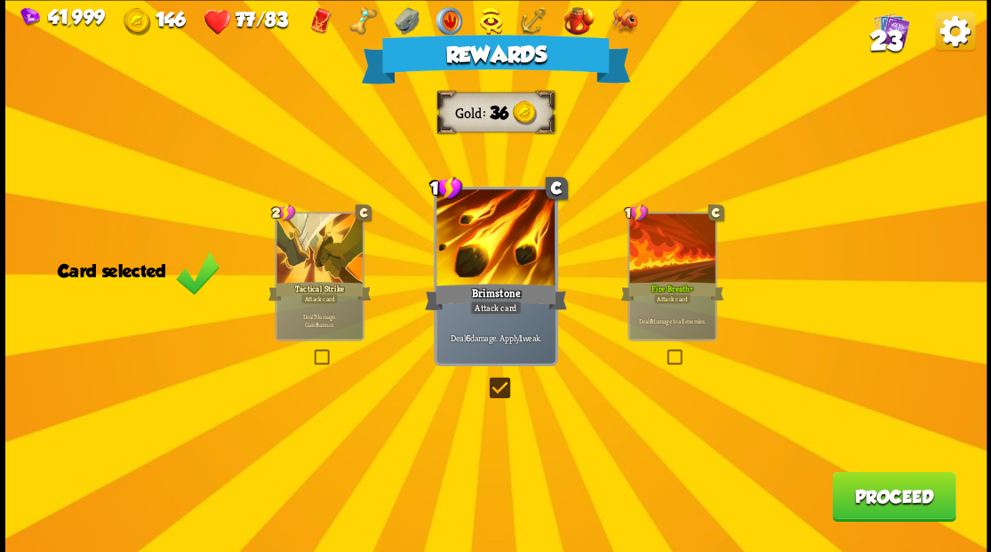
click at [884, 494] on button "Proceed" at bounding box center [894, 496] width 124 height 50
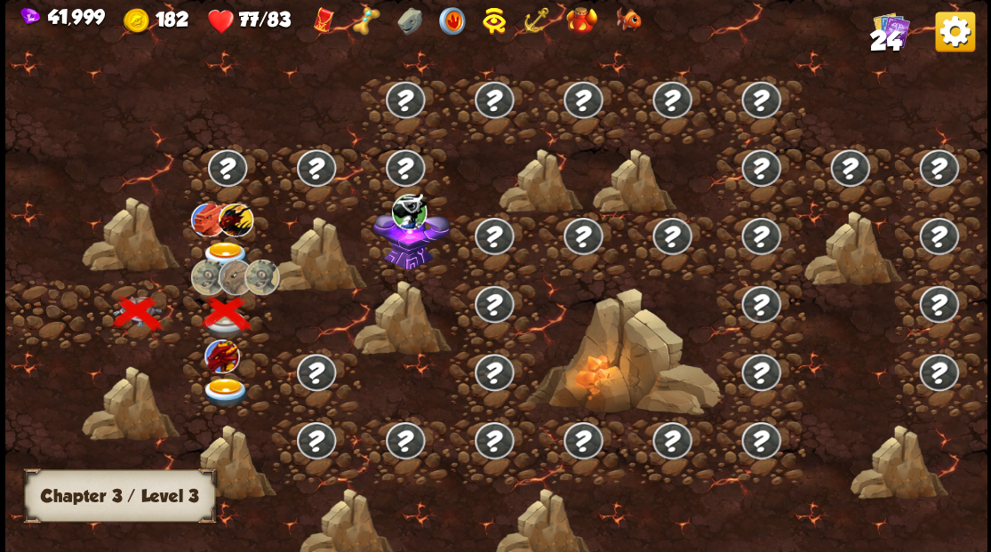
click at [220, 389] on img at bounding box center [225, 392] width 49 height 29
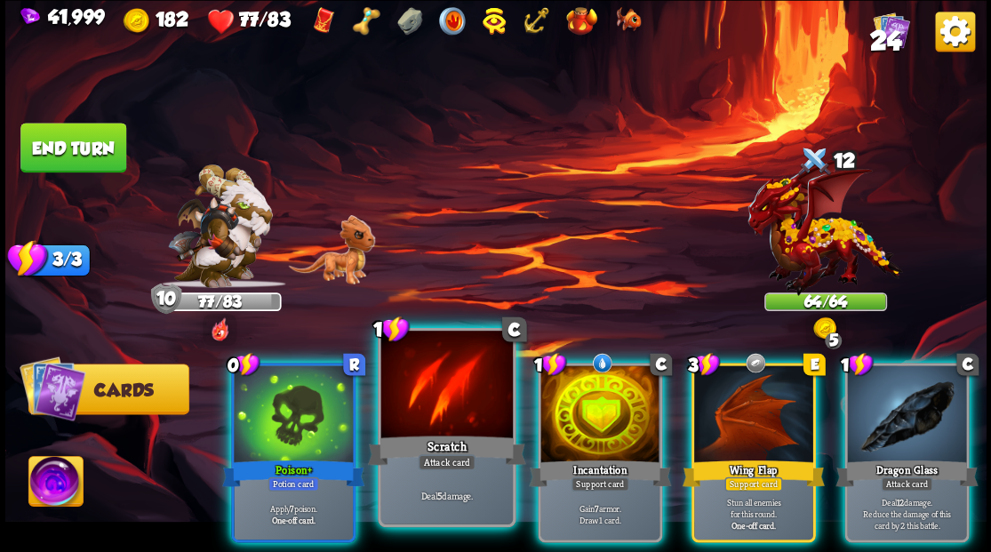
click at [460, 398] on div at bounding box center [446, 386] width 132 height 111
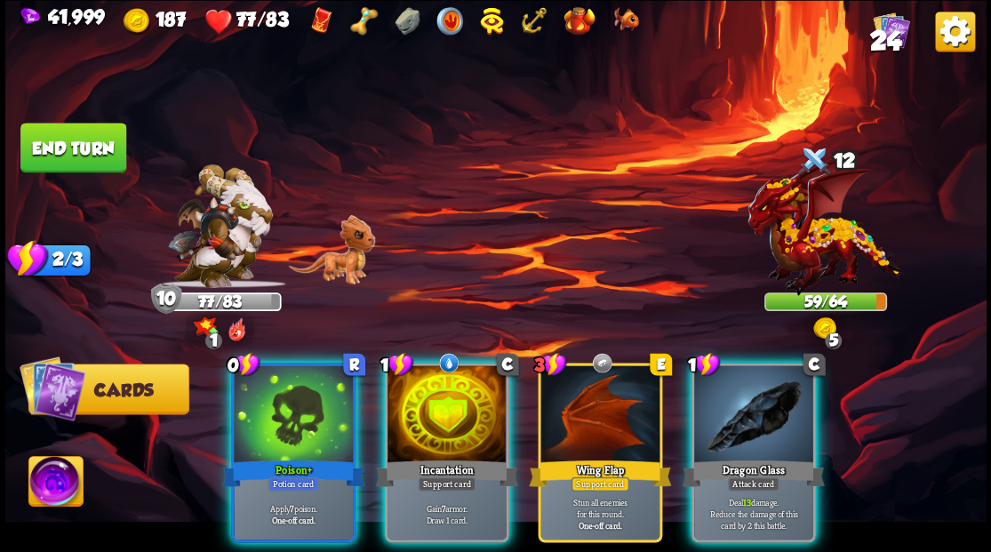
drag, startPoint x: 460, startPoint y: 379, endPoint x: 567, endPoint y: 268, distance: 154.0
click at [460, 373] on div at bounding box center [447, 415] width 119 height 100
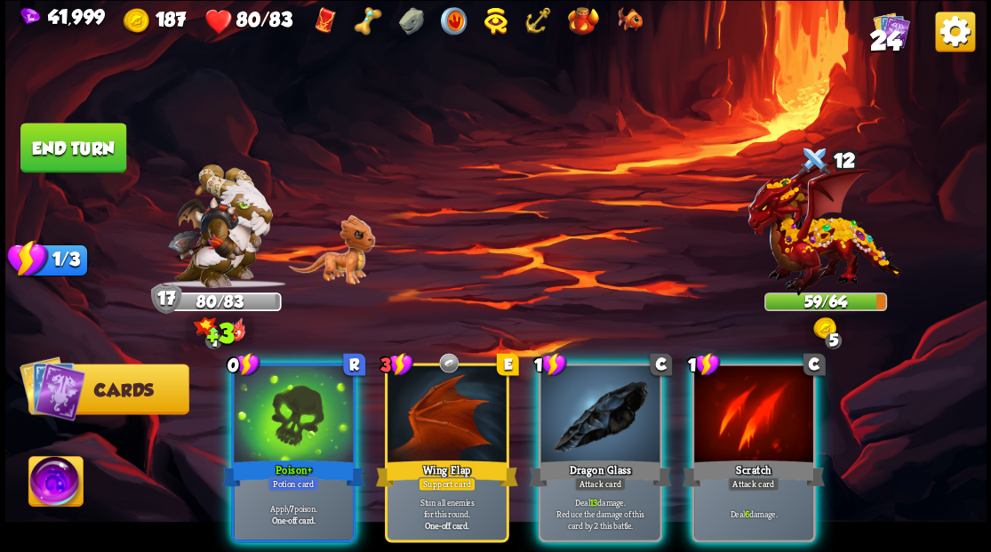
drag, startPoint x: 721, startPoint y: 392, endPoint x: 674, endPoint y: 318, distance: 87.5
click at [721, 389] on div at bounding box center [753, 415] width 119 height 100
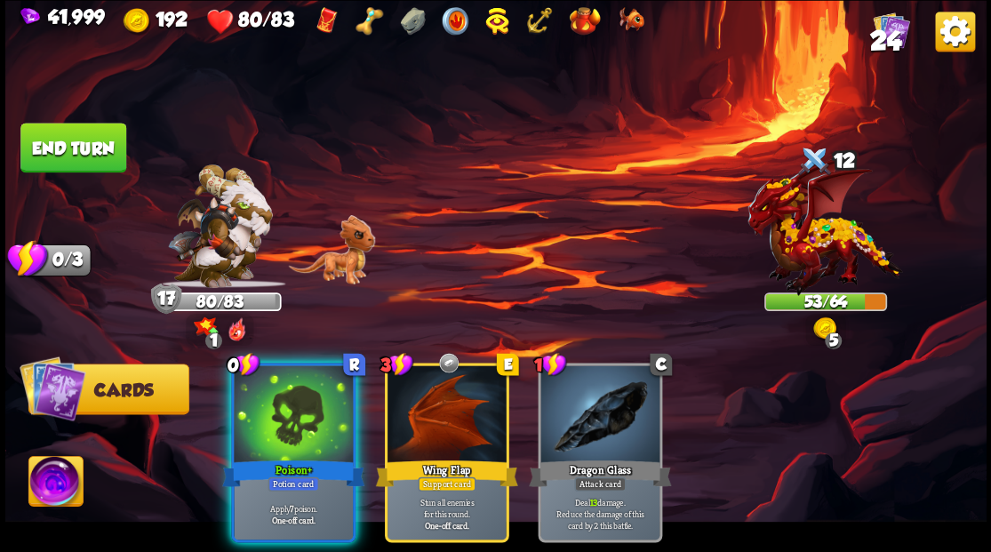
click at [87, 125] on button "End turn" at bounding box center [73, 148] width 106 height 50
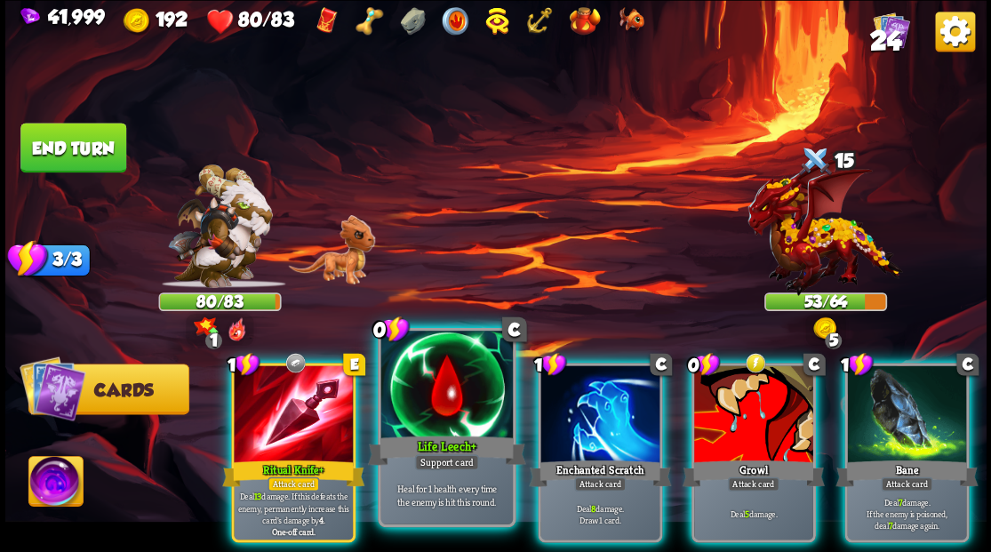
drag, startPoint x: 453, startPoint y: 394, endPoint x: 467, endPoint y: 369, distance: 28.2
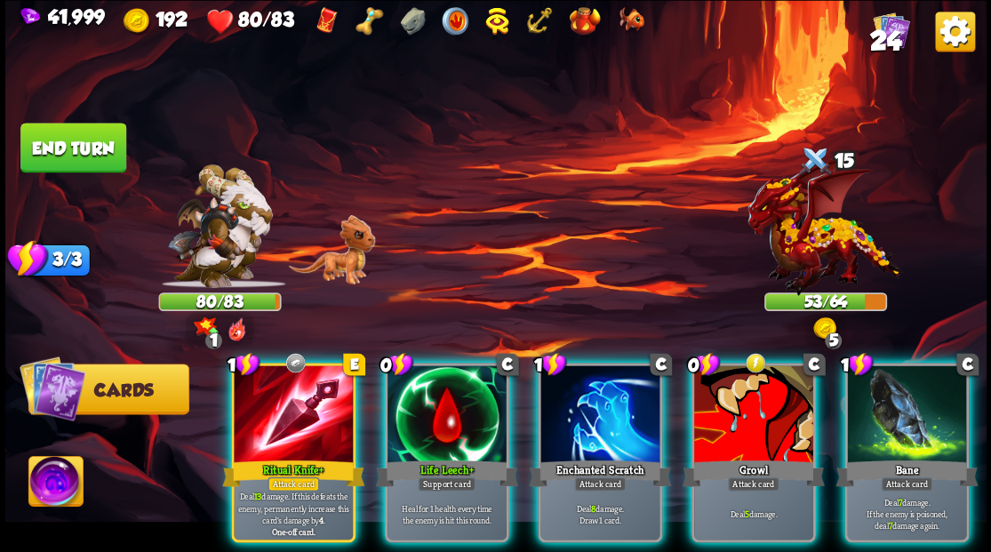
click at [453, 393] on div at bounding box center [447, 415] width 119 height 100
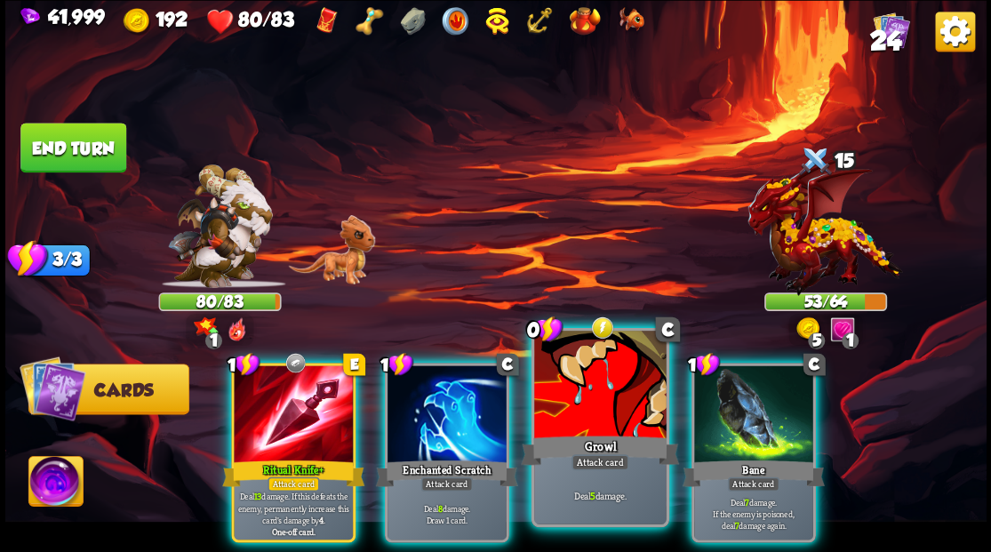
click at [561, 411] on div at bounding box center [600, 386] width 132 height 111
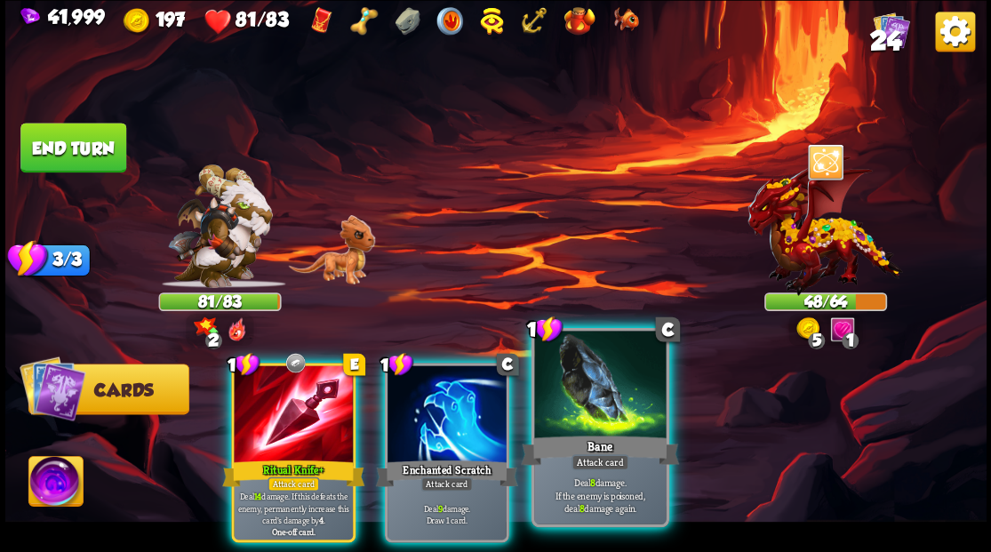
click at [582, 413] on div at bounding box center [600, 386] width 132 height 111
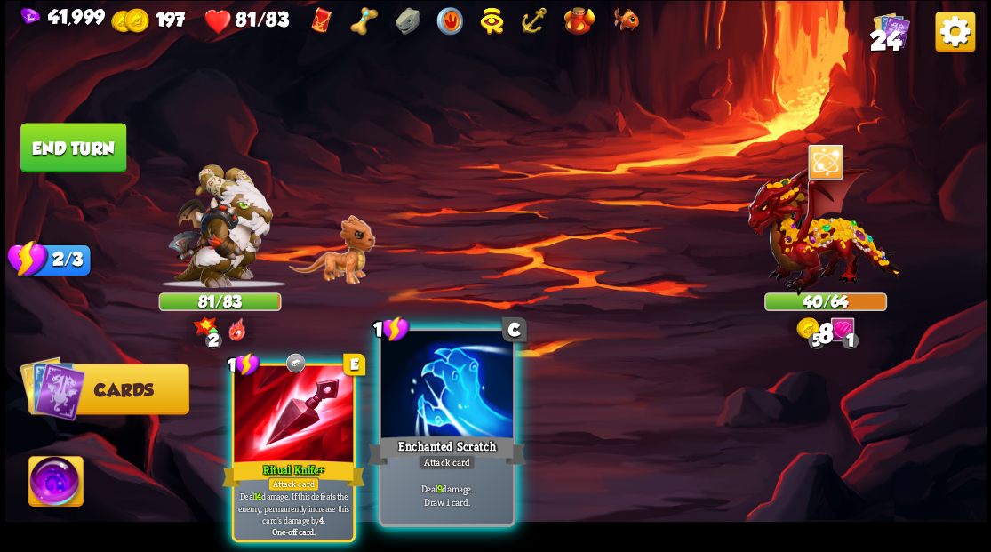
click at [475, 396] on div at bounding box center [446, 386] width 132 height 111
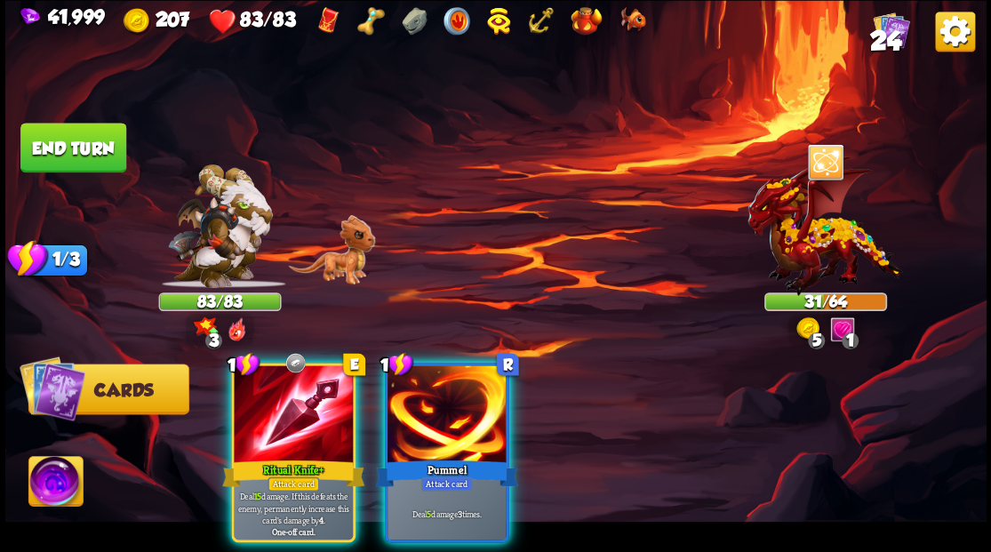
drag, startPoint x: 444, startPoint y: 393, endPoint x: 452, endPoint y: 307, distance: 86.6
click at [444, 388] on div at bounding box center [447, 415] width 119 height 100
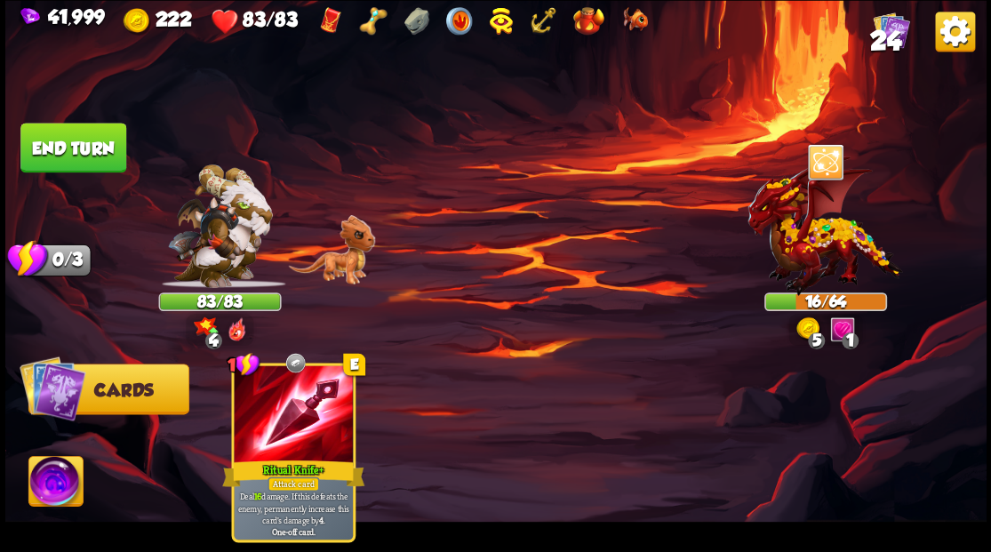
click at [108, 158] on button "End turn" at bounding box center [73, 148] width 106 height 50
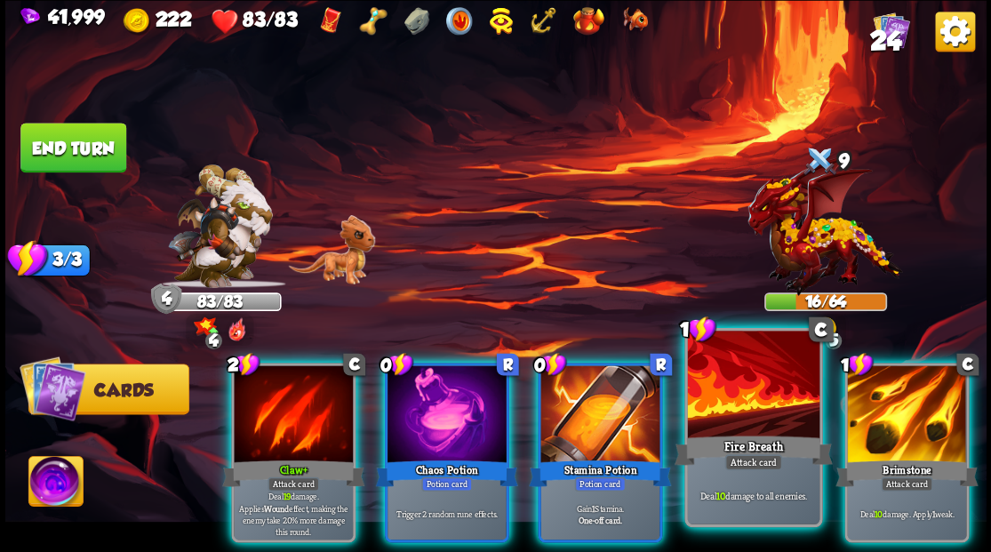
click at [723, 398] on div at bounding box center [753, 386] width 132 height 111
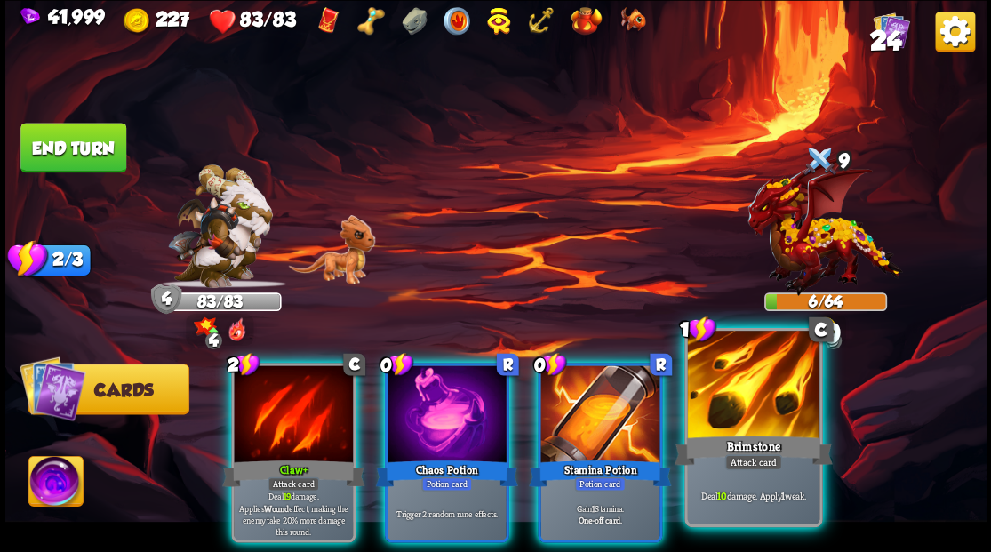
click at [722, 396] on div at bounding box center [753, 386] width 132 height 111
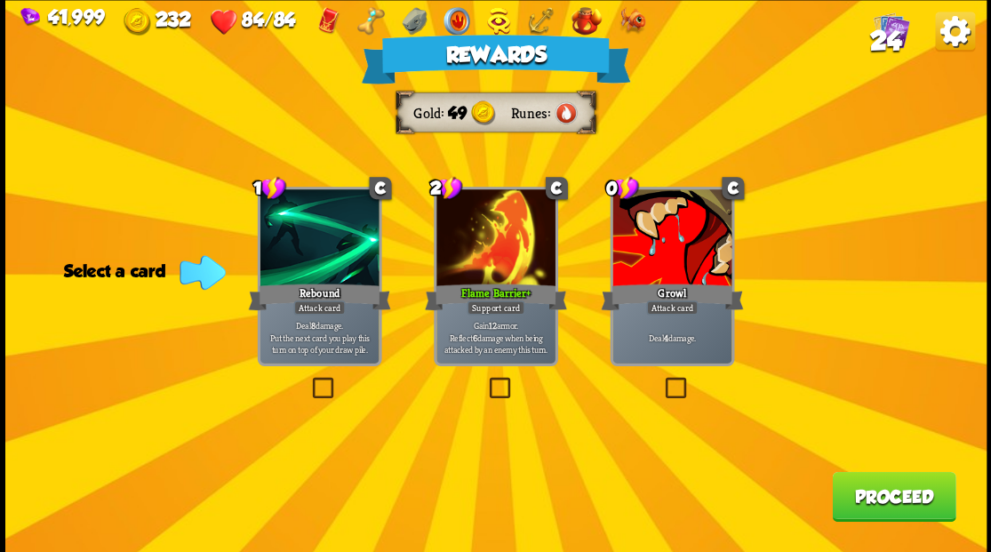
click at [881, 36] on span "24" at bounding box center [884, 40] width 31 height 30
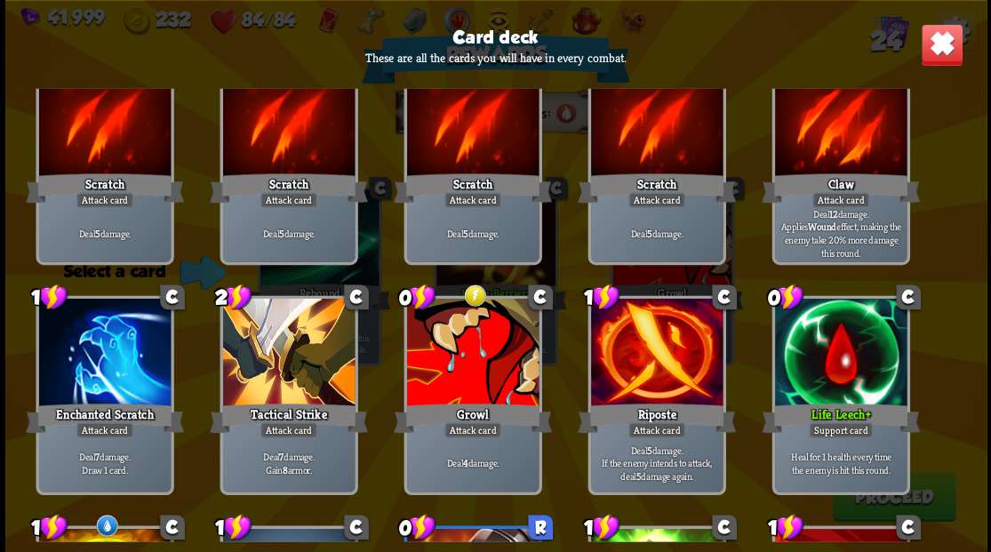
scroll to position [56, 0]
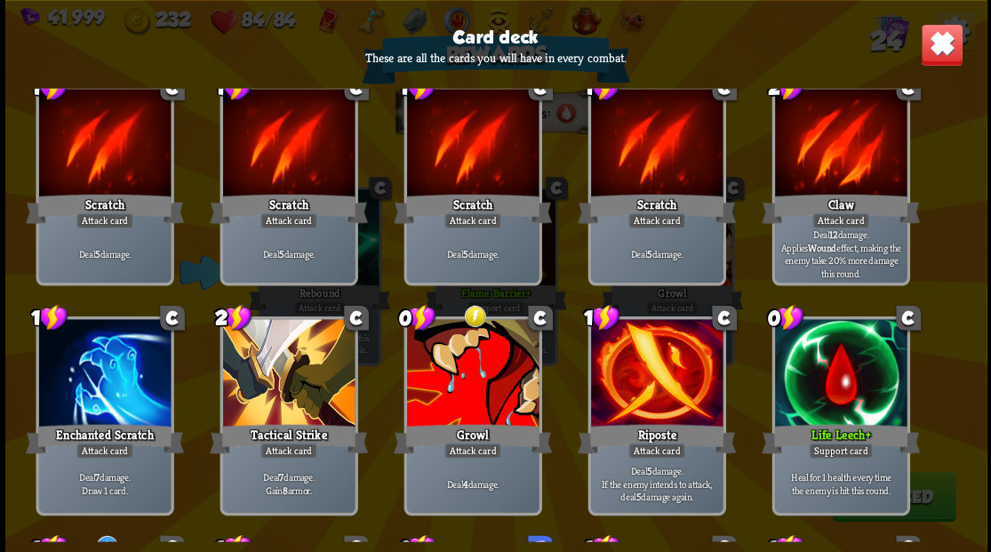
click at [946, 37] on img at bounding box center [941, 44] width 43 height 43
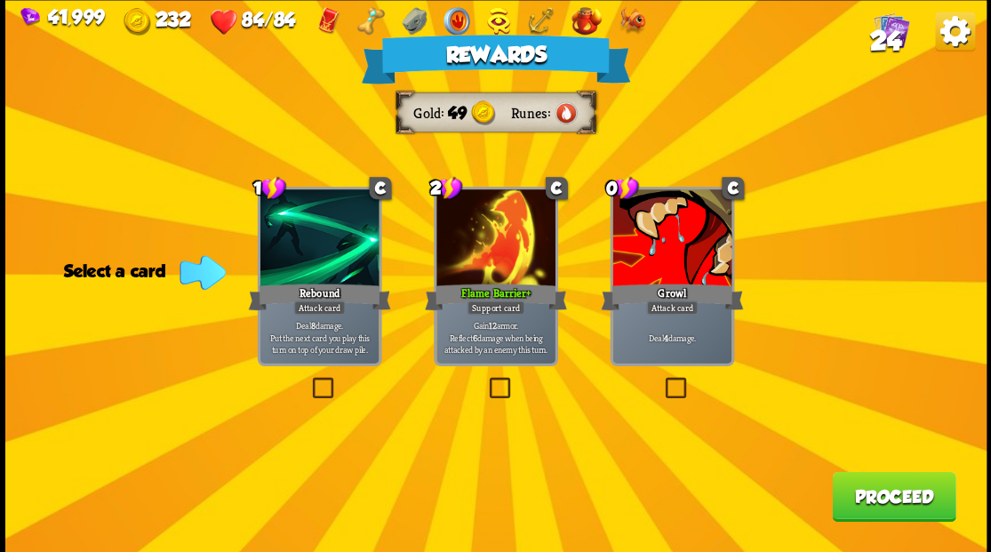
click at [885, 489] on button "Proceed" at bounding box center [894, 496] width 124 height 50
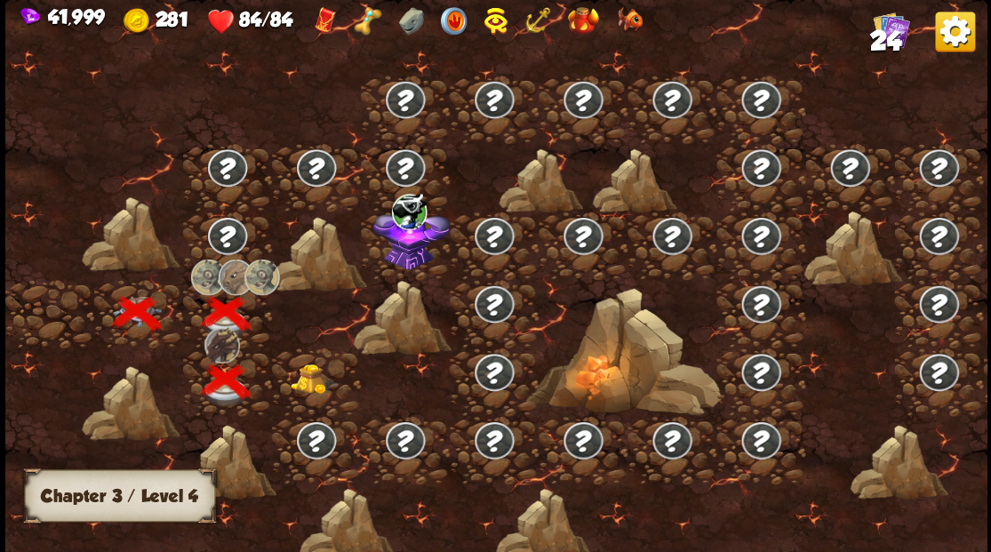
click at [305, 380] on img at bounding box center [314, 379] width 49 height 30
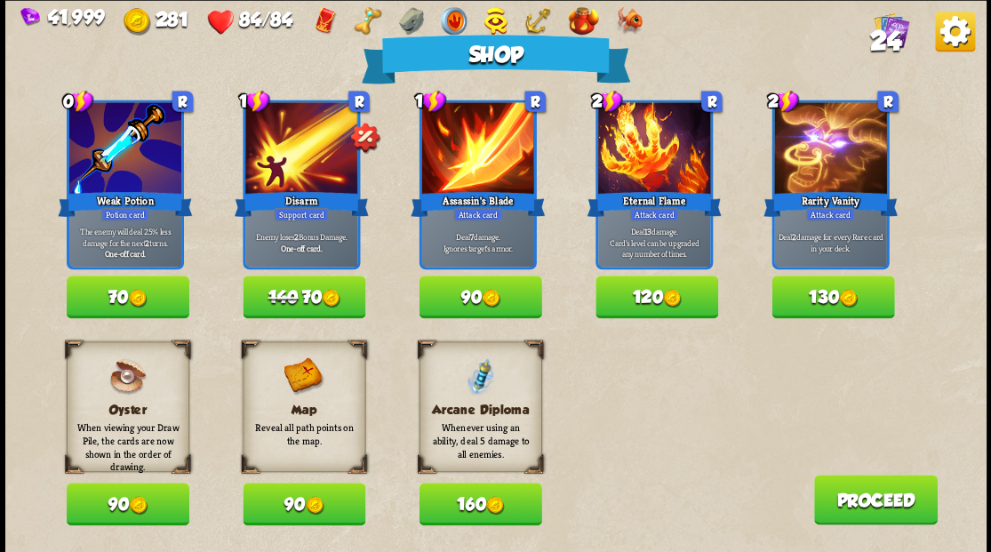
click at [489, 298] on img at bounding box center [491, 298] width 19 height 19
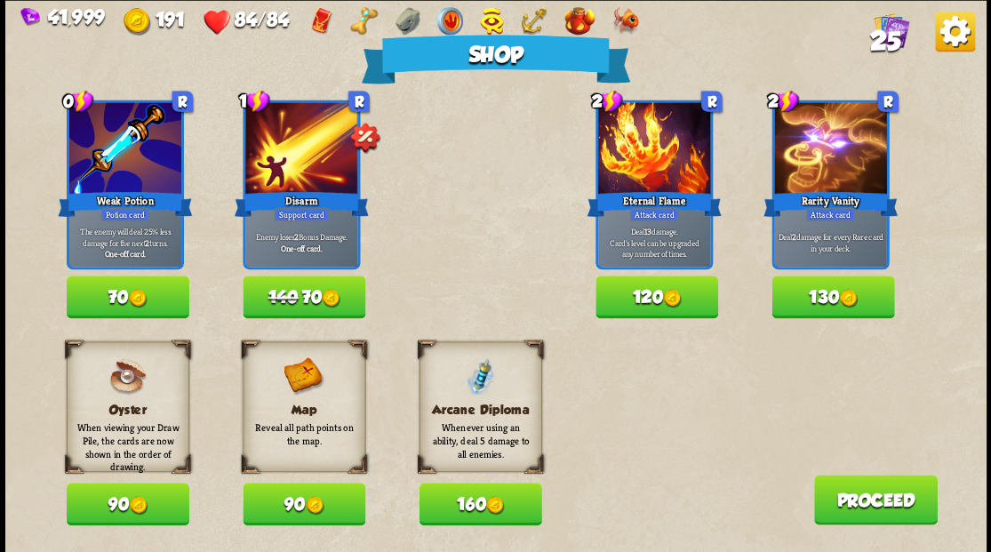
click at [871, 494] on button "Proceed" at bounding box center [875, 500] width 124 height 50
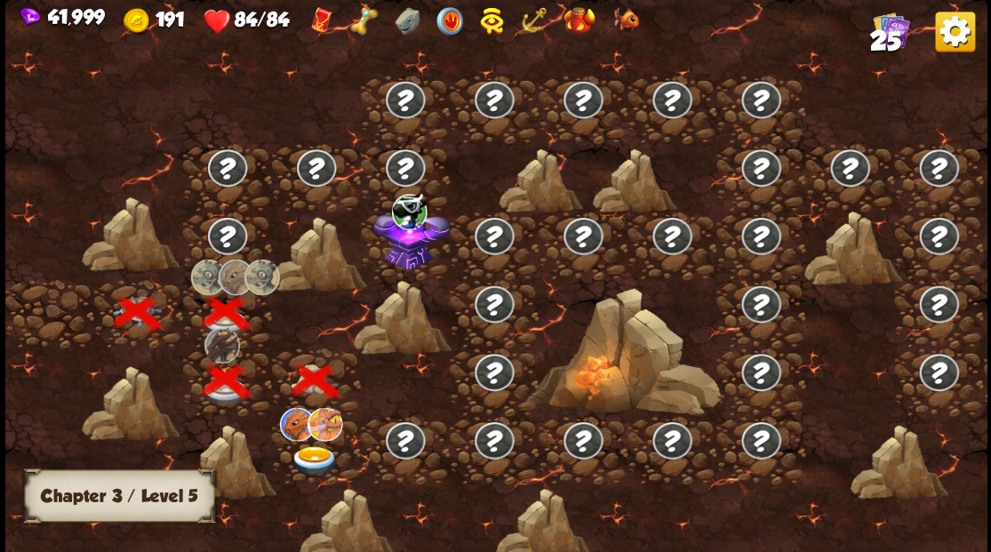
click at [321, 450] on img at bounding box center [314, 459] width 49 height 29
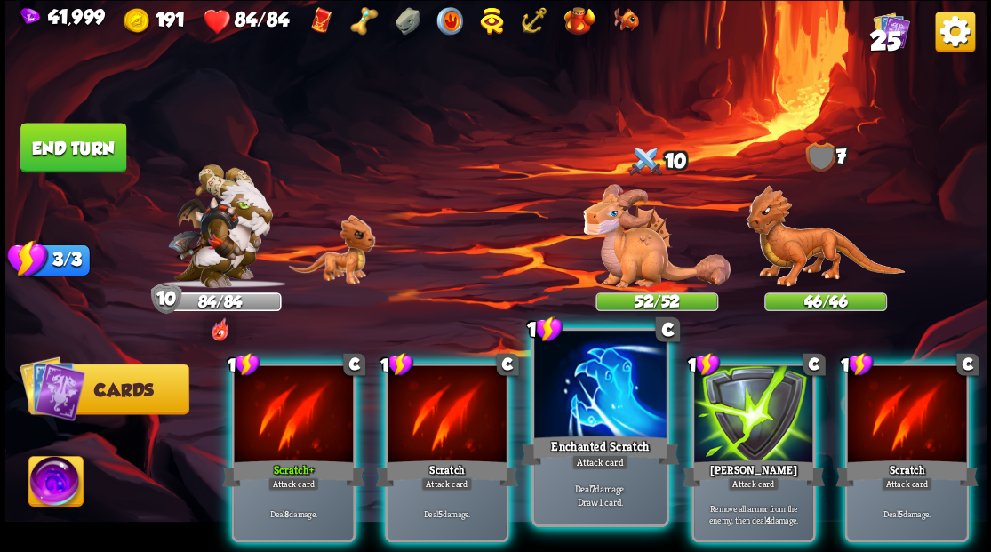
click at [596, 390] on div at bounding box center [600, 386] width 132 height 111
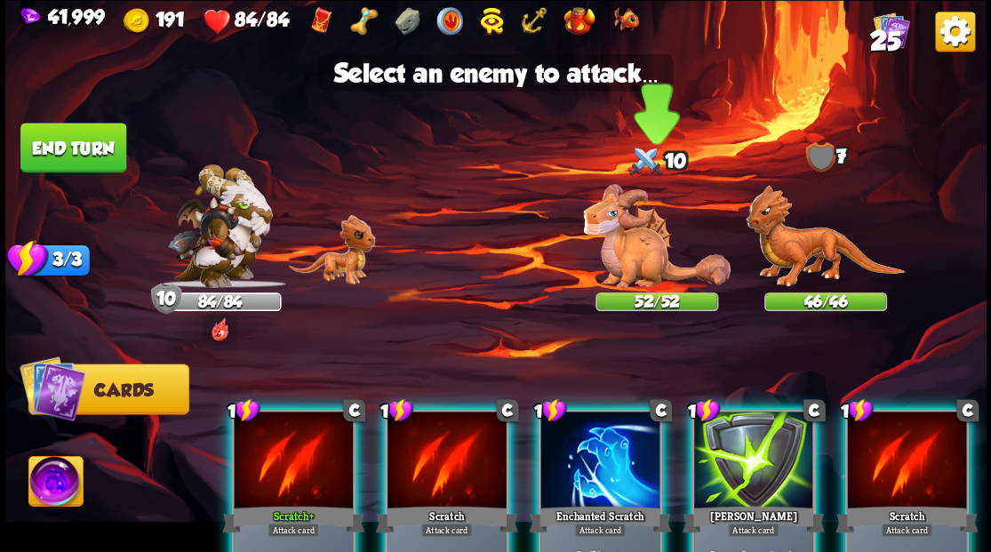
click at [622, 262] on img at bounding box center [657, 236] width 148 height 104
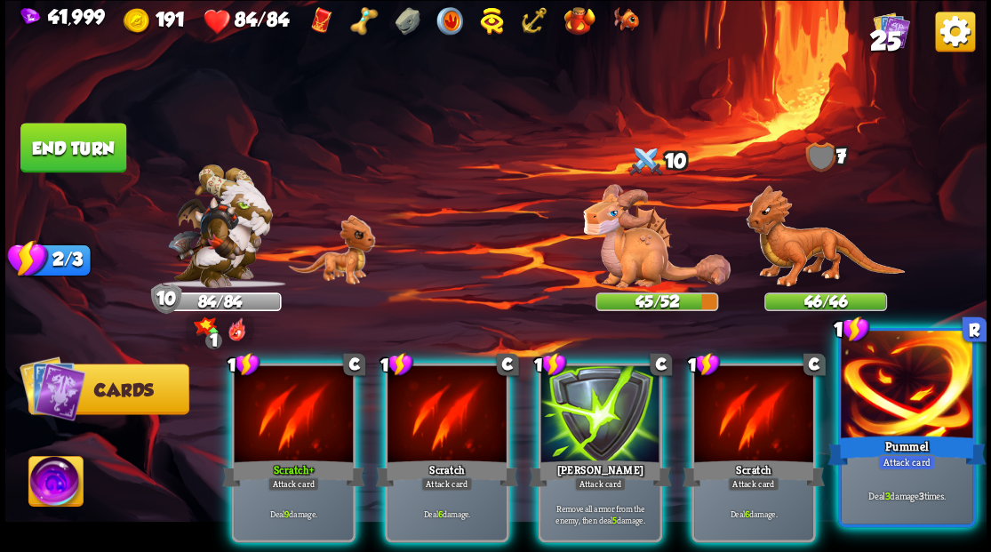
click at [899, 396] on div at bounding box center [907, 386] width 132 height 111
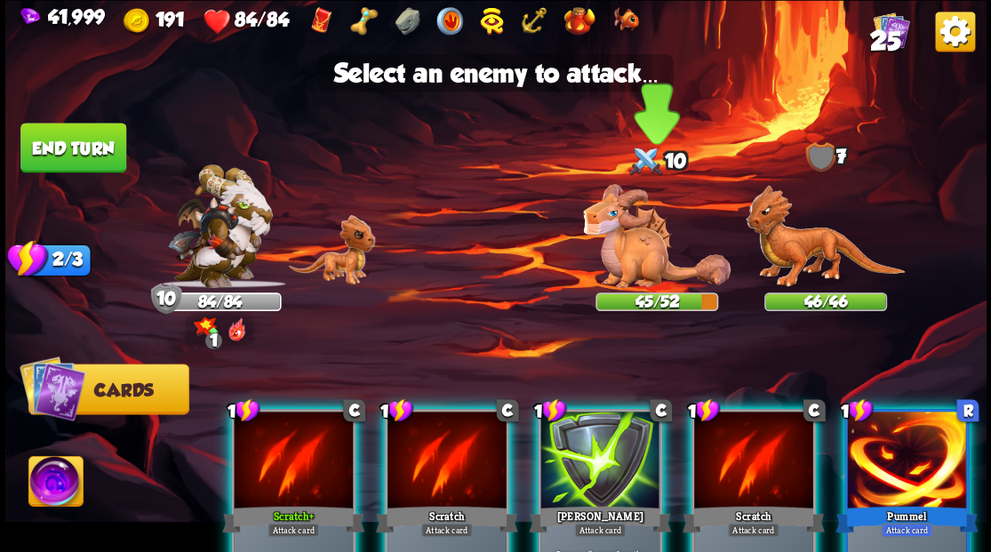
click at [674, 260] on img at bounding box center [657, 236] width 148 height 104
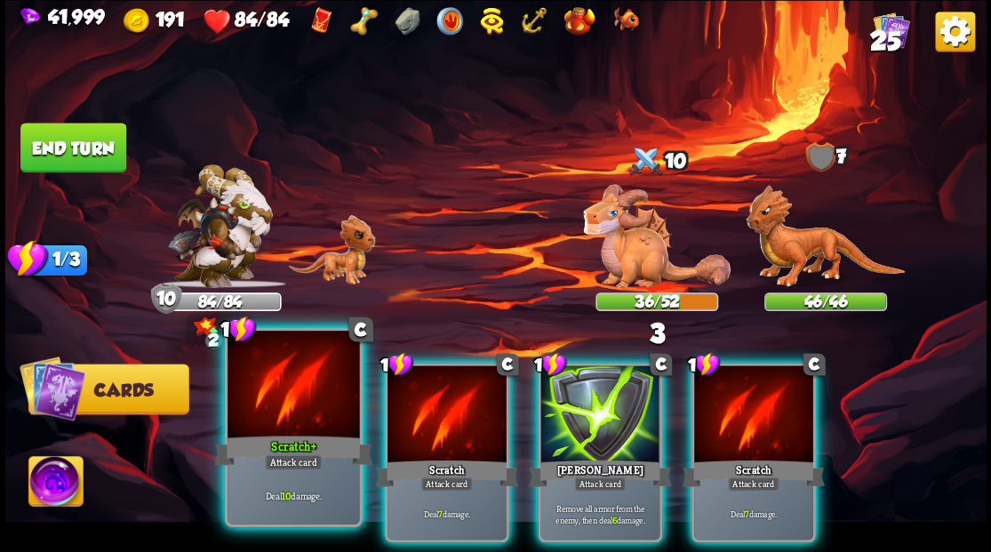
click at [304, 384] on div at bounding box center [294, 386] width 132 height 111
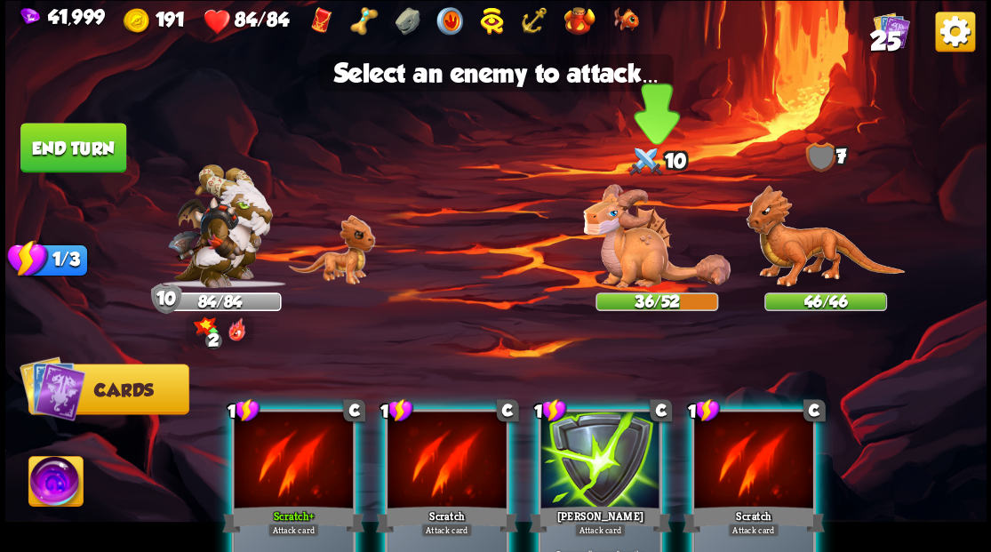
click at [629, 247] on img at bounding box center [657, 236] width 148 height 104
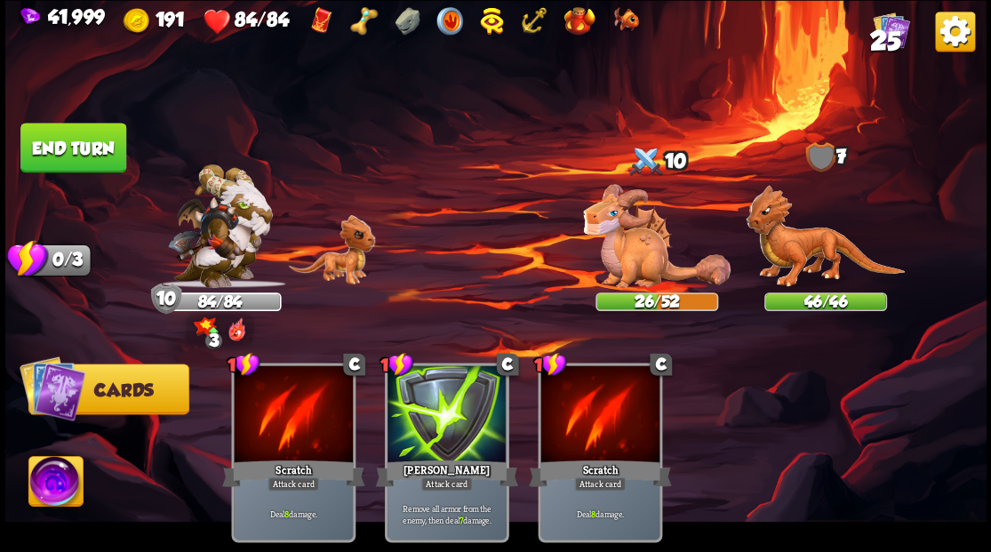
click at [104, 140] on button "End turn" at bounding box center [73, 148] width 106 height 50
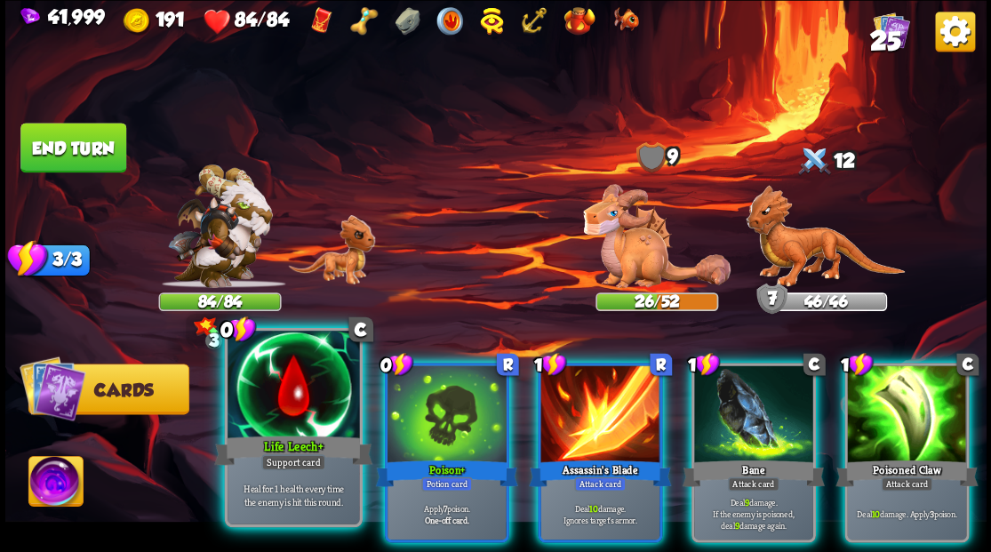
click at [300, 382] on div at bounding box center [294, 386] width 132 height 111
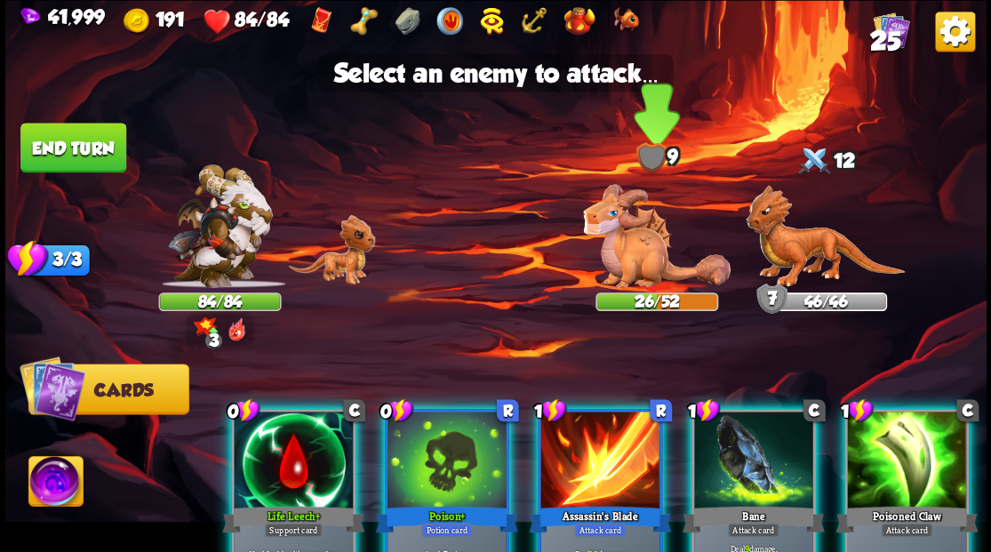
click at [628, 261] on img at bounding box center [657, 236] width 148 height 104
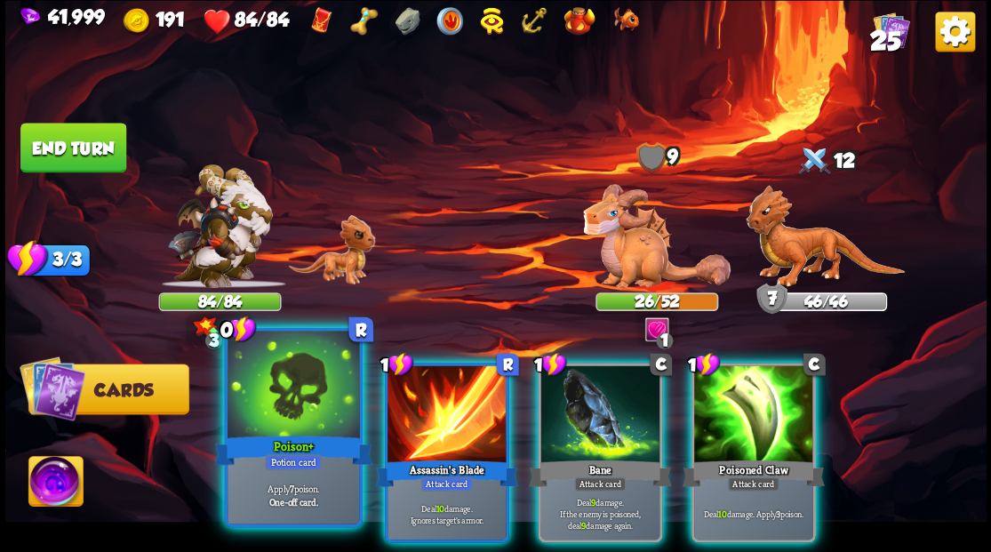
click at [321, 373] on div at bounding box center [294, 386] width 132 height 111
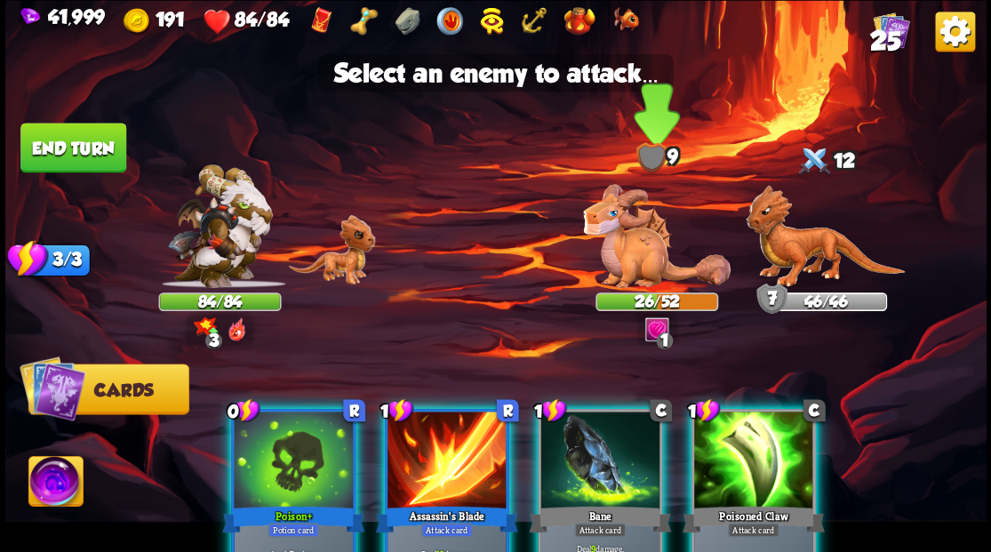
click at [626, 254] on img at bounding box center [657, 236] width 148 height 104
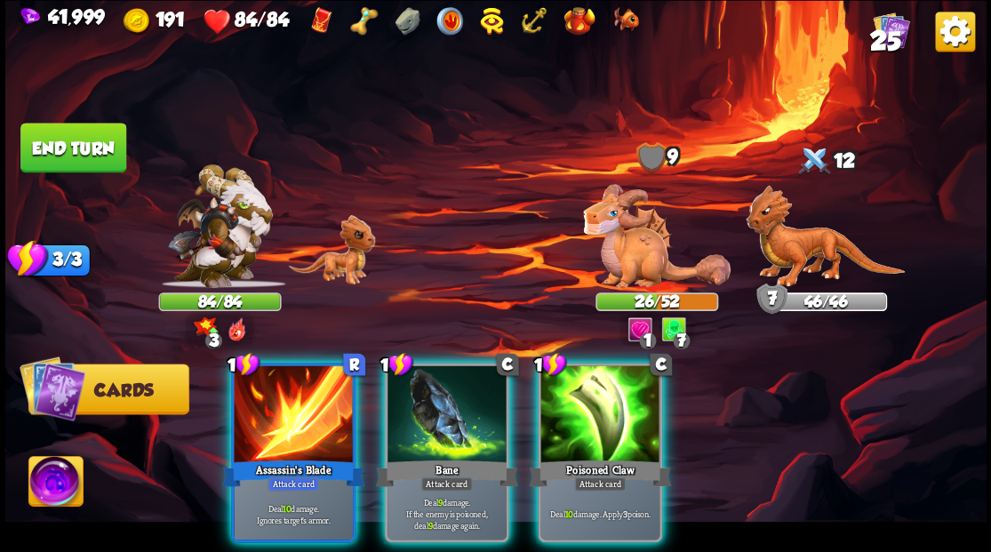
drag, startPoint x: 484, startPoint y: 363, endPoint x: 490, endPoint y: 356, distance: 9.4
click at [484, 365] on div at bounding box center [447, 415] width 119 height 100
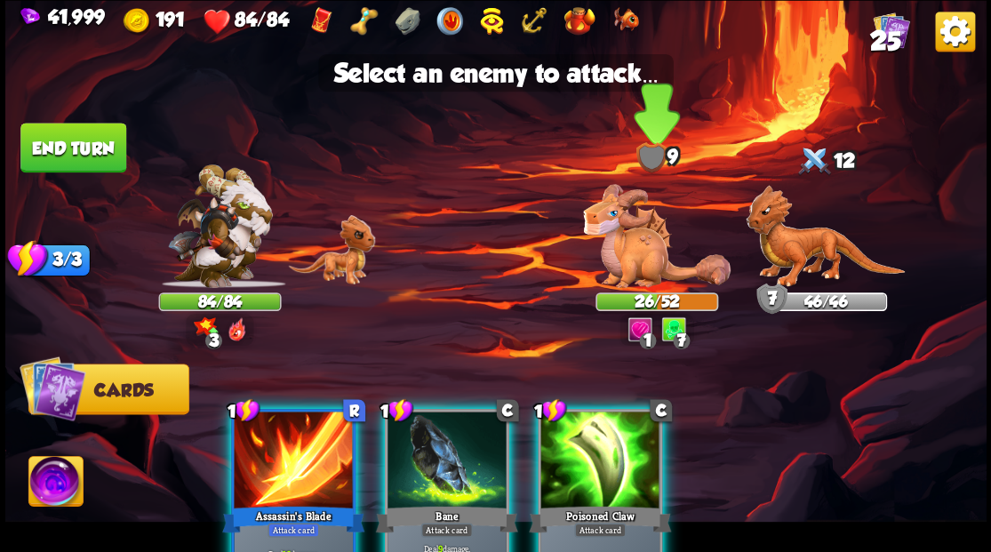
click at [652, 262] on img at bounding box center [657, 236] width 148 height 104
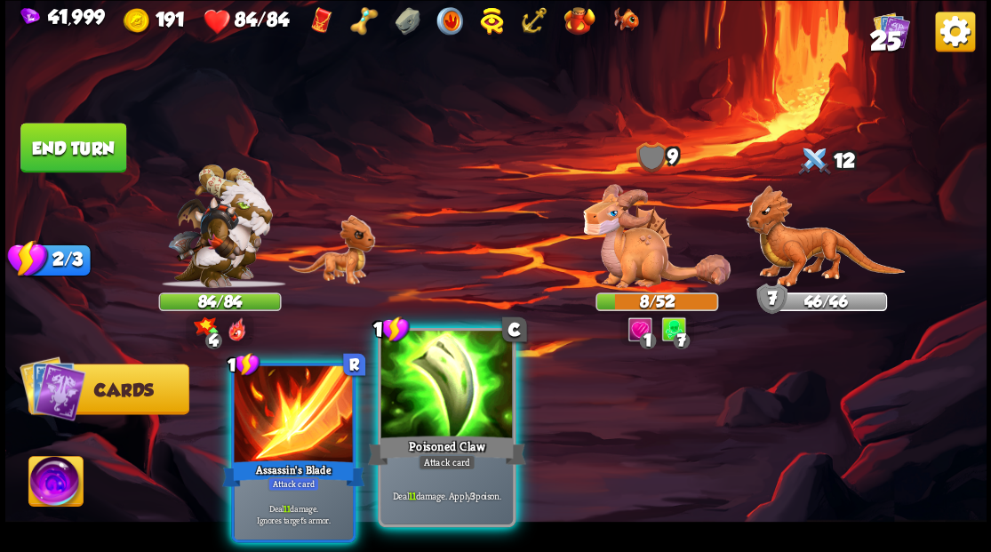
click at [466, 396] on div at bounding box center [446, 386] width 132 height 111
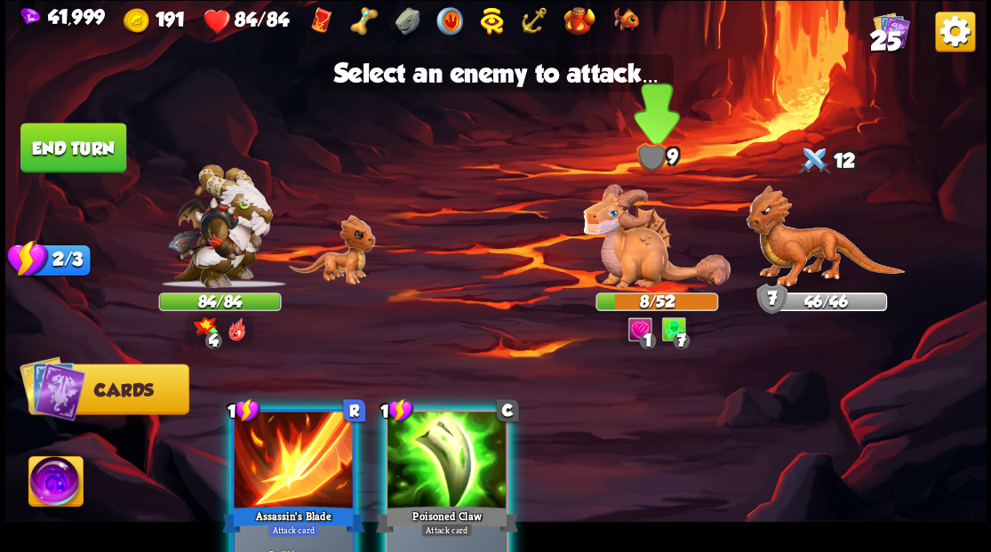
click at [621, 269] on img at bounding box center [657, 236] width 148 height 104
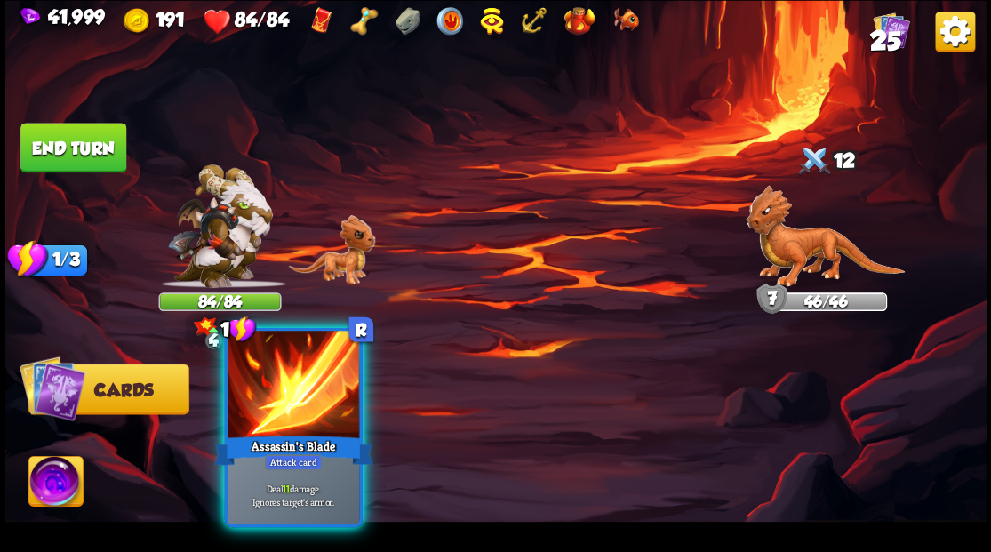
click at [280, 412] on div at bounding box center [294, 386] width 132 height 111
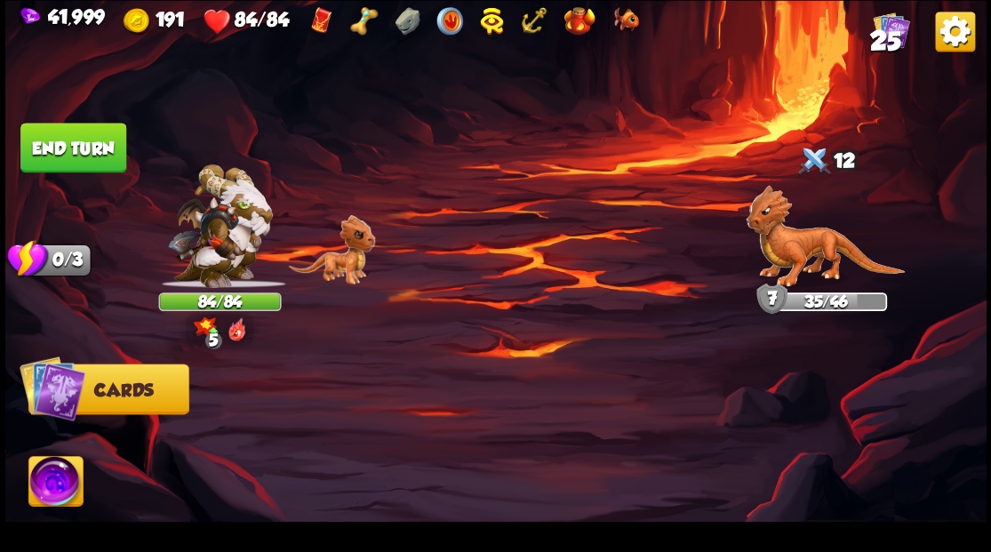
click at [103, 138] on button "End turn" at bounding box center [73, 148] width 106 height 50
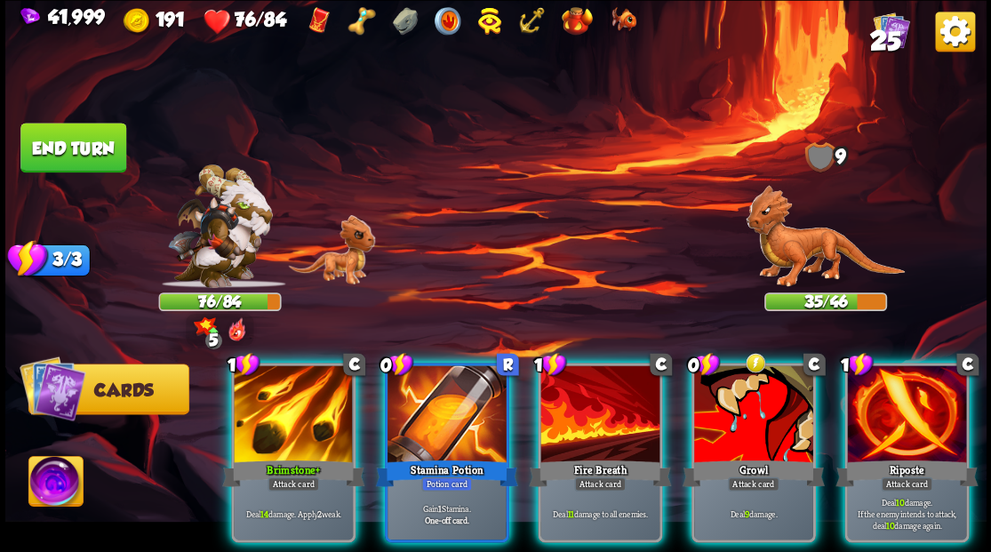
click at [420, 387] on div at bounding box center [447, 415] width 119 height 100
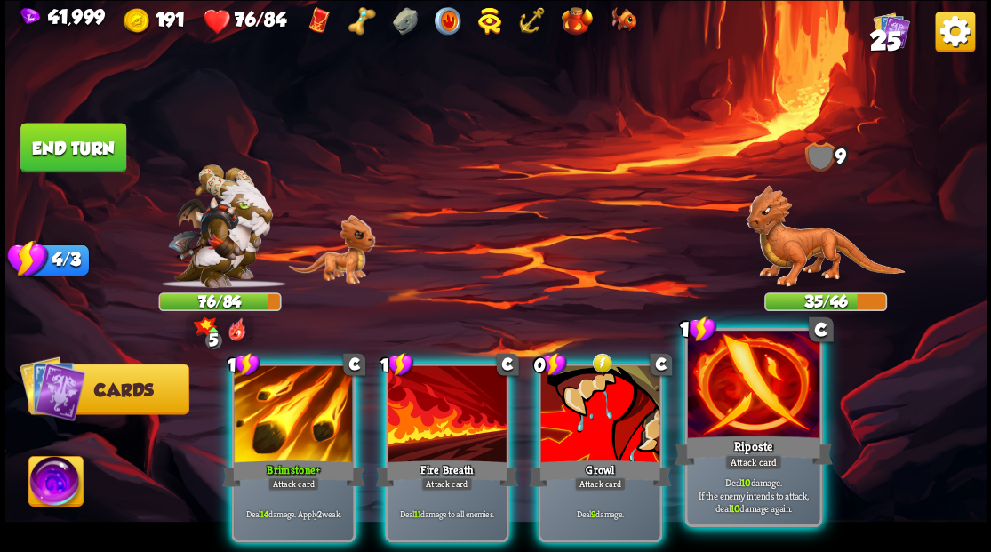
drag, startPoint x: 724, startPoint y: 386, endPoint x: 681, endPoint y: 343, distance: 60.3
click at [723, 383] on div at bounding box center [753, 386] width 132 height 111
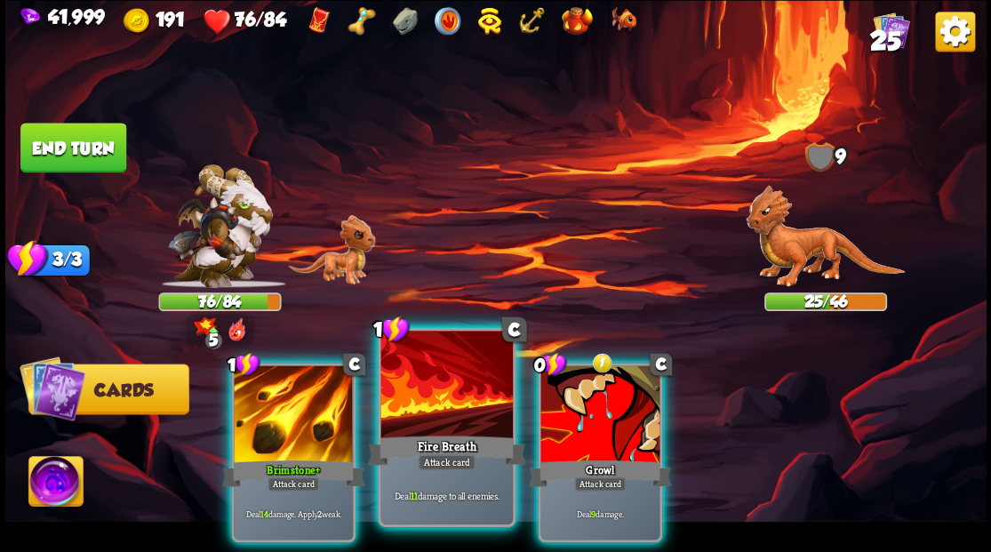
click at [430, 364] on div at bounding box center [446, 386] width 132 height 111
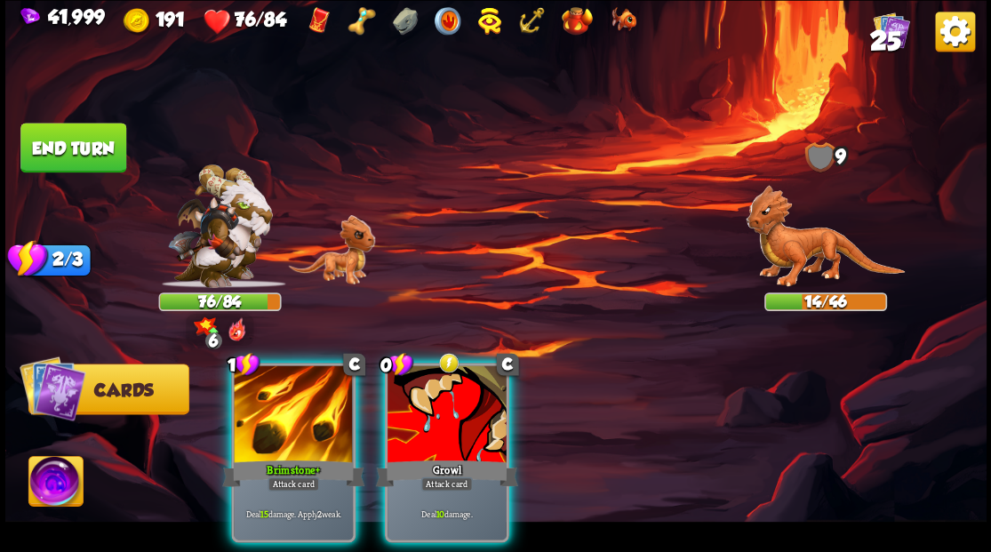
click at [52, 482] on img at bounding box center [55, 483] width 54 height 55
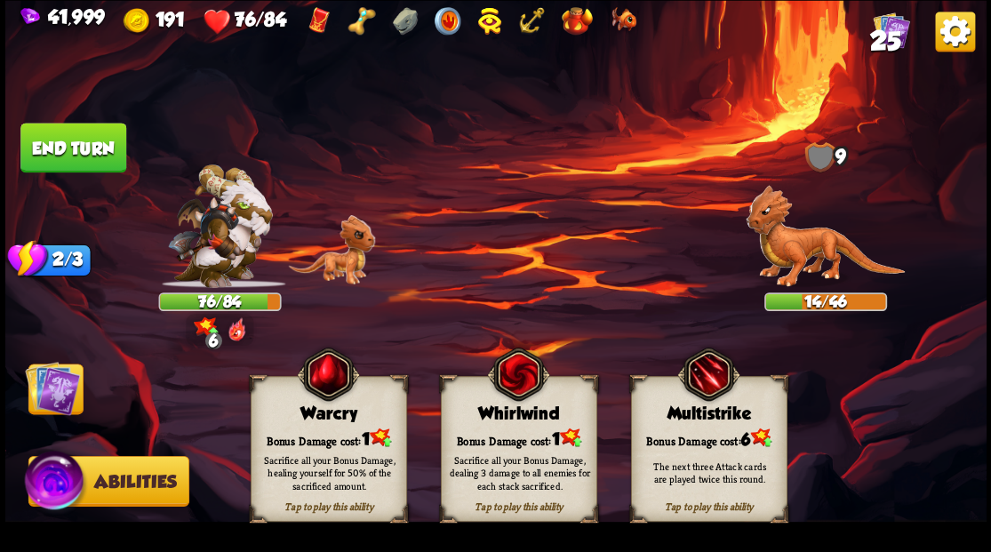
click at [290, 424] on div "Tap to play this ability Warcry Bonus Damage cost: 1 Sacrifice all your Bonus D…" at bounding box center [329, 449] width 156 height 146
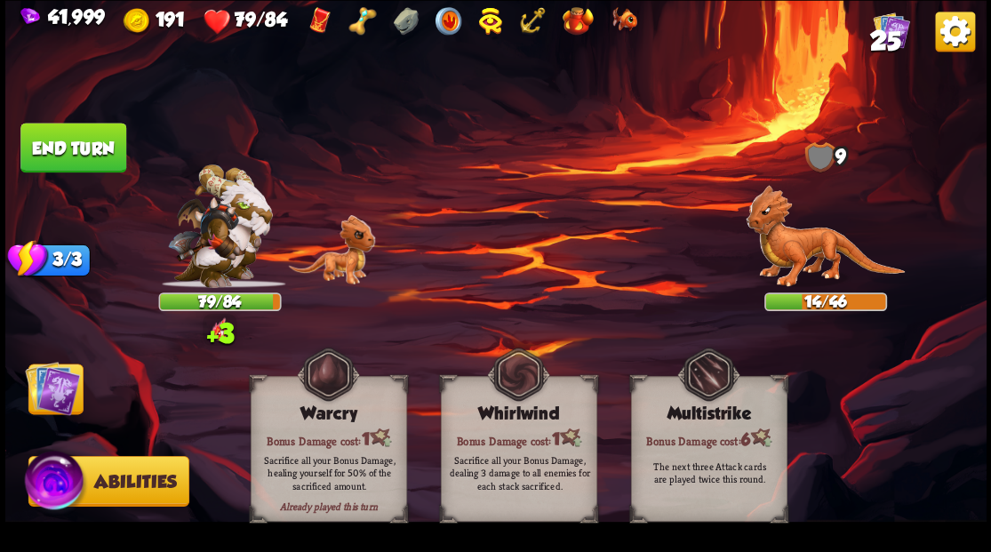
click at [56, 389] on img at bounding box center [52, 387] width 55 height 55
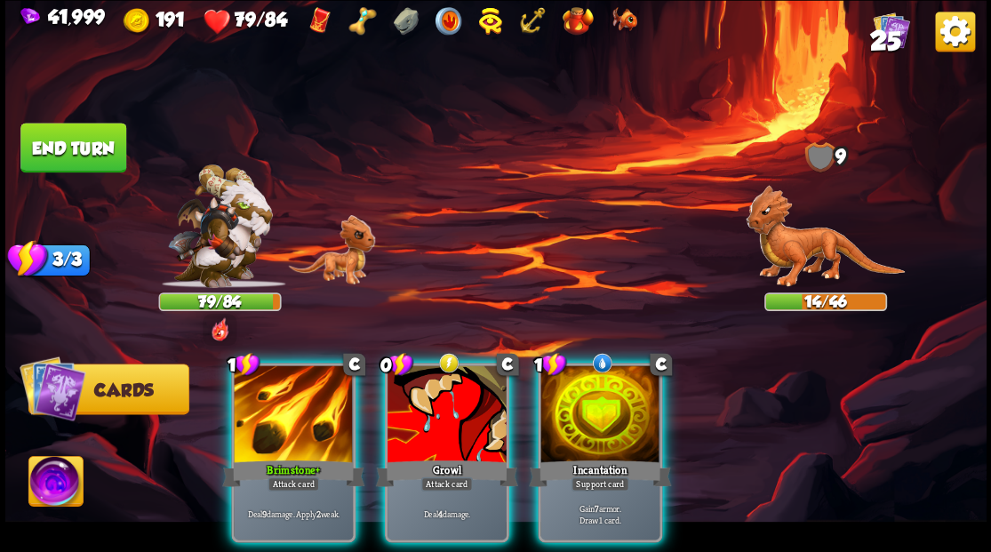
drag, startPoint x: 591, startPoint y: 411, endPoint x: 590, endPoint y: 398, distance: 12.5
click at [592, 411] on div at bounding box center [599, 415] width 119 height 100
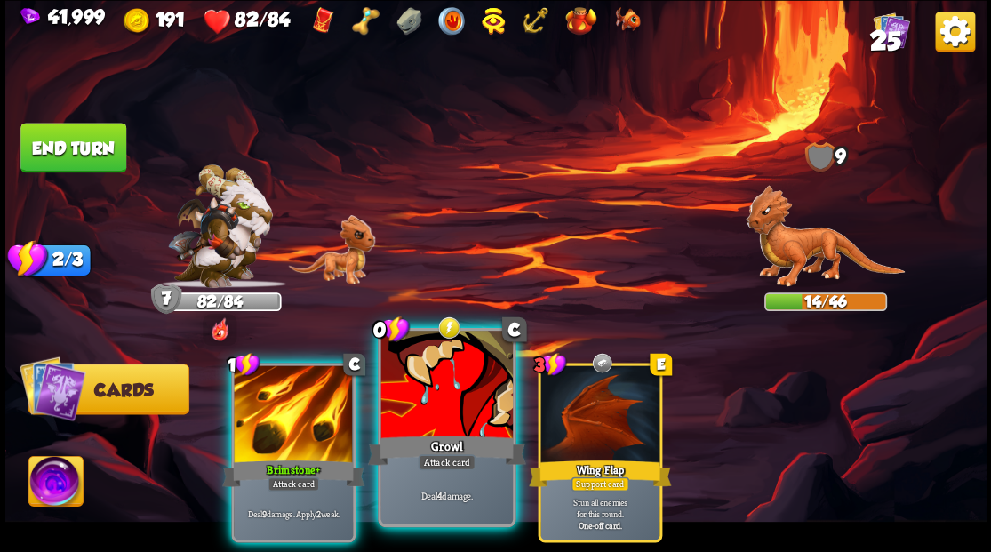
click at [434, 381] on div at bounding box center [446, 386] width 132 height 111
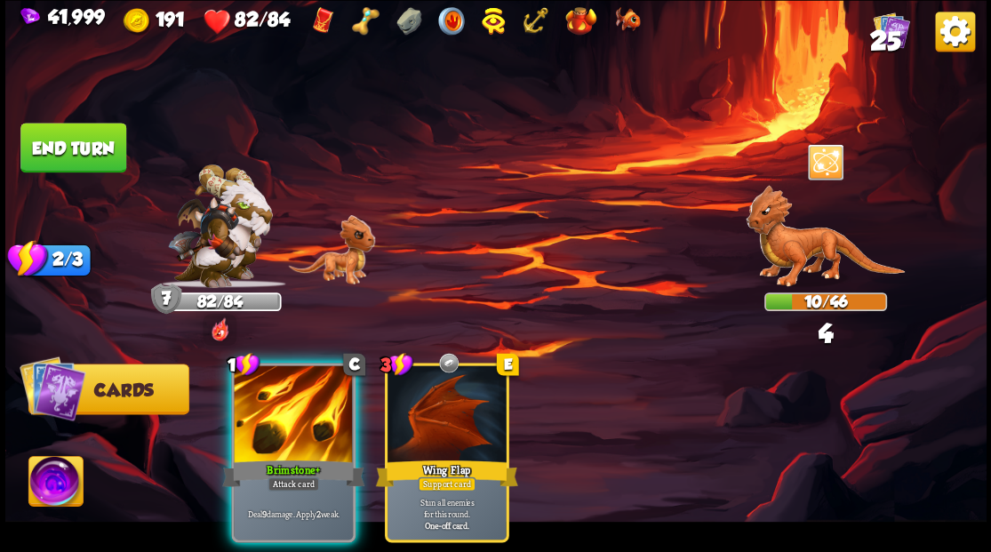
click at [281, 381] on div at bounding box center [293, 415] width 119 height 100
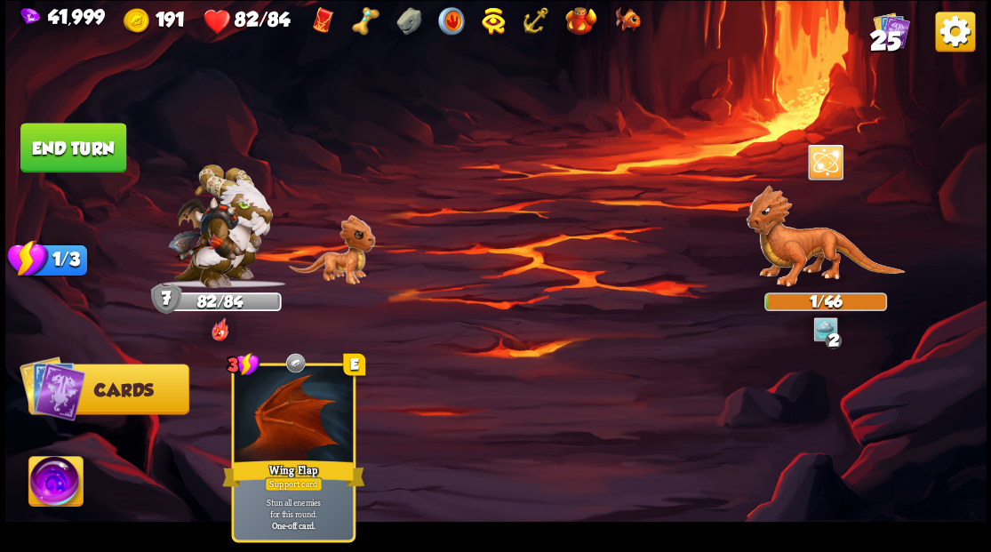
click at [56, 146] on button "End turn" at bounding box center [73, 148] width 106 height 50
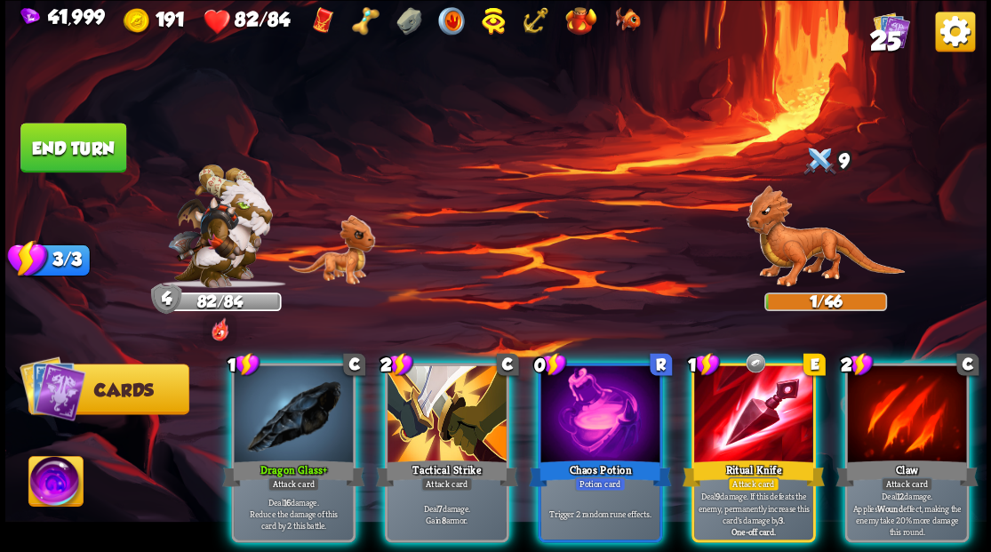
drag, startPoint x: 709, startPoint y: 404, endPoint x: 695, endPoint y: 348, distance: 56.9
click at [710, 402] on div at bounding box center [753, 415] width 119 height 100
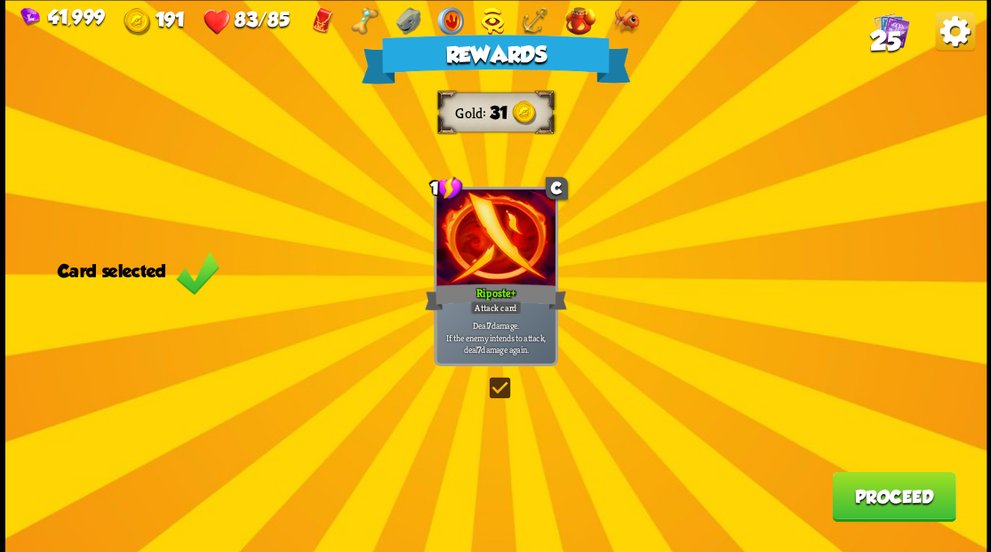
drag, startPoint x: 496, startPoint y: 391, endPoint x: 522, endPoint y: 391, distance: 25.8
click at [485, 380] on label at bounding box center [485, 380] width 0 height 0
click at [0, 0] on input "checkbox" at bounding box center [0, 0] width 0 height 0
click at [862, 503] on button "Proceed" at bounding box center [894, 496] width 124 height 50
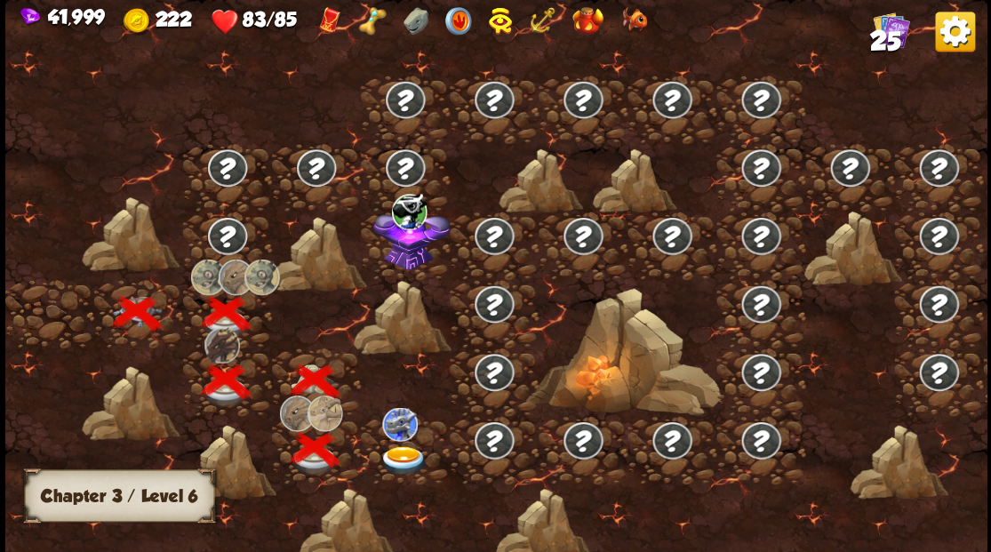
click at [402, 457] on img at bounding box center [403, 459] width 49 height 29
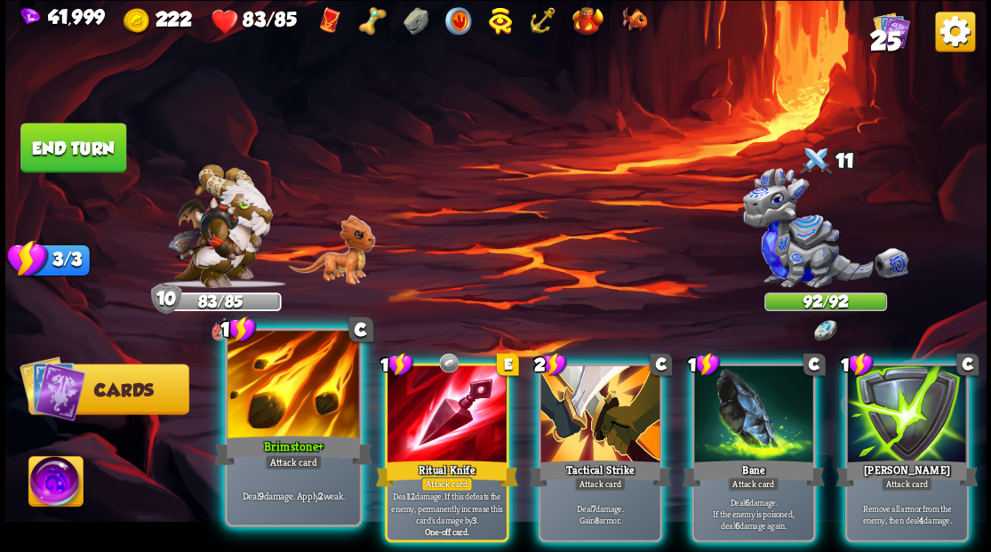
click at [283, 407] on div at bounding box center [294, 386] width 132 height 111
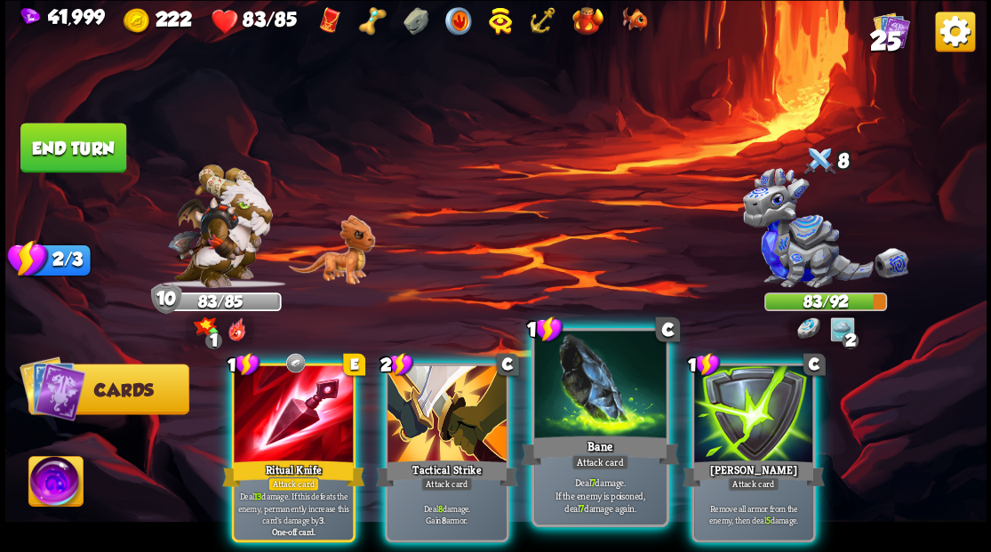
click at [545, 400] on div at bounding box center [600, 386] width 132 height 111
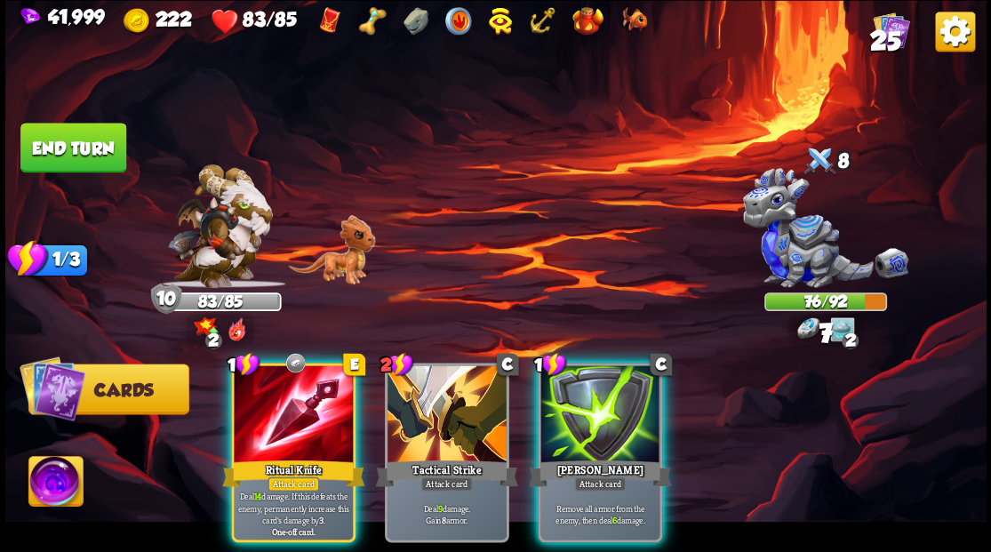
drag, startPoint x: 292, startPoint y: 420, endPoint x: 311, endPoint y: 357, distance: 66.1
click at [291, 412] on div at bounding box center [293, 415] width 119 height 100
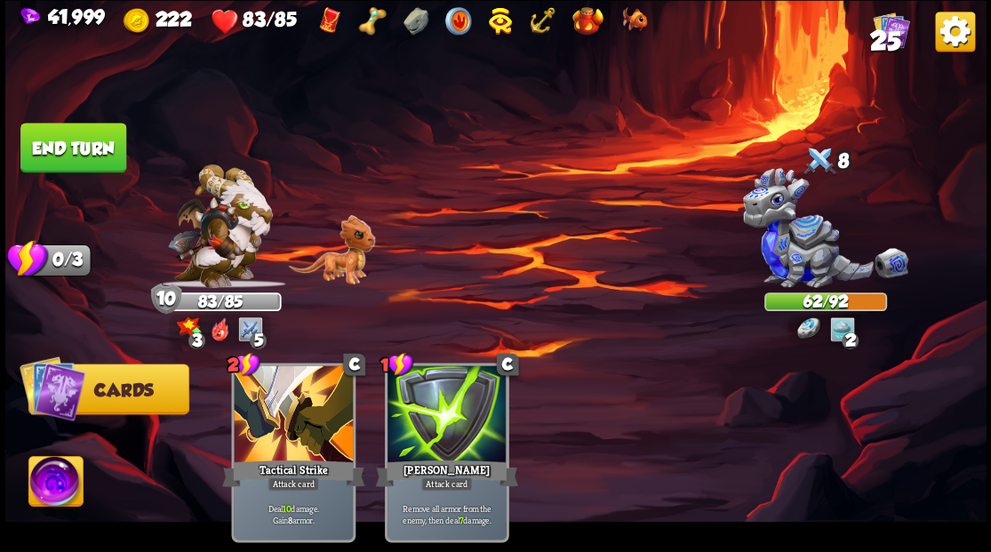
click at [106, 156] on button "End turn" at bounding box center [73, 148] width 106 height 50
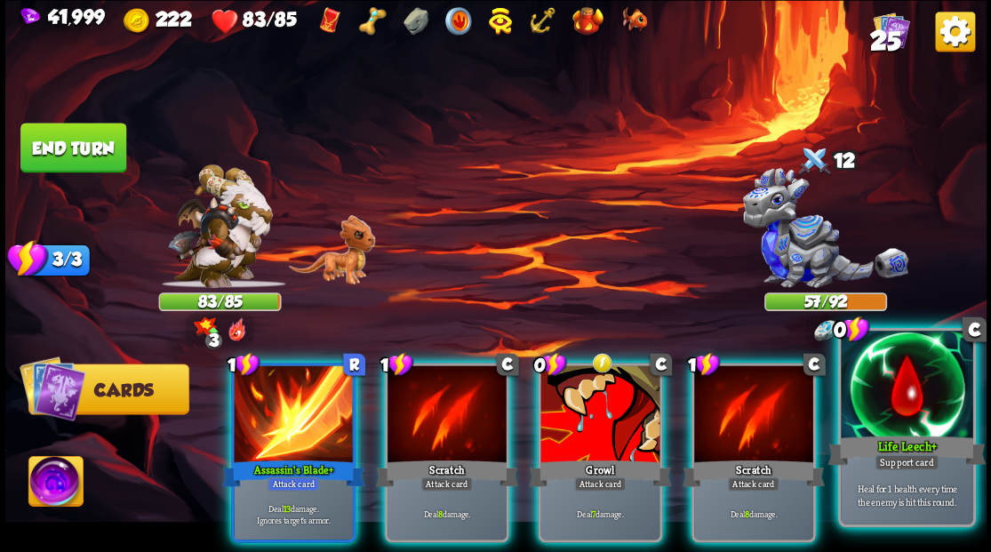
click at [896, 404] on div at bounding box center [907, 386] width 132 height 111
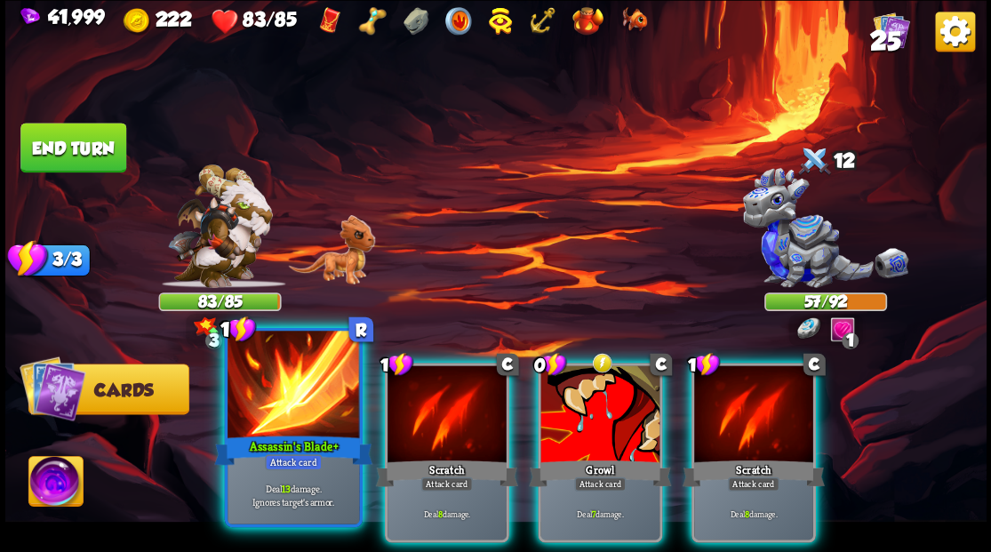
click at [309, 390] on div at bounding box center [294, 386] width 132 height 111
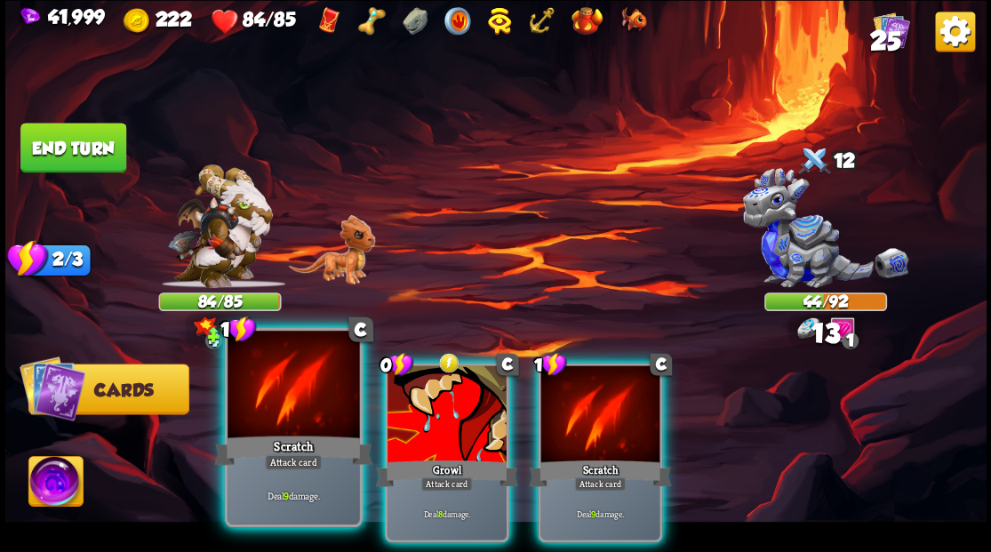
click at [302, 384] on div at bounding box center [294, 386] width 132 height 111
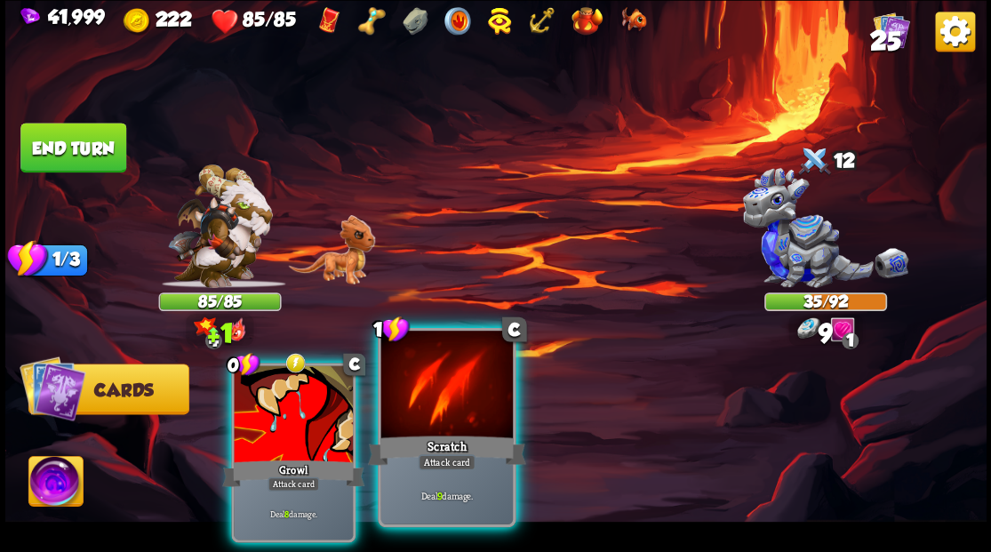
click at [410, 402] on div at bounding box center [446, 386] width 132 height 111
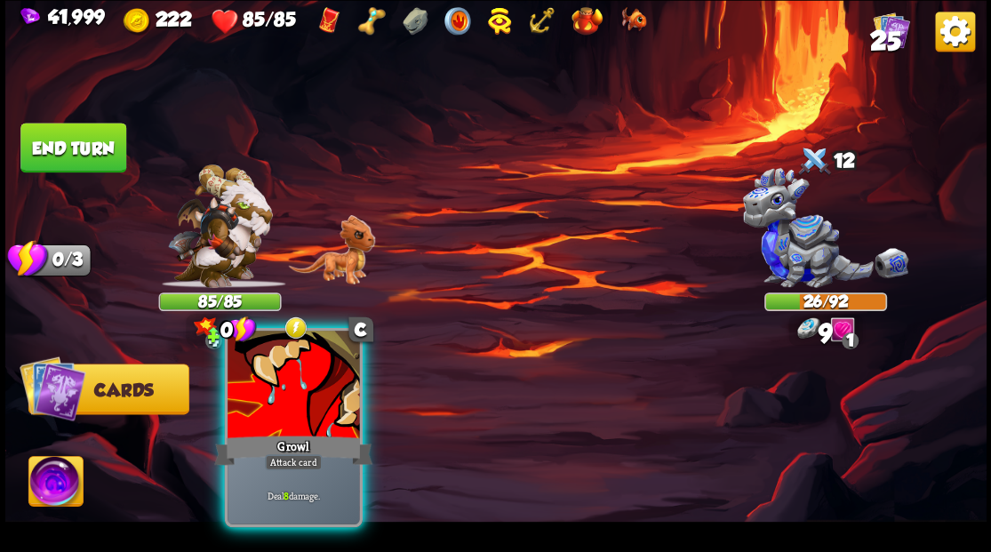
click at [267, 389] on div at bounding box center [294, 386] width 132 height 111
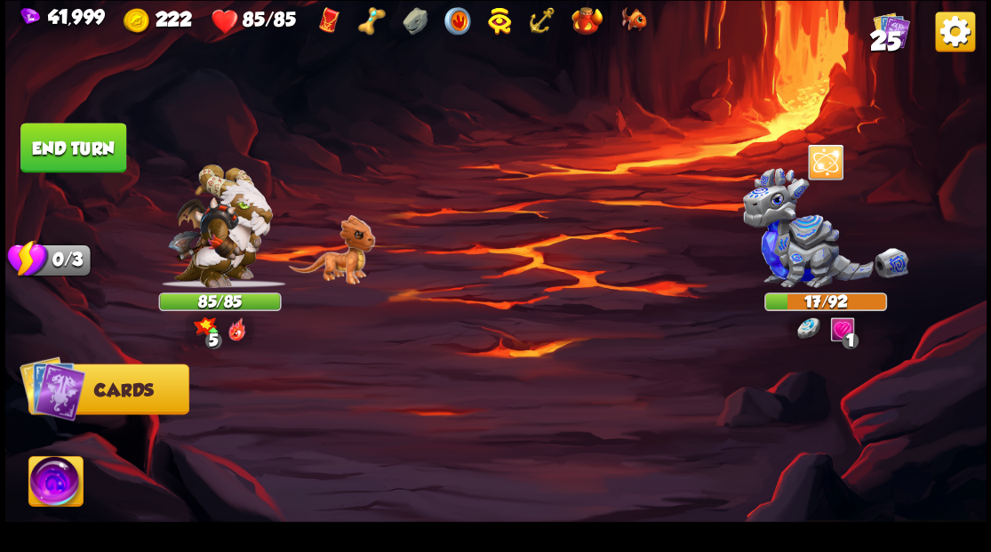
click at [92, 144] on button "End turn" at bounding box center [73, 148] width 106 height 50
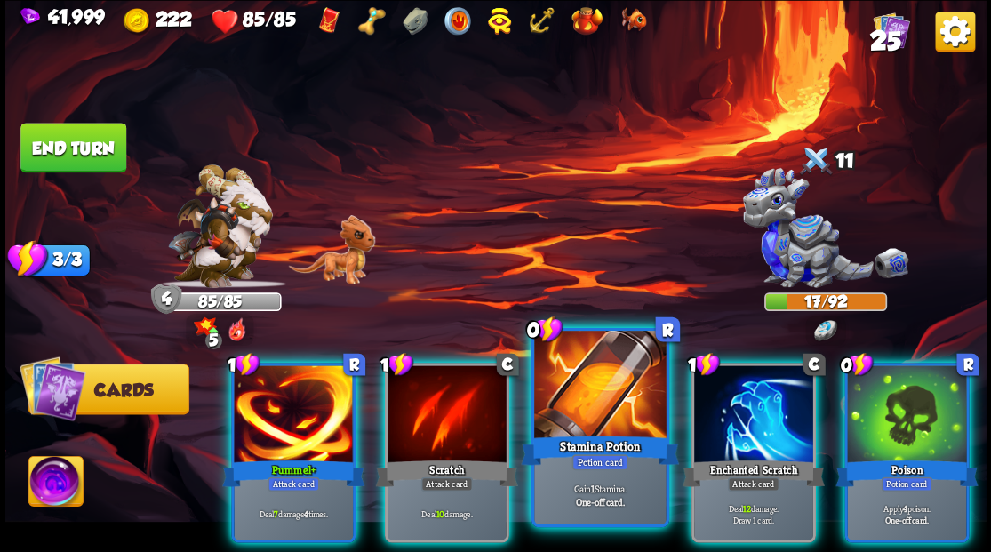
click at [578, 407] on div at bounding box center [600, 386] width 132 height 111
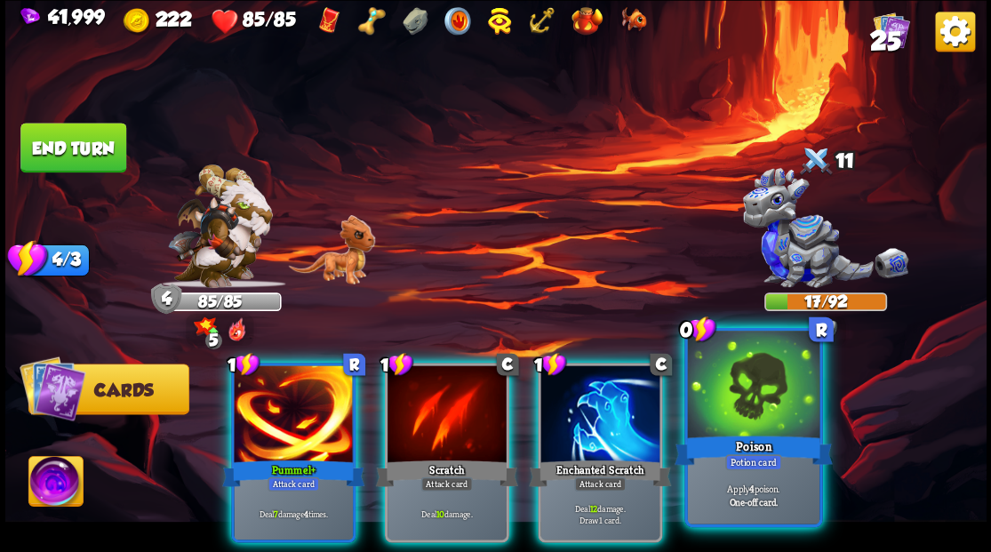
click at [747, 421] on div at bounding box center [753, 386] width 132 height 111
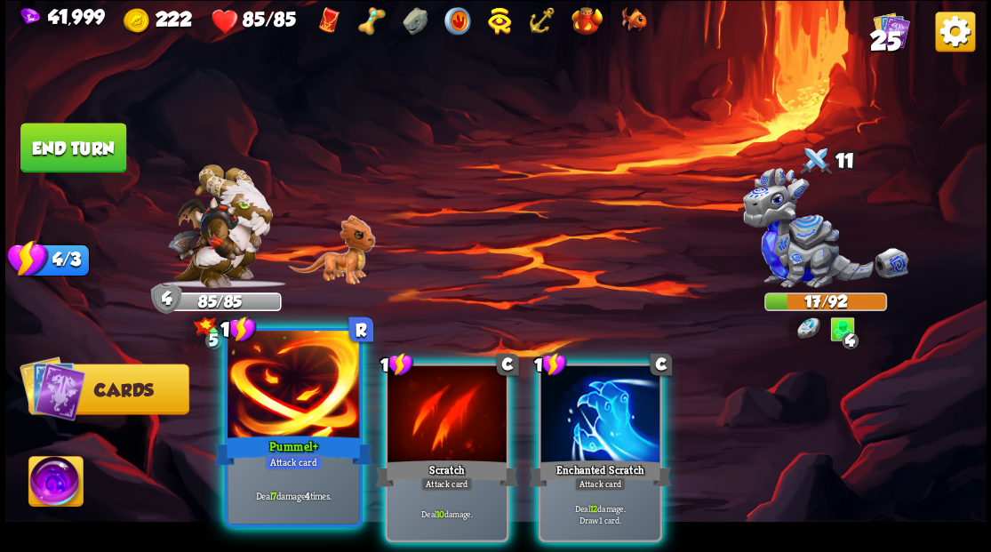
click at [308, 392] on div at bounding box center [294, 386] width 132 height 111
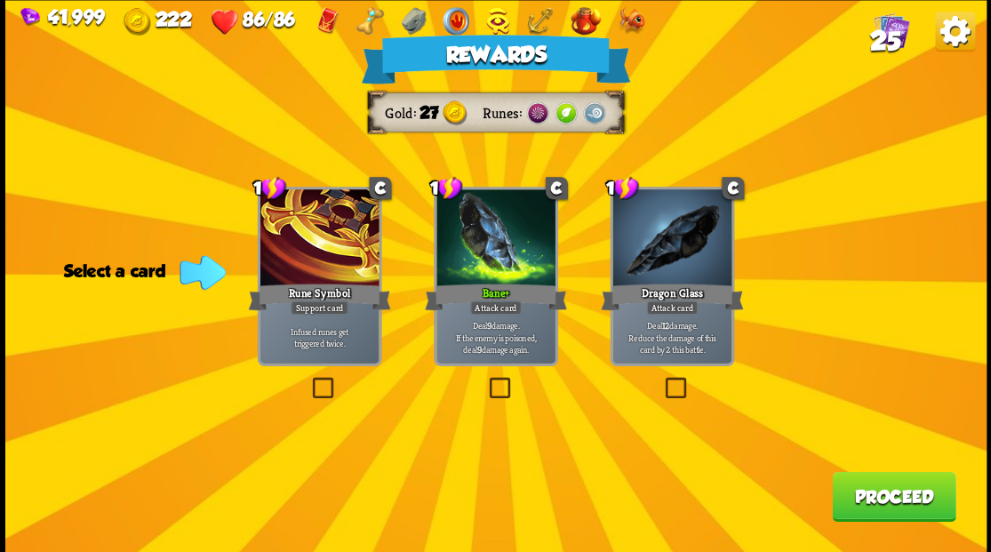
click at [884, 489] on button "Proceed" at bounding box center [894, 496] width 124 height 50
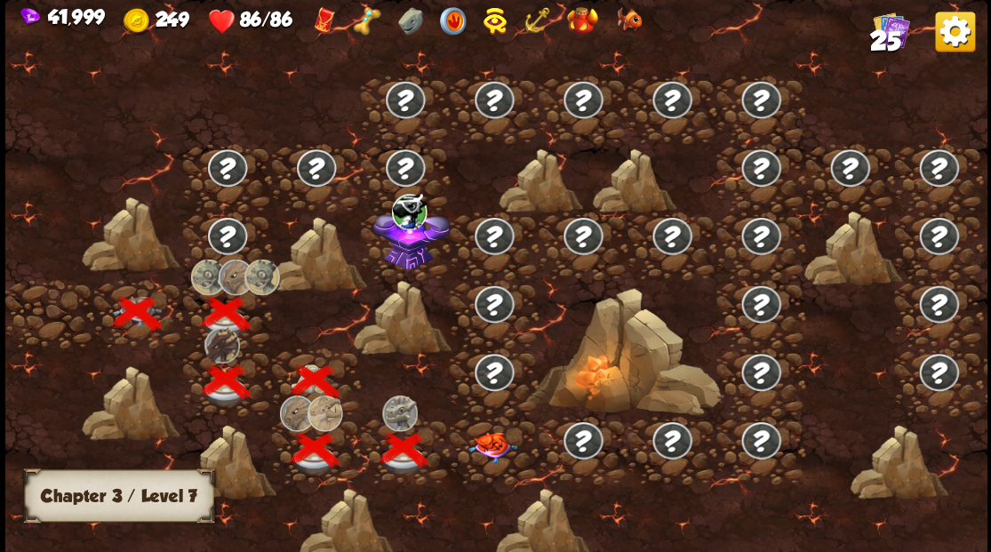
click at [494, 439] on img at bounding box center [492, 446] width 49 height 31
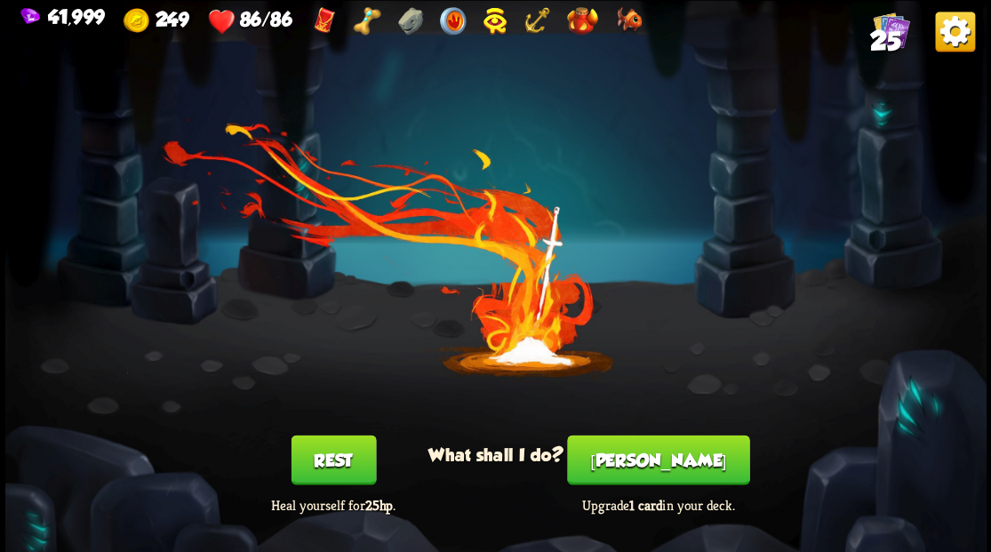
drag, startPoint x: 644, startPoint y: 474, endPoint x: 643, endPoint y: 462, distance: 11.6
click at [643, 462] on button "[PERSON_NAME]" at bounding box center [658, 460] width 182 height 50
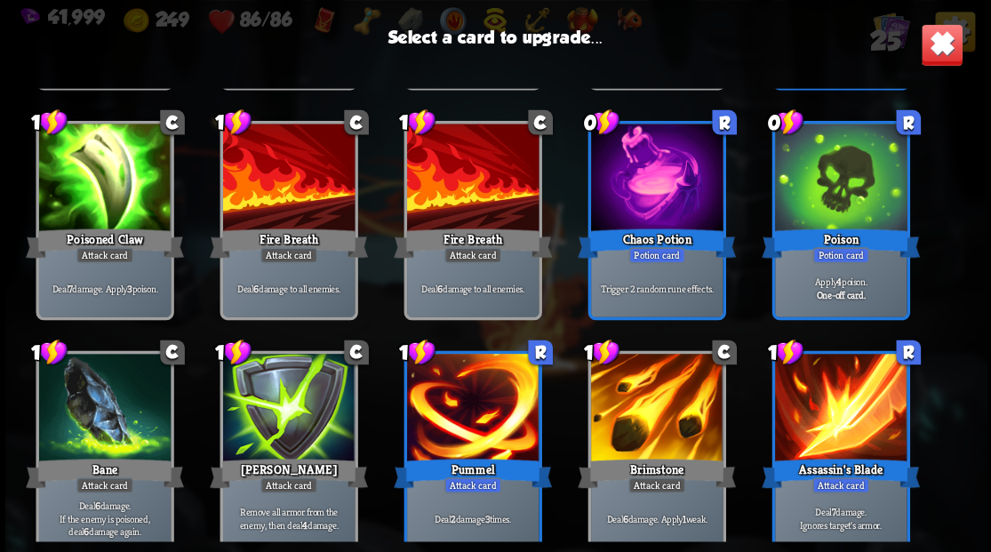
scroll to position [559, 0]
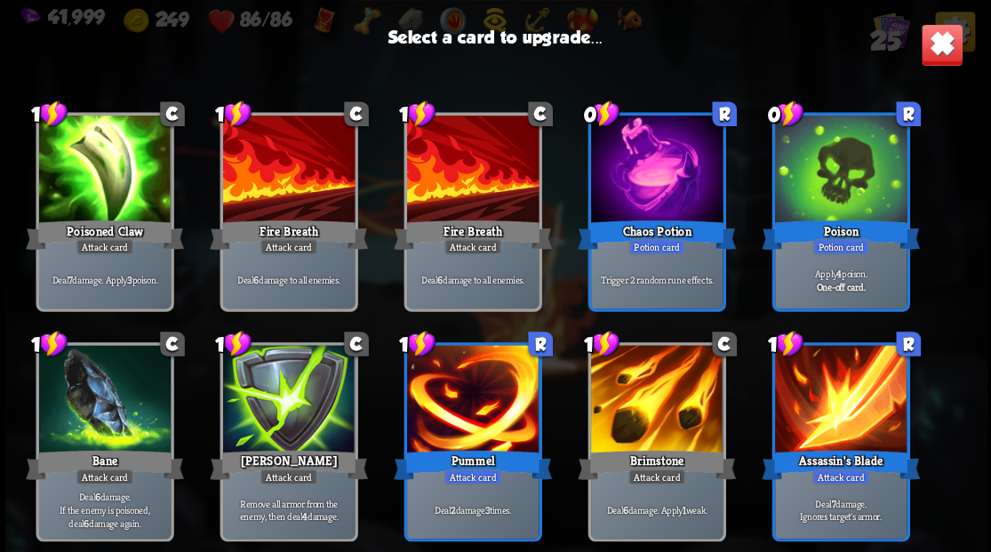
click at [642, 393] on div at bounding box center [656, 400] width 132 height 111
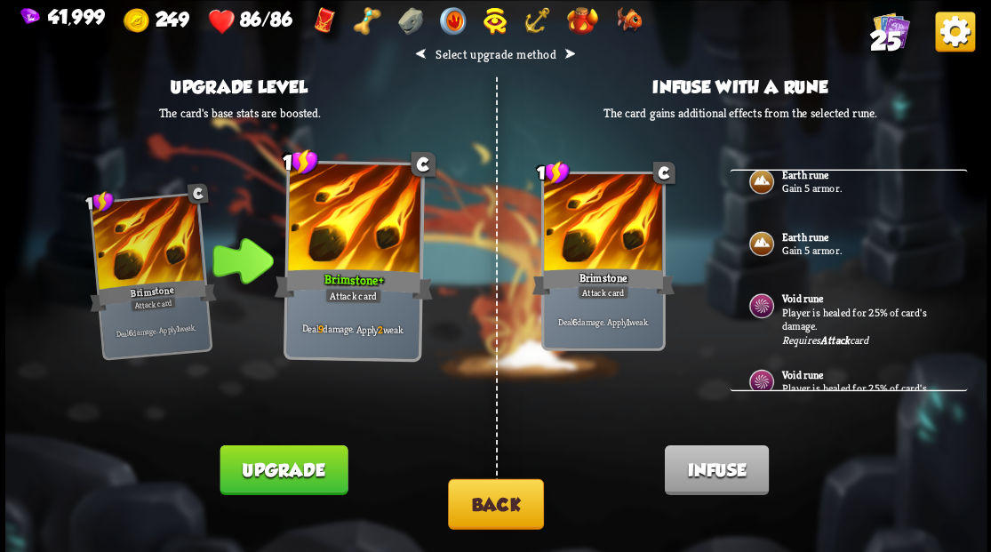
scroll to position [0, 0]
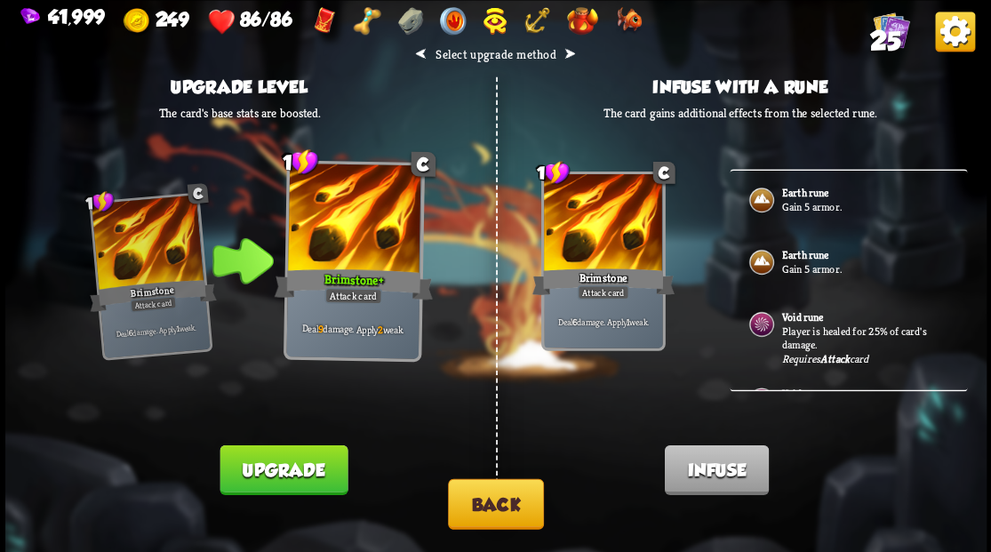
click at [488, 498] on button "Back" at bounding box center [496, 503] width 96 height 51
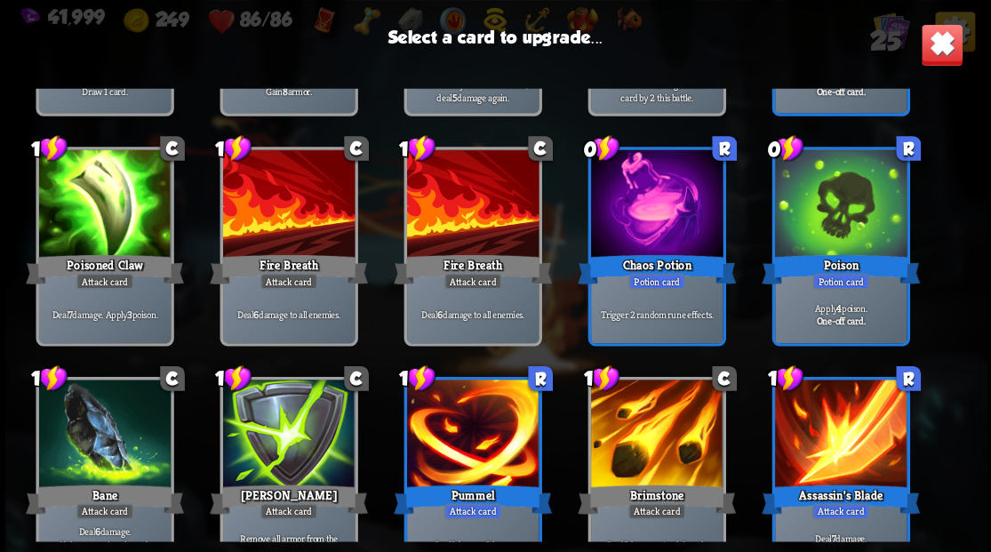
scroll to position [559, 0]
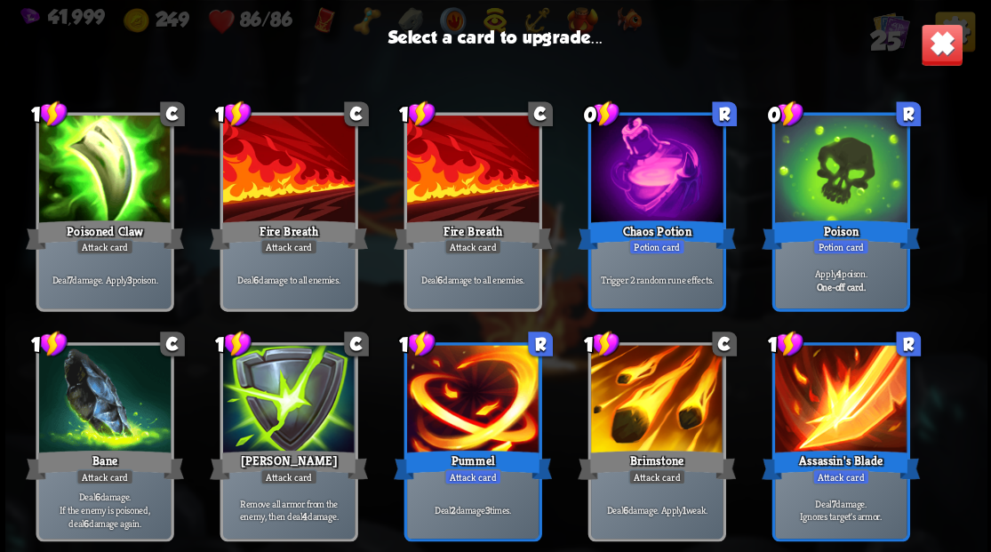
click at [456, 380] on div at bounding box center [472, 400] width 132 height 111
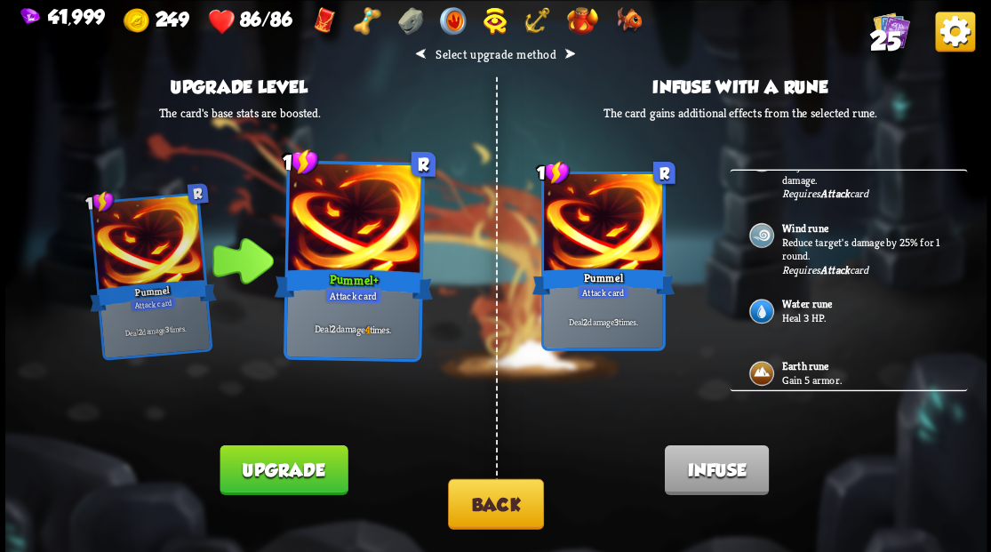
scroll to position [296, 0]
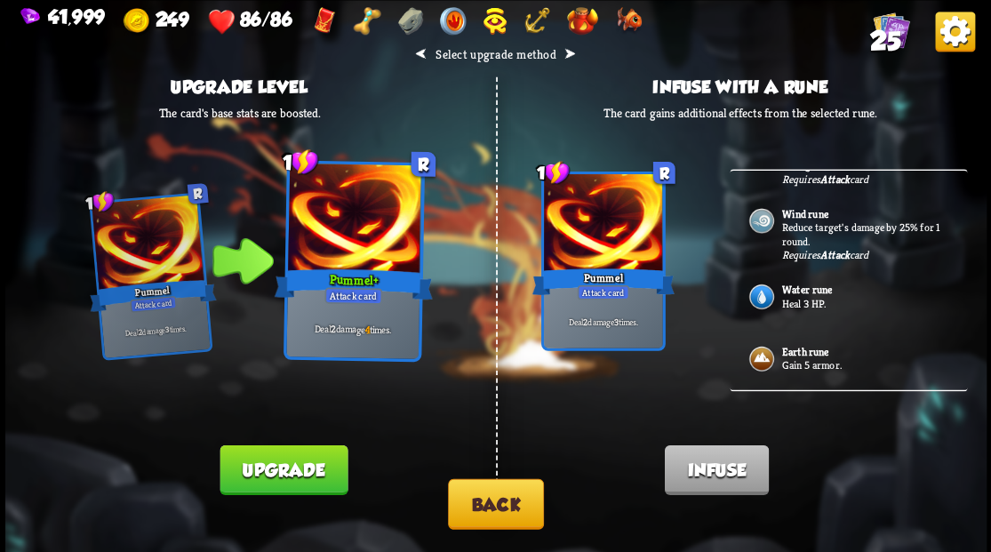
click at [776, 352] on div "Earth rune Gain 5 armor." at bounding box center [848, 360] width 237 height 62
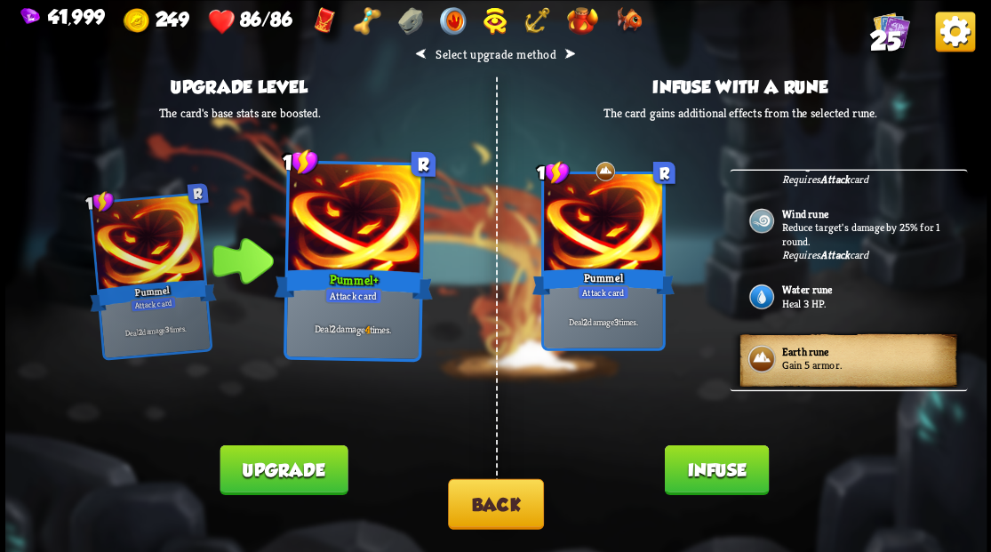
click at [508, 498] on button "Back" at bounding box center [496, 503] width 96 height 51
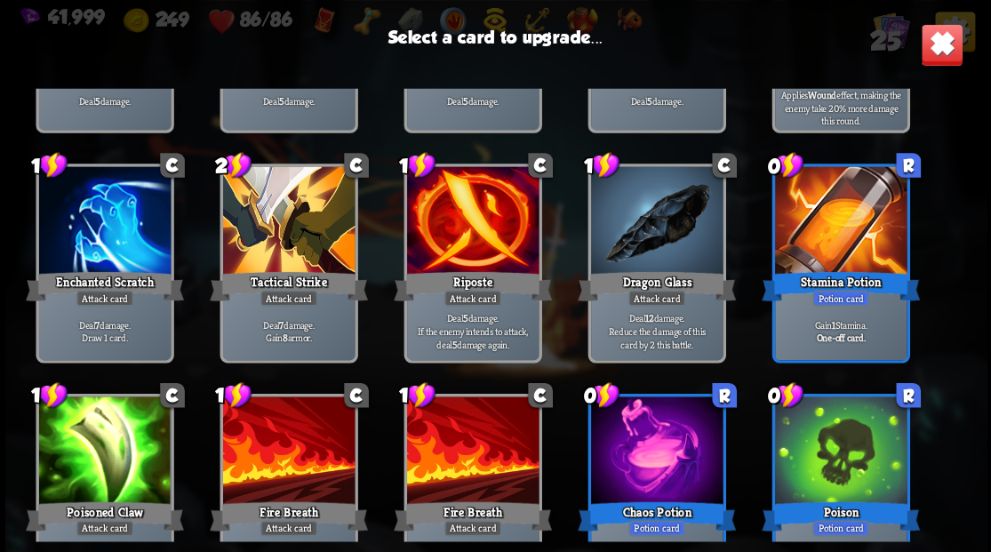
scroll to position [204, 0]
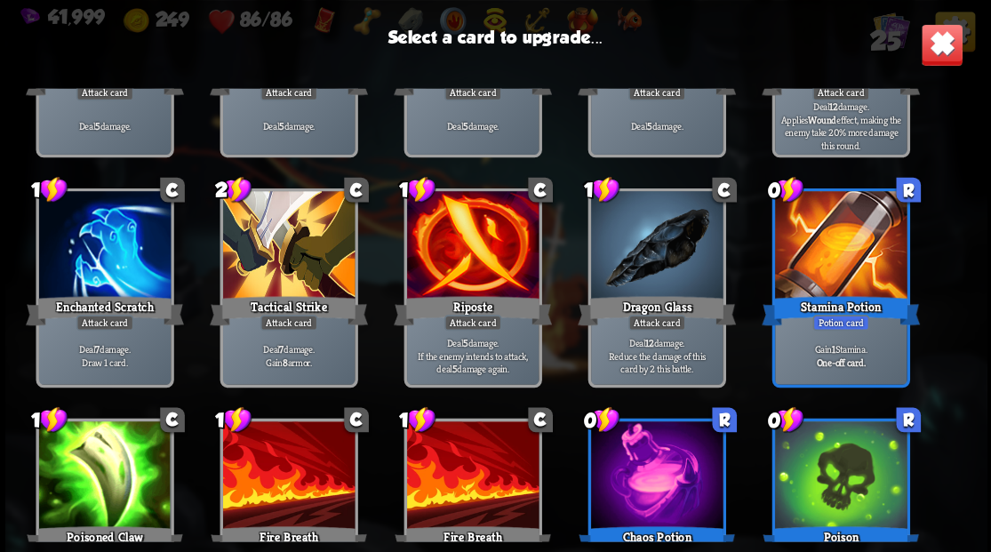
click at [811, 270] on div at bounding box center [840, 246] width 132 height 111
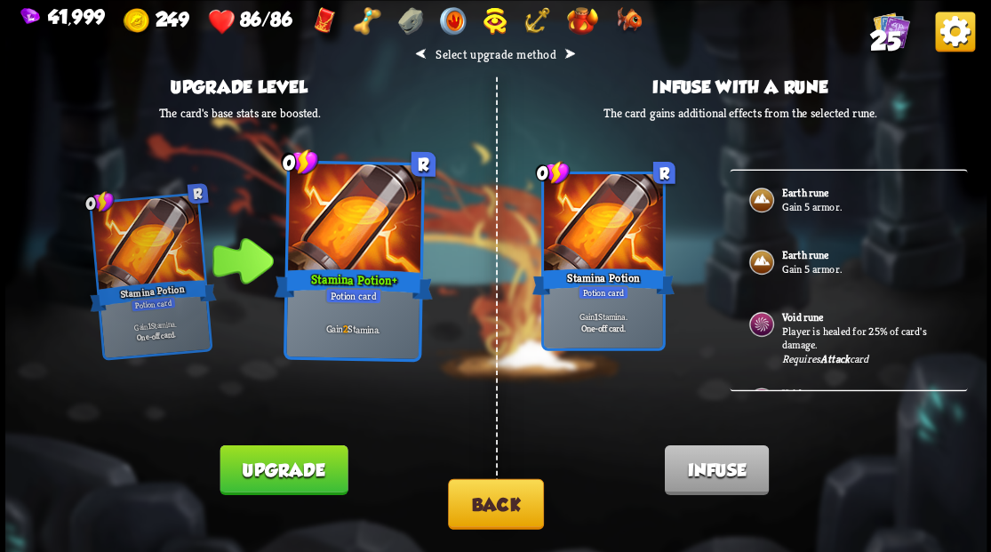
click at [802, 204] on p "Gain 5 armor." at bounding box center [864, 206] width 166 height 14
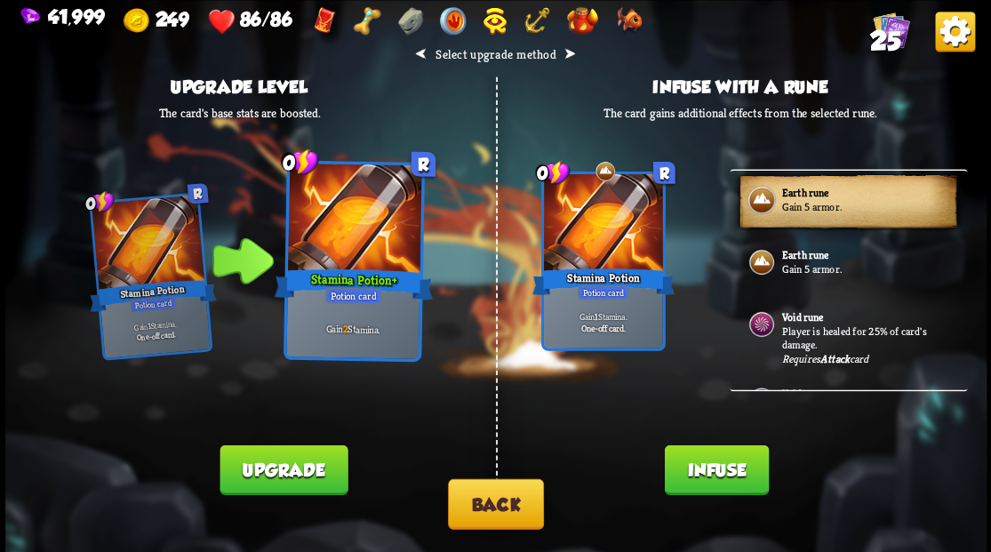
click at [692, 465] on button "Infuse" at bounding box center [716, 469] width 104 height 50
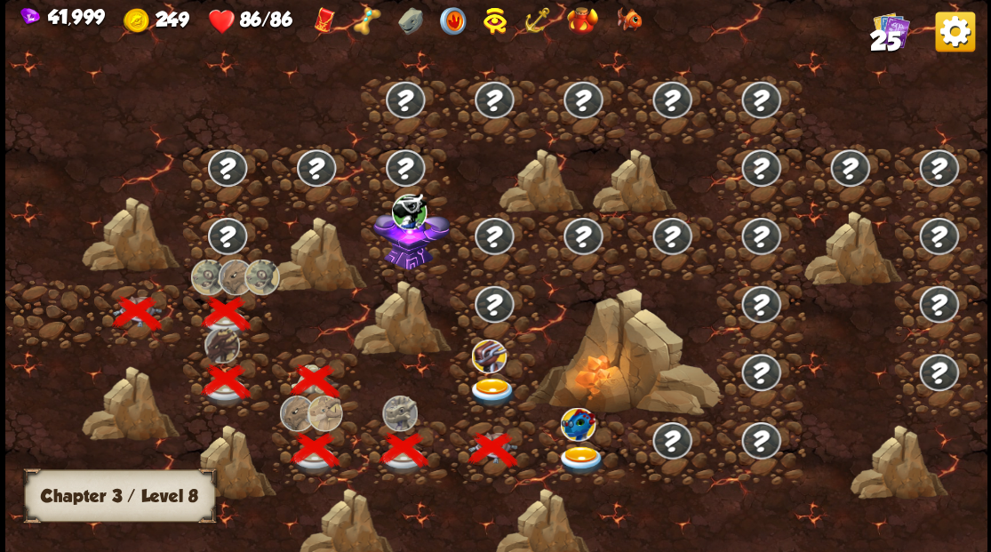
click at [485, 389] on img at bounding box center [492, 392] width 49 height 29
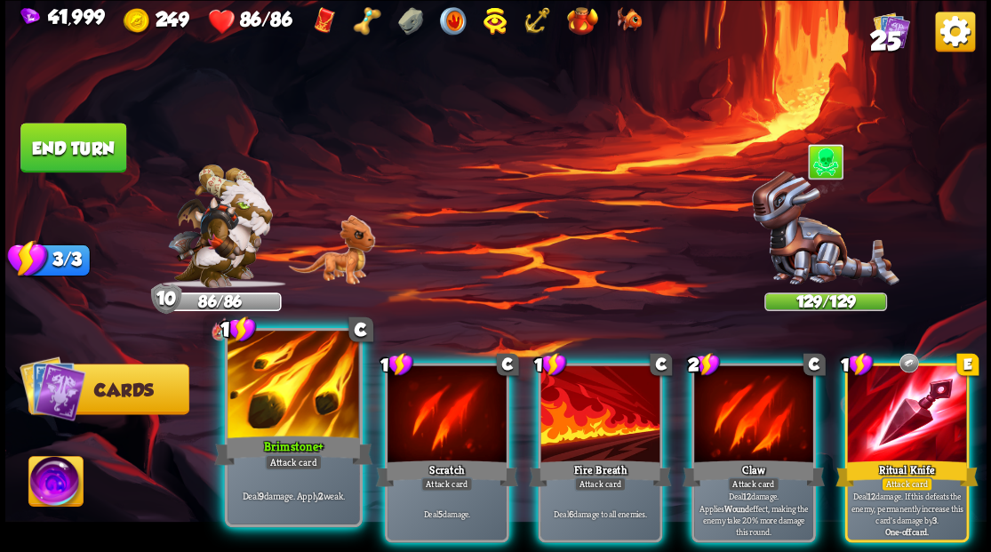
click at [294, 365] on div at bounding box center [294, 386] width 132 height 111
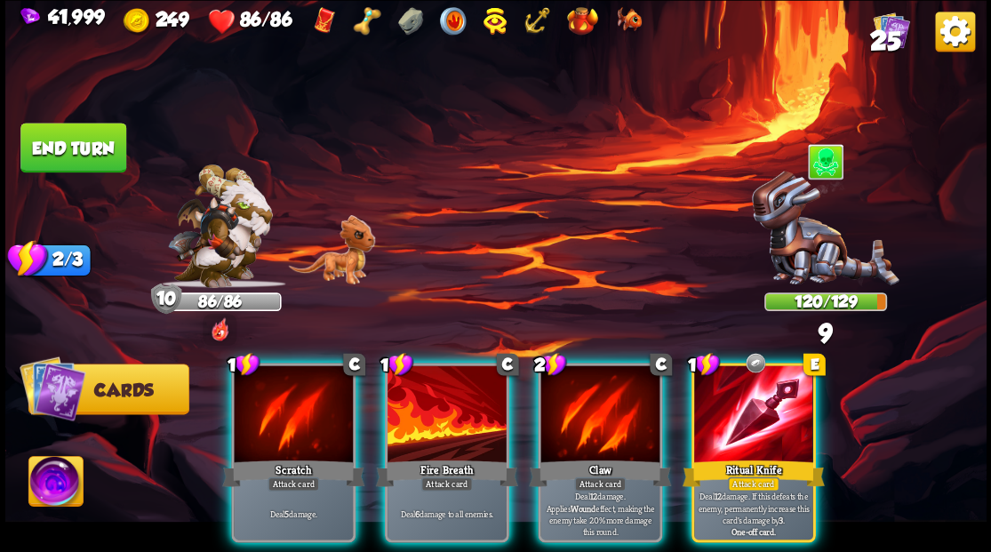
drag, startPoint x: 411, startPoint y: 395, endPoint x: 409, endPoint y: 338, distance: 56.9
click at [411, 393] on div at bounding box center [447, 415] width 119 height 100
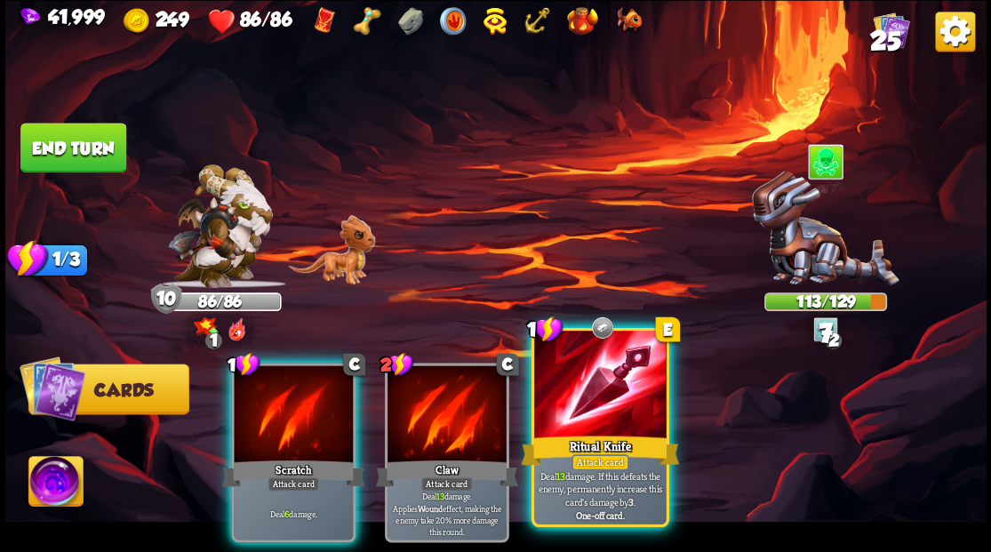
click at [580, 391] on div at bounding box center [600, 386] width 132 height 111
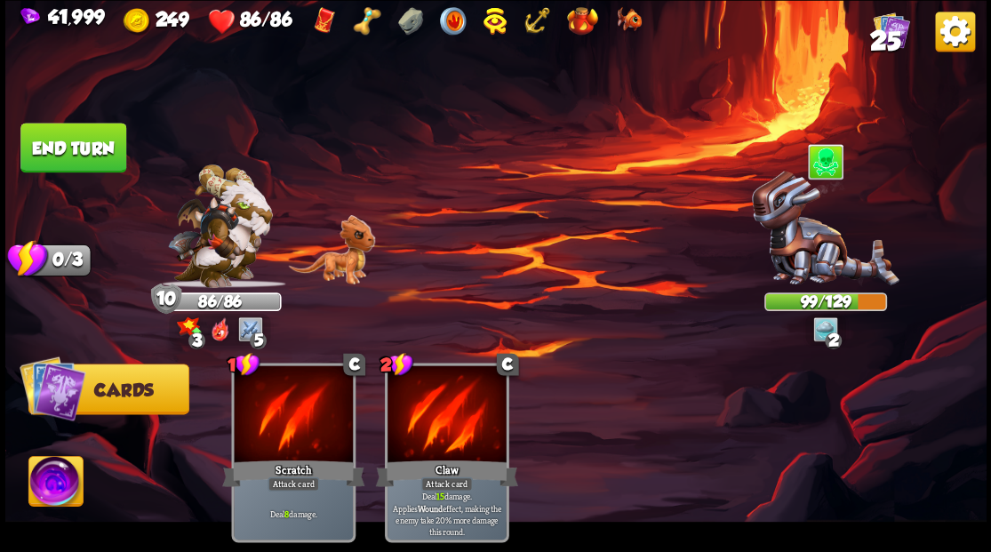
click at [83, 130] on button "End turn" at bounding box center [73, 148] width 106 height 50
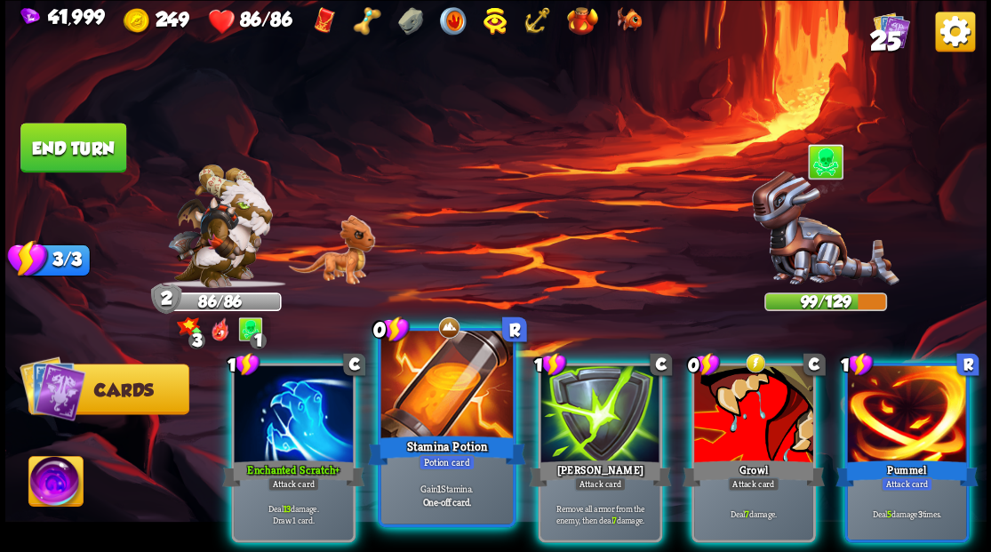
click at [462, 377] on div at bounding box center [446, 386] width 132 height 111
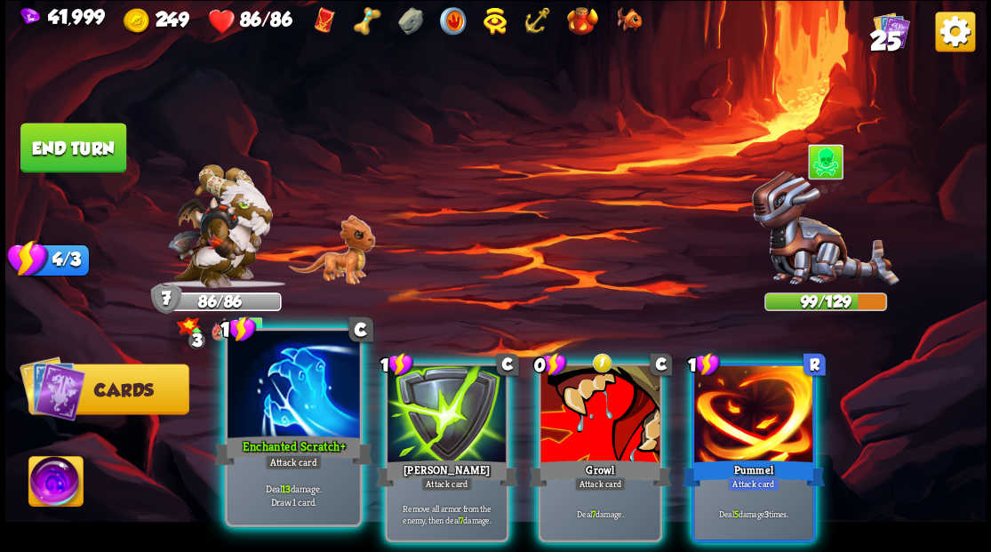
click at [292, 402] on div at bounding box center [294, 386] width 132 height 111
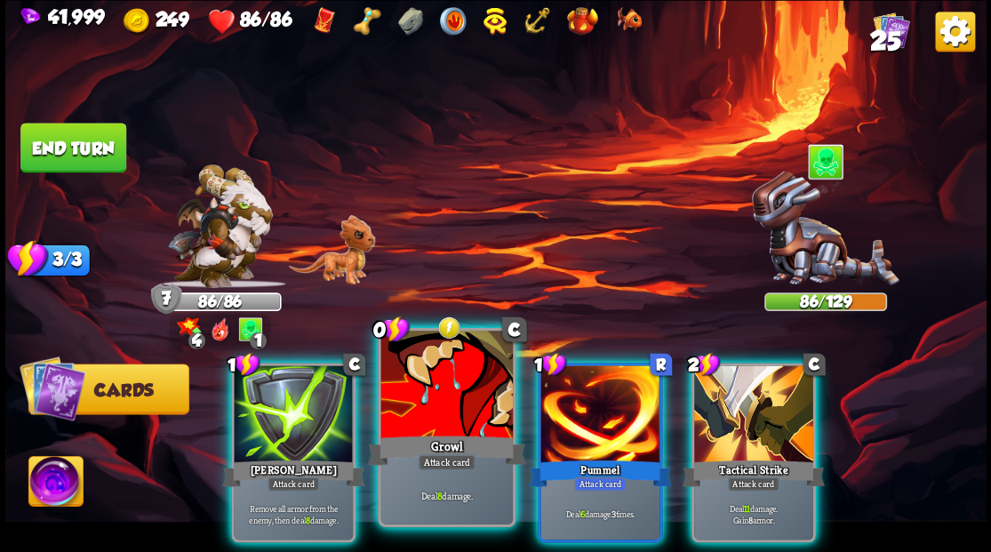
click at [456, 409] on div at bounding box center [446, 386] width 132 height 111
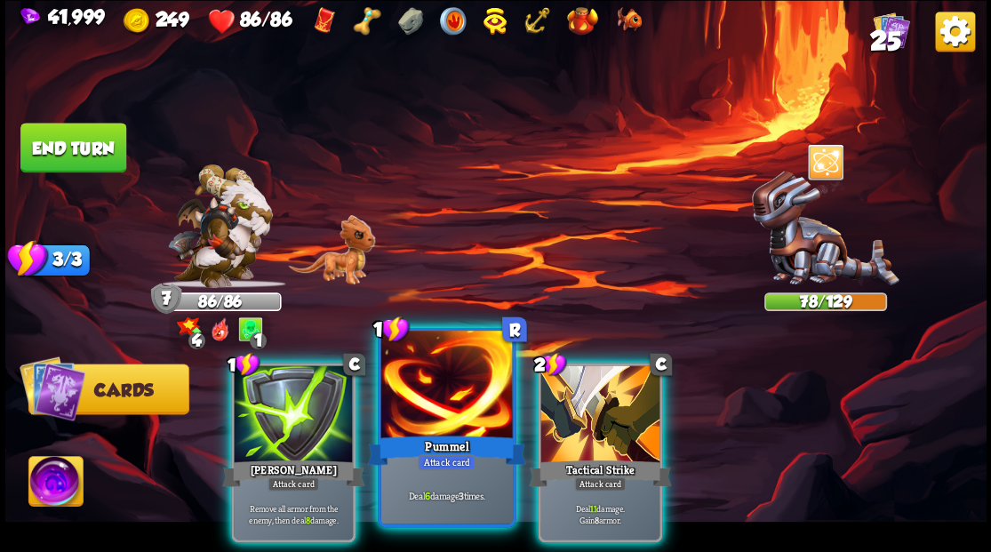
click at [444, 396] on div at bounding box center [446, 386] width 132 height 111
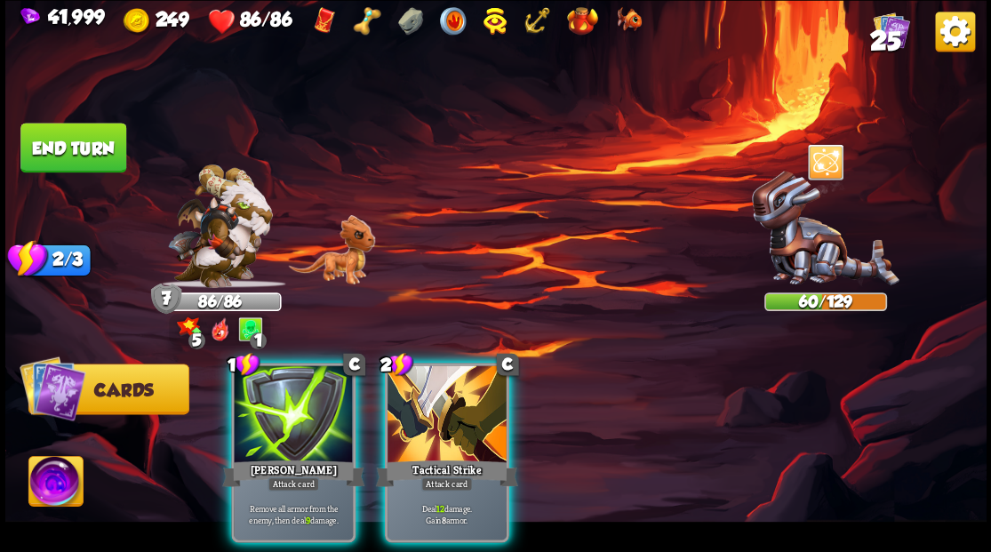
click at [444, 397] on div at bounding box center [447, 415] width 119 height 100
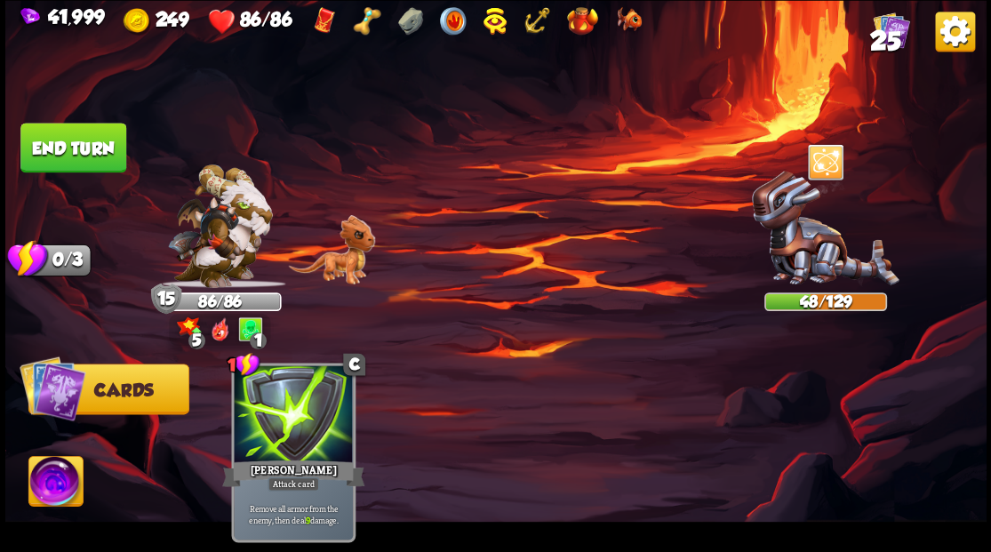
click at [60, 152] on button "End turn" at bounding box center [73, 148] width 106 height 50
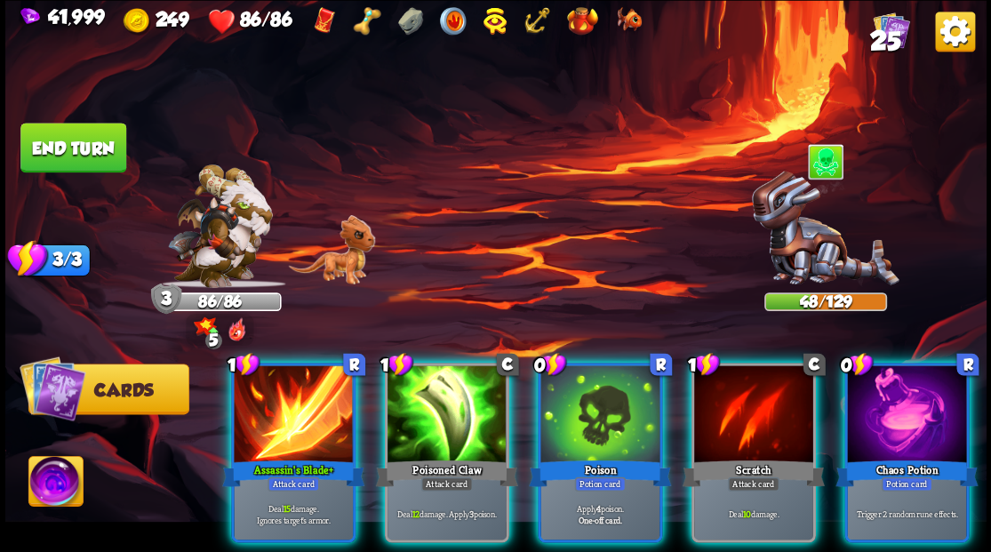
drag, startPoint x: 596, startPoint y: 381, endPoint x: 590, endPoint y: 345, distance: 37.0
click at [596, 381] on div at bounding box center [599, 415] width 119 height 100
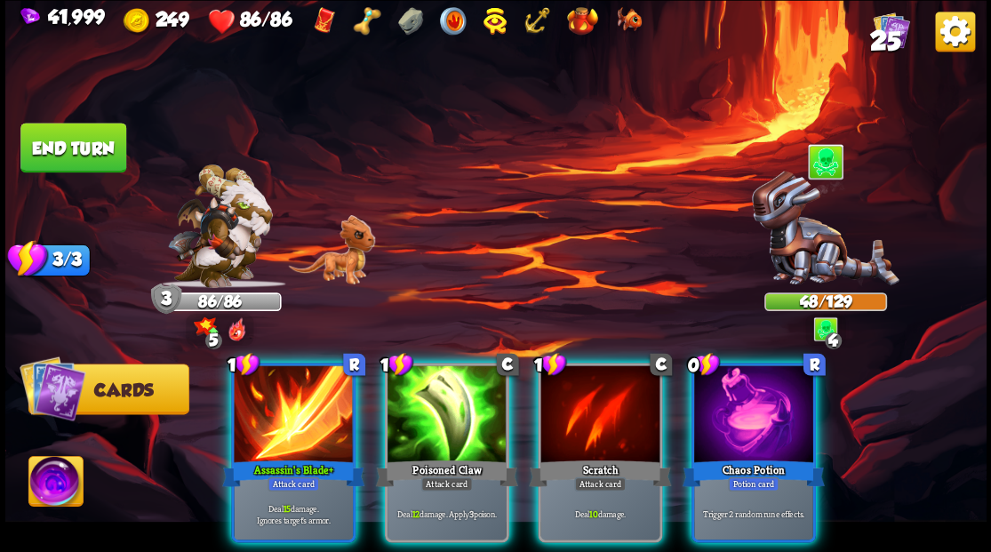
click at [733, 373] on div at bounding box center [753, 415] width 119 height 100
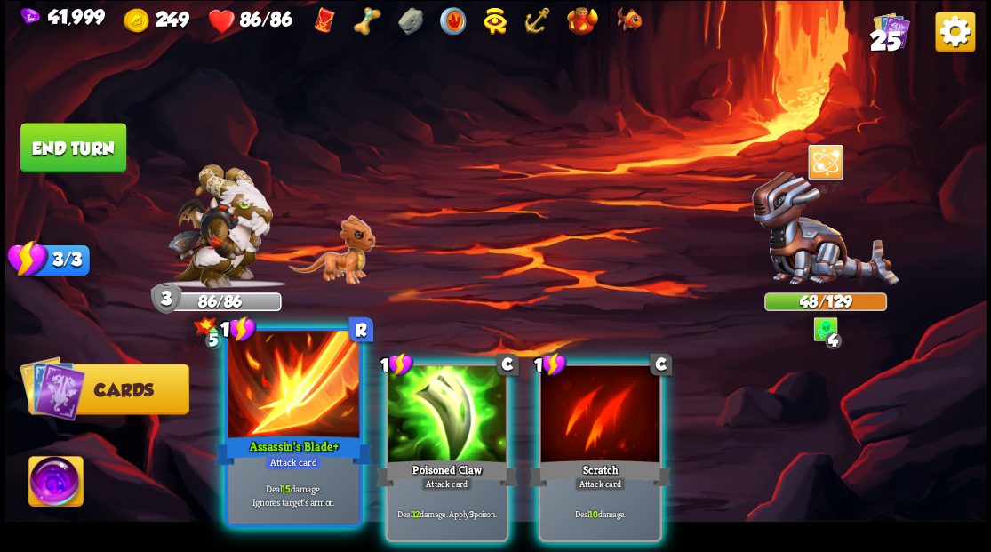
click at [340, 361] on div at bounding box center [294, 386] width 132 height 111
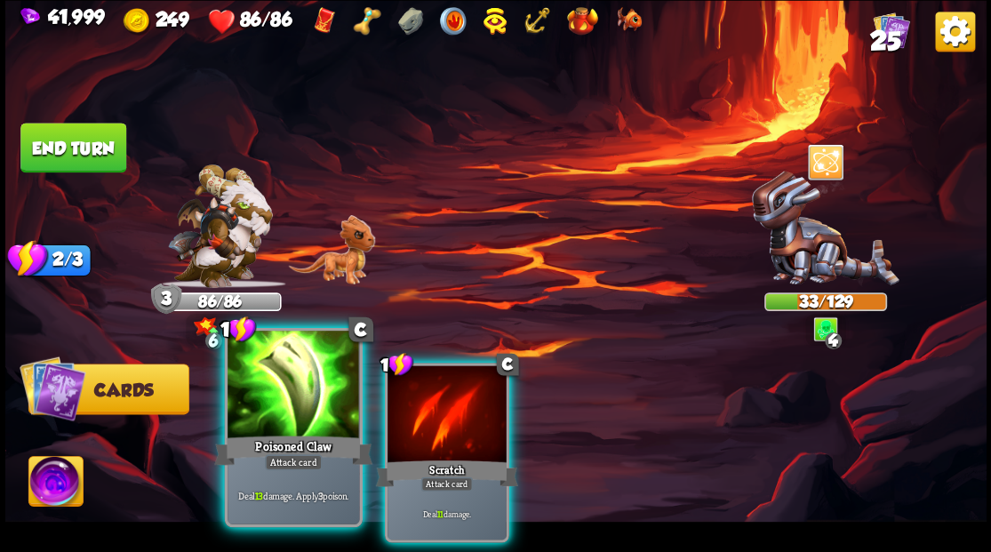
click at [302, 372] on div at bounding box center [294, 386] width 132 height 111
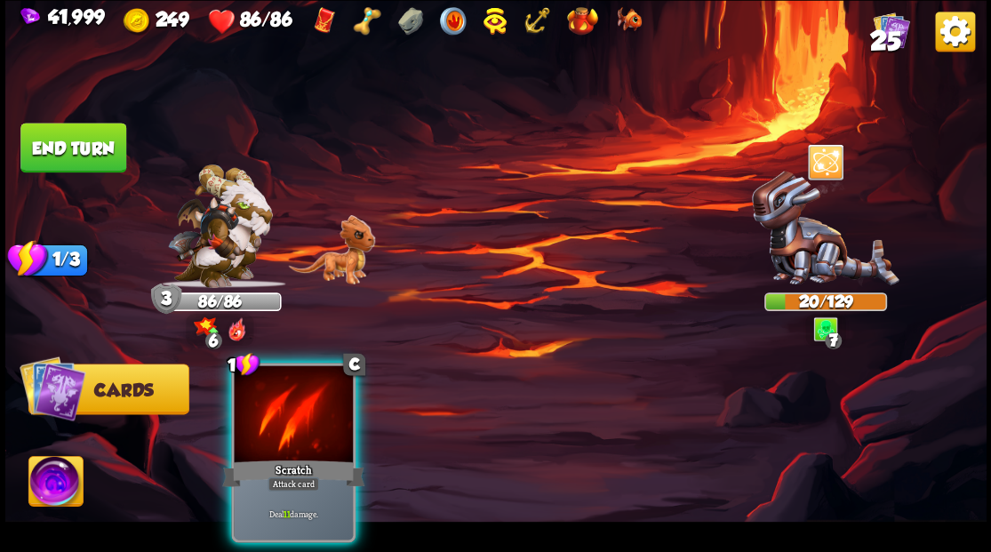
click at [296, 383] on div at bounding box center [293, 415] width 119 height 100
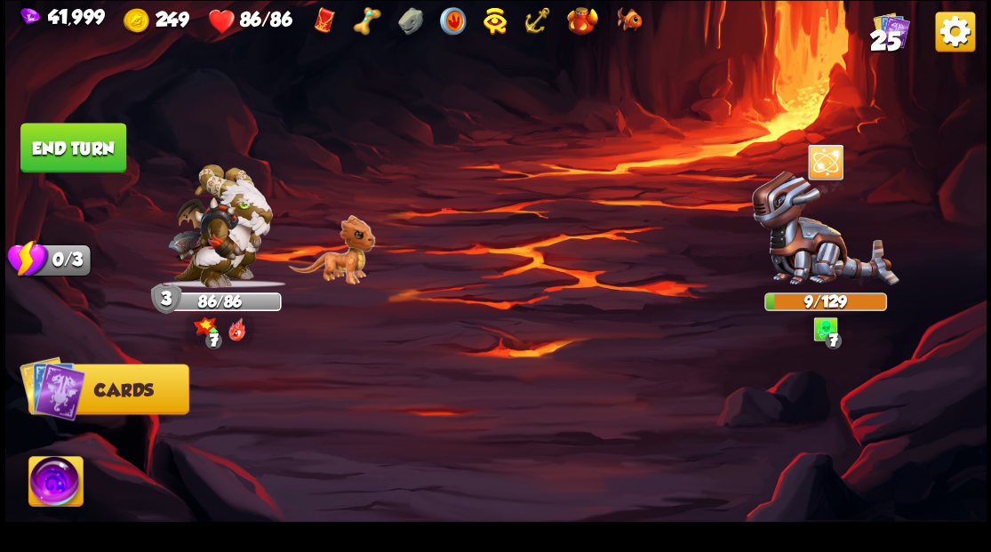
click at [51, 476] on img at bounding box center [55, 483] width 54 height 55
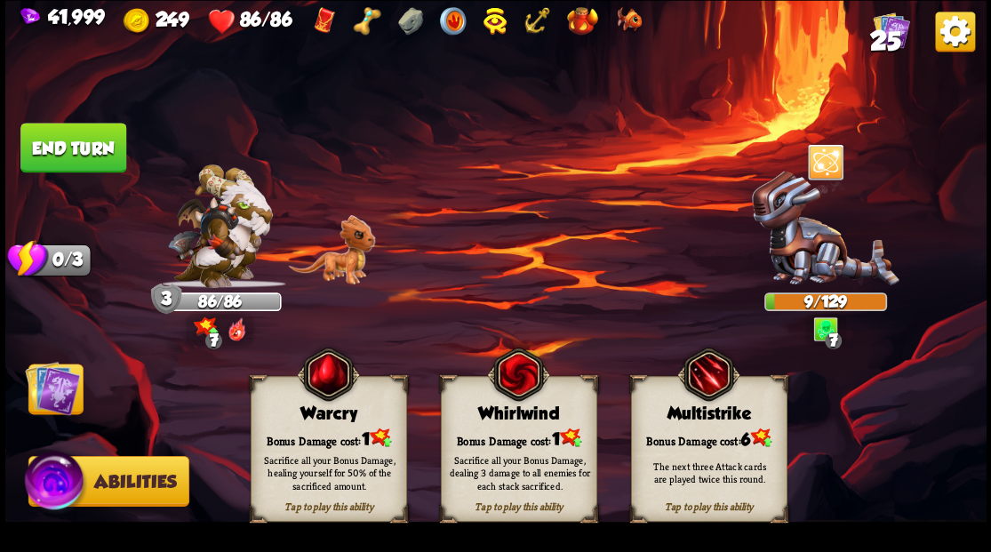
click at [497, 406] on div "Whirlwind" at bounding box center [518, 414] width 155 height 20
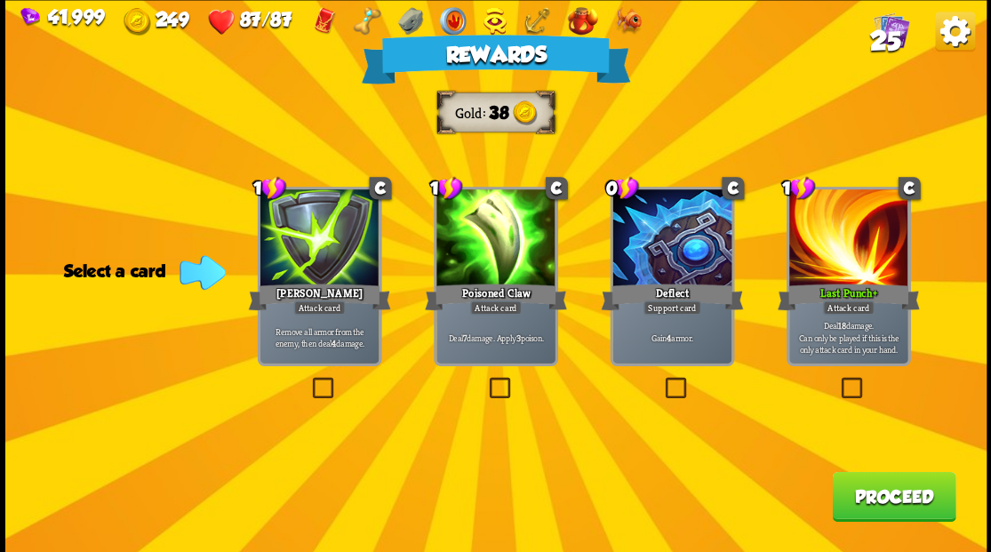
click at [891, 44] on span "25" at bounding box center [884, 40] width 31 height 30
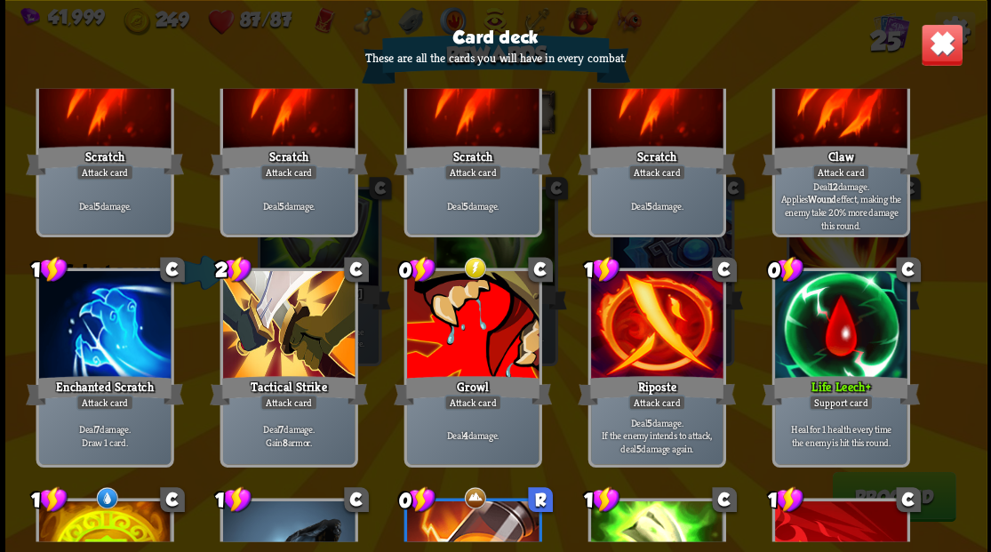
scroll to position [0, 0]
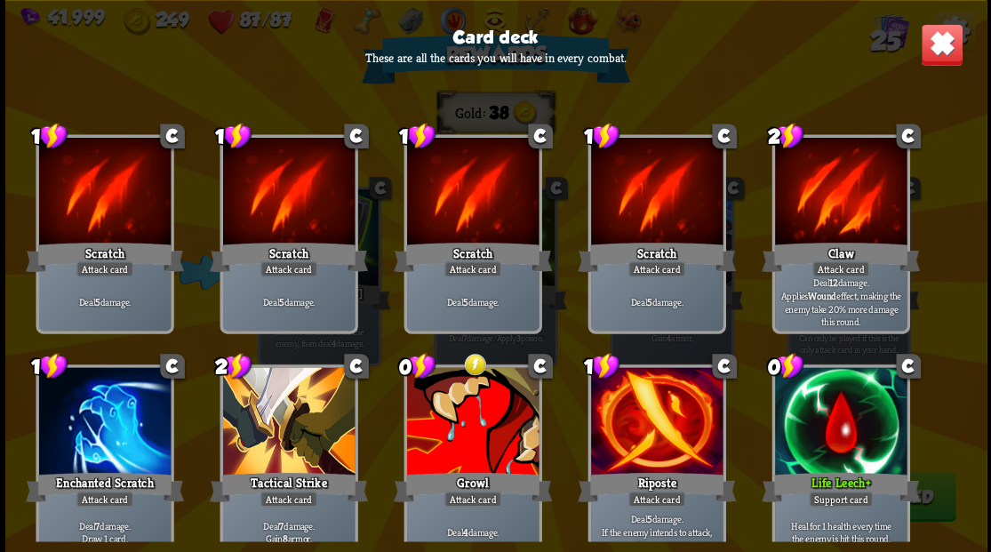
click at [941, 51] on img at bounding box center [941, 44] width 43 height 43
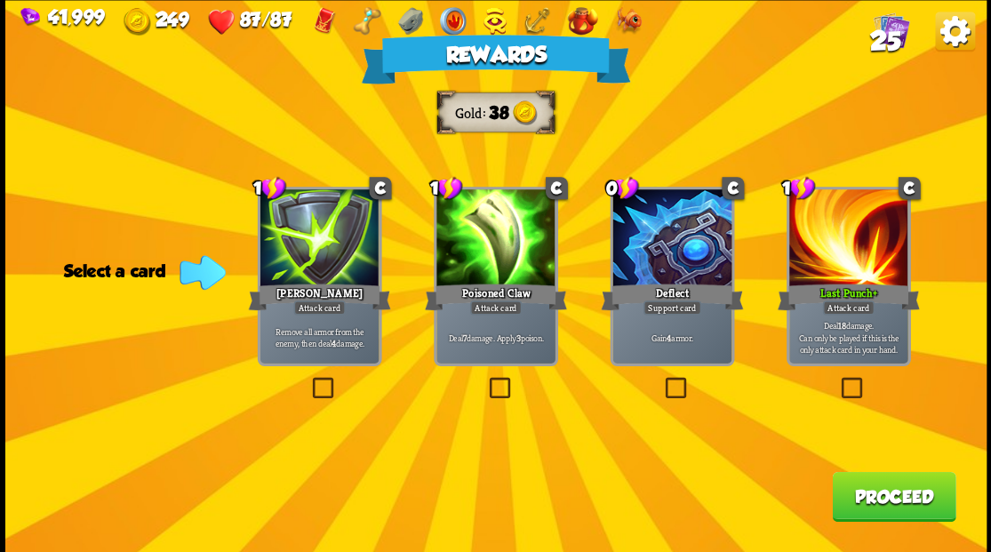
click at [308, 380] on label at bounding box center [308, 380] width 0 height 0
click at [0, 0] on input "checkbox" at bounding box center [0, 0] width 0 height 0
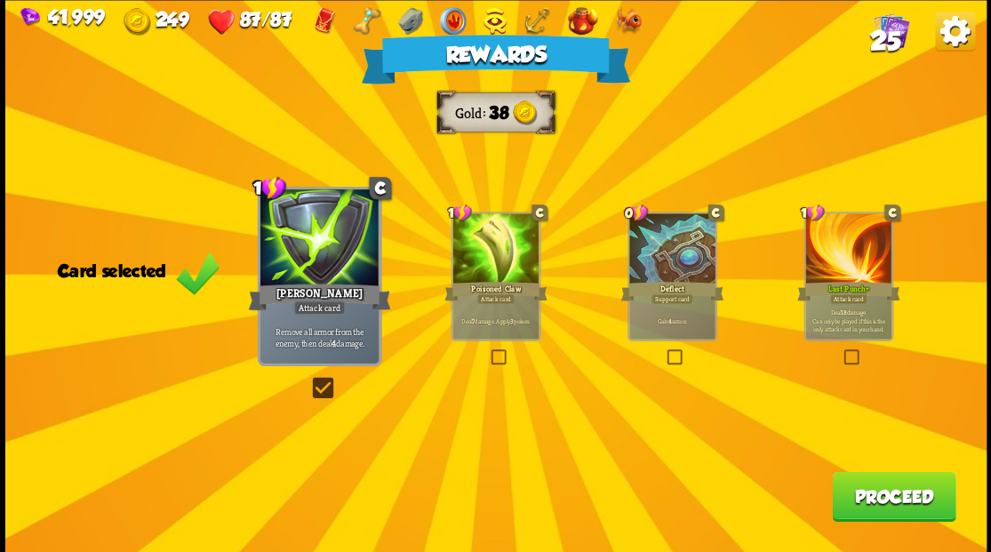
click at [837, 508] on button "Proceed" at bounding box center [894, 496] width 124 height 50
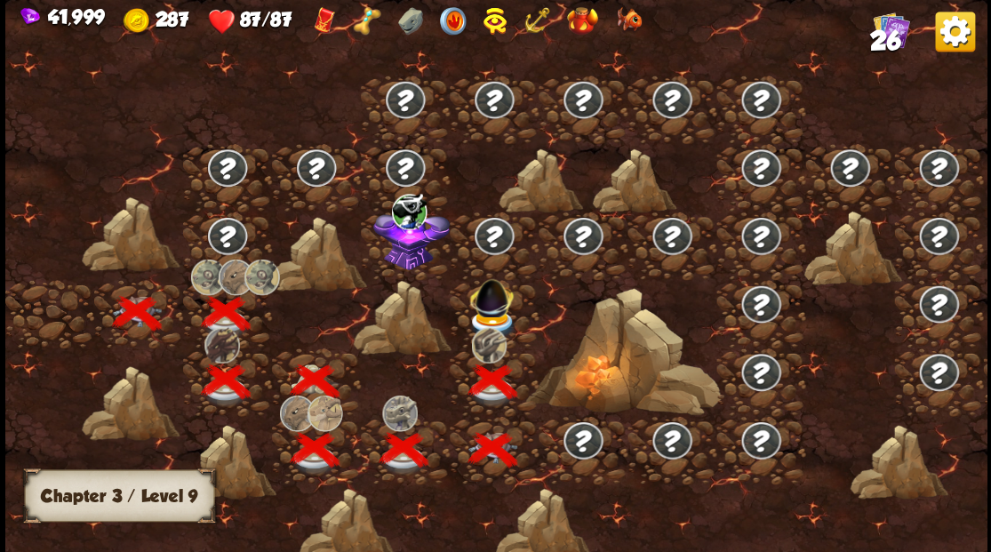
click at [485, 300] on img at bounding box center [492, 294] width 52 height 49
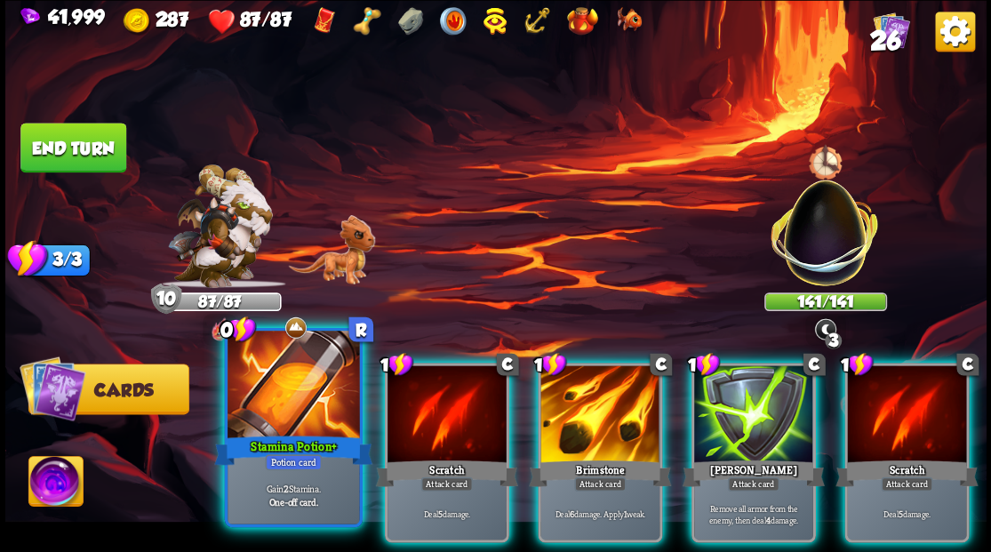
click at [320, 382] on div at bounding box center [294, 386] width 132 height 111
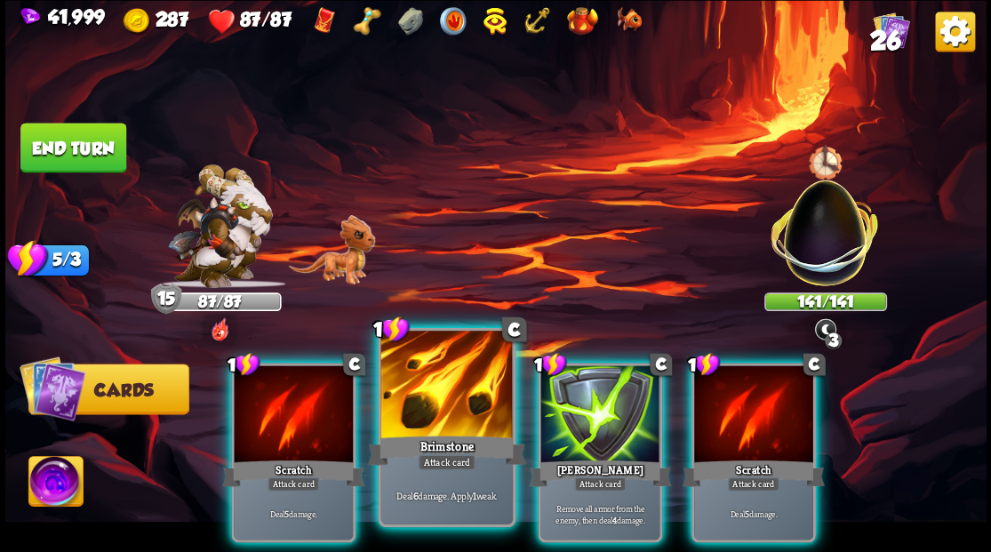
click at [427, 378] on div at bounding box center [446, 386] width 132 height 111
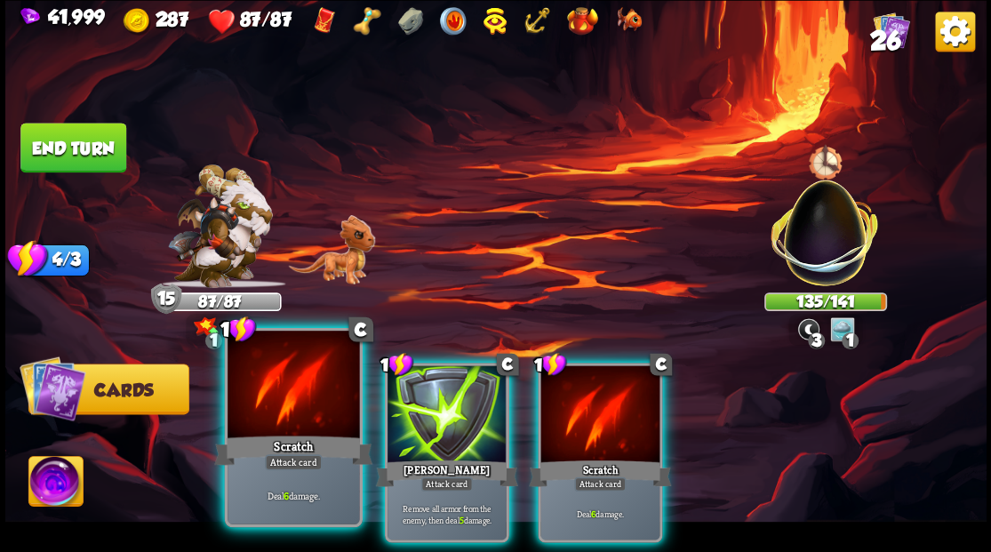
click at [287, 404] on div at bounding box center [294, 386] width 132 height 111
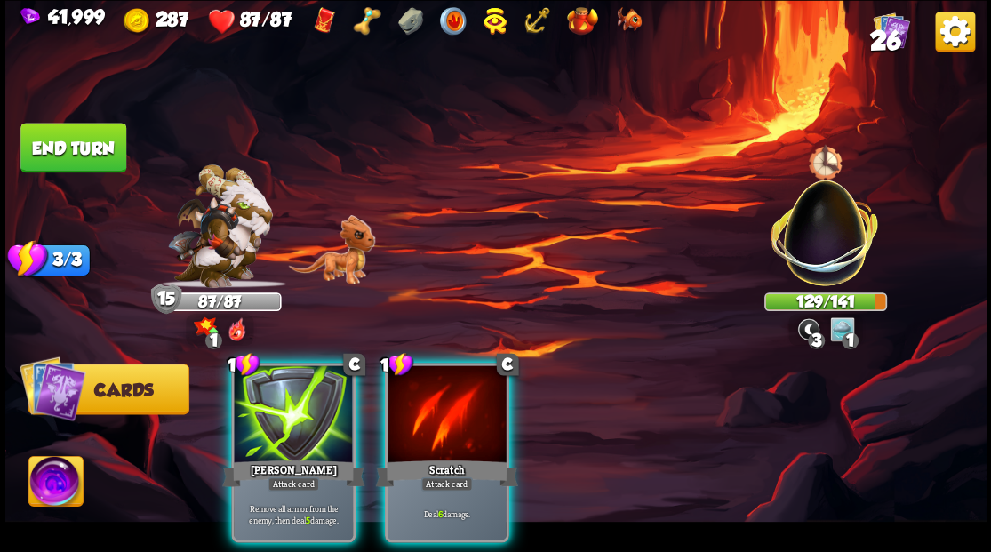
drag, startPoint x: 469, startPoint y: 380, endPoint x: 356, endPoint y: 400, distance: 115.6
click at [463, 382] on div at bounding box center [447, 415] width 119 height 100
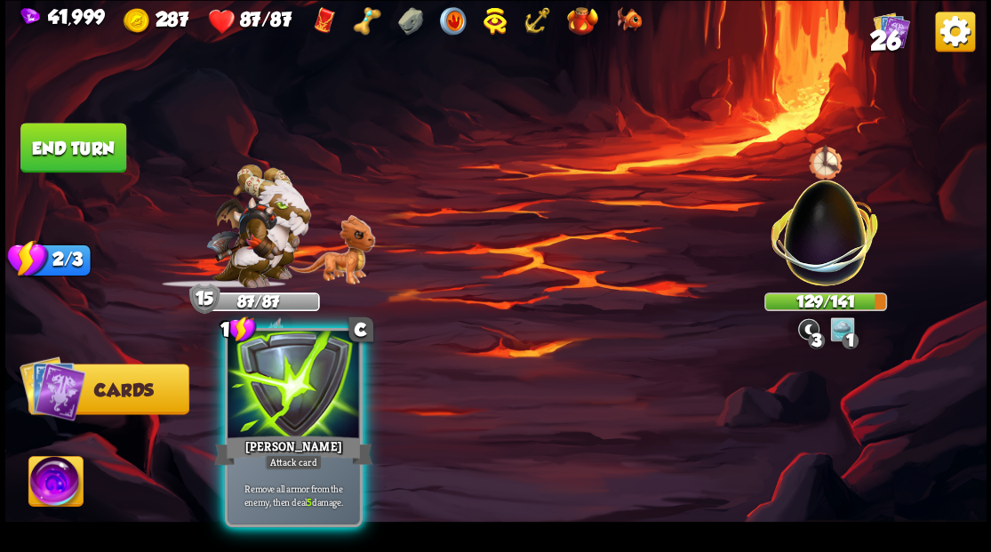
click at [327, 392] on div at bounding box center [294, 386] width 132 height 111
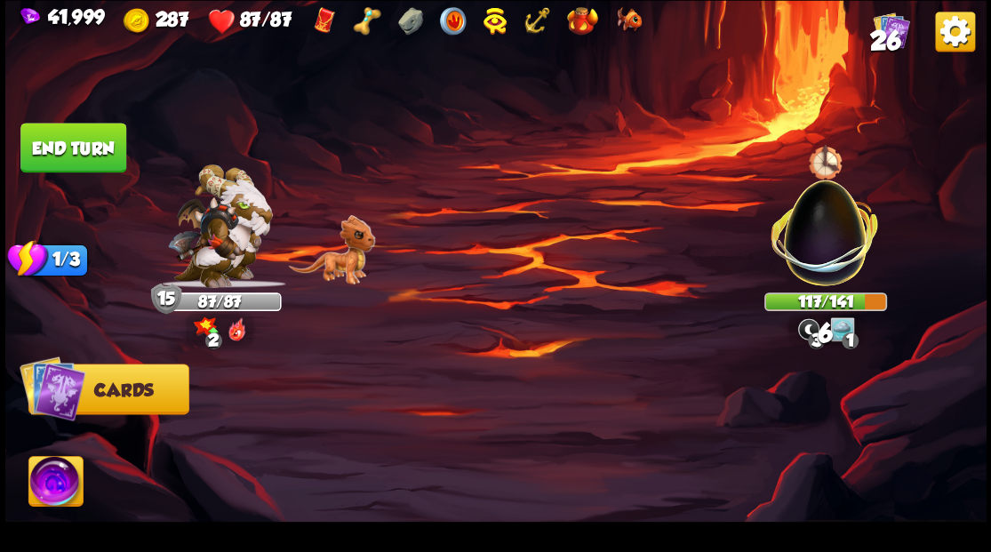
click at [62, 138] on button "End turn" at bounding box center [73, 148] width 106 height 50
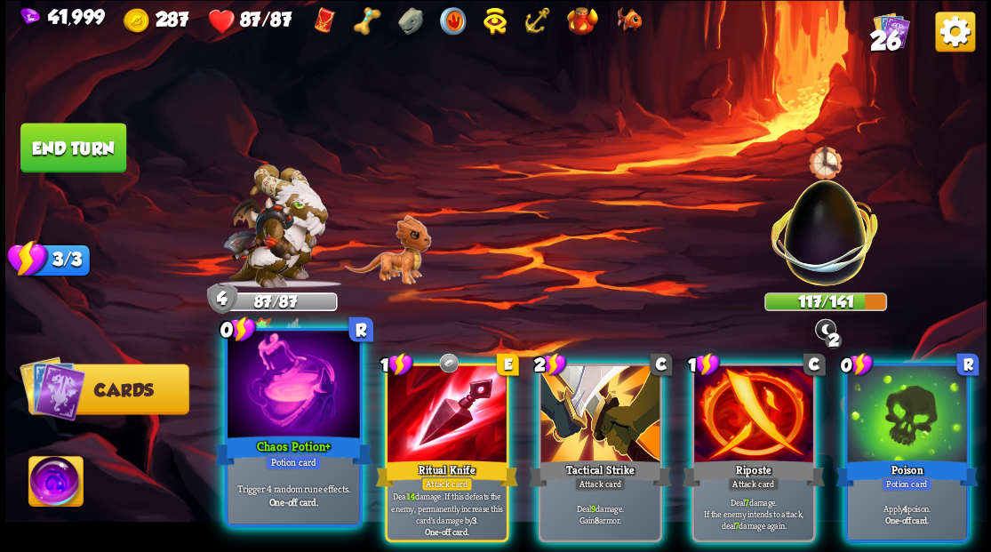
click at [278, 376] on div at bounding box center [294, 386] width 132 height 111
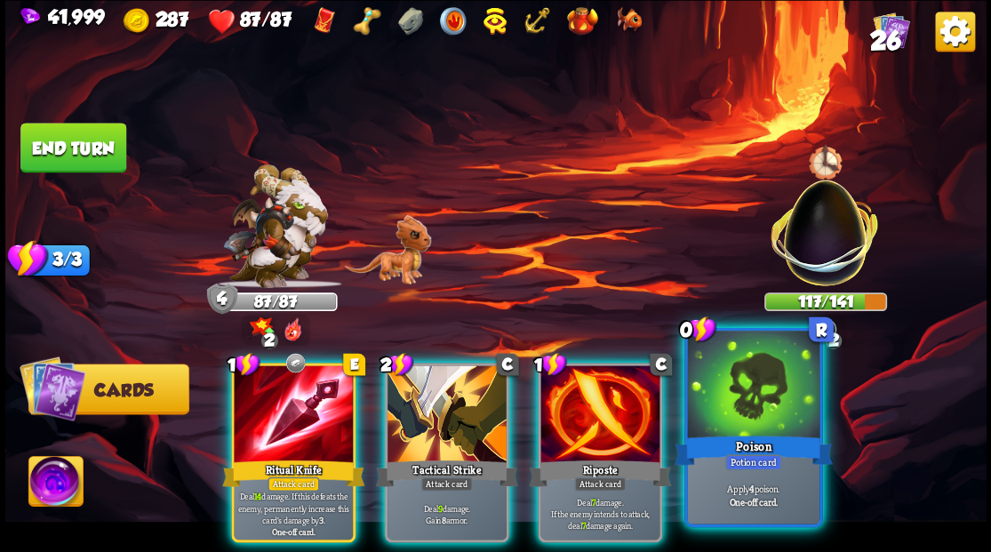
drag, startPoint x: 760, startPoint y: 402, endPoint x: 749, endPoint y: 375, distance: 29.1
click at [760, 401] on div at bounding box center [753, 386] width 132 height 111
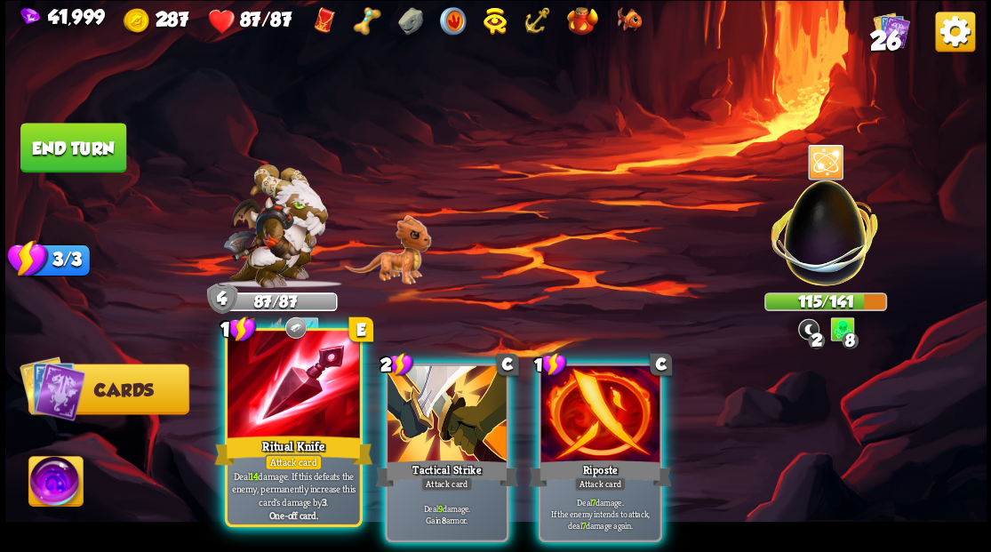
click at [327, 354] on div at bounding box center [294, 386] width 132 height 111
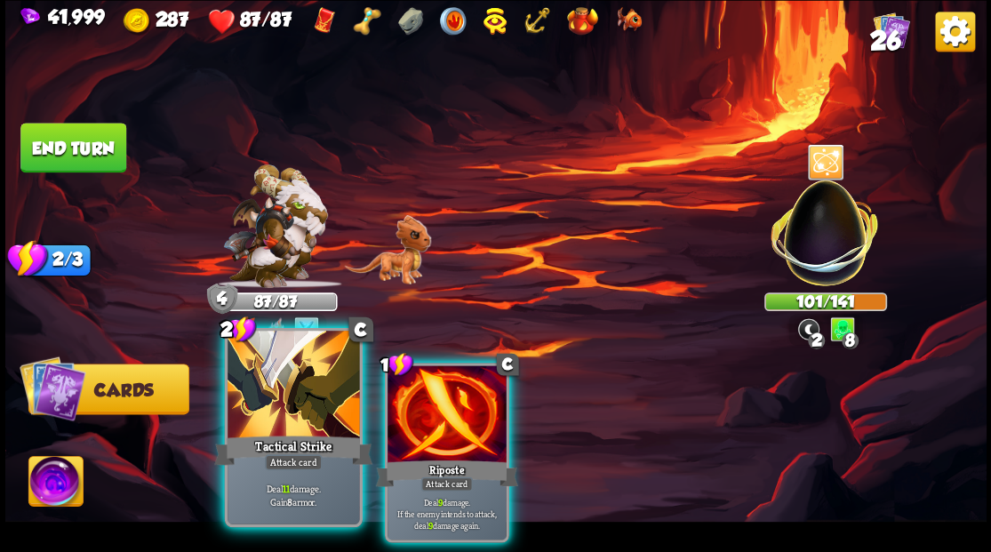
click at [279, 428] on div at bounding box center [294, 386] width 132 height 111
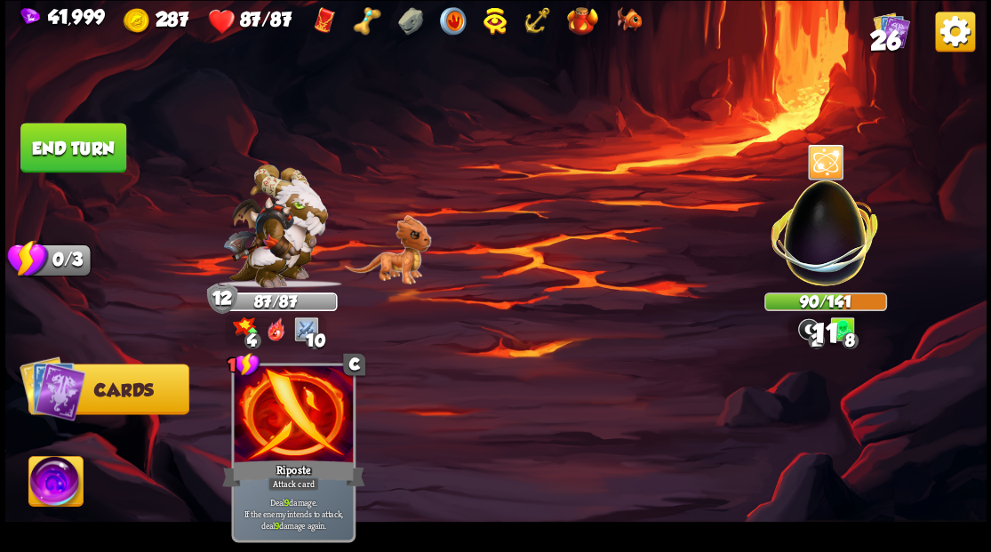
click at [83, 144] on button "End turn" at bounding box center [73, 148] width 106 height 50
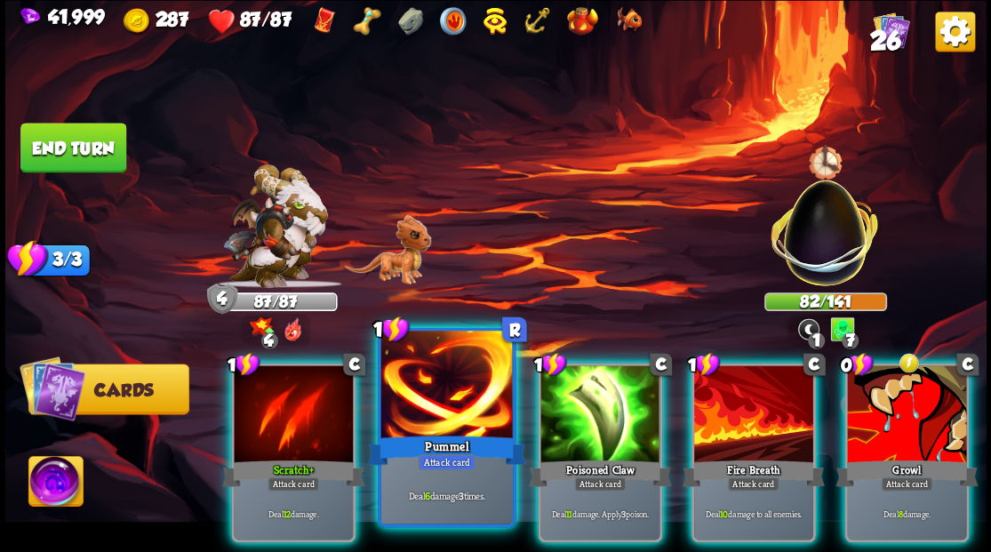
click at [432, 391] on div at bounding box center [446, 386] width 132 height 111
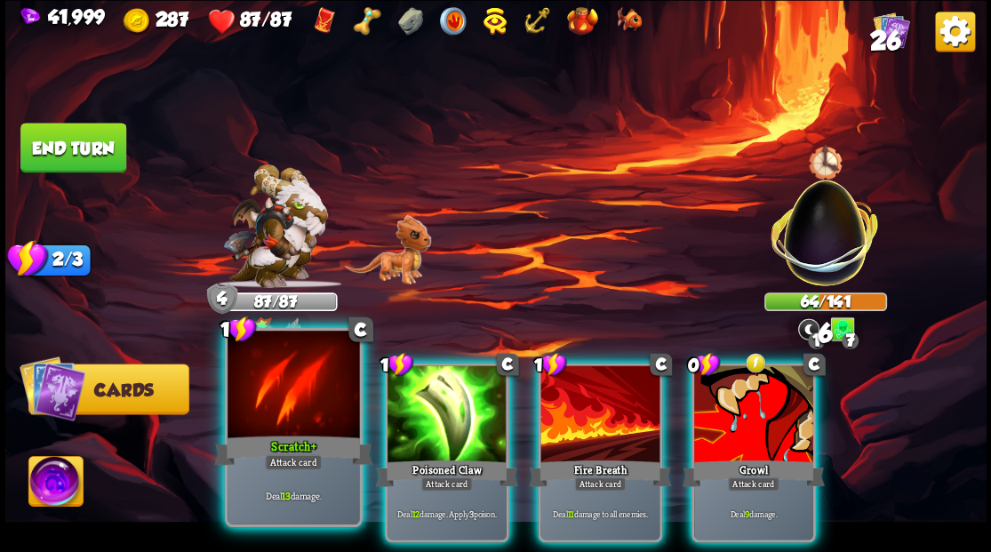
click at [273, 404] on div at bounding box center [294, 386] width 132 height 111
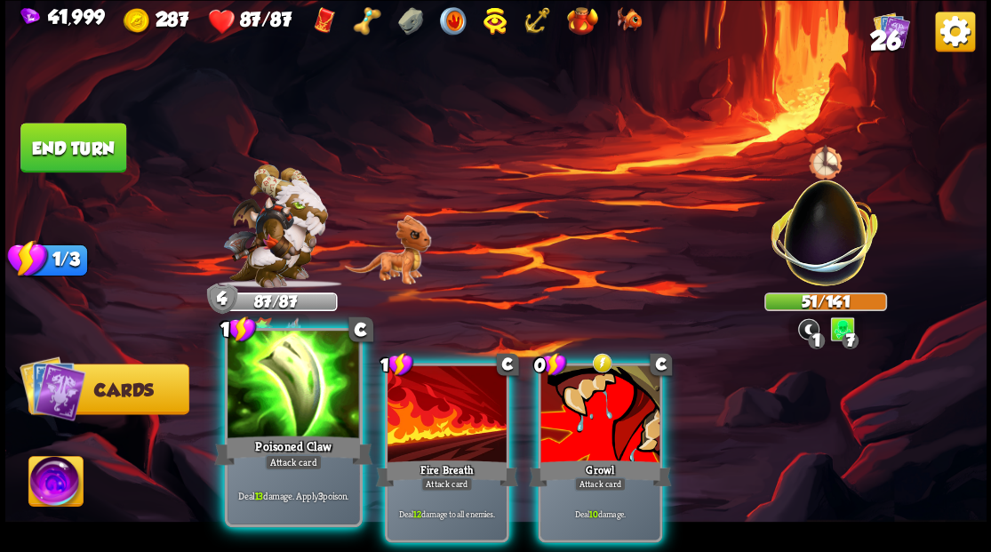
click at [284, 416] on div at bounding box center [294, 386] width 132 height 111
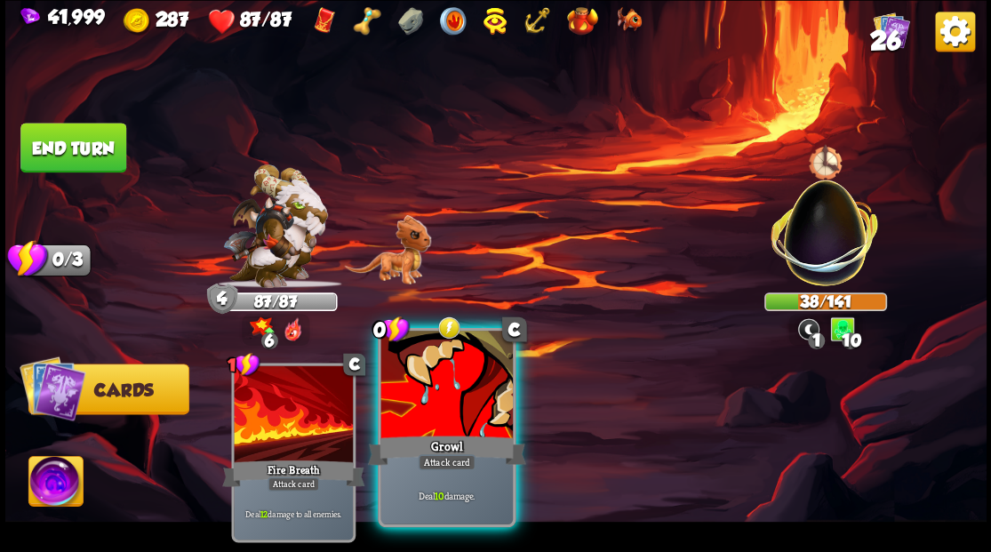
click at [452, 377] on div at bounding box center [446, 386] width 132 height 111
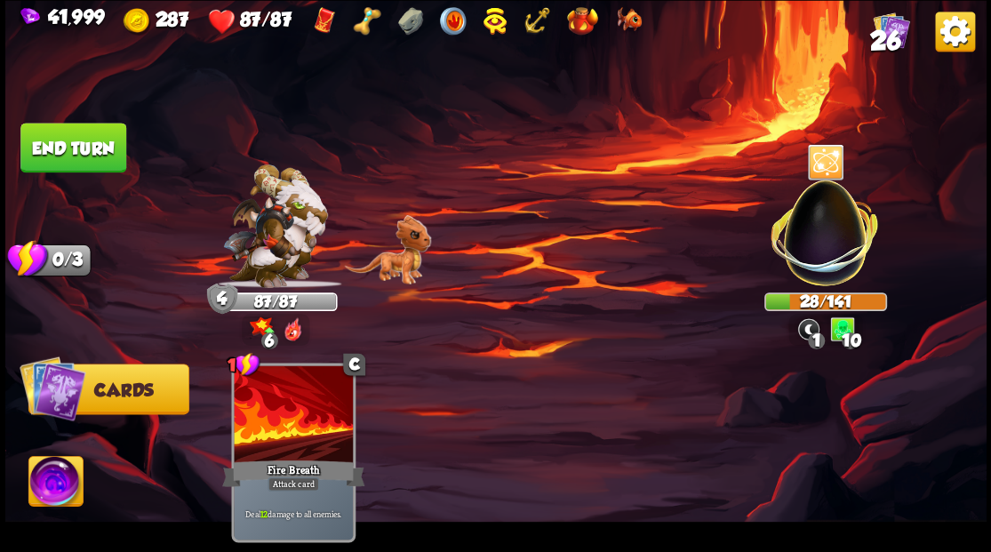
click at [52, 478] on img at bounding box center [55, 483] width 54 height 55
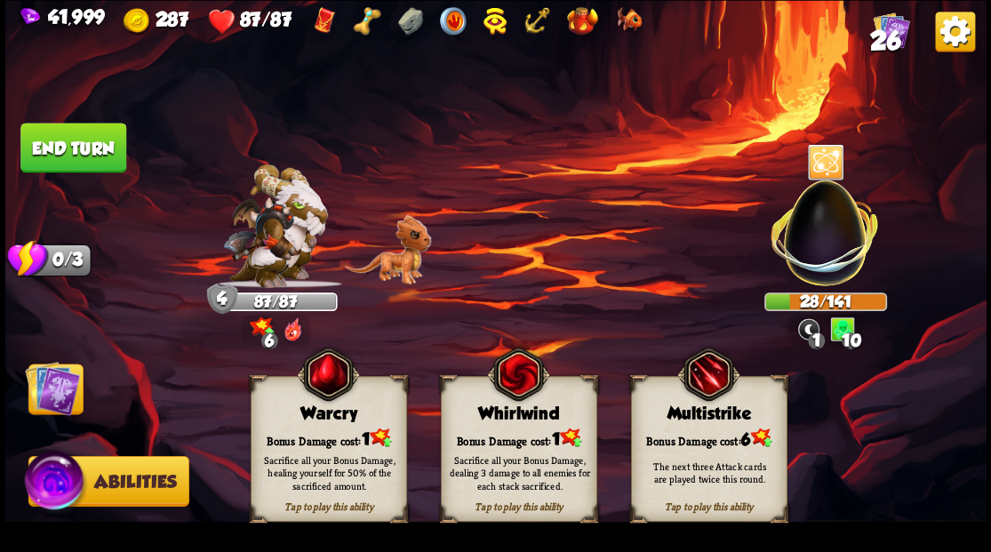
click at [498, 436] on div "Bonus Damage cost: 1" at bounding box center [518, 438] width 155 height 22
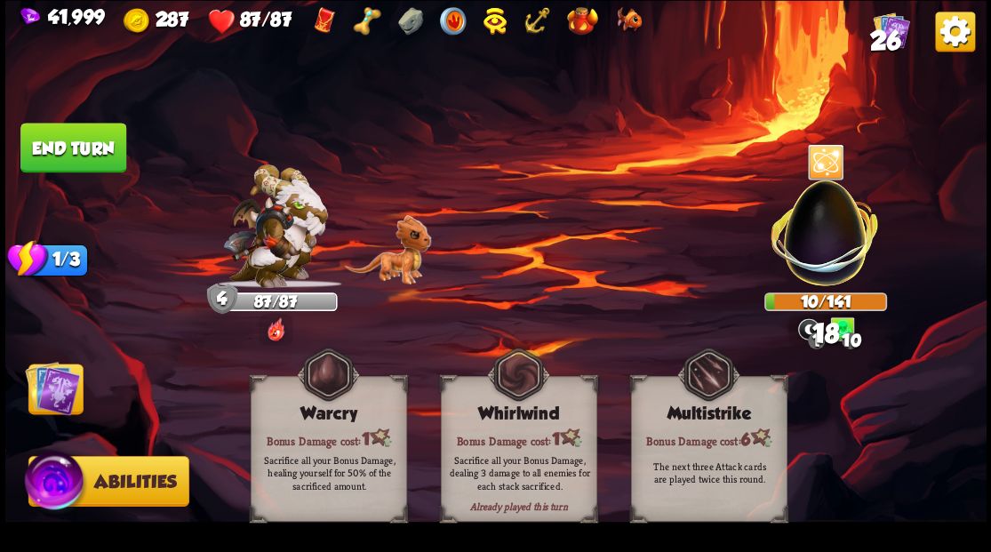
click at [44, 394] on img at bounding box center [52, 387] width 55 height 55
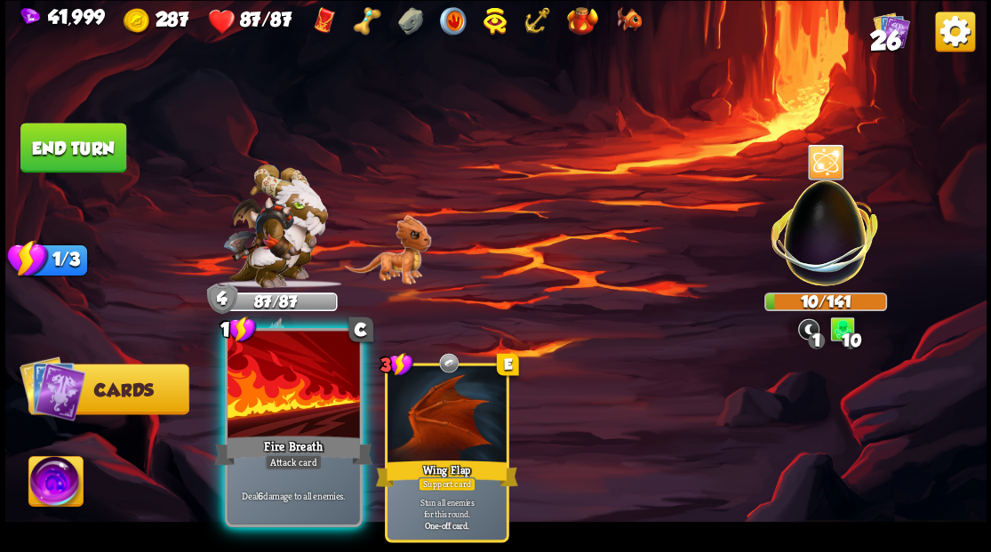
click at [275, 388] on div at bounding box center [294, 386] width 132 height 111
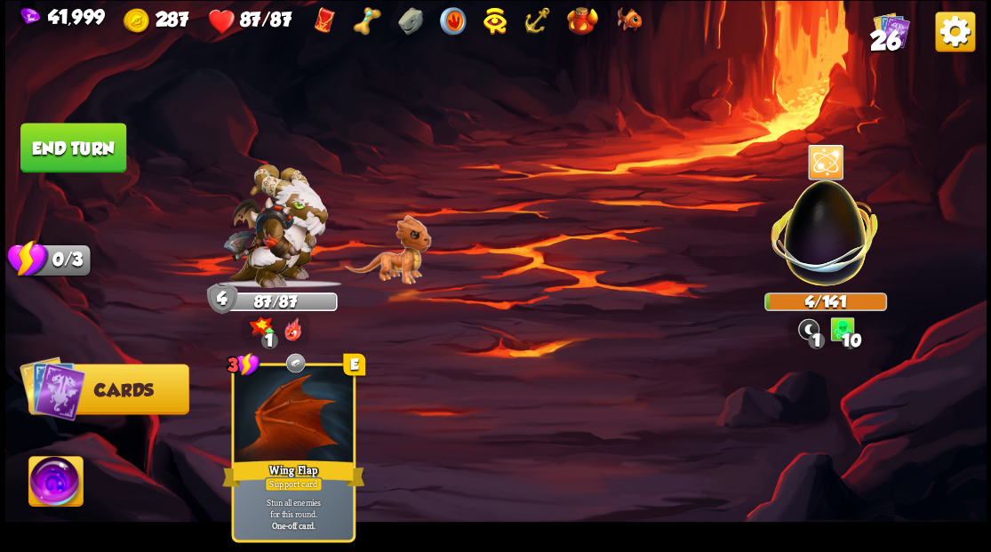
click at [45, 477] on img at bounding box center [55, 483] width 54 height 55
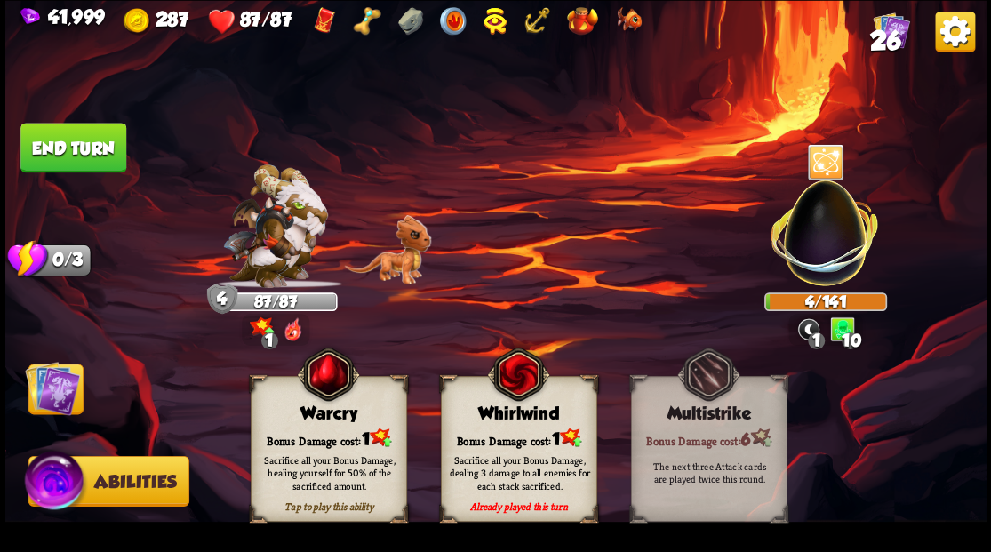
click at [47, 405] on img at bounding box center [52, 387] width 55 height 55
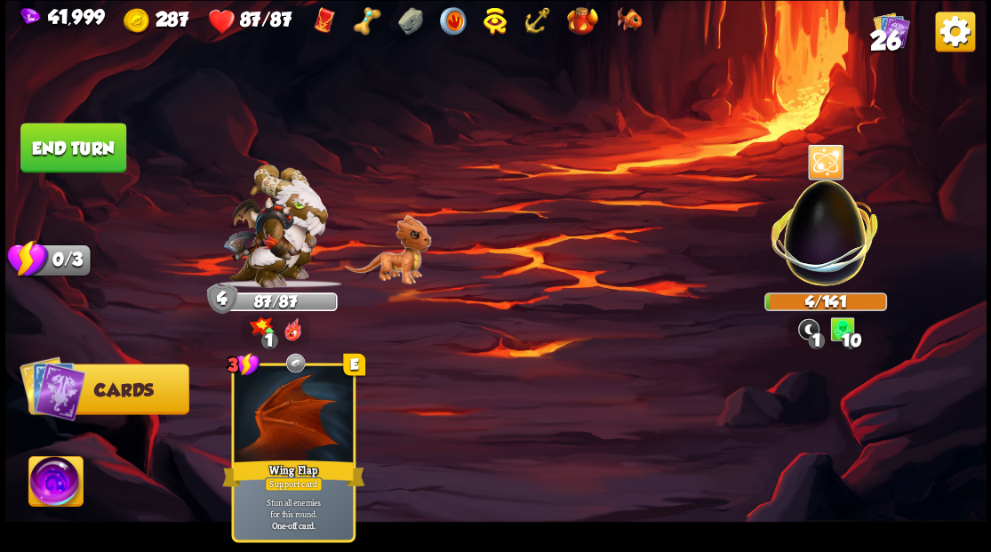
click at [84, 146] on button "End turn" at bounding box center [73, 148] width 106 height 50
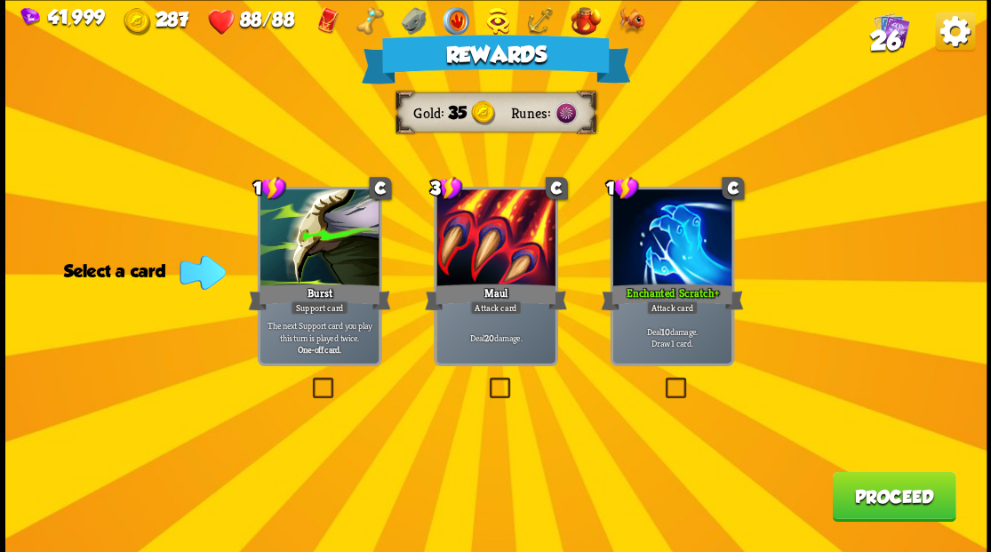
click at [885, 491] on button "Proceed" at bounding box center [894, 496] width 124 height 50
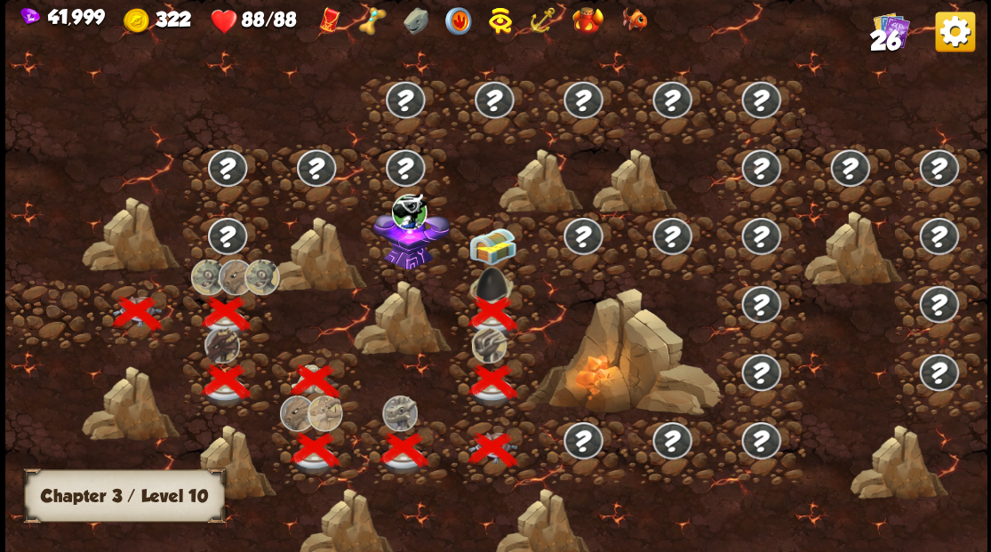
click at [491, 241] on img at bounding box center [492, 245] width 49 height 37
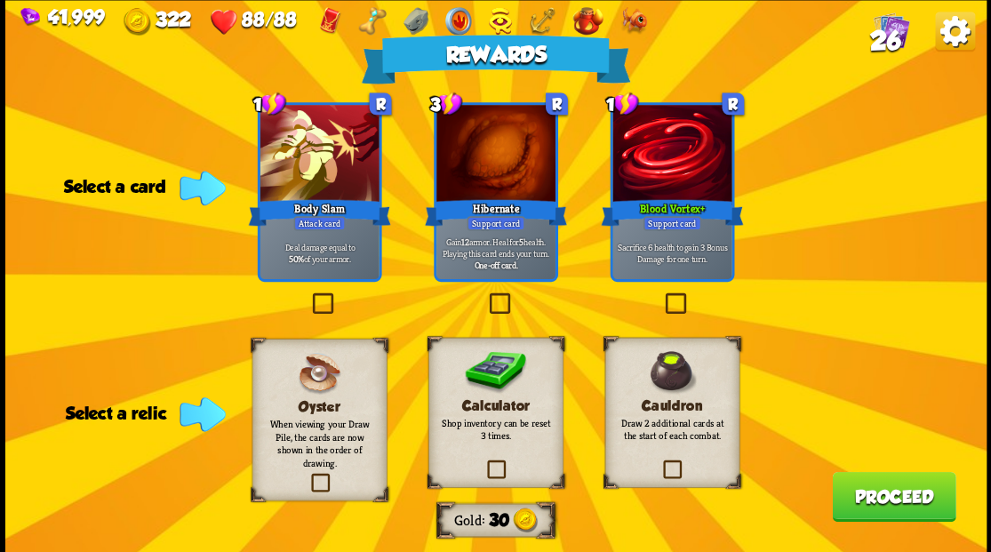
click at [484, 462] on label at bounding box center [484, 462] width 0 height 0
click at [0, 0] on input "checkbox" at bounding box center [0, 0] width 0 height 0
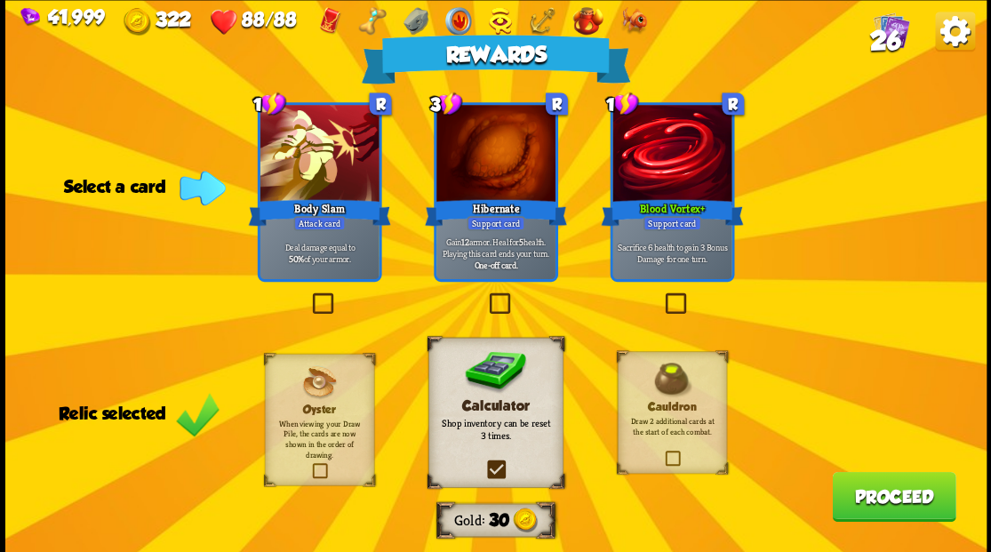
click at [485, 295] on label at bounding box center [485, 295] width 0 height 0
click at [0, 0] on input "checkbox" at bounding box center [0, 0] width 0 height 0
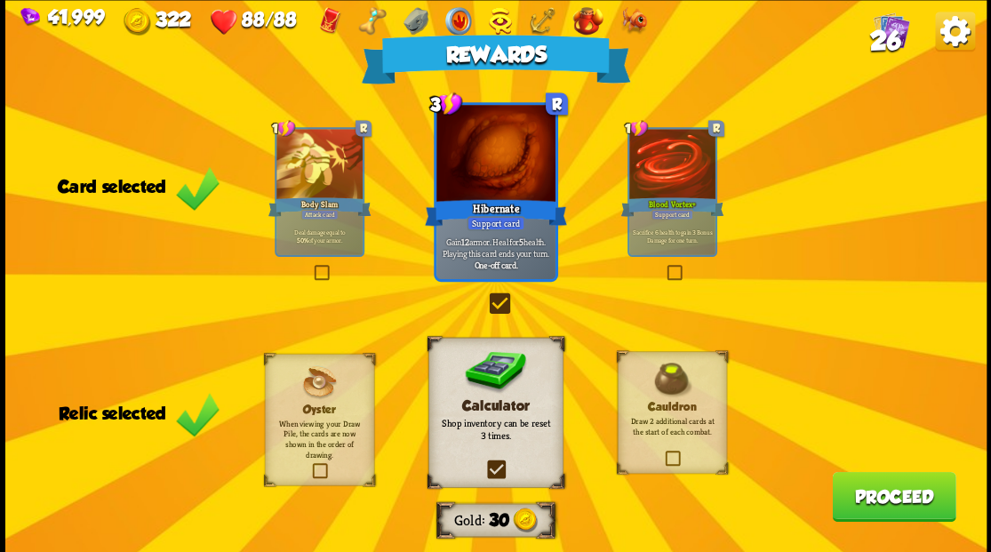
click at [861, 496] on button "Proceed" at bounding box center [894, 496] width 124 height 50
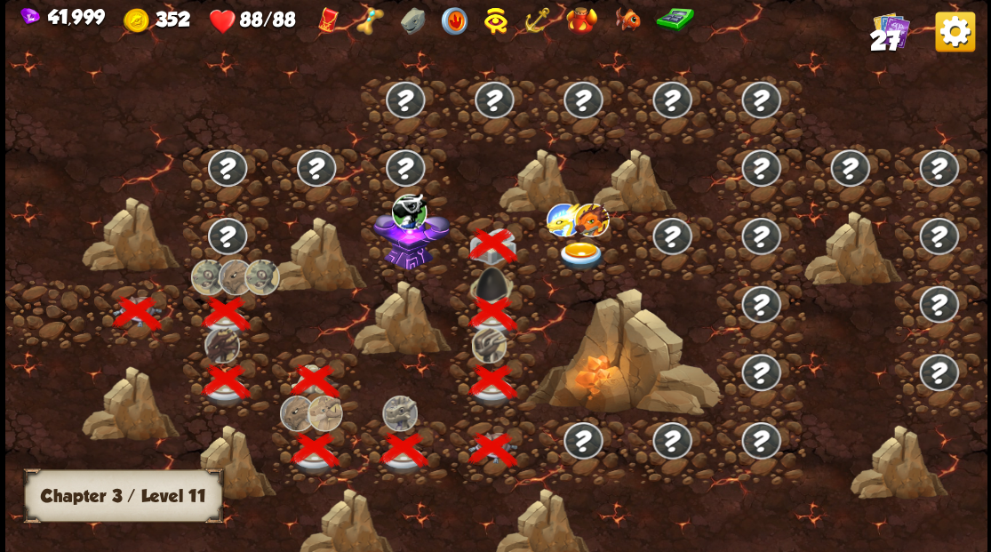
scroll to position [0, 270]
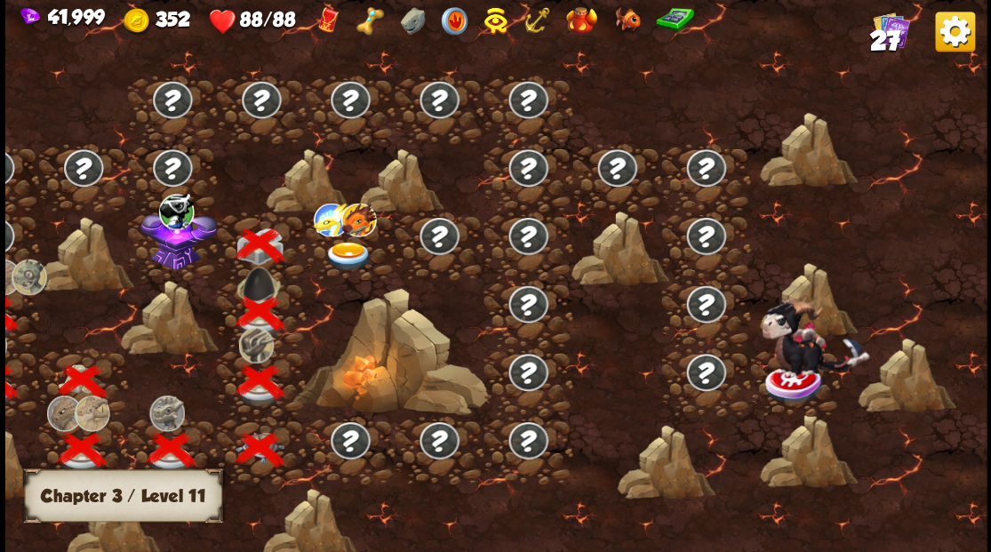
click at [167, 256] on img at bounding box center [178, 237] width 76 height 66
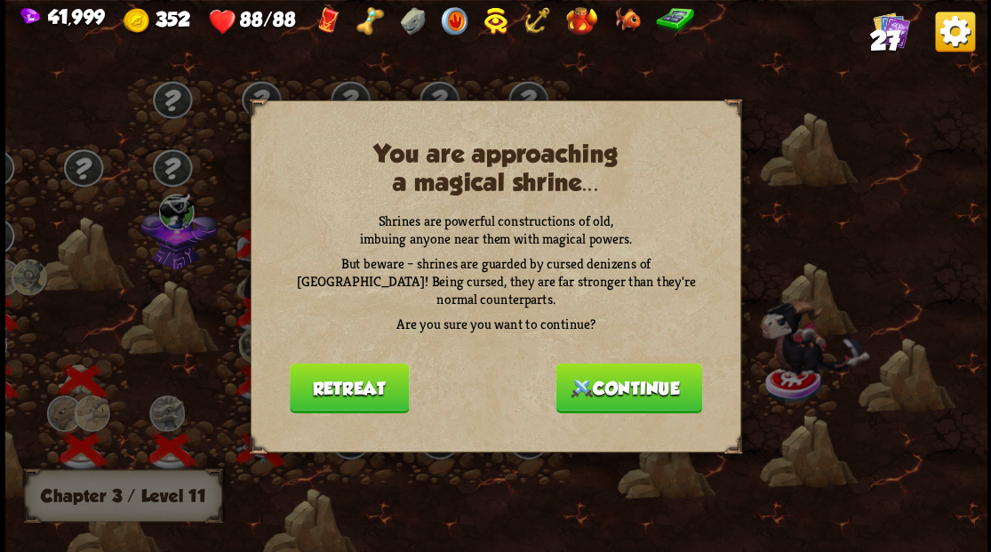
click at [604, 364] on button "Continue" at bounding box center [629, 388] width 147 height 50
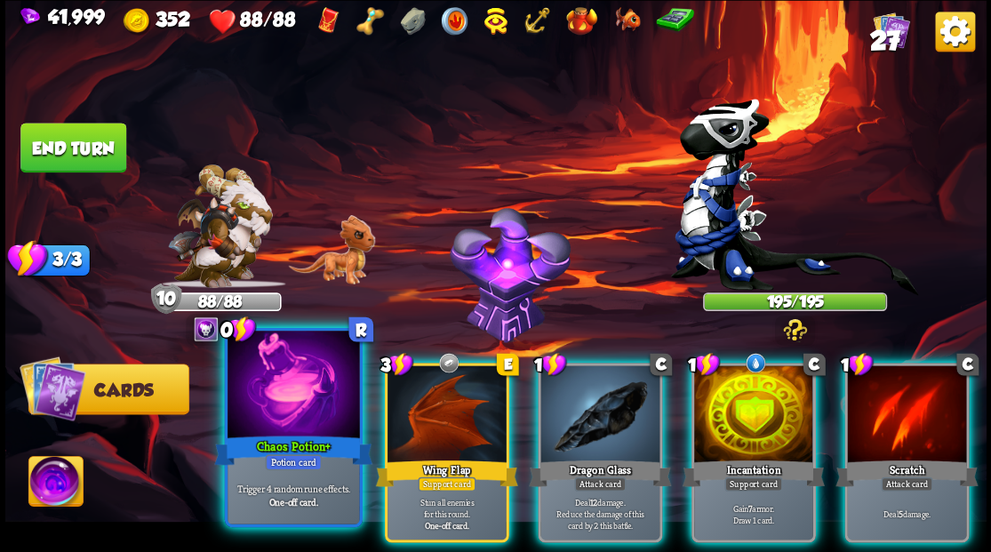
click at [323, 376] on div at bounding box center [294, 386] width 132 height 111
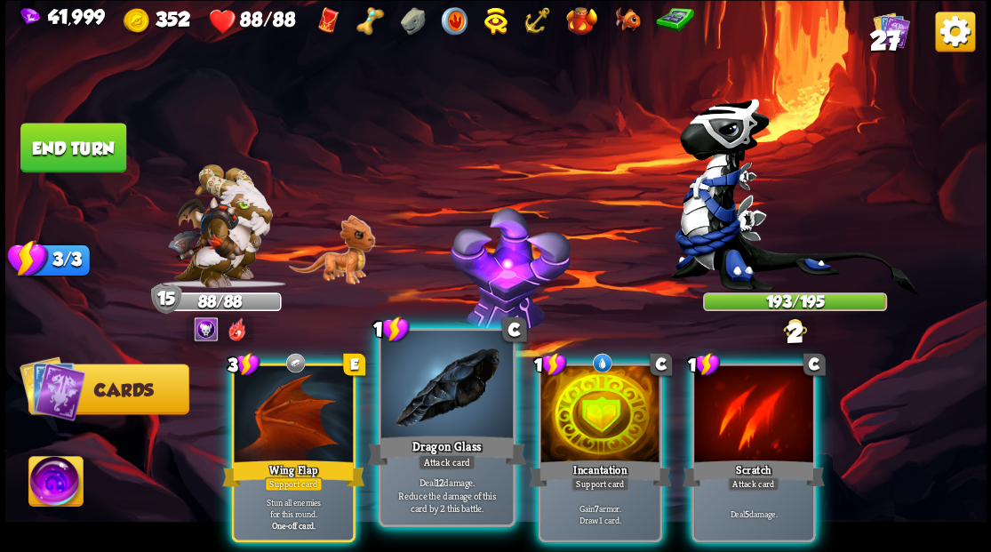
click at [445, 393] on div at bounding box center [446, 386] width 132 height 111
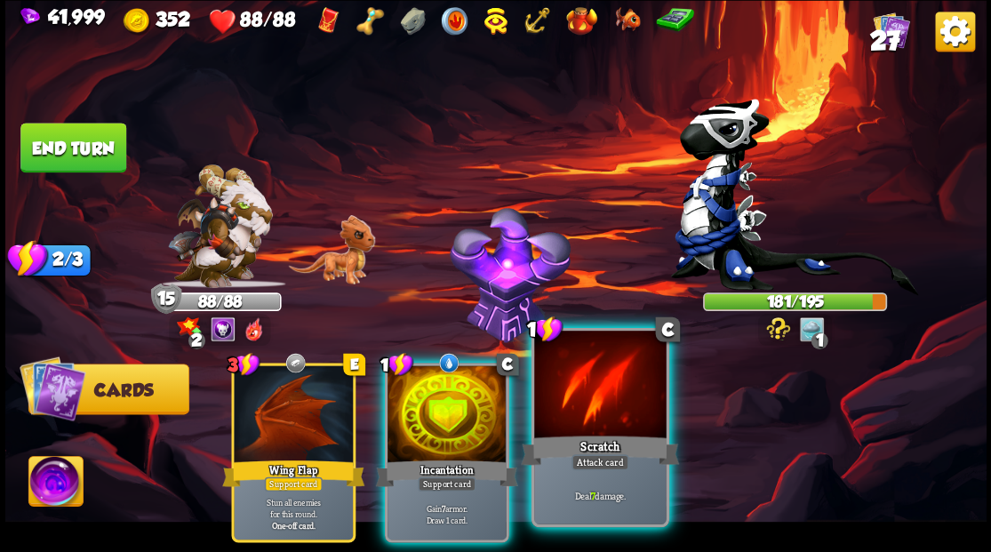
click at [548, 382] on div at bounding box center [600, 386] width 132 height 111
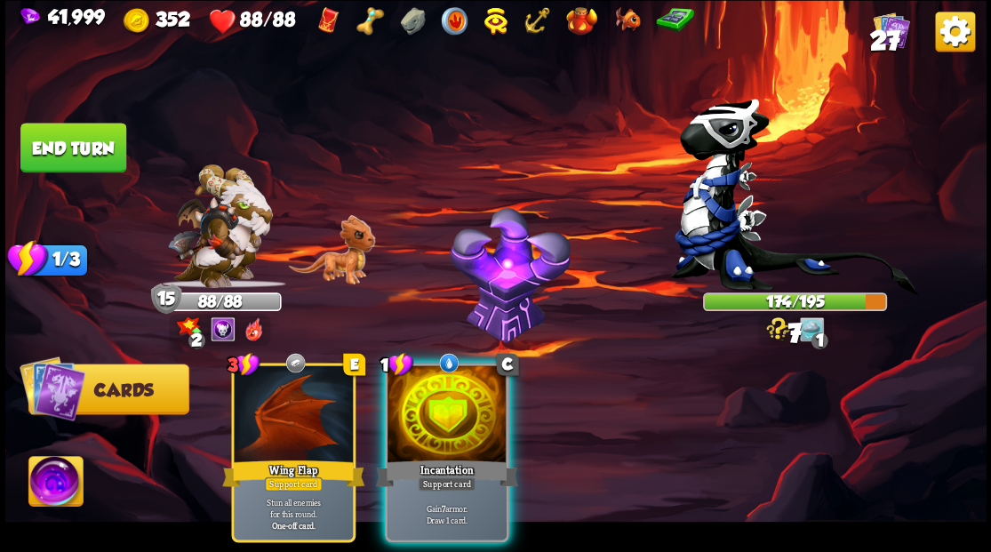
click at [106, 151] on button "End turn" at bounding box center [73, 148] width 106 height 50
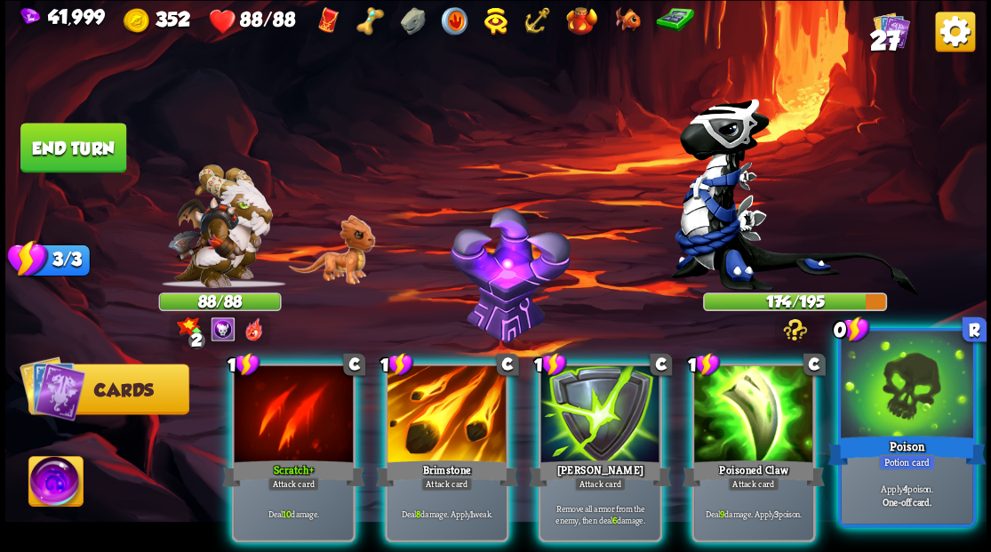
click at [901, 401] on div at bounding box center [907, 386] width 132 height 111
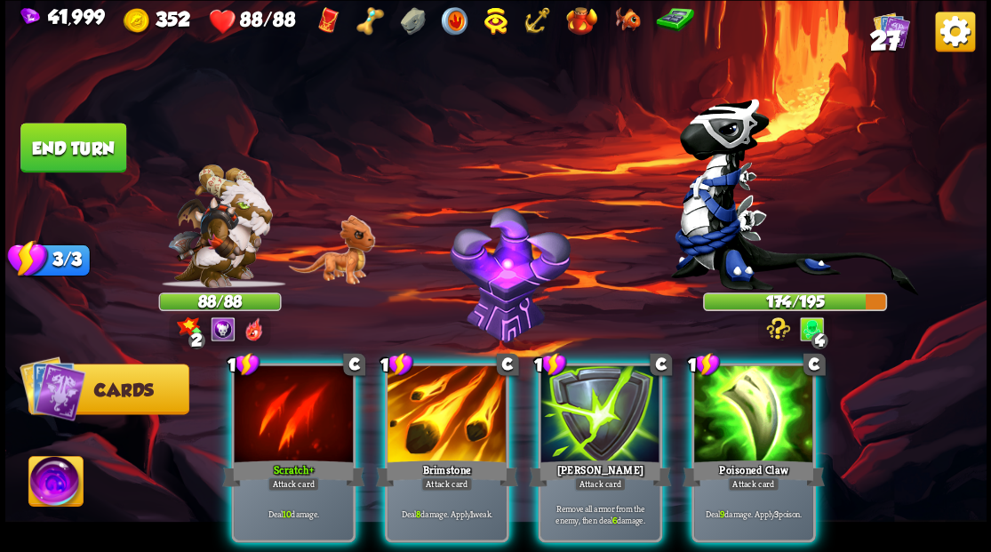
click at [761, 407] on div at bounding box center [753, 415] width 119 height 100
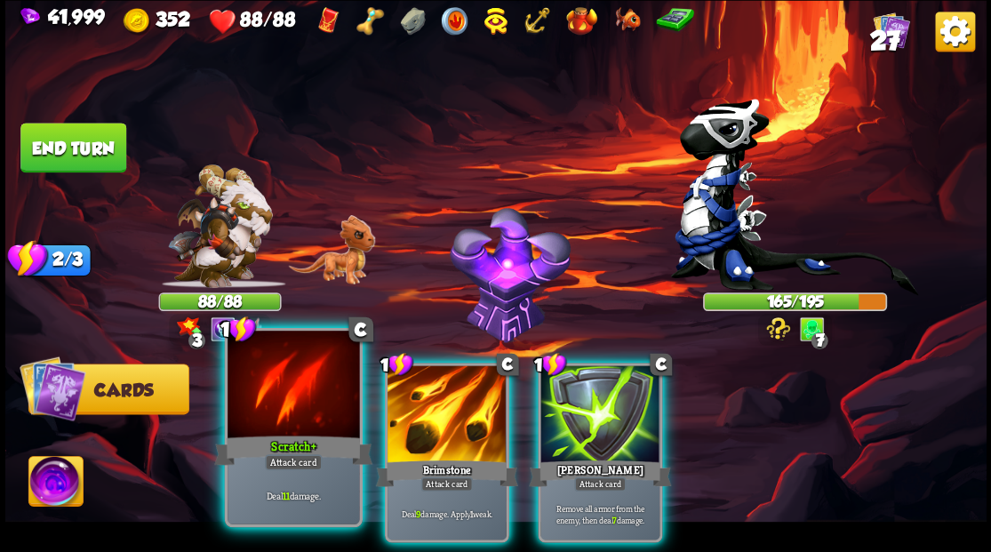
click at [268, 396] on div at bounding box center [294, 386] width 132 height 111
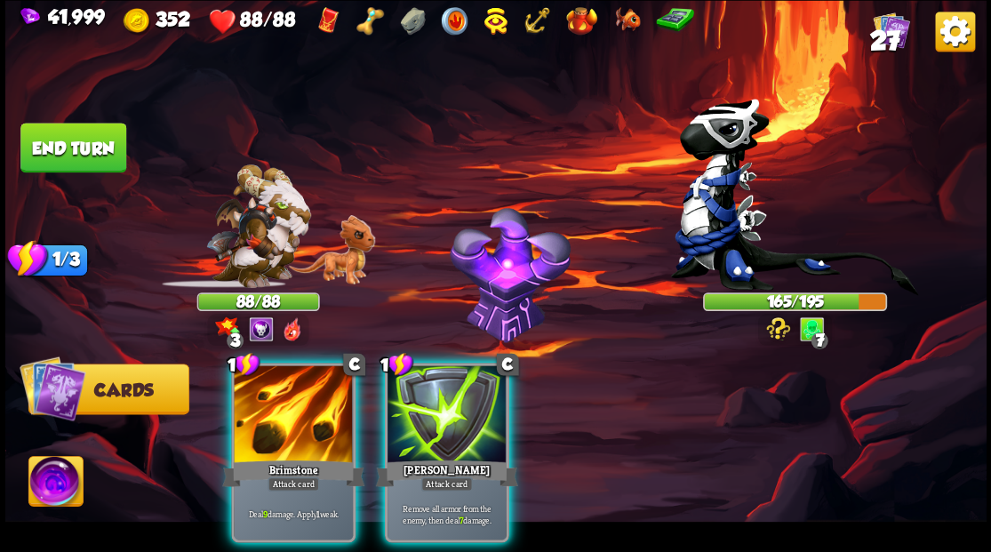
click at [267, 395] on div at bounding box center [293, 415] width 119 height 100
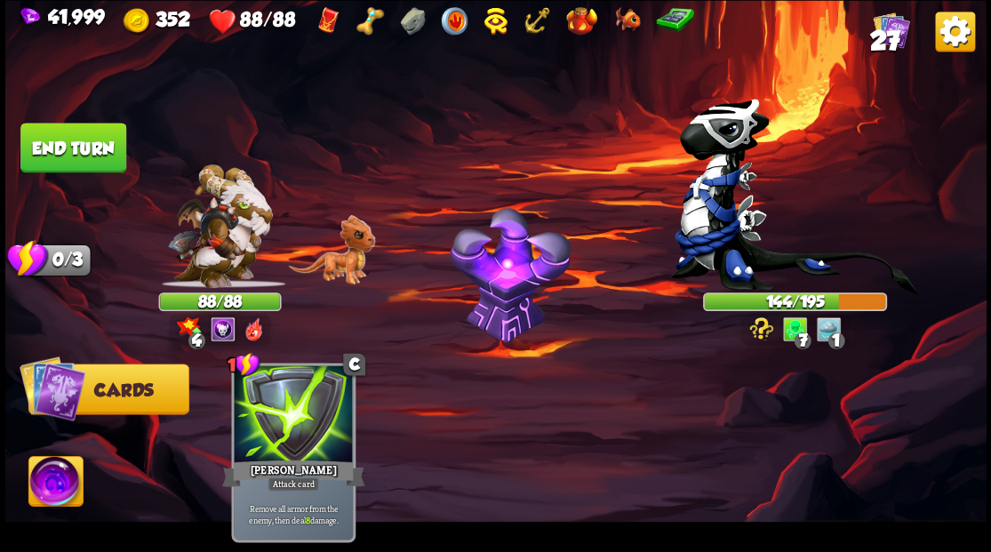
click at [92, 143] on button "End turn" at bounding box center [73, 148] width 106 height 50
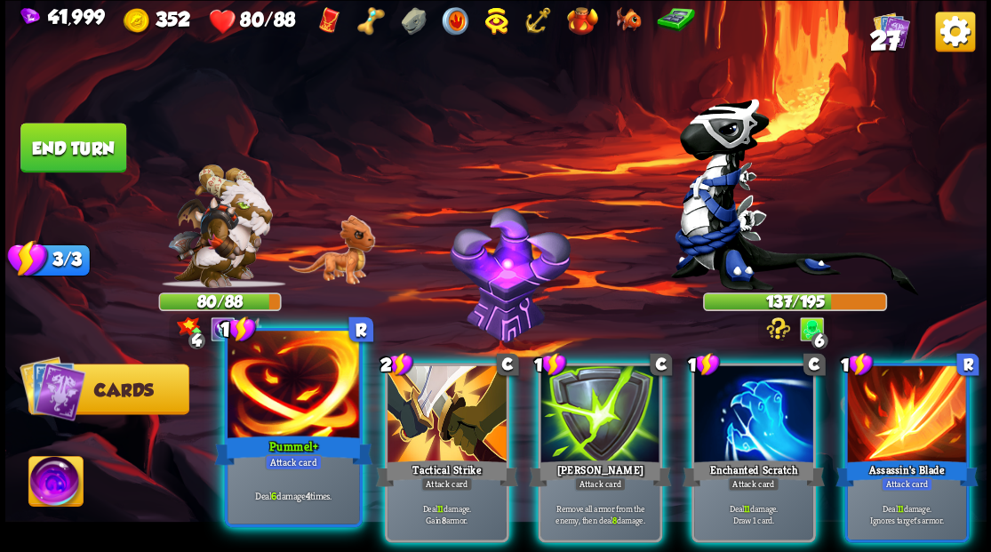
click at [277, 405] on div at bounding box center [294, 386] width 132 height 111
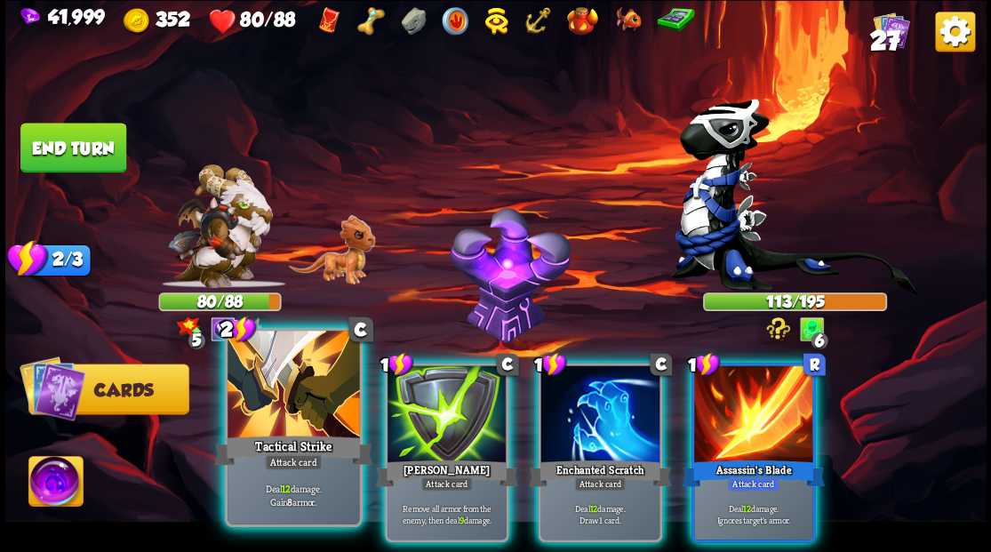
click at [261, 423] on div at bounding box center [294, 386] width 132 height 111
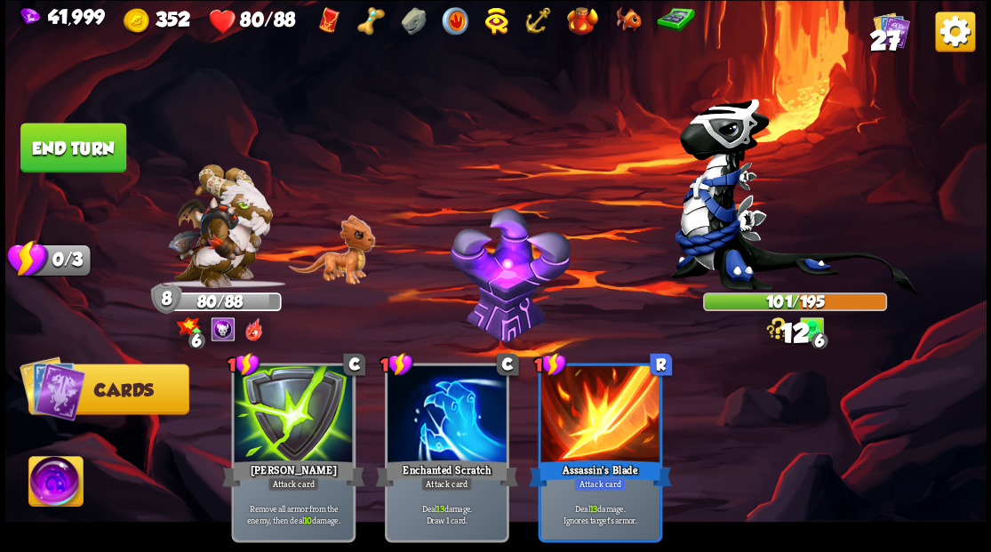
click at [57, 146] on button "End turn" at bounding box center [73, 147] width 108 height 51
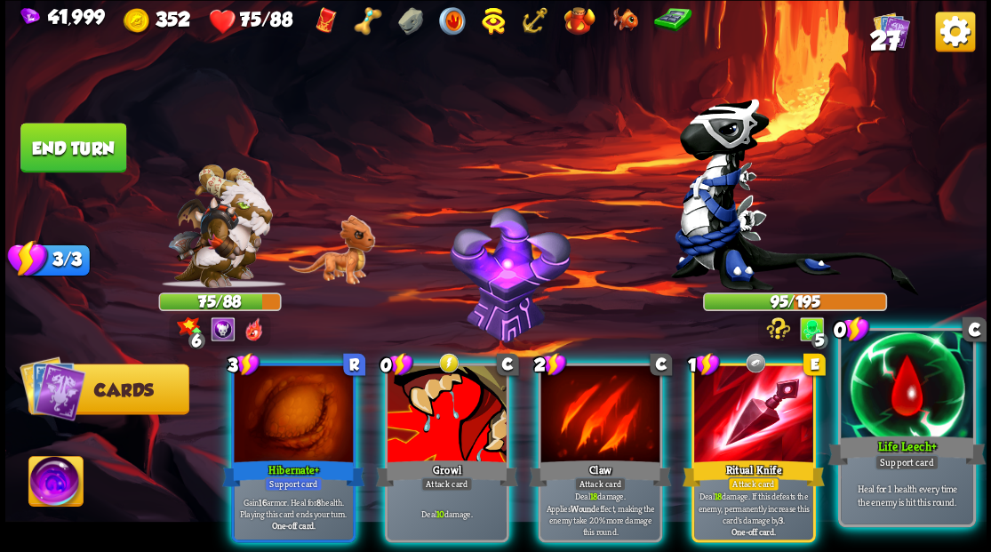
click at [903, 395] on div at bounding box center [907, 386] width 132 height 111
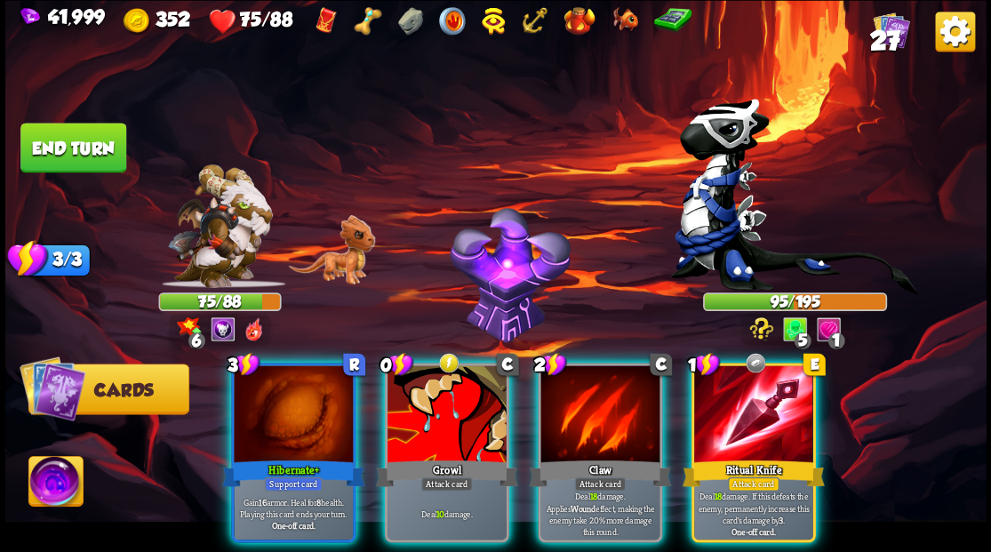
drag, startPoint x: 411, startPoint y: 380, endPoint x: 409, endPoint y: 361, distance: 19.6
click at [412, 377] on div at bounding box center [447, 415] width 119 height 100
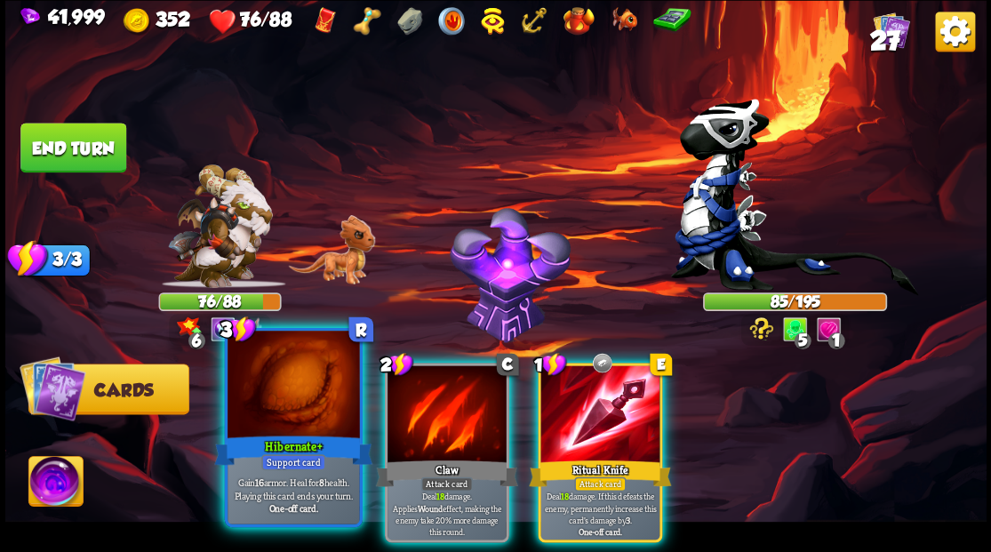
click at [267, 384] on div at bounding box center [294, 386] width 132 height 111
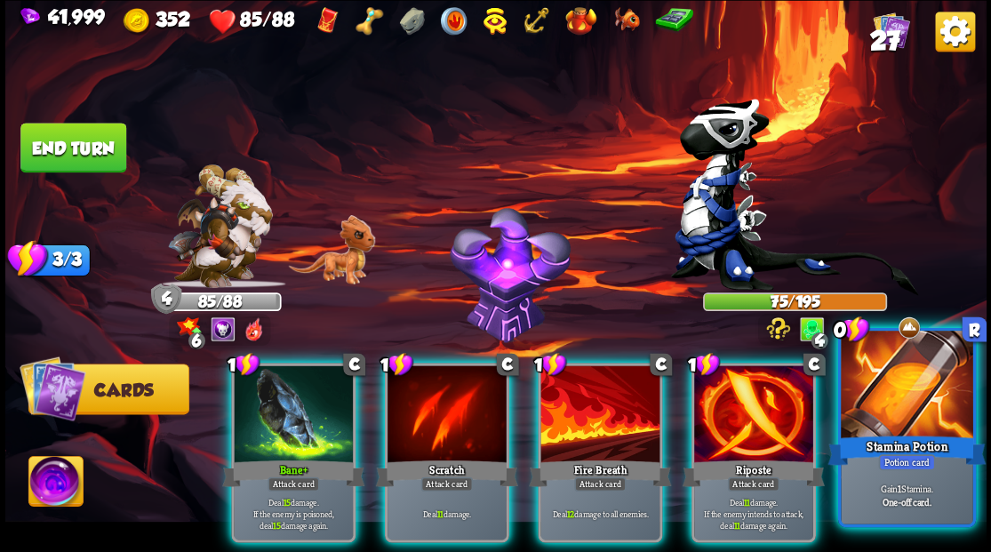
click at [910, 402] on div at bounding box center [907, 386] width 132 height 111
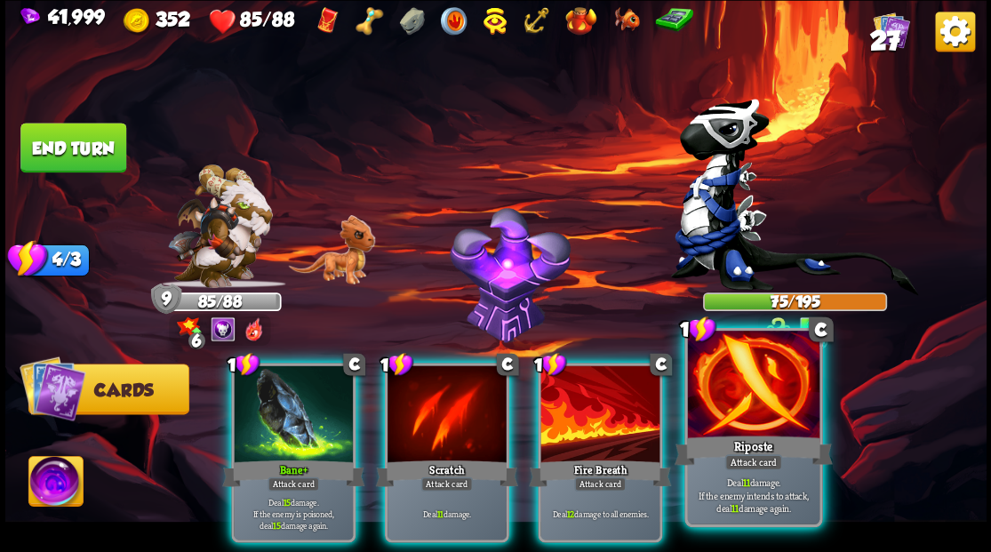
click at [770, 407] on div at bounding box center [753, 386] width 132 height 111
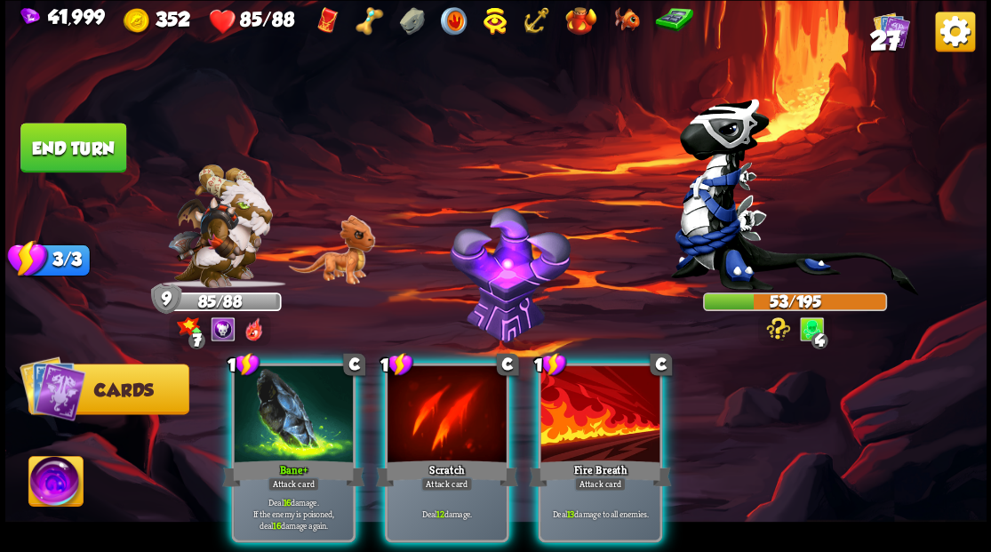
click at [270, 406] on div at bounding box center [293, 415] width 119 height 100
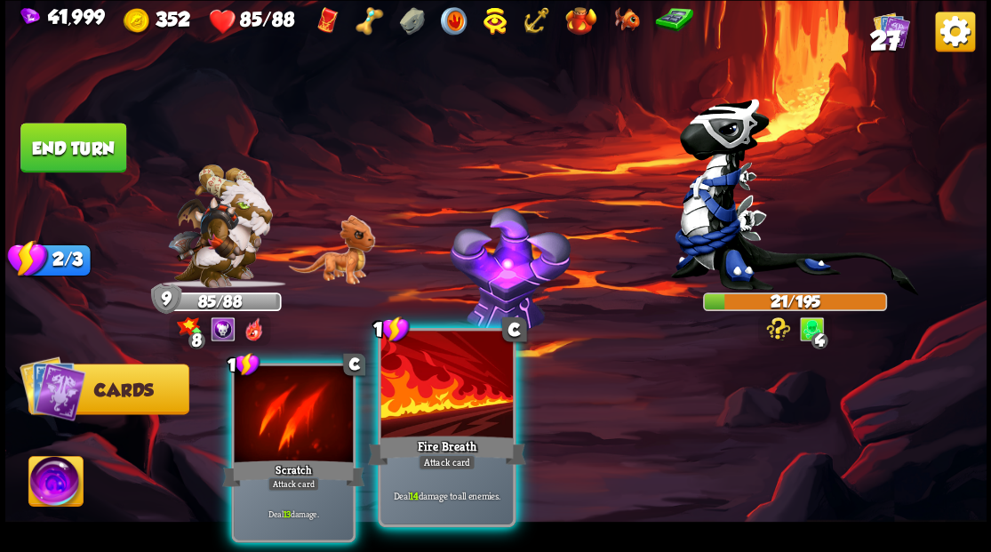
click at [458, 384] on div at bounding box center [446, 386] width 132 height 111
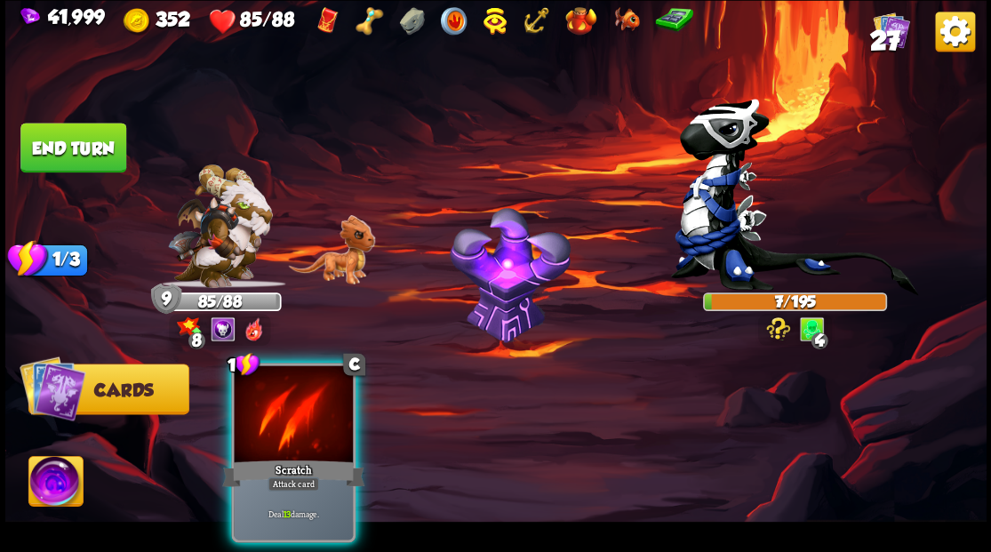
click at [50, 478] on img at bounding box center [55, 483] width 54 height 55
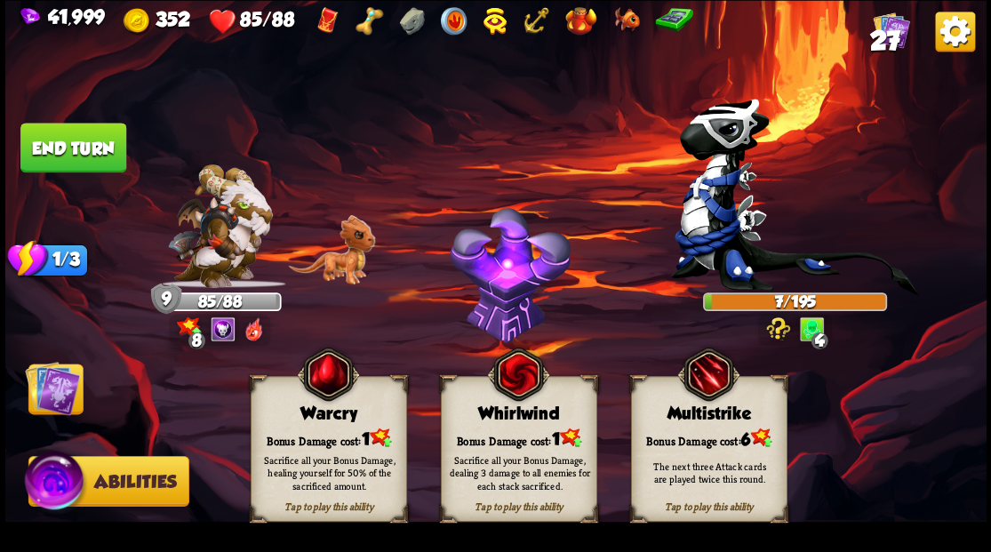
click at [285, 428] on div "Bonus Damage cost: 1" at bounding box center [328, 438] width 155 height 22
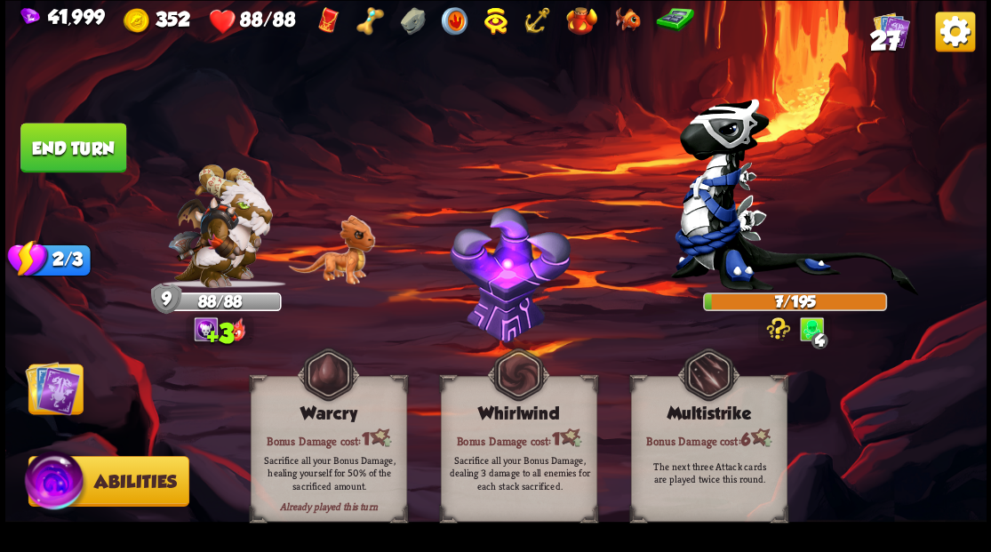
click at [49, 377] on img at bounding box center [52, 387] width 55 height 55
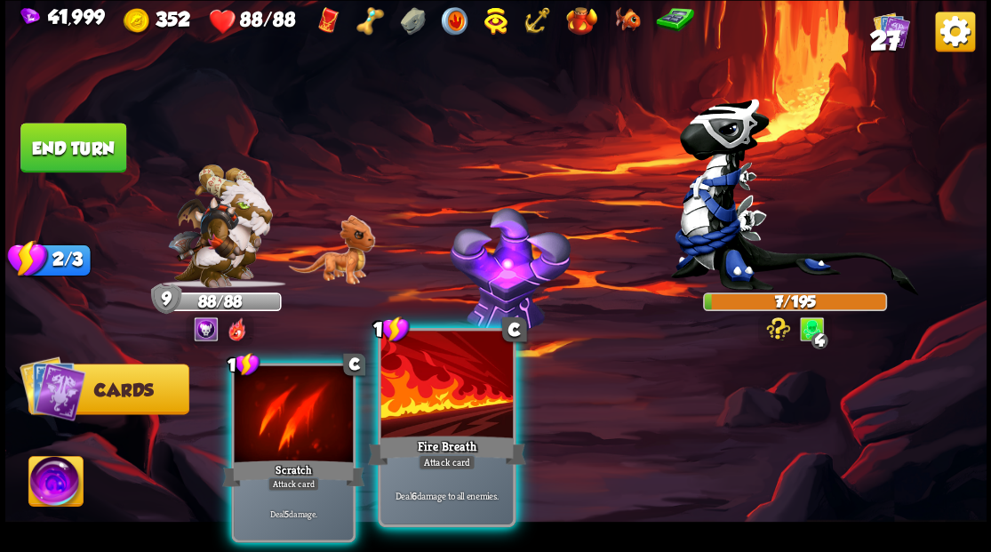
click at [410, 408] on div at bounding box center [446, 386] width 132 height 111
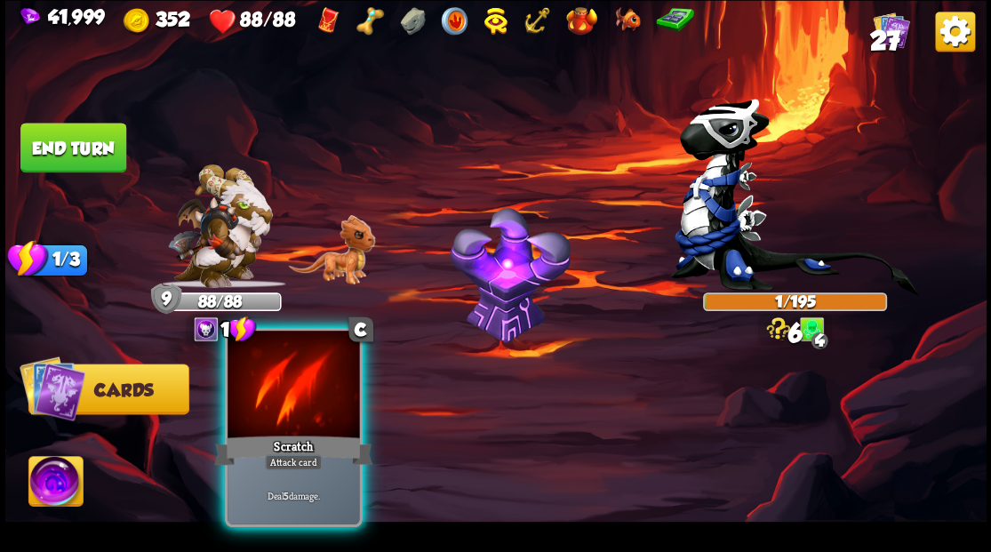
click at [298, 402] on div at bounding box center [294, 386] width 132 height 111
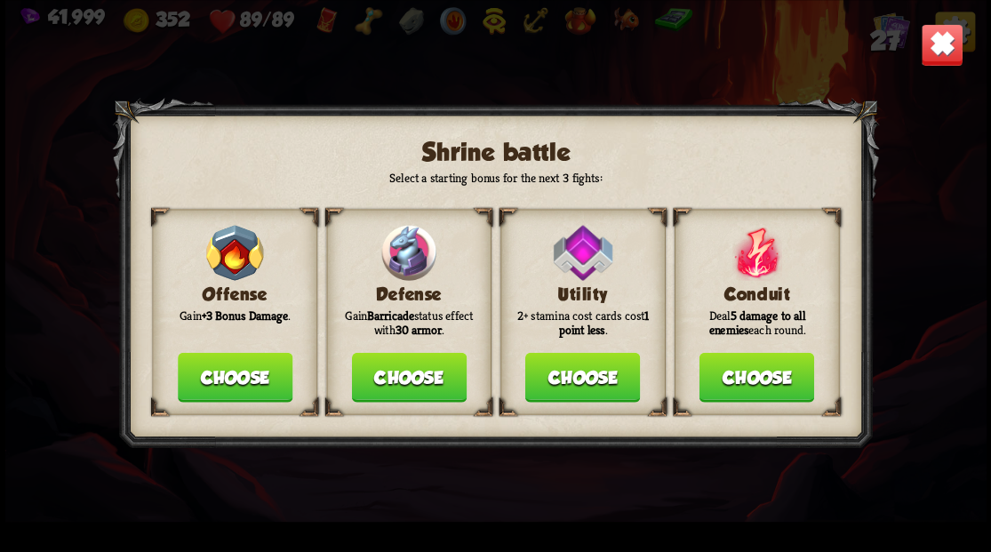
click at [418, 372] on button "Choose" at bounding box center [408, 377] width 115 height 50
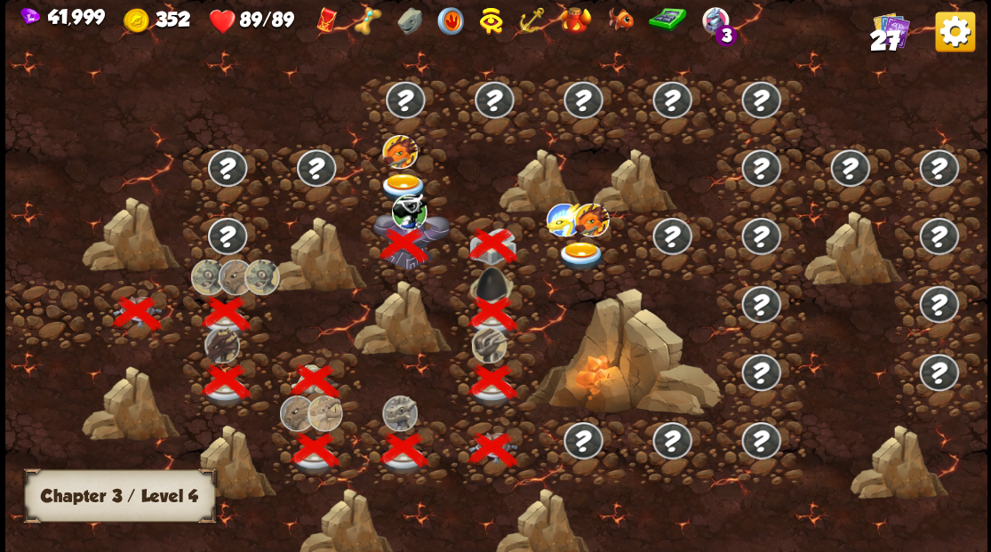
click at [400, 174] on img at bounding box center [403, 187] width 49 height 29
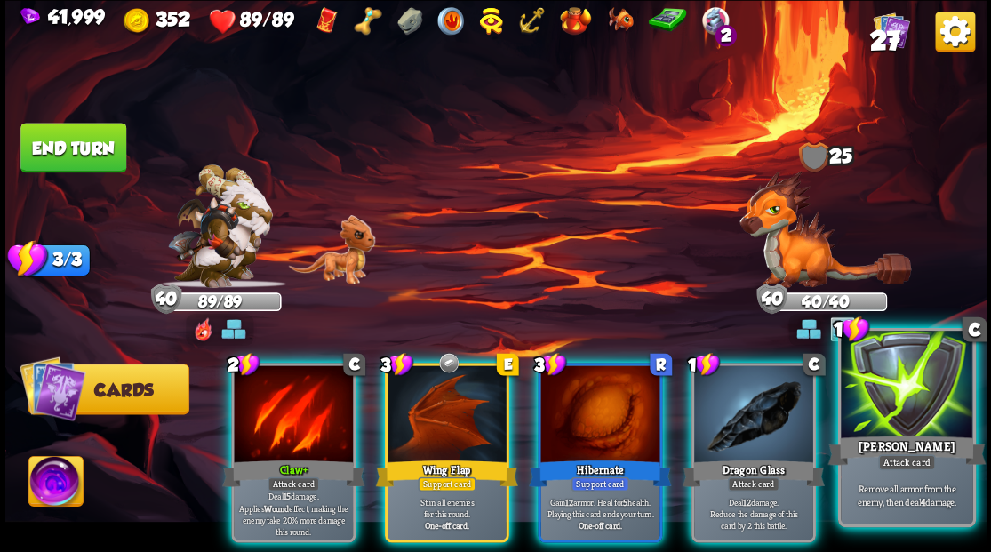
click at [894, 402] on div at bounding box center [907, 386] width 132 height 111
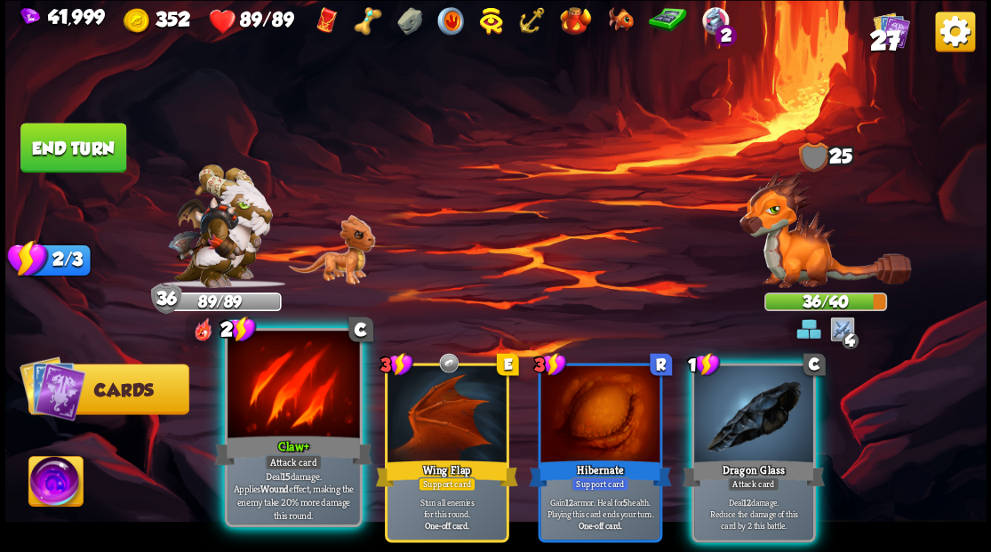
click at [279, 418] on div at bounding box center [294, 386] width 132 height 111
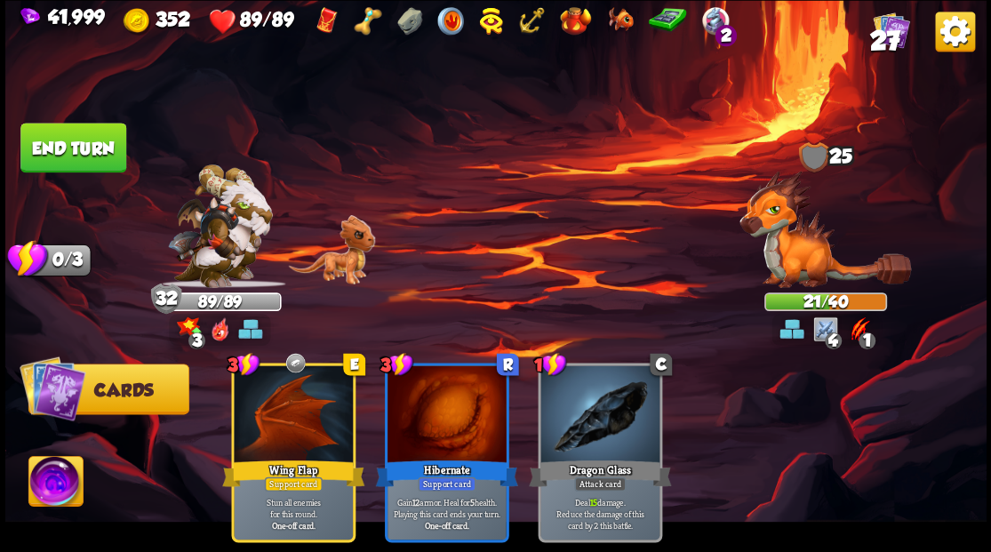
click at [71, 147] on button "End turn" at bounding box center [74, 147] width 108 height 51
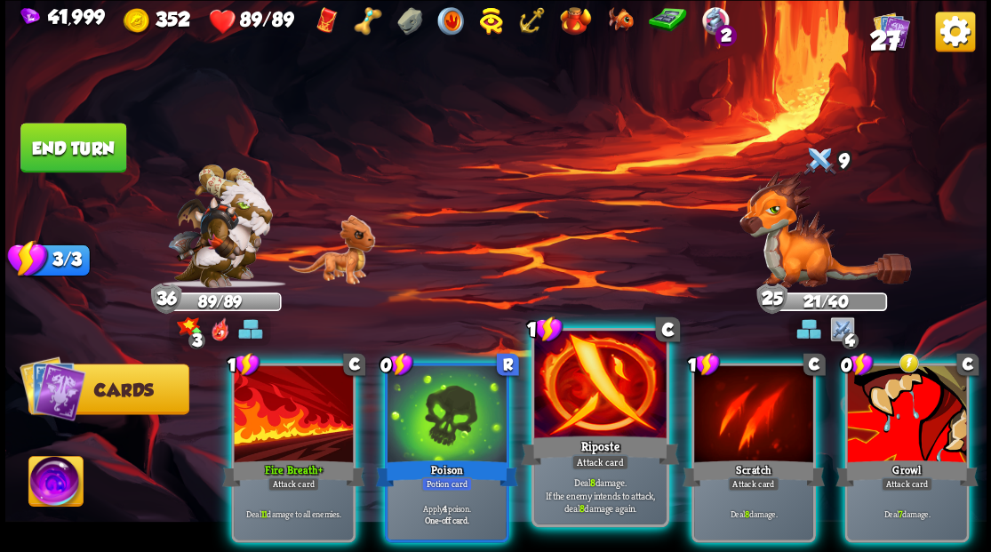
click at [588, 394] on div at bounding box center [600, 386] width 132 height 111
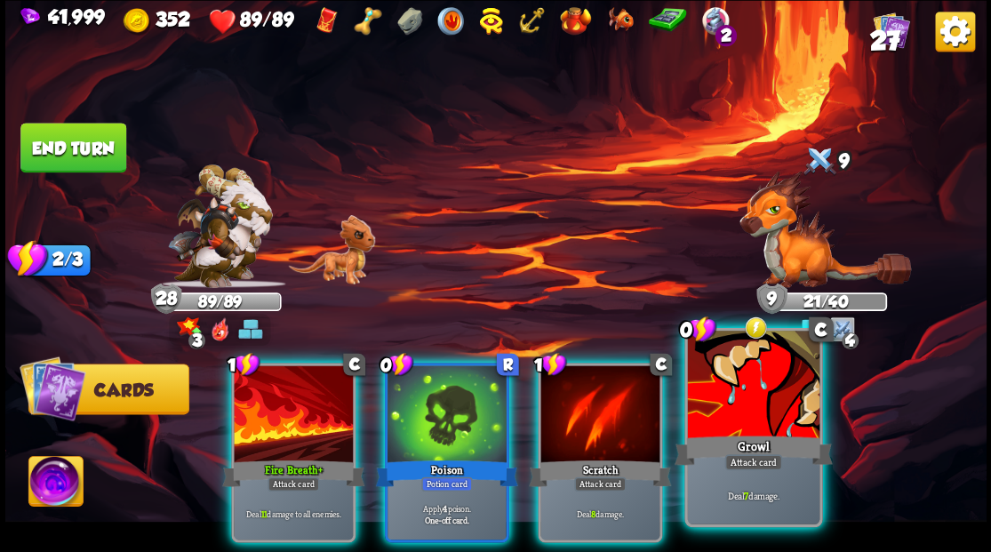
click at [745, 404] on div at bounding box center [753, 386] width 132 height 111
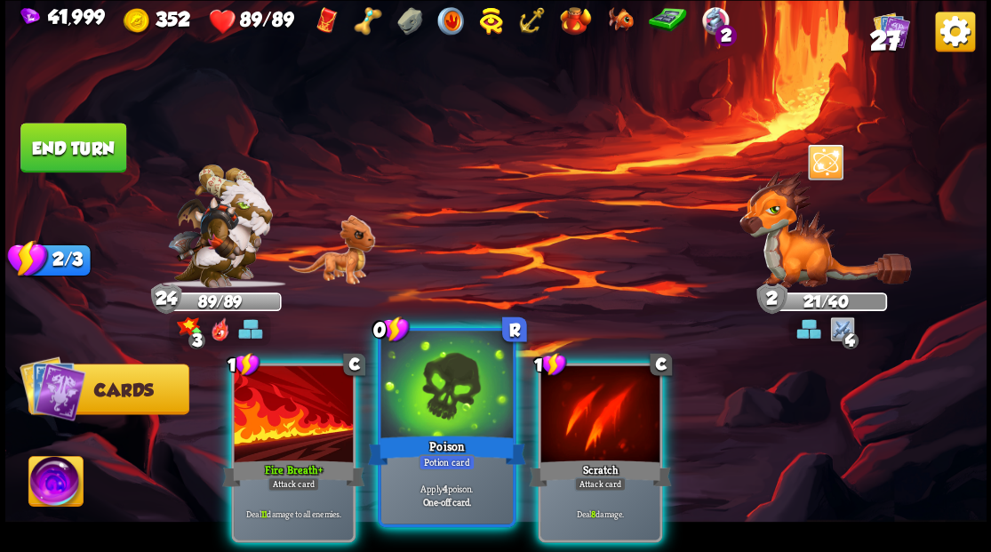
click at [445, 398] on div at bounding box center [446, 386] width 132 height 111
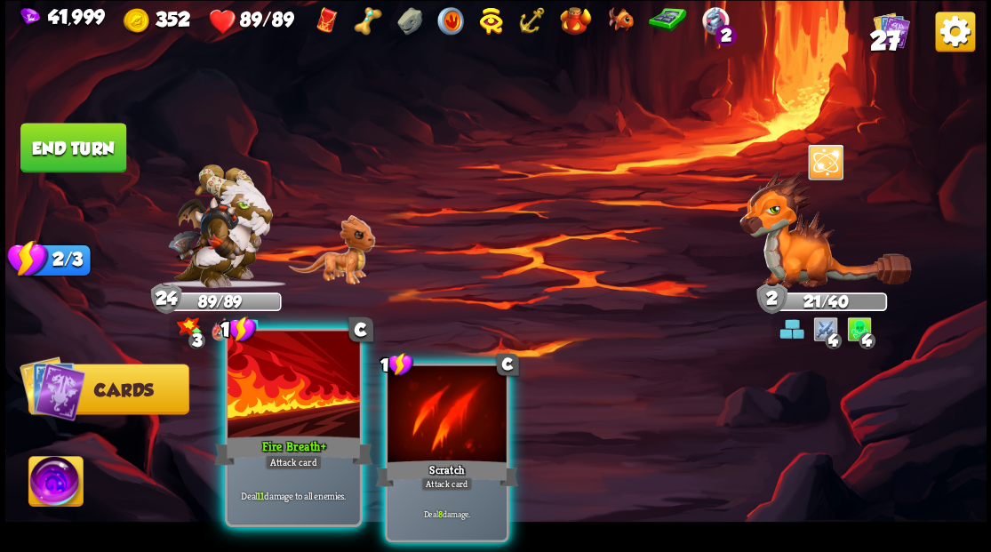
click at [308, 388] on div at bounding box center [294, 386] width 132 height 111
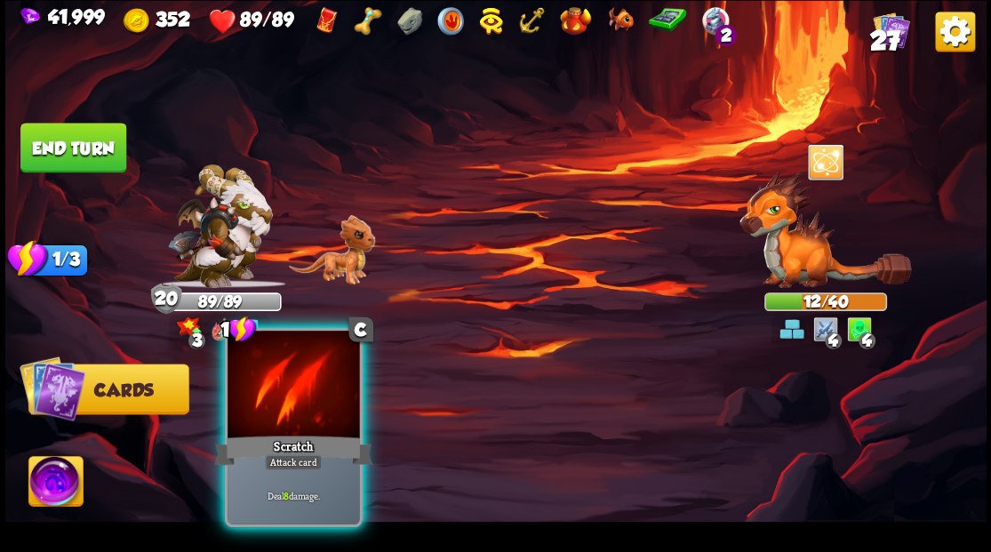
click at [299, 382] on div at bounding box center [294, 386] width 132 height 111
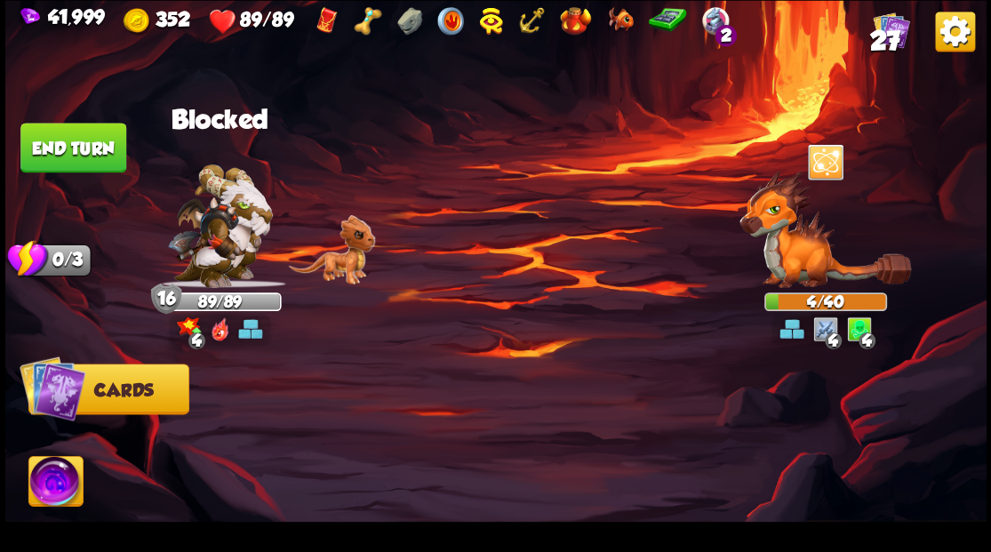
click at [42, 475] on img at bounding box center [55, 483] width 54 height 55
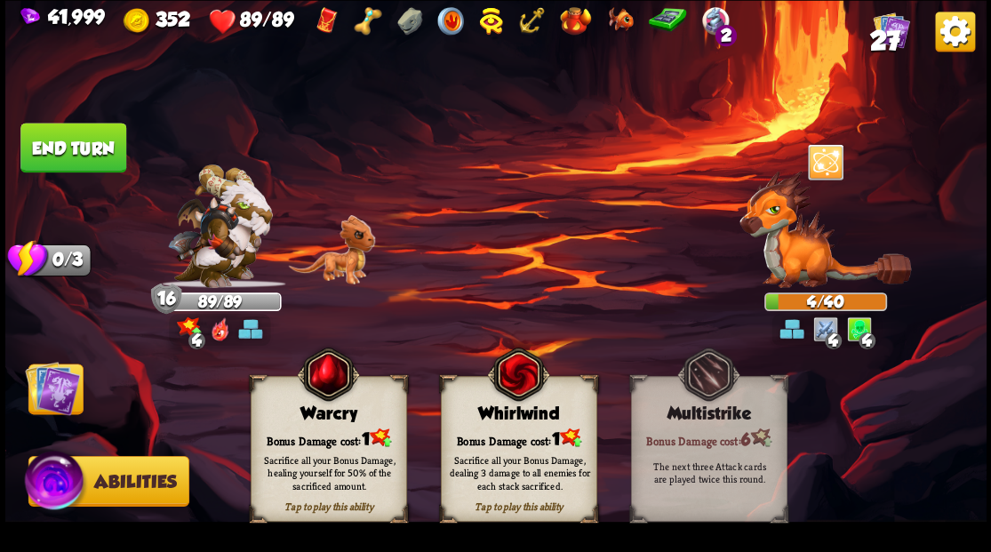
click at [517, 432] on div "Bonus Damage cost: 1" at bounding box center [518, 438] width 155 height 22
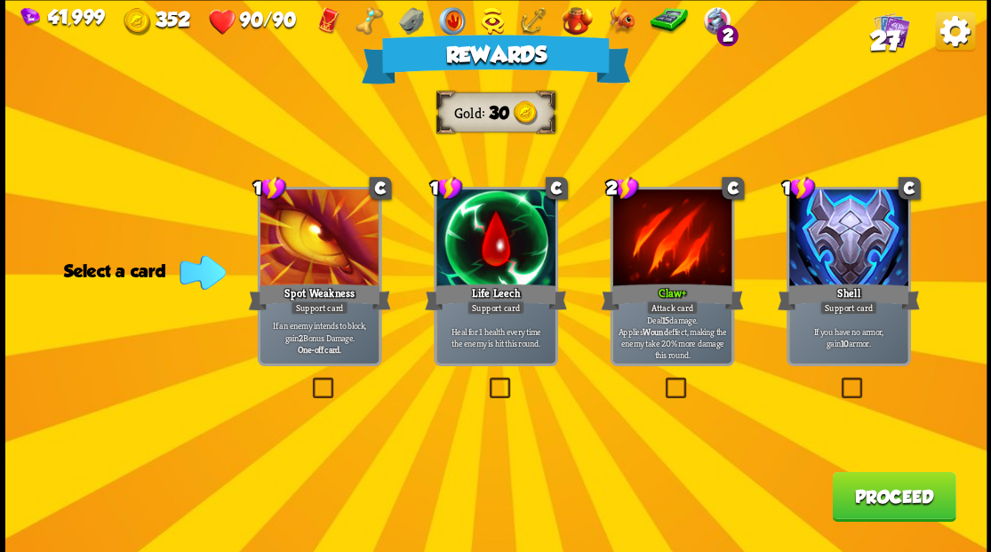
click at [861, 503] on button "Proceed" at bounding box center [894, 496] width 124 height 50
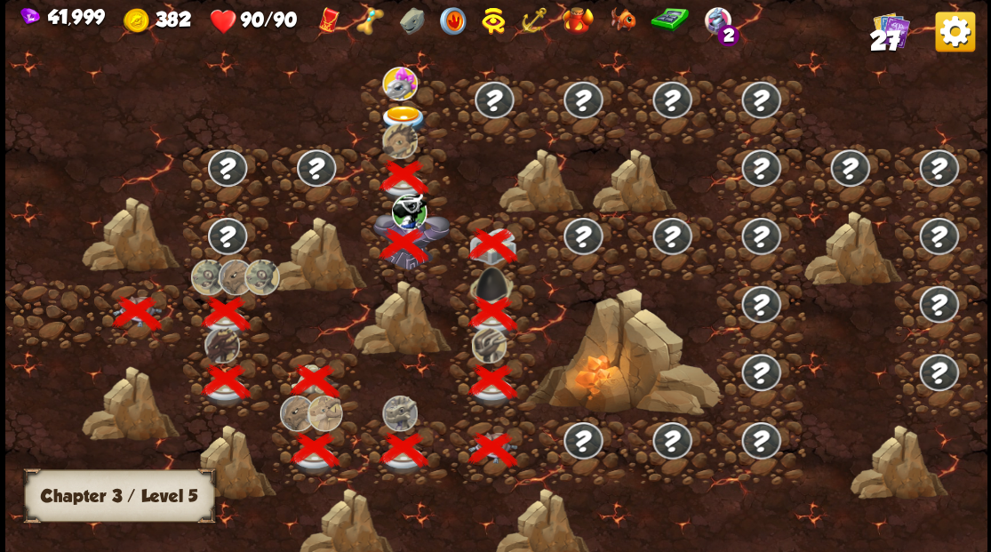
click at [399, 109] on img at bounding box center [403, 119] width 49 height 29
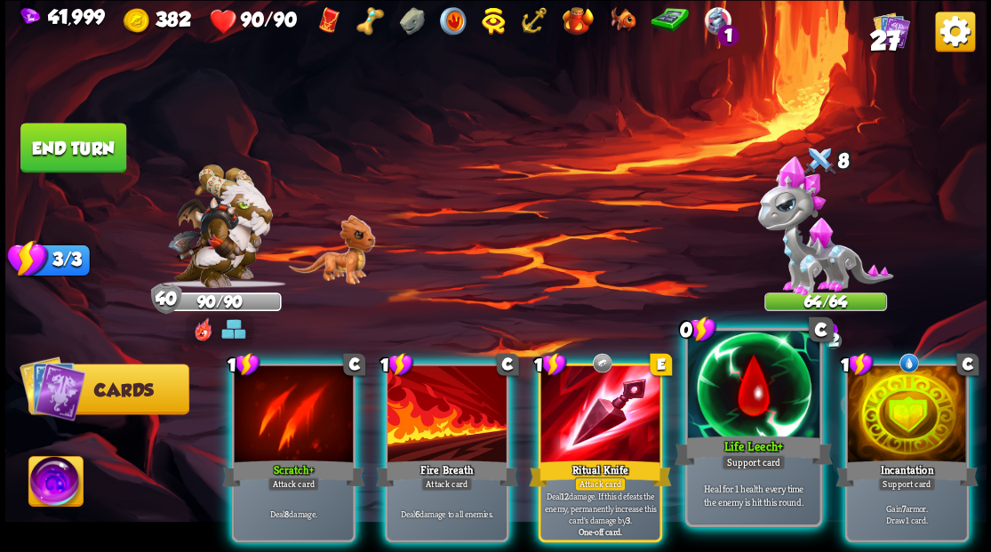
click at [722, 414] on div at bounding box center [753, 386] width 132 height 111
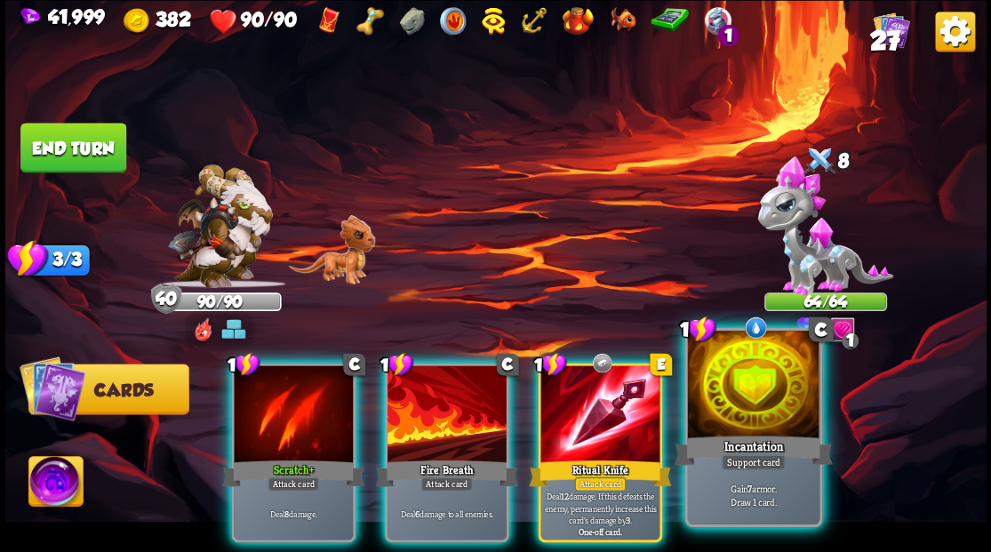
click at [722, 404] on div at bounding box center [753, 386] width 132 height 111
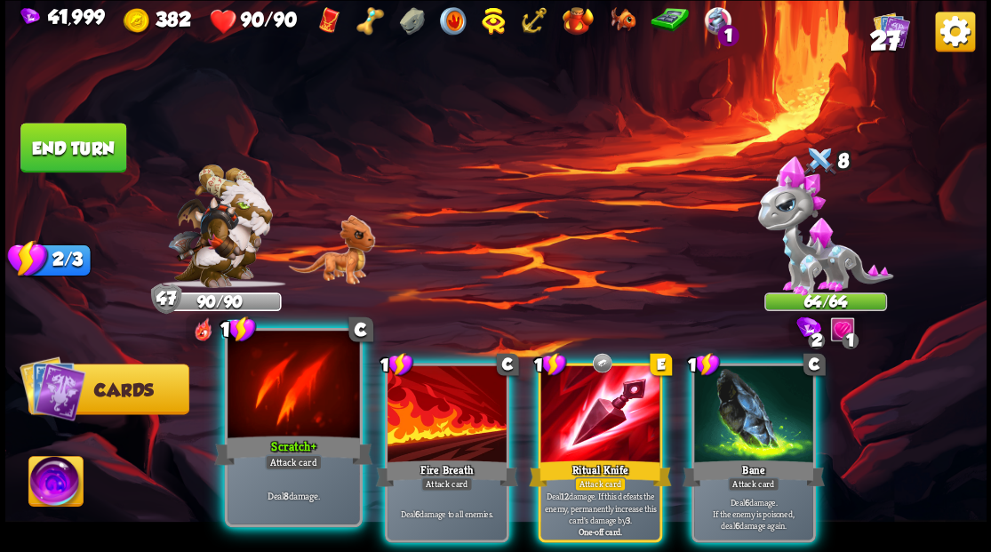
click at [299, 374] on div at bounding box center [294, 386] width 132 height 111
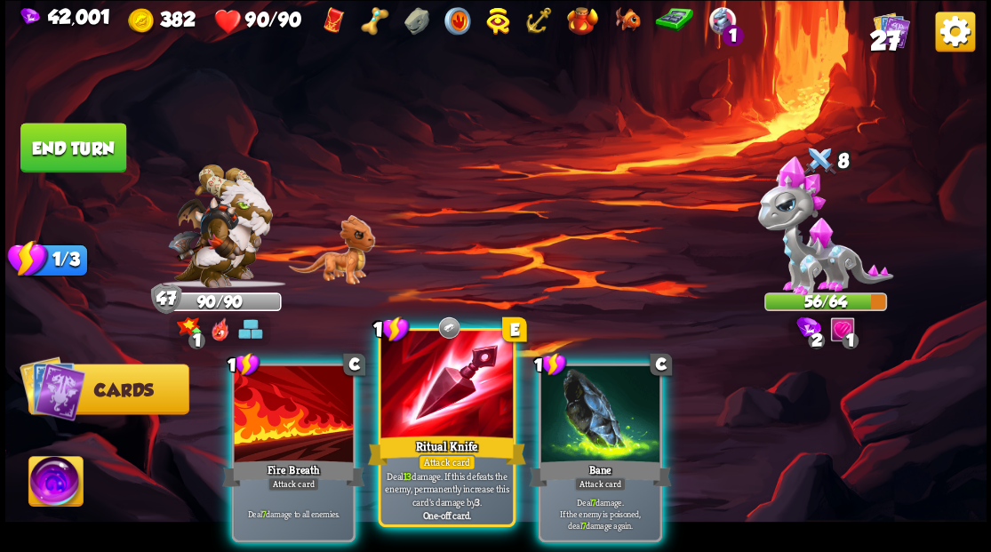
click at [406, 385] on div at bounding box center [446, 386] width 132 height 111
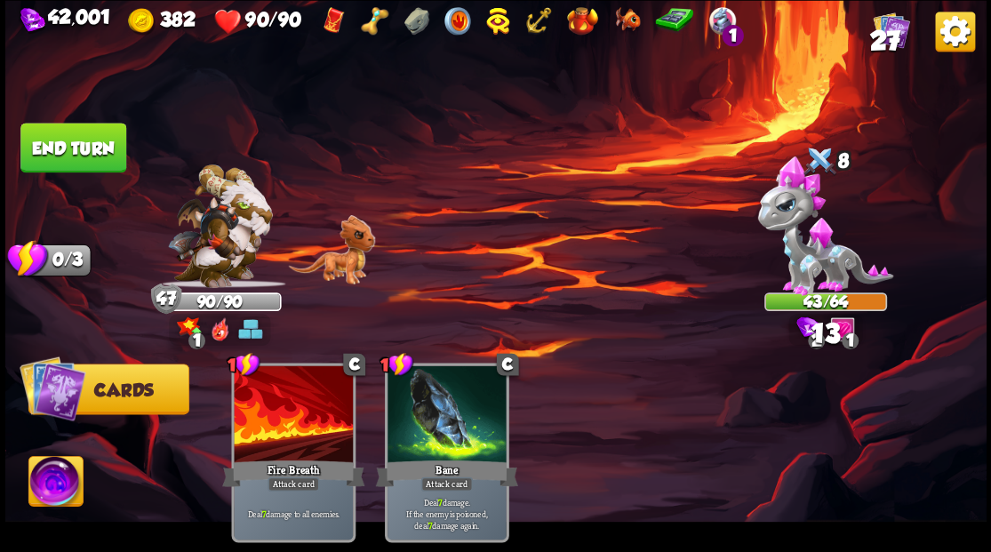
click at [82, 146] on button "End turn" at bounding box center [73, 148] width 106 height 50
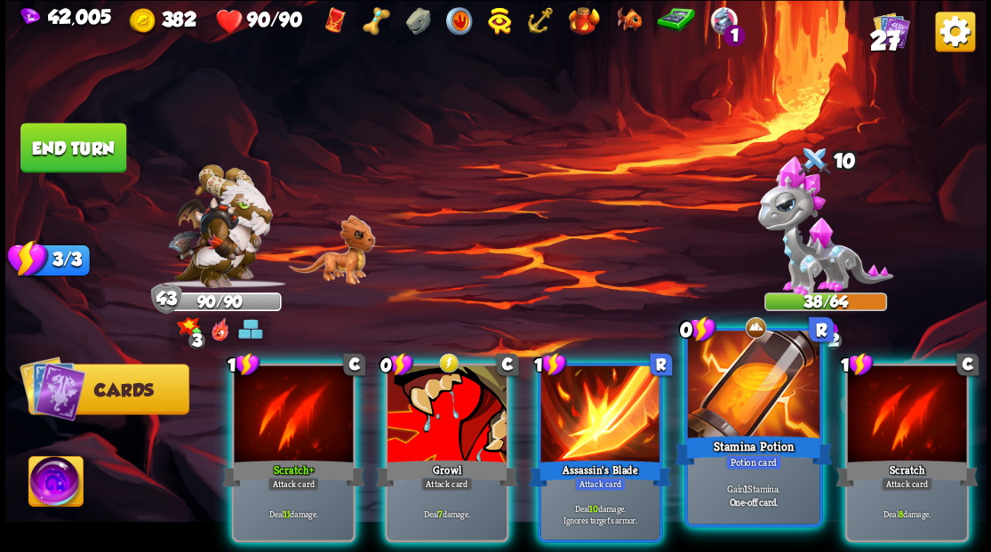
click at [755, 404] on div at bounding box center [753, 386] width 132 height 111
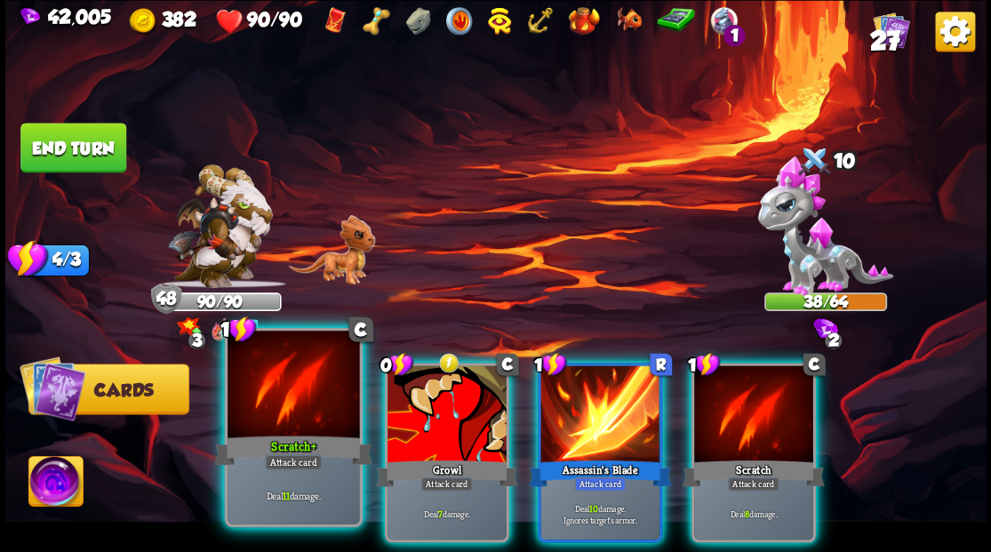
click at [304, 400] on div at bounding box center [294, 386] width 132 height 111
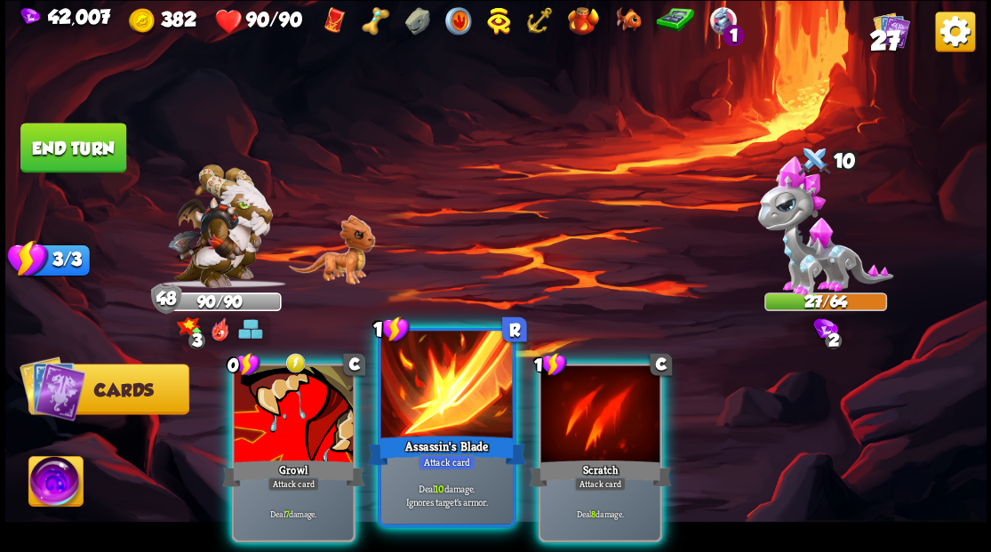
click at [422, 434] on div "Assassin's Blade" at bounding box center [446, 450] width 158 height 36
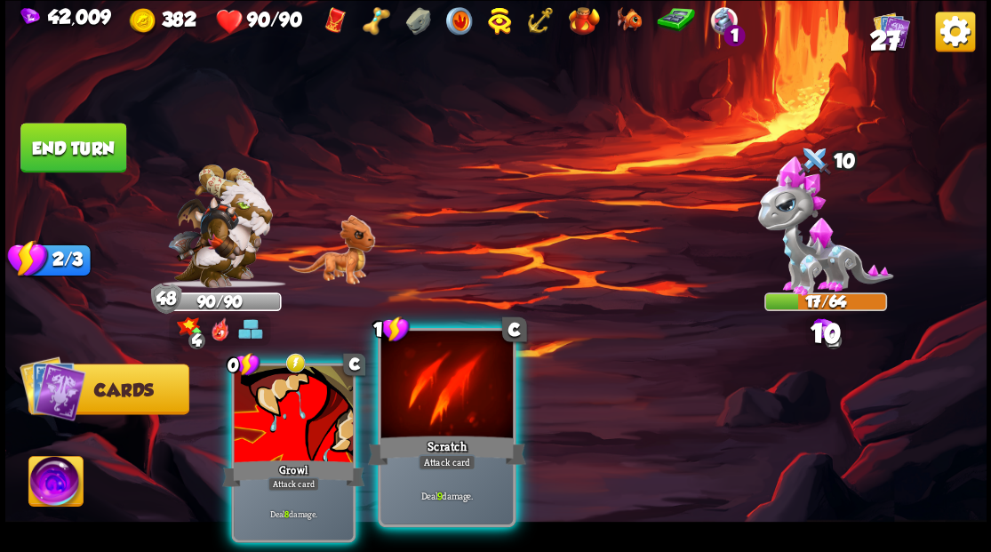
click at [423, 434] on div "Scratch" at bounding box center [446, 450] width 158 height 36
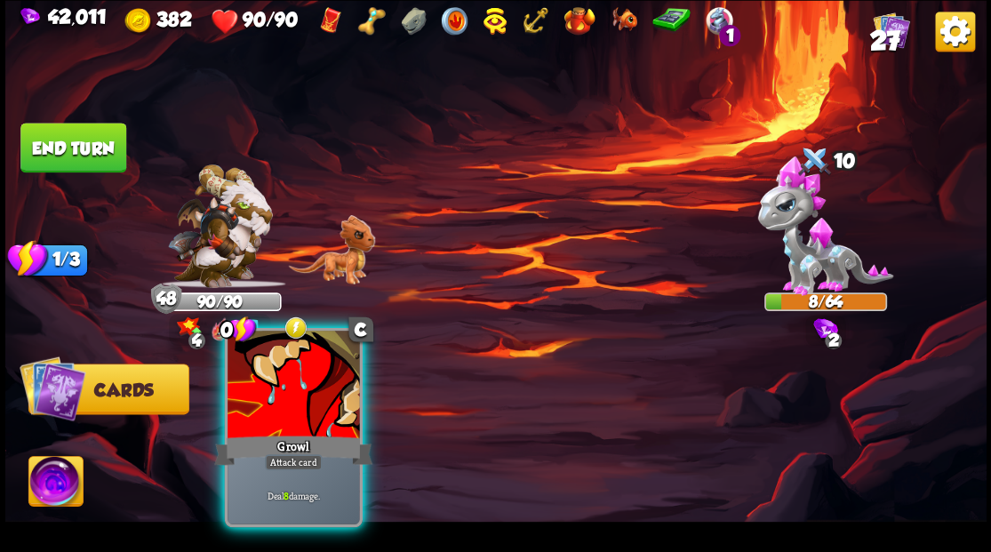
click at [312, 412] on div at bounding box center [294, 386] width 132 height 111
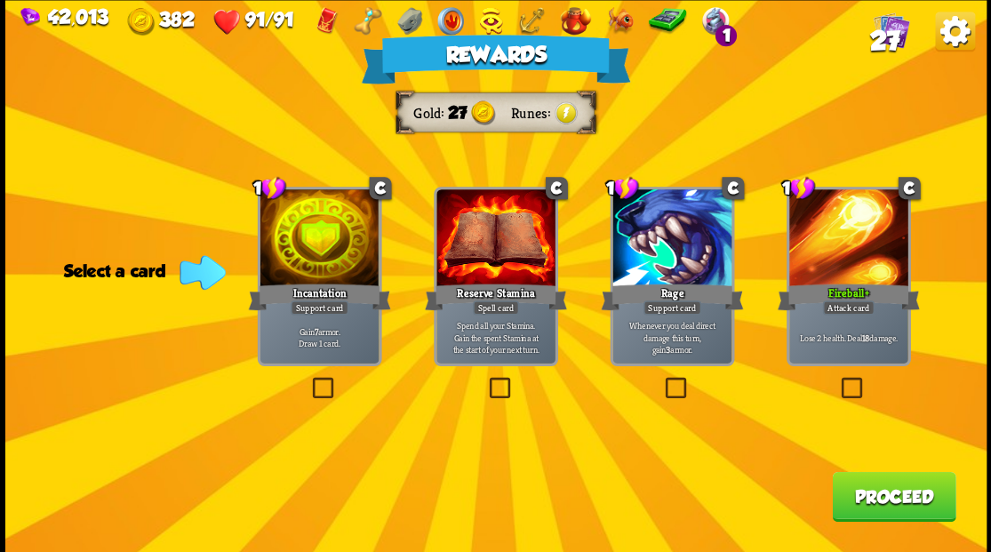
click at [893, 498] on button "Proceed" at bounding box center [894, 496] width 124 height 50
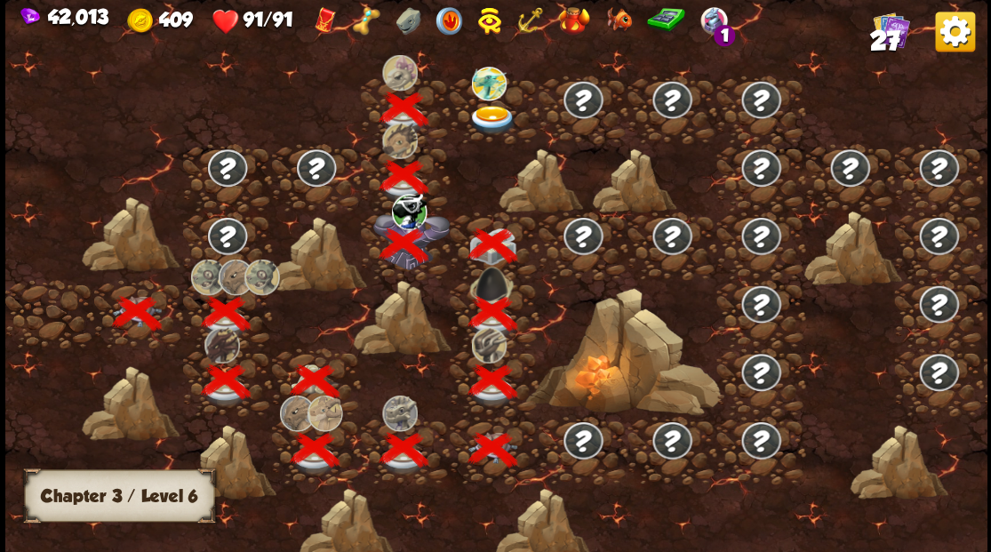
click at [487, 117] on img at bounding box center [492, 119] width 49 height 29
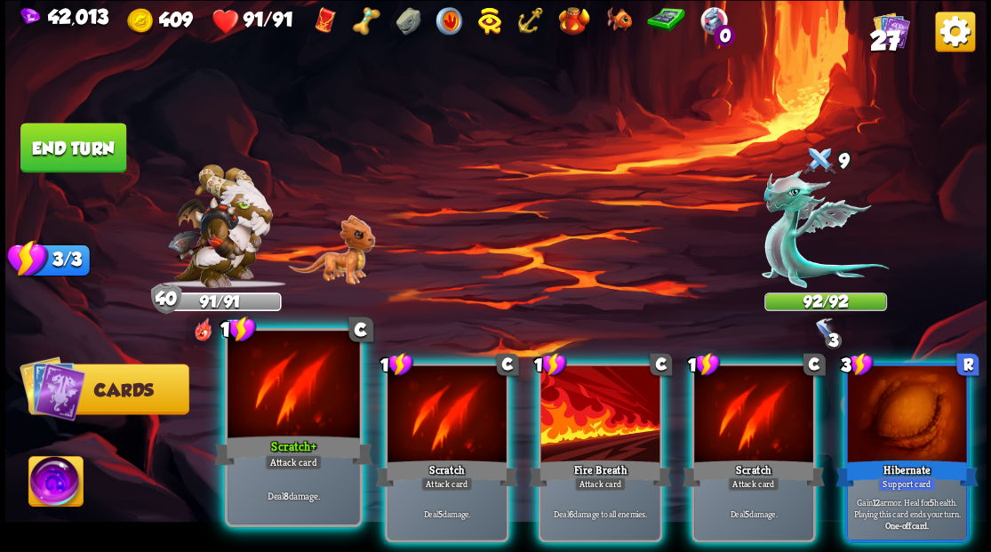
click at [316, 391] on div at bounding box center [294, 386] width 132 height 111
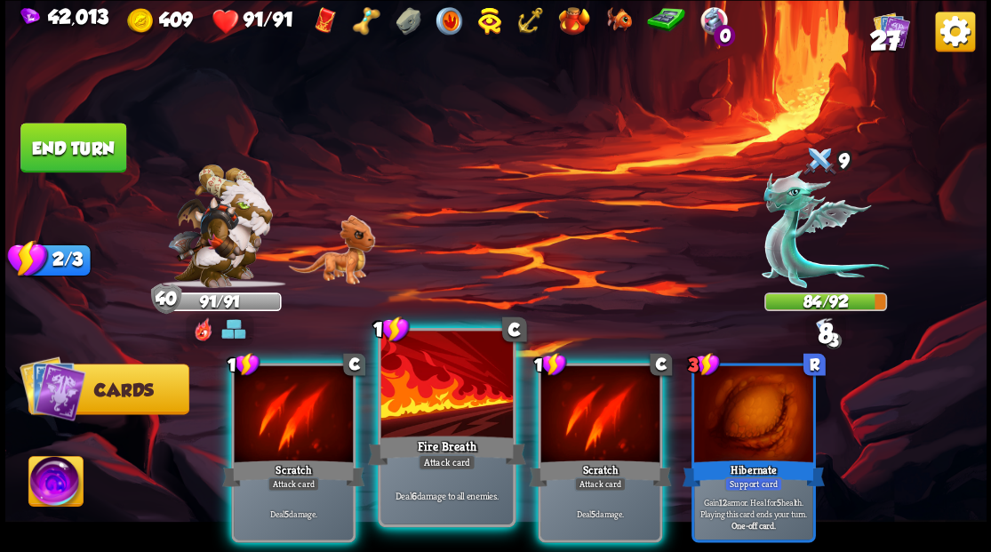
click at [439, 402] on div at bounding box center [446, 386] width 132 height 111
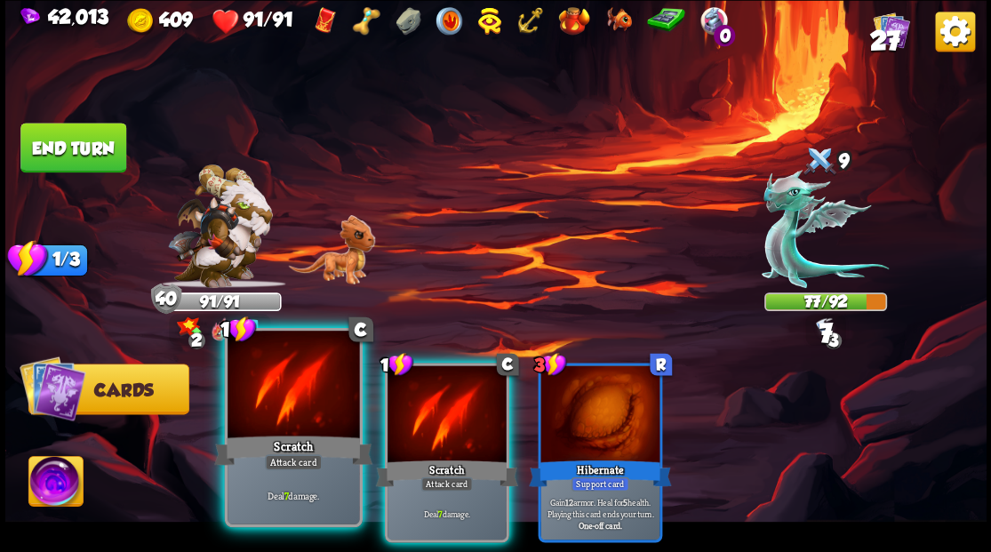
click at [336, 391] on div at bounding box center [294, 386] width 132 height 111
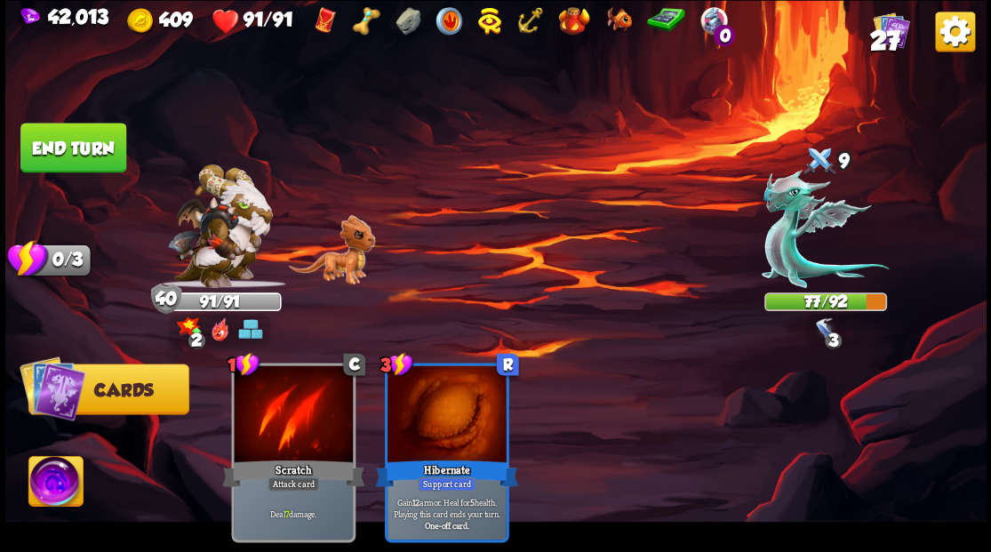
click at [99, 137] on button "End turn" at bounding box center [73, 148] width 106 height 50
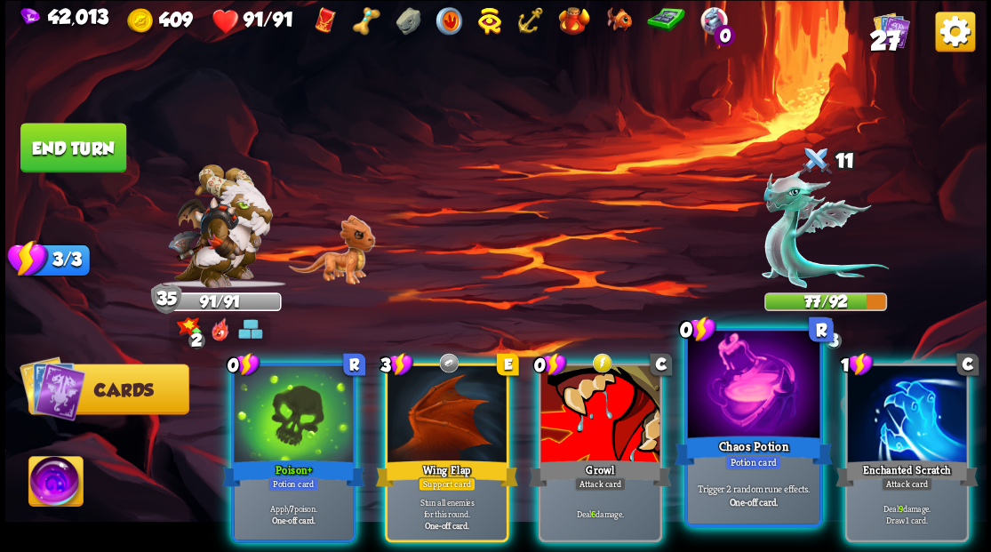
click at [762, 411] on div at bounding box center [753, 386] width 132 height 111
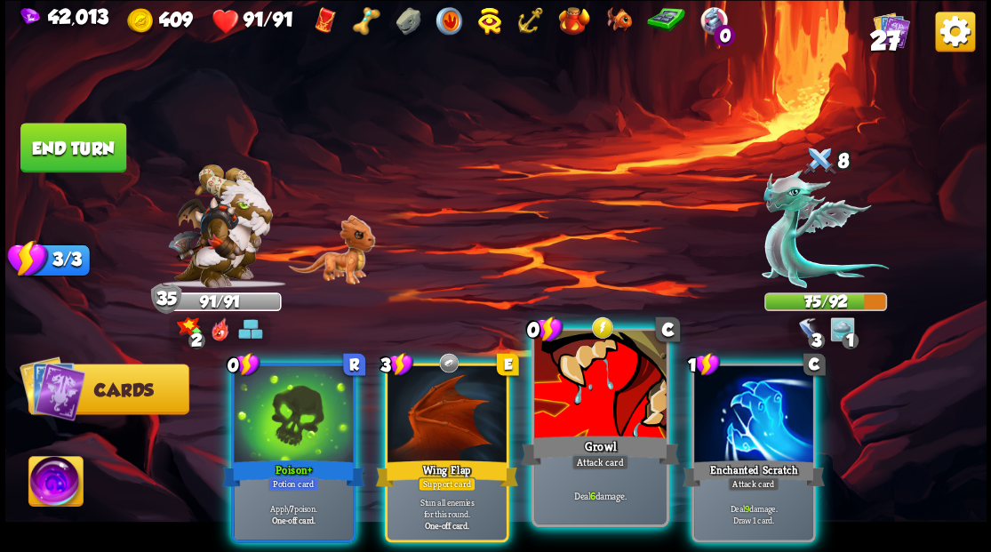
click at [563, 403] on div at bounding box center [600, 386] width 132 height 111
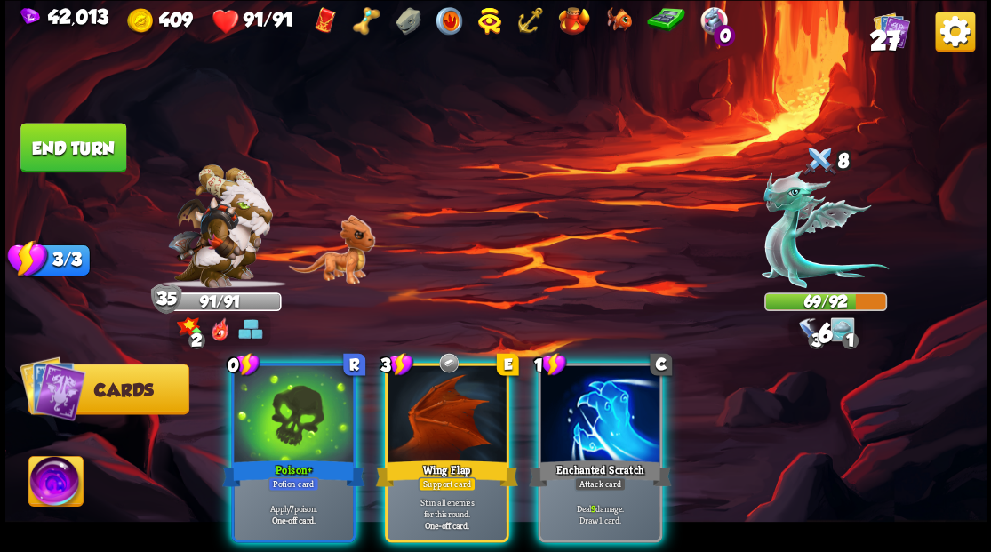
click at [563, 403] on div at bounding box center [599, 415] width 119 height 100
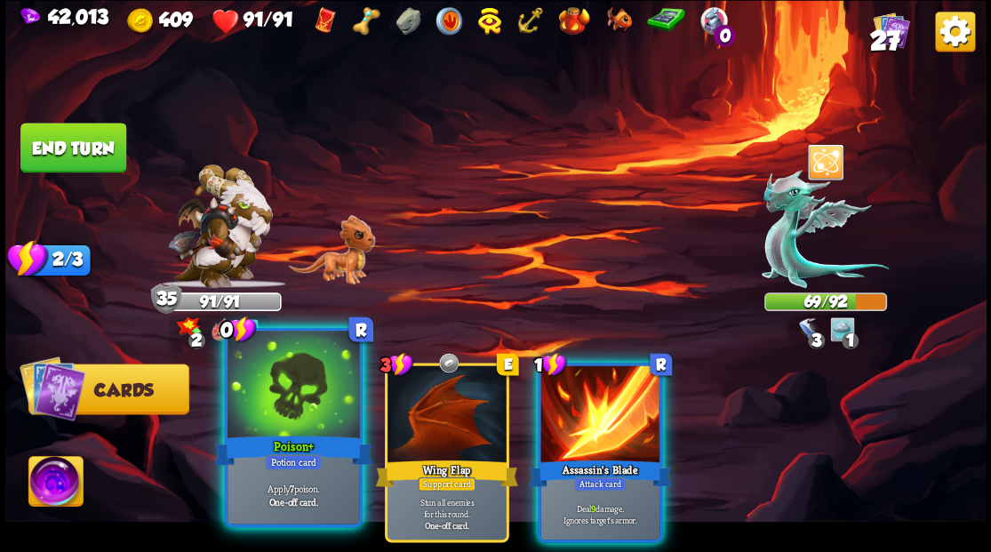
click at [304, 387] on div at bounding box center [294, 386] width 132 height 111
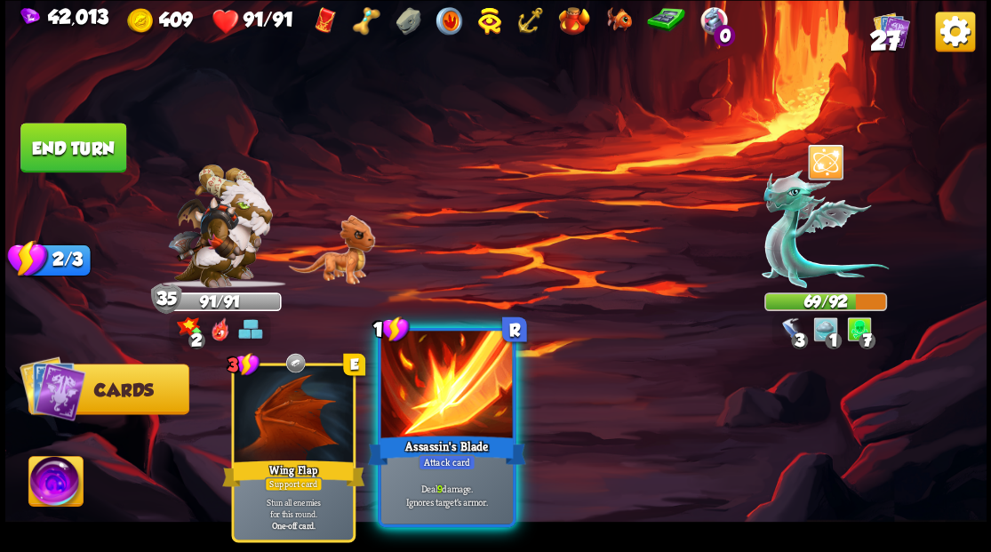
click at [427, 371] on div at bounding box center [446, 386] width 132 height 111
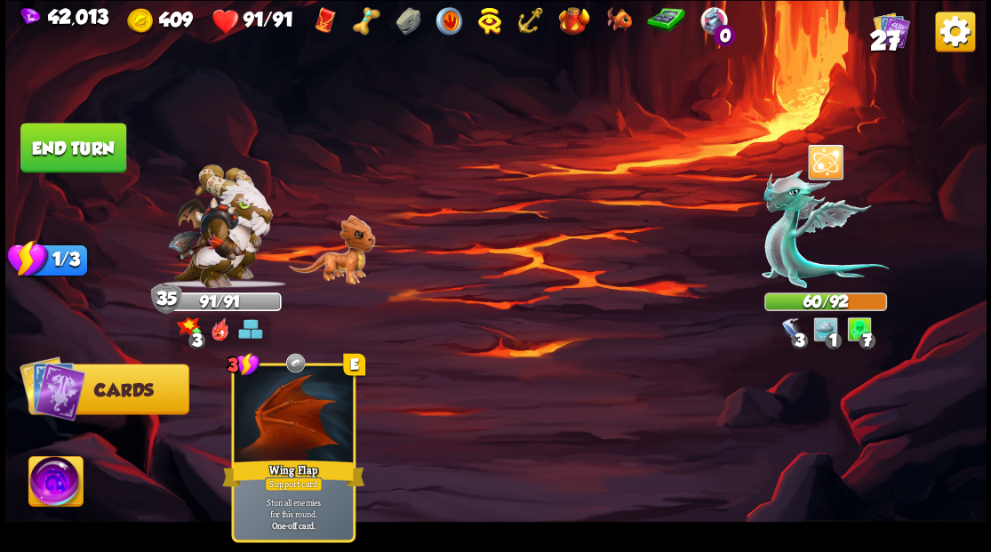
click at [103, 149] on button "End turn" at bounding box center [73, 148] width 106 height 50
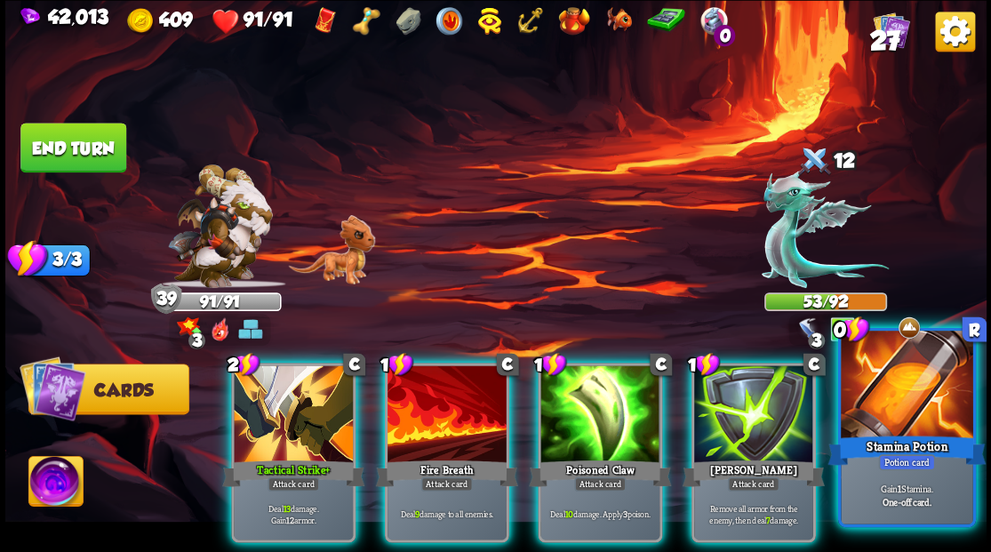
click at [892, 416] on div at bounding box center [907, 386] width 132 height 111
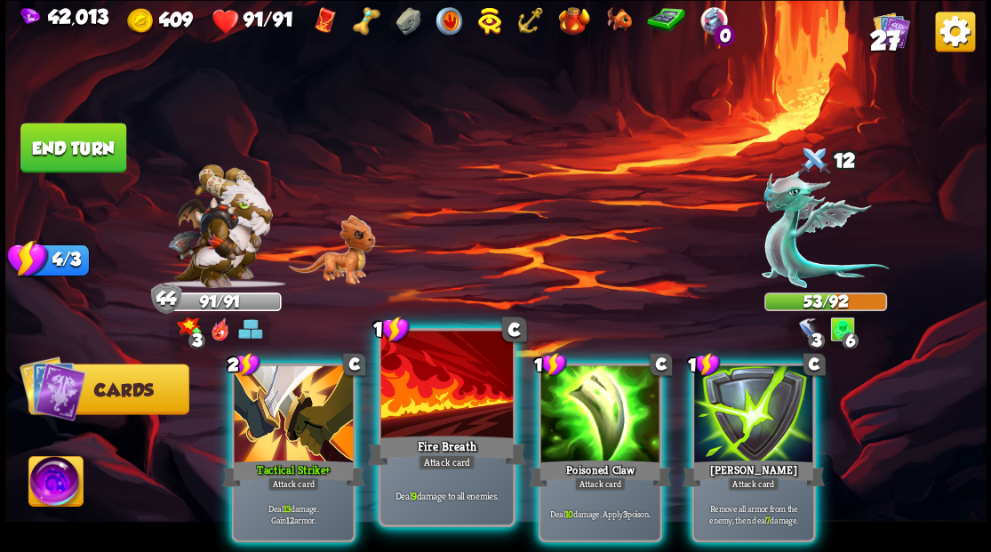
click at [447, 428] on div at bounding box center [446, 386] width 132 height 111
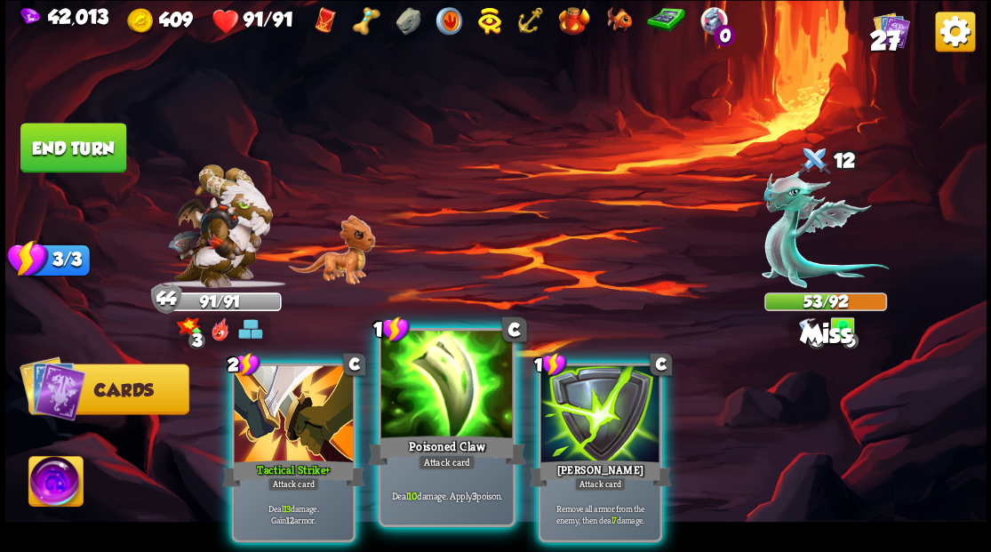
click at [447, 427] on div at bounding box center [446, 386] width 132 height 111
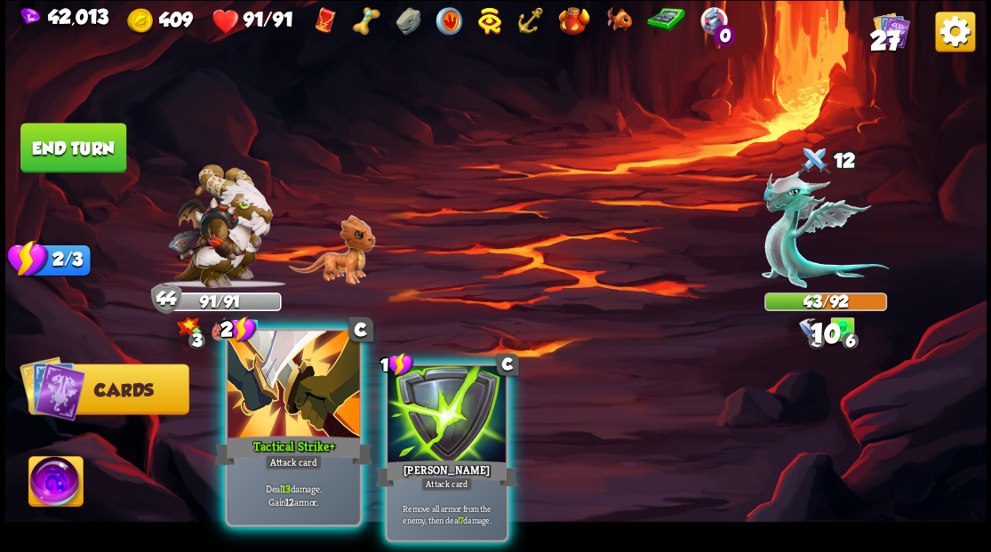
click at [292, 410] on div at bounding box center [294, 386] width 132 height 111
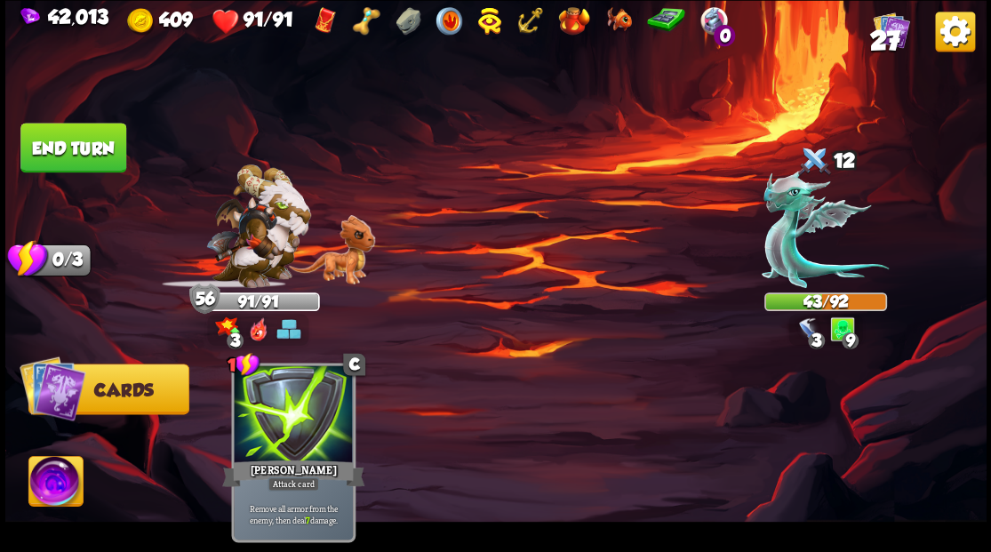
click at [70, 153] on button "End turn" at bounding box center [73, 148] width 106 height 50
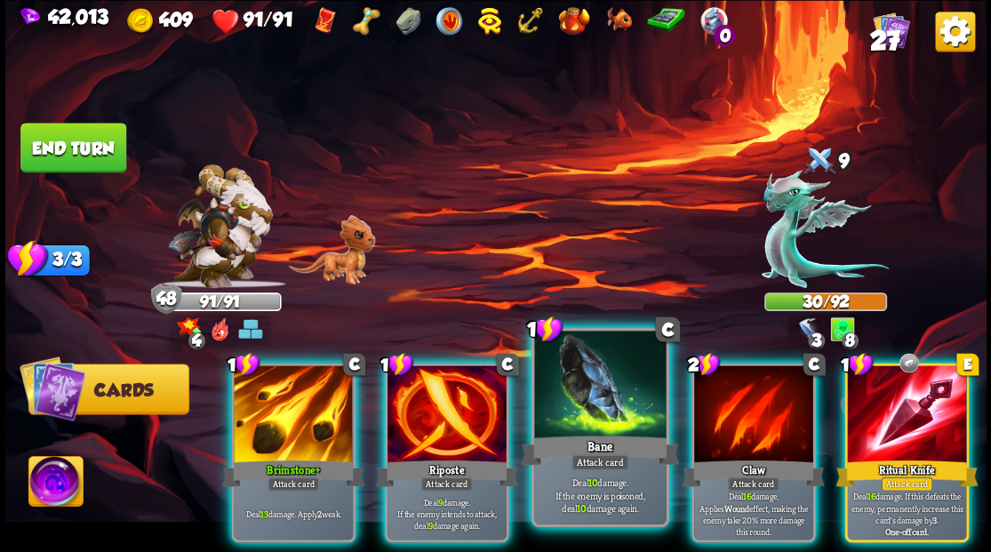
click at [561, 404] on div at bounding box center [600, 386] width 132 height 111
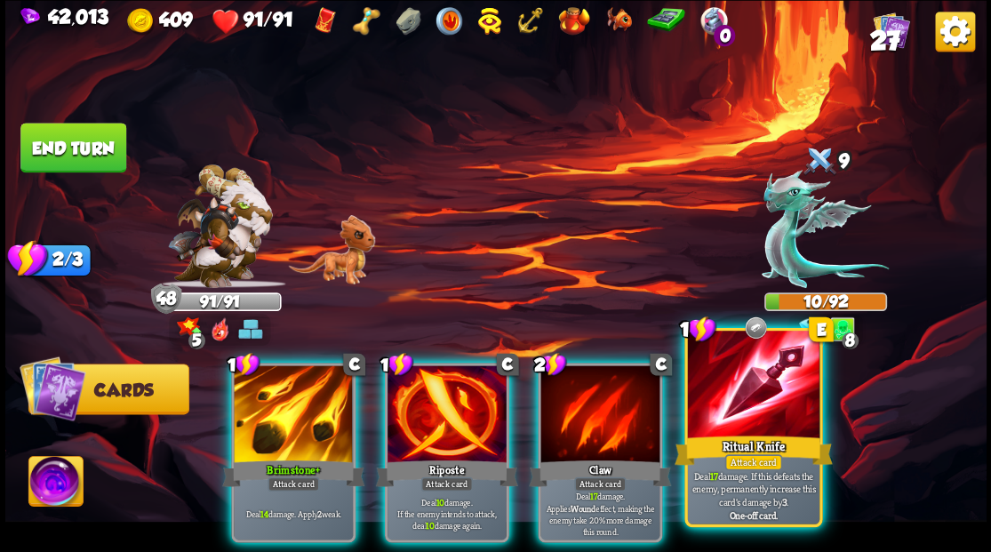
click at [728, 406] on div at bounding box center [753, 386] width 132 height 111
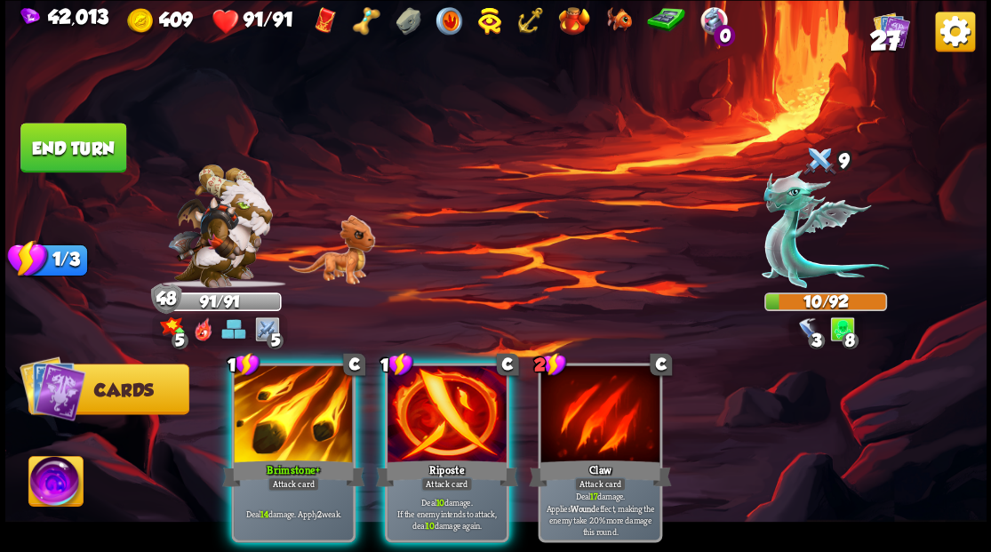
click at [454, 379] on div at bounding box center [447, 415] width 119 height 100
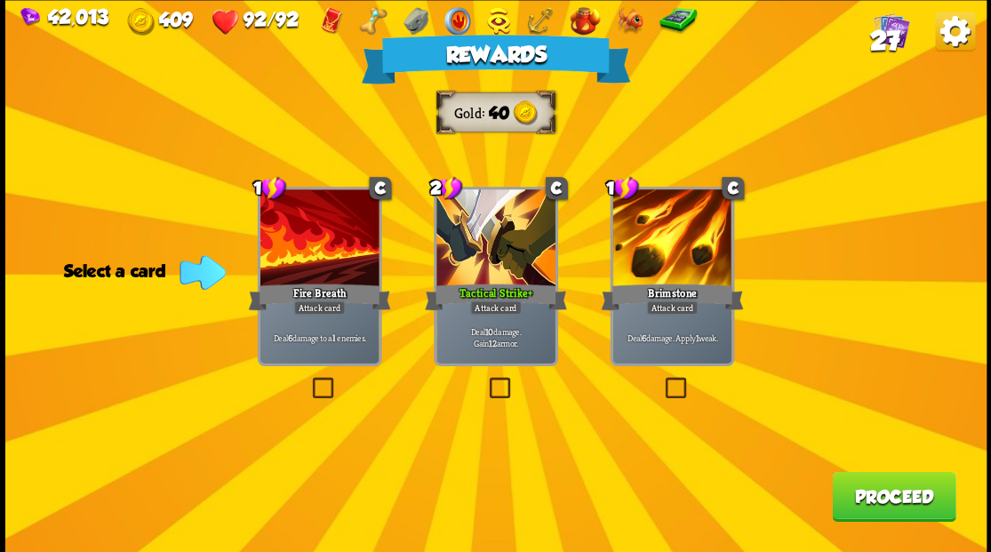
click at [912, 500] on button "Proceed" at bounding box center [894, 496] width 124 height 50
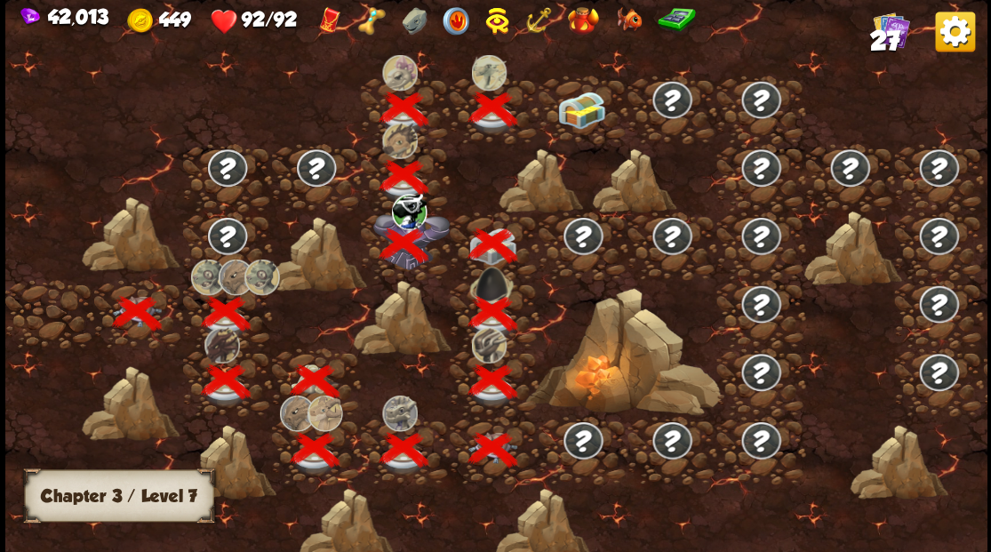
click at [575, 121] on img at bounding box center [581, 109] width 49 height 37
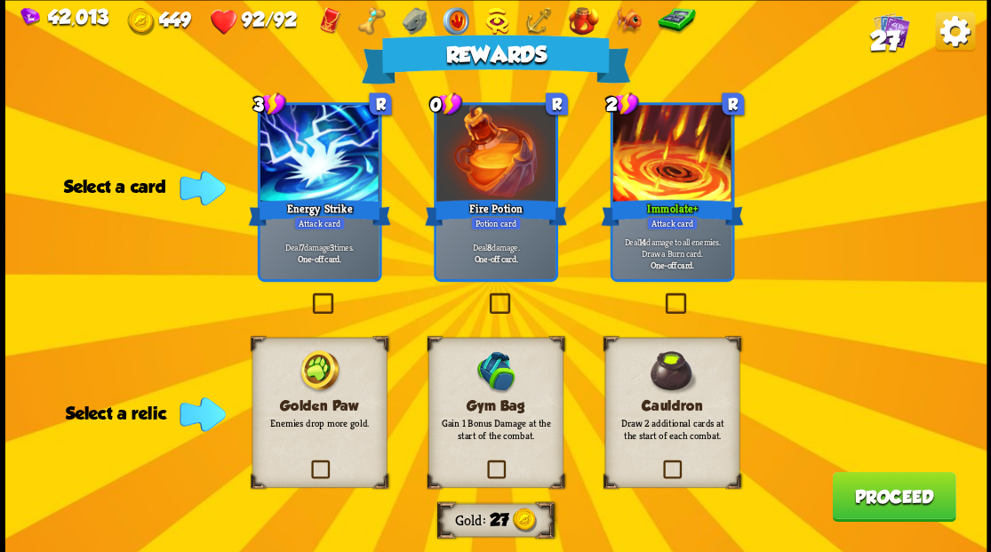
click at [484, 462] on label at bounding box center [484, 462] width 0 height 0
click at [0, 0] on input "checkbox" at bounding box center [0, 0] width 0 height 0
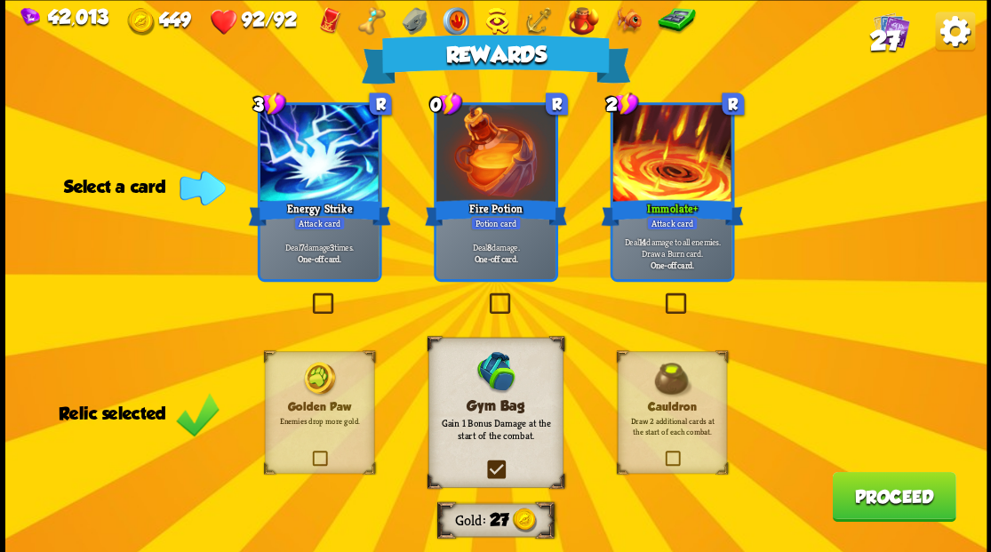
click at [485, 295] on label at bounding box center [485, 295] width 0 height 0
click at [0, 0] on input "checkbox" at bounding box center [0, 0] width 0 height 0
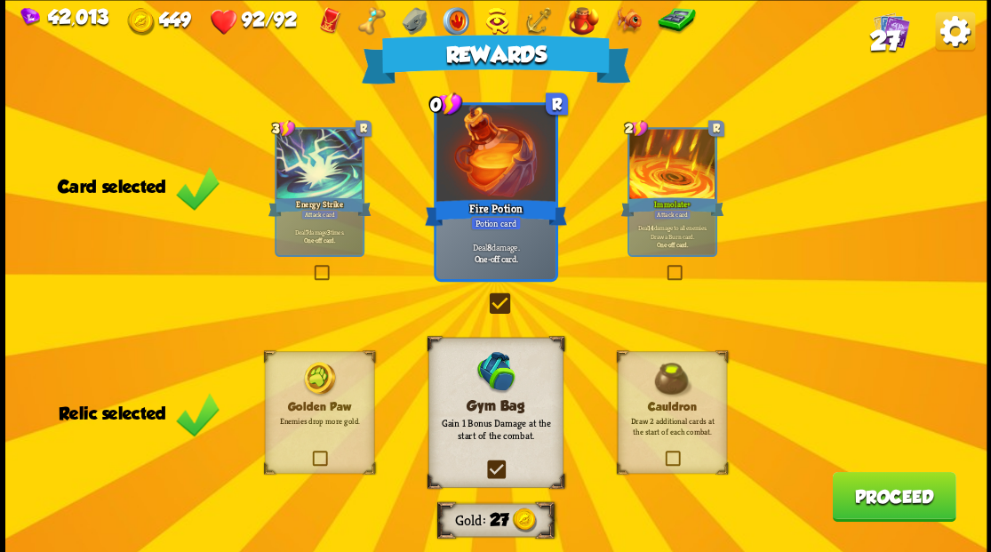
click at [877, 500] on button "Proceed" at bounding box center [894, 496] width 124 height 50
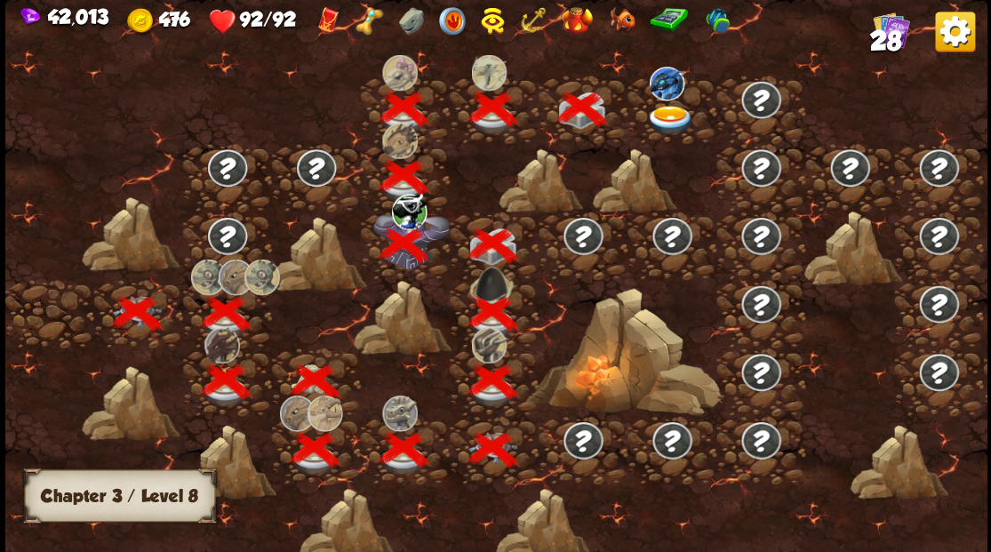
click at [660, 110] on img at bounding box center [670, 119] width 49 height 29
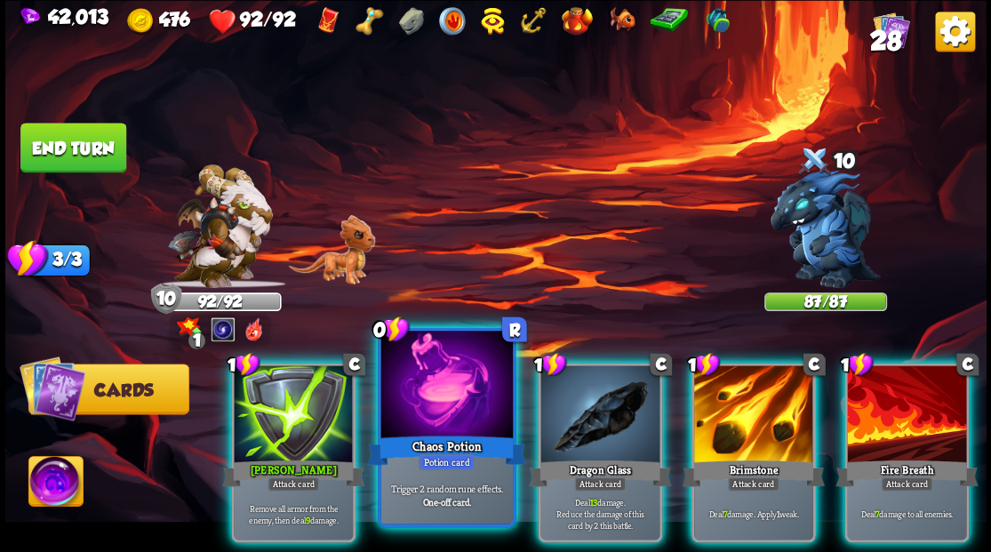
click at [463, 387] on div at bounding box center [446, 386] width 132 height 111
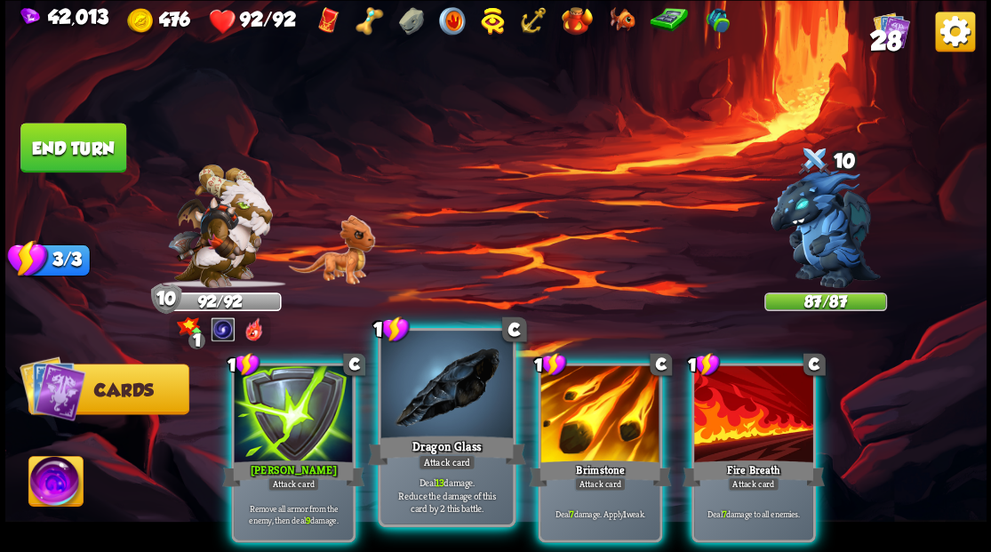
click at [405, 401] on div at bounding box center [446, 386] width 132 height 111
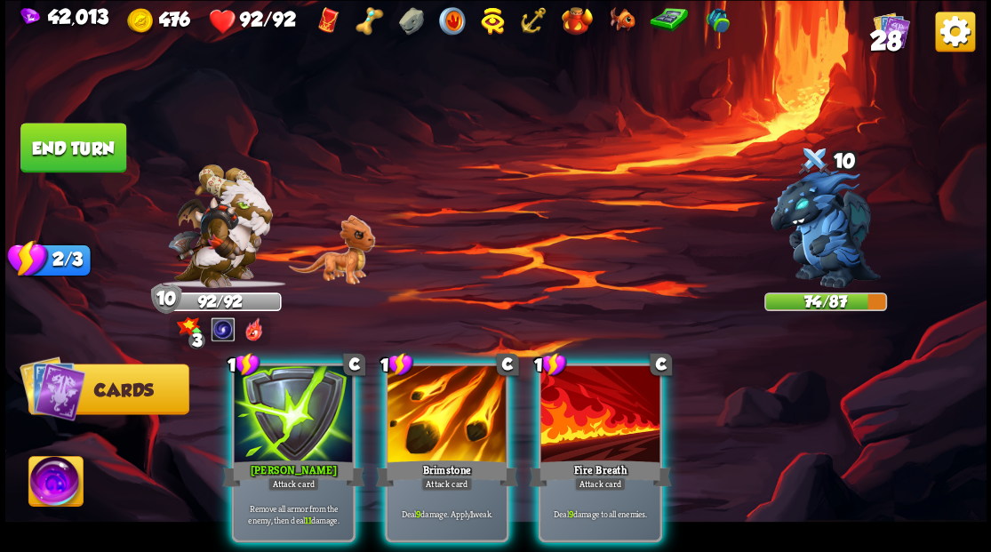
click at [276, 397] on div at bounding box center [293, 415] width 119 height 100
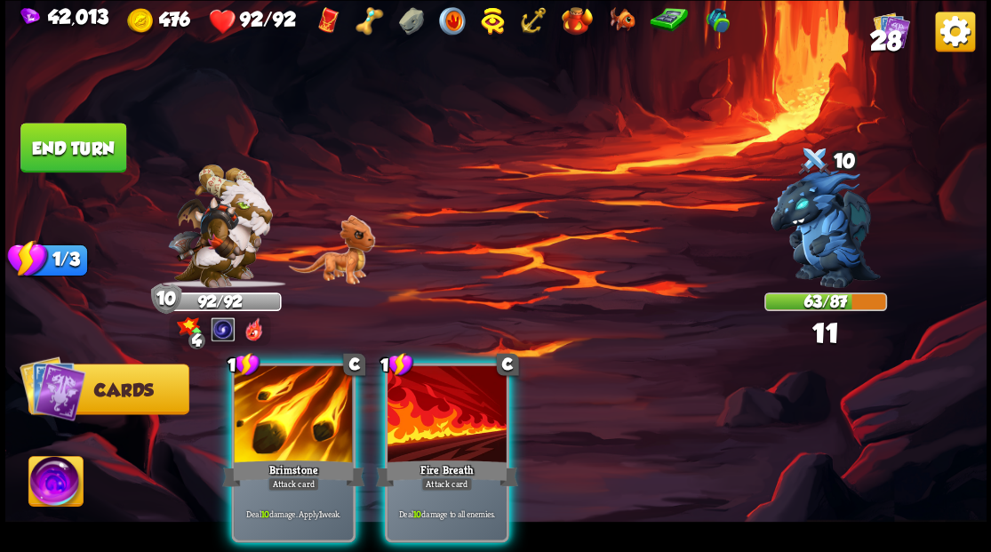
click at [276, 397] on div at bounding box center [293, 415] width 119 height 100
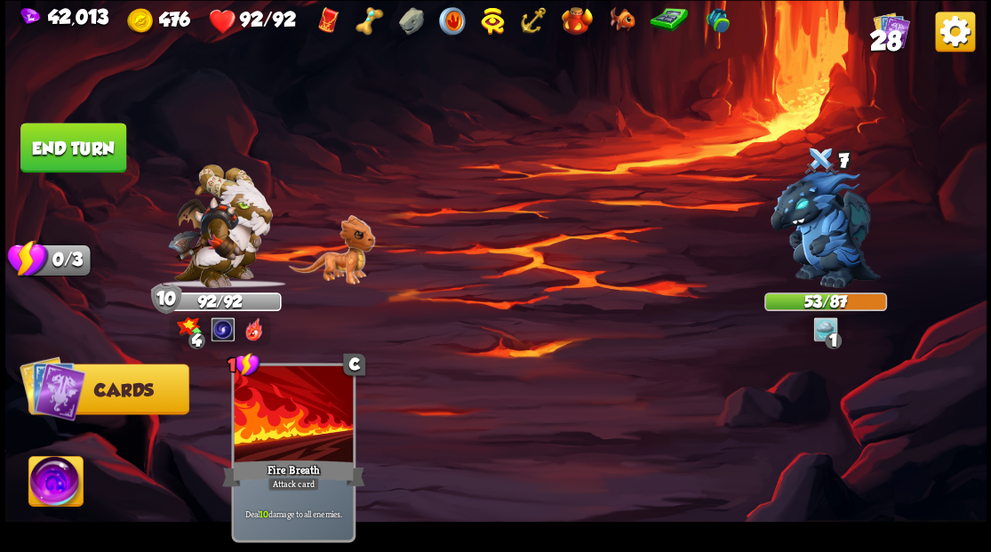
click at [92, 143] on button "End turn" at bounding box center [73, 148] width 106 height 50
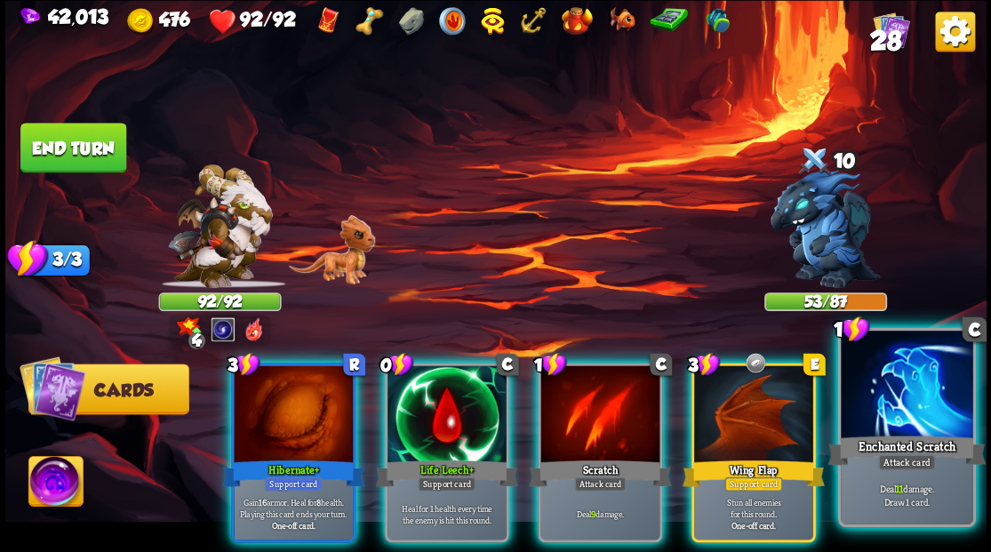
click at [872, 398] on div at bounding box center [907, 386] width 132 height 111
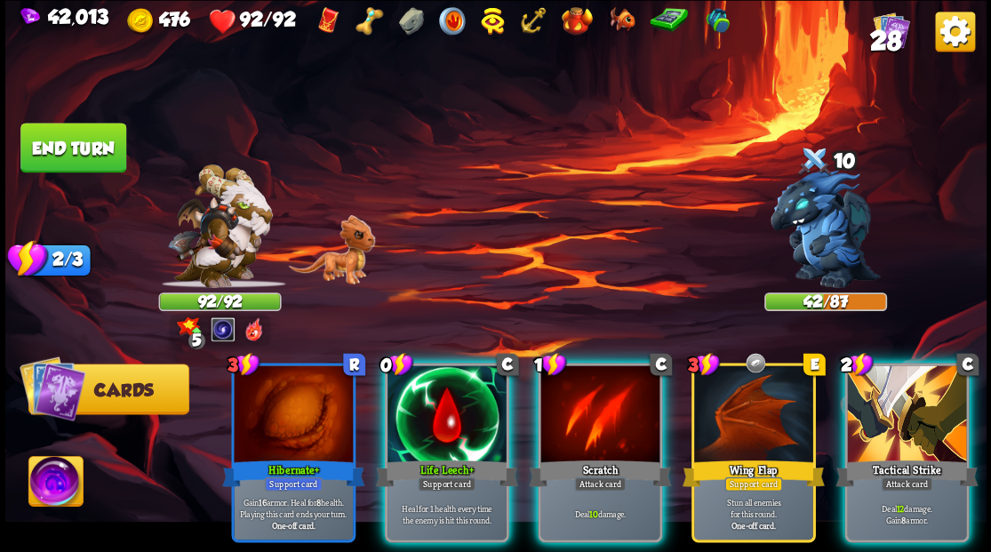
click at [882, 397] on div at bounding box center [906, 415] width 119 height 100
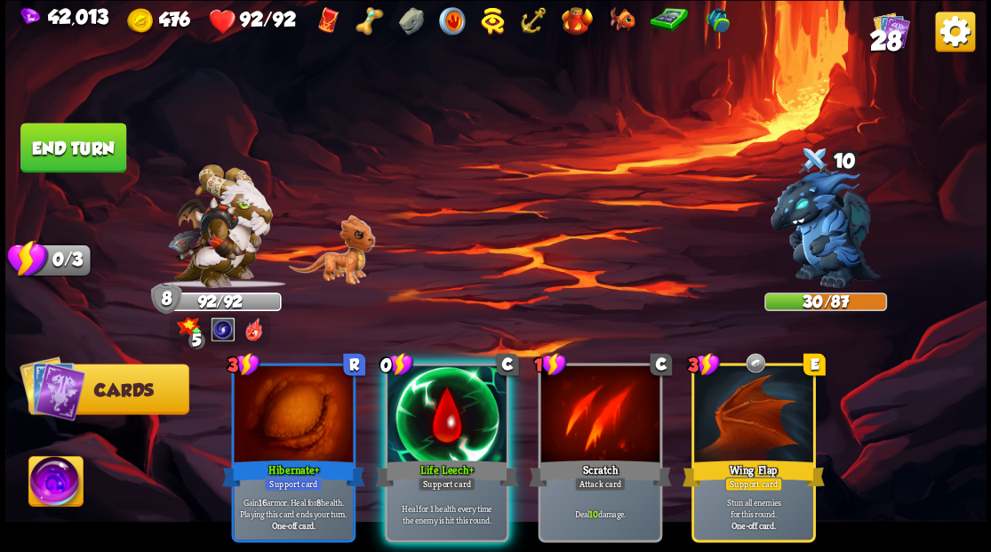
drag, startPoint x: 106, startPoint y: 154, endPoint x: 168, endPoint y: 166, distance: 63.5
click at [106, 156] on button "End turn" at bounding box center [73, 148] width 106 height 50
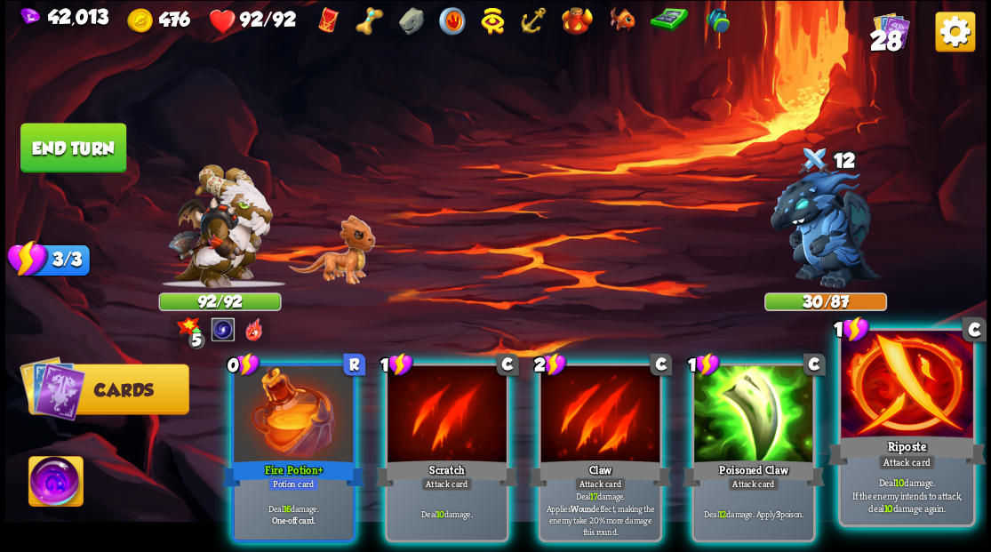
click at [875, 389] on div at bounding box center [907, 386] width 132 height 111
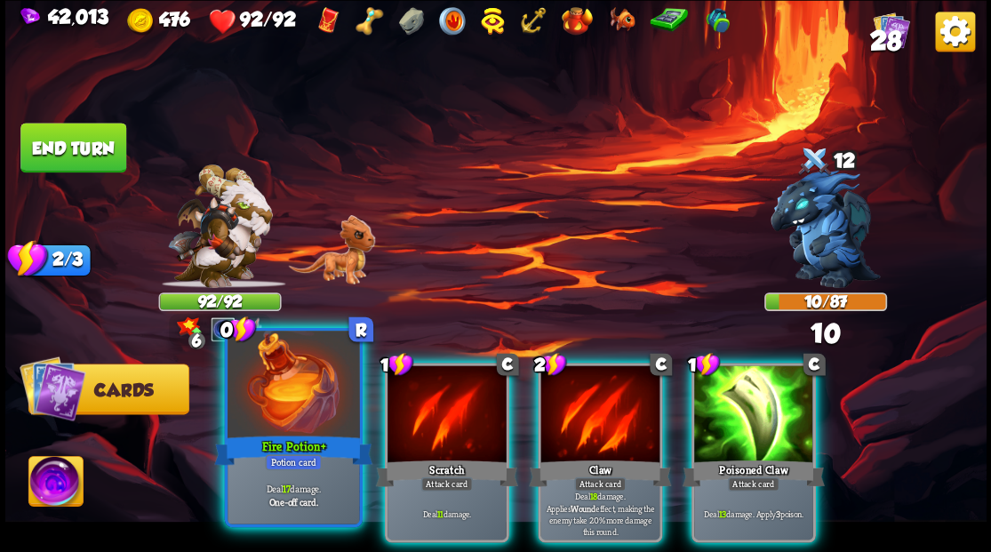
click at [294, 399] on div at bounding box center [294, 386] width 132 height 111
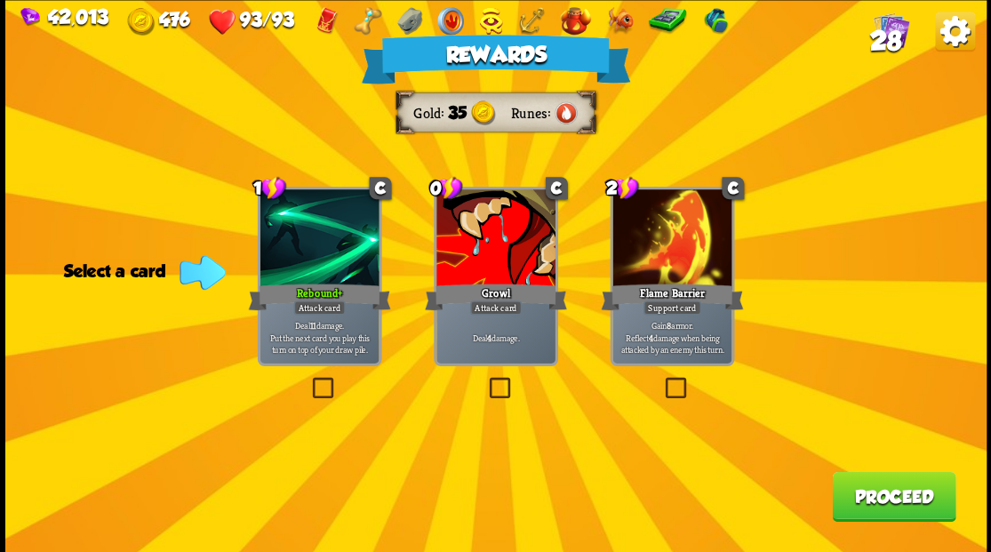
click at [880, 496] on button "Proceed" at bounding box center [894, 496] width 124 height 50
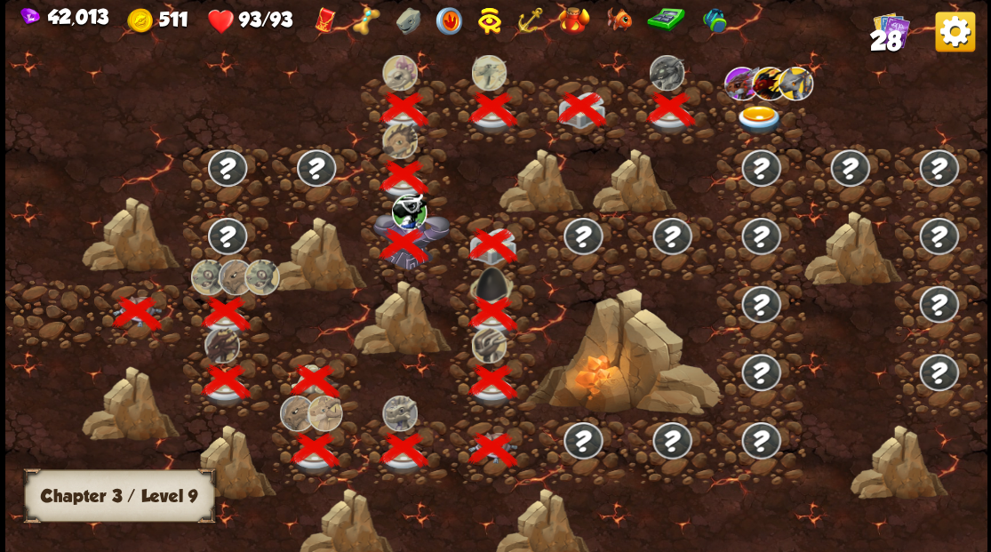
click at [750, 113] on img at bounding box center [759, 119] width 49 height 29
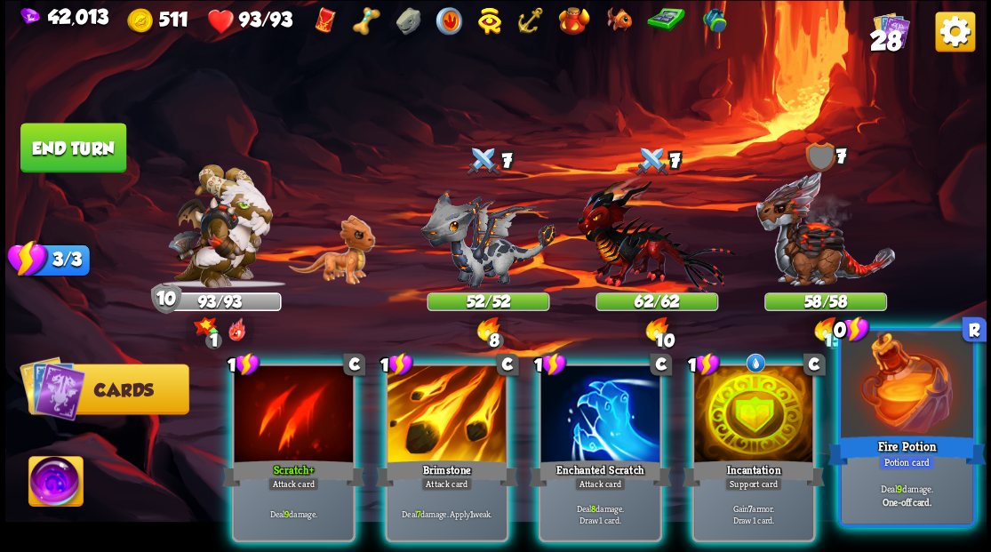
click at [899, 418] on div at bounding box center [907, 386] width 132 height 111
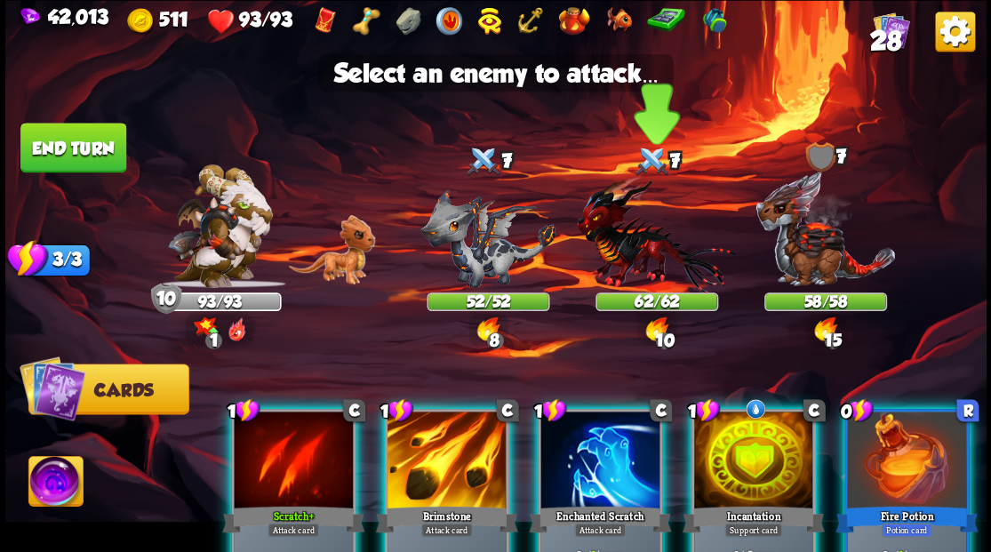
click at [652, 268] on img at bounding box center [656, 233] width 159 height 117
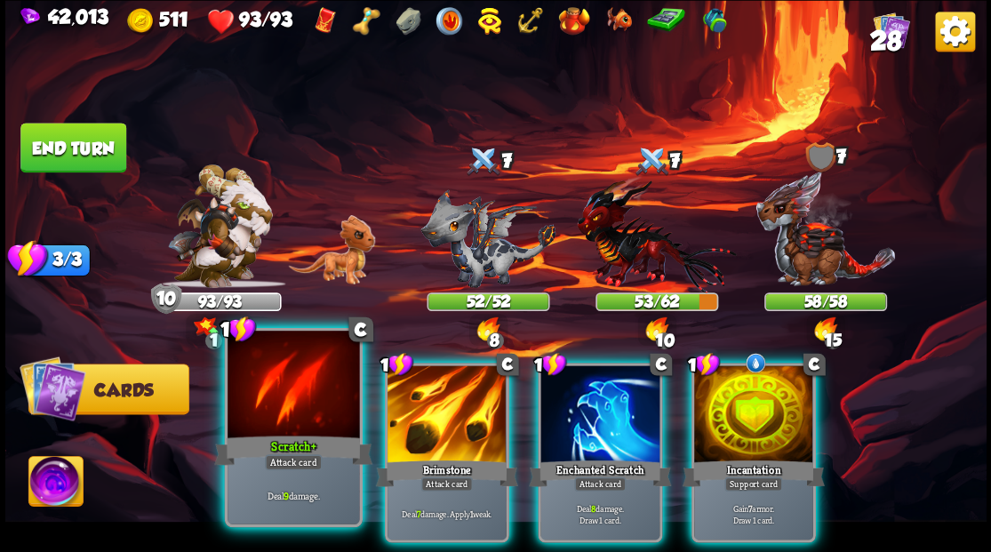
click at [284, 388] on div at bounding box center [294, 386] width 132 height 111
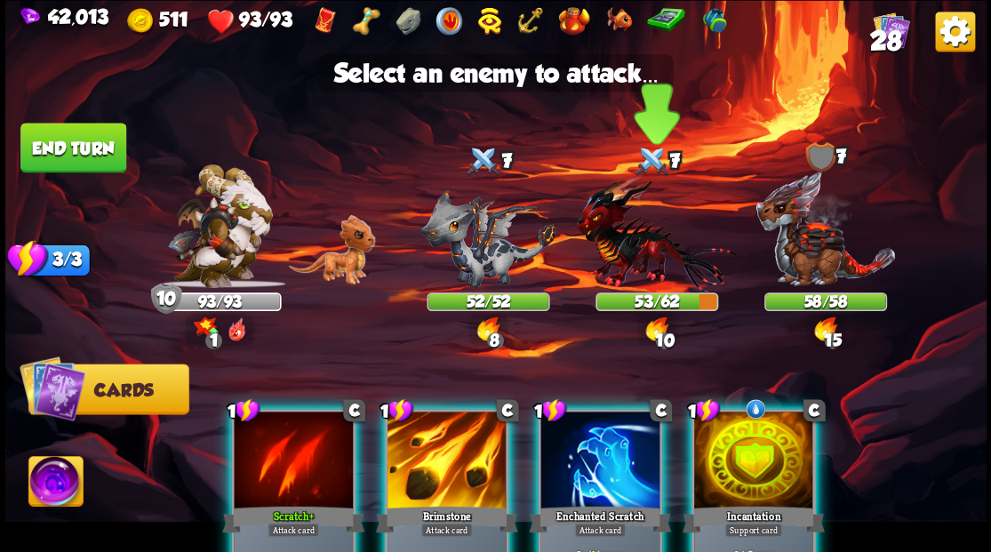
click at [617, 258] on img at bounding box center [656, 233] width 159 height 117
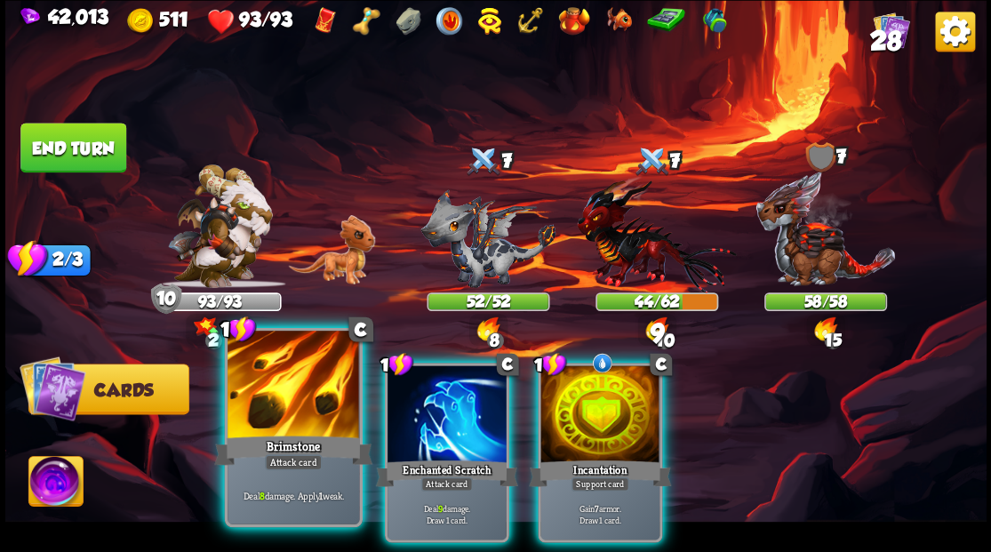
click at [298, 388] on div at bounding box center [294, 386] width 132 height 111
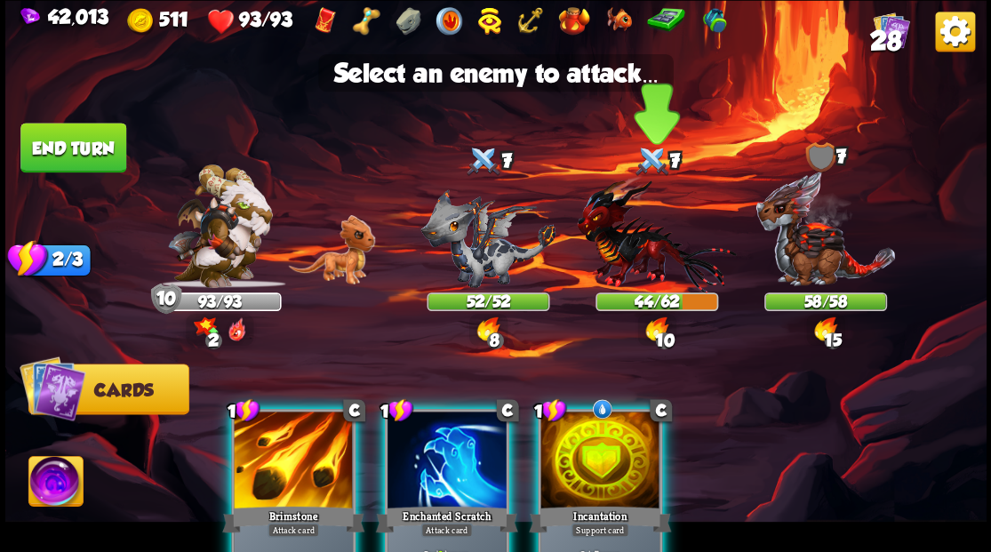
click at [635, 259] on img at bounding box center [656, 233] width 159 height 117
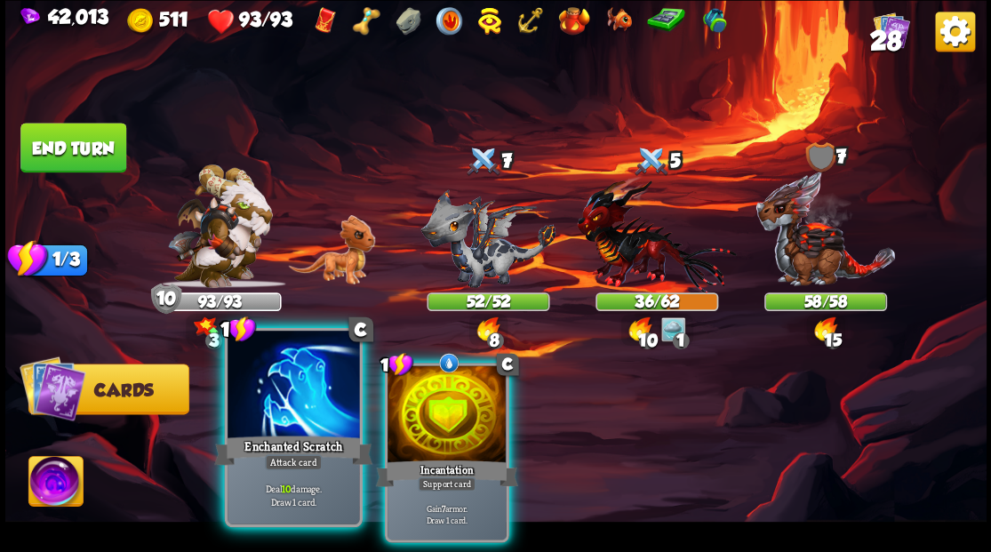
click at [318, 389] on div at bounding box center [294, 386] width 132 height 111
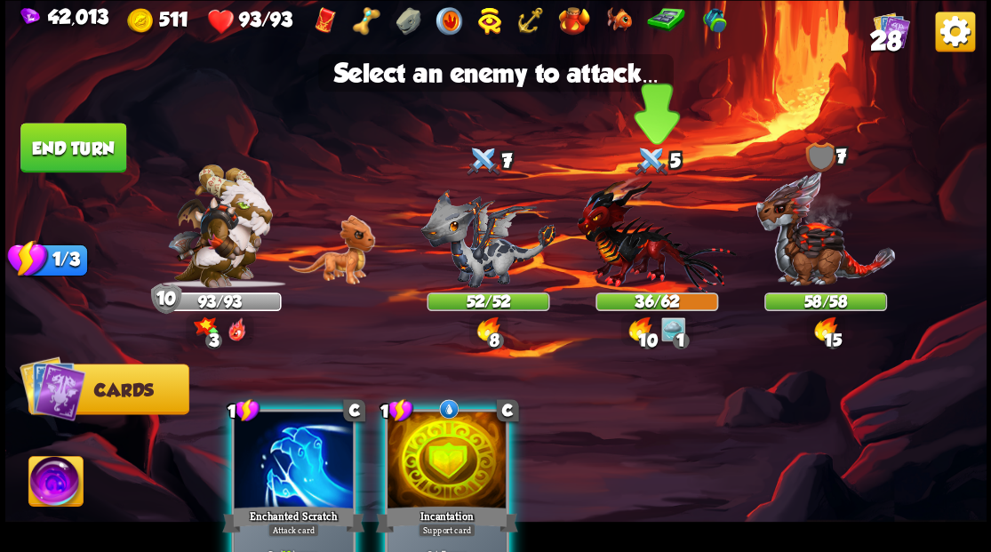
click at [625, 252] on img at bounding box center [656, 233] width 159 height 117
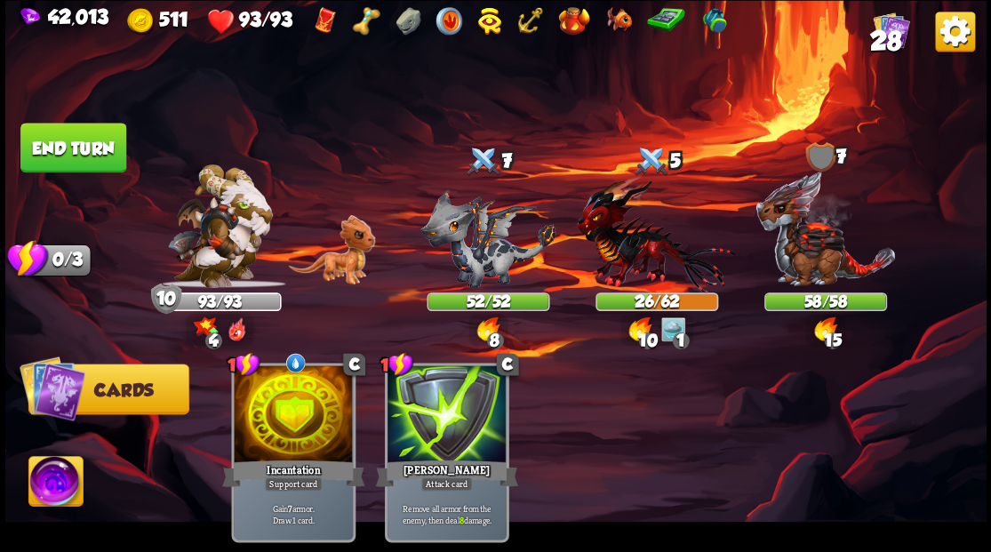
click at [74, 140] on button "End turn" at bounding box center [73, 148] width 106 height 50
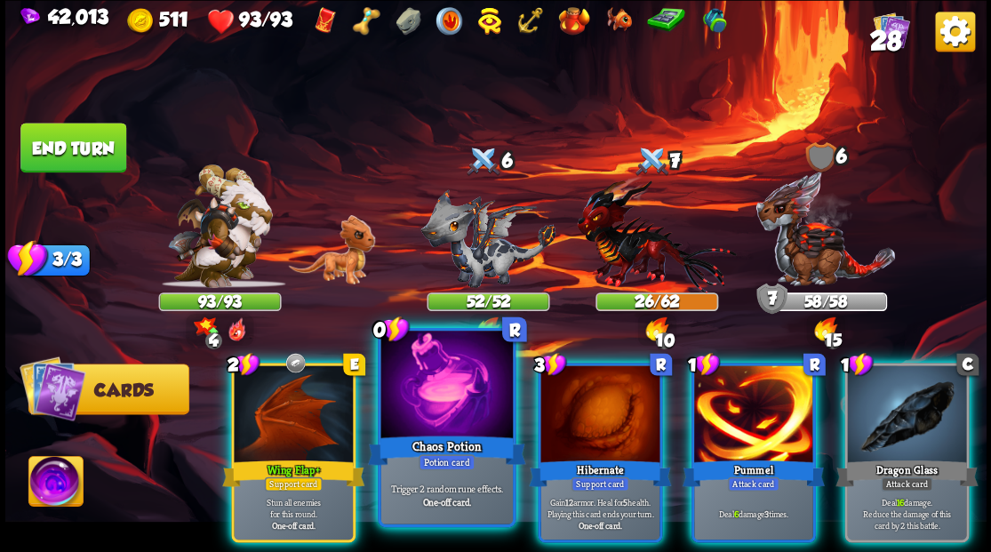
click at [414, 400] on div at bounding box center [446, 386] width 132 height 111
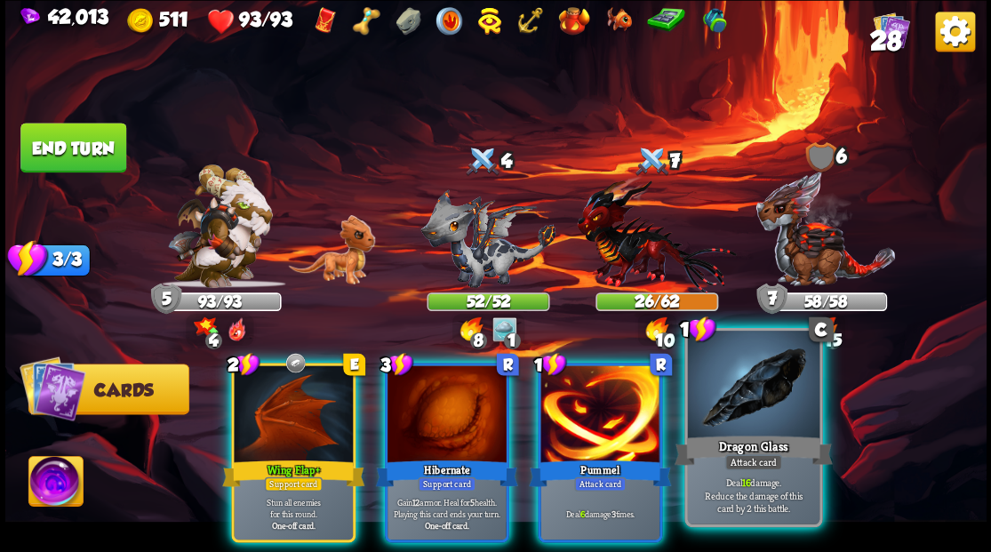
click at [735, 405] on div at bounding box center [753, 386] width 132 height 111
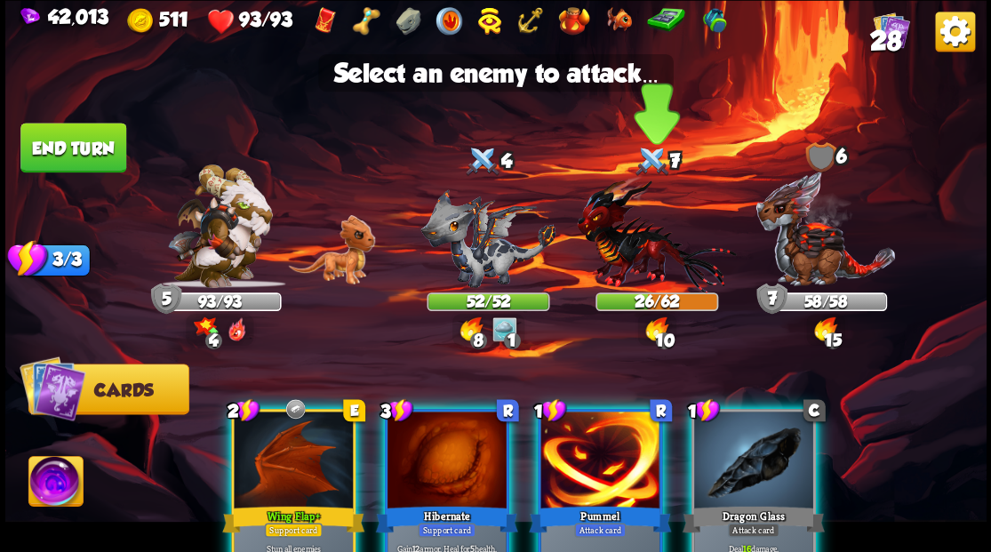
click at [635, 260] on img at bounding box center [656, 233] width 159 height 117
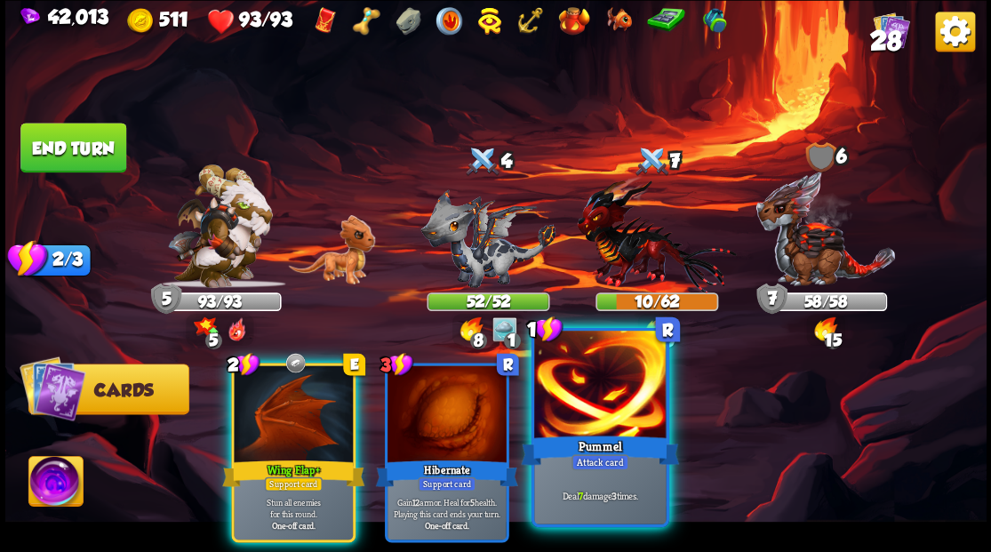
click at [591, 389] on div at bounding box center [600, 386] width 132 height 111
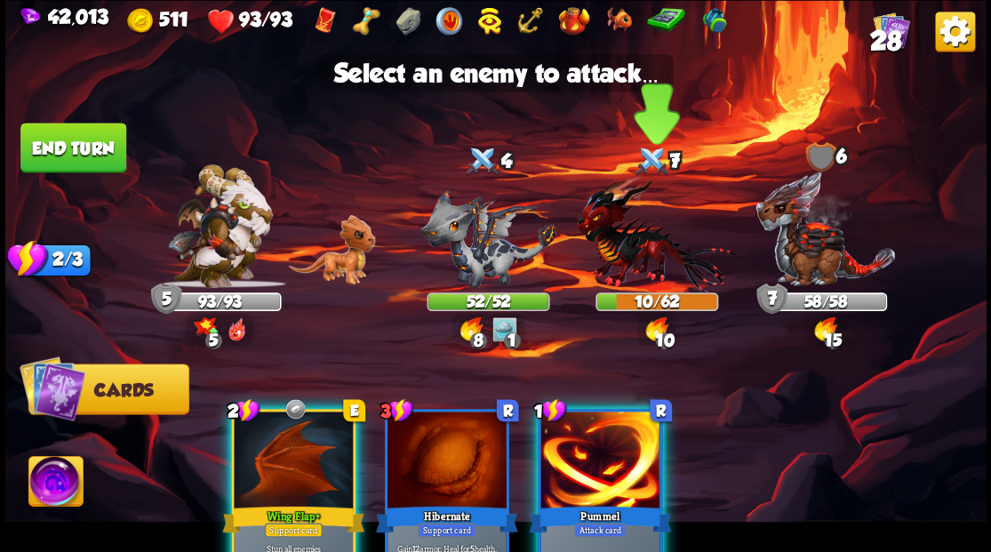
click at [608, 254] on img at bounding box center [656, 233] width 159 height 117
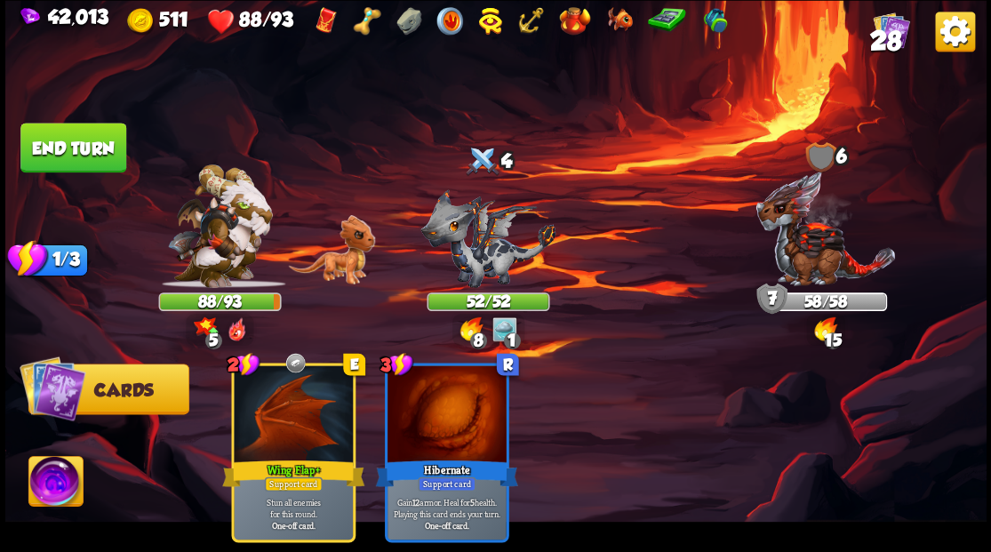
click at [91, 147] on button "End turn" at bounding box center [74, 148] width 108 height 51
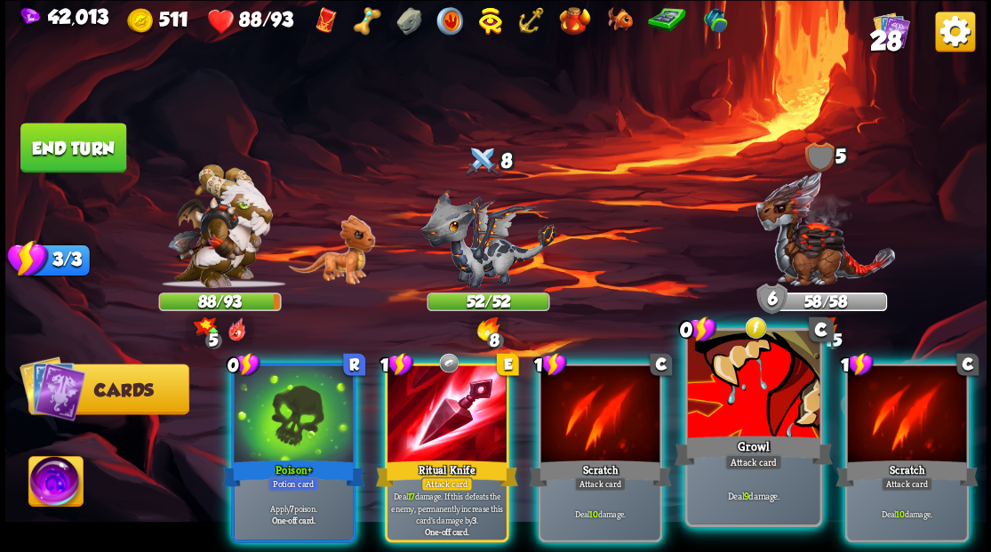
click at [722, 409] on div at bounding box center [753, 386] width 132 height 111
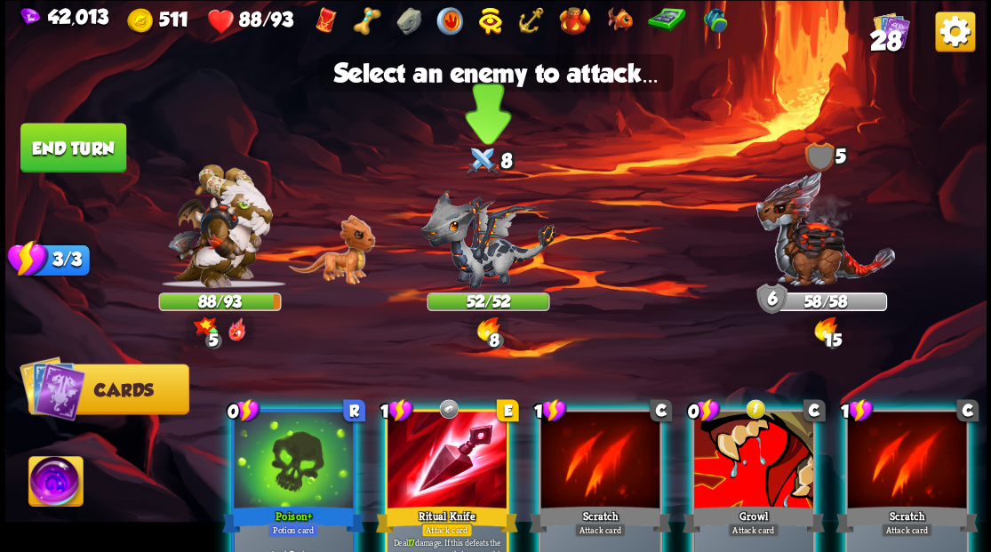
click at [469, 269] on img at bounding box center [487, 237] width 135 height 99
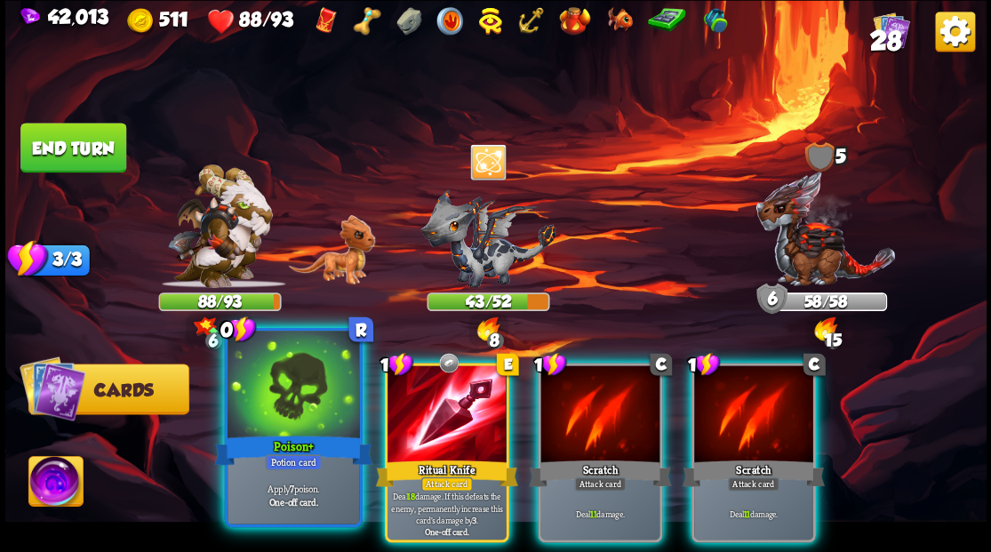
click at [279, 428] on div at bounding box center [294, 386] width 132 height 111
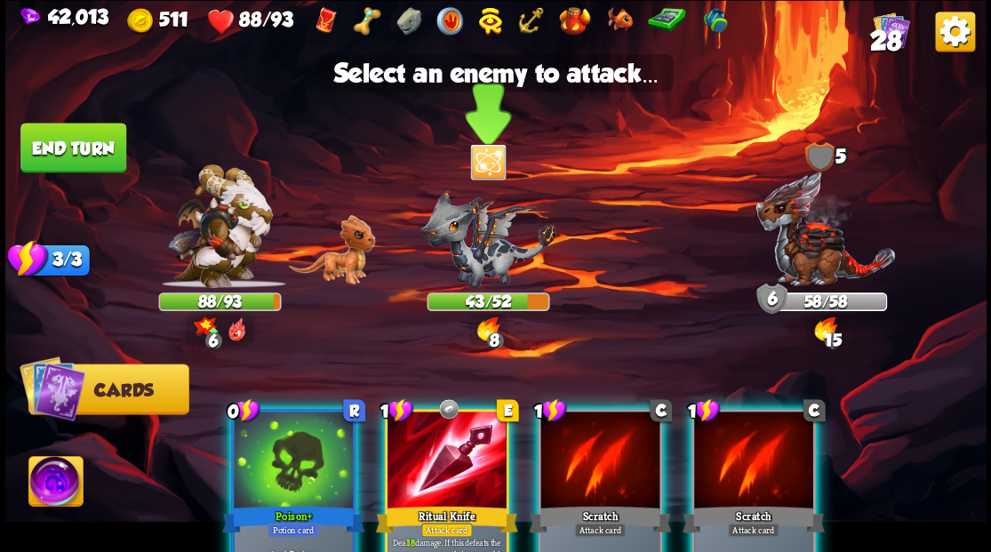
click at [475, 257] on img at bounding box center [487, 237] width 135 height 99
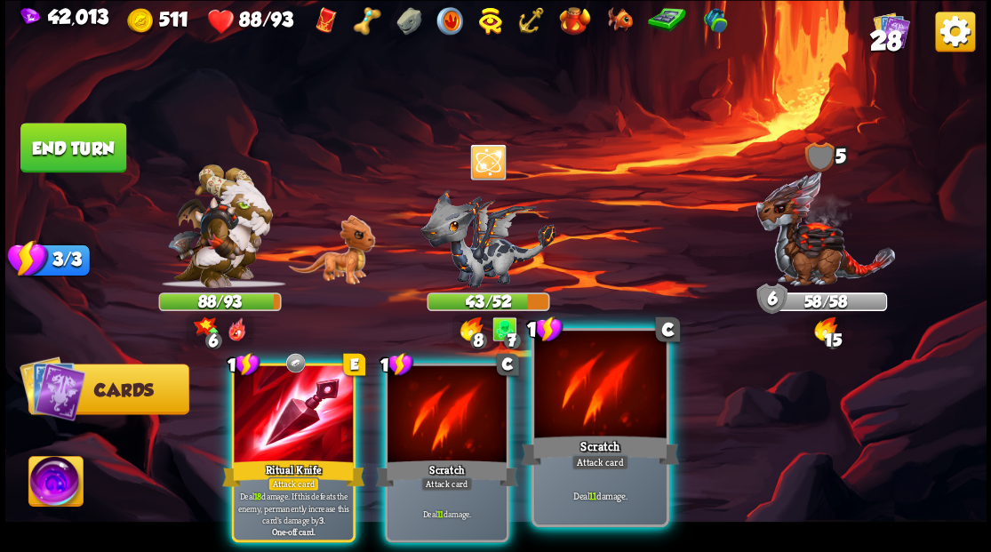
click at [589, 415] on div at bounding box center [600, 386] width 132 height 111
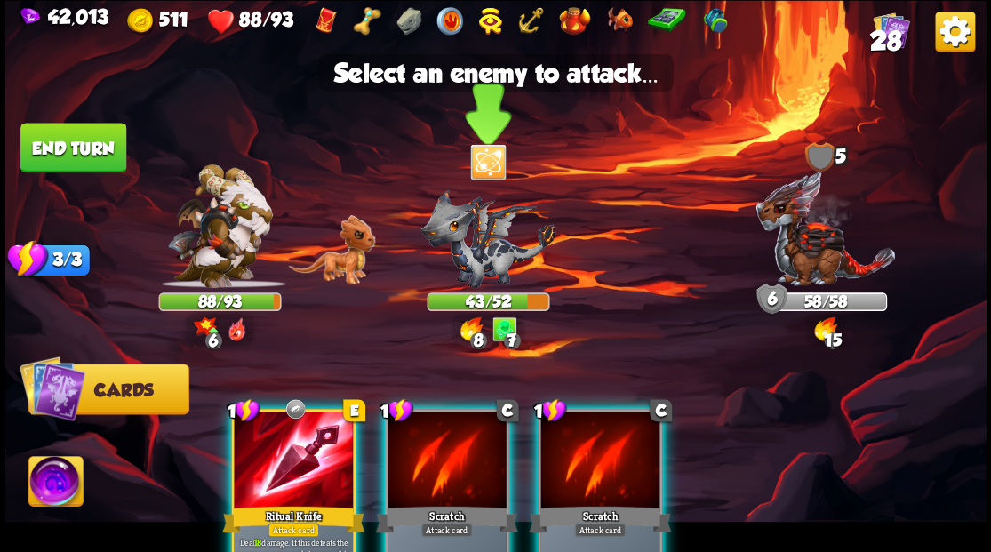
click at [490, 306] on div "43/52" at bounding box center [488, 300] width 120 height 15
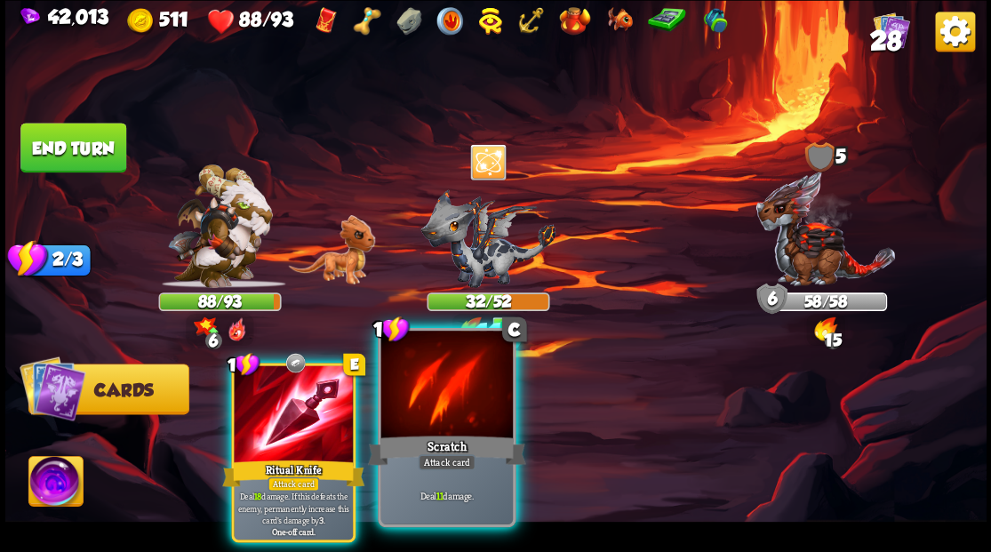
click at [448, 401] on div at bounding box center [446, 386] width 132 height 111
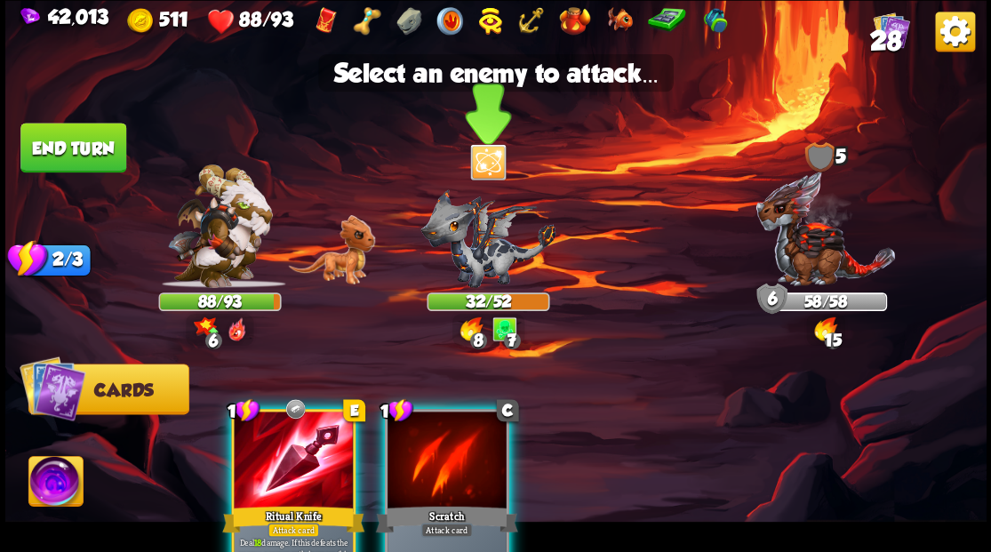
click at [462, 250] on img at bounding box center [487, 237] width 135 height 99
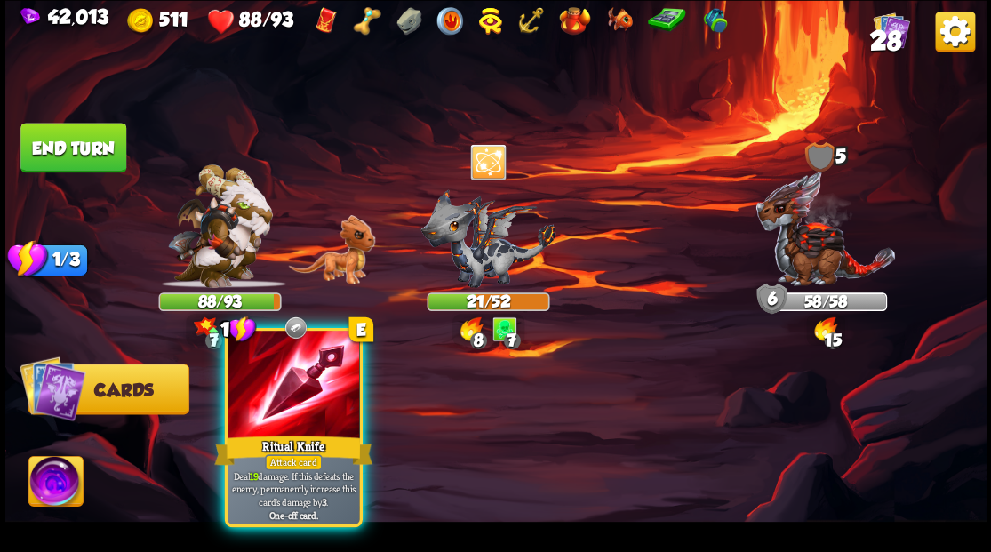
click at [299, 404] on div at bounding box center [294, 386] width 132 height 111
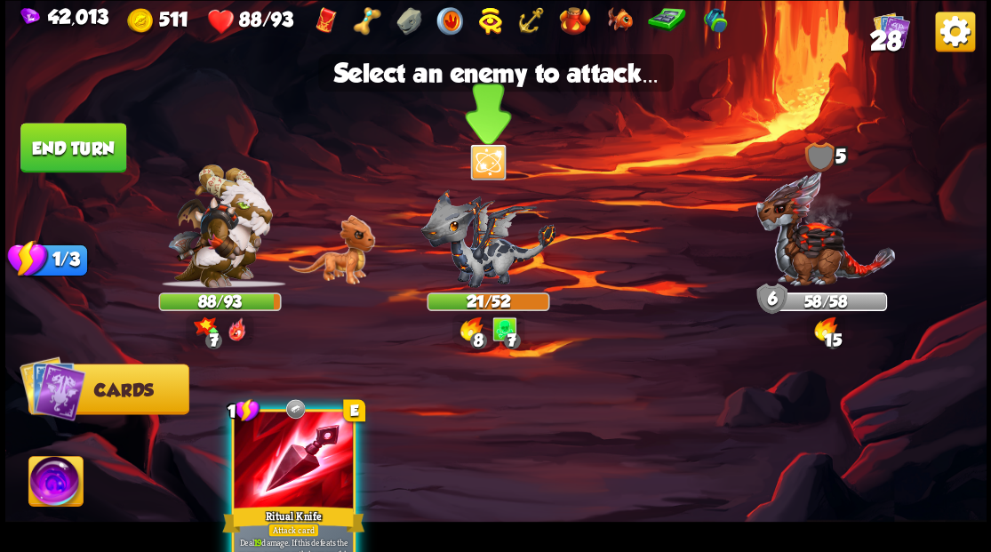
click at [449, 272] on img at bounding box center [487, 237] width 135 height 99
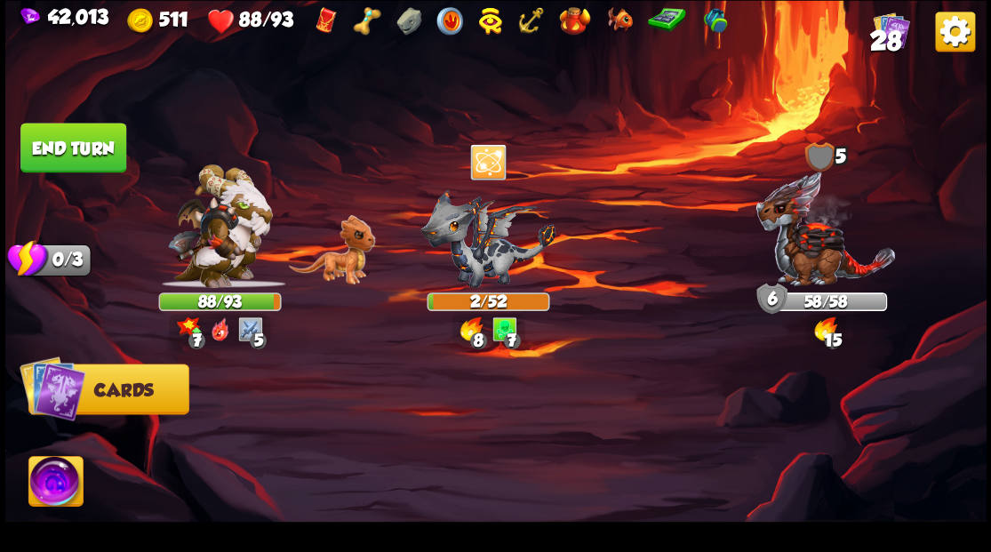
click at [72, 478] on img at bounding box center [55, 483] width 54 height 55
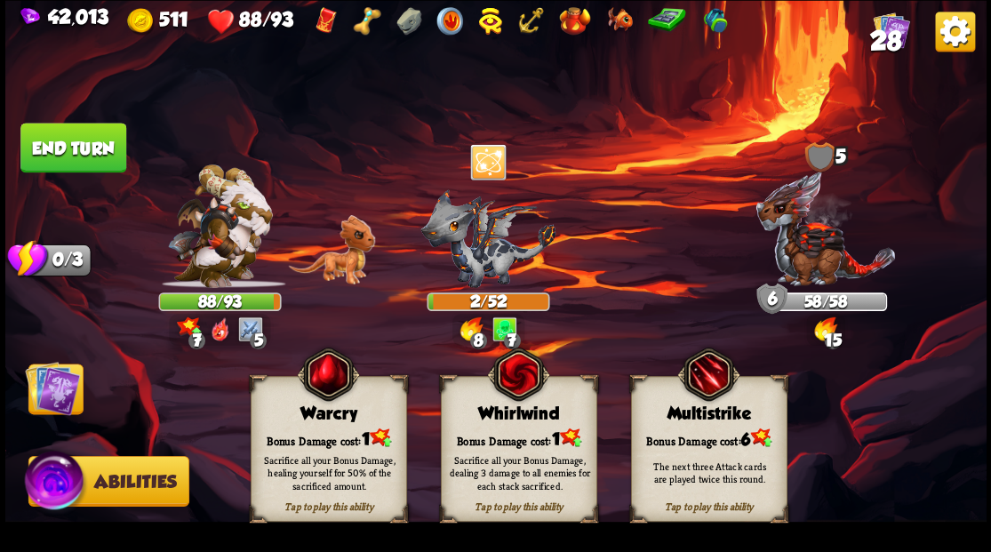
click at [289, 432] on div "Bonus Damage cost: 1" at bounding box center [328, 438] width 155 height 22
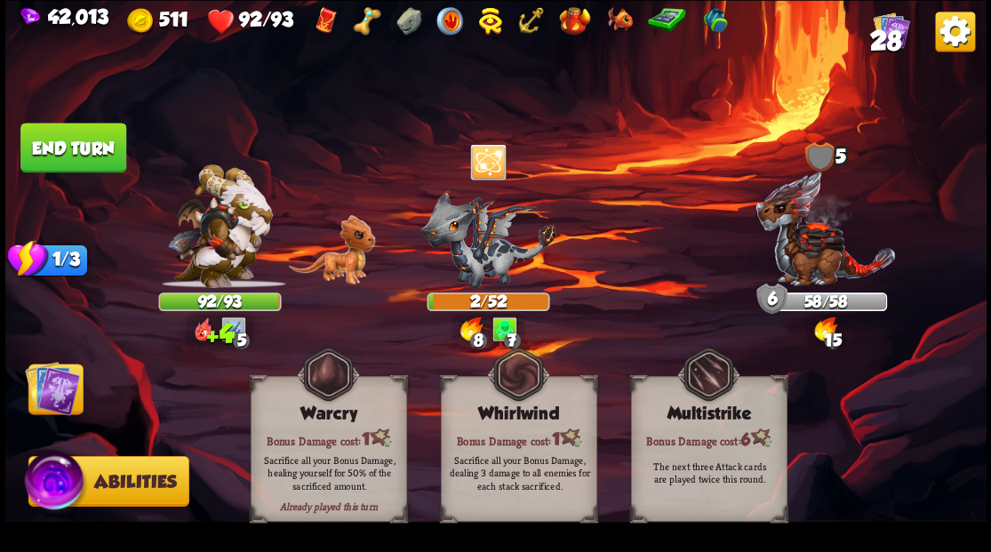
click at [55, 393] on img at bounding box center [52, 387] width 55 height 55
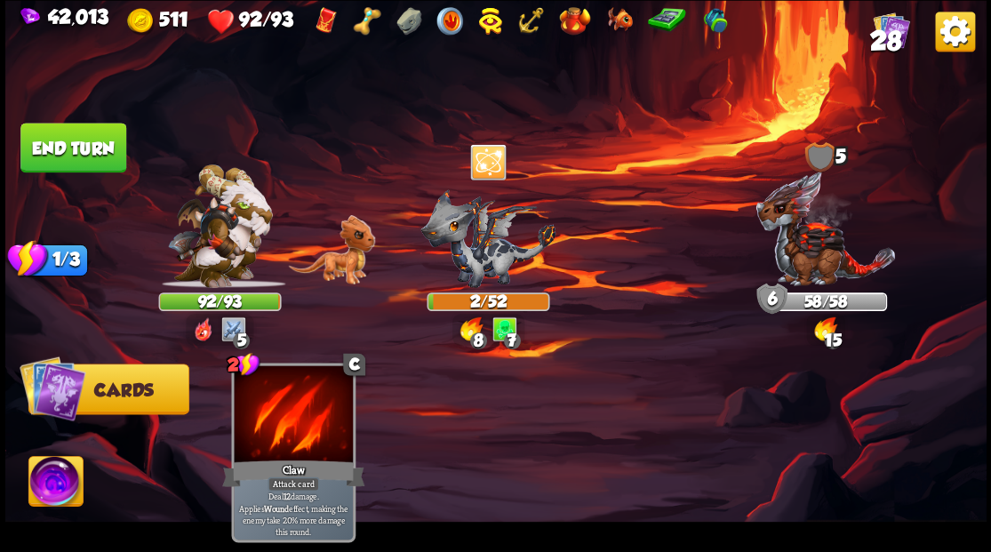
click at [85, 156] on button "End turn" at bounding box center [73, 148] width 106 height 50
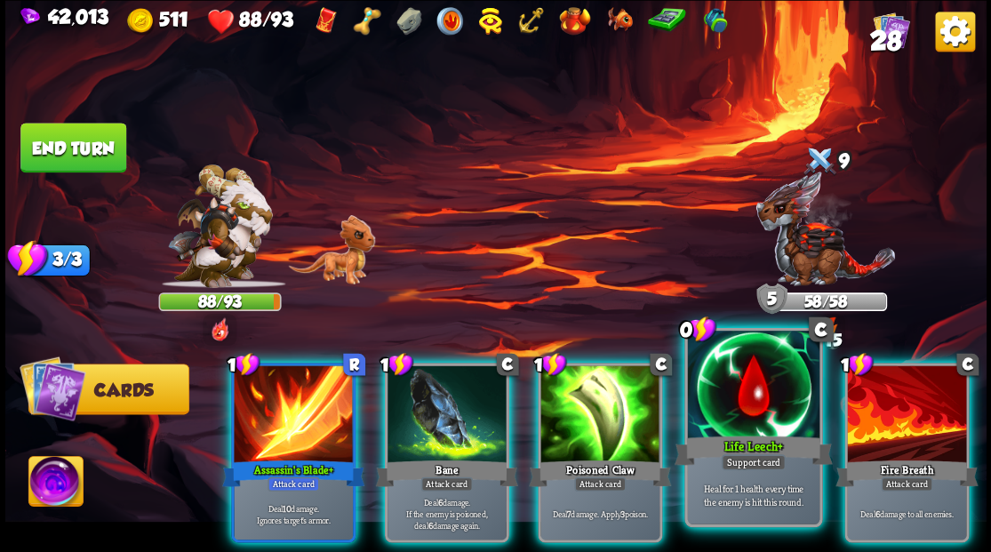
click at [734, 404] on div at bounding box center [753, 386] width 132 height 111
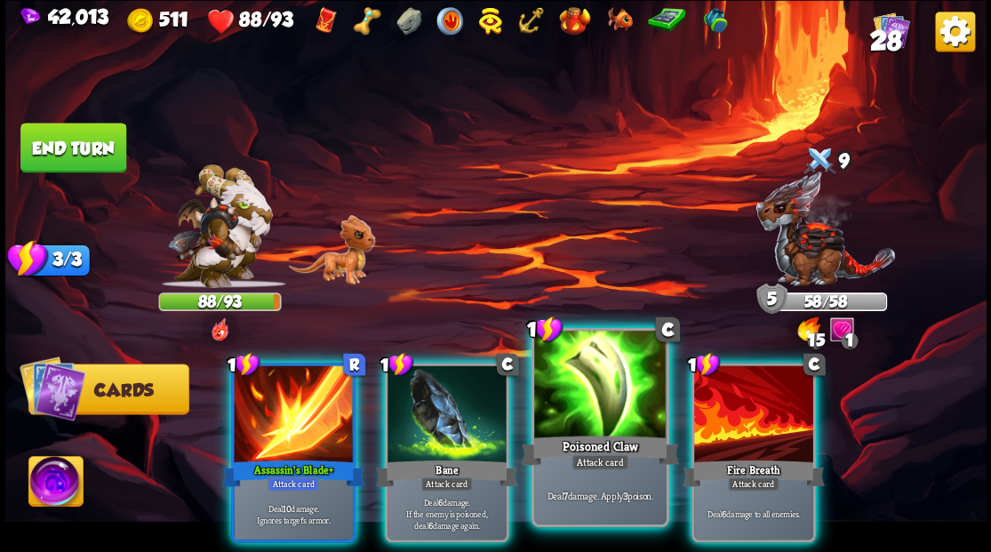
click at [592, 391] on div at bounding box center [600, 386] width 132 height 111
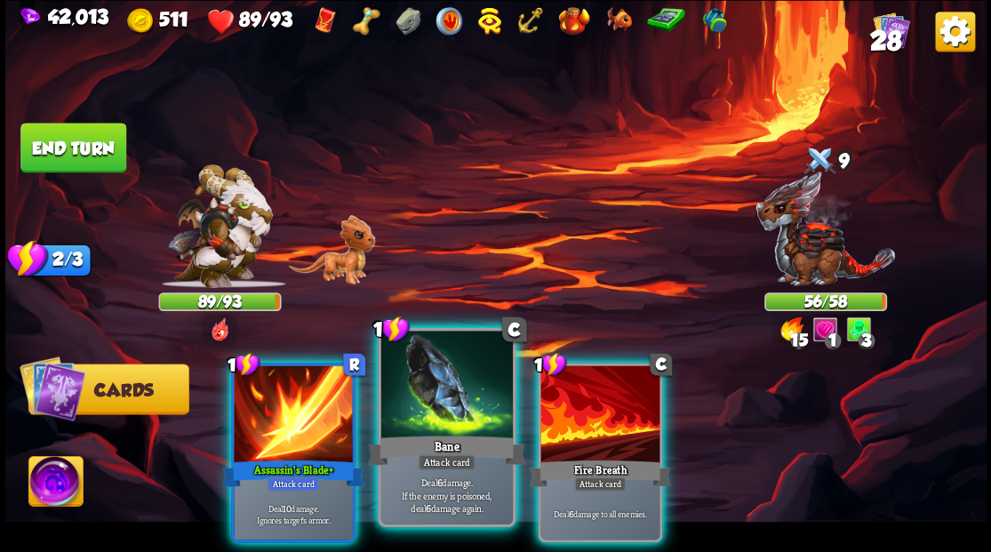
click at [436, 408] on div at bounding box center [446, 386] width 132 height 111
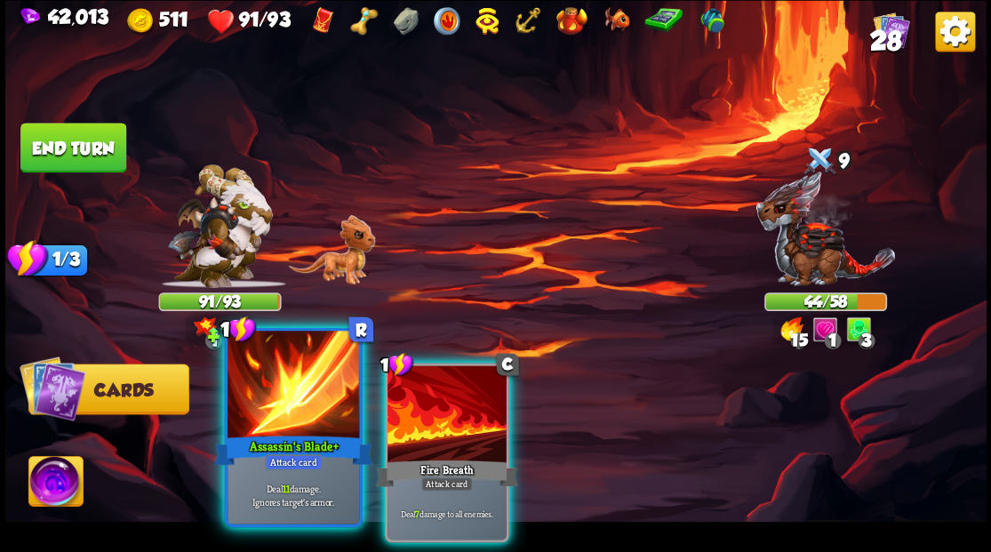
click at [276, 414] on div at bounding box center [294, 386] width 132 height 111
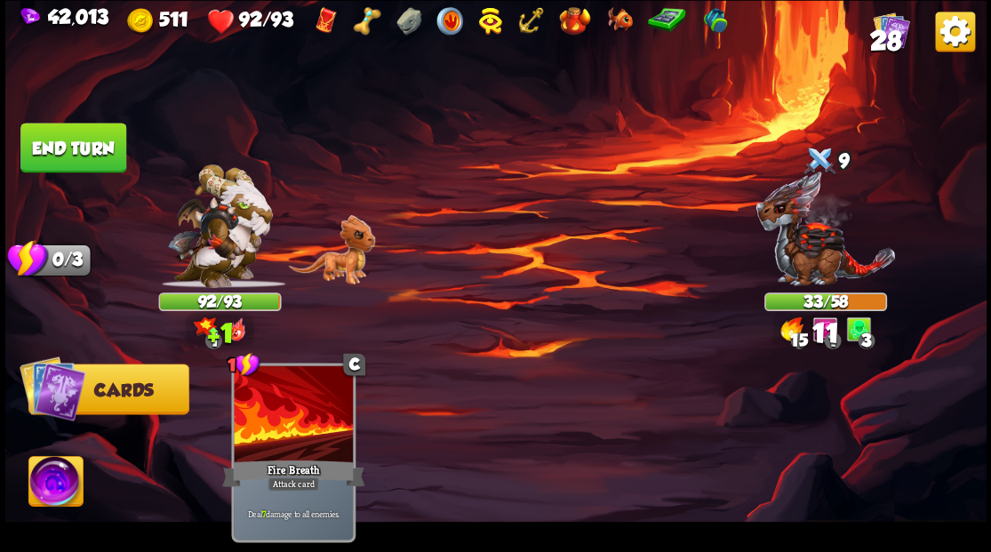
click at [58, 135] on button "End turn" at bounding box center [73, 148] width 106 height 50
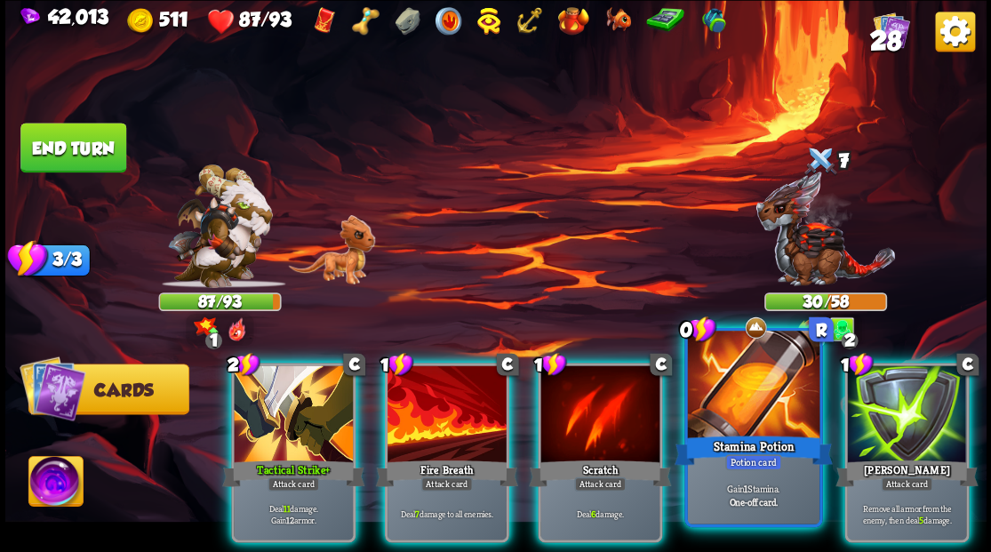
click at [709, 366] on div at bounding box center [753, 386] width 132 height 111
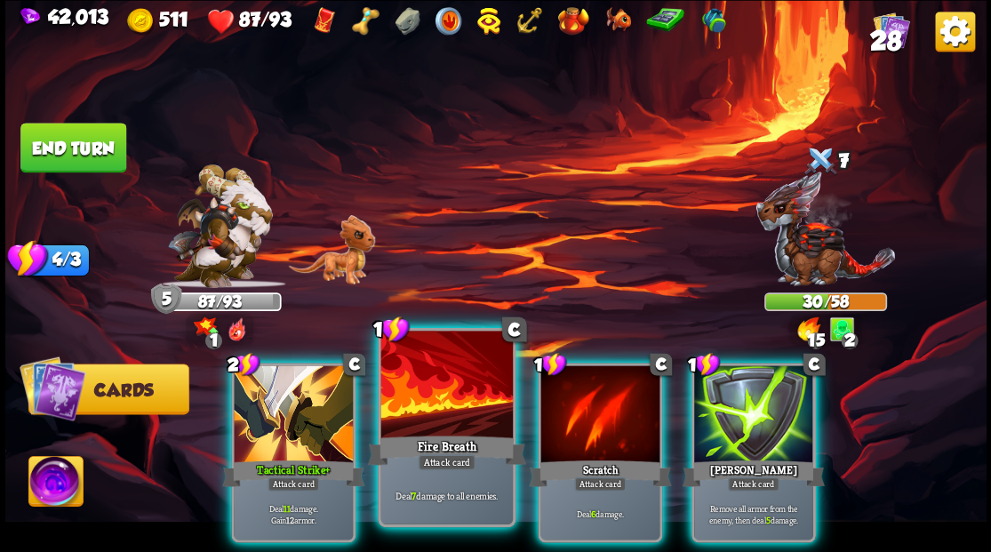
click at [411, 365] on div at bounding box center [446, 386] width 132 height 111
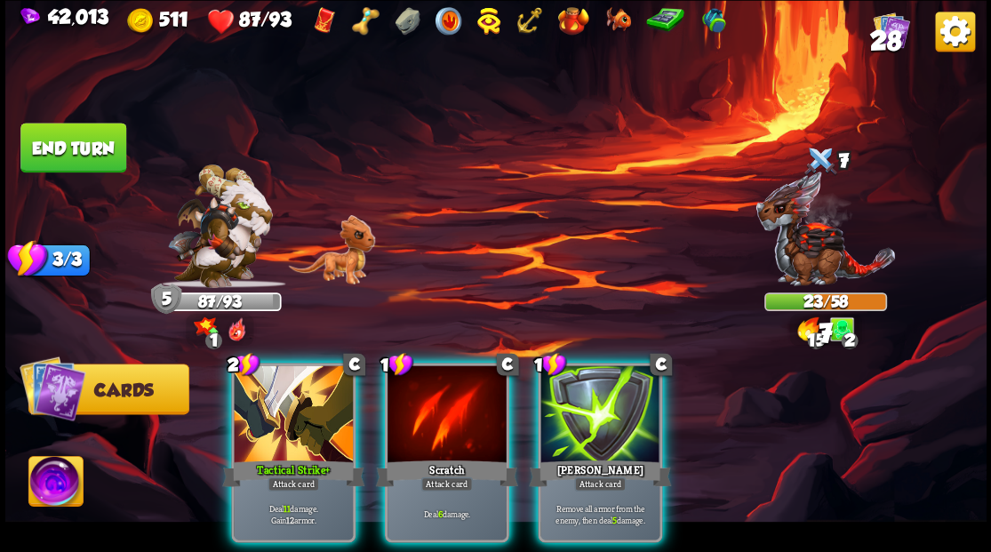
click at [411, 365] on div at bounding box center [447, 415] width 119 height 100
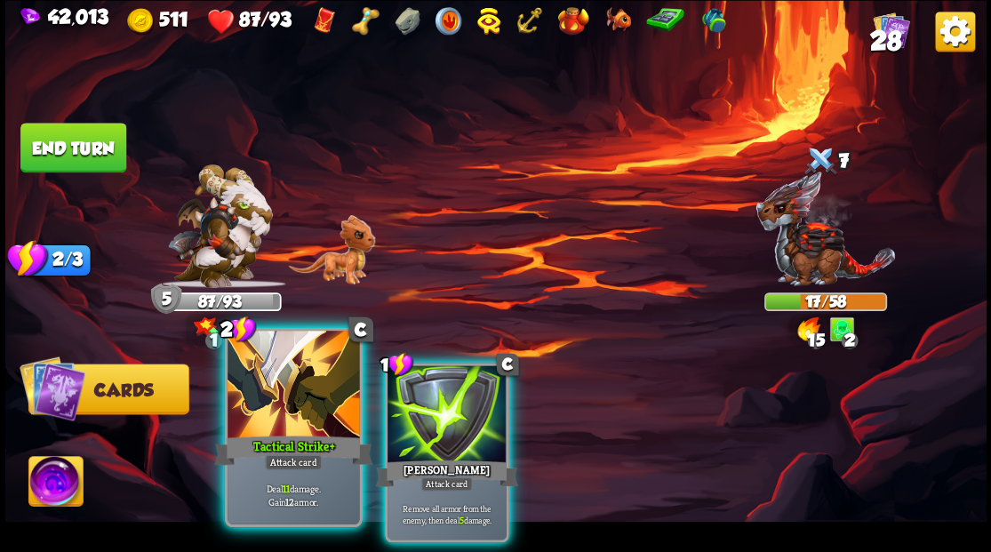
click at [283, 404] on div at bounding box center [294, 386] width 132 height 111
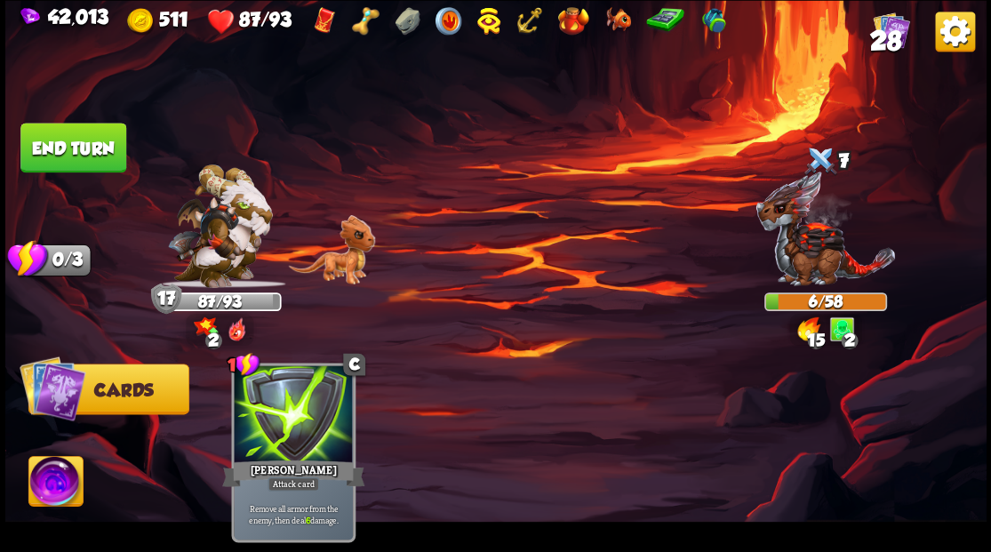
click at [52, 487] on img at bounding box center [55, 483] width 54 height 55
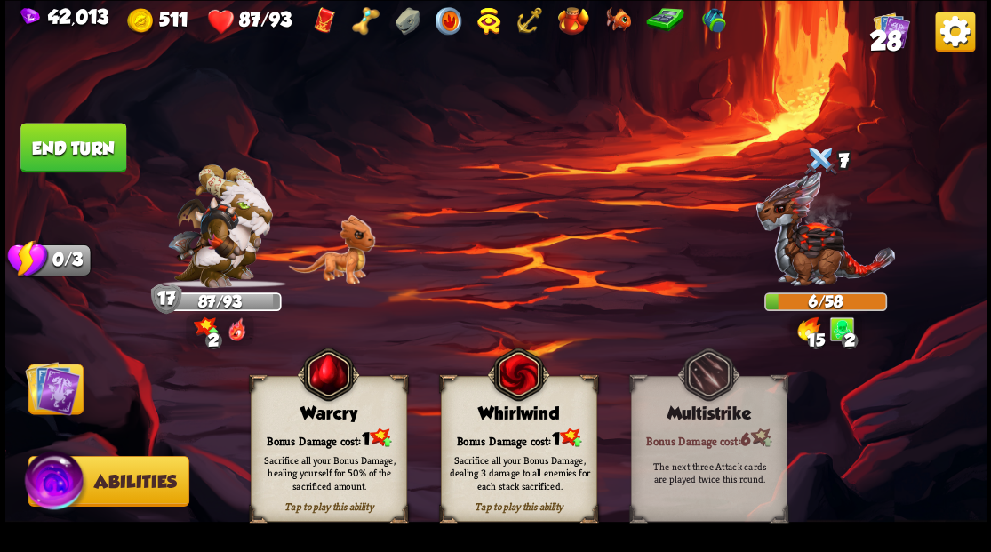
click at [500, 430] on div "Bonus Damage cost: 1" at bounding box center [518, 438] width 155 height 22
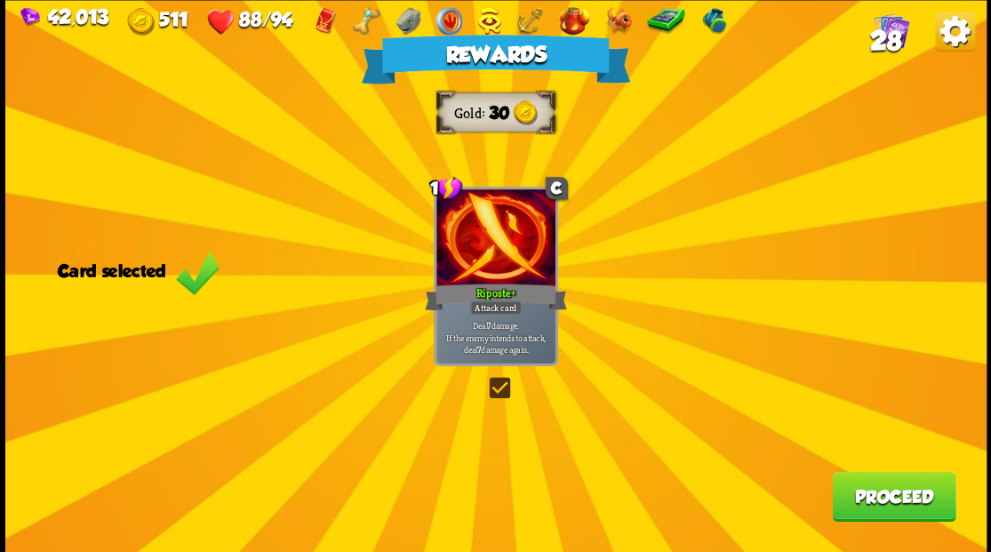
click at [485, 380] on label at bounding box center [485, 380] width 0 height 0
click at [0, 0] on input "checkbox" at bounding box center [0, 0] width 0 height 0
click at [894, 500] on button "Proceed" at bounding box center [894, 496] width 124 height 50
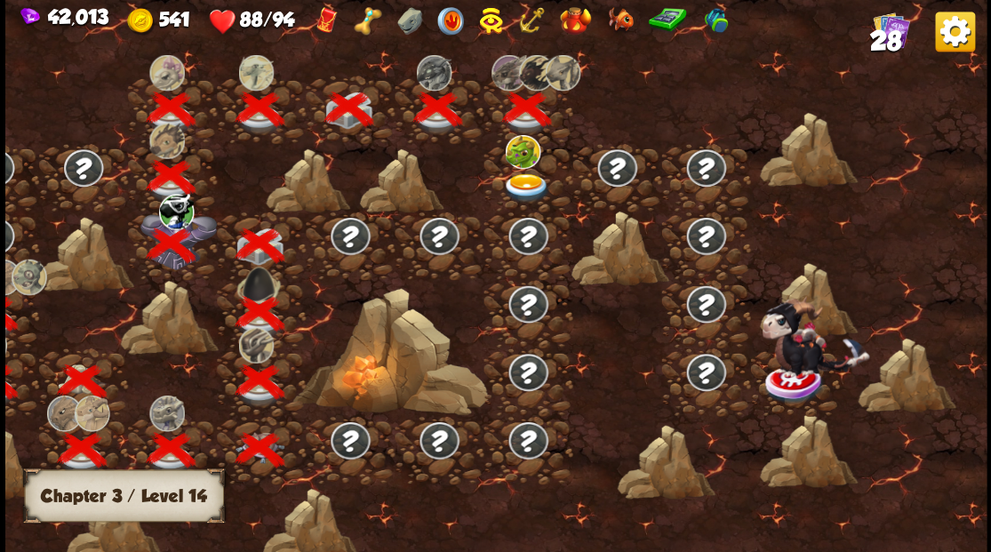
click at [524, 180] on img at bounding box center [525, 187] width 49 height 29
